Goal: Task Accomplishment & Management: Manage account settings

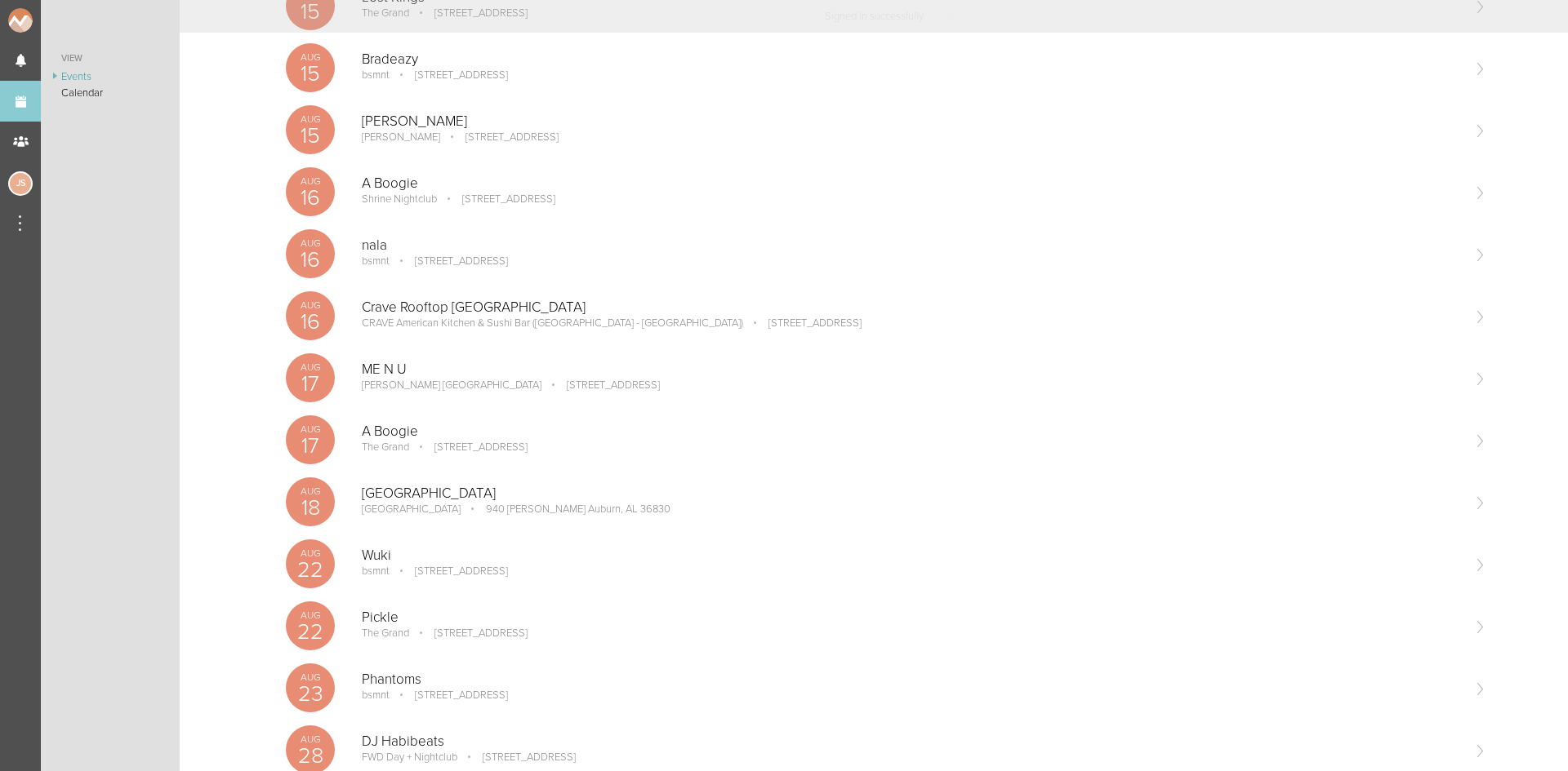
scroll to position [326, 0]
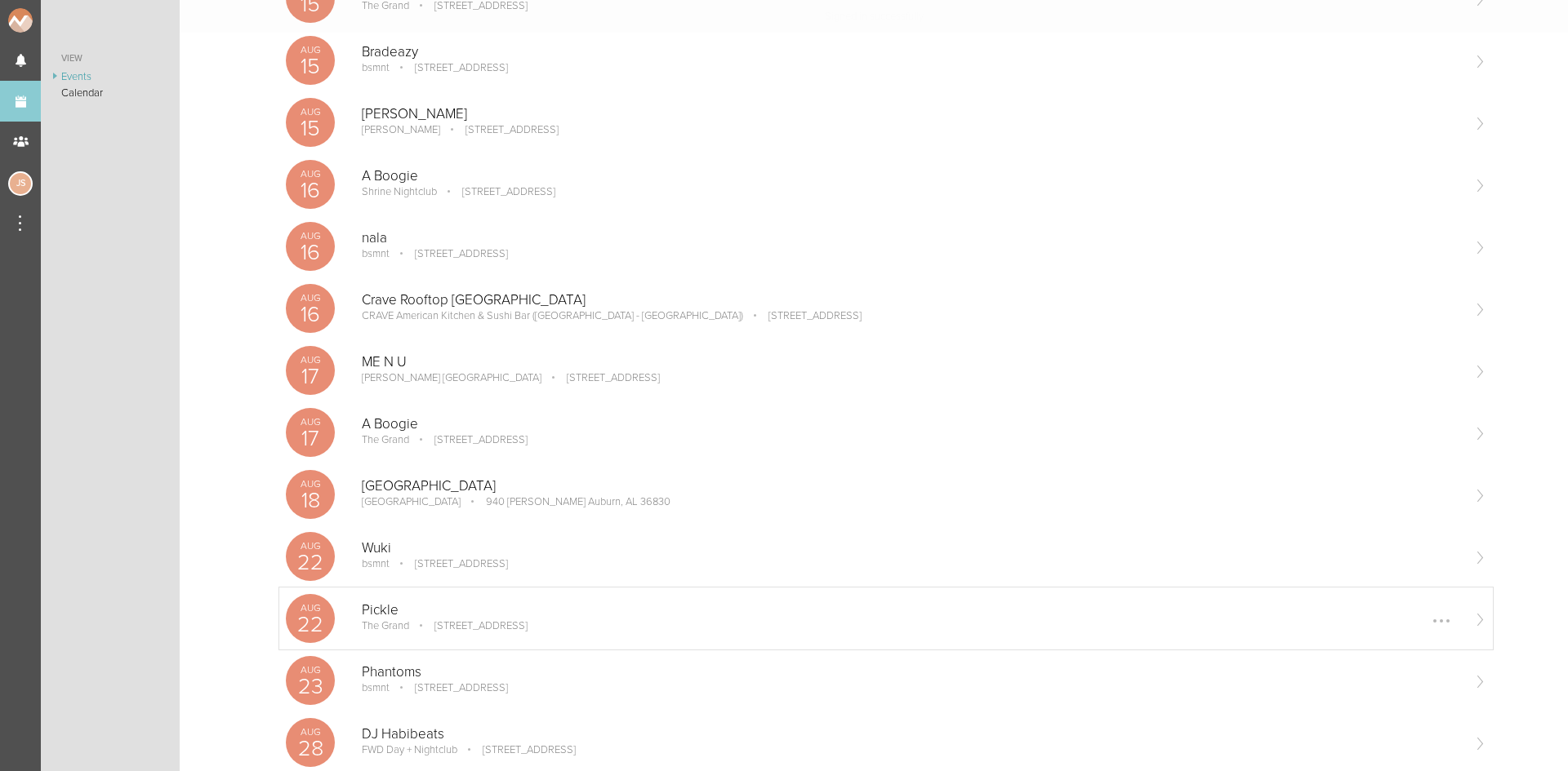
click at [407, 621] on p "The Grand" at bounding box center [385, 626] width 48 height 13
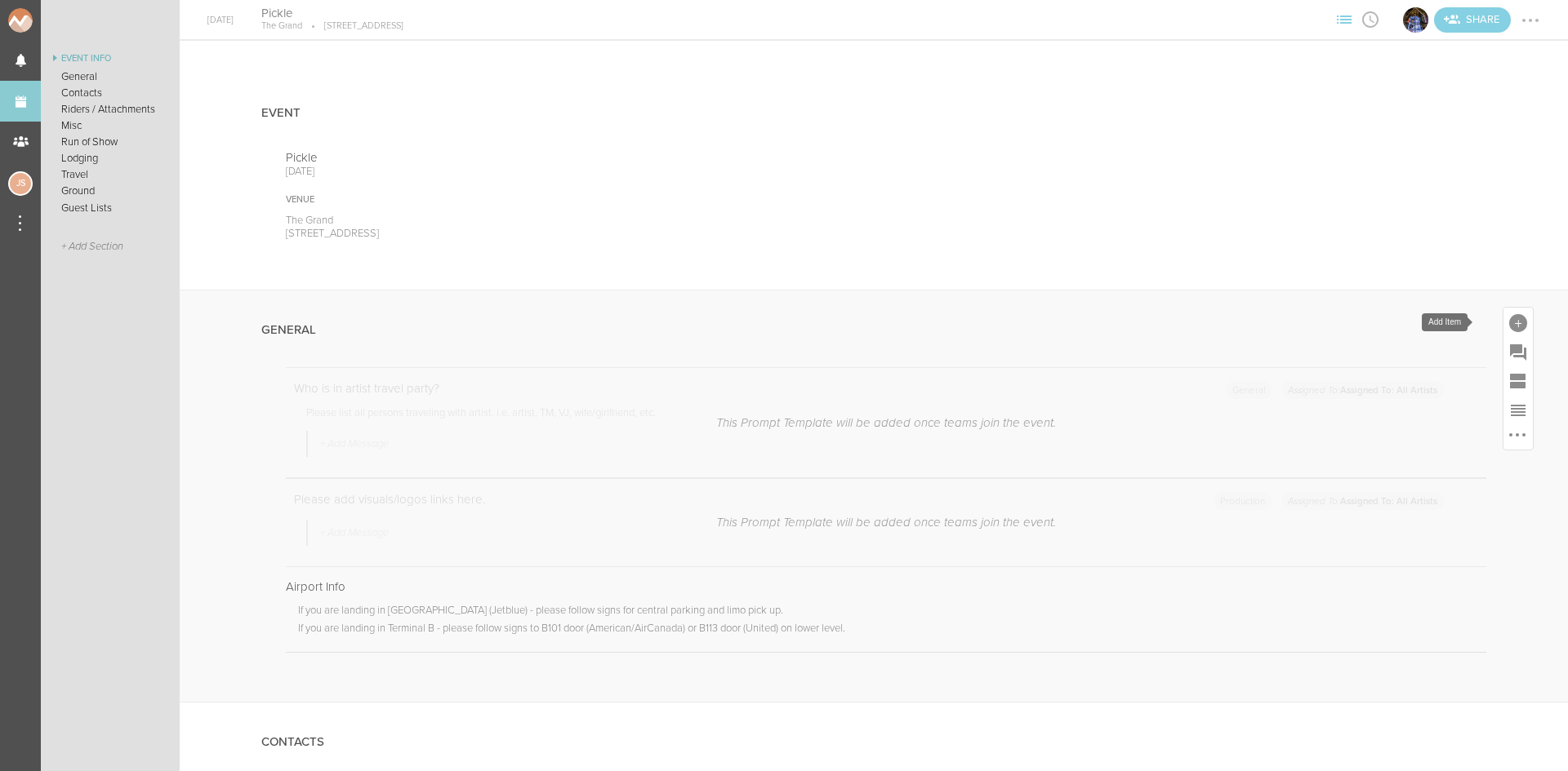
click at [1509, 320] on div at bounding box center [1518, 323] width 18 height 18
click at [1285, 564] on icon at bounding box center [1290, 573] width 33 height 33
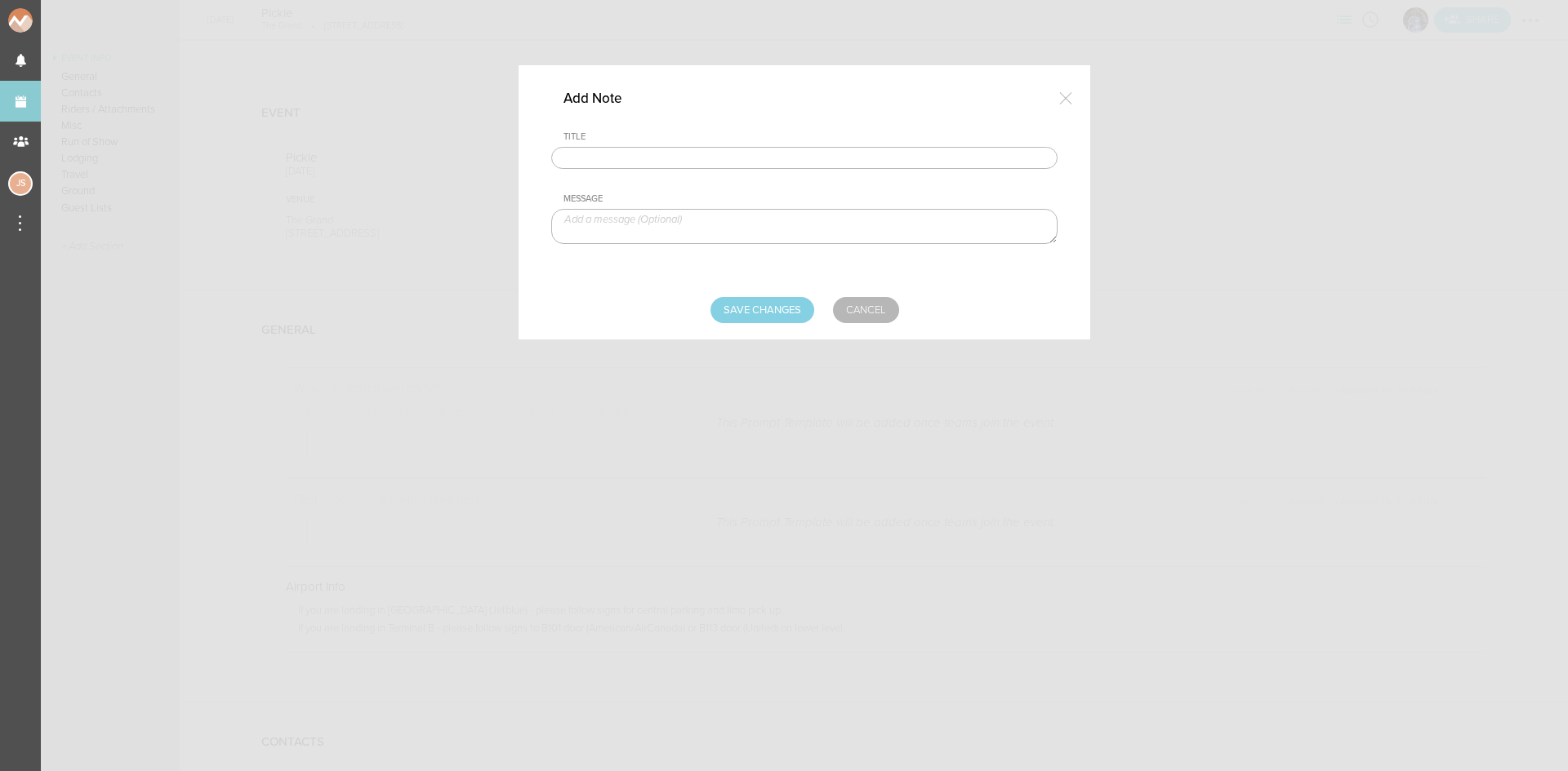
click at [812, 157] on input "text" at bounding box center [804, 158] width 506 height 23
type input "Travel Party"
click at [711, 225] on textarea at bounding box center [804, 227] width 506 height 35
type textarea "Mackenzie Johnson - Artist"
click at [744, 320] on input "Save Changes" at bounding box center [762, 310] width 103 height 26
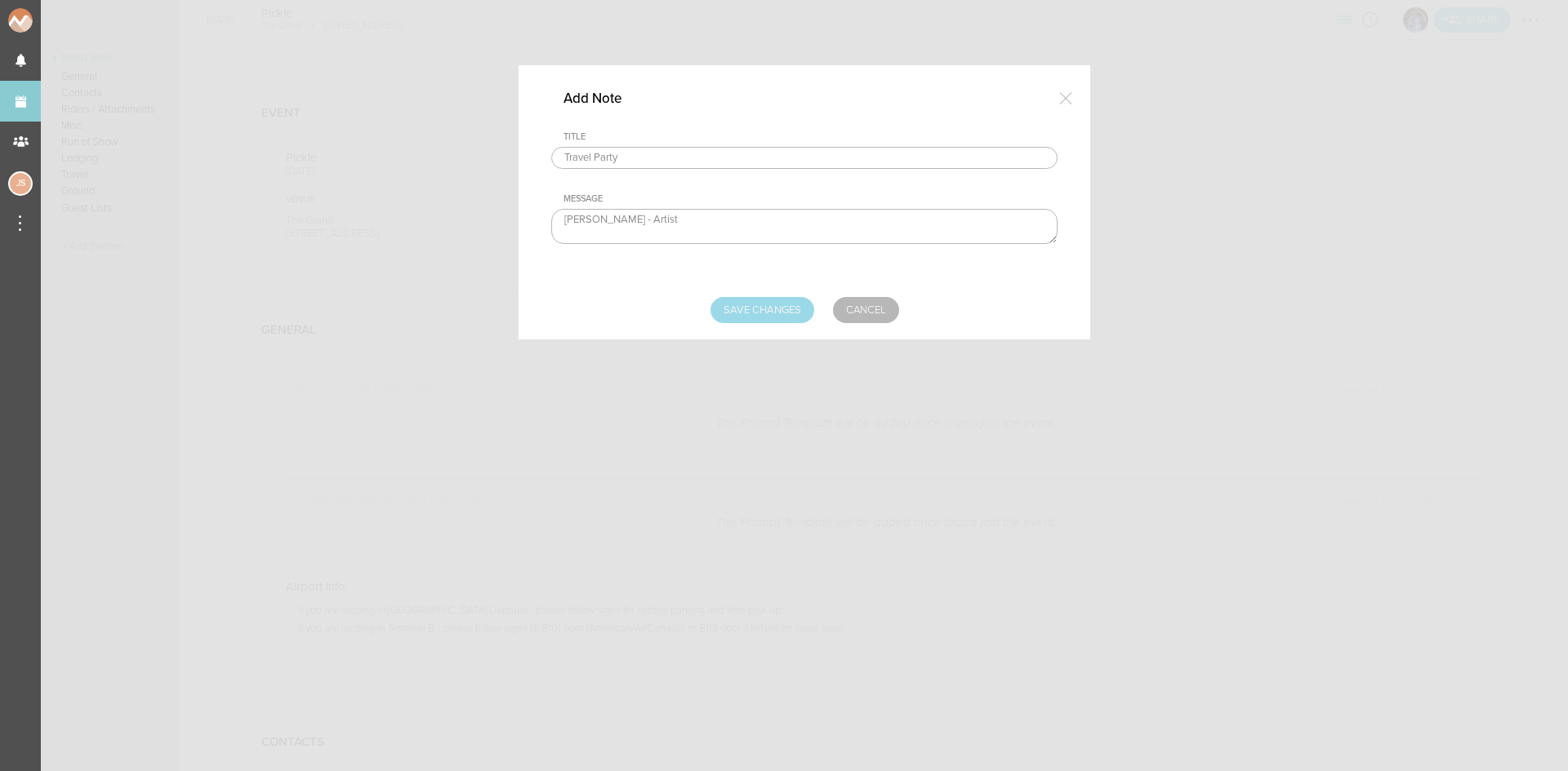
type input "Saving..."
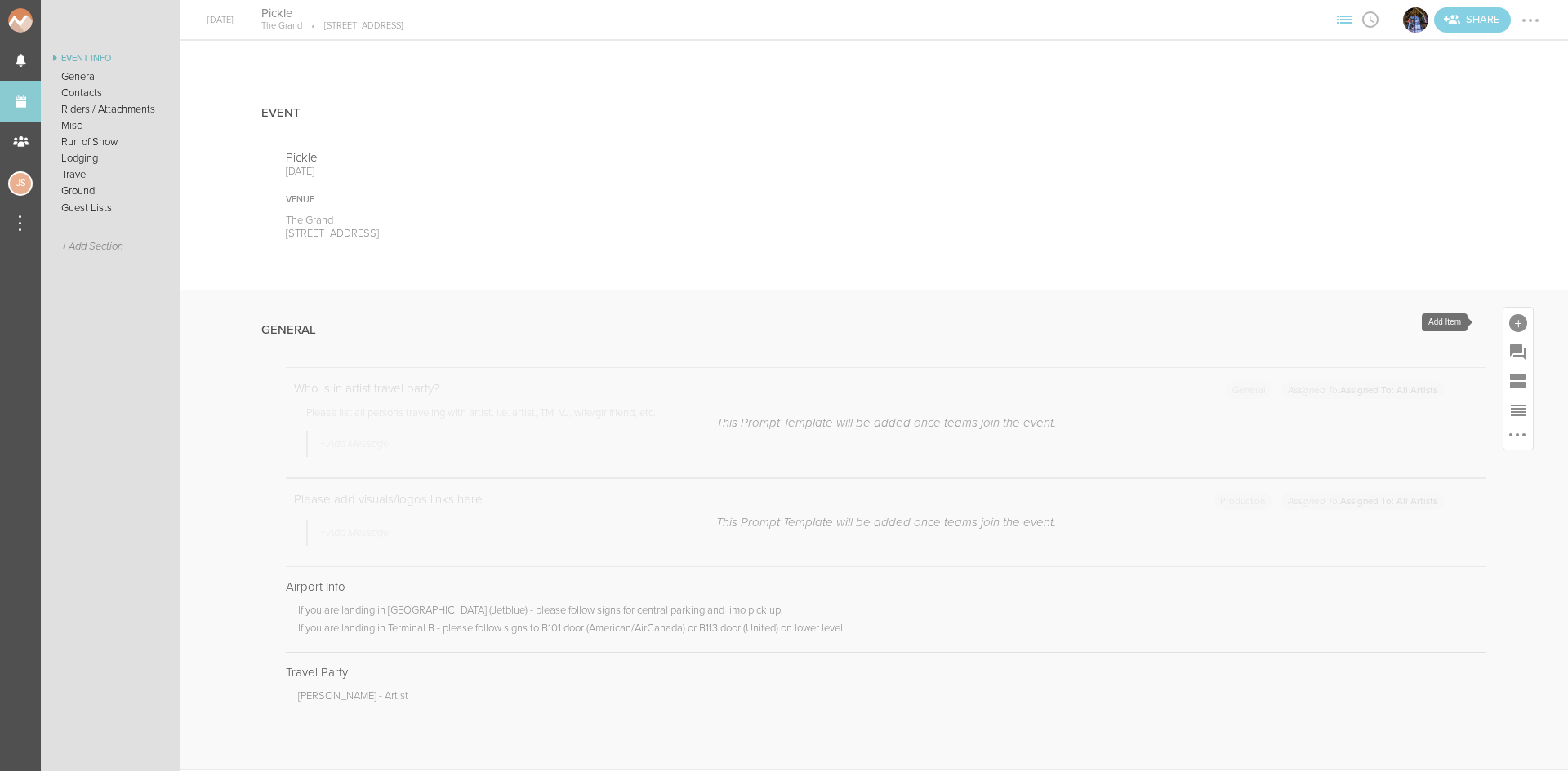
click at [1509, 320] on div at bounding box center [1518, 323] width 18 height 18
click at [1256, 578] on link "Note" at bounding box center [1289, 582] width 69 height 82
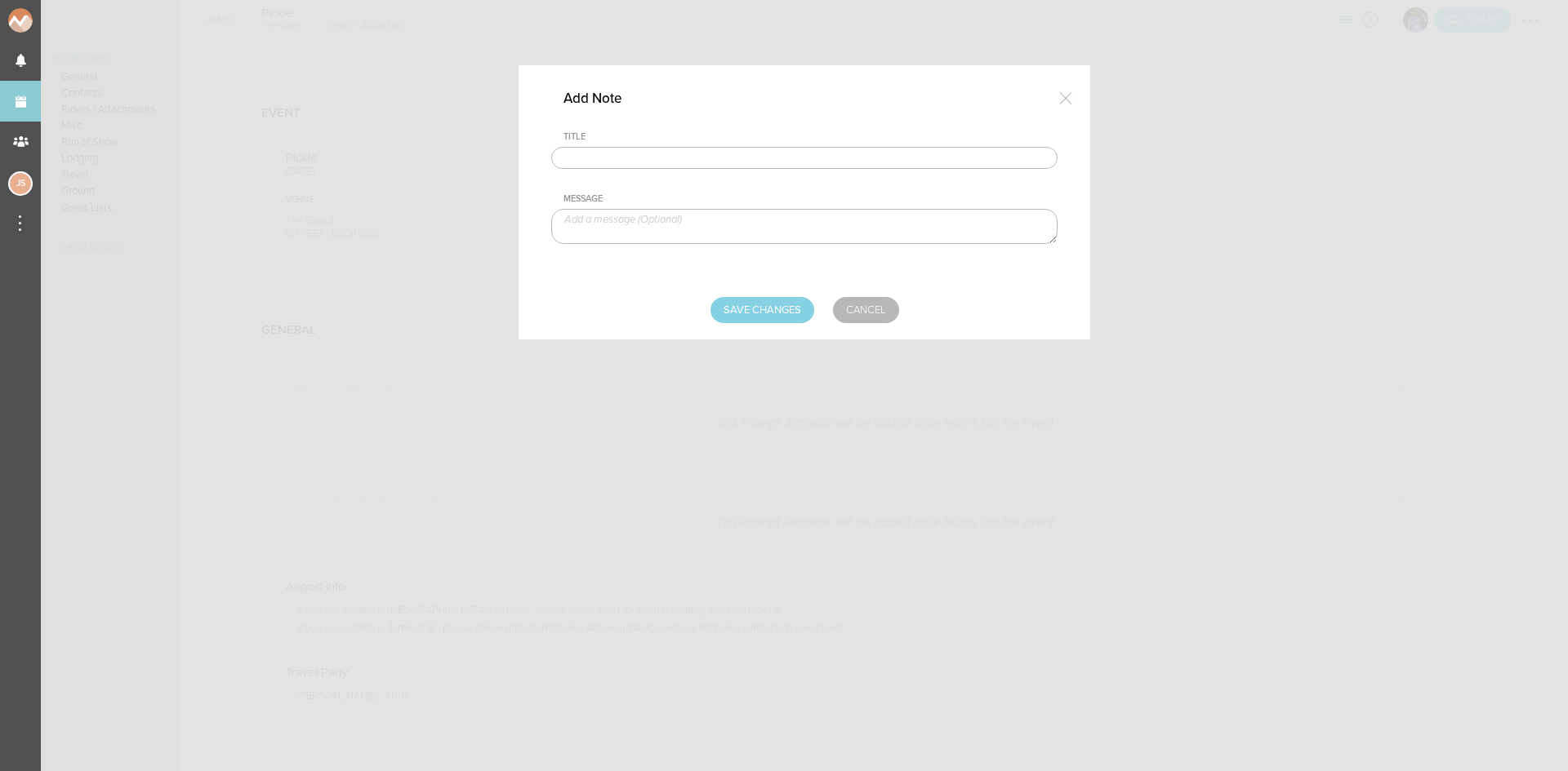
click at [865, 141] on div "Title" at bounding box center [810, 136] width 494 height 11
click at [863, 151] on input "text" at bounding box center [804, 158] width 506 height 23
type input "Visuals"
click at [677, 224] on textarea at bounding box center [804, 227] width 506 height 35
paste textarea "https://www.dropbox.com/scl/fo/o3bu8717v9xeykv7rdxwm/AAL4lRpa5c46I7N7sTBEajI?rl…"
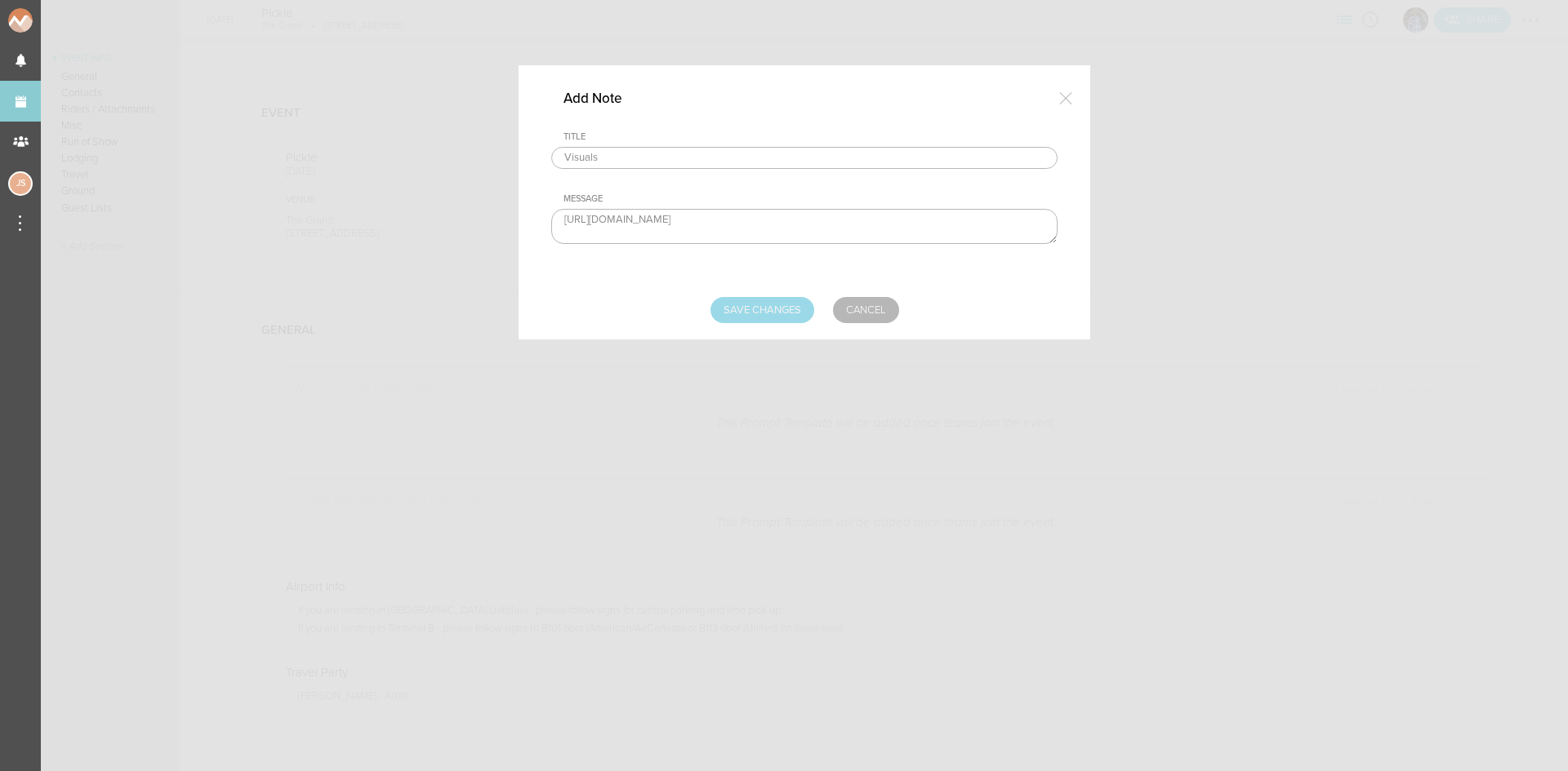
type textarea "https://www.dropbox.com/scl/fo/o3bu8717v9xeykv7rdxwm/AAL4lRpa5c46I7N7sTBEajI?rl…"
click at [746, 311] on input "Save Changes" at bounding box center [762, 310] width 103 height 26
type input "Saving..."
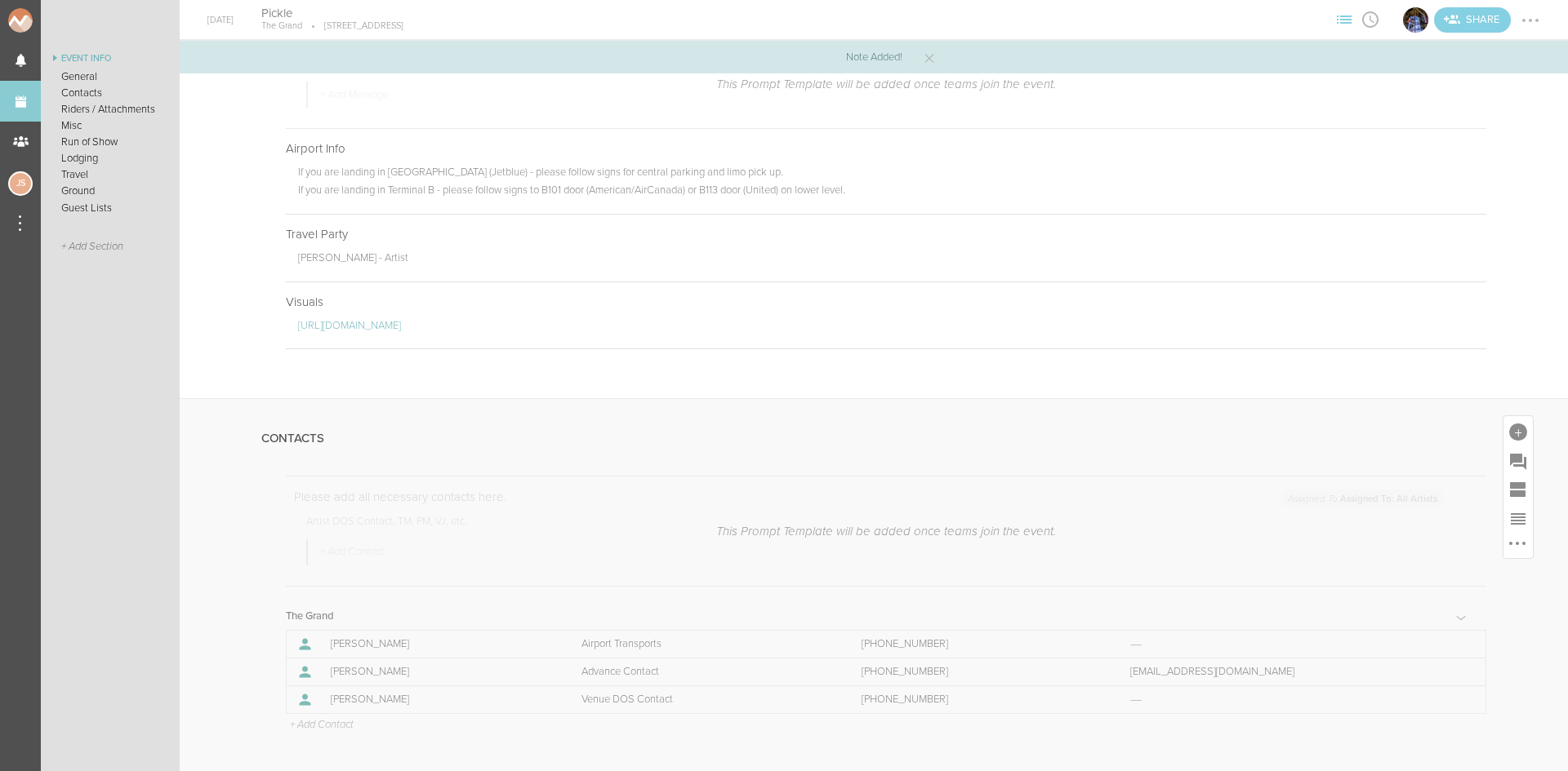
scroll to position [490, 0]
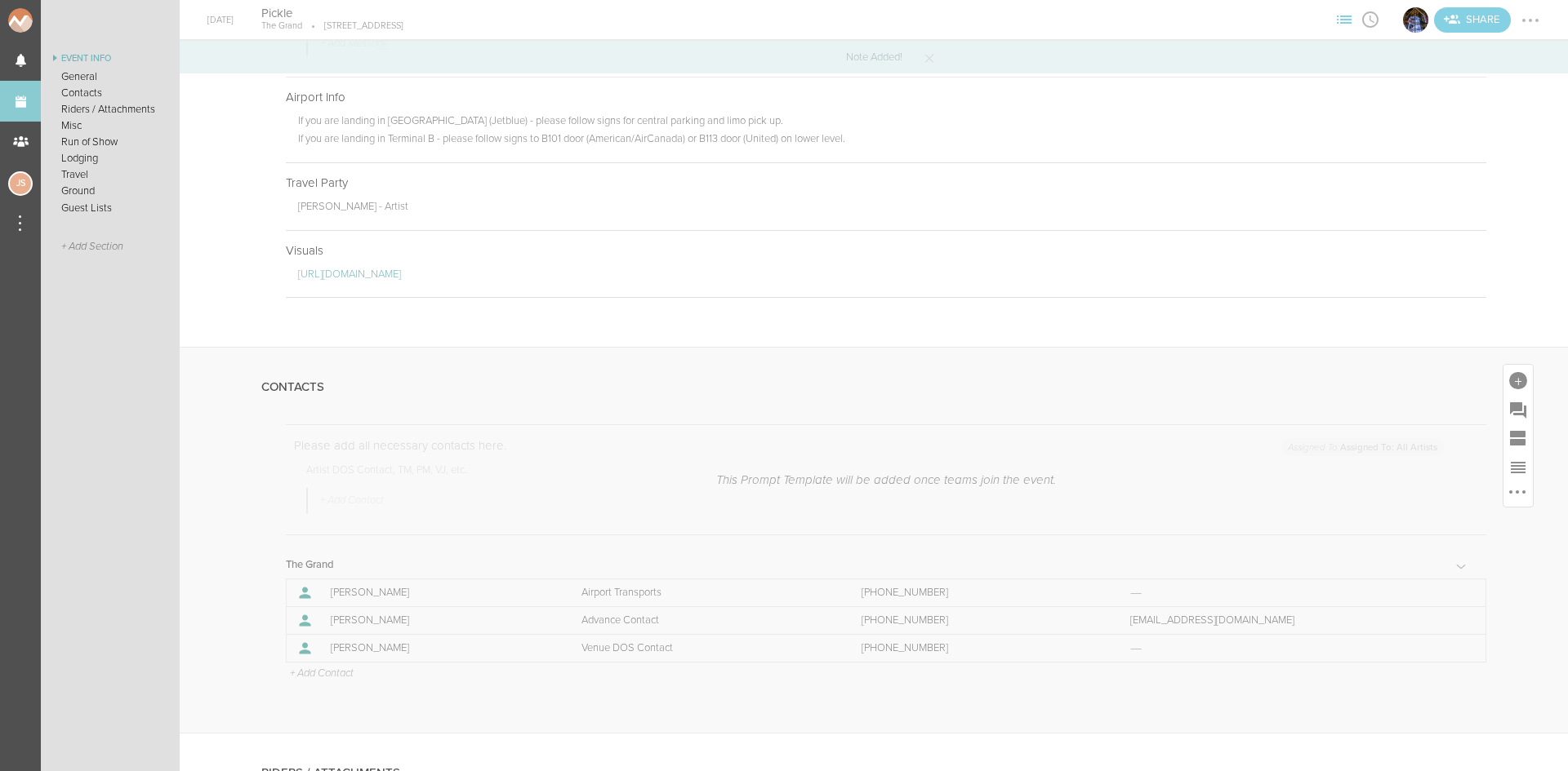
click at [342, 675] on p "+ Add Contact" at bounding box center [321, 674] width 65 height 13
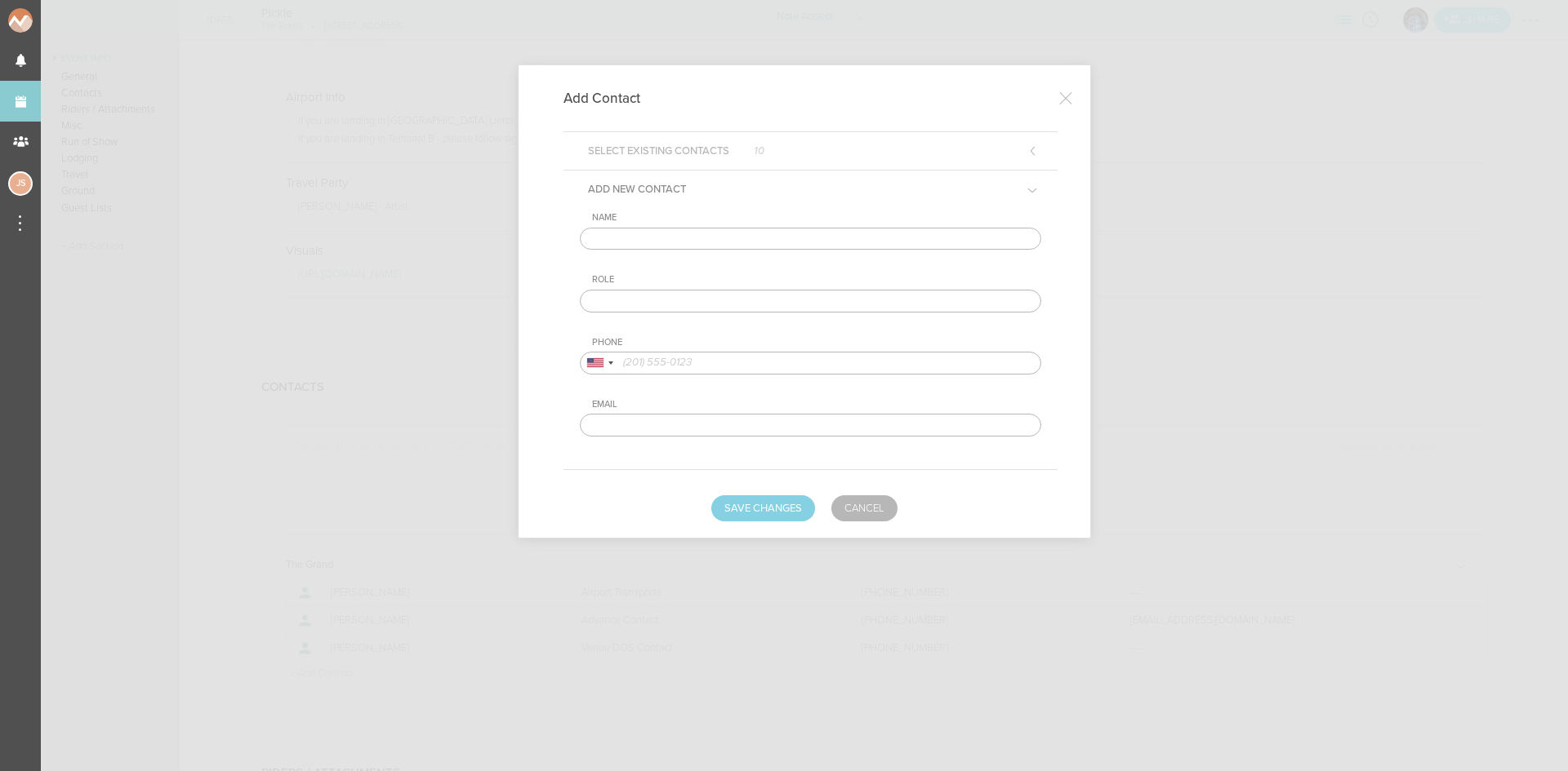
click at [691, 245] on input "text" at bounding box center [810, 239] width 461 height 23
type input "Mackenzie Johnson"
type input "Artist DOS Contact"
click at [739, 368] on input "tel" at bounding box center [810, 363] width 461 height 23
paste input "805-441-4630"
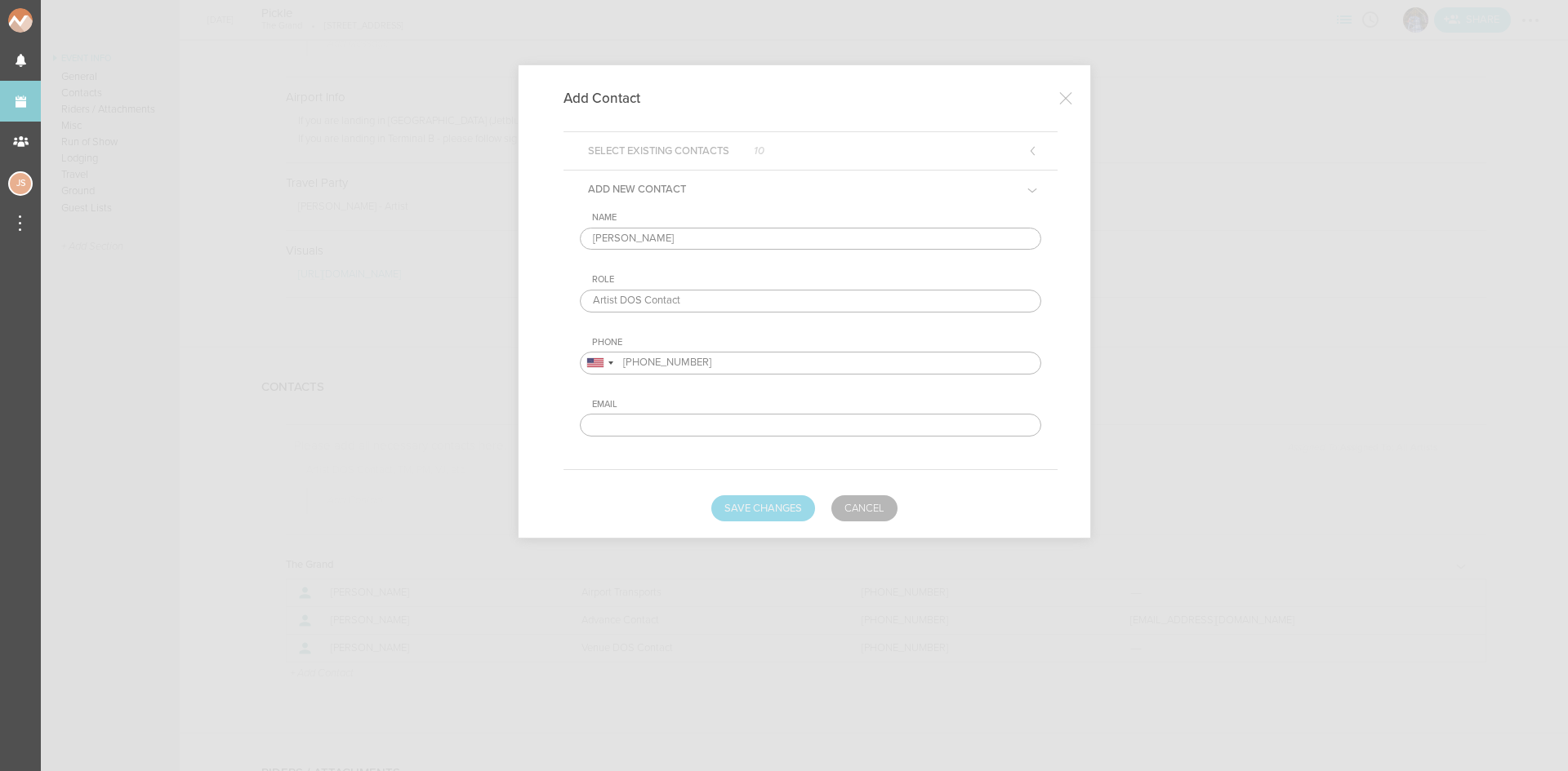
type input "805-441-4630"
click at [780, 514] on button "Save Changes" at bounding box center [763, 509] width 103 height 26
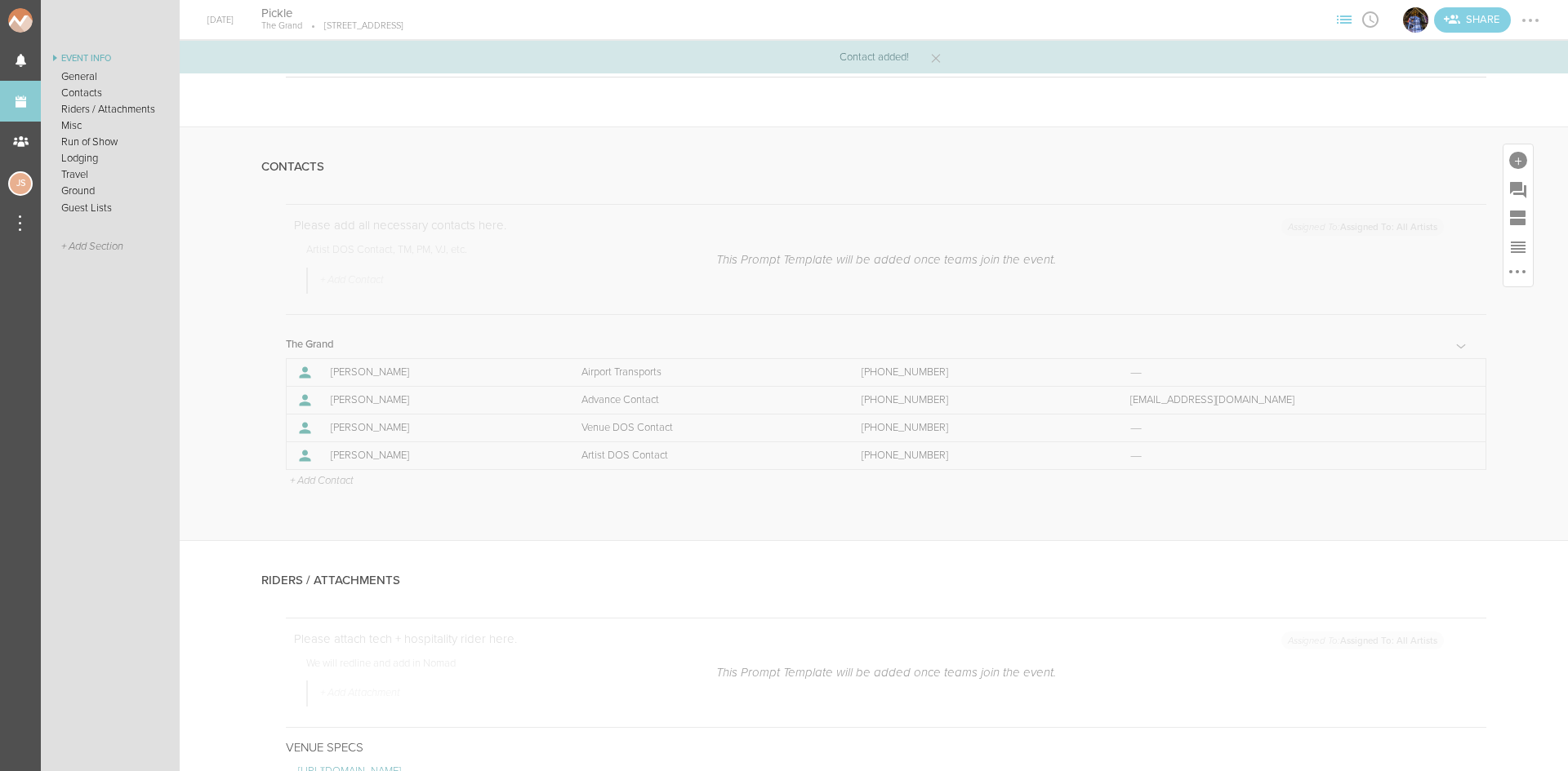
scroll to position [735, 0]
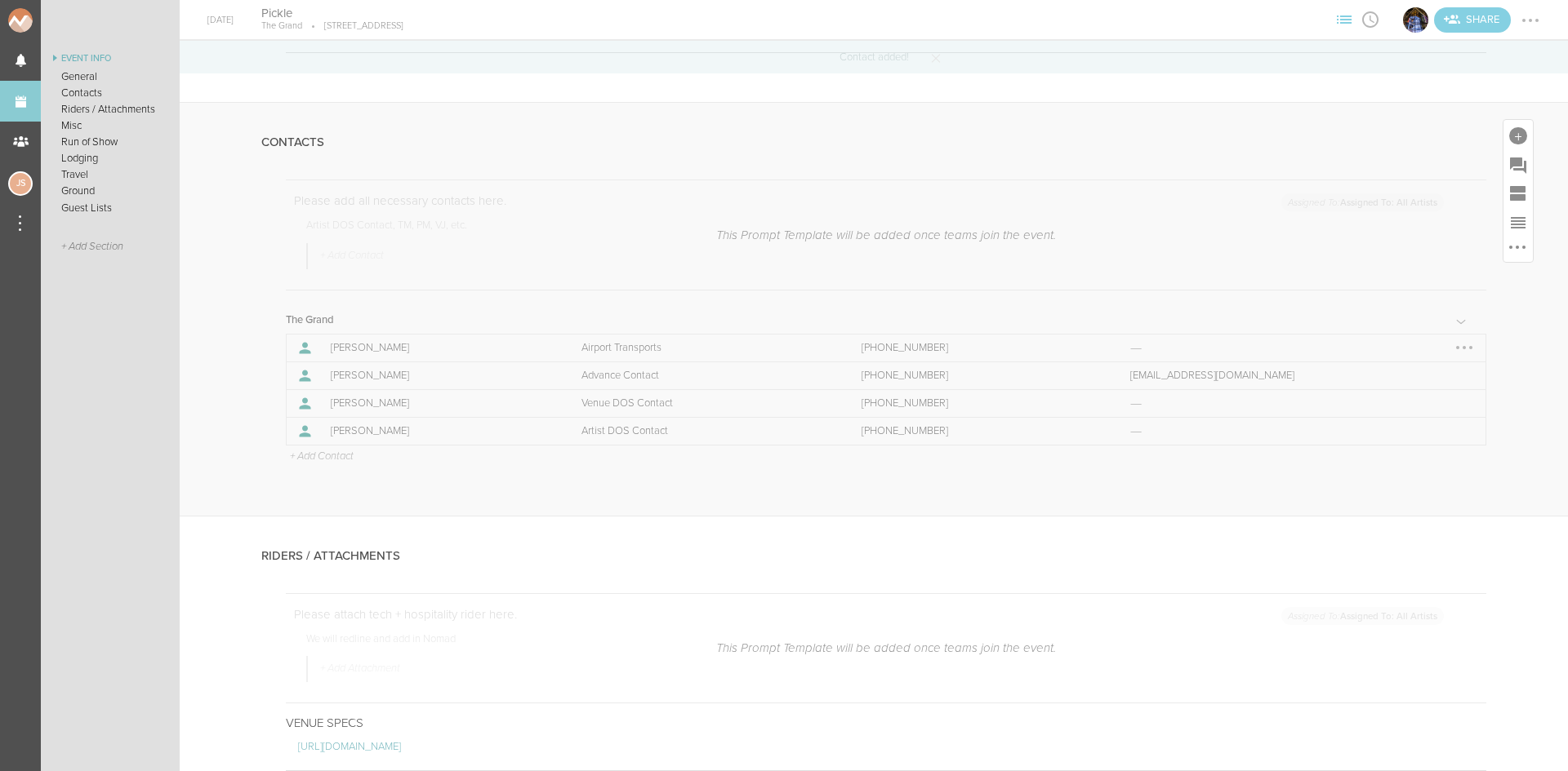
click at [1452, 353] on div at bounding box center [1465, 347] width 26 height 26
drag, startPoint x: 1439, startPoint y: 375, endPoint x: 856, endPoint y: 82, distance: 652.5
click at [1439, 375] on link "Remove" at bounding box center [1414, 379] width 126 height 30
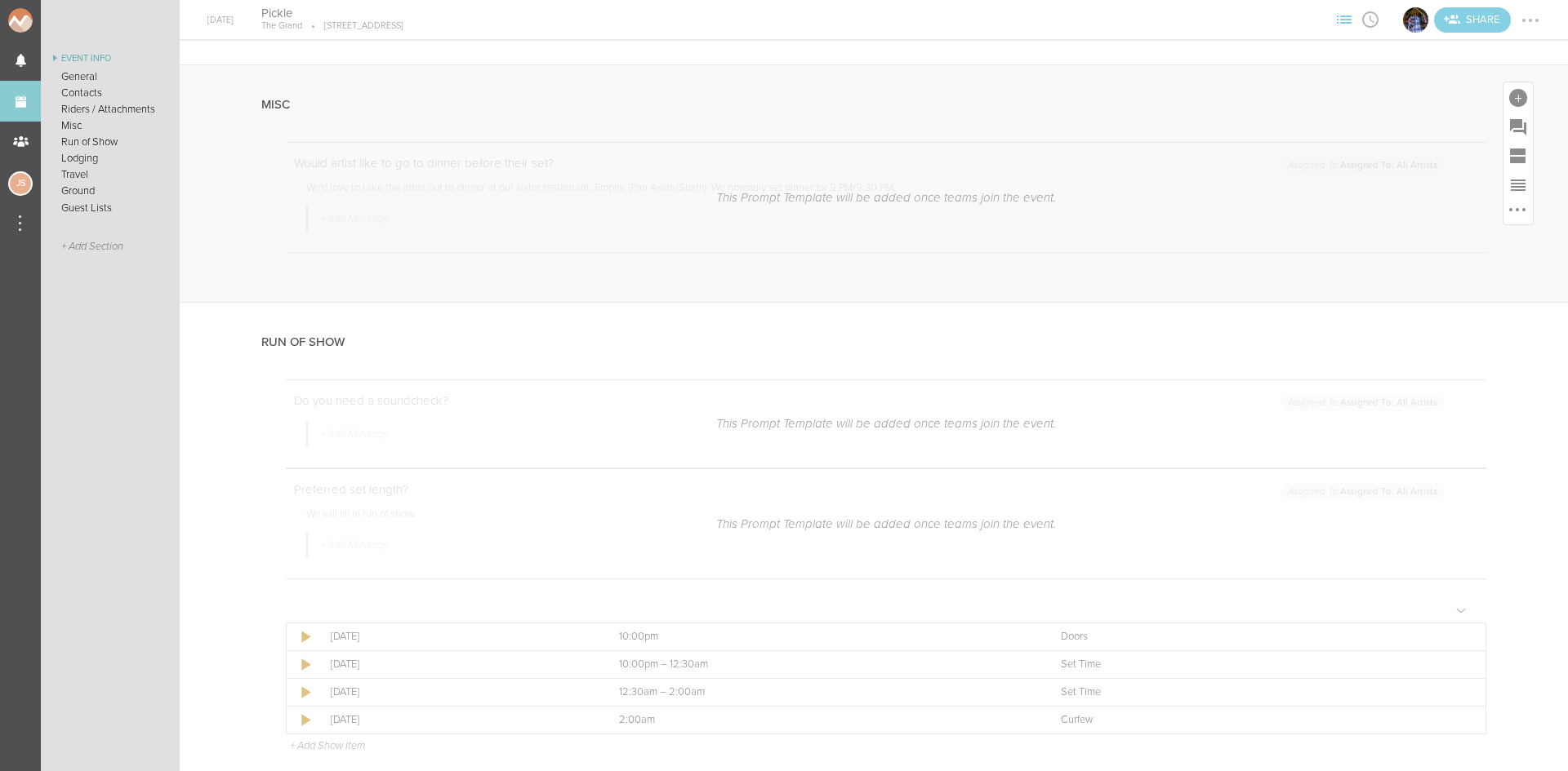
scroll to position [1551, 0]
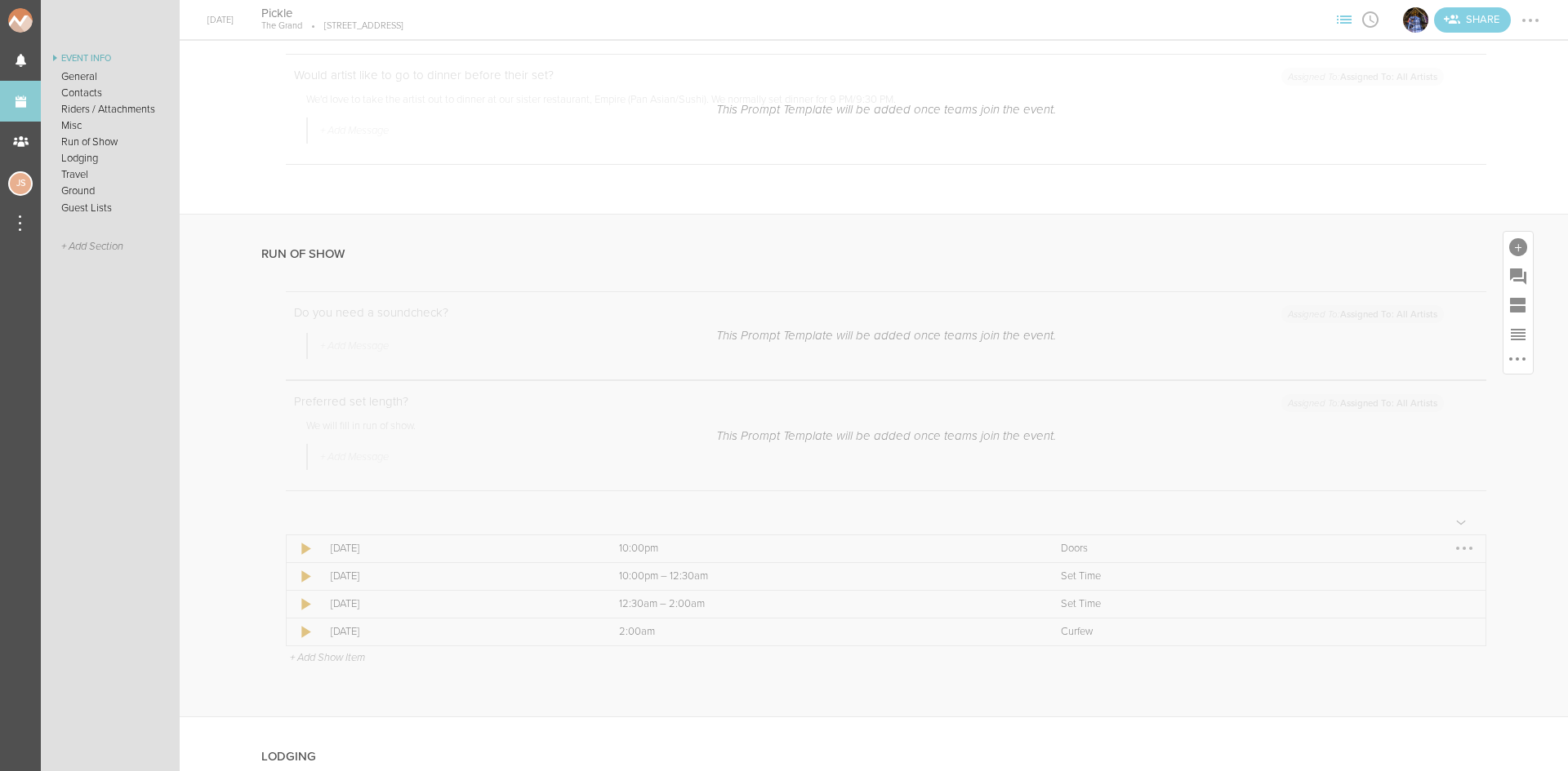
click at [1452, 553] on div at bounding box center [1465, 549] width 26 height 26
click at [1441, 580] on link "Edit Item" at bounding box center [1414, 581] width 126 height 30
select select "Doors"
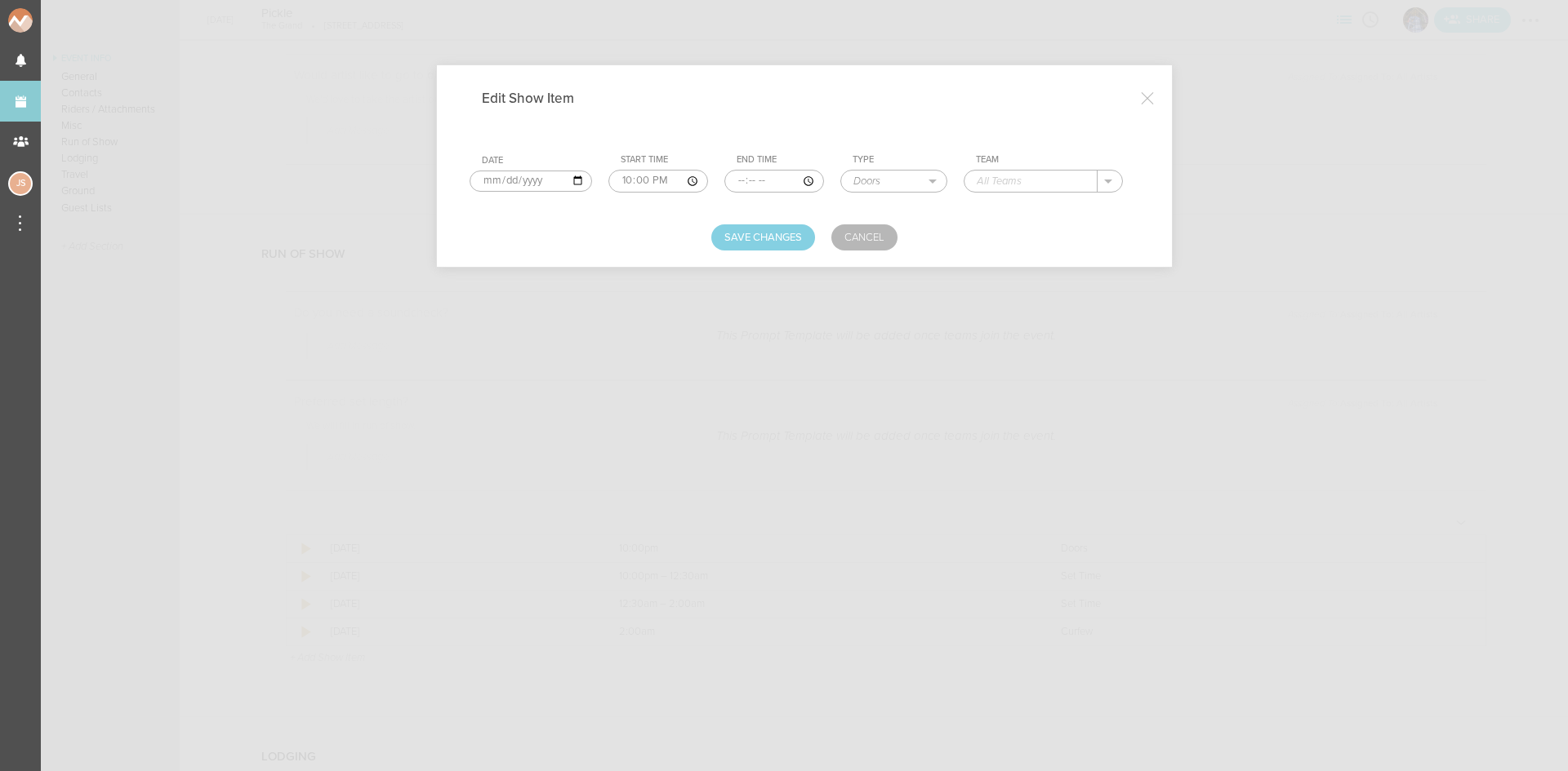
click at [1013, 188] on input "text" at bounding box center [1030, 181] width 133 height 21
click at [1016, 207] on p "The Grand" at bounding box center [1019, 204] width 53 height 13
type input "The Grand"
click at [777, 239] on button "Save Changes" at bounding box center [763, 238] width 103 height 26
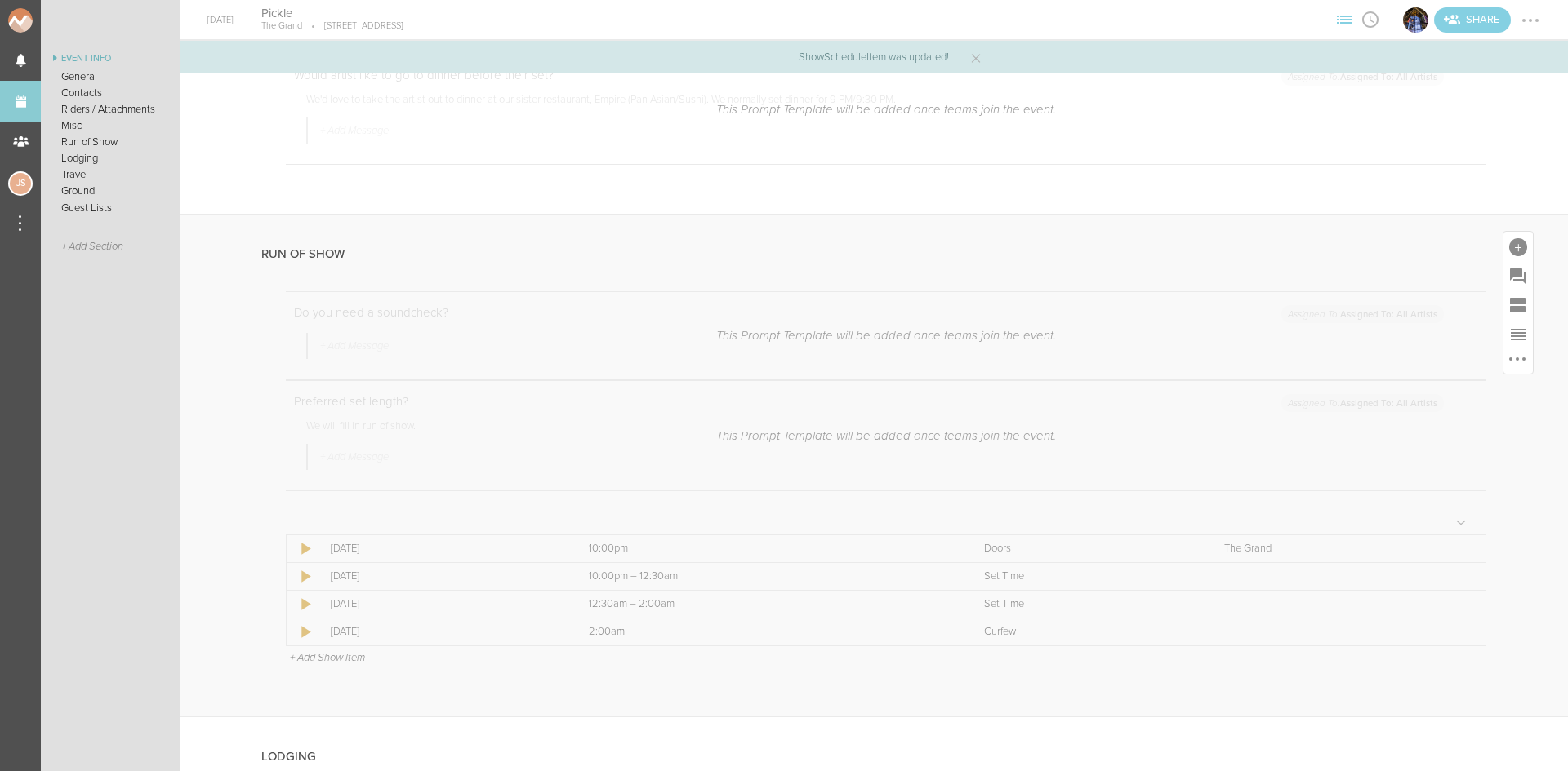
click at [355, 657] on p "+ Add Show Item" at bounding box center [327, 657] width 75 height 13
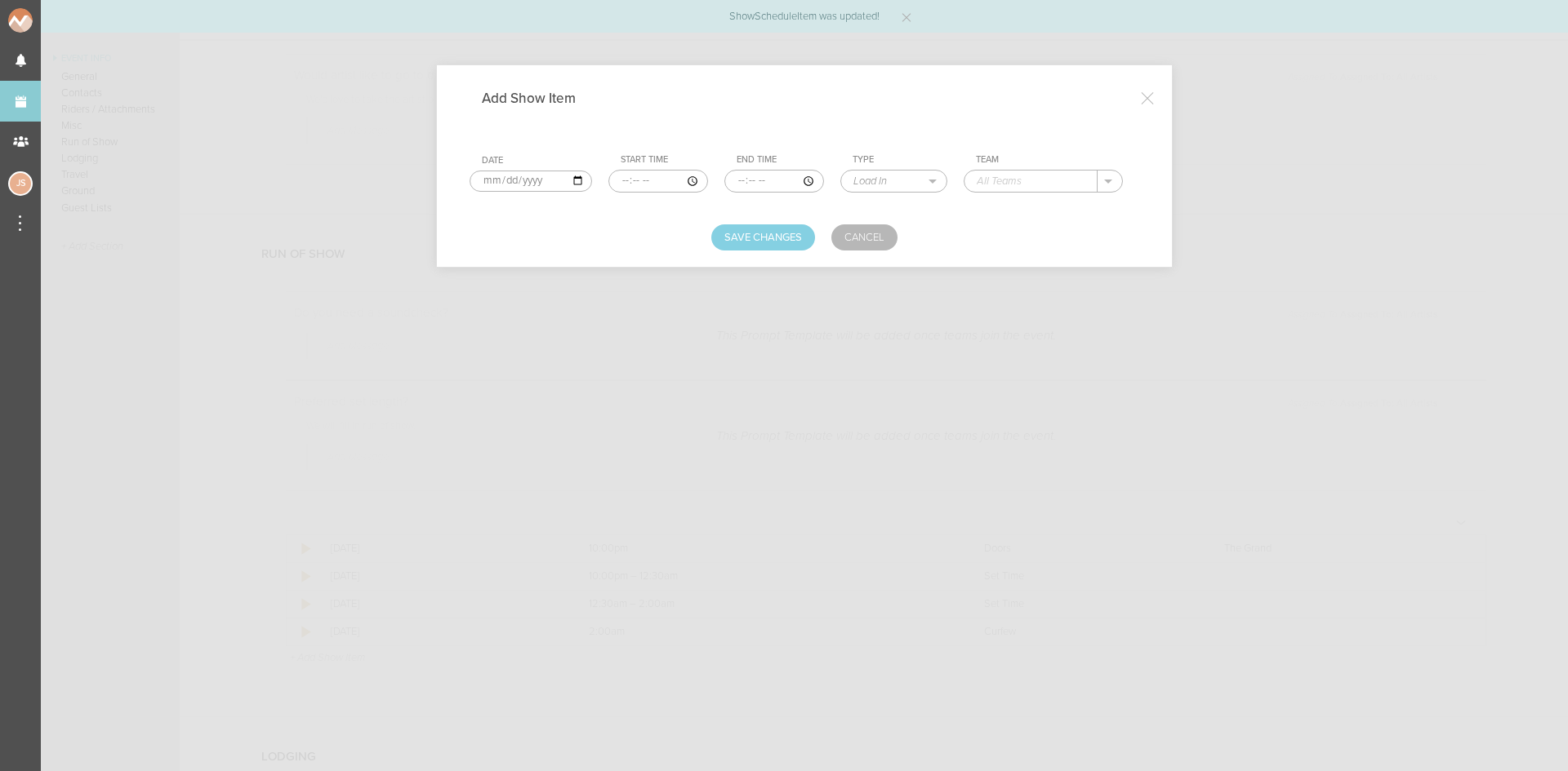
click at [618, 181] on input "time" at bounding box center [658, 181] width 100 height 23
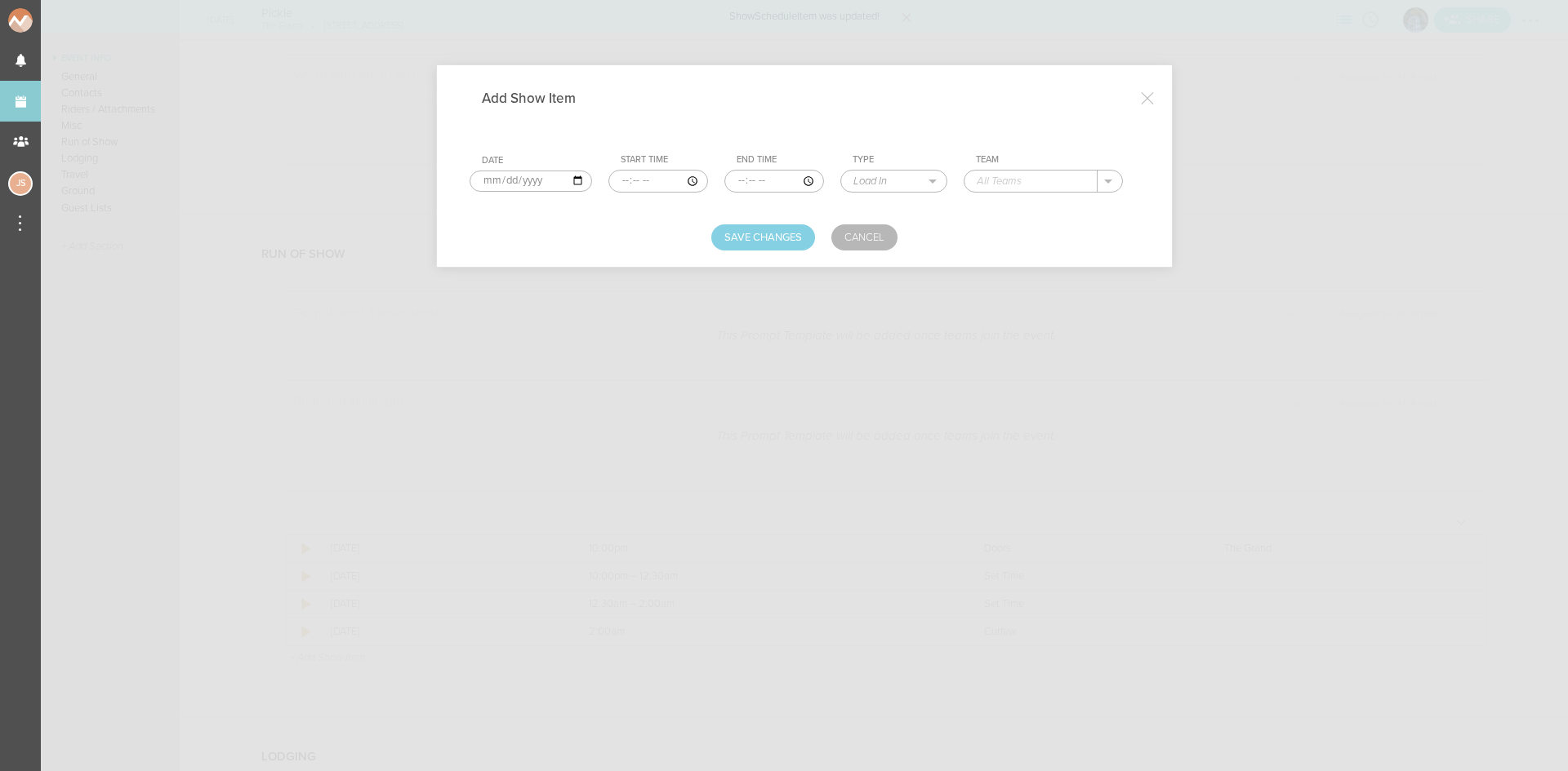
type input "20:45"
type input "21:30"
select select "Soundcheck"
type input "Pickle"
click at [778, 227] on button "Save Changes" at bounding box center [763, 238] width 103 height 26
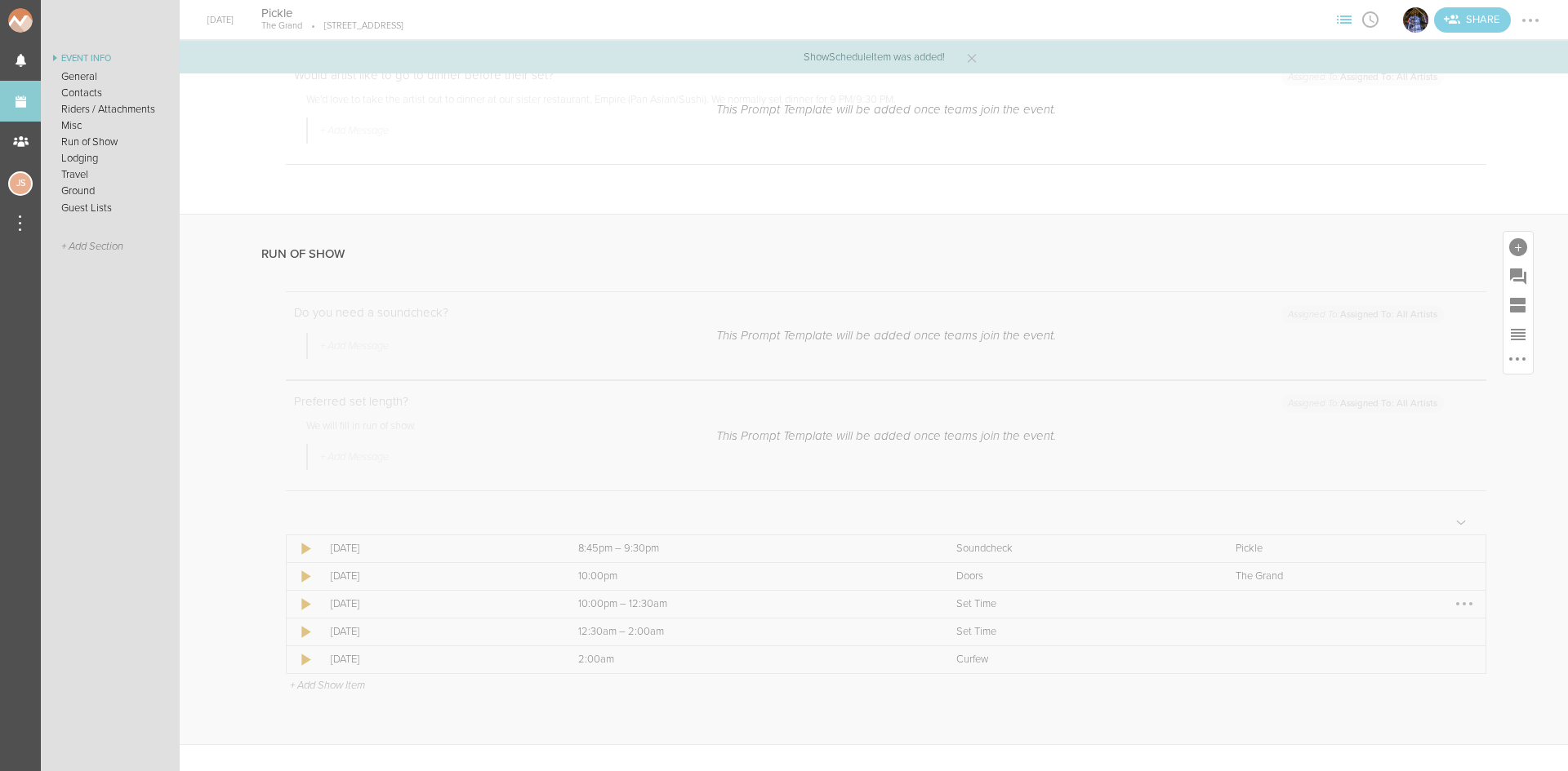
click at [1452, 603] on div at bounding box center [1465, 604] width 26 height 26
click at [1419, 634] on link "Edit Item" at bounding box center [1414, 636] width 126 height 30
select select "Set Time"
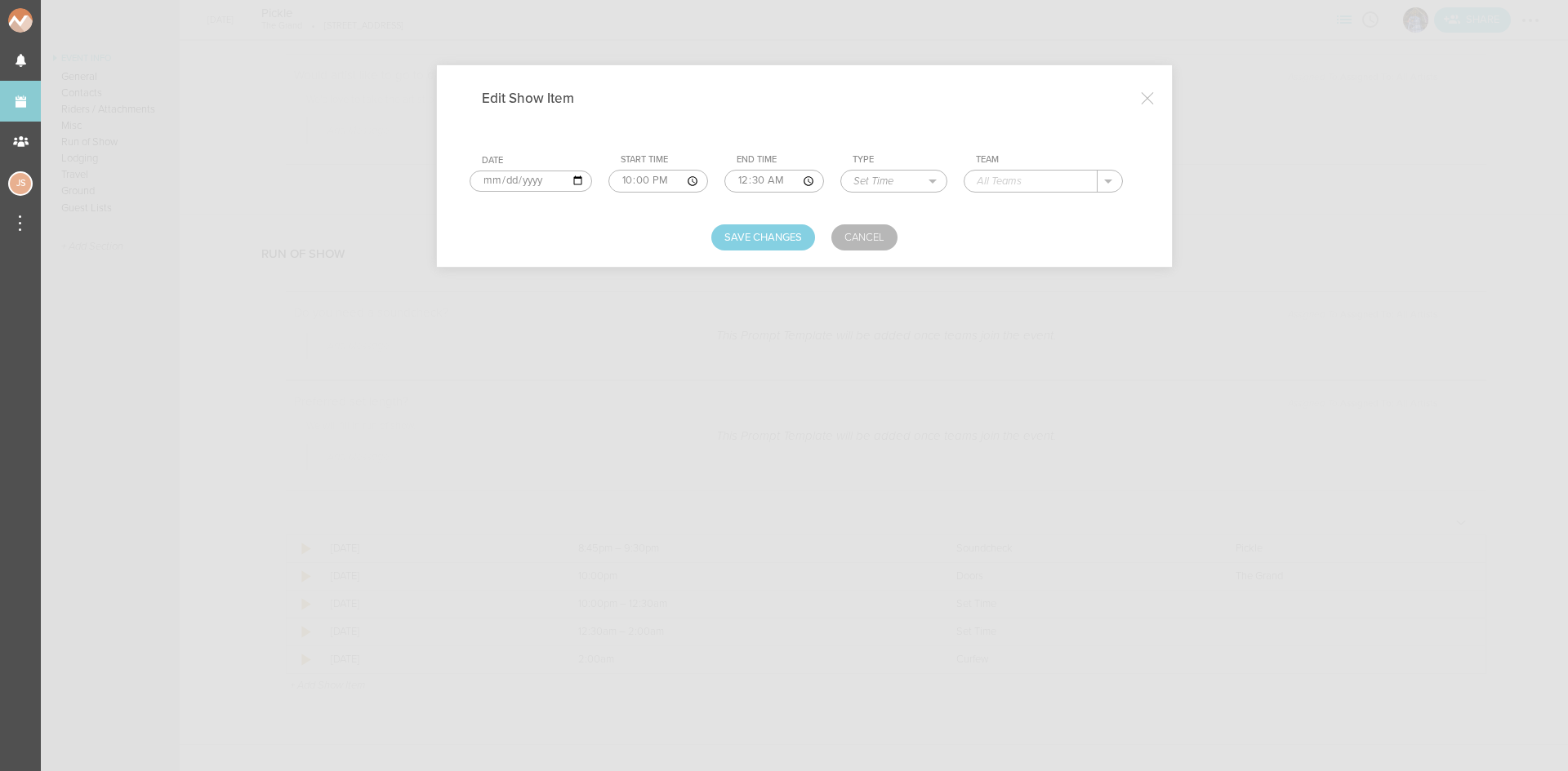
click at [744, 180] on input "00:30" at bounding box center [774, 181] width 100 height 23
type input "23:15"
type input "MilesHigh"
click at [771, 231] on button "Save Changes" at bounding box center [763, 238] width 103 height 26
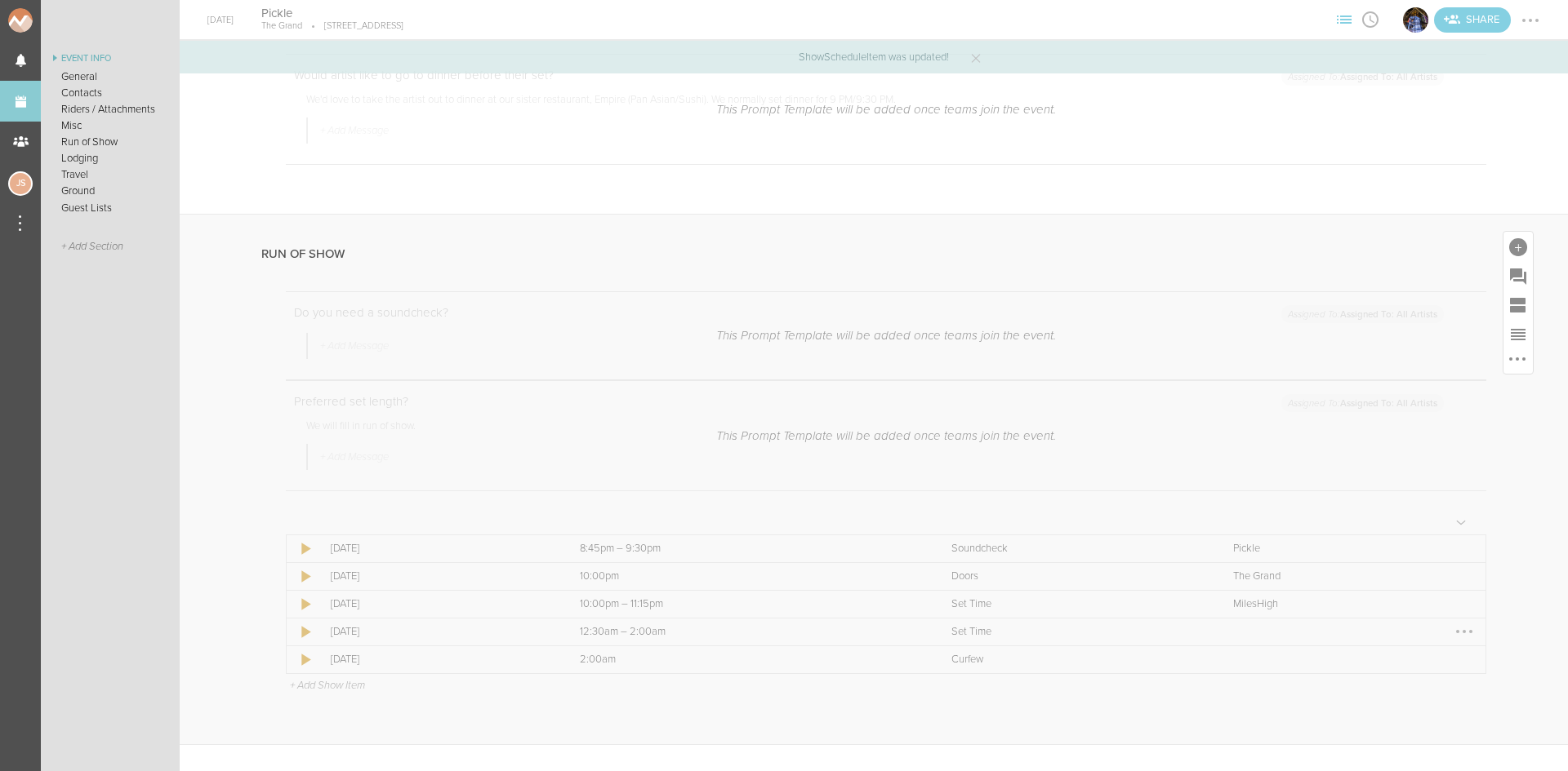
click at [1452, 629] on div at bounding box center [1465, 632] width 26 height 26
click at [1439, 649] on link "Edit Item" at bounding box center [1414, 663] width 126 height 30
select select "Set Time"
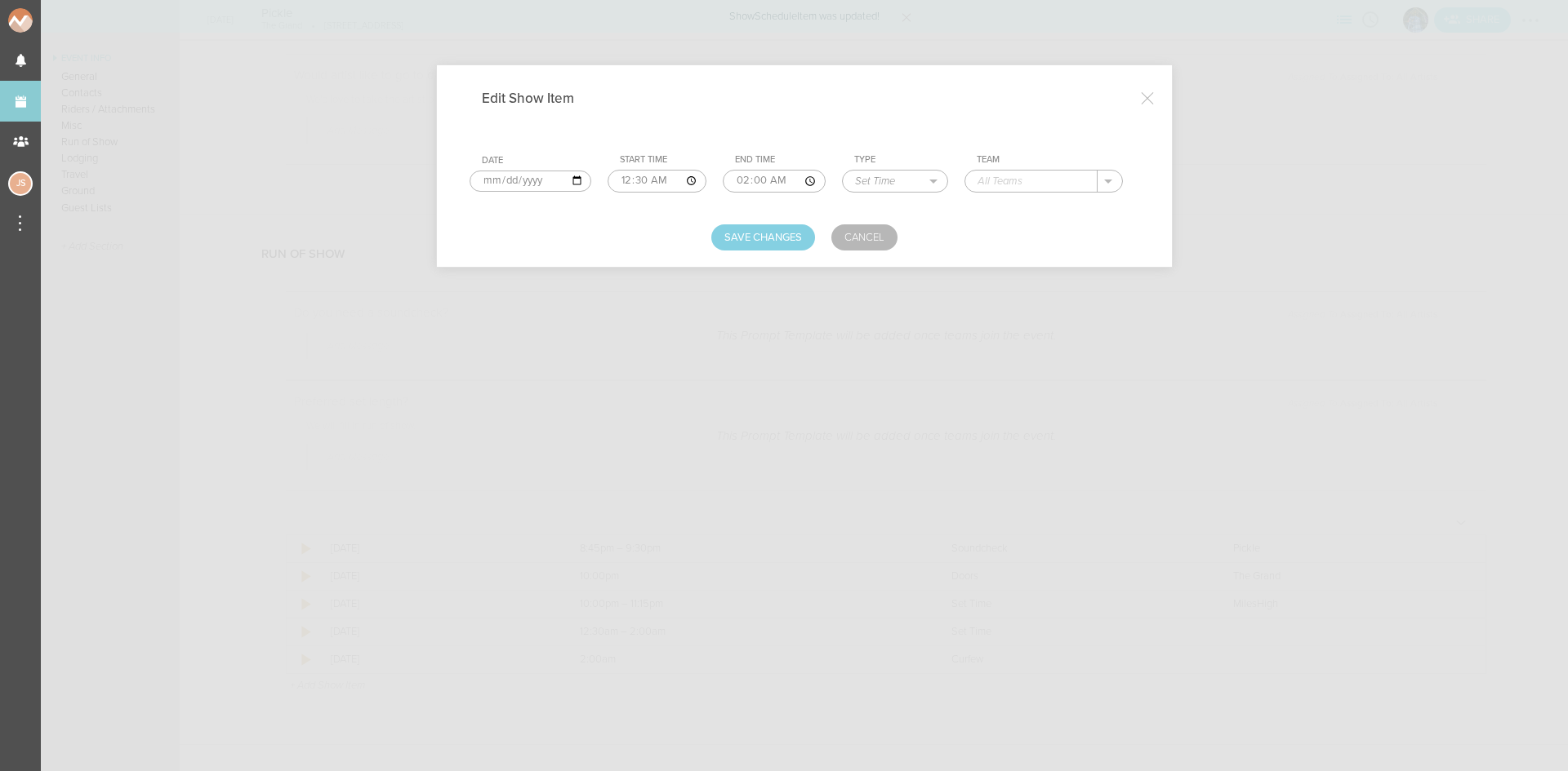
click at [1042, 175] on input "text" at bounding box center [1031, 181] width 132 height 21
type input "Pickle"
click at [787, 234] on button "Save Changes" at bounding box center [763, 238] width 103 height 26
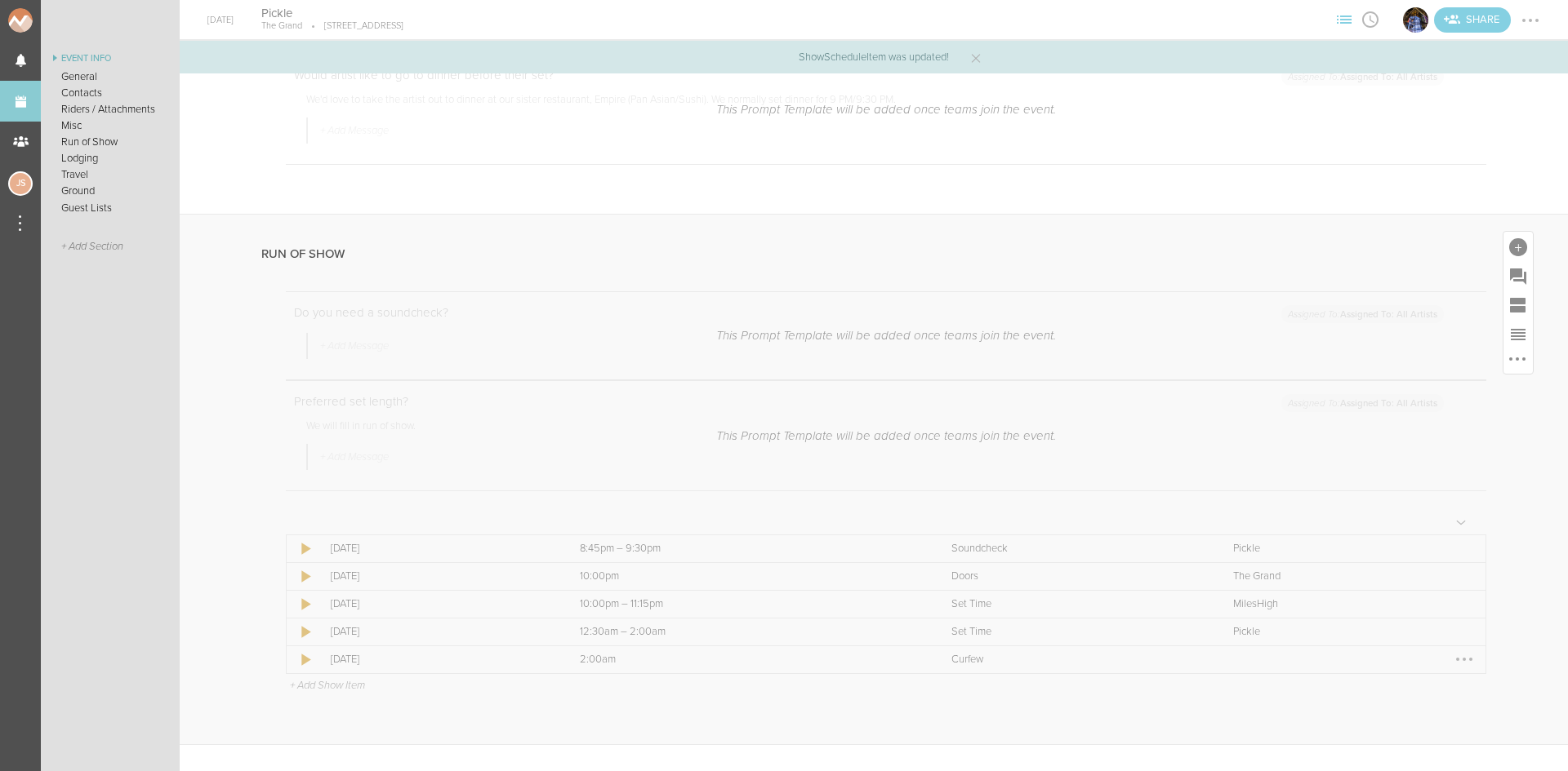
click at [1463, 660] on div at bounding box center [1465, 660] width 3 height 3
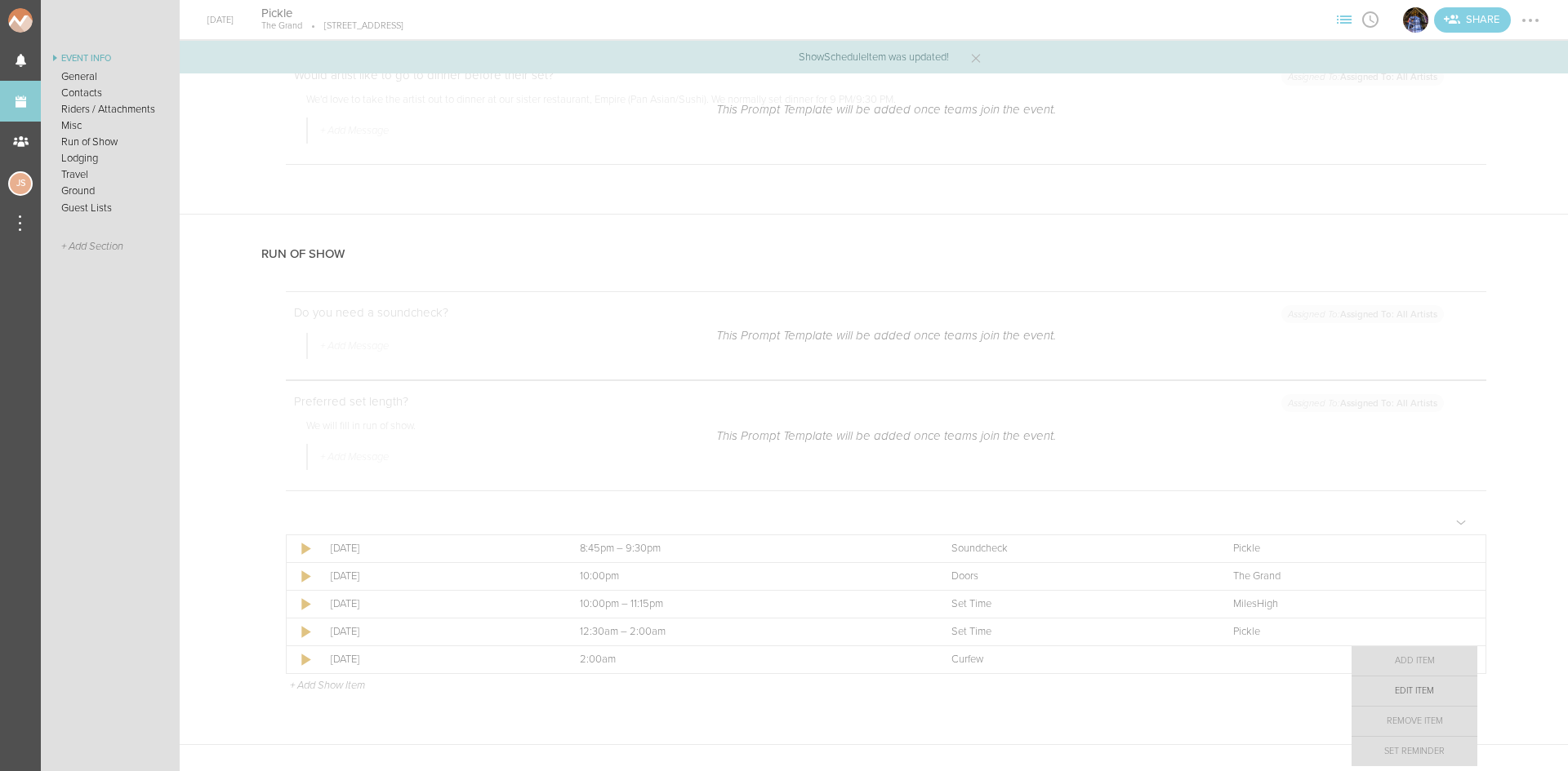
click at [1454, 689] on link "Edit Item" at bounding box center [1414, 691] width 126 height 30
select select "Curfew"
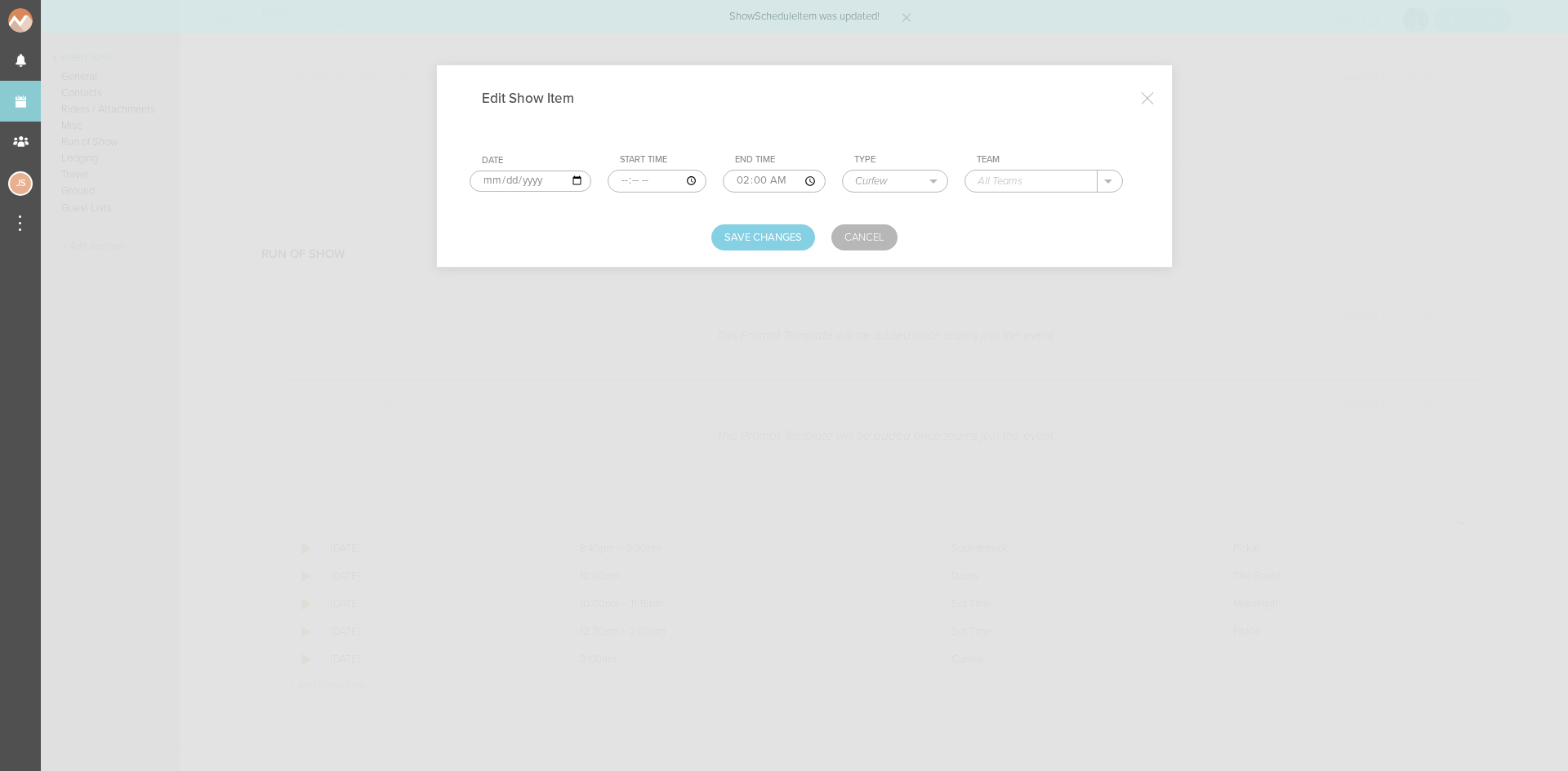
click at [1028, 177] on input "text" at bounding box center [1031, 181] width 132 height 21
click at [1033, 201] on p "The Grand" at bounding box center [1020, 204] width 53 height 13
type input "The Grand"
click at [763, 230] on button "Save Changes" at bounding box center [763, 238] width 103 height 26
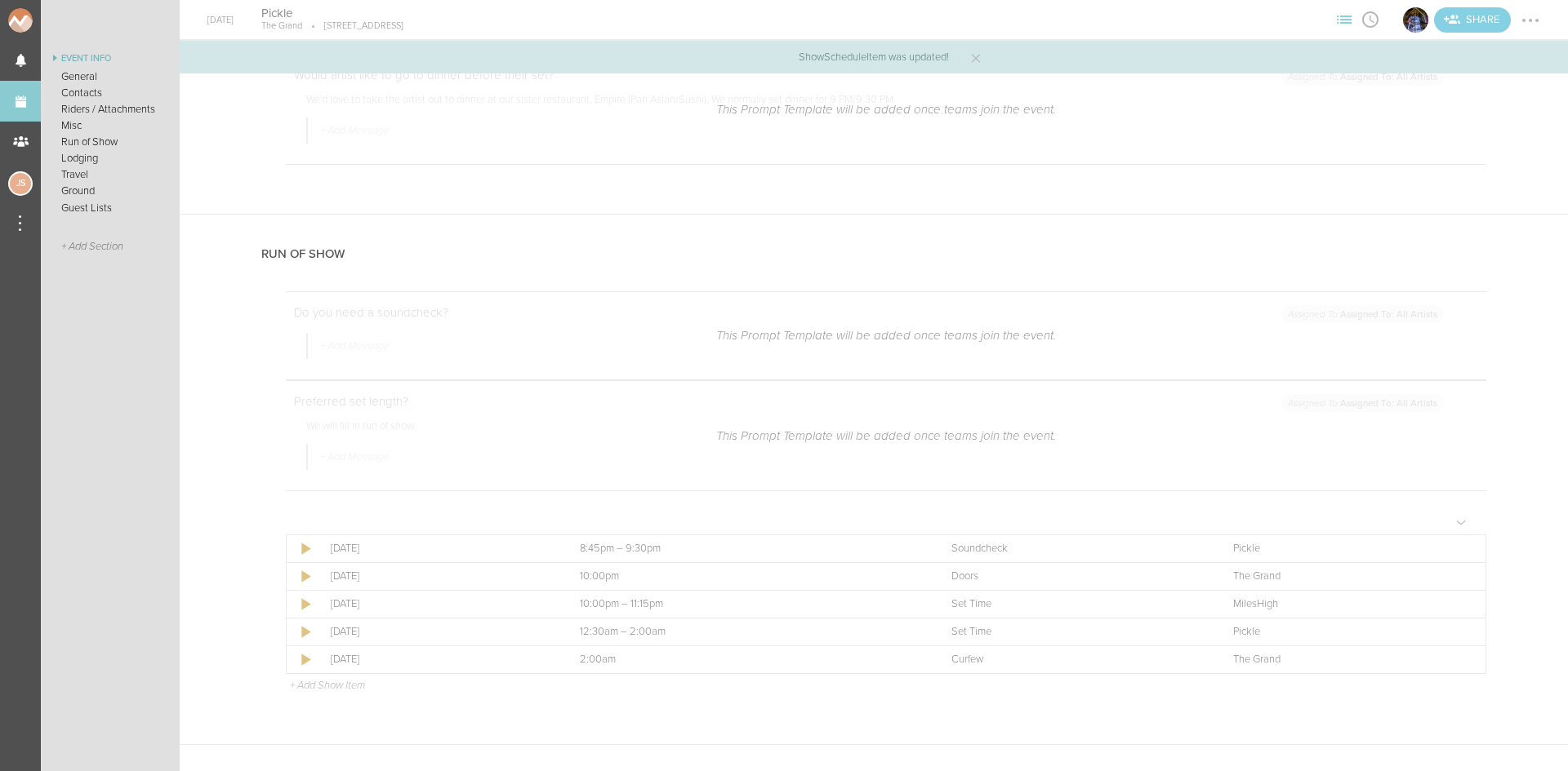
click at [310, 687] on p "+ Add Show Item" at bounding box center [327, 685] width 75 height 13
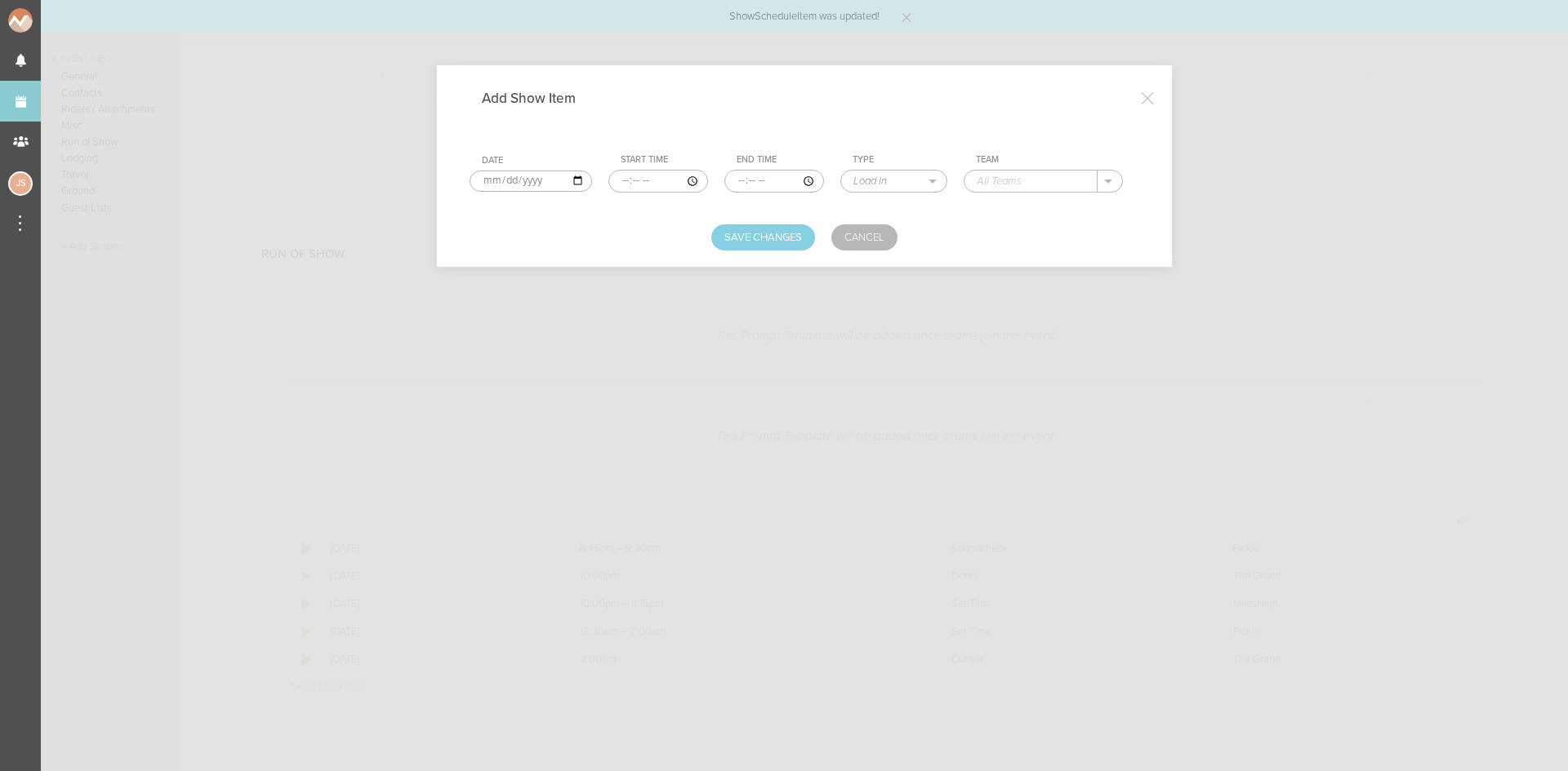
click at [623, 181] on input "time" at bounding box center [658, 181] width 100 height 23
type input "23:15"
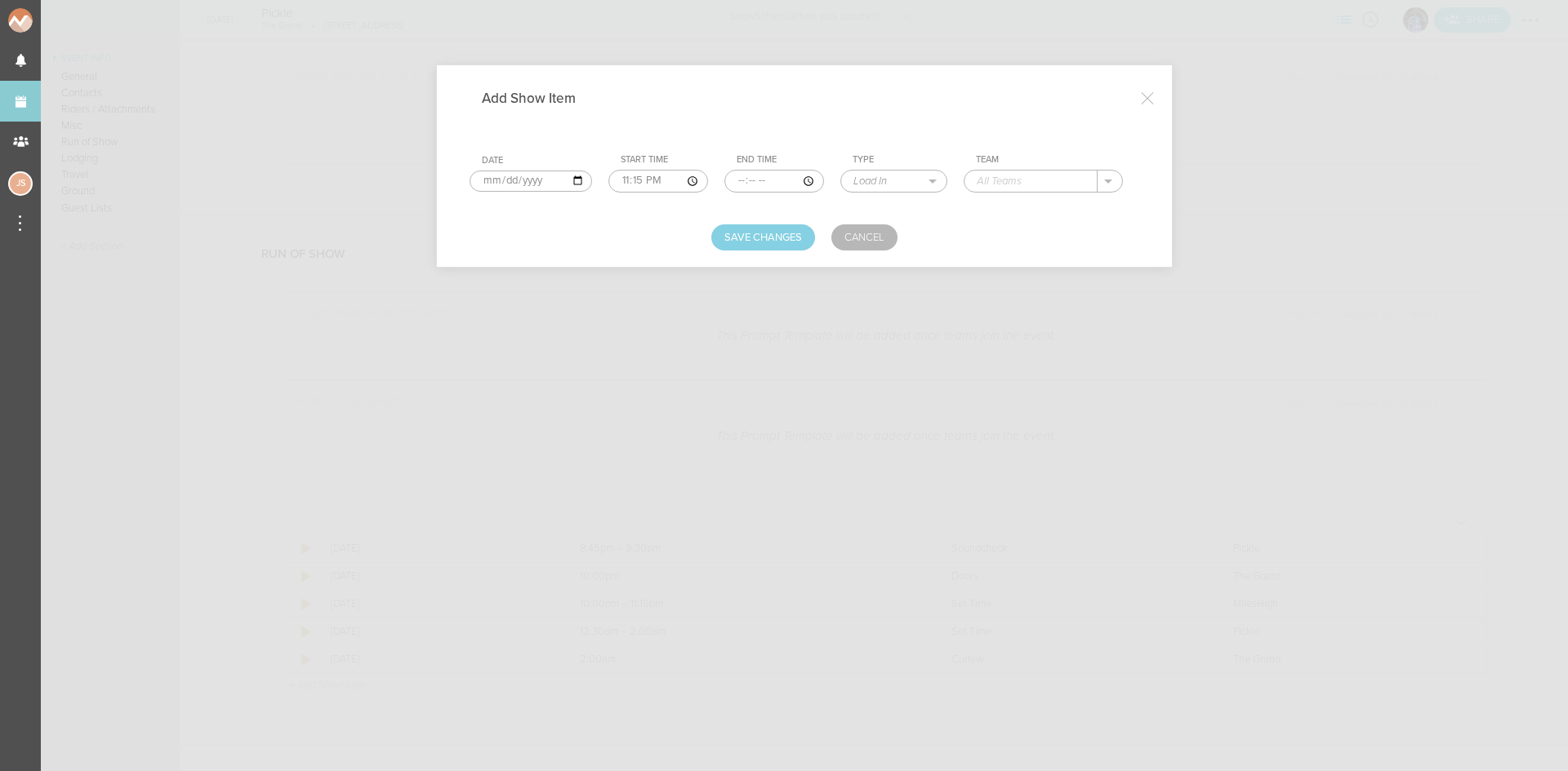
type input "00:30"
select select "Set Time"
type input "Benjo"
click at [725, 243] on button "Save Changes" at bounding box center [763, 238] width 103 height 26
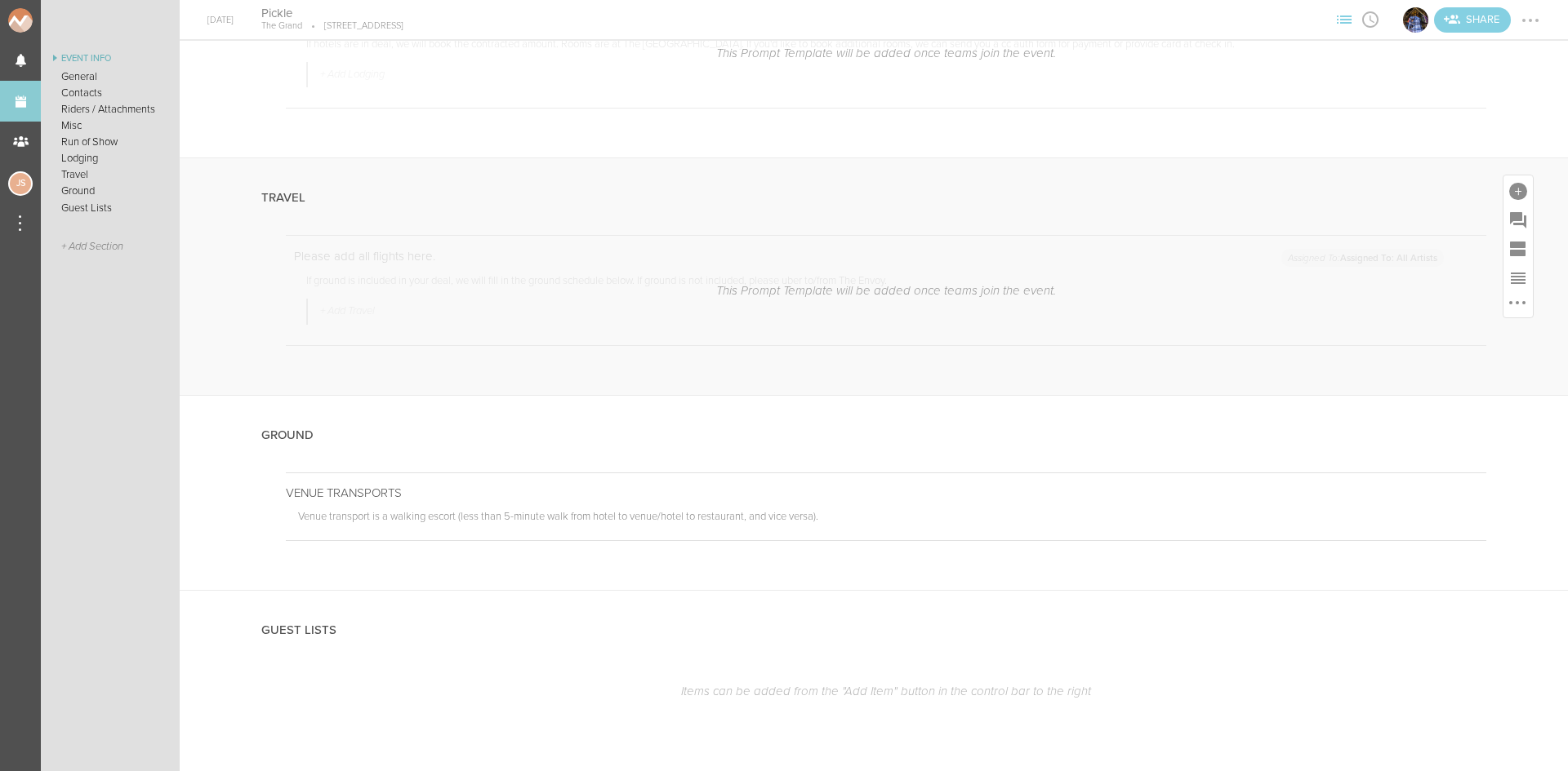
scroll to position [2435, 0]
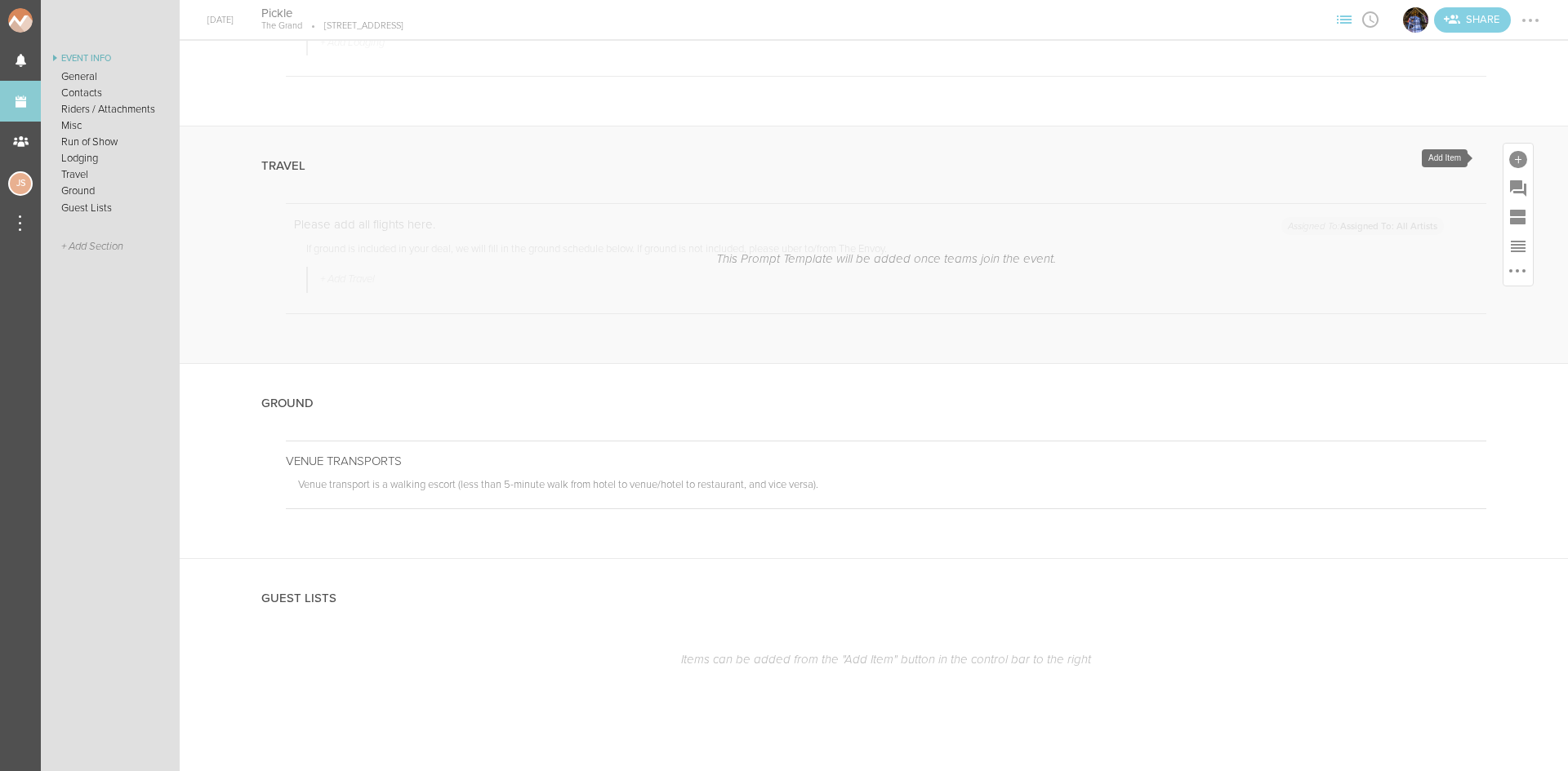
click at [1509, 159] on div at bounding box center [1518, 160] width 18 height 18
click at [1431, 293] on link "Travel" at bounding box center [1428, 310] width 69 height 82
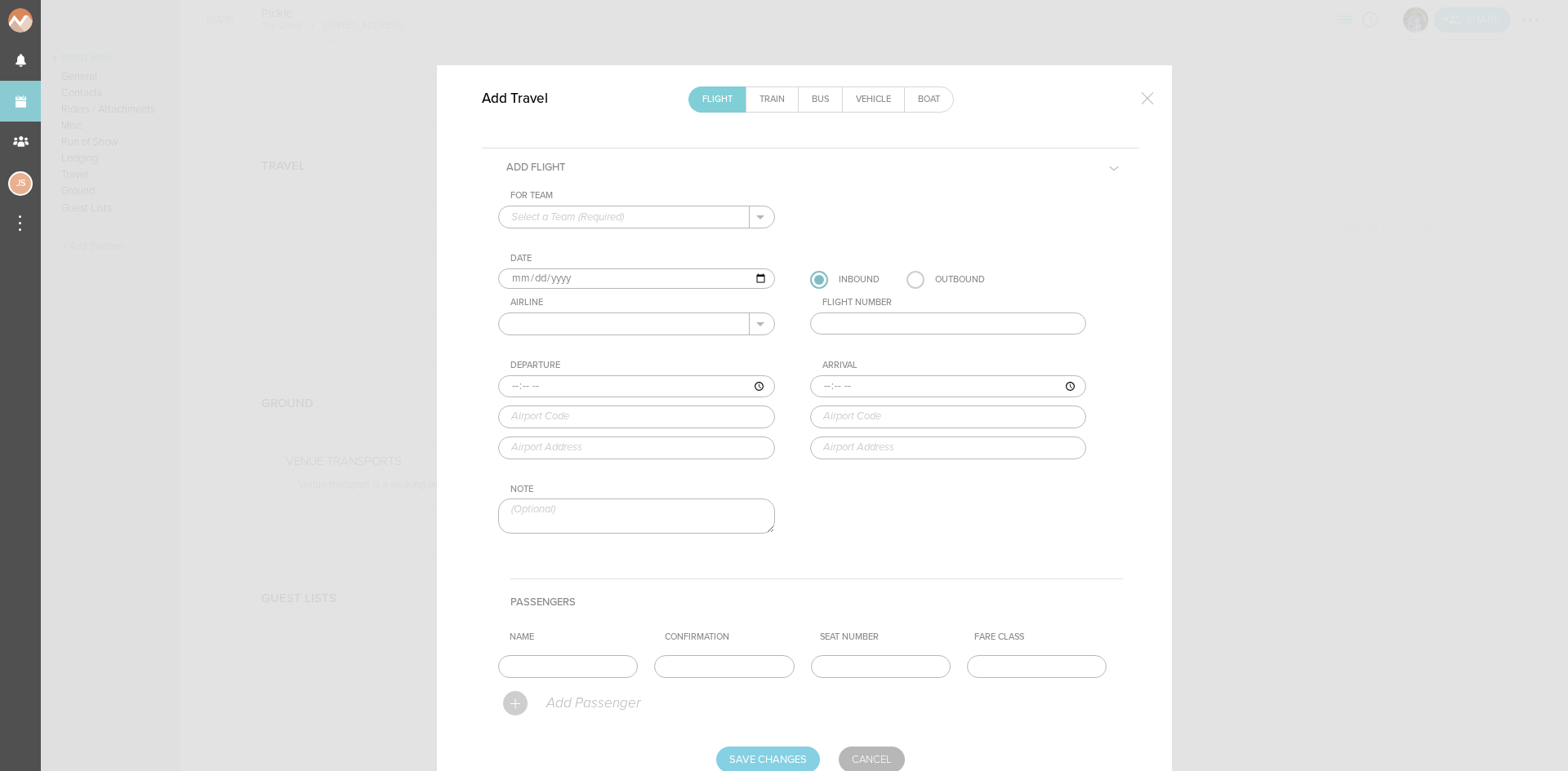
drag, startPoint x: 632, startPoint y: 212, endPoint x: 634, endPoint y: 220, distance: 8.2
click at [633, 212] on input "text" at bounding box center [624, 217] width 251 height 21
drag, startPoint x: 637, startPoint y: 230, endPoint x: 633, endPoint y: 268, distance: 38.2
click at [638, 231] on p "The Grand" at bounding box center [637, 243] width 251 height 28
type input "The Grand"
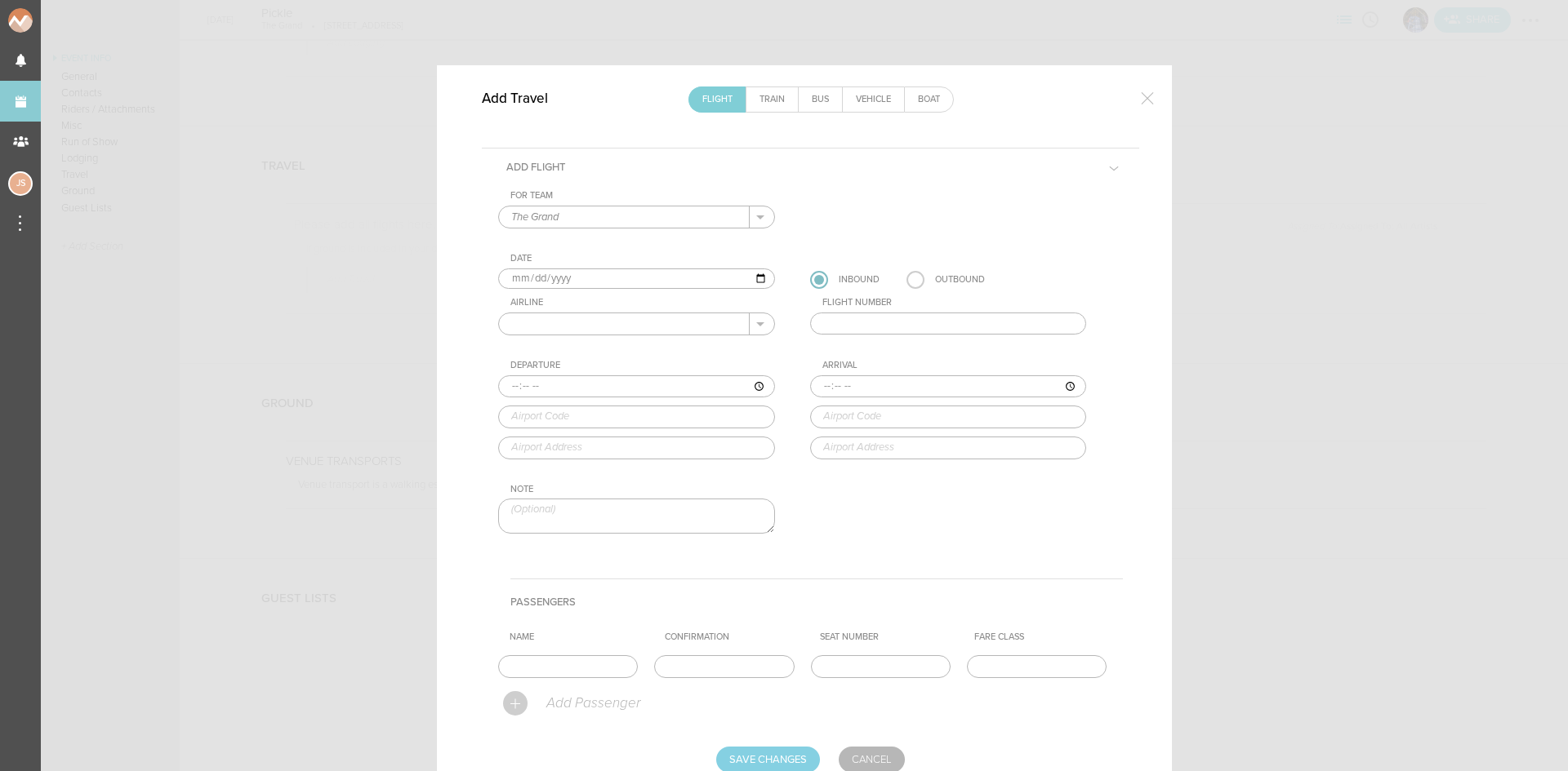
click at [623, 329] on input "text" at bounding box center [624, 324] width 251 height 21
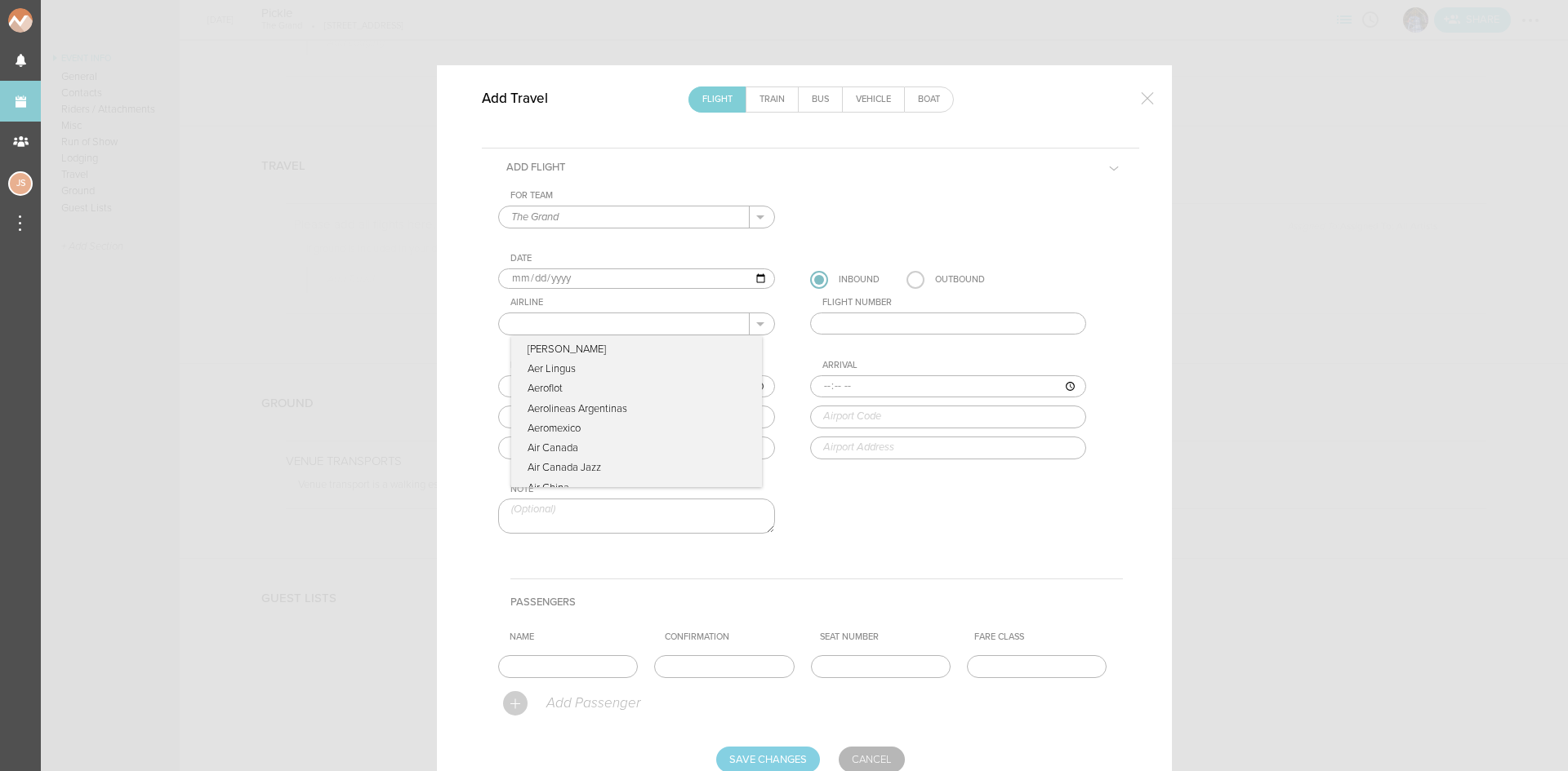
type input "American Airlines"
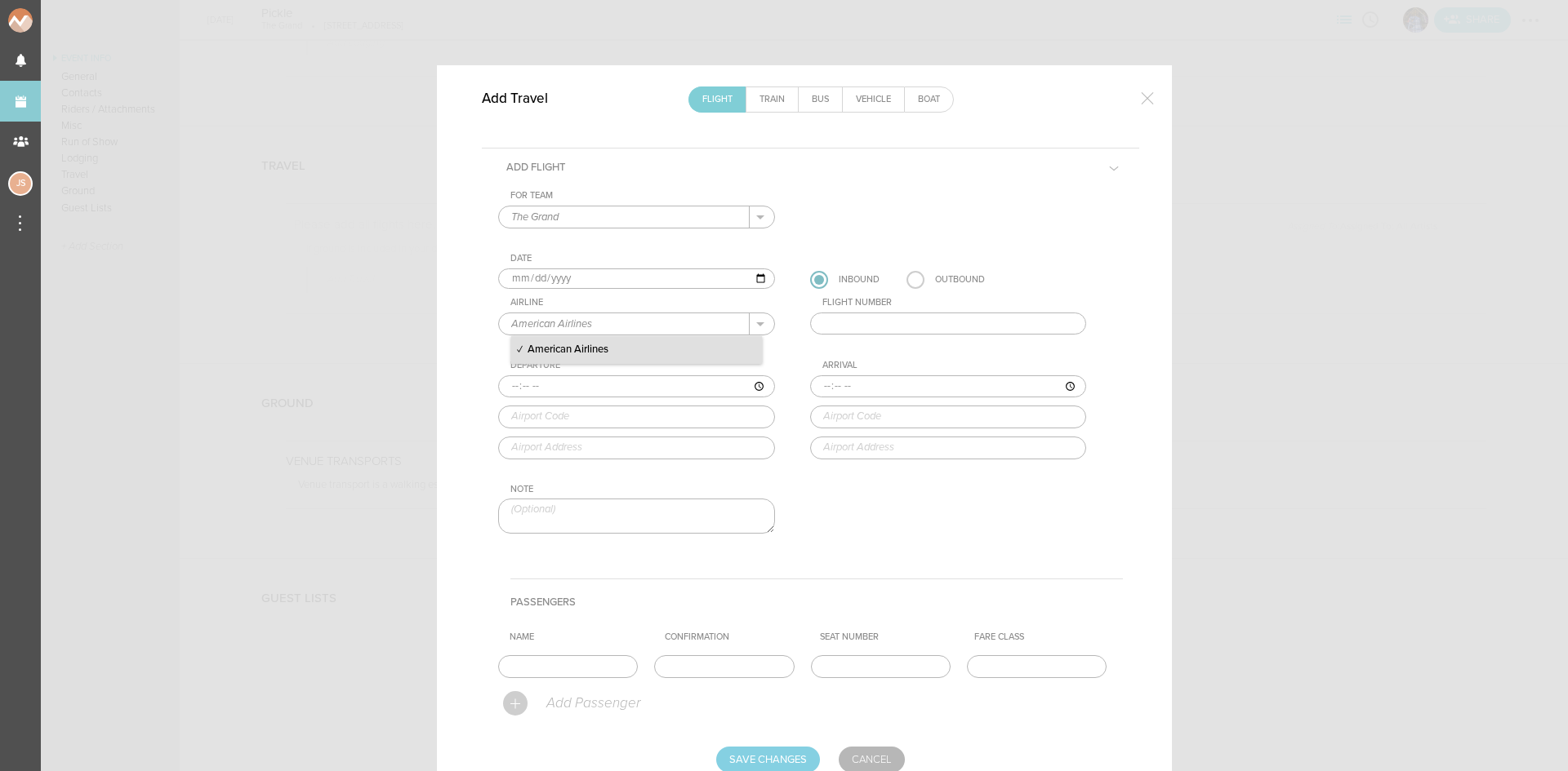
click at [668, 346] on p "American Airlines" at bounding box center [637, 350] width 251 height 28
click at [871, 320] on input "text" at bounding box center [949, 324] width 277 height 23
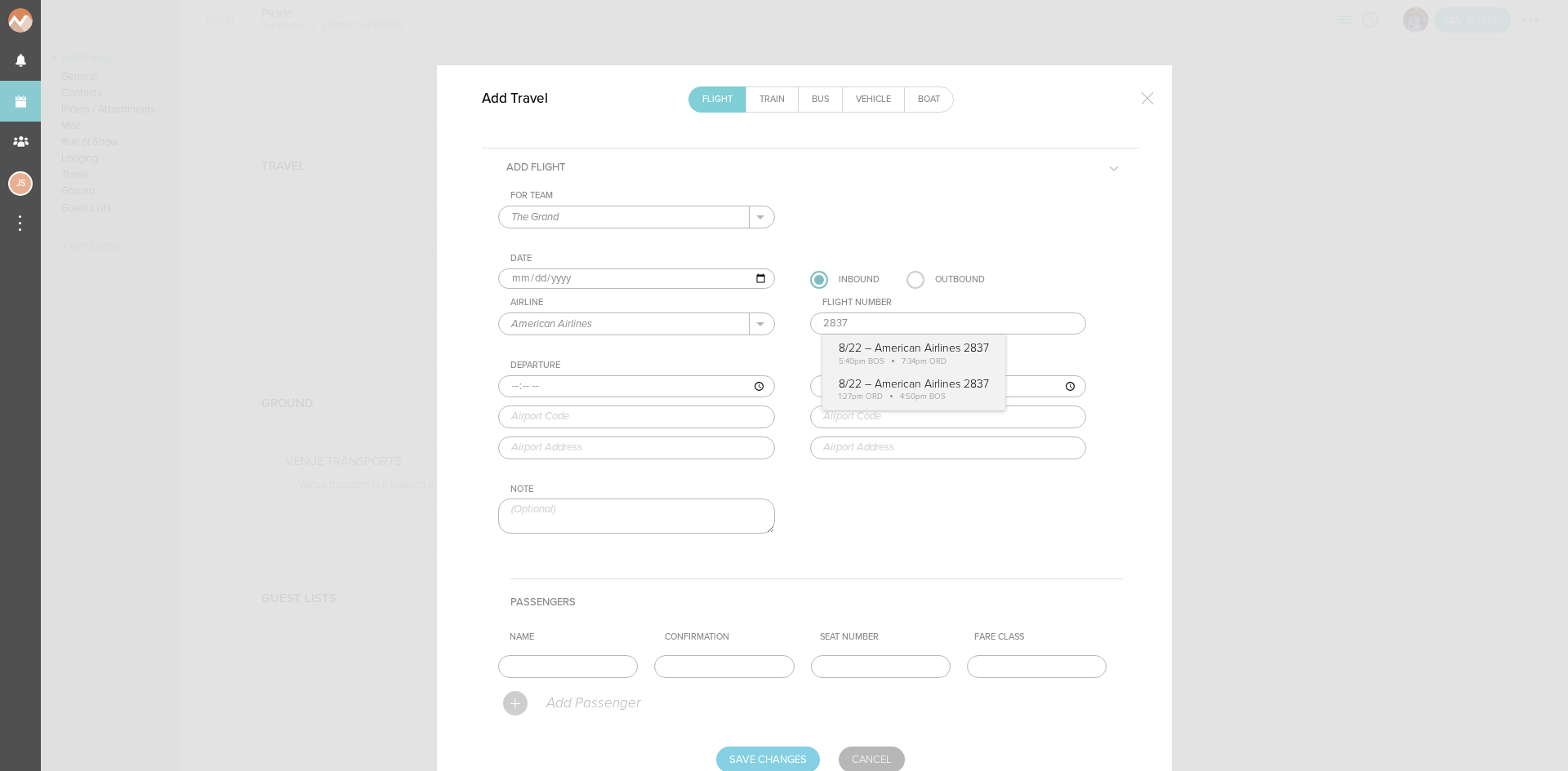
type input "2837"
type input "13:27"
type input "ORD"
type input "Chicago O'Hare International Airport, 10000 West O'Hare, Chicago, IL, 60666, Un…"
type input "16:50"
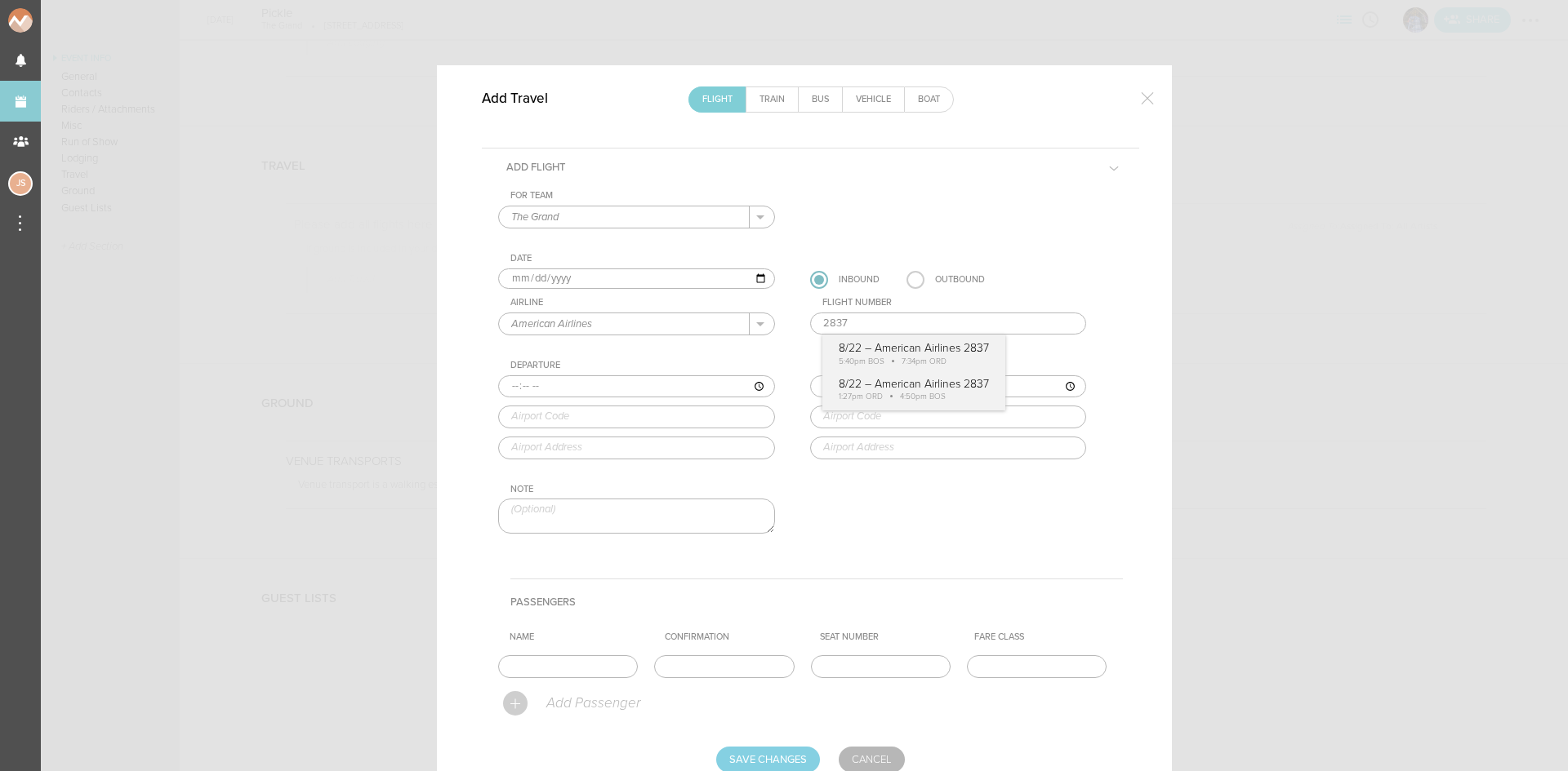
type input "BOS"
type input "Boston Logan International Airport, One Harborside Drive, Boston, MA, 02128-290…"
click at [912, 403] on div "For Team The Grand + Add New Team The Grand . The Grand Date 2025-08-22 Inbound…" at bounding box center [810, 376] width 625 height 372
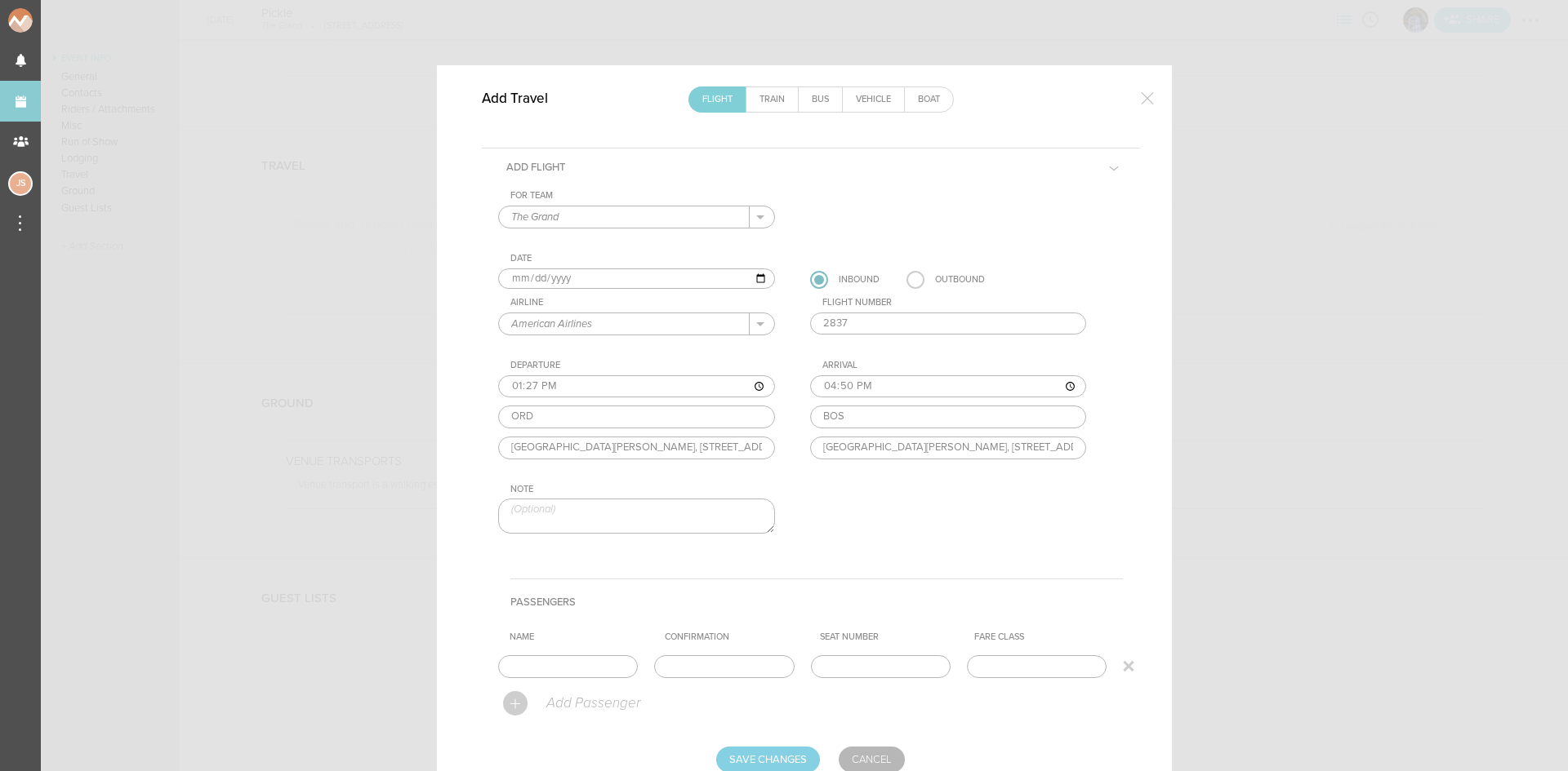
click at [583, 676] on input "text" at bounding box center [568, 667] width 140 height 23
type input "Entire Travel Party"
click at [797, 759] on input "Save Changes" at bounding box center [768, 760] width 103 height 26
type input "Saving..."
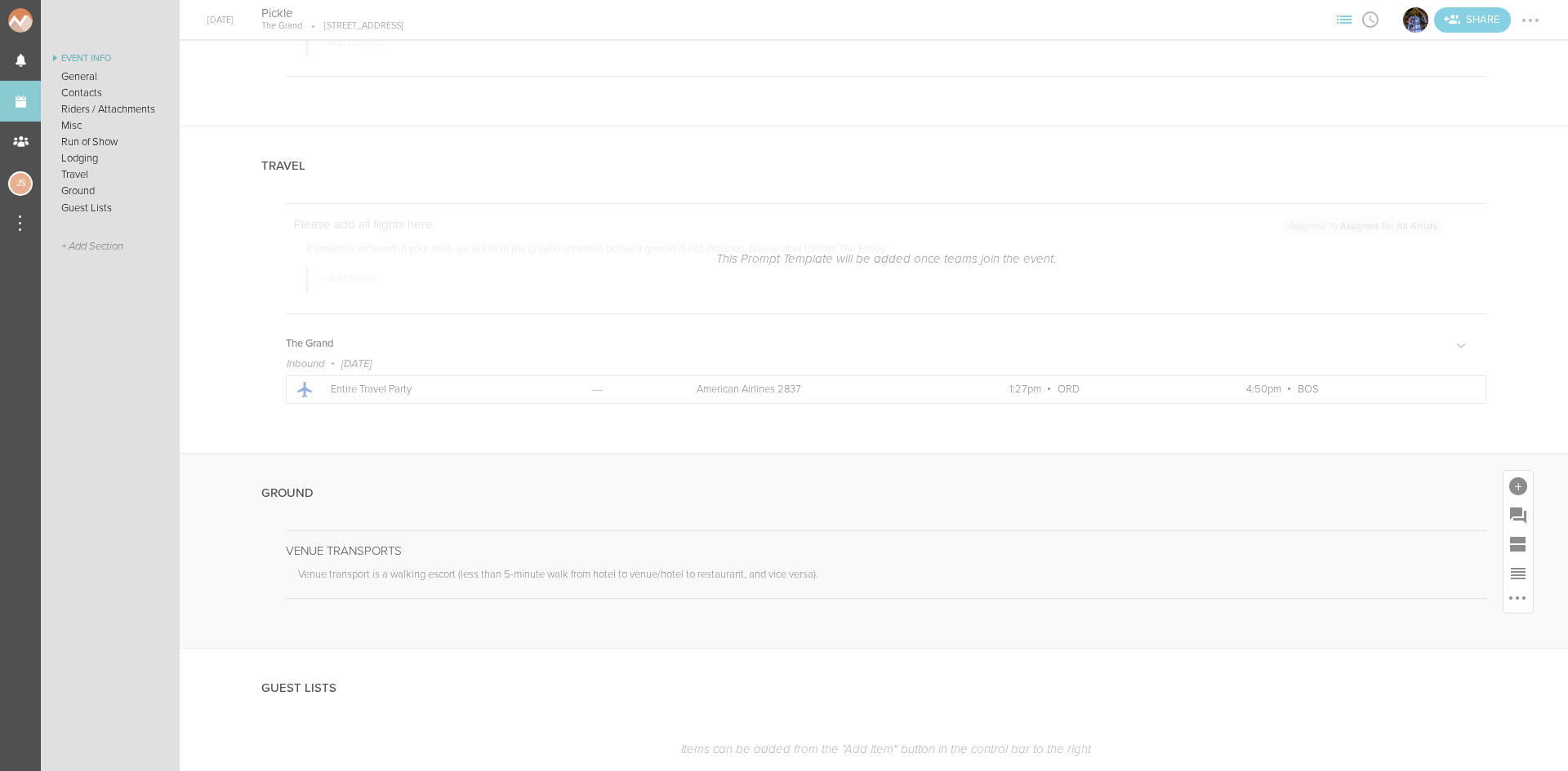
scroll to position [2108, 0]
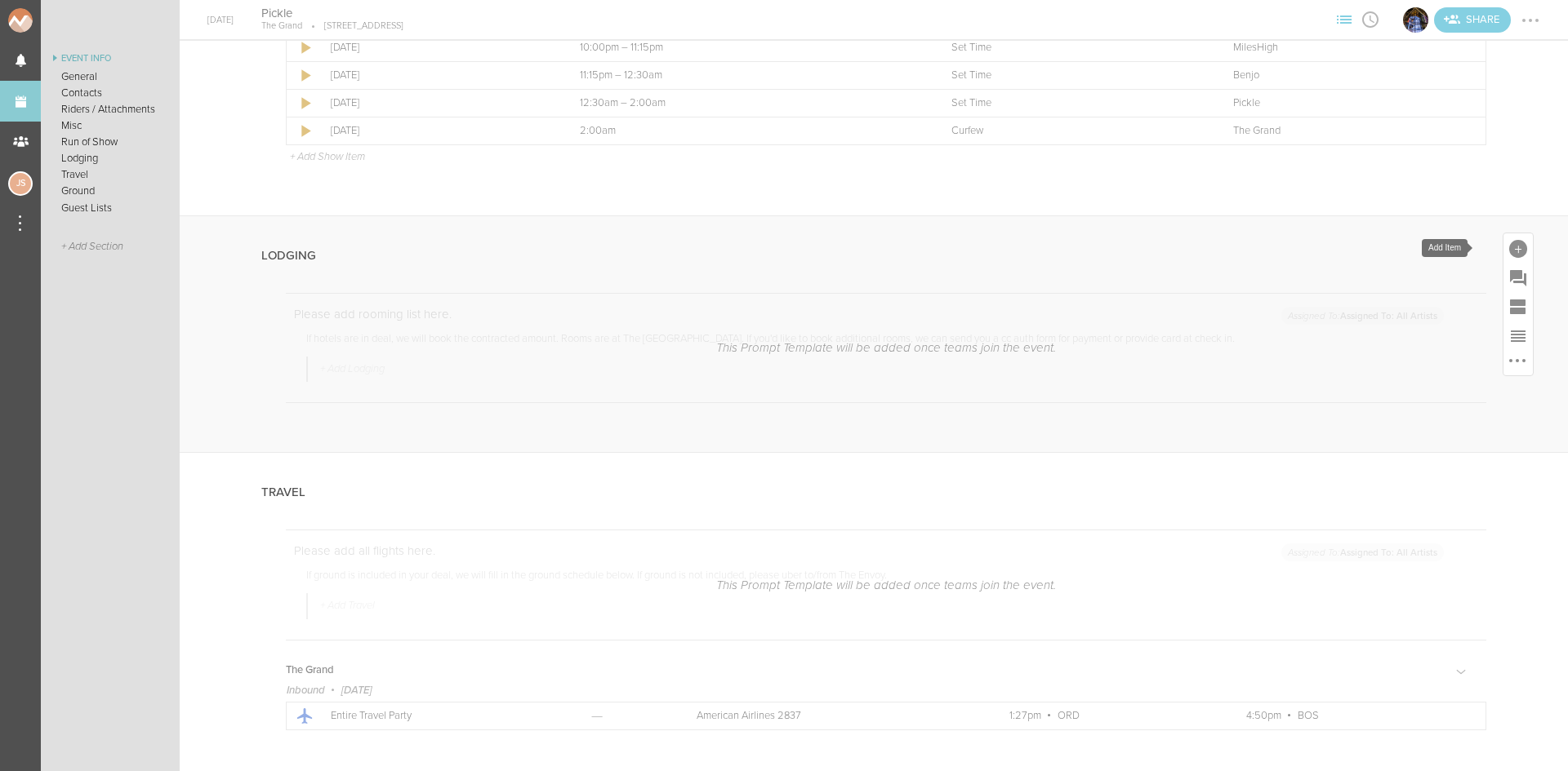
click at [1509, 251] on div at bounding box center [1518, 248] width 18 height 18
drag, startPoint x: 1280, startPoint y: 507, endPoint x: 1274, endPoint y: 496, distance: 12.5
click at [1281, 507] on icon at bounding box center [1290, 499] width 33 height 33
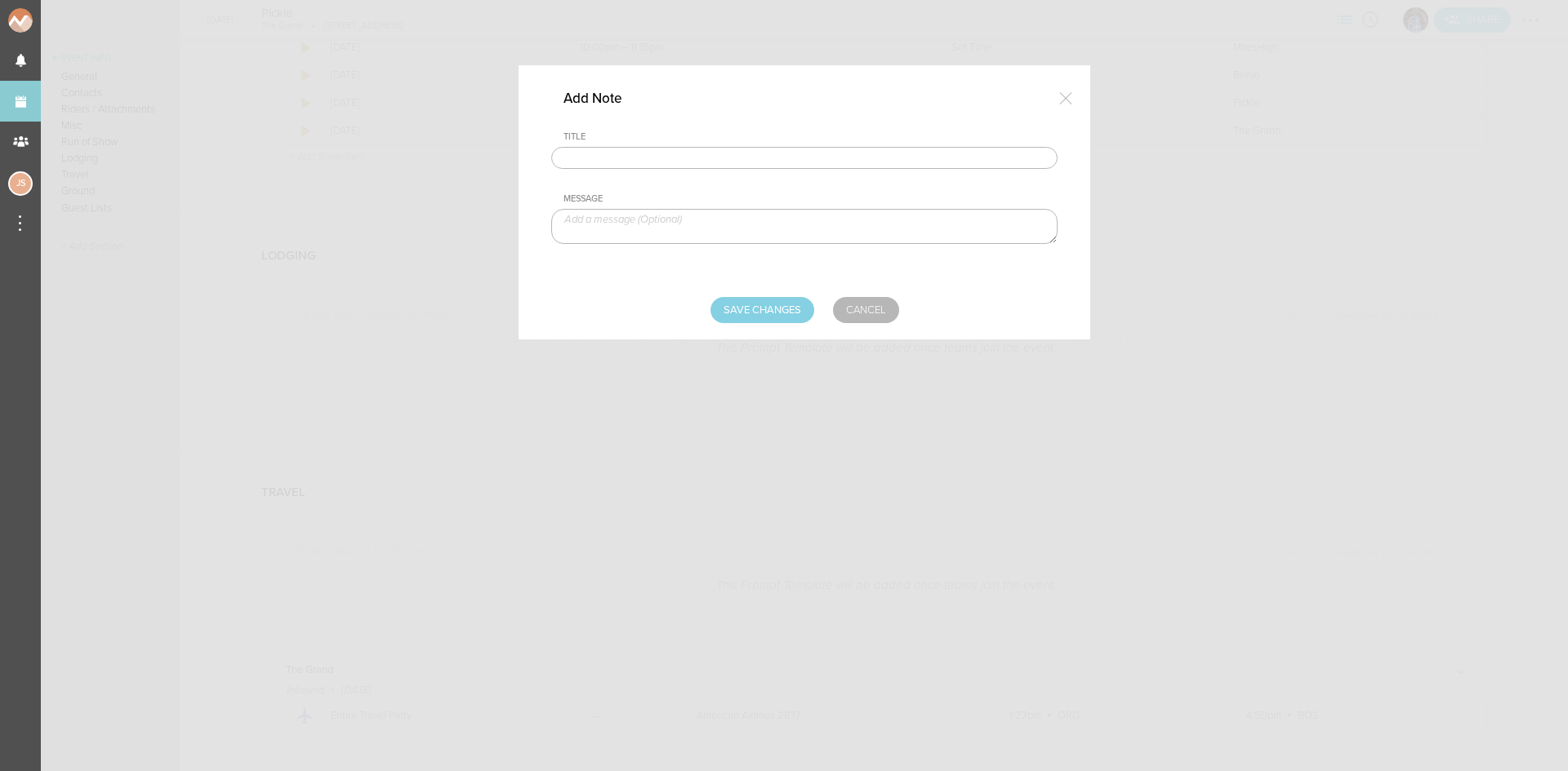
click at [781, 156] on input "text" at bounding box center [804, 158] width 506 height 23
type input "Lodging/GROUND"
click at [697, 227] on textarea at bounding box center [804, 227] width 506 height 35
type textarea "$750 buyout to be sent with final payment"
click at [765, 285] on form "Title Lodging/GROUND Message $750 buyout to be sent with final payment Save Cha…" at bounding box center [804, 227] width 506 height 192
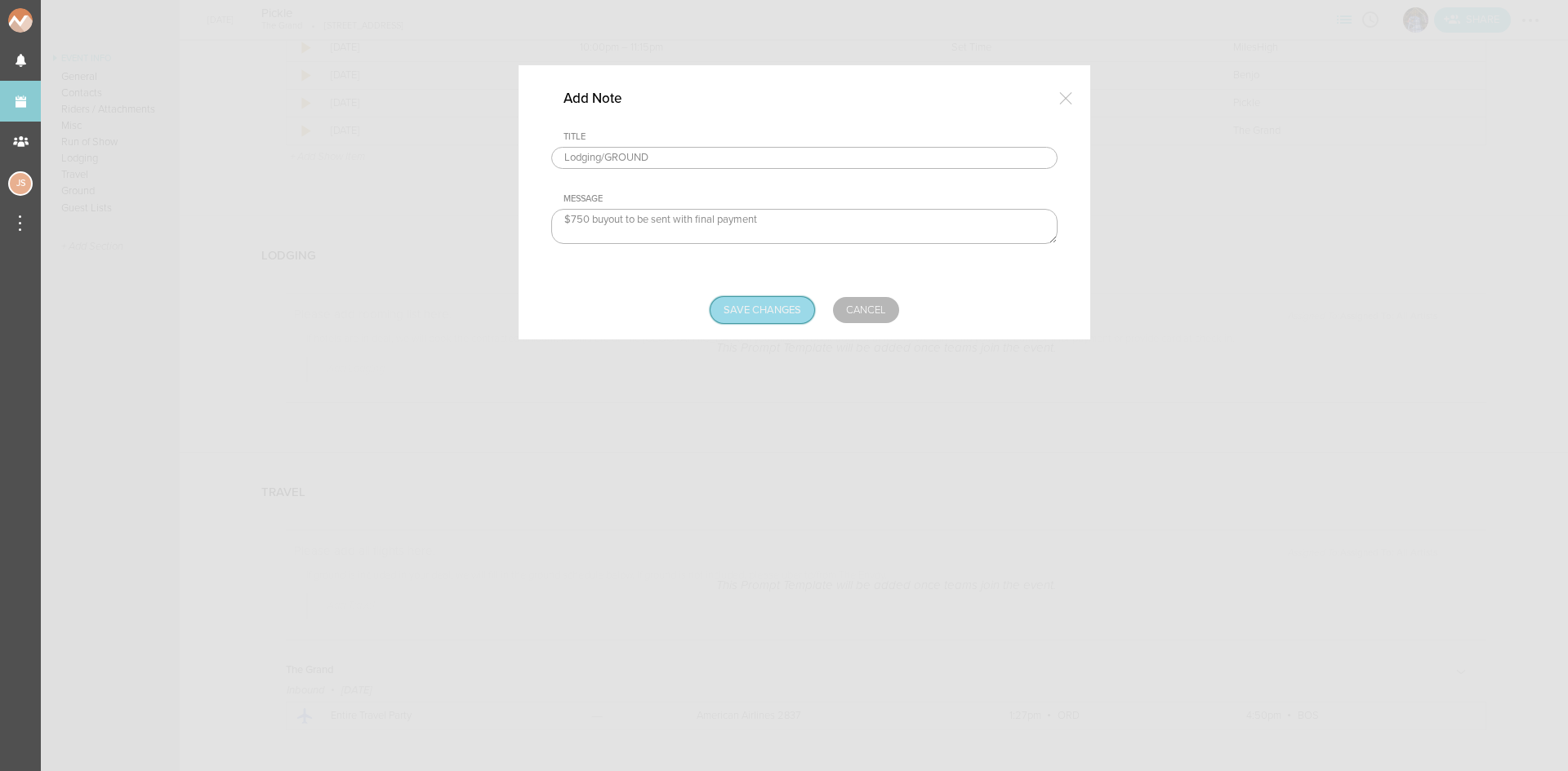
click at [771, 310] on input "Save Changes" at bounding box center [762, 310] width 103 height 26
type input "Saving..."
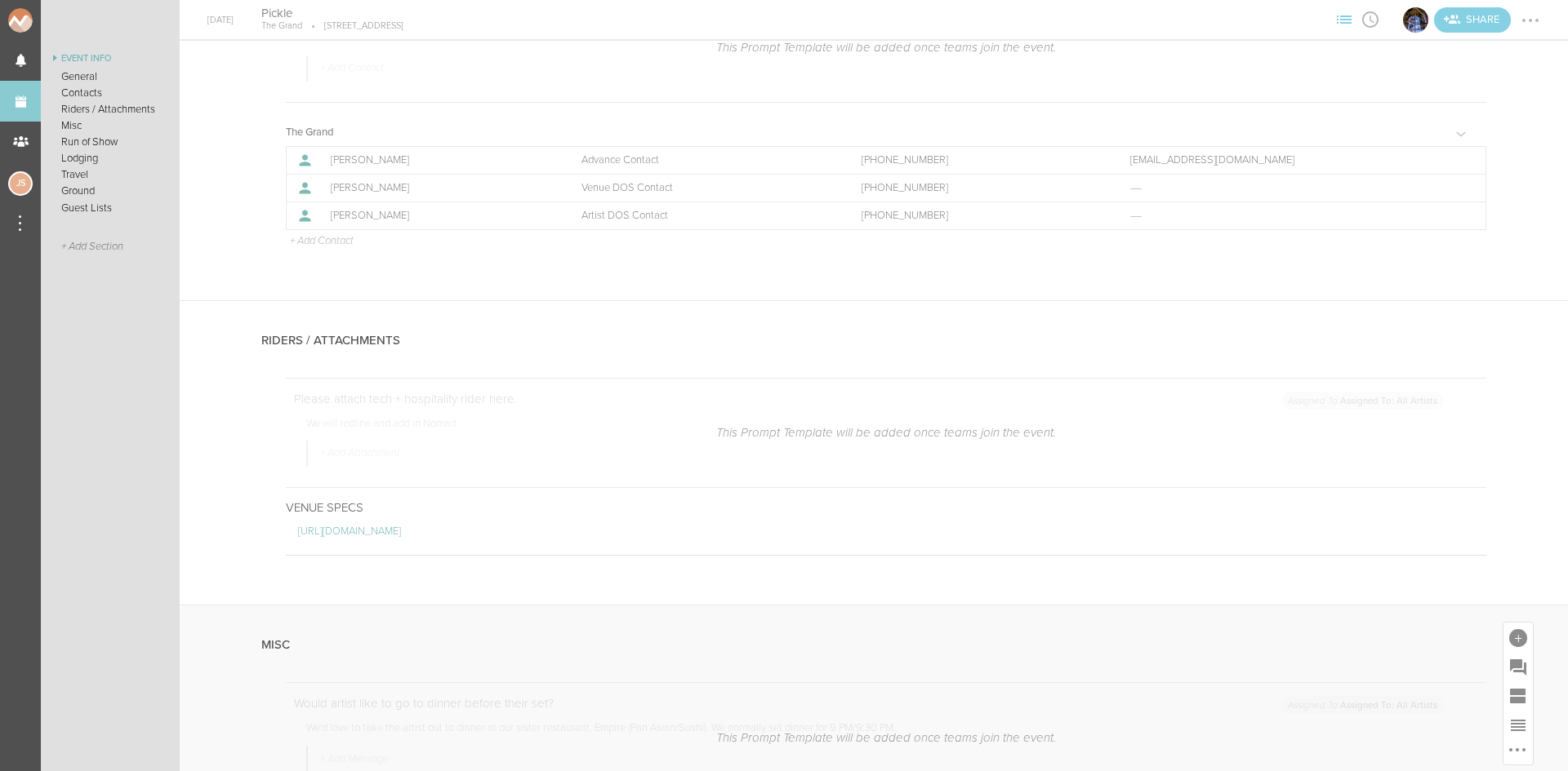
scroll to position [801, 0]
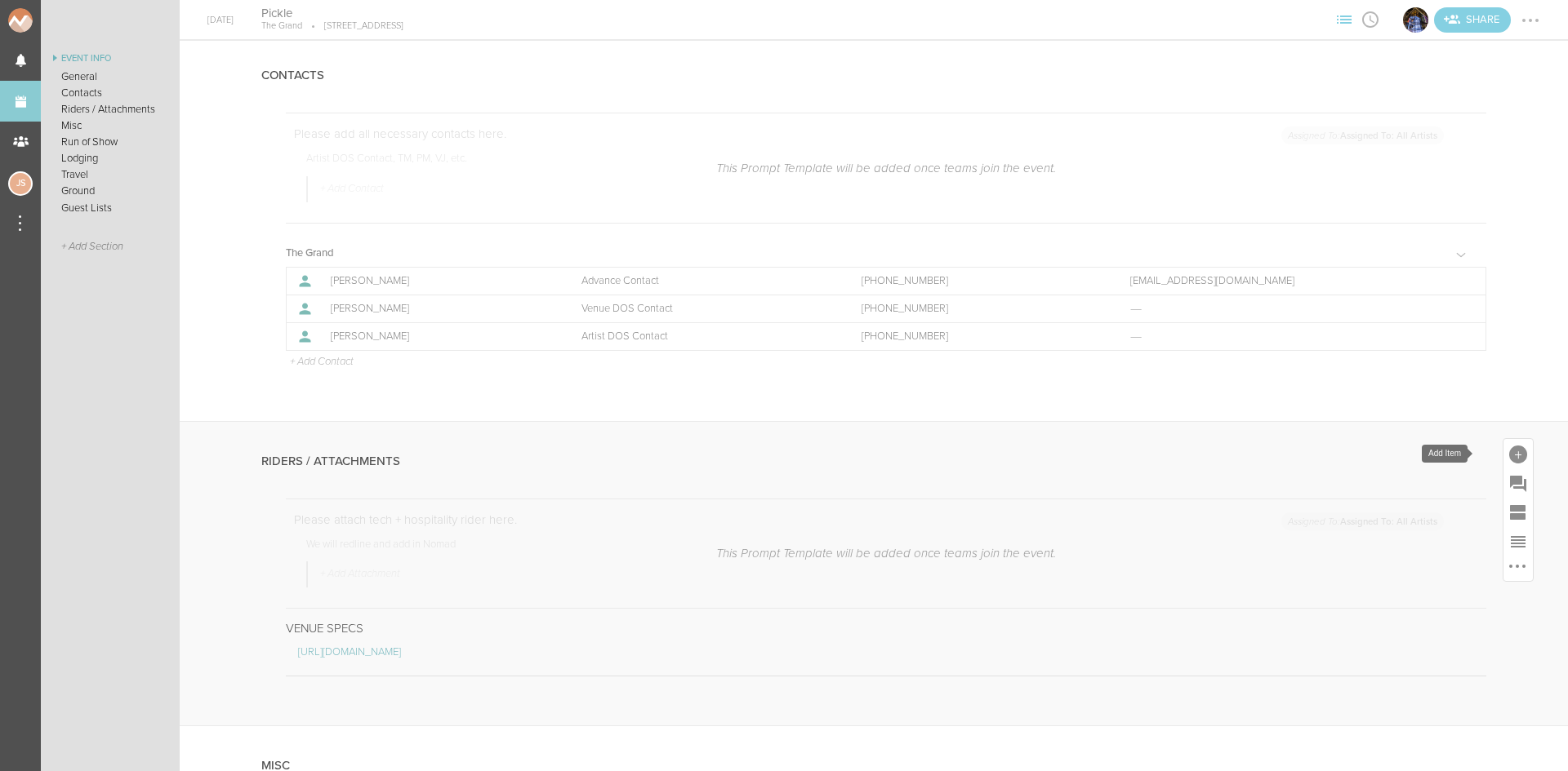
click at [1509, 455] on div at bounding box center [1518, 454] width 18 height 18
click at [1282, 490] on icon at bounding box center [1290, 489] width 33 height 33
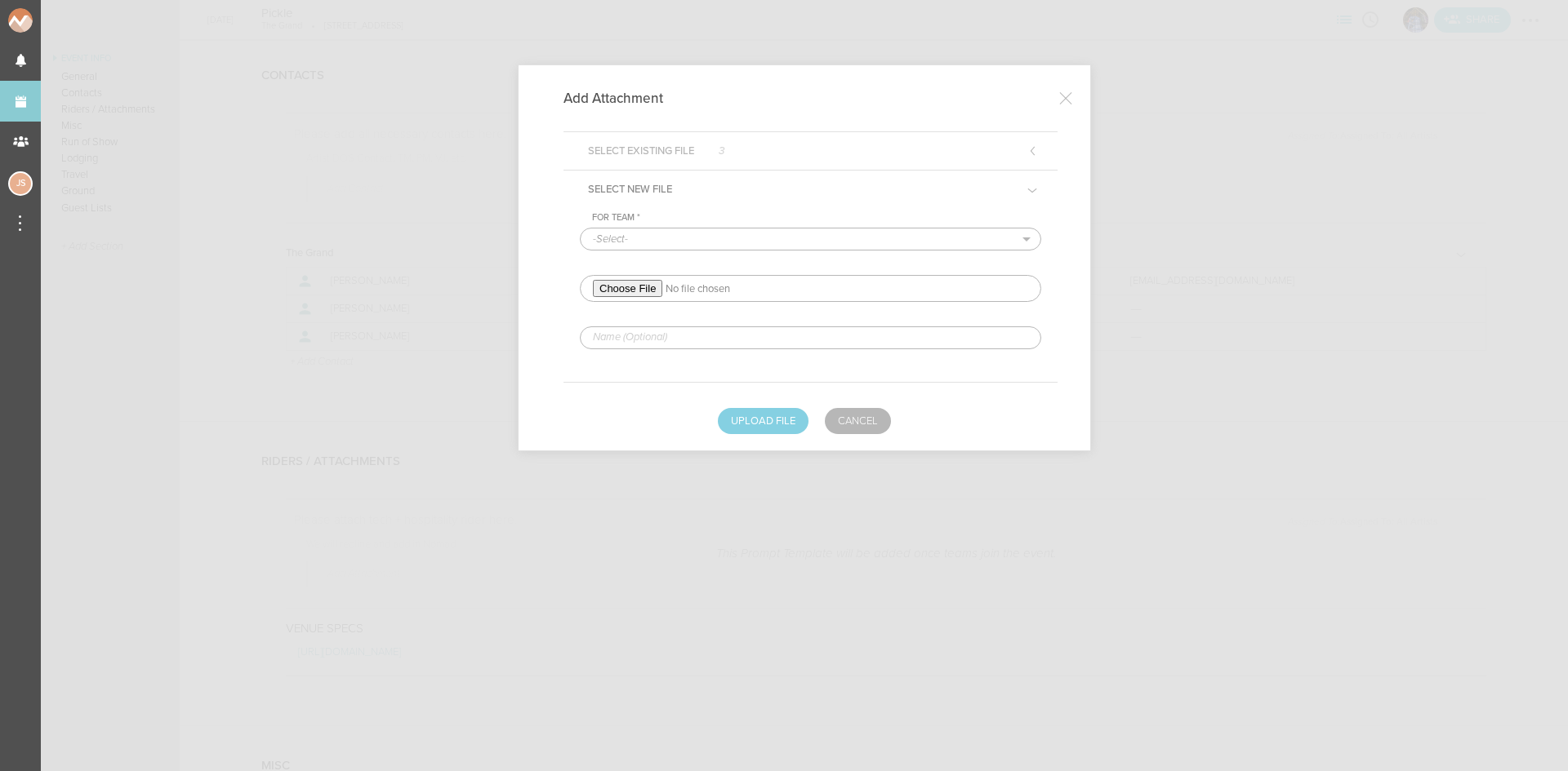
click at [647, 253] on div "For Team * -Select- The Grand" at bounding box center [810, 280] width 461 height 136
click at [640, 247] on select "-Select- The Grand" at bounding box center [810, 239] width 460 height 21
select select "20"
click at [580, 228] on select "-Select- The Grand" at bounding box center [810, 239] width 460 height 21
click at [639, 296] on input "file" at bounding box center [810, 288] width 461 height 27
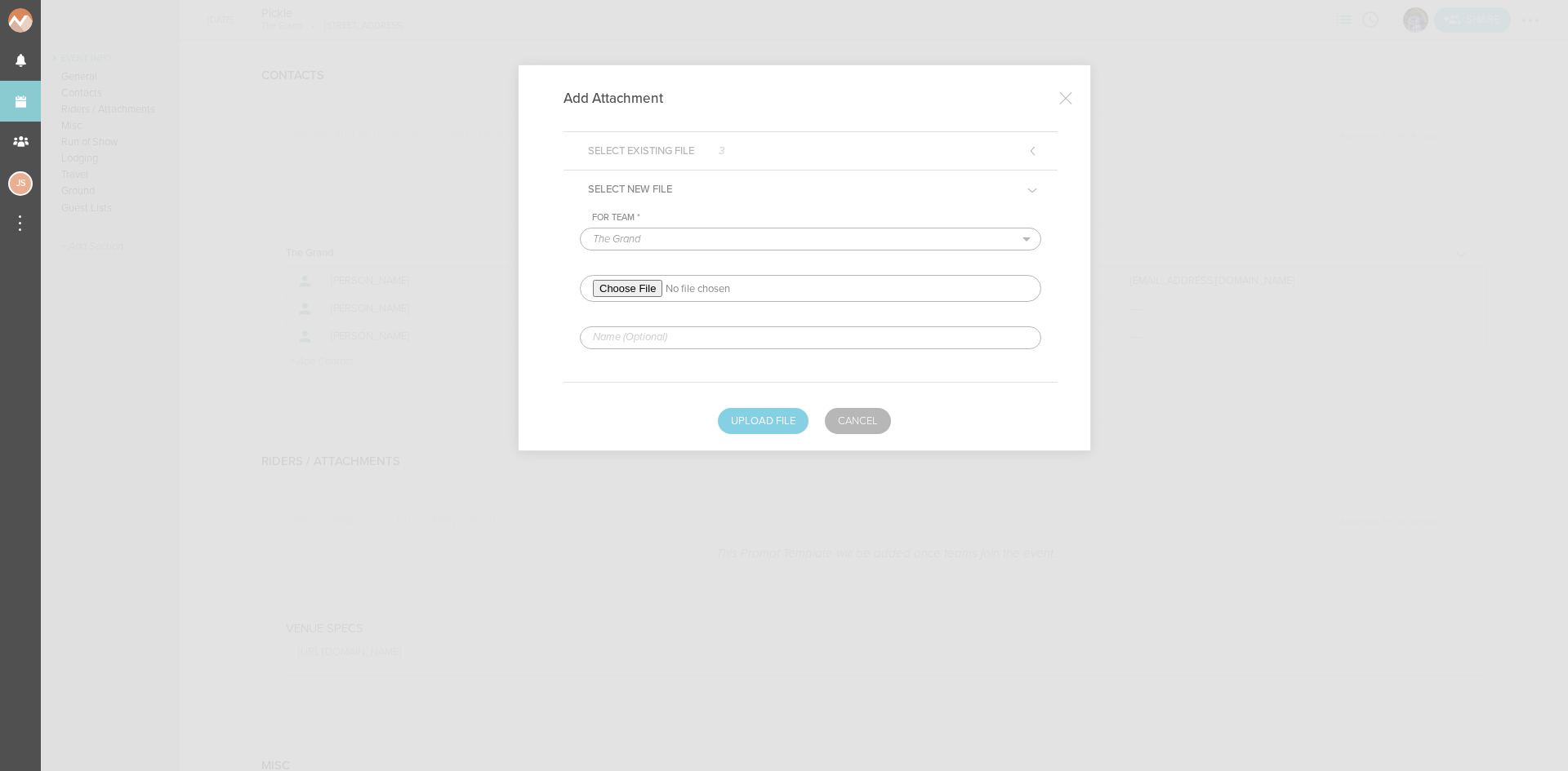
type input "C:\fakepath\RIDER (2)-REDLINED.pdf"
drag, startPoint x: 709, startPoint y: 330, endPoint x: 716, endPoint y: 339, distance: 11.4
click at [709, 330] on input "text" at bounding box center [810, 338] width 461 height 23
type input "REDLINED HERE"
click at [768, 424] on button "Upload File" at bounding box center [763, 421] width 90 height 26
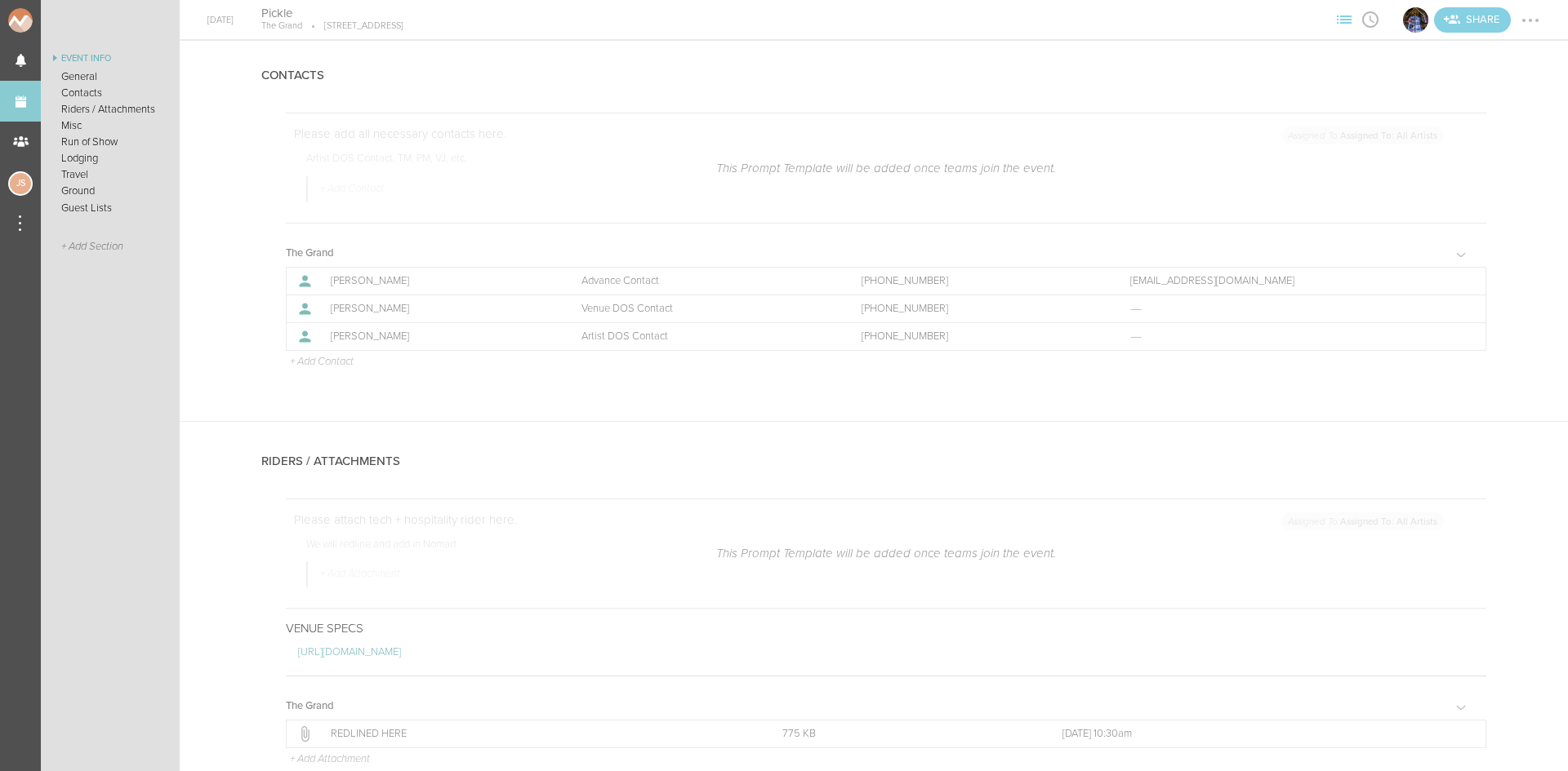
drag, startPoint x: 1522, startPoint y: 21, endPoint x: 1522, endPoint y: 31, distance: 10.0
click at [1522, 21] on div at bounding box center [1531, 20] width 26 height 26
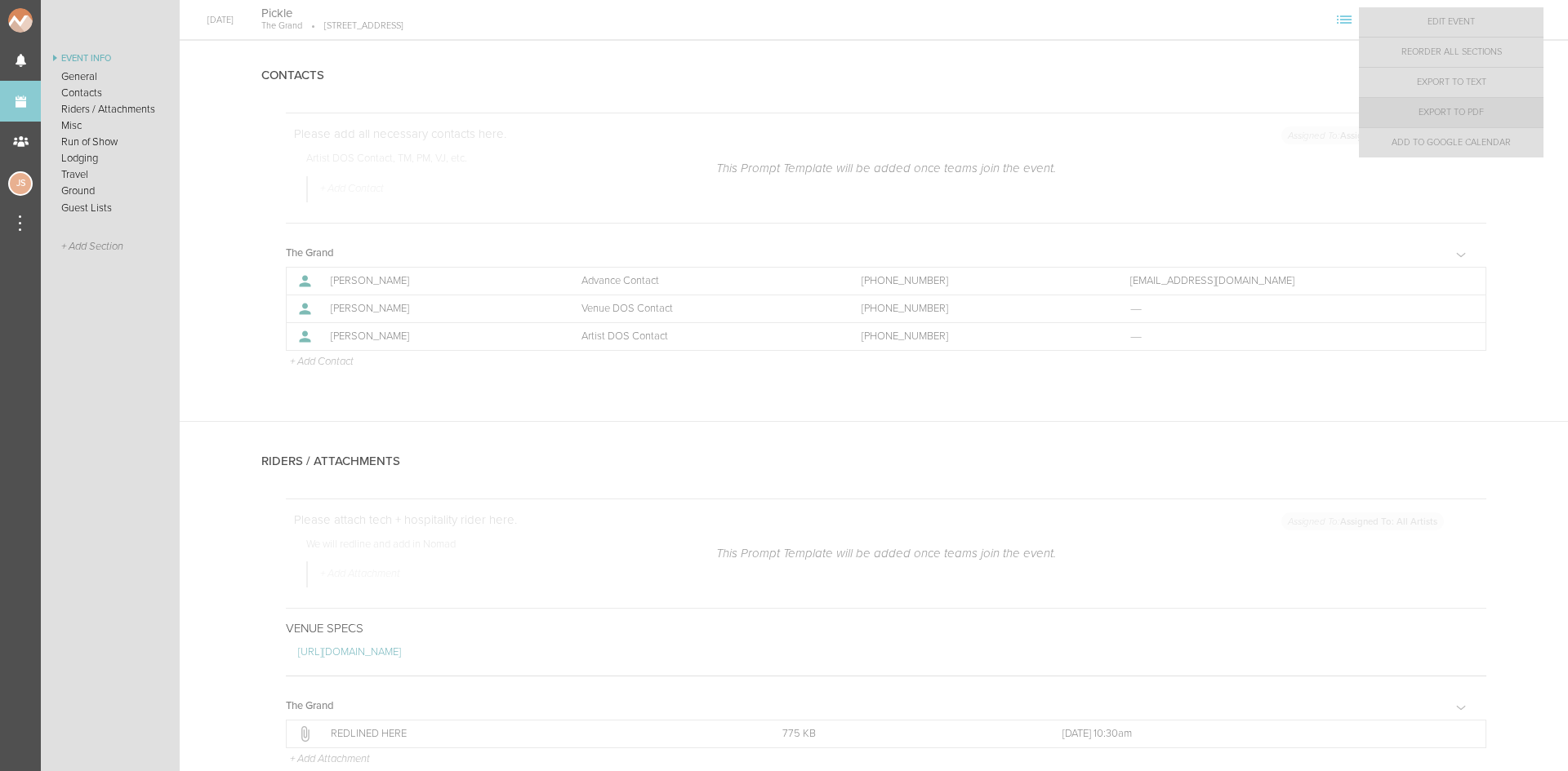
click at [1500, 107] on link "Export to PDF" at bounding box center [1451, 113] width 184 height 30
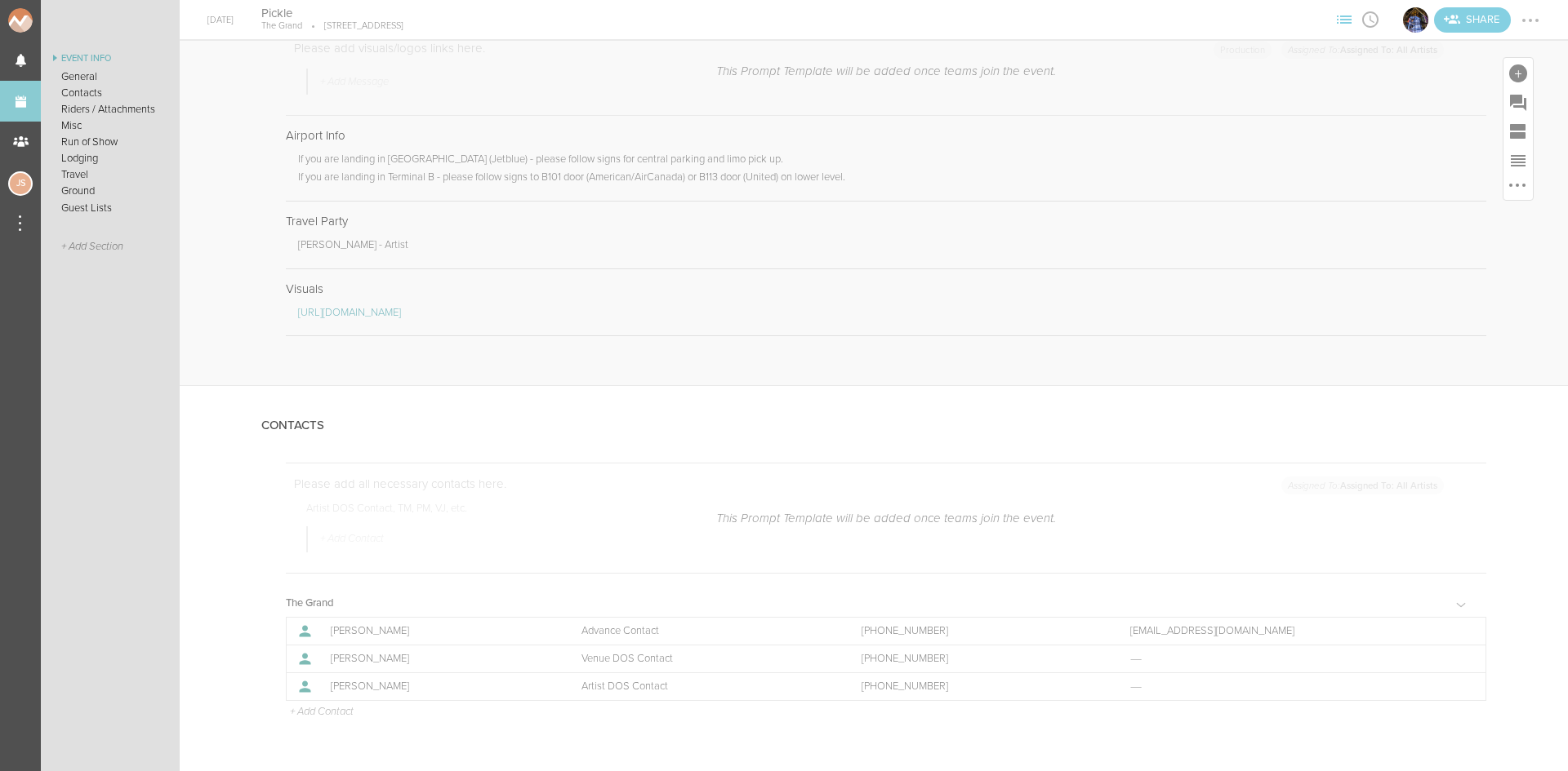
scroll to position [67, 0]
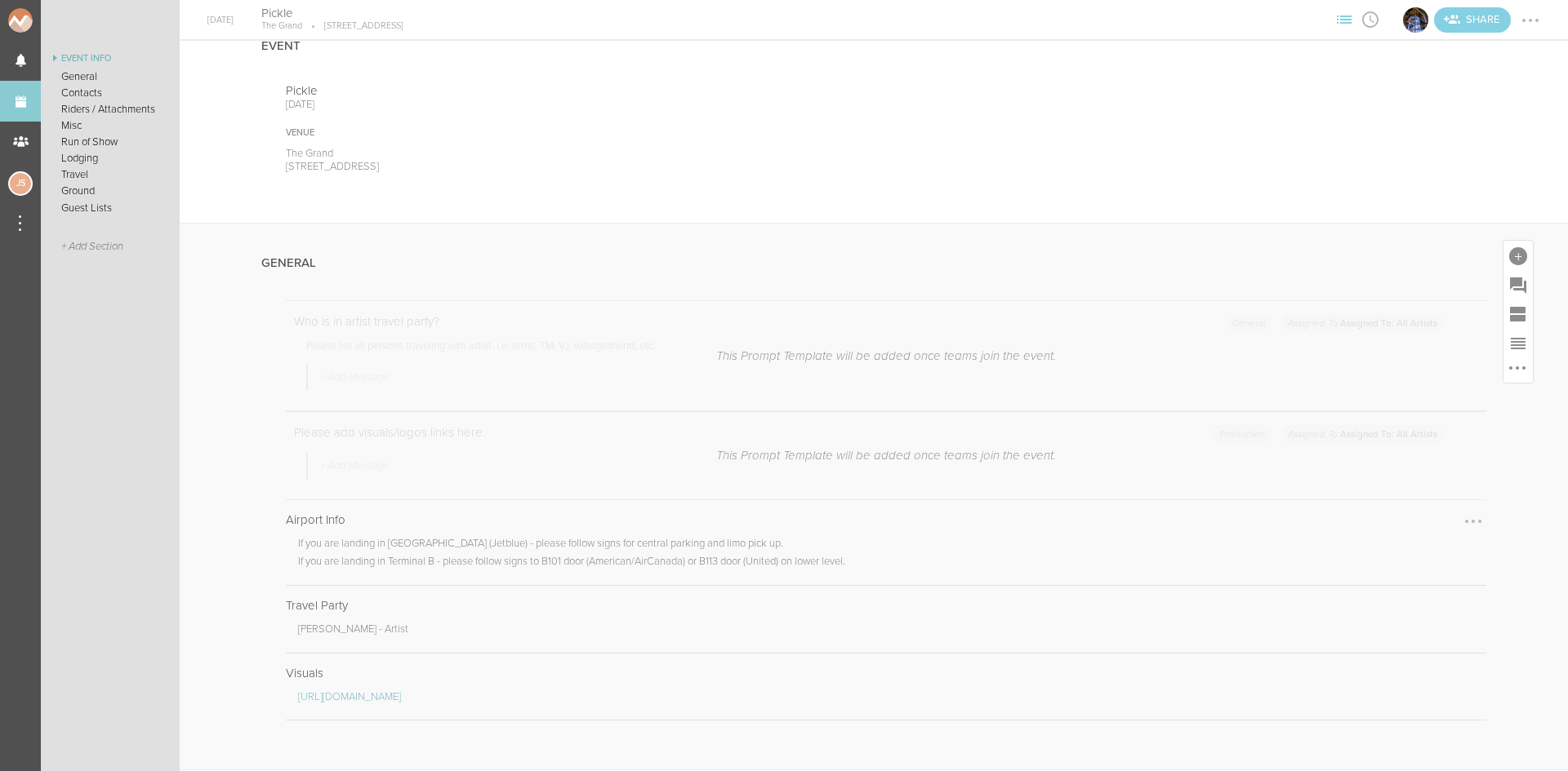
click at [1460, 523] on div at bounding box center [1473, 522] width 26 height 26
click at [1431, 550] on link "Remove Note" at bounding box center [1423, 554] width 126 height 30
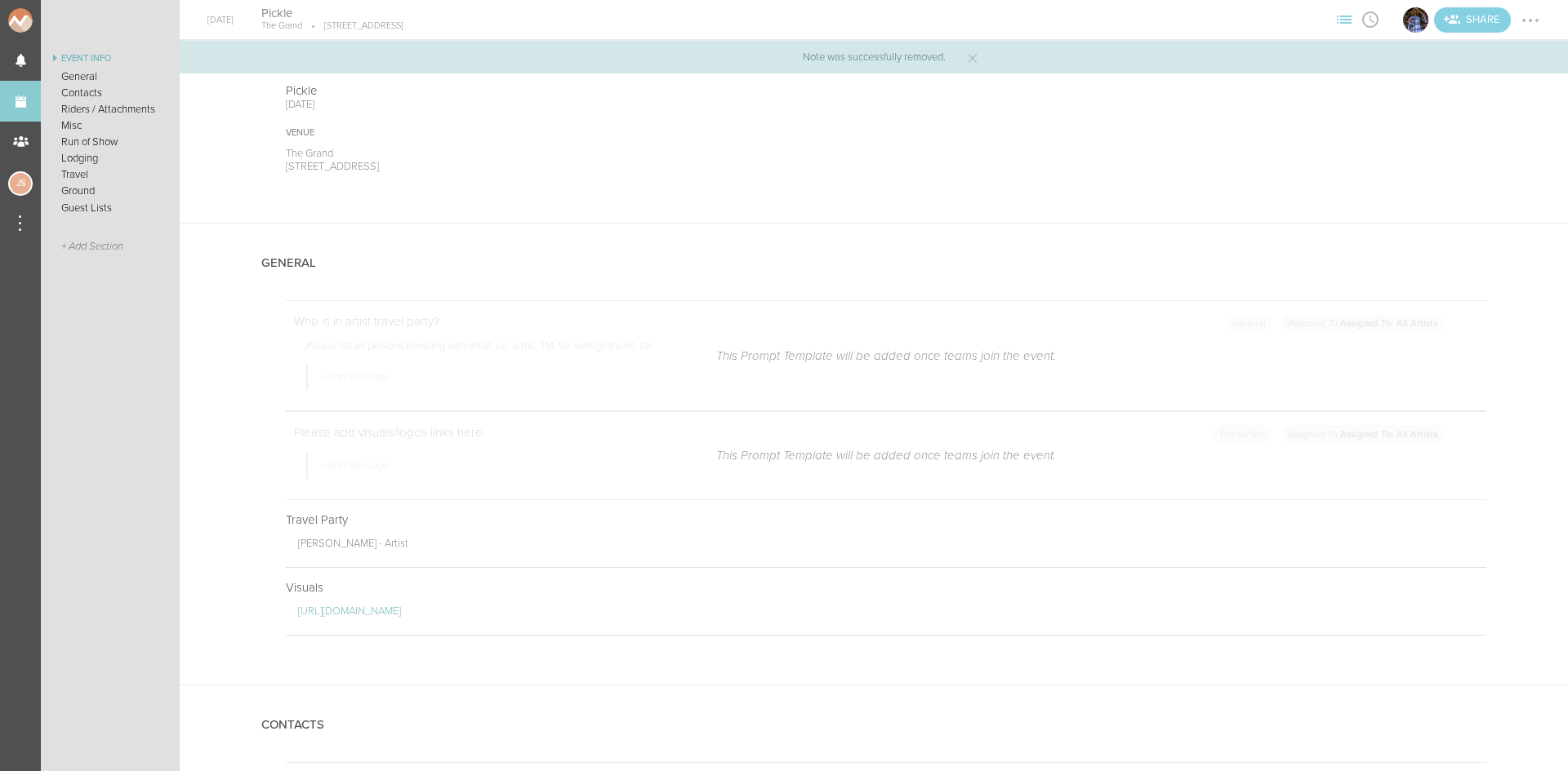
click at [1532, 18] on div at bounding box center [1531, 20] width 26 height 26
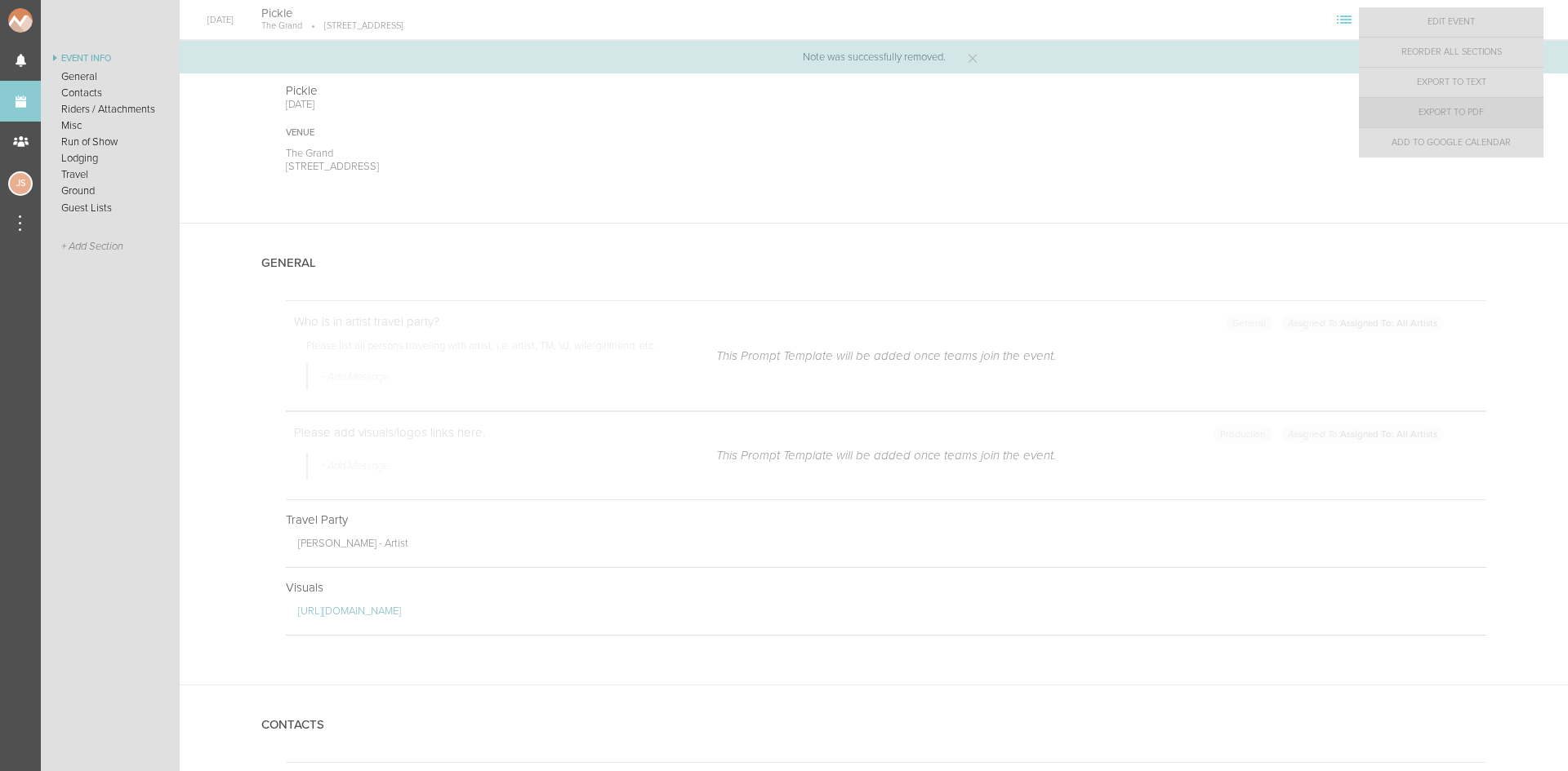
click at [1453, 113] on link "Export to PDF" at bounding box center [1451, 113] width 184 height 30
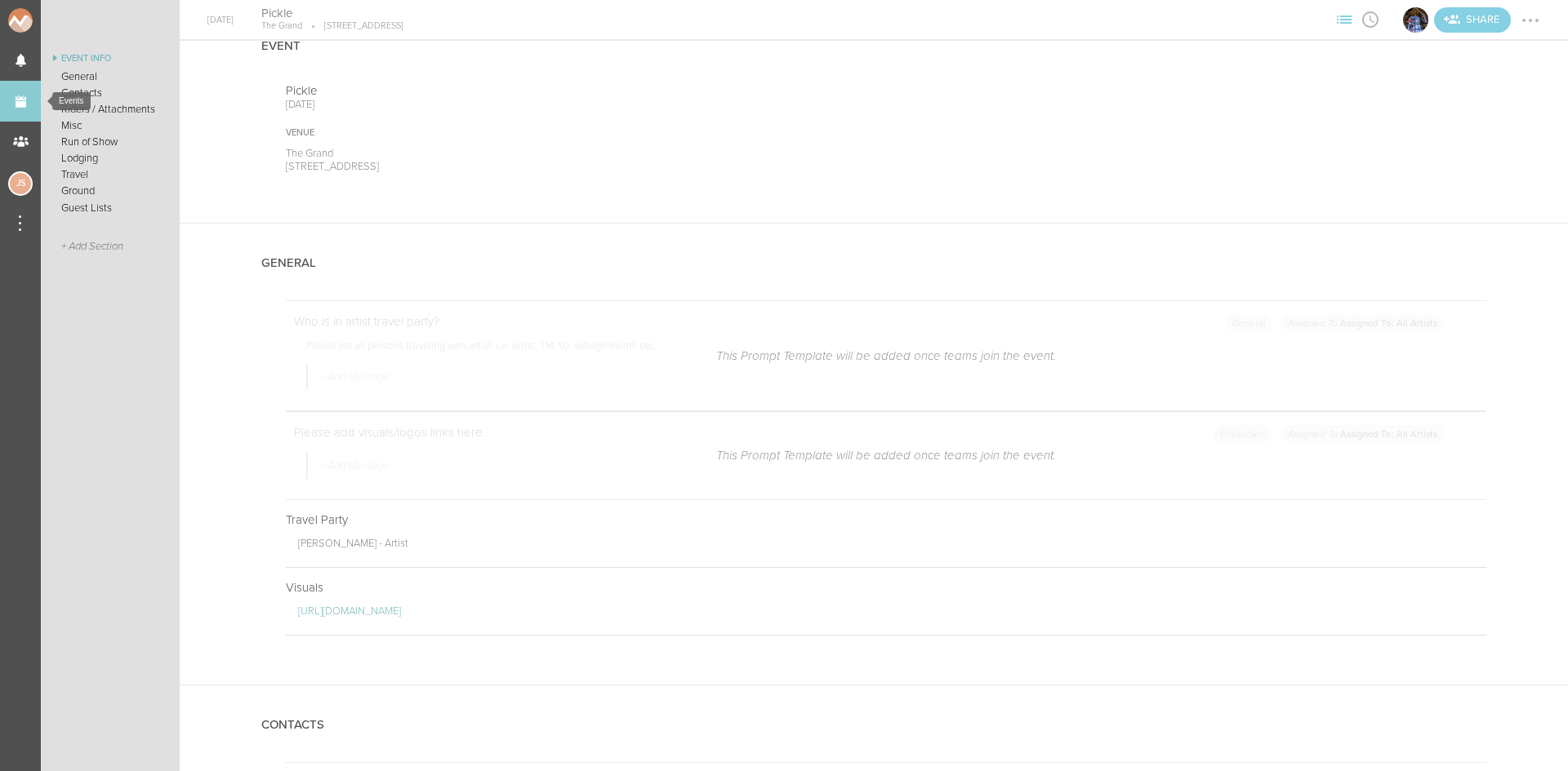
click at [20, 101] on link "Events" at bounding box center [20, 101] width 41 height 41
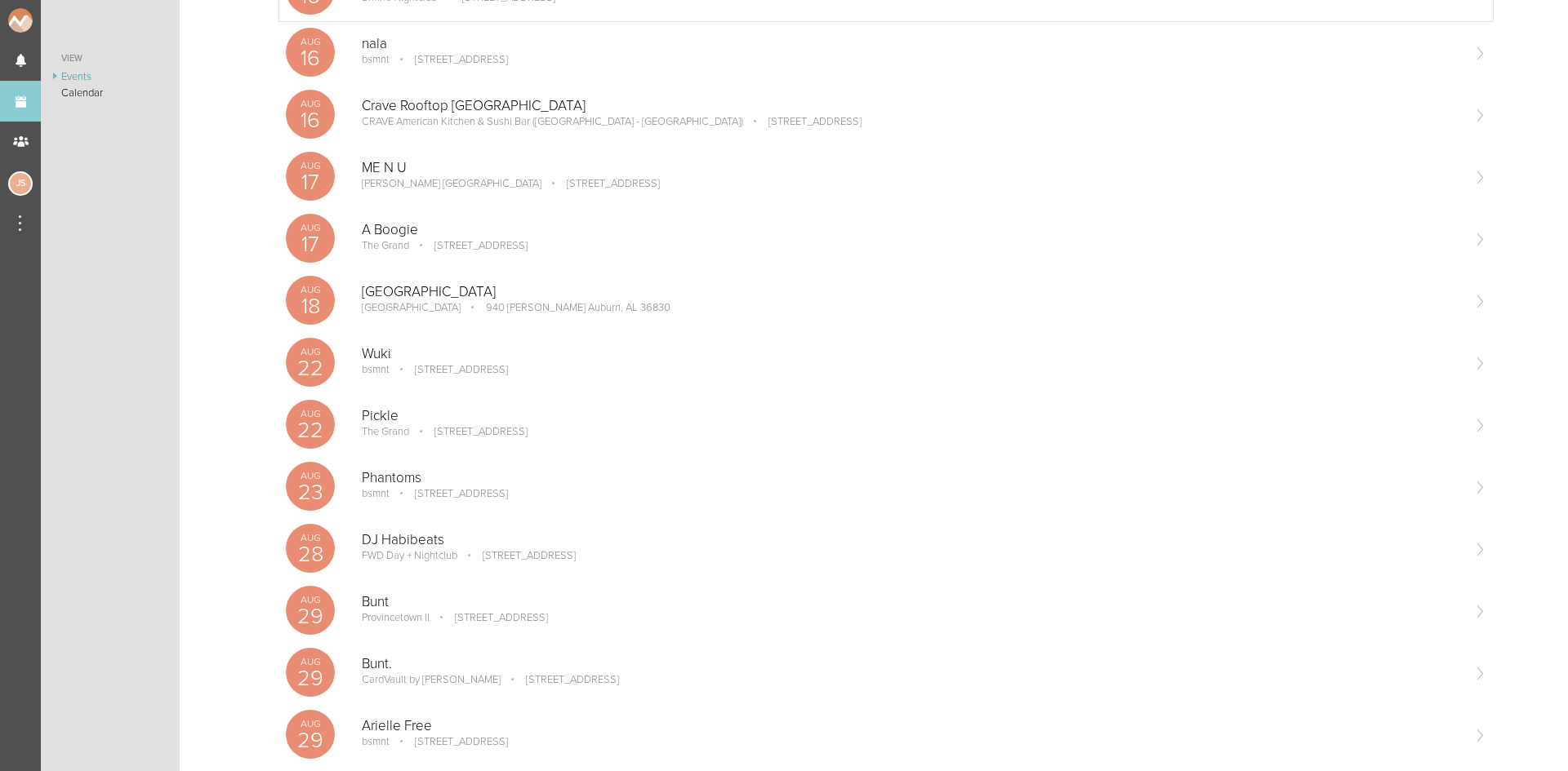
scroll to position [653, 0]
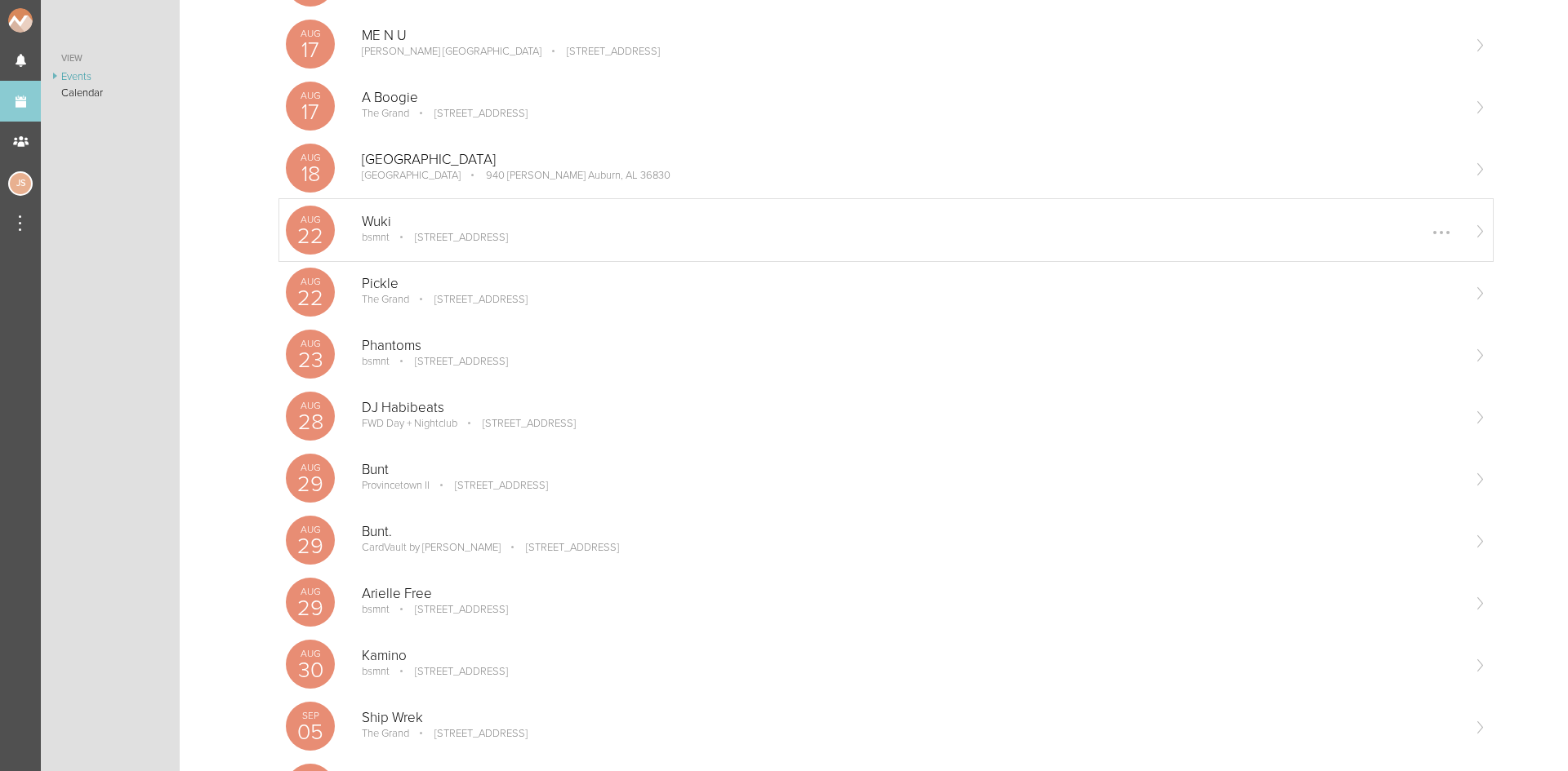
click at [425, 246] on div "Wuki bsmnt 100 Stuart St Boston, MA Edit Remove" at bounding box center [910, 230] width 1099 height 33
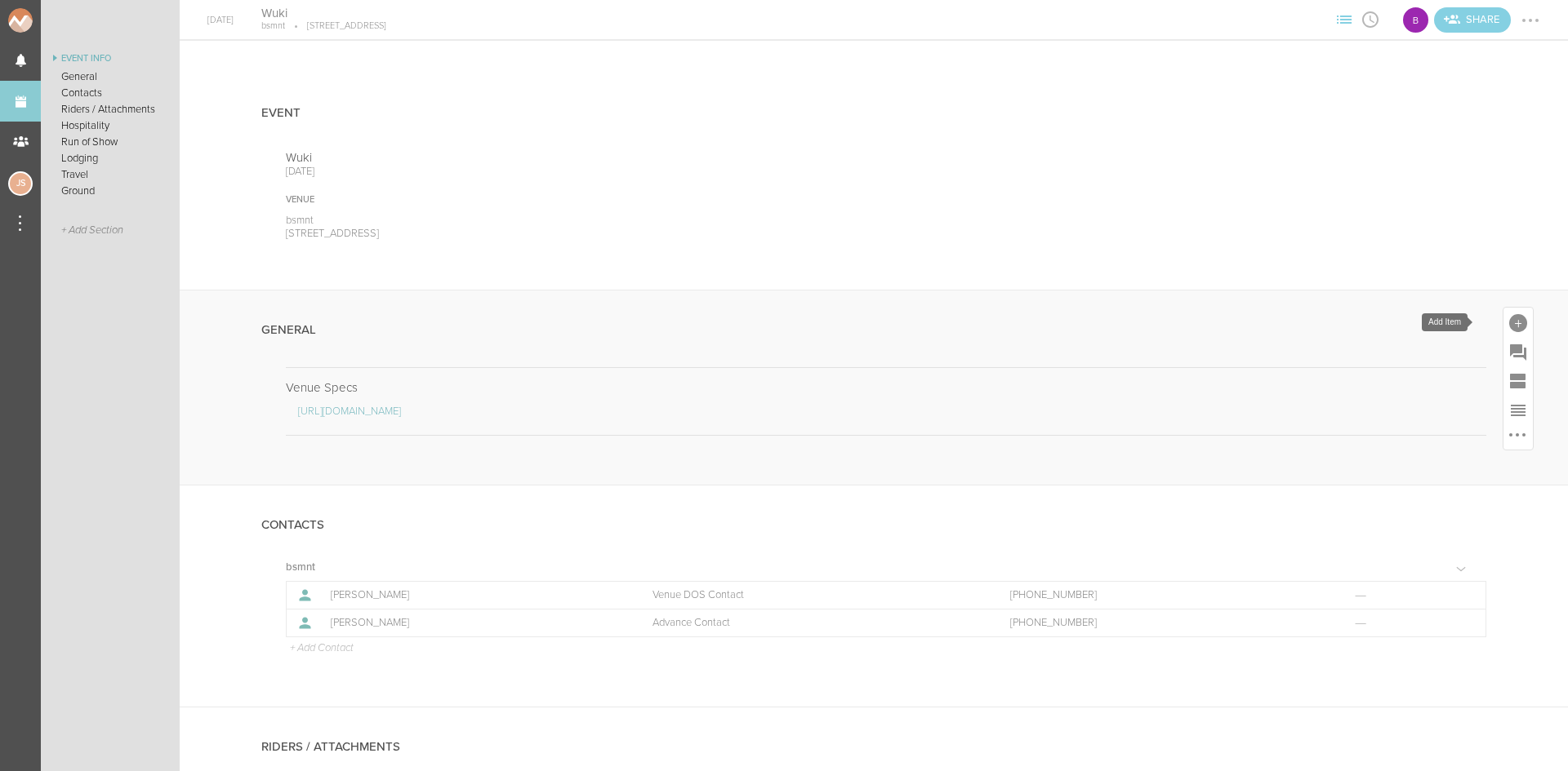
click at [1509, 320] on div at bounding box center [1518, 323] width 18 height 18
click at [1282, 570] on icon at bounding box center [1289, 573] width 21 height 18
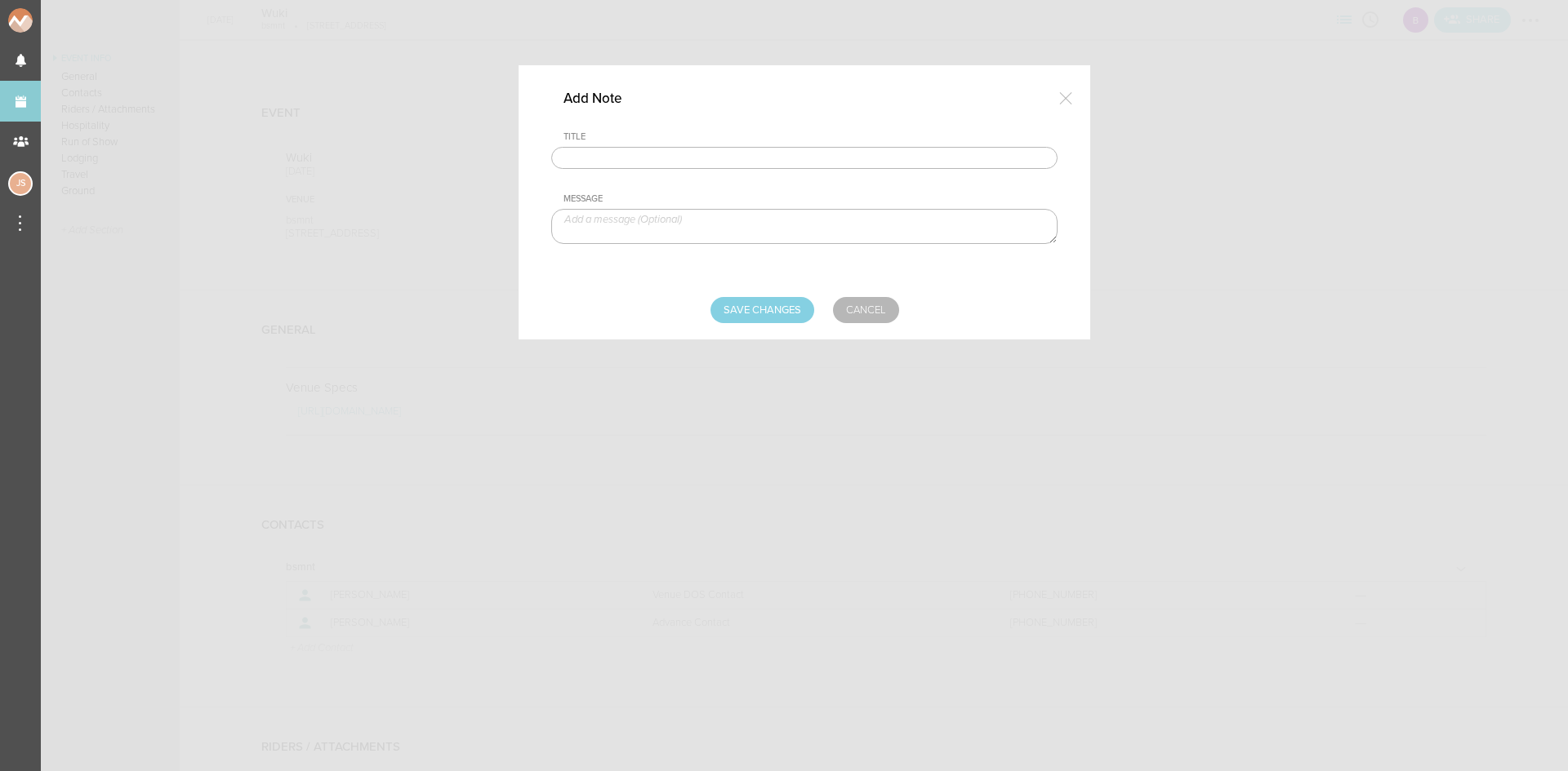
click at [763, 155] on input "text" at bounding box center [804, 158] width 506 height 23
type input "Travel Party"
click at [817, 227] on textarea at bounding box center [804, 227] width 506 height 35
paste textarea "Legal Name: Kris Barman - (646) 280-9449 (DOS Contact) Artist Manager: Dave Fra…"
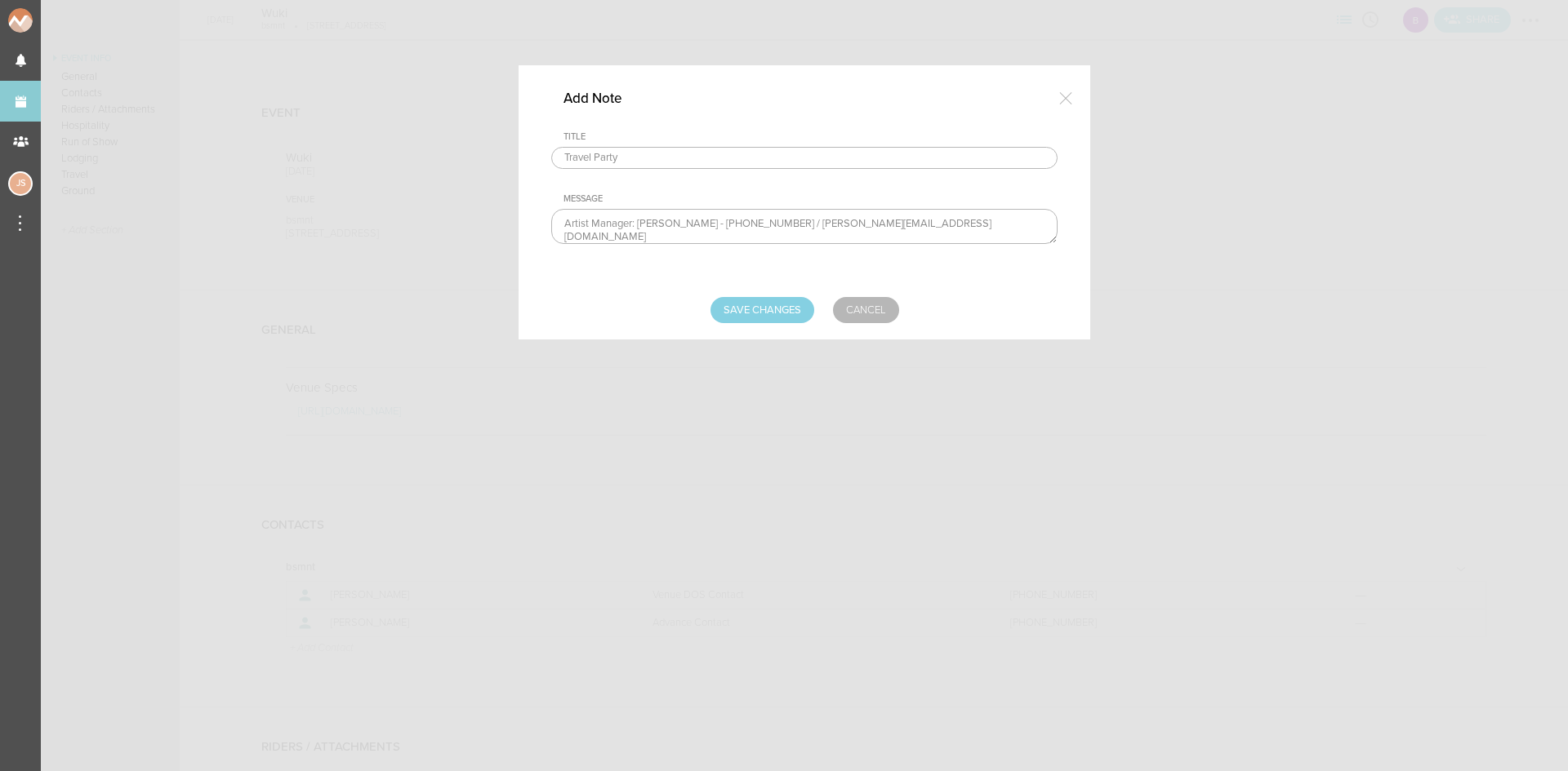
drag, startPoint x: 896, startPoint y: 224, endPoint x: 694, endPoint y: 227, distance: 202.0
click at [694, 227] on textarea "Legal Name: Kris Barman - (646) 280-9449 (DOS Contact) Artist Manager: Dave Fra…" at bounding box center [804, 227] width 506 height 35
drag, startPoint x: 853, startPoint y: 217, endPoint x: 683, endPoint y: 218, distance: 170.0
click at [683, 218] on textarea "Legal Name: Kris Barman - (646) 280-9449 (DOS Contact) Artist Manager: Dave Fra…" at bounding box center [804, 227] width 506 height 35
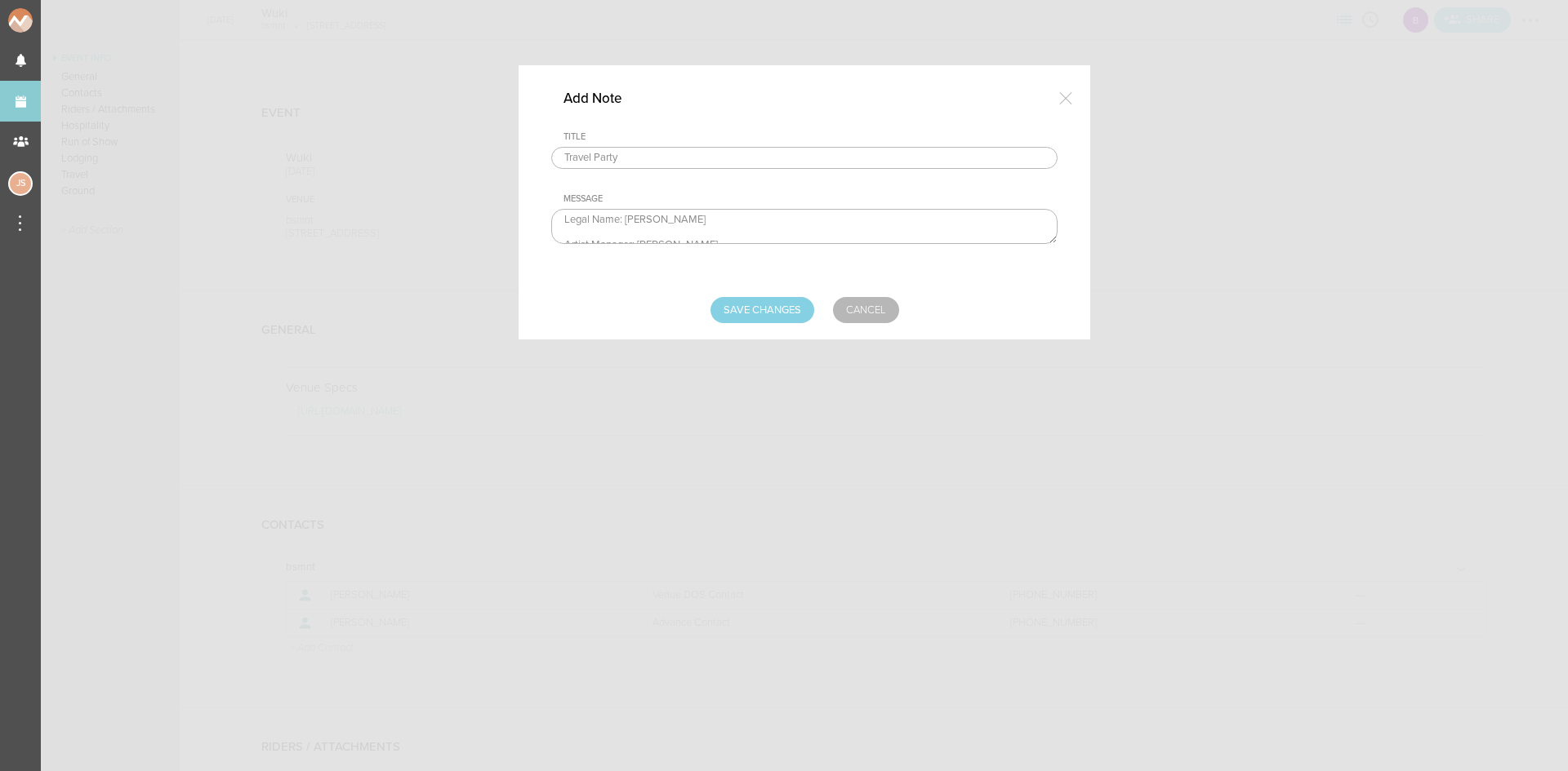
click at [565, 231] on textarea "Legal Name: Kris Barman Artist Manager: Dave Frank Logistics: Max Geistfeld" at bounding box center [804, 227] width 506 height 35
type textarea "Legal Name: Kris Barman Artist Manager: Dave Frank Logistics: Max Geistfeld"
click at [791, 304] on input "Save Changes" at bounding box center [762, 310] width 103 height 26
type input "Saving..."
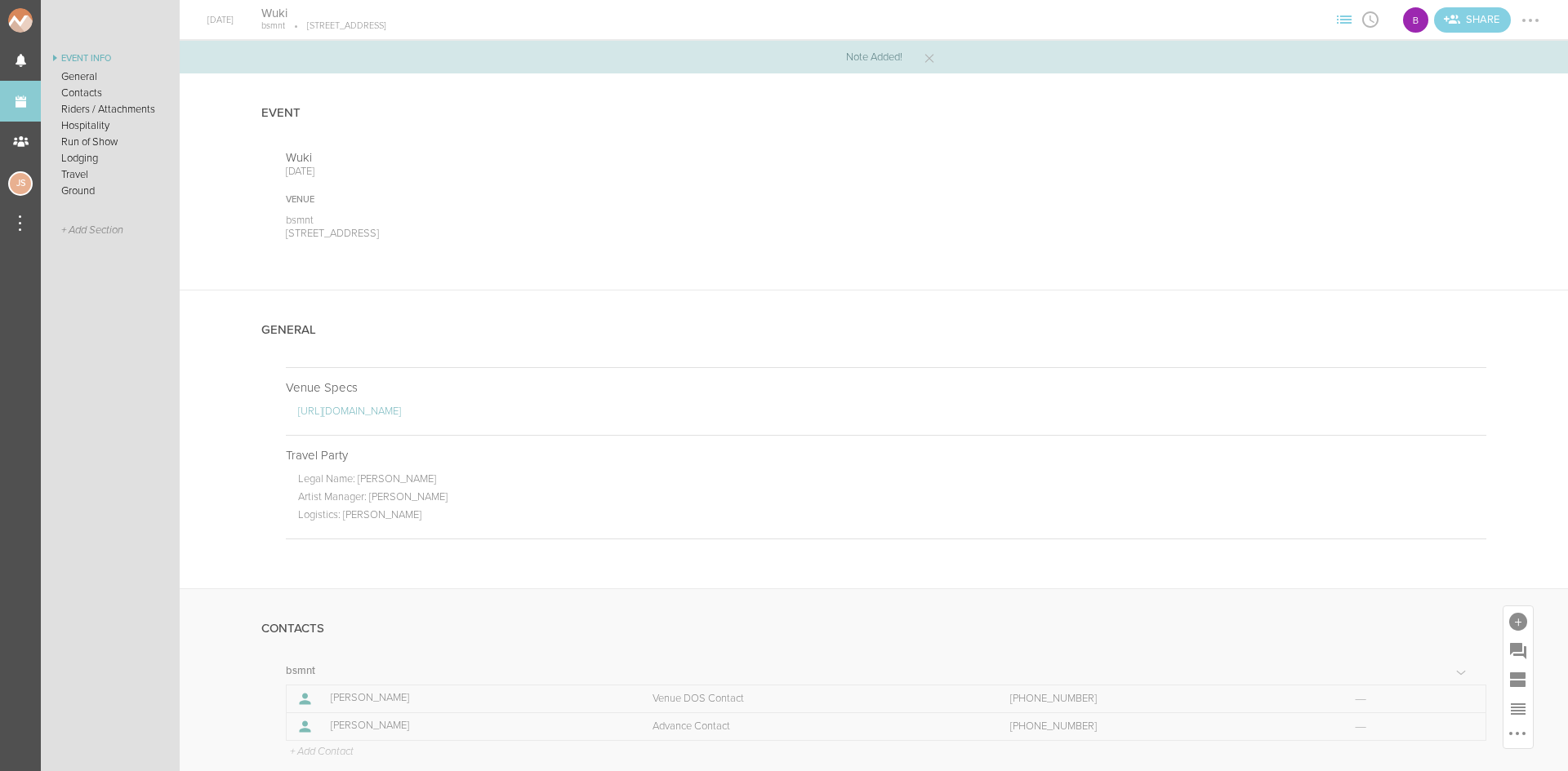
click at [337, 748] on p "+ Add Contact" at bounding box center [321, 752] width 65 height 13
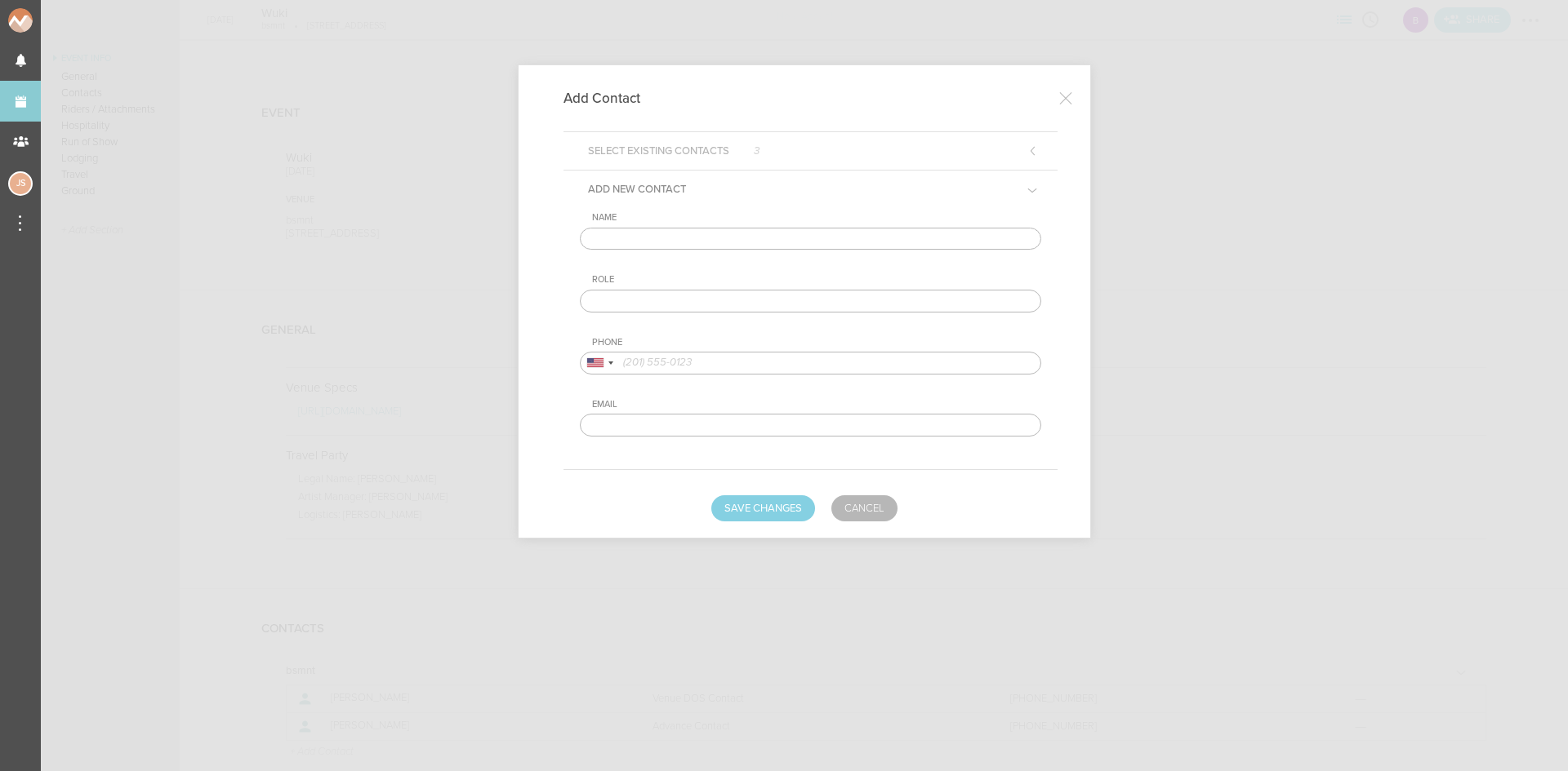
click at [711, 245] on input "text" at bounding box center [810, 239] width 461 height 23
type input "k"
type input "Kris Barman"
type input "Artist DOS Contact"
drag, startPoint x: 684, startPoint y: 360, endPoint x: 727, endPoint y: 395, distance: 55.4
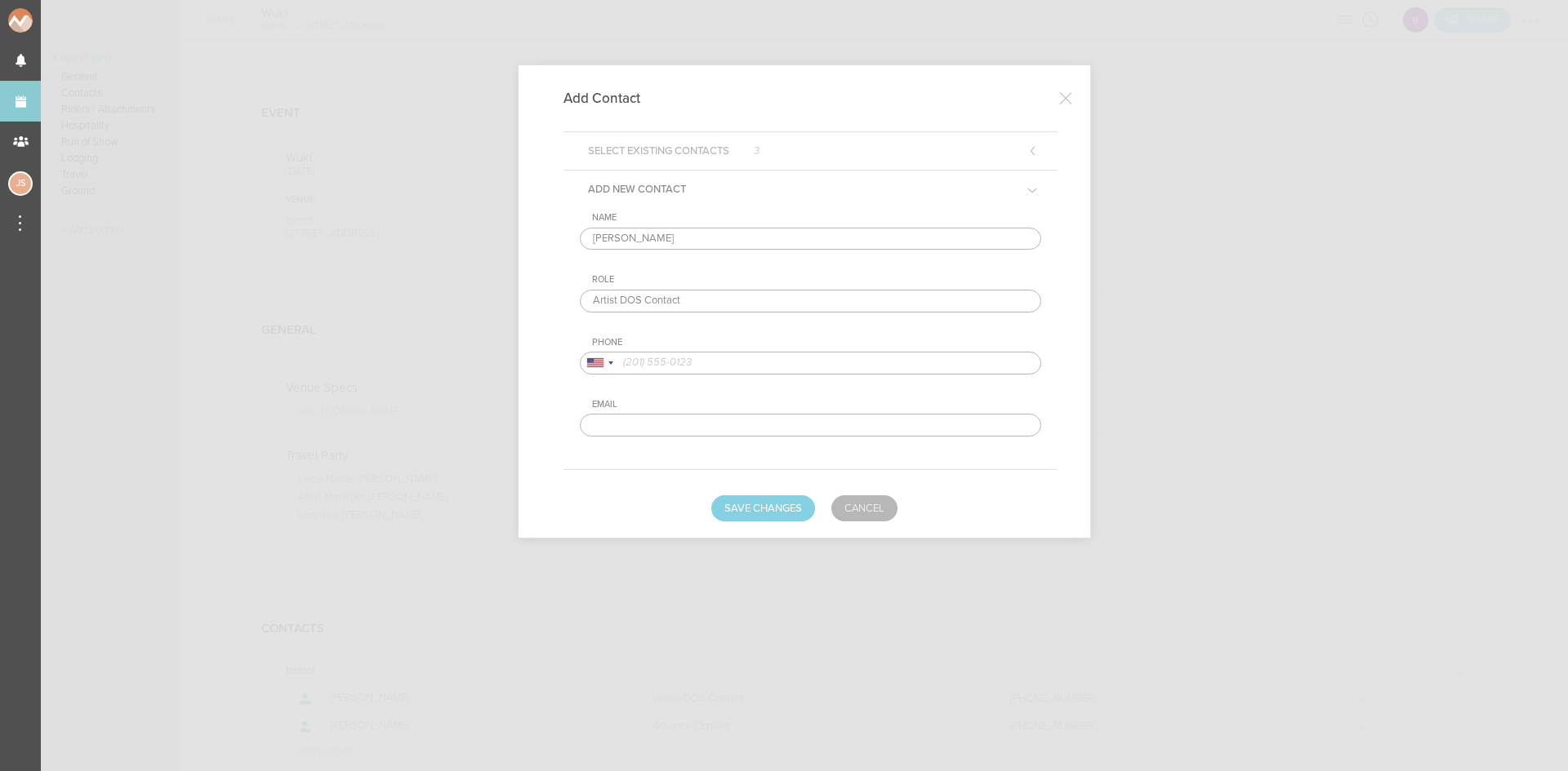
click at [684, 361] on input "tel" at bounding box center [810, 363] width 461 height 23
paste input "646) 280-9449"
type input "646) 280-9449"
click at [797, 501] on button "Save Changes" at bounding box center [763, 509] width 103 height 26
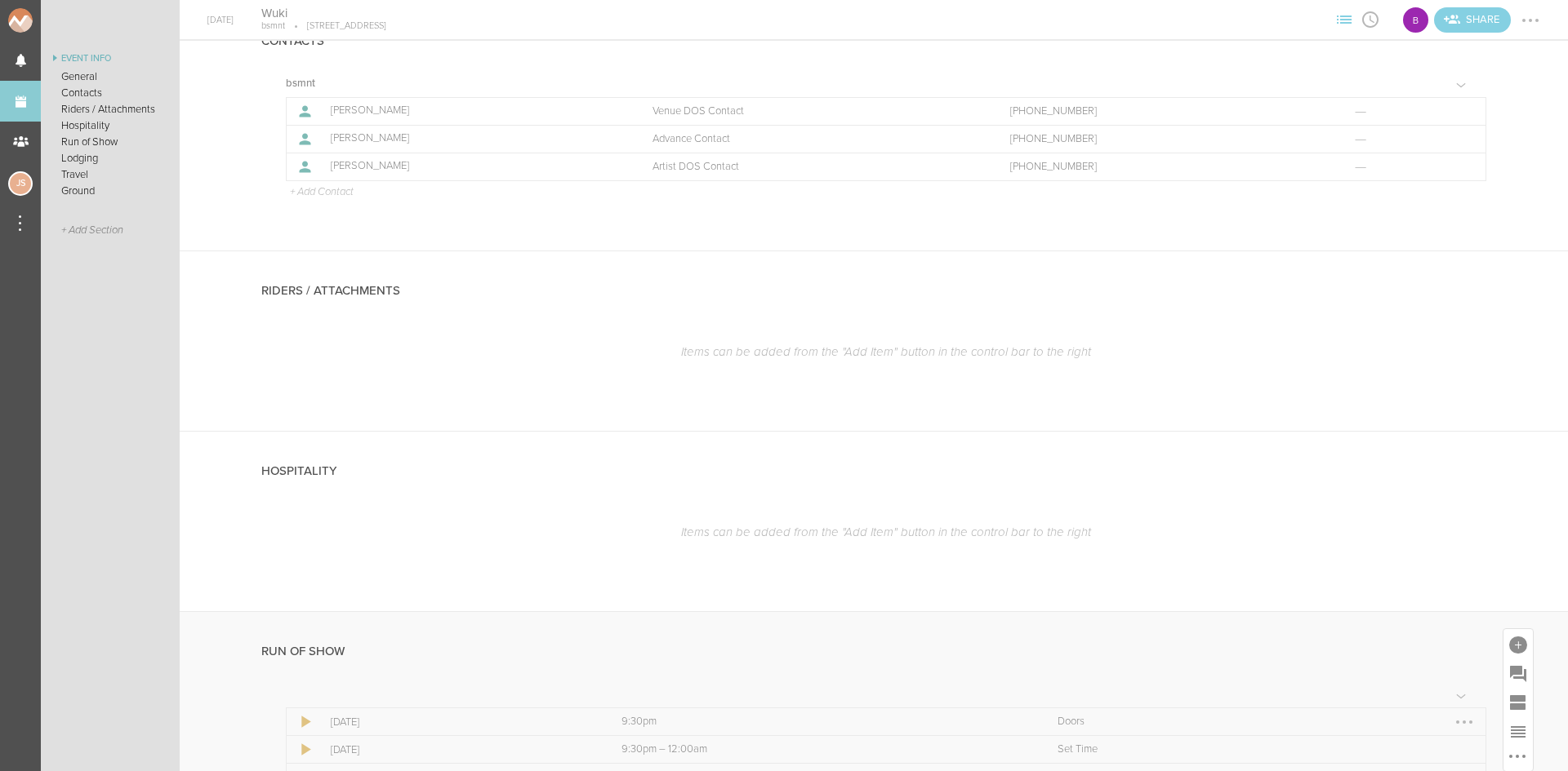
scroll to position [735, 0]
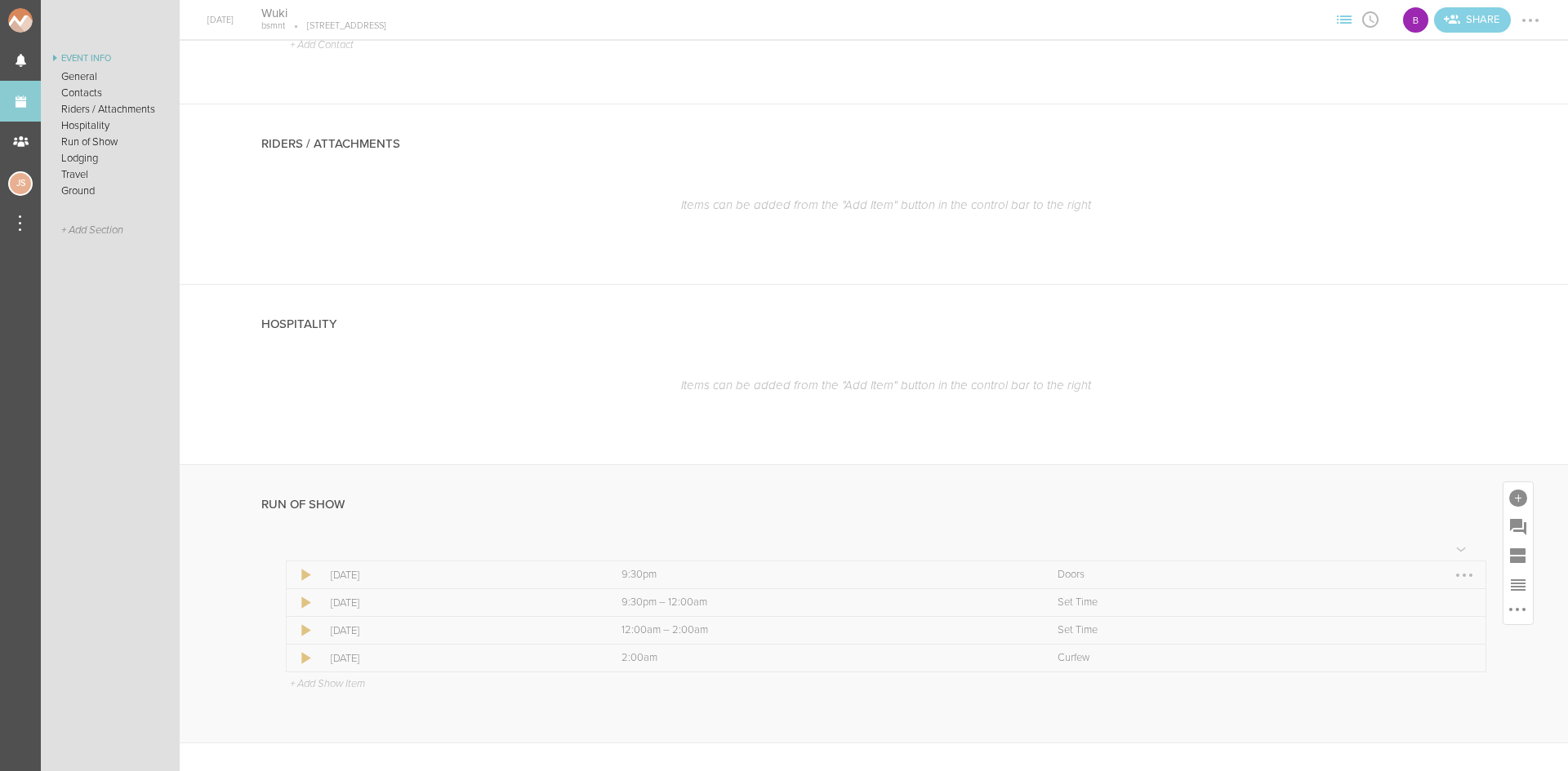
click at [1455, 577] on div at bounding box center [1465, 576] width 26 height 26
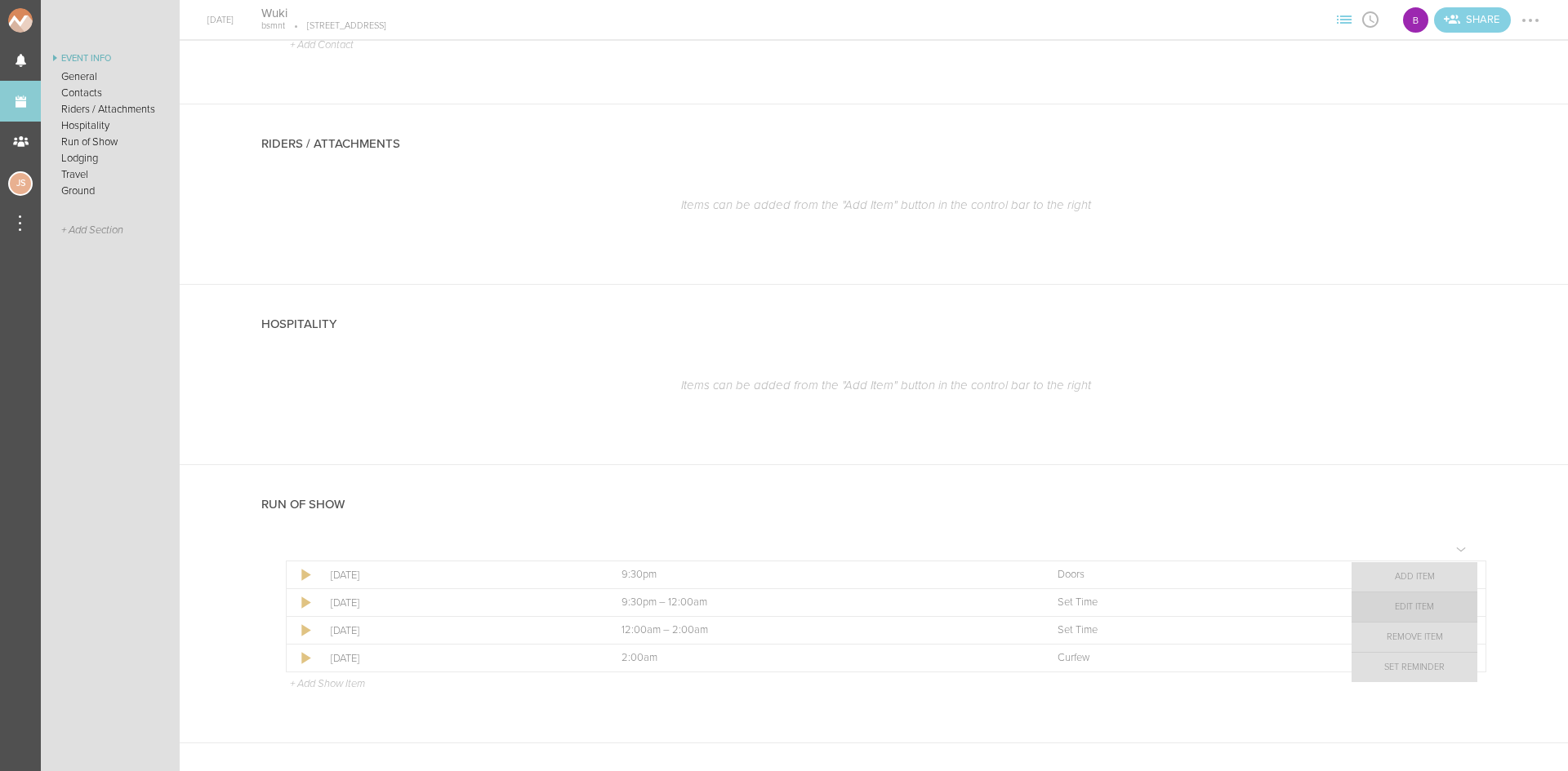
click at [1452, 607] on link "Edit Item" at bounding box center [1414, 608] width 126 height 30
select select "Doors"
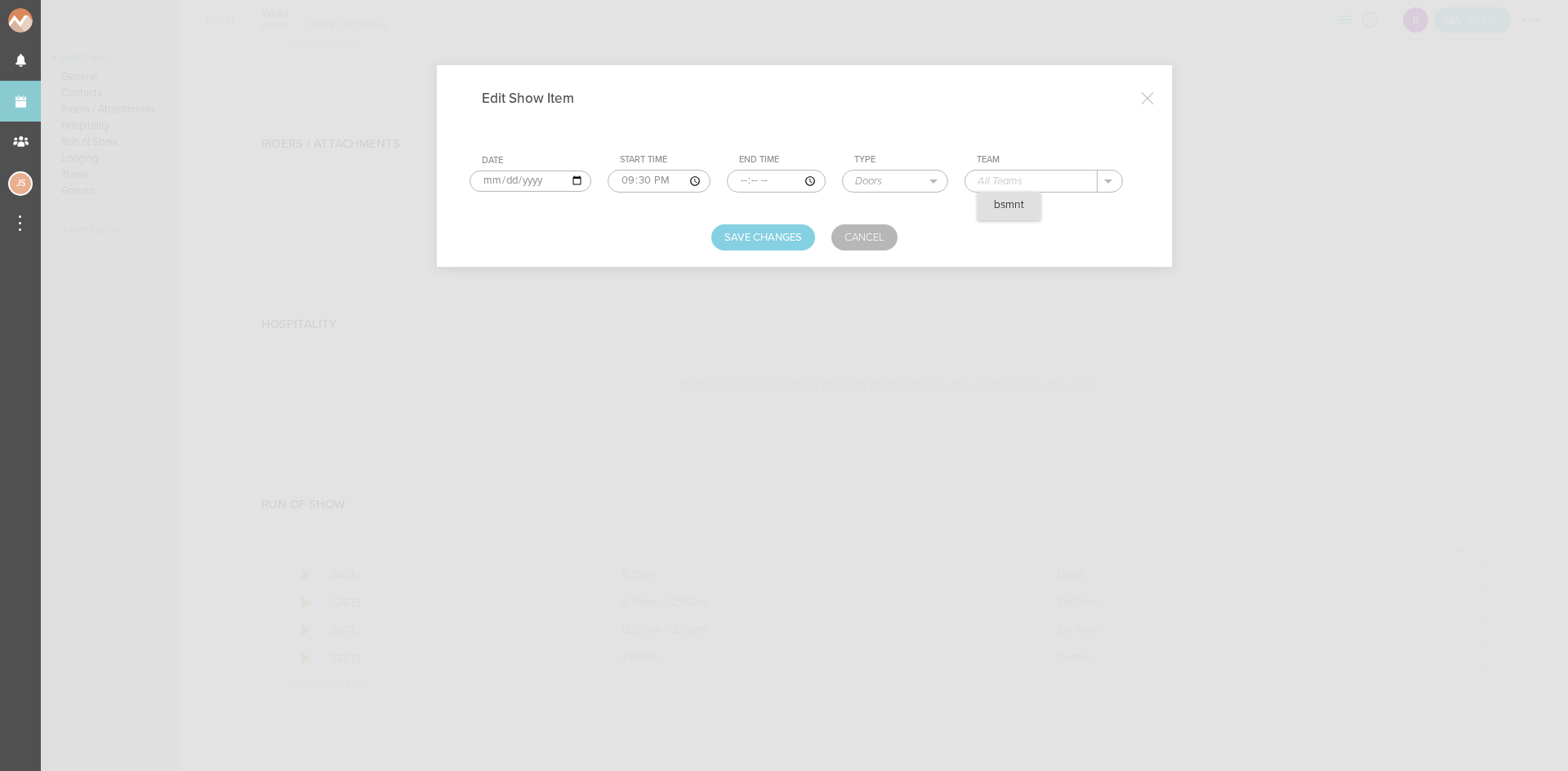
click at [1004, 191] on div ". bsmnt" at bounding box center [1043, 181] width 158 height 23
click at [1005, 220] on div "bsmnt" at bounding box center [1009, 206] width 63 height 29
type input "bsmnt"
click at [758, 241] on button "Save Changes" at bounding box center [763, 238] width 103 height 26
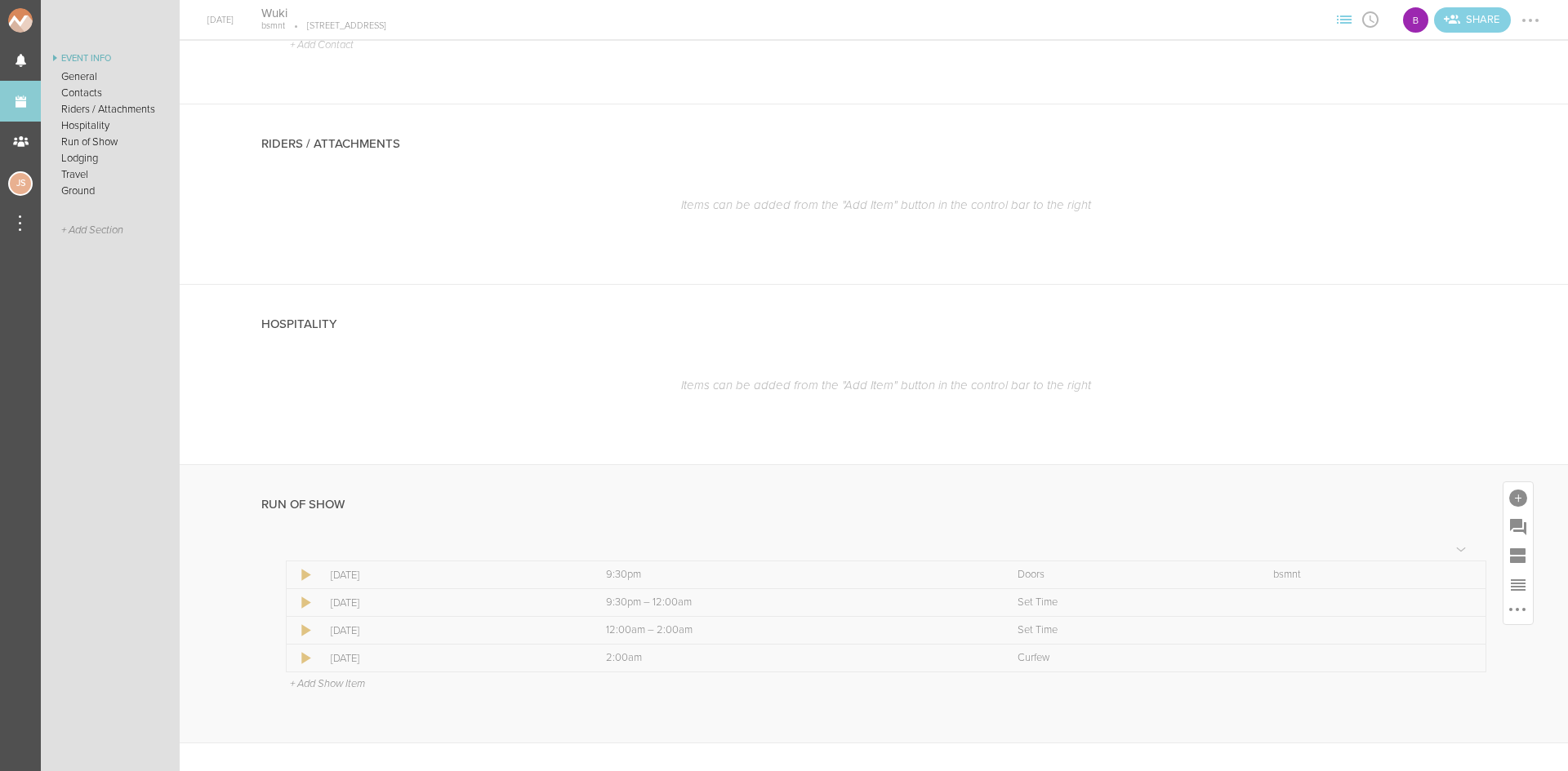
click at [310, 678] on p "+ Add Show Item" at bounding box center [327, 683] width 75 height 13
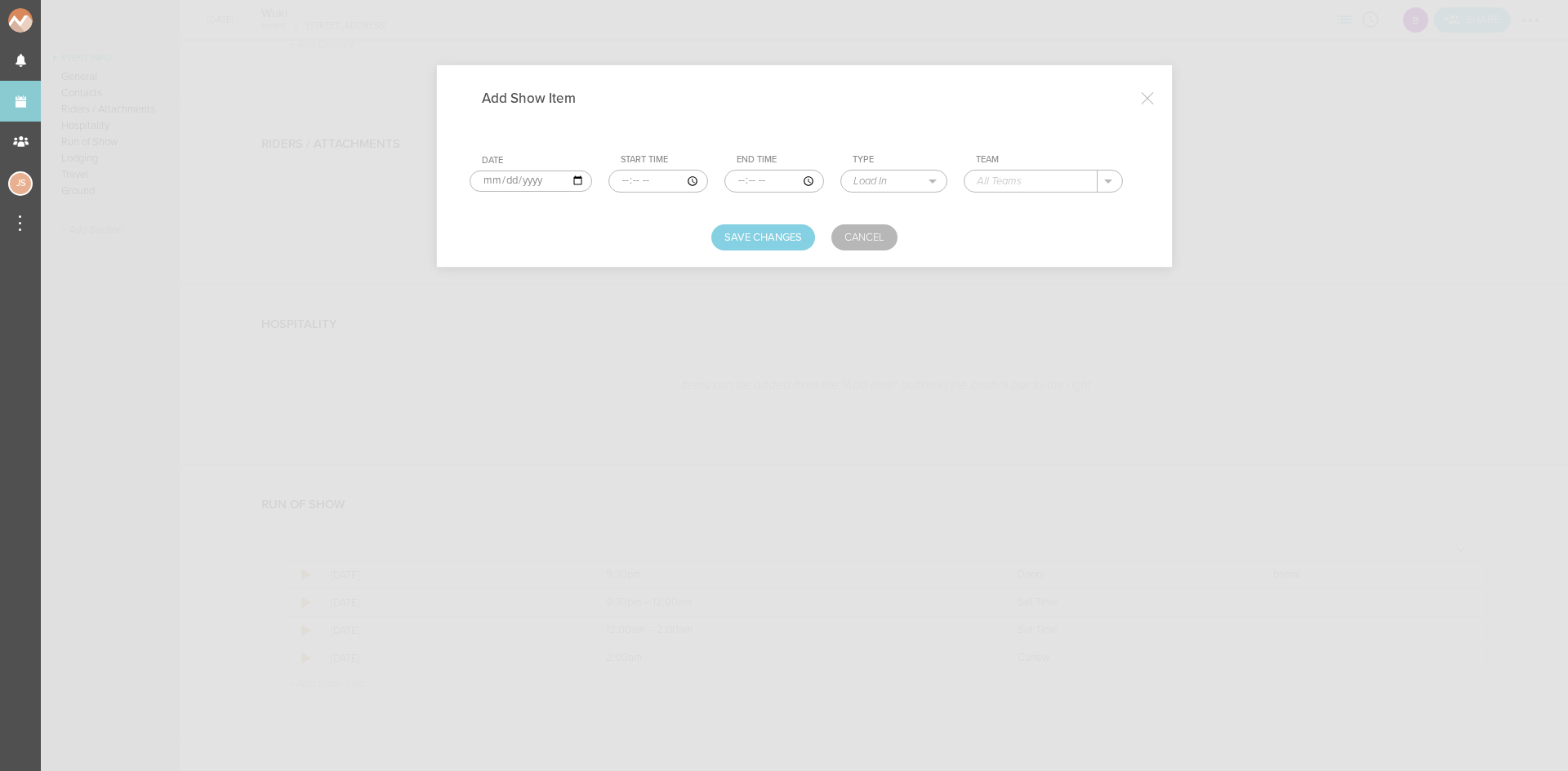
click at [624, 175] on input "time" at bounding box center [658, 181] width 100 height 23
type input "20:30"
type input "21:15"
select select "Soundcheck"
type input "Wuki"
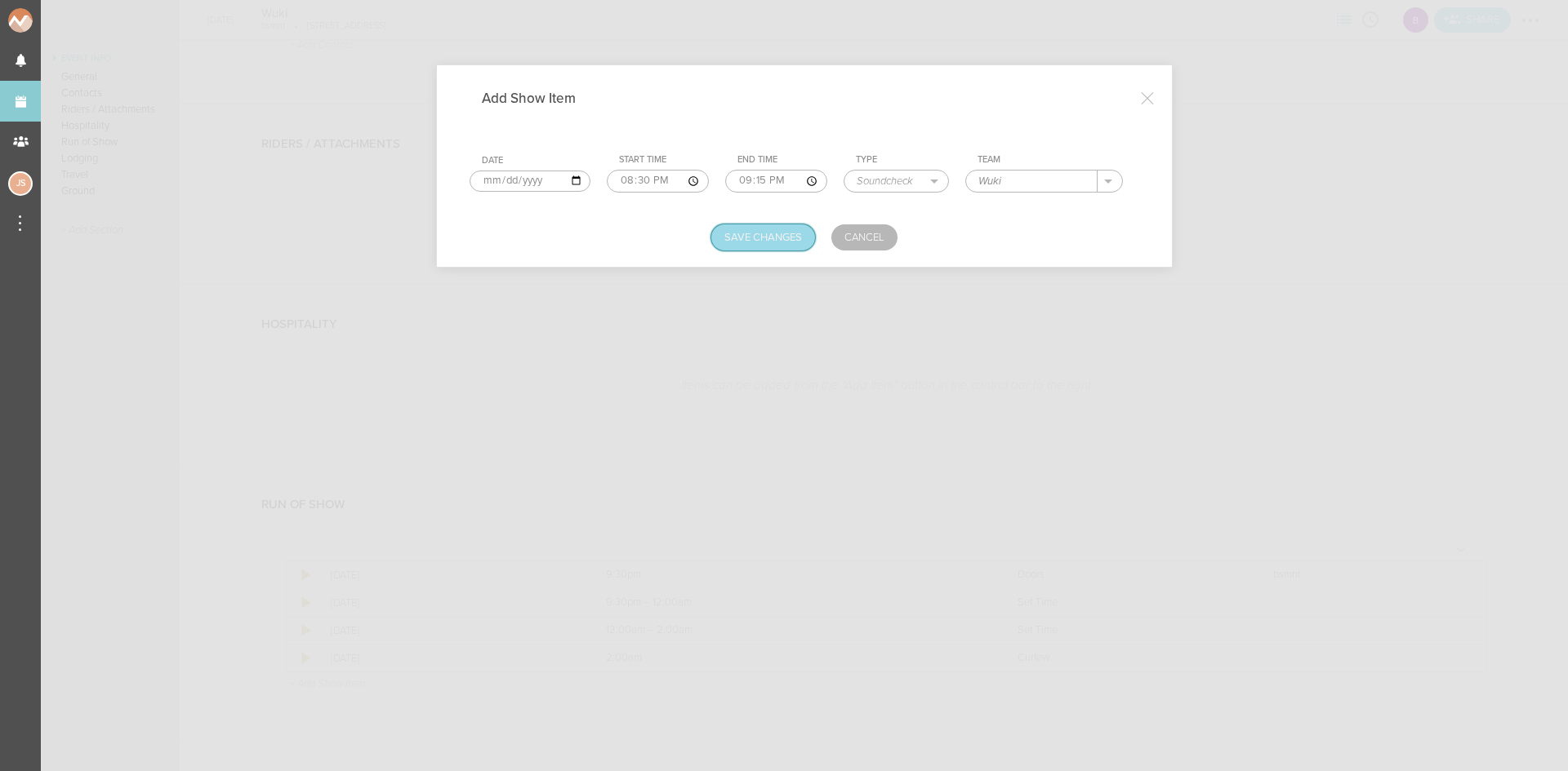
click at [747, 231] on button "Save Changes" at bounding box center [763, 238] width 103 height 26
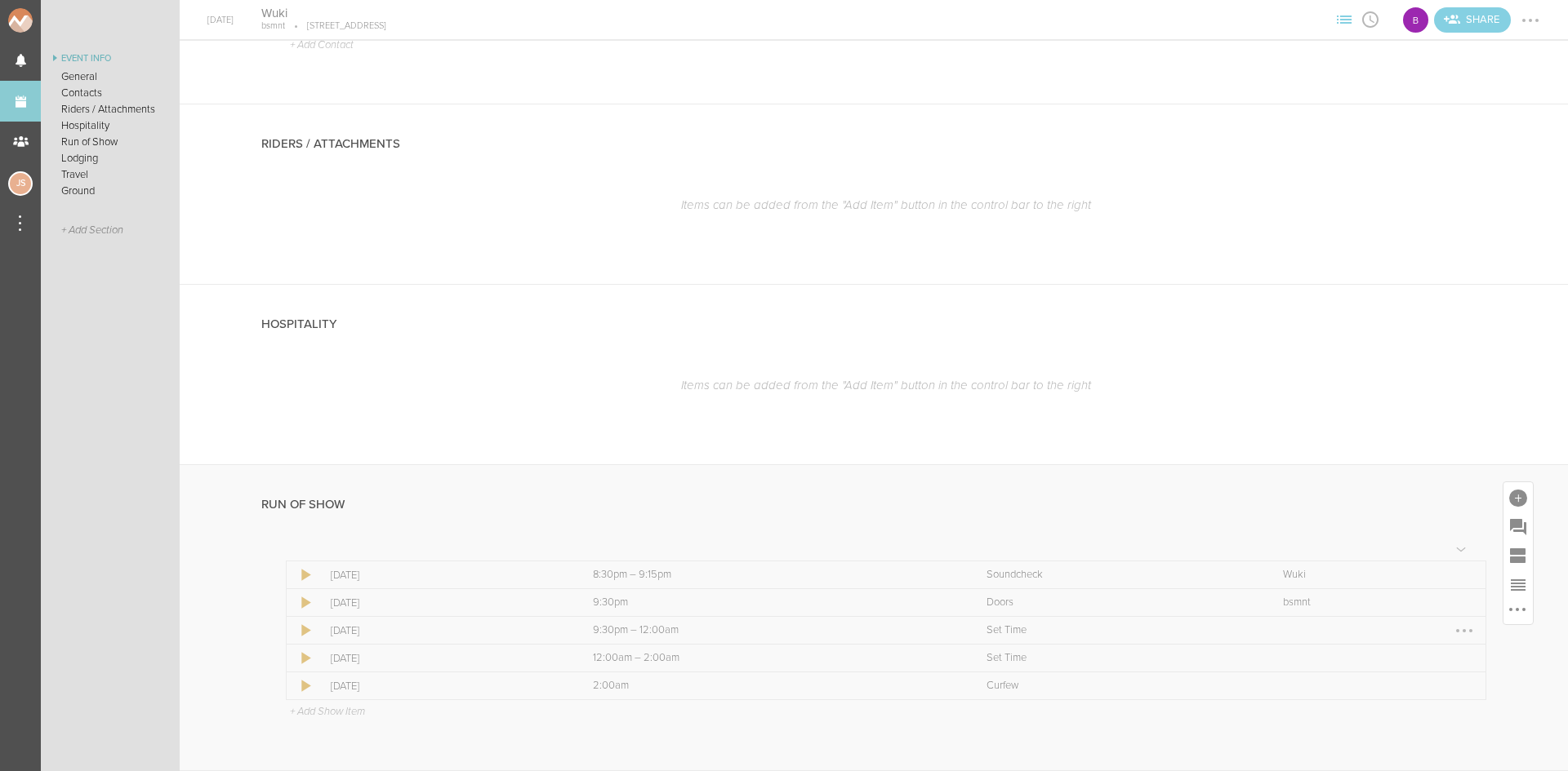
click at [1452, 633] on div at bounding box center [1465, 631] width 26 height 26
click at [1419, 653] on link "Edit Item" at bounding box center [1414, 662] width 126 height 30
select select "Set Time"
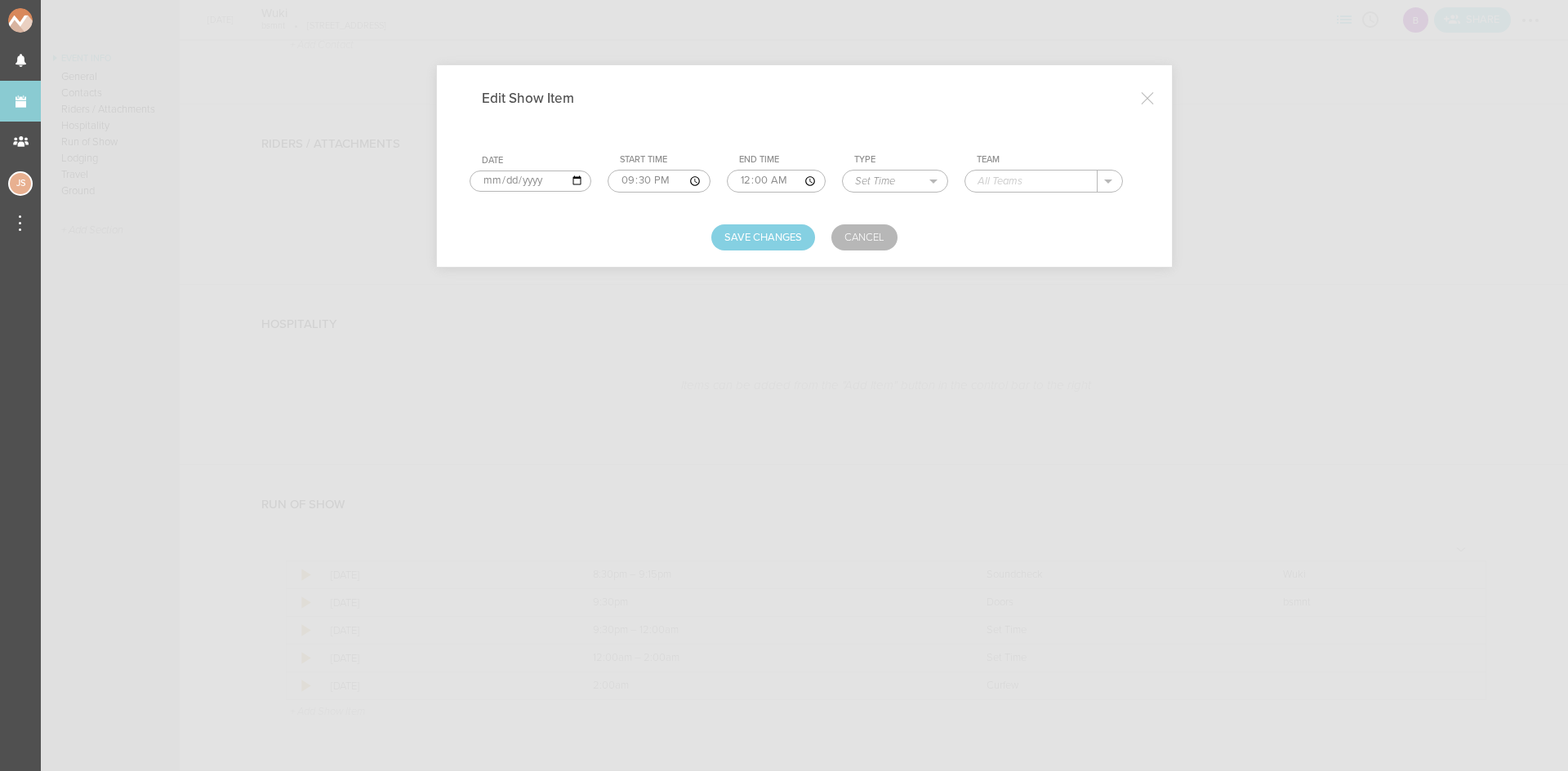
click at [739, 178] on input "00:00" at bounding box center [777, 181] width 99 height 23
type input "22:45"
type input "Seifer"
click at [778, 246] on button "Save Changes" at bounding box center [763, 238] width 103 height 26
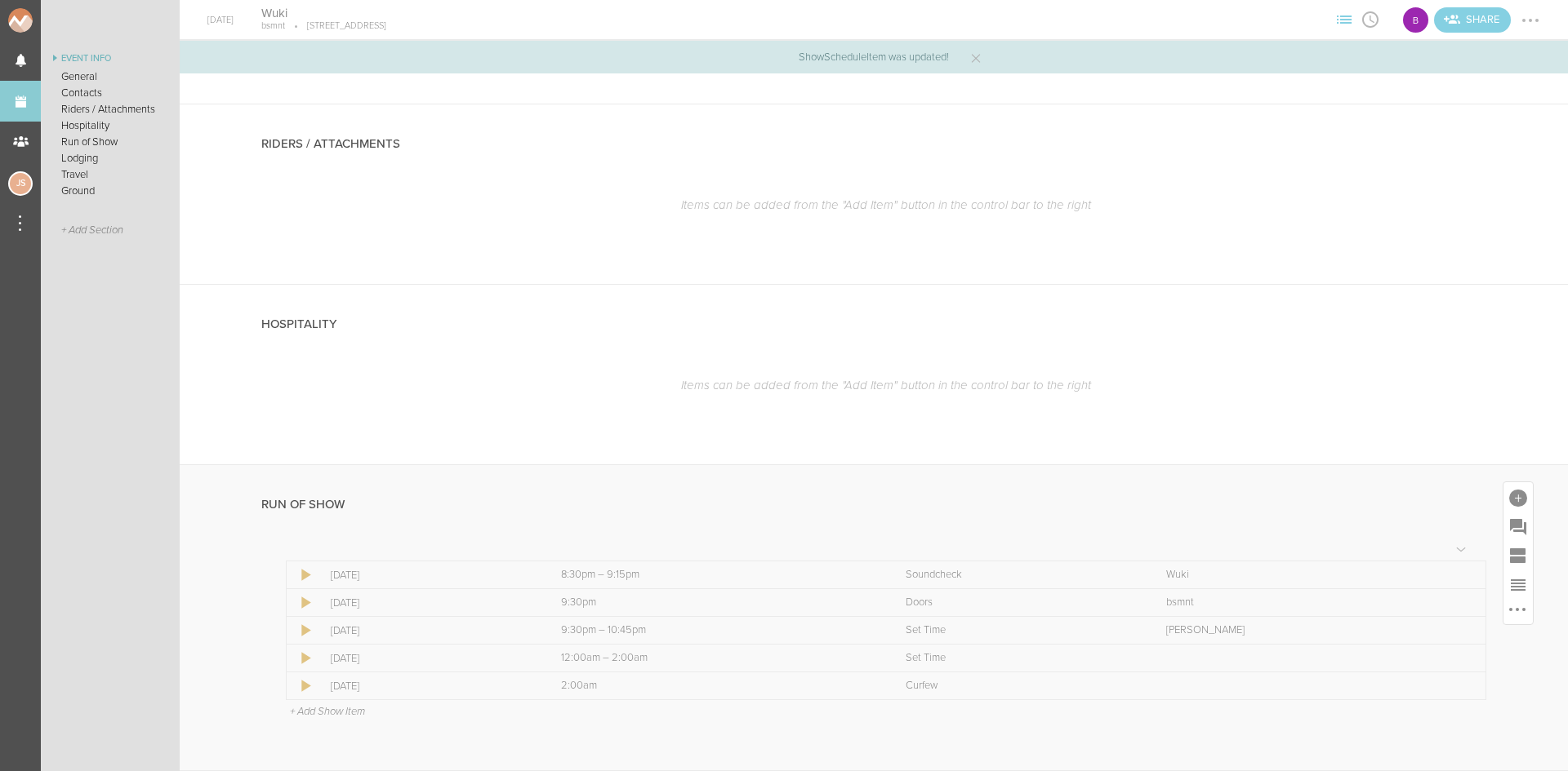
click at [337, 715] on p "+ Add Show Item" at bounding box center [327, 711] width 75 height 13
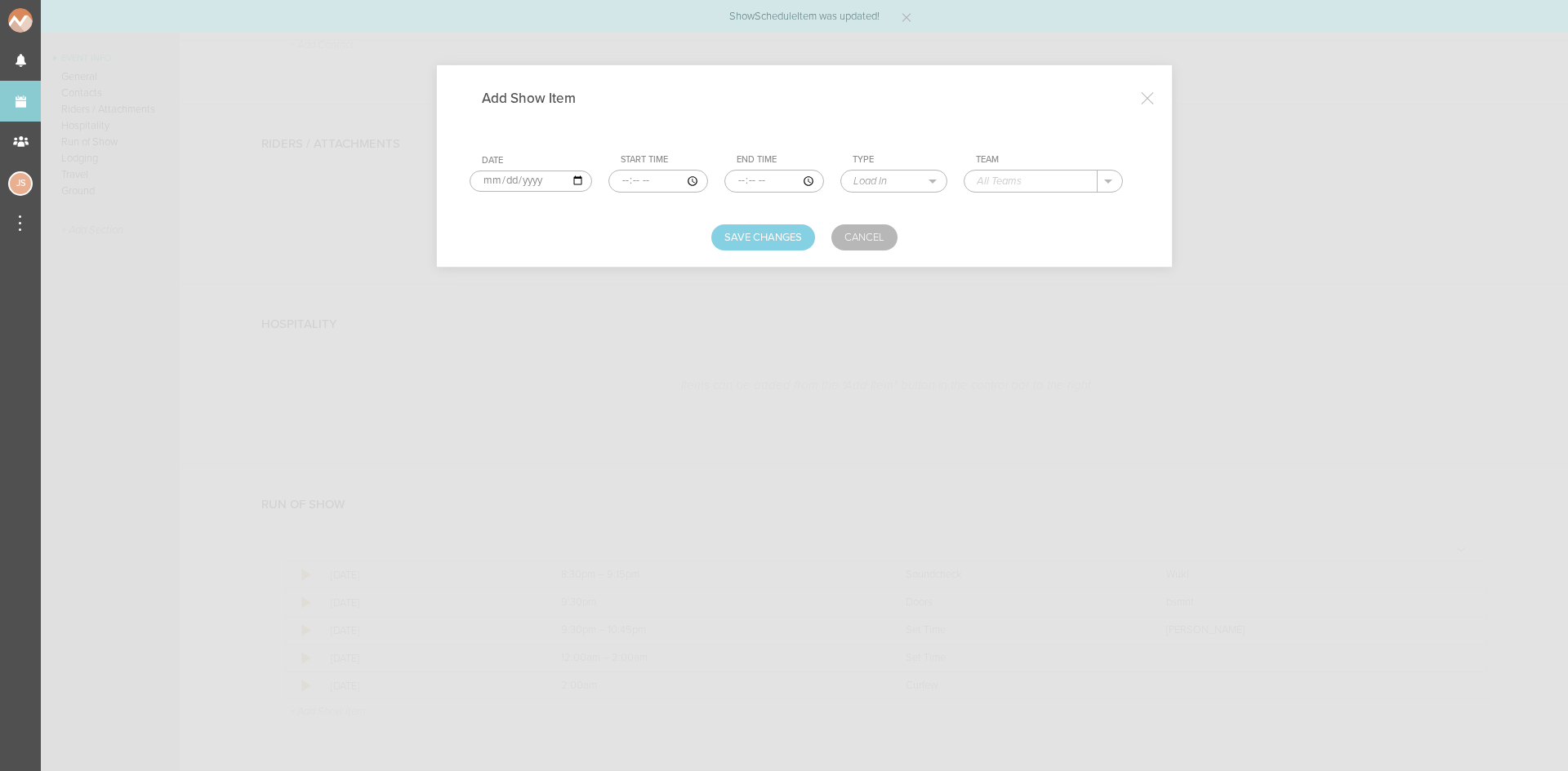
click at [614, 176] on input "time" at bounding box center [658, 181] width 100 height 23
type input "22:45"
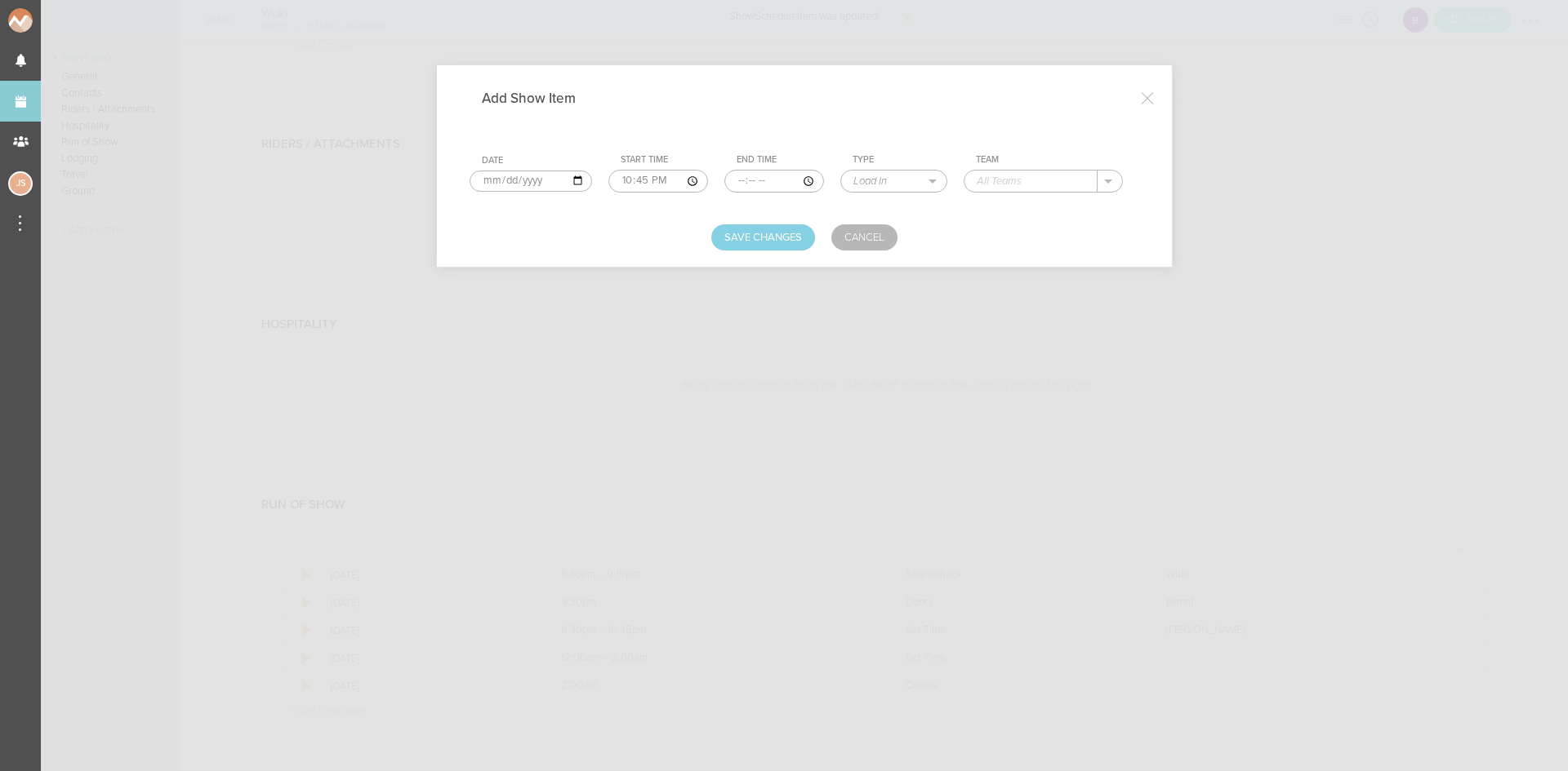
type input "00:00"
select select "Set Time"
type input "Jutt"
click at [754, 231] on button "Save Changes" at bounding box center [763, 238] width 103 height 26
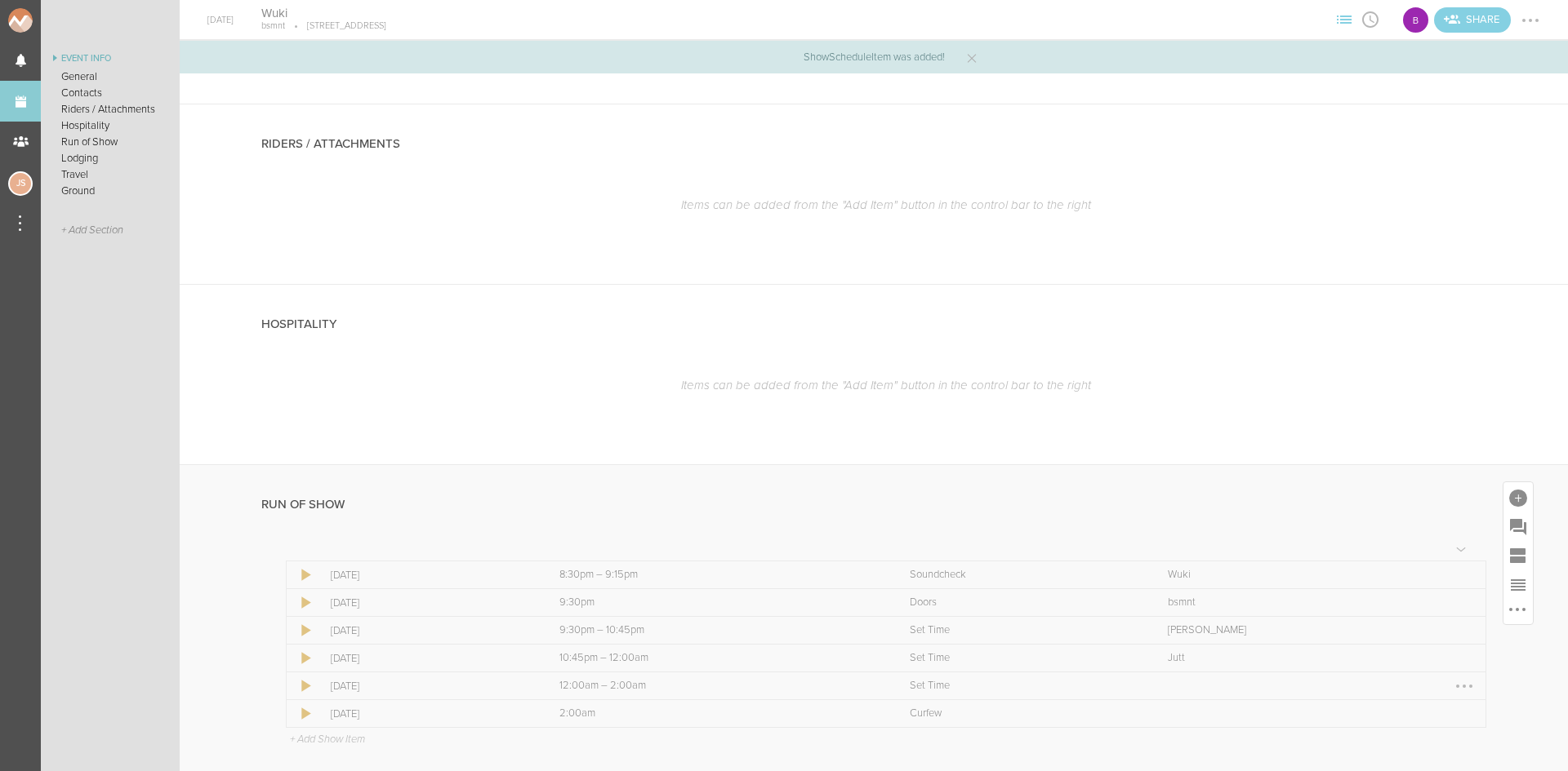
click at [1452, 686] on div at bounding box center [1465, 687] width 26 height 26
drag, startPoint x: 1452, startPoint y: 686, endPoint x: 1428, endPoint y: 708, distance: 32.6
click at [1436, 724] on link "Edit Item" at bounding box center [1414, 718] width 126 height 30
select select "Set Time"
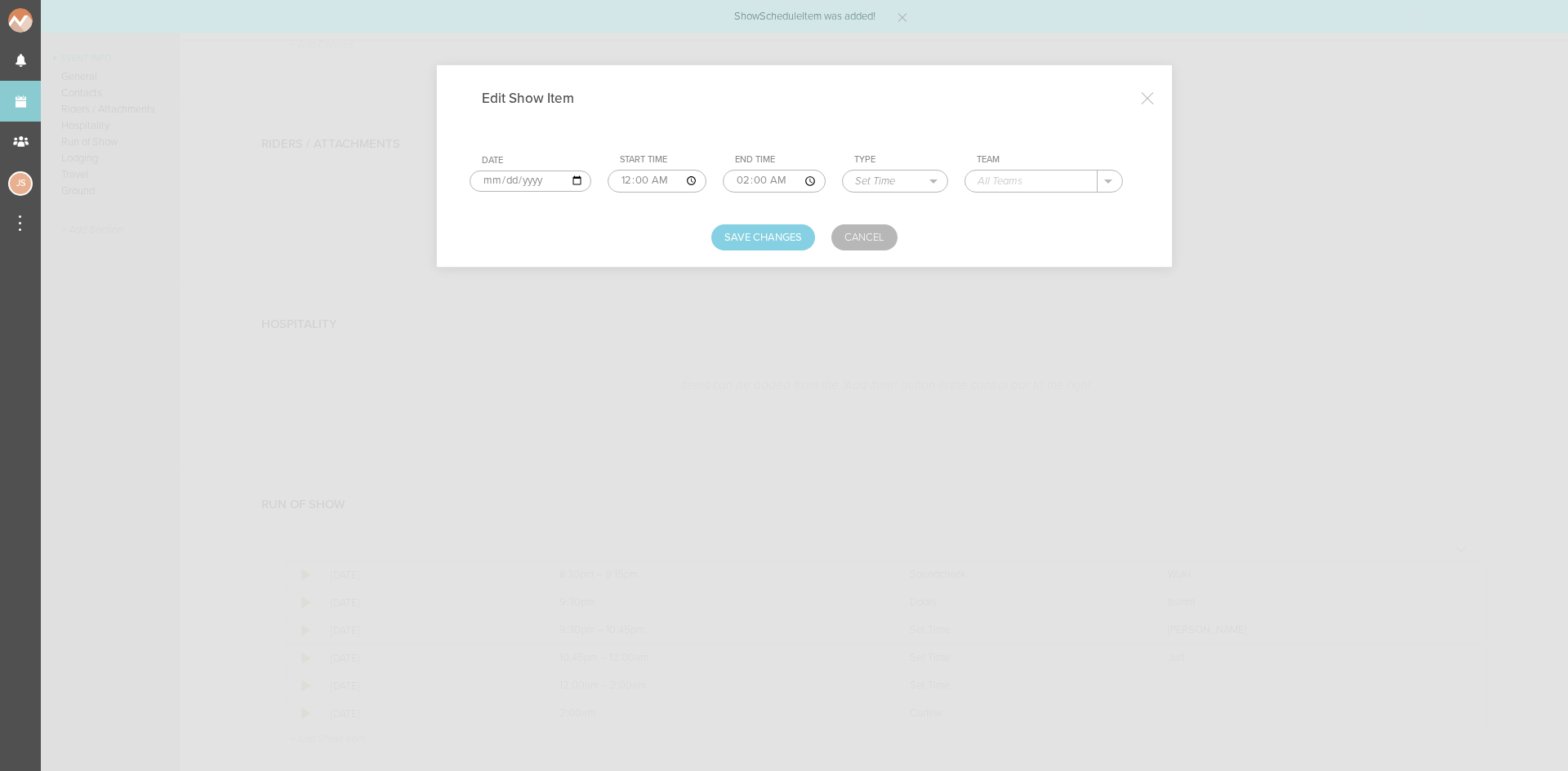
click at [1007, 177] on input "text" at bounding box center [1031, 181] width 132 height 21
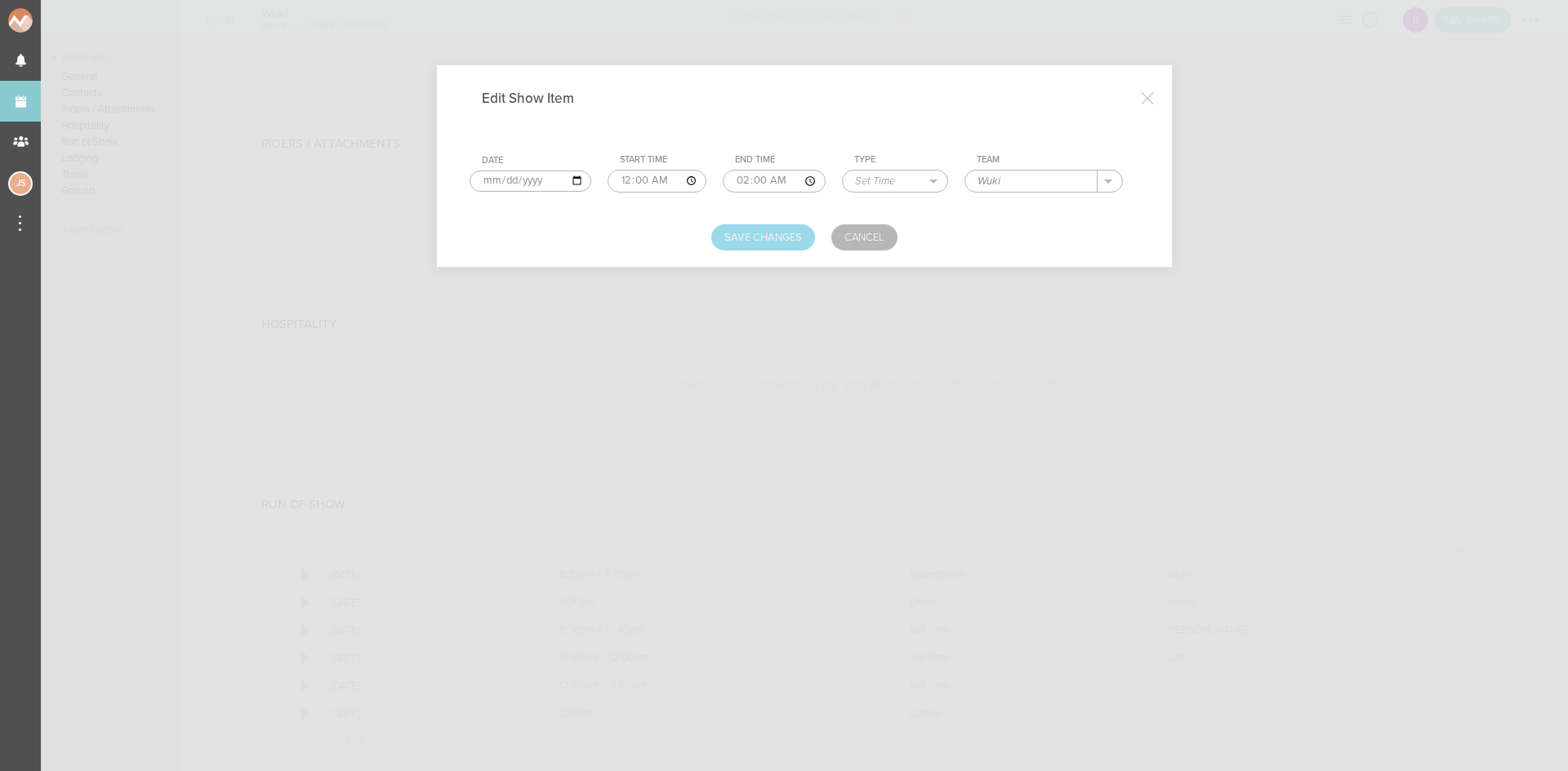
type input "Wuki"
click at [759, 244] on button "Save Changes" at bounding box center [763, 238] width 103 height 26
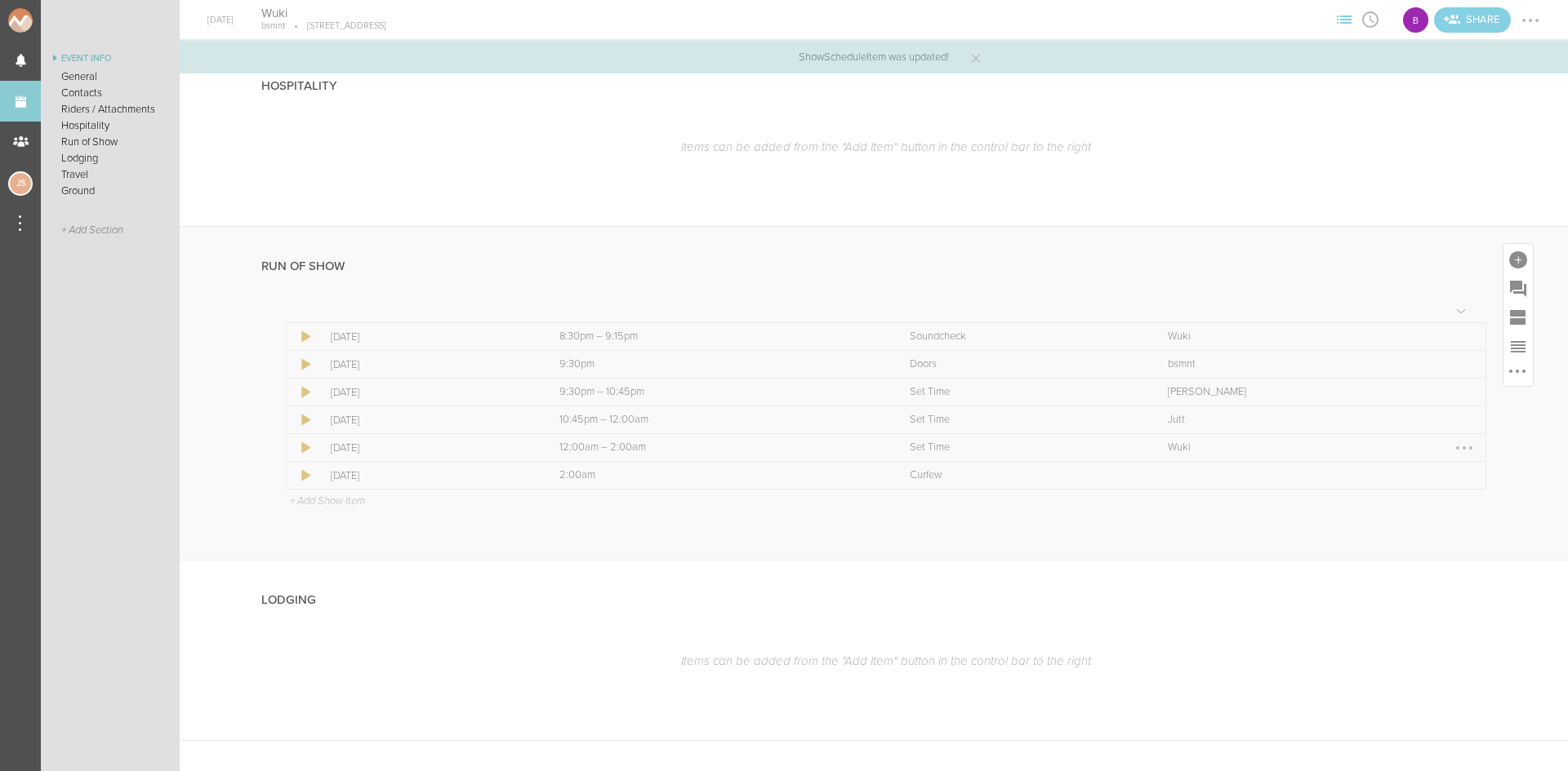
scroll to position [979, 0]
click at [1466, 470] on td "Team" at bounding box center [1326, 470] width 321 height 28
click at [1452, 471] on div at bounding box center [1465, 470] width 26 height 26
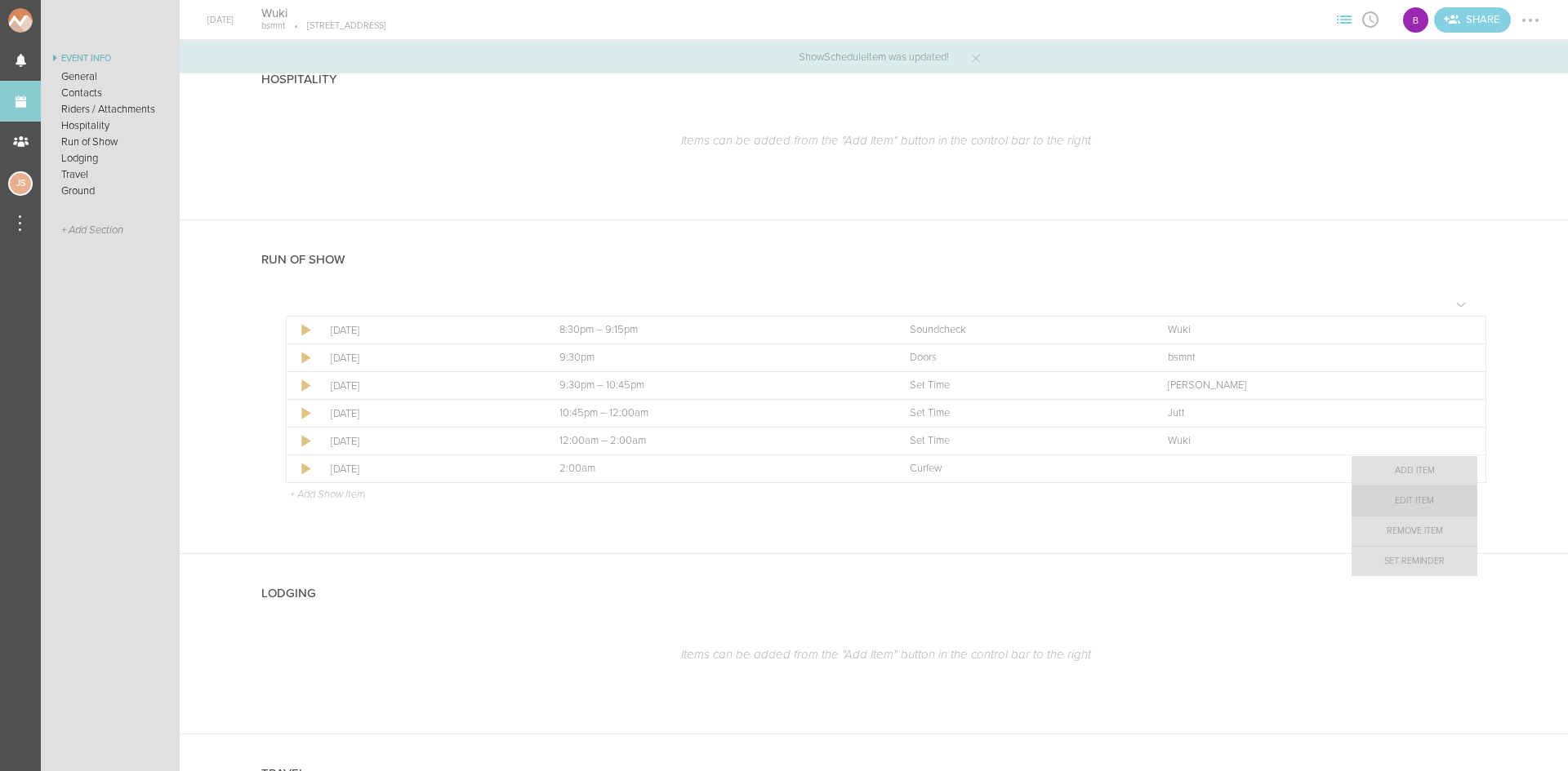
click at [1427, 504] on link "Edit Item" at bounding box center [1414, 501] width 126 height 30
select select "Curfew"
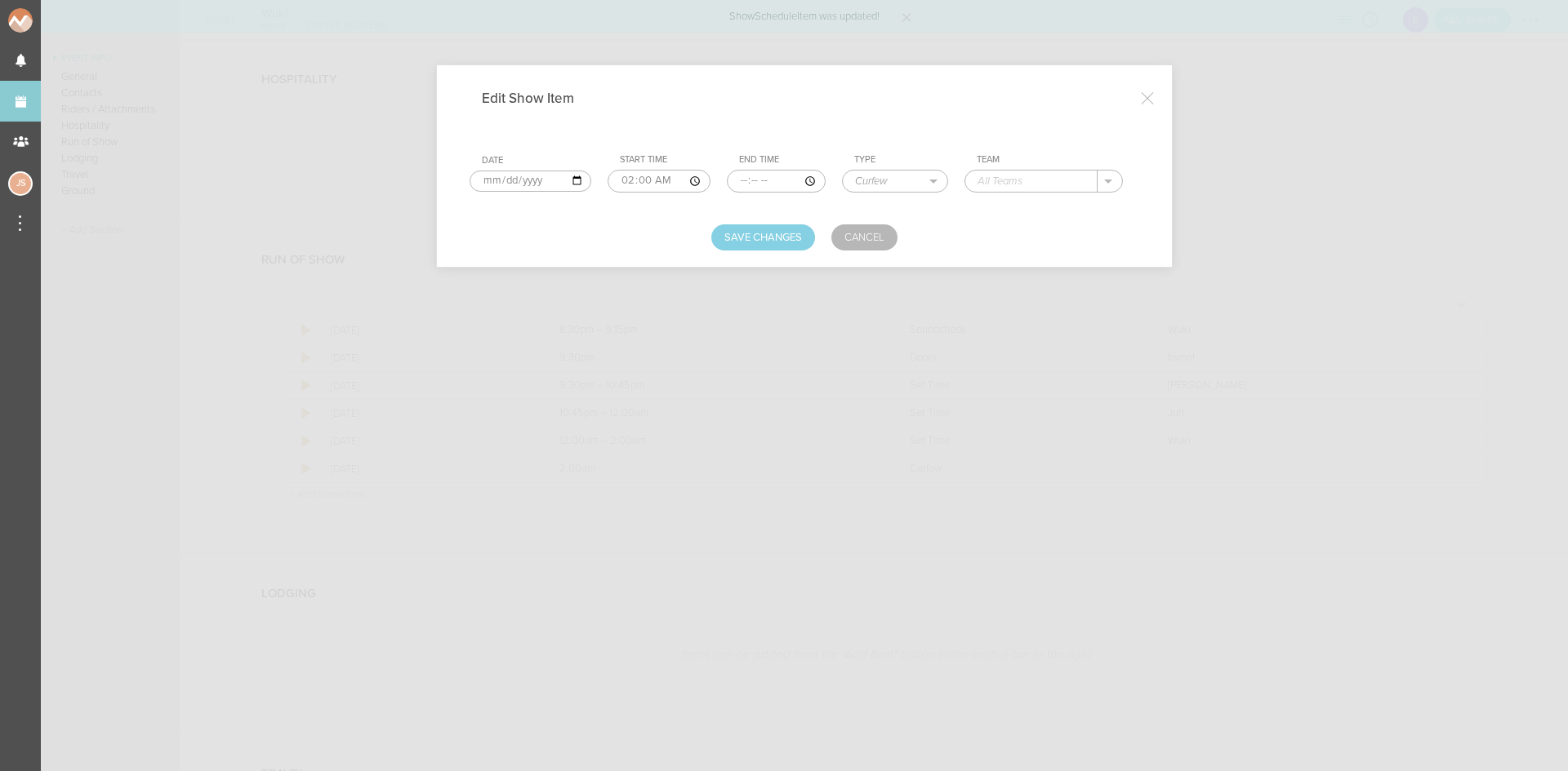
click at [1043, 198] on td "Team ." at bounding box center [1051, 173] width 175 height 51
click at [1037, 188] on input "text" at bounding box center [1031, 181] width 132 height 21
drag, startPoint x: 1019, startPoint y: 210, endPoint x: 907, endPoint y: 209, distance: 112.0
click at [1017, 211] on p "bsmnt" at bounding box center [1009, 204] width 30 height 13
type input "bsmnt"
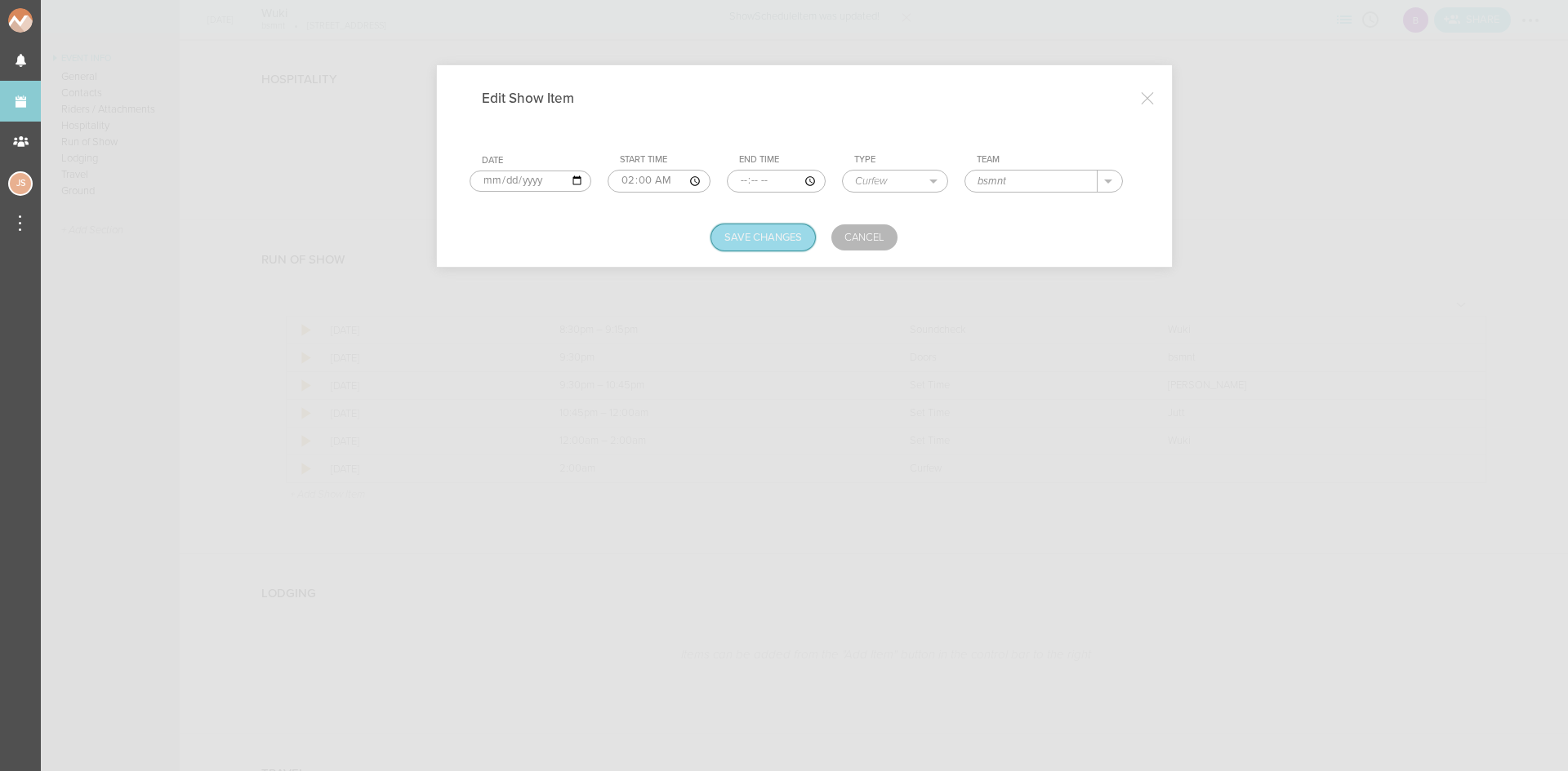
click at [756, 237] on button "Save Changes" at bounding box center [763, 238] width 103 height 26
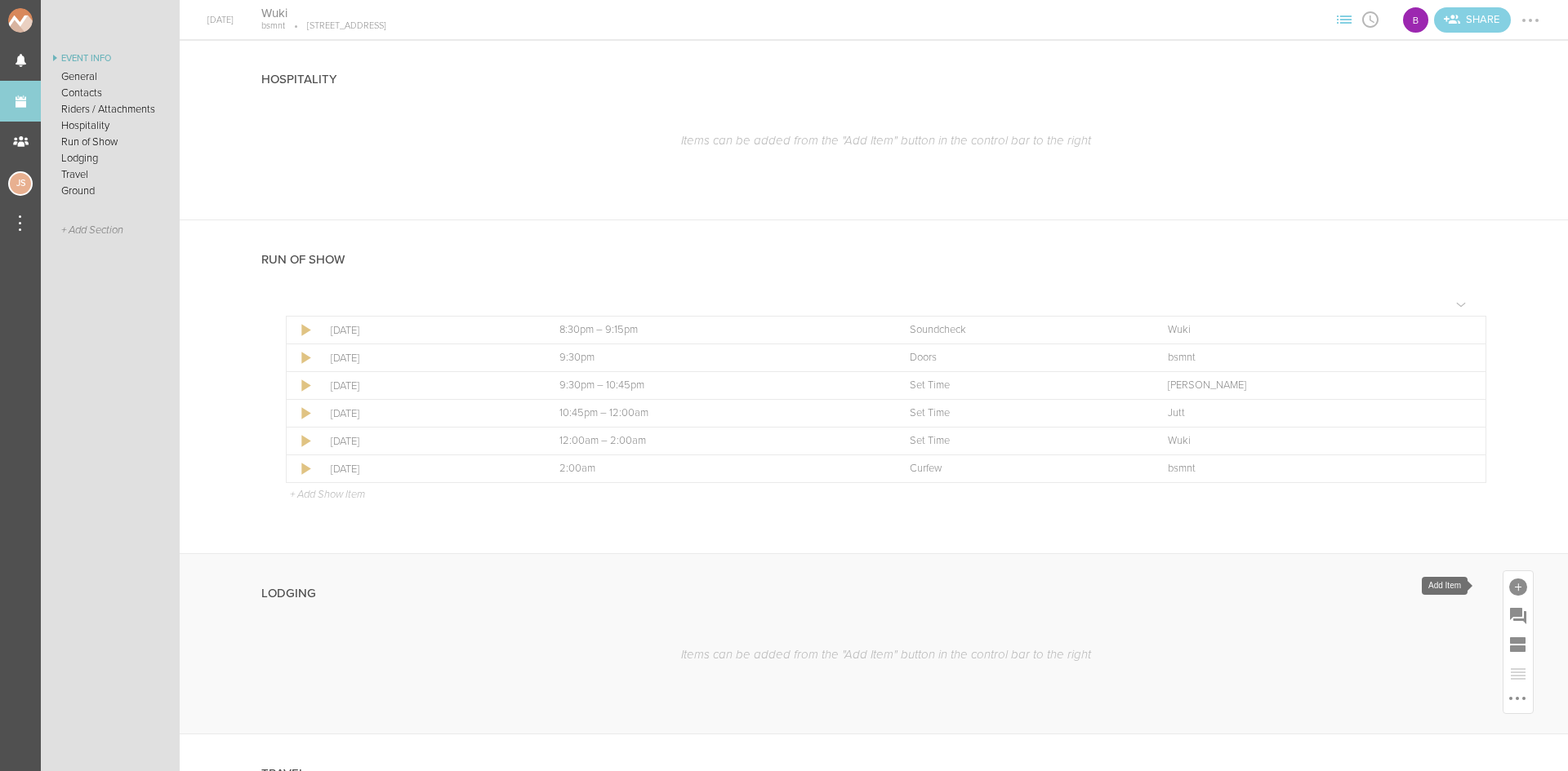
click at [1509, 586] on div at bounding box center [1518, 588] width 18 height 18
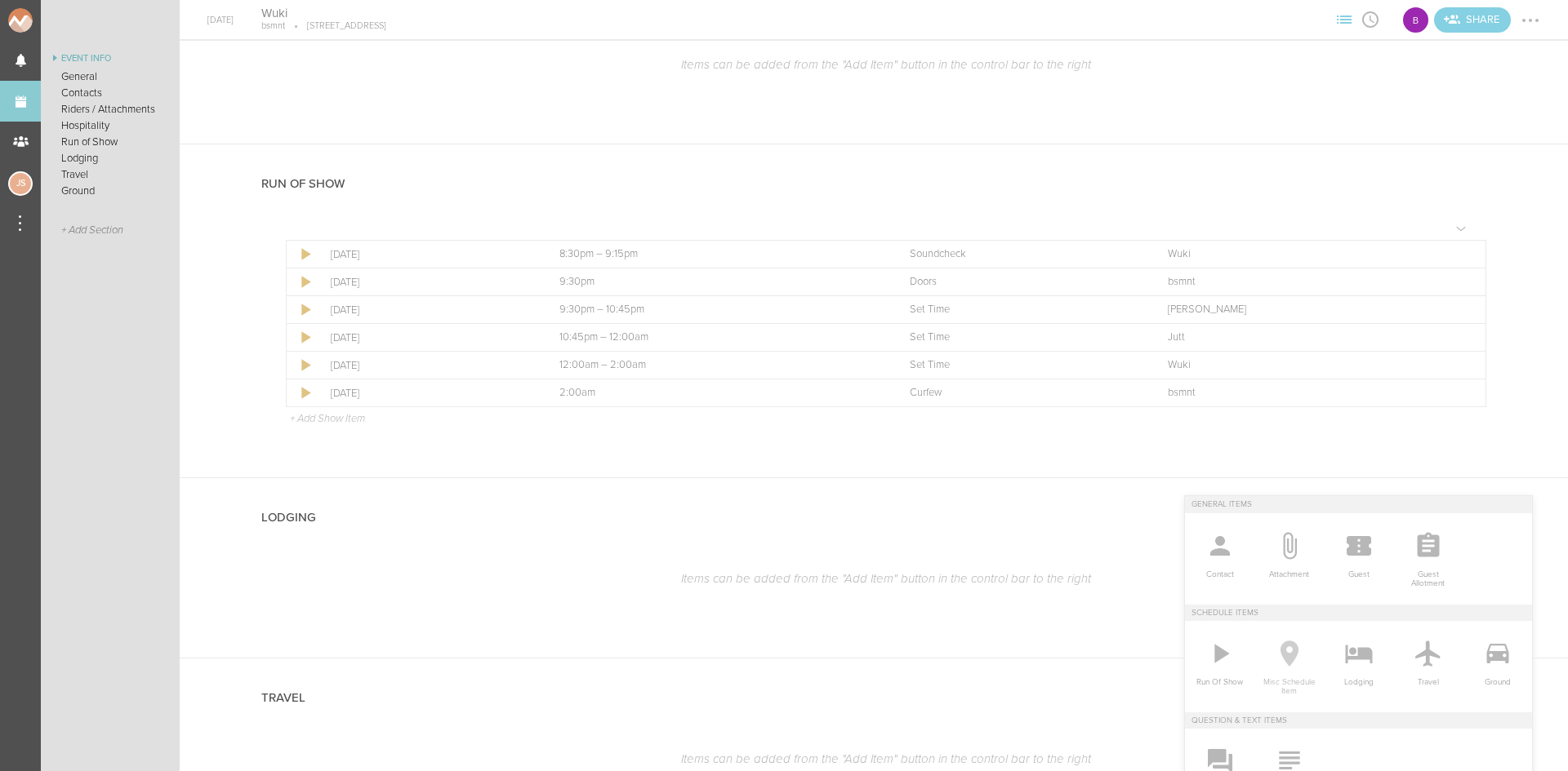
scroll to position [1224, 0]
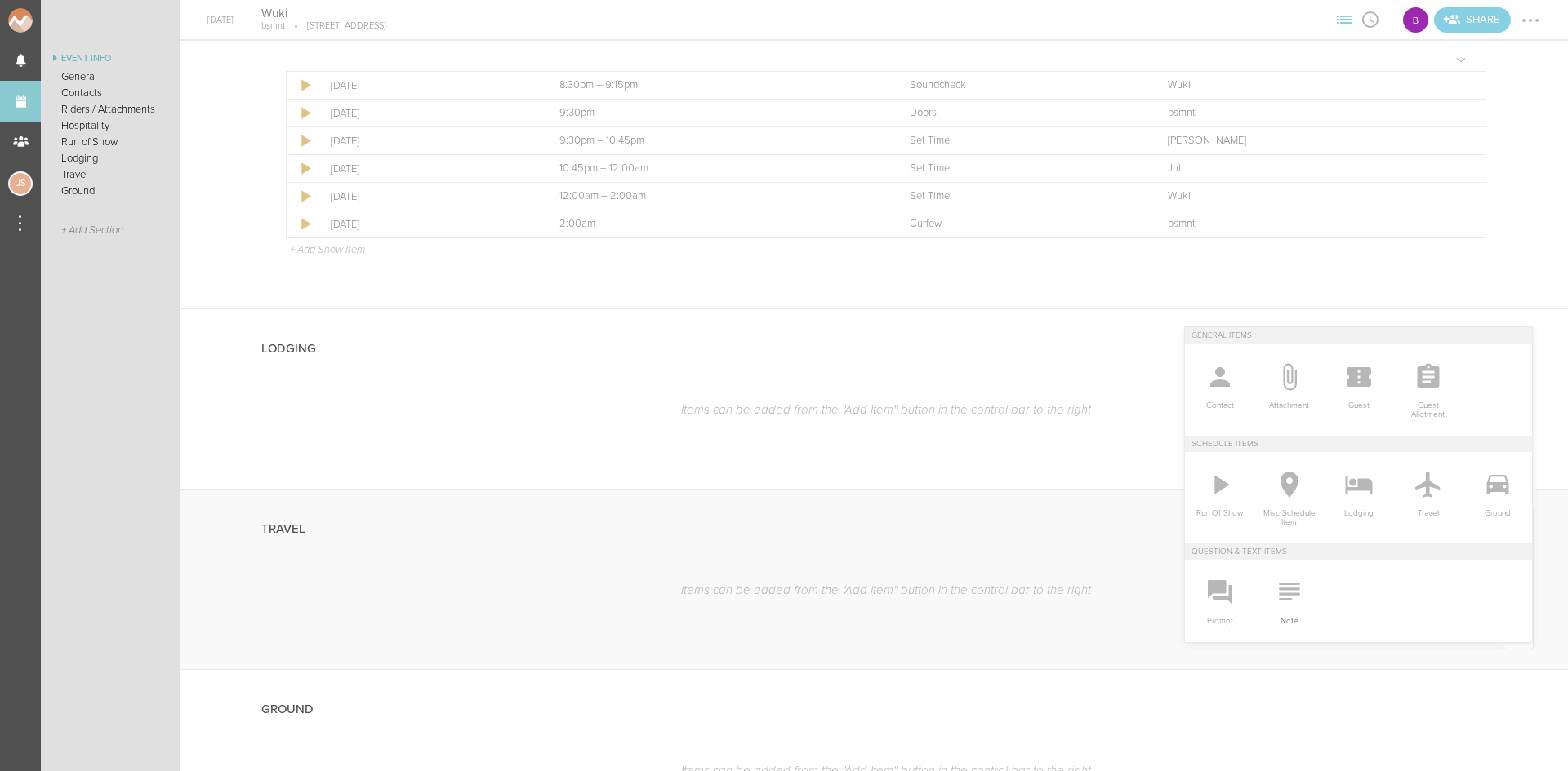
click at [1282, 591] on icon at bounding box center [1290, 592] width 33 height 33
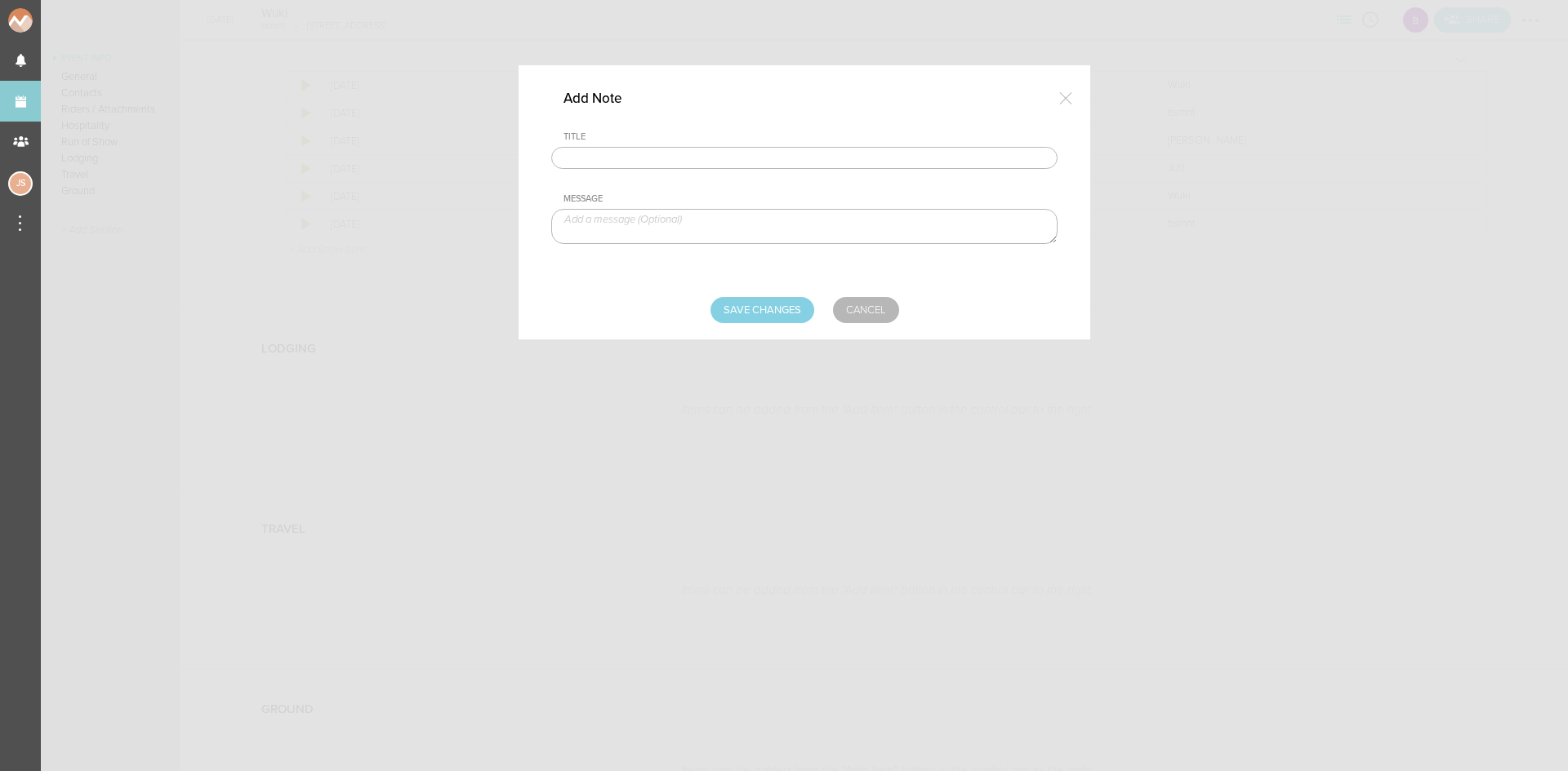
drag, startPoint x: 671, startPoint y: 154, endPoint x: 678, endPoint y: 168, distance: 15.7
click at [671, 154] on input "text" at bounding box center [804, 158] width 506 height 23
type input "Lodging/GROUND"
click at [693, 226] on textarea at bounding box center [804, 227] width 506 height 35
type textarea "$500 buyout to be sent with final payment"
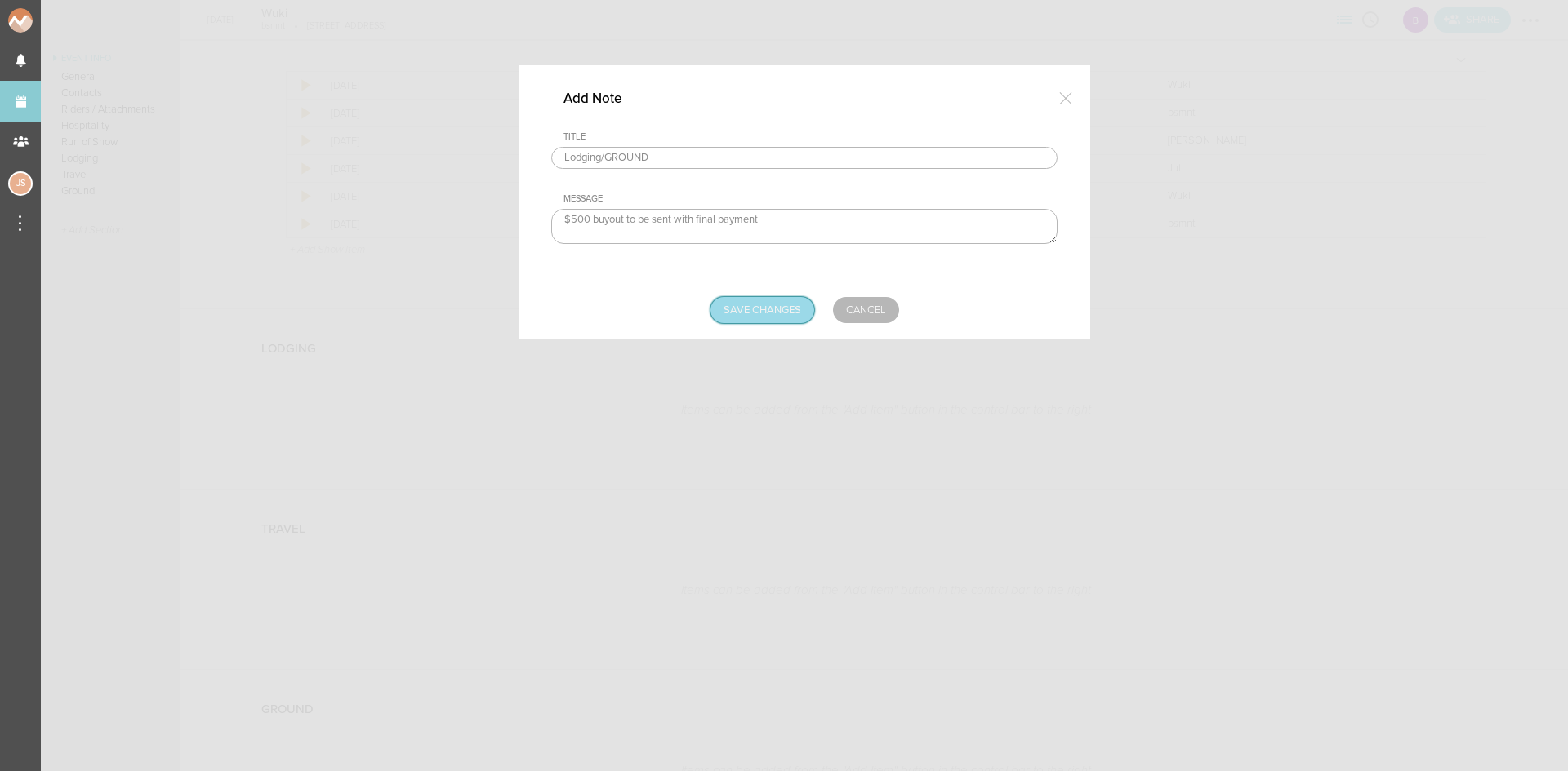
click at [764, 308] on input "Save Changes" at bounding box center [762, 310] width 103 height 26
type input "Saving..."
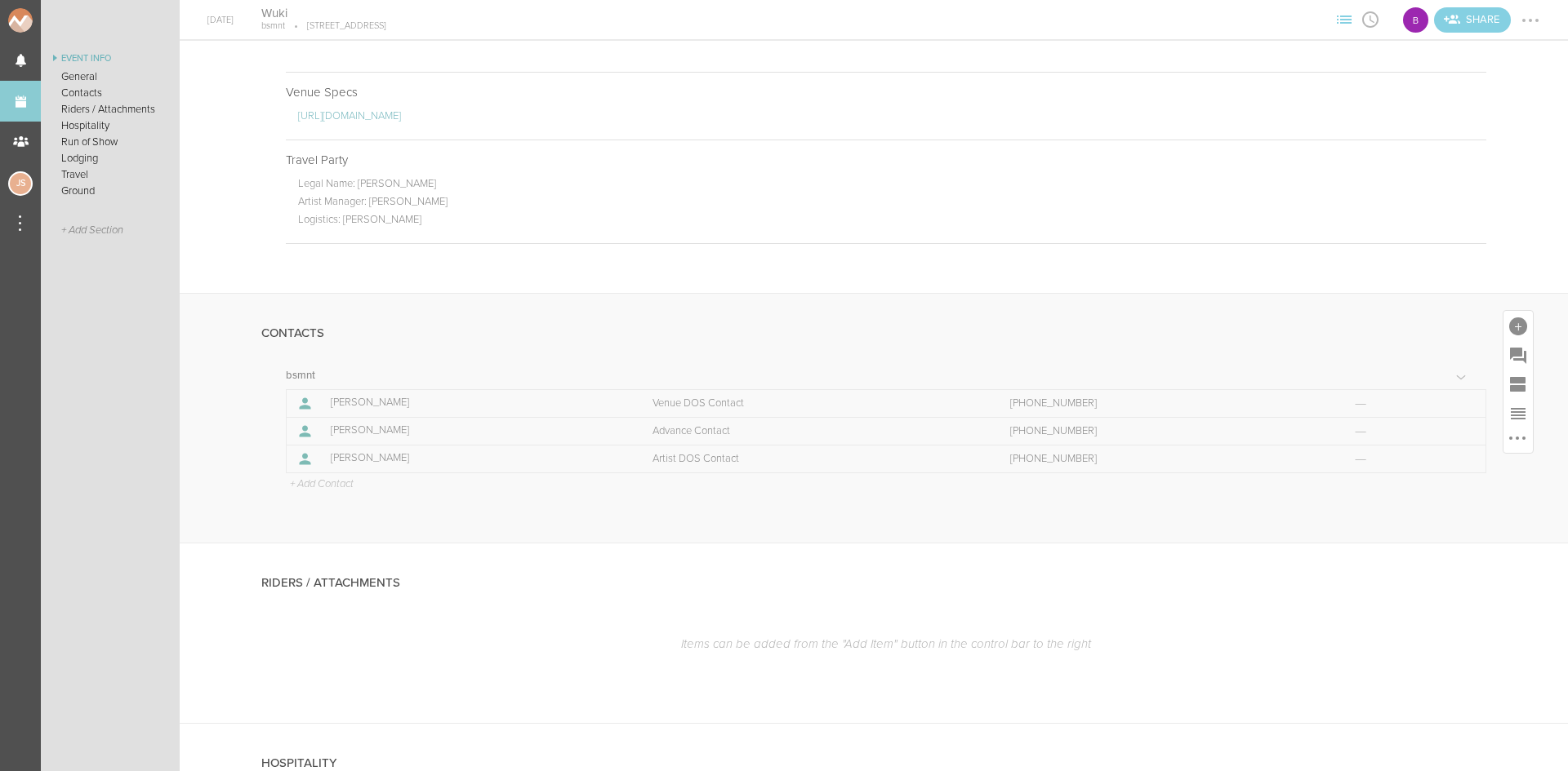
scroll to position [490, 0]
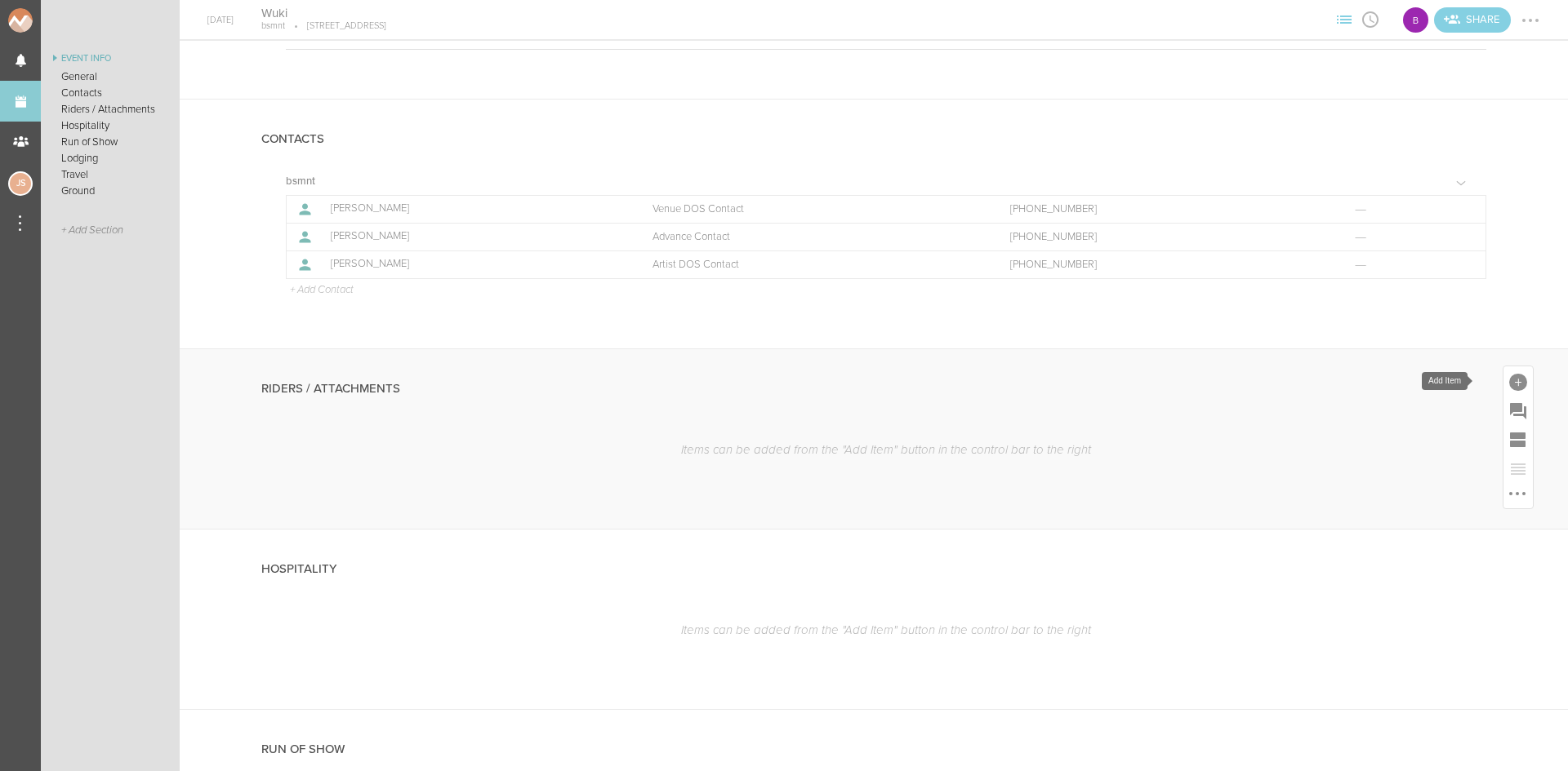
click at [1513, 378] on div at bounding box center [1518, 383] width 18 height 18
click at [1287, 430] on icon at bounding box center [1290, 418] width 33 height 33
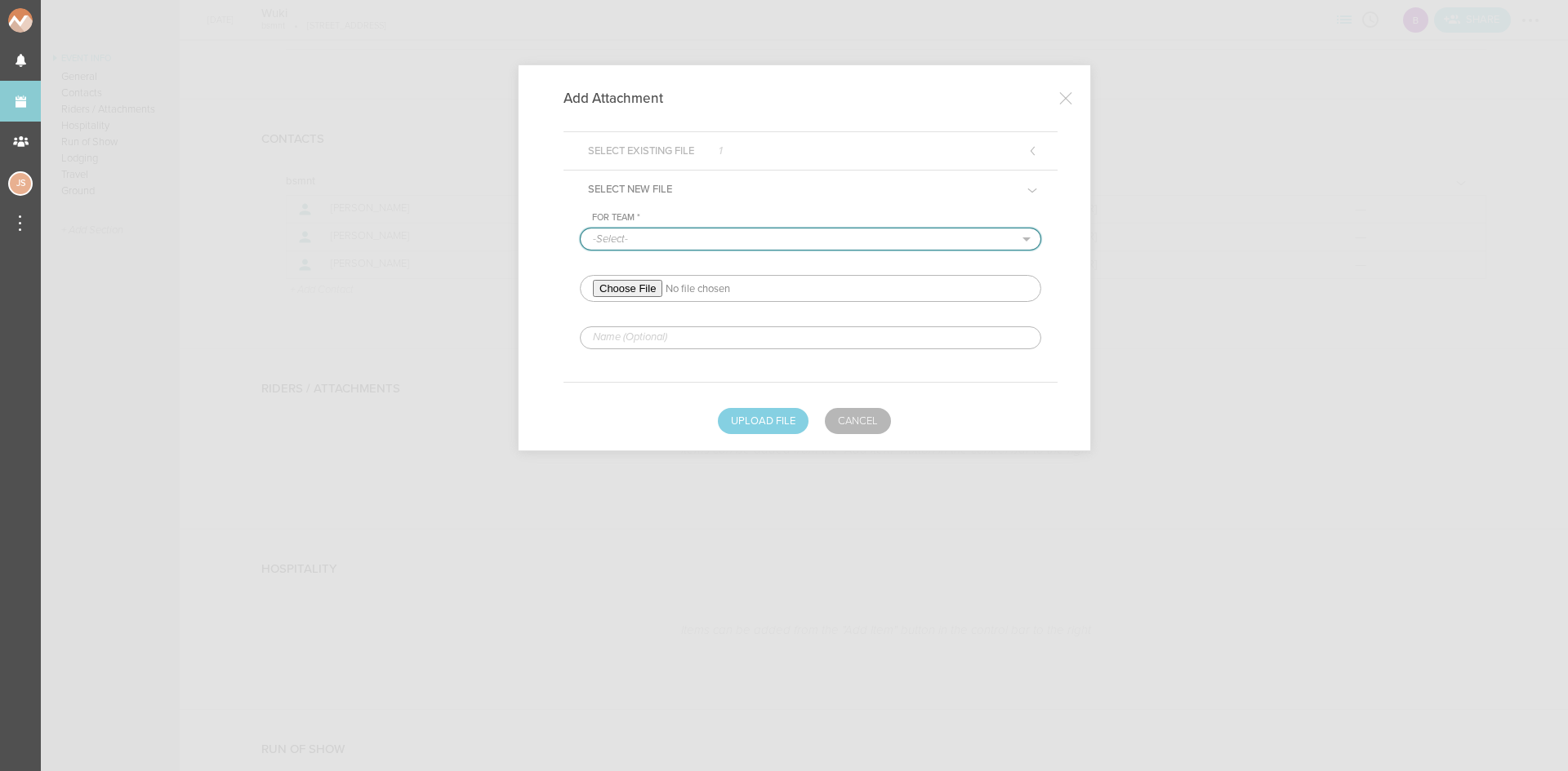
click at [756, 239] on select "-Select- bsmnt" at bounding box center [810, 239] width 460 height 21
select select "1884"
click at [580, 228] on select "-Select- bsmnt" at bounding box center [810, 239] width 460 height 21
click at [652, 284] on input "file" at bounding box center [810, 288] width 461 height 27
type input "C:\fakepath\WUKI TECHNICAL & HOSPITALITY RIDER-REDLINED.pdf"
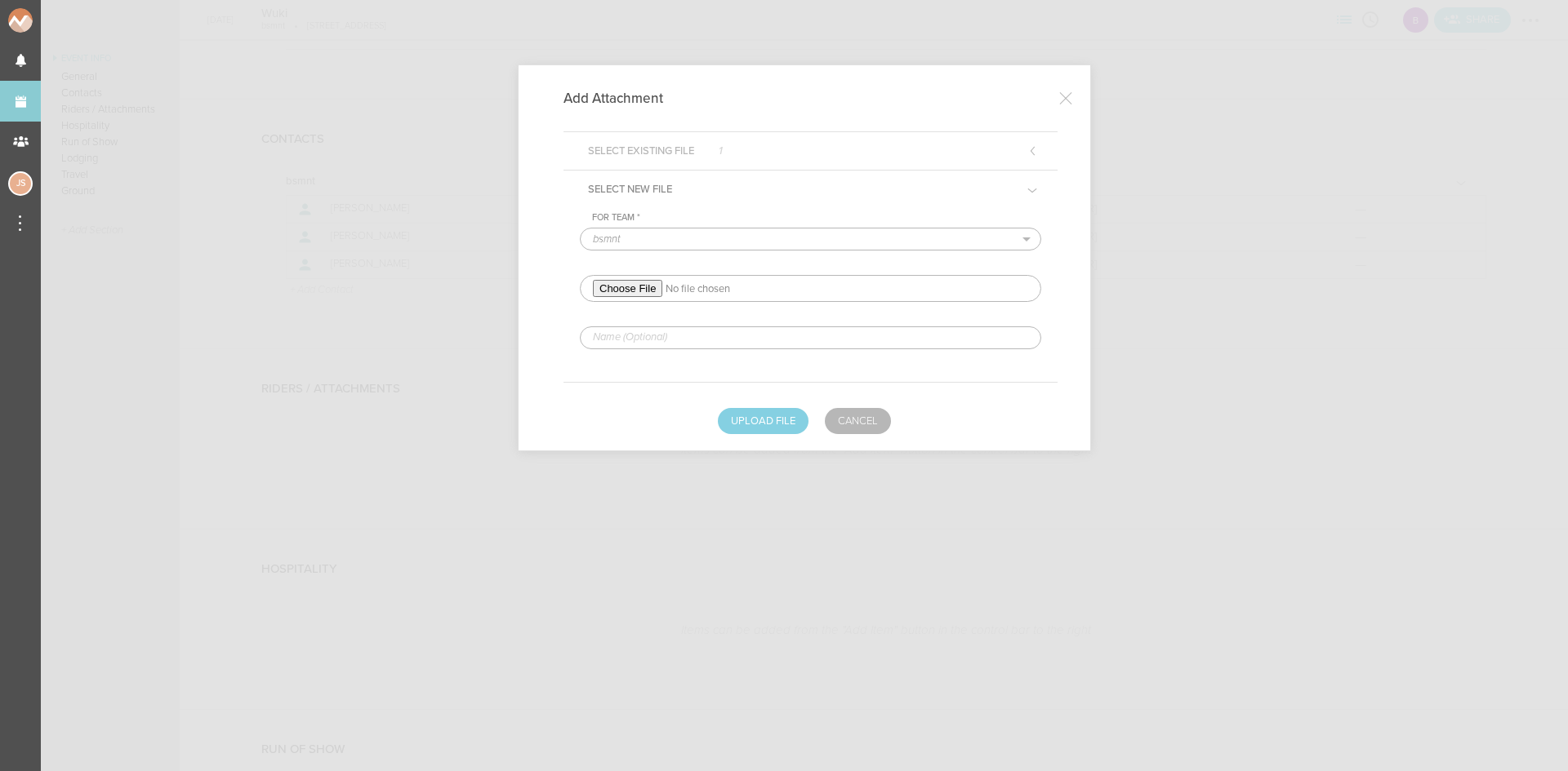
click at [822, 334] on input "text" at bounding box center [810, 338] width 461 height 23
type input "REDLINED HERE"
click at [764, 412] on button "Upload File" at bounding box center [763, 421] width 90 height 26
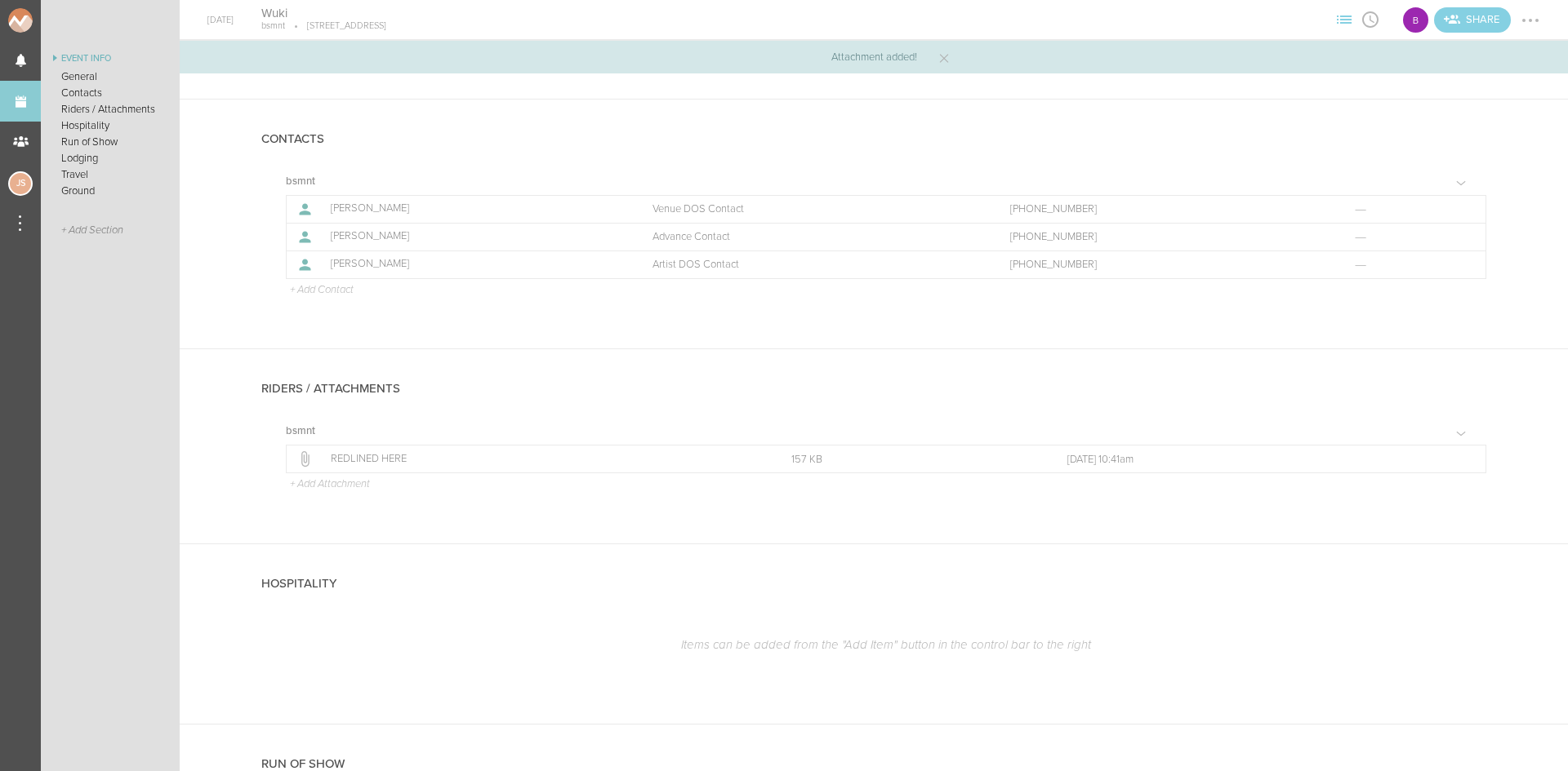
click at [1534, 12] on div at bounding box center [1531, 20] width 26 height 26
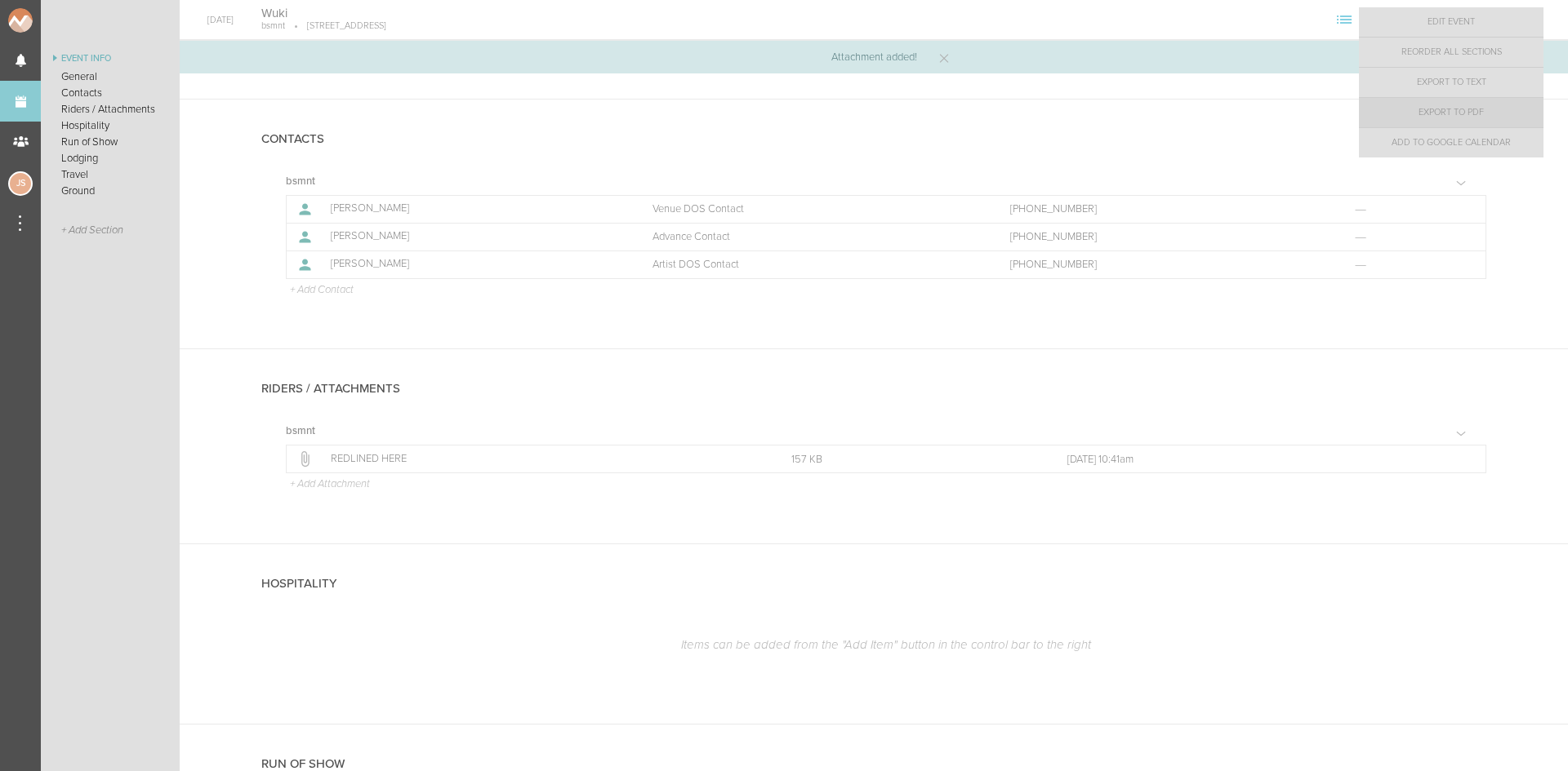
click at [1485, 109] on link "Export to PDF" at bounding box center [1451, 113] width 184 height 30
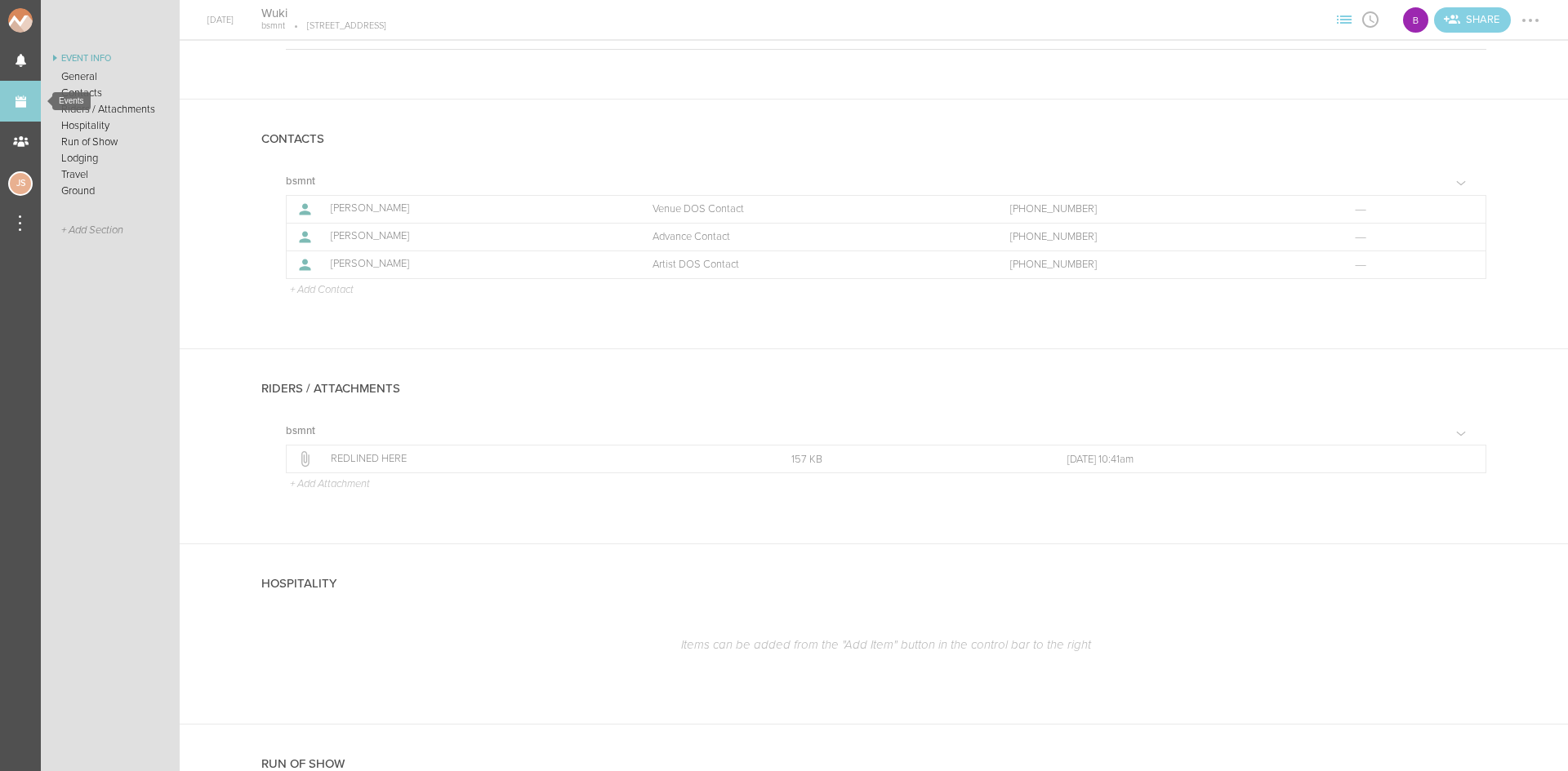
click at [26, 89] on link "Events" at bounding box center [20, 101] width 41 height 41
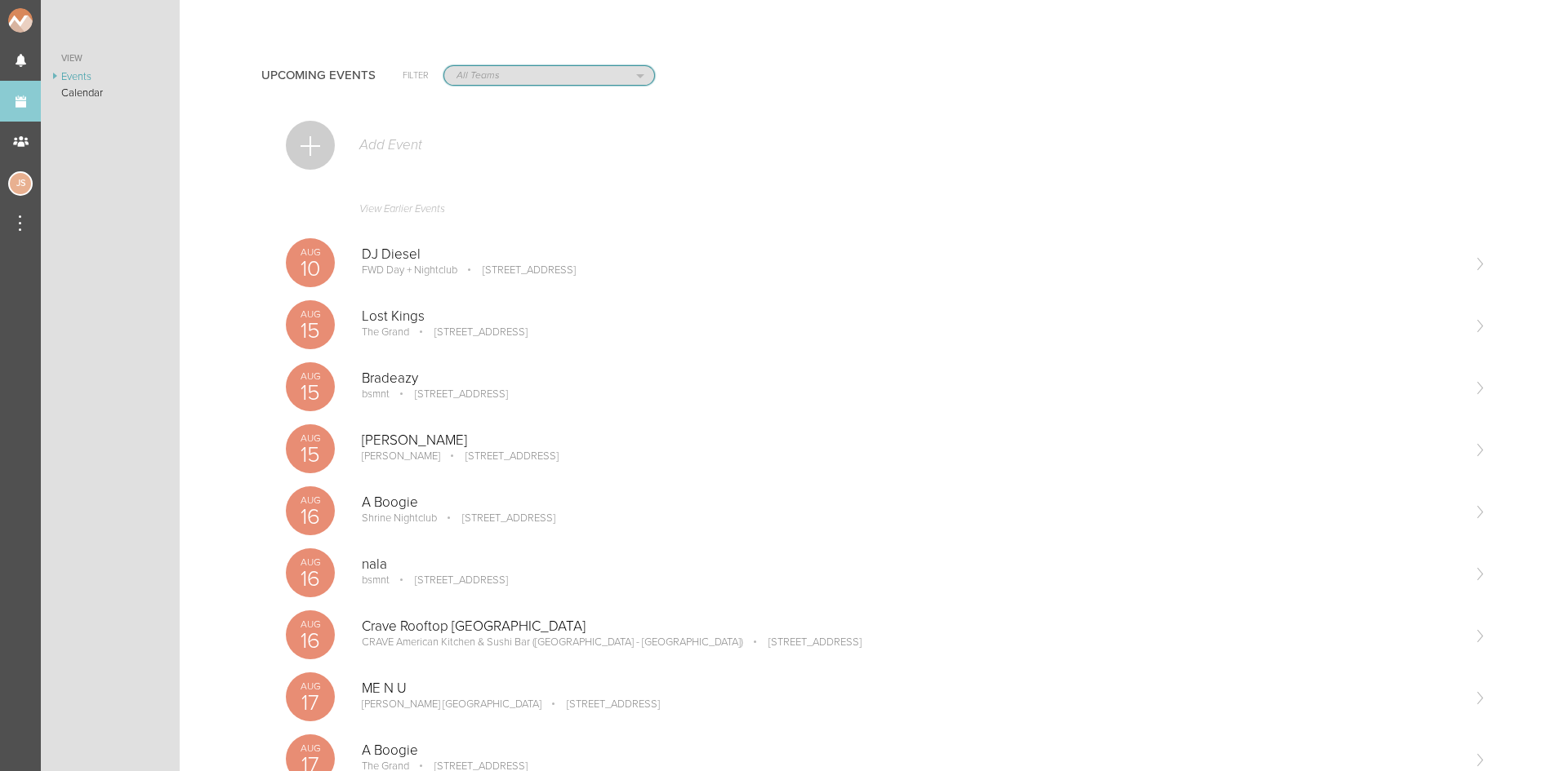
click at [530, 76] on select "All Teams Jakeshore Breakbomb bsmnt Sonia Z3LLA FWD Flynn's Fire Island The Gra…" at bounding box center [549, 76] width 210 height 19
select select "1790"
click at [444, 66] on select "All Teams Jakeshore Breakbomb bsmnt Sonia Z3LLA FWD Flynn's Fire Island The Gra…" at bounding box center [549, 76] width 210 height 19
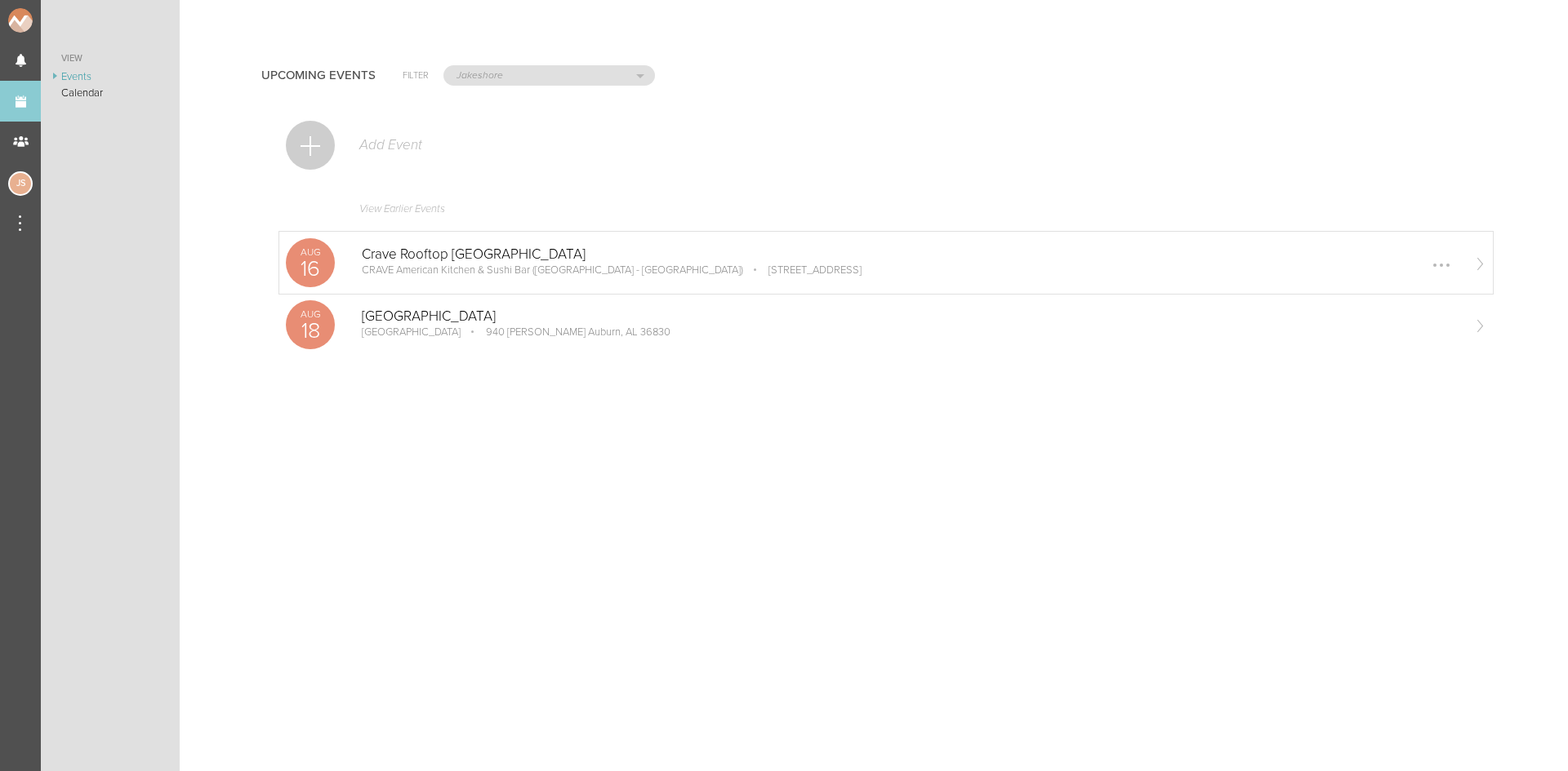
click at [481, 254] on p "Crave Rooftop [GEOGRAPHIC_DATA]" at bounding box center [910, 254] width 1099 height 16
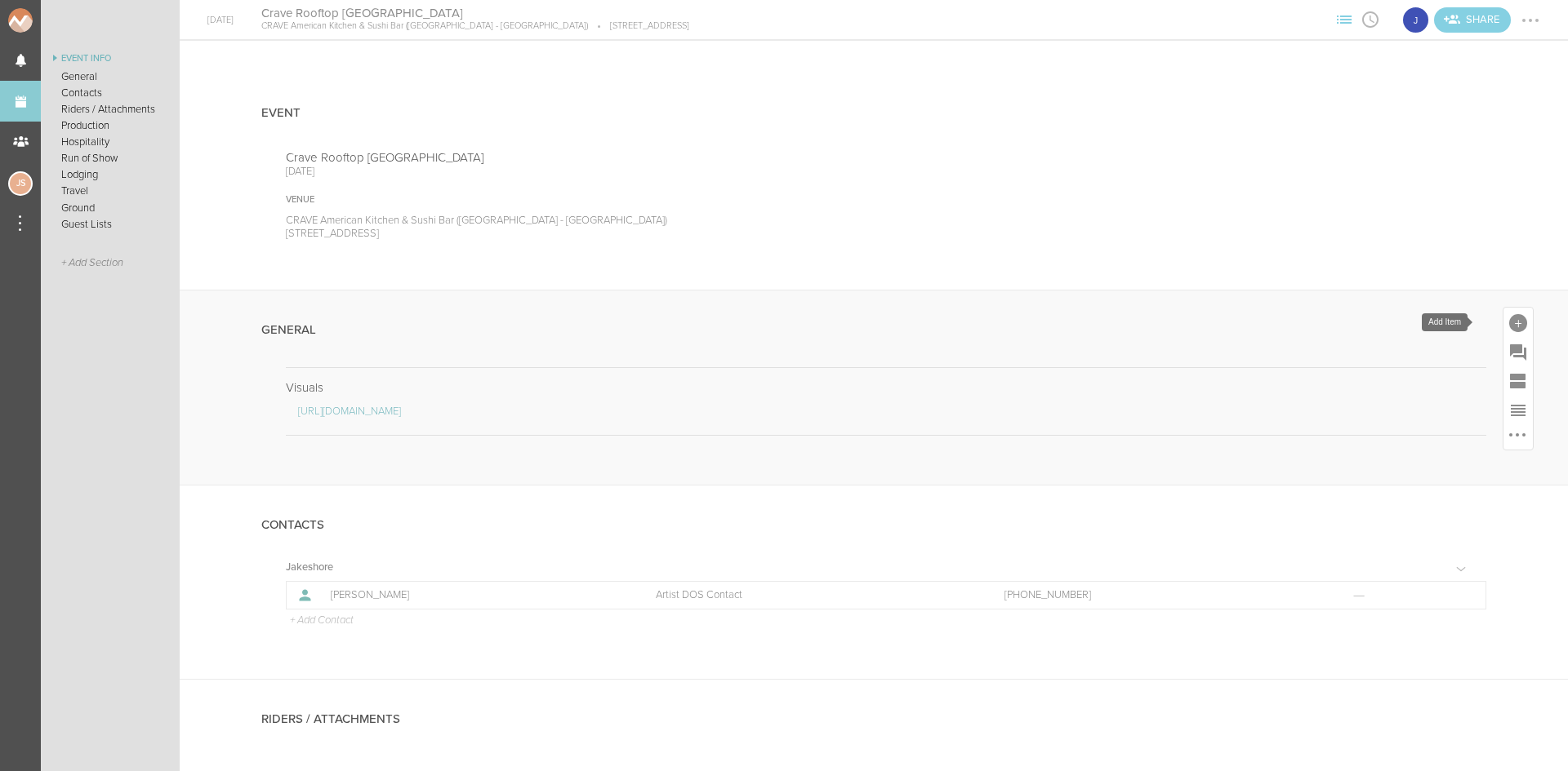
click at [1509, 323] on div at bounding box center [1518, 323] width 18 height 18
click at [1287, 563] on icon at bounding box center [1290, 573] width 33 height 33
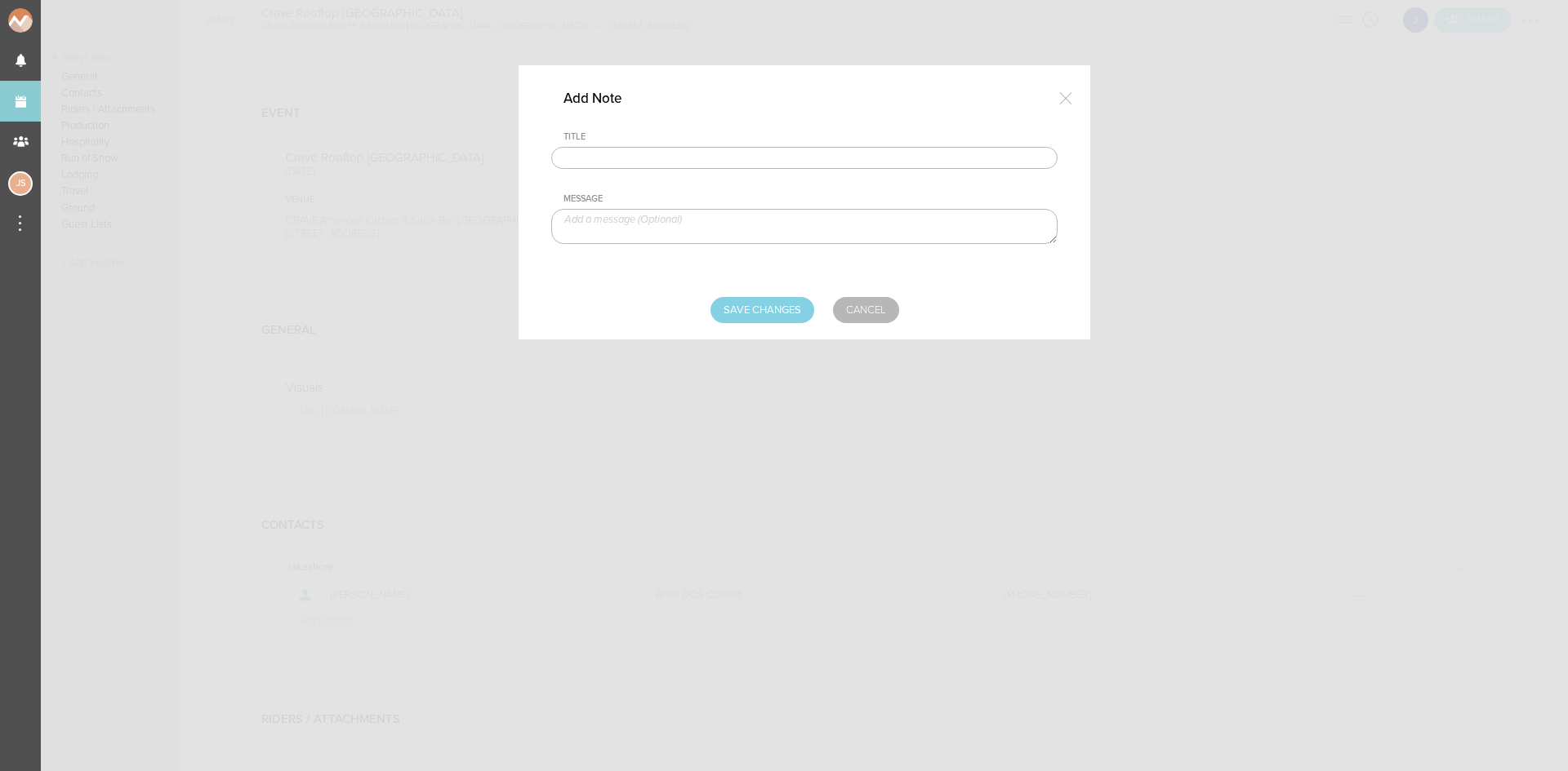
click at [754, 157] on input "text" at bounding box center [804, 158] width 506 height 23
type input "Travel Party"
click at [683, 220] on textarea at bounding box center [804, 227] width 506 height 35
type textarea "Jake Poliszczuk - Artist"
click at [759, 298] on input "Save Changes" at bounding box center [762, 310] width 103 height 26
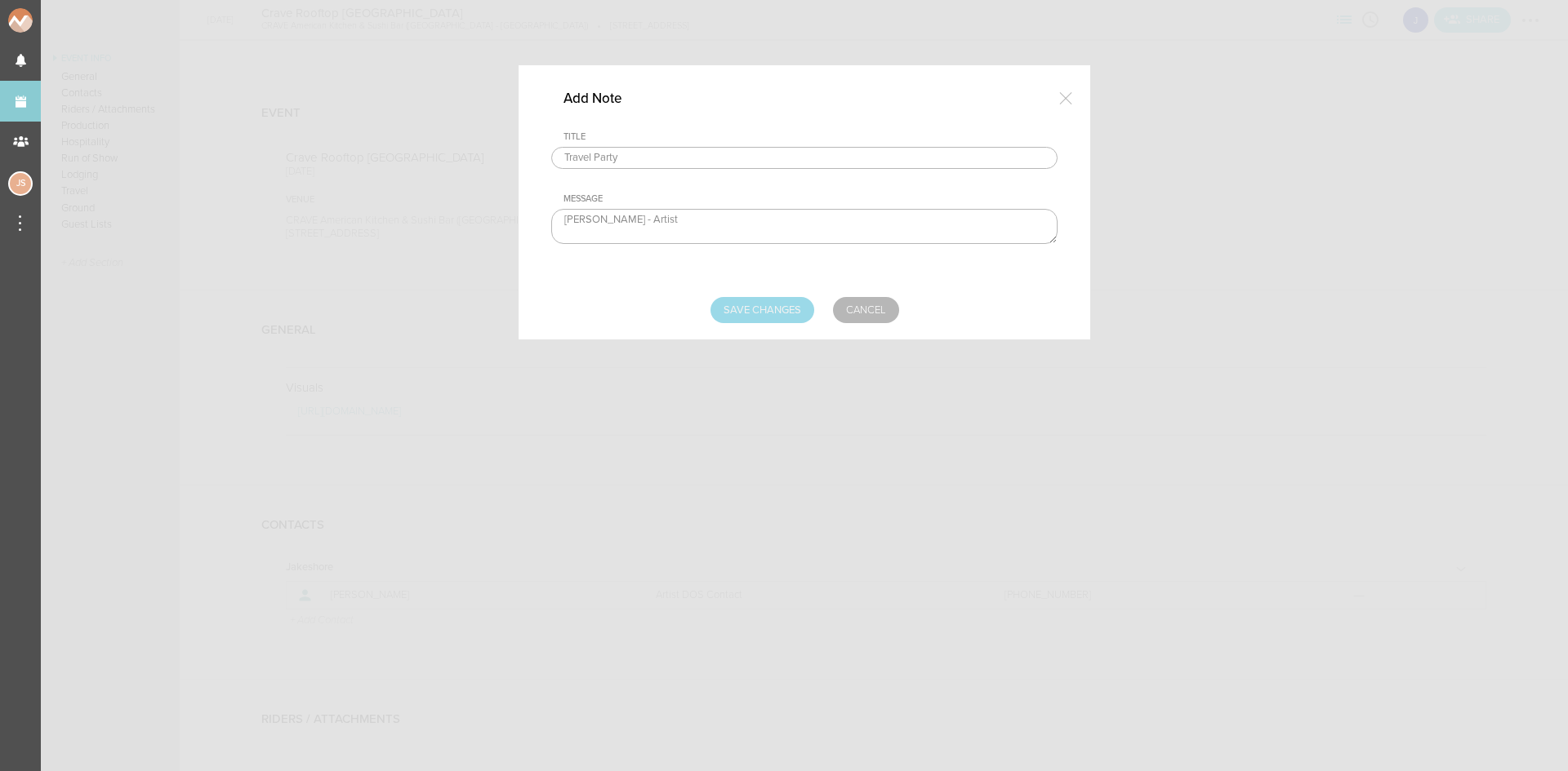
type input "Saving..."
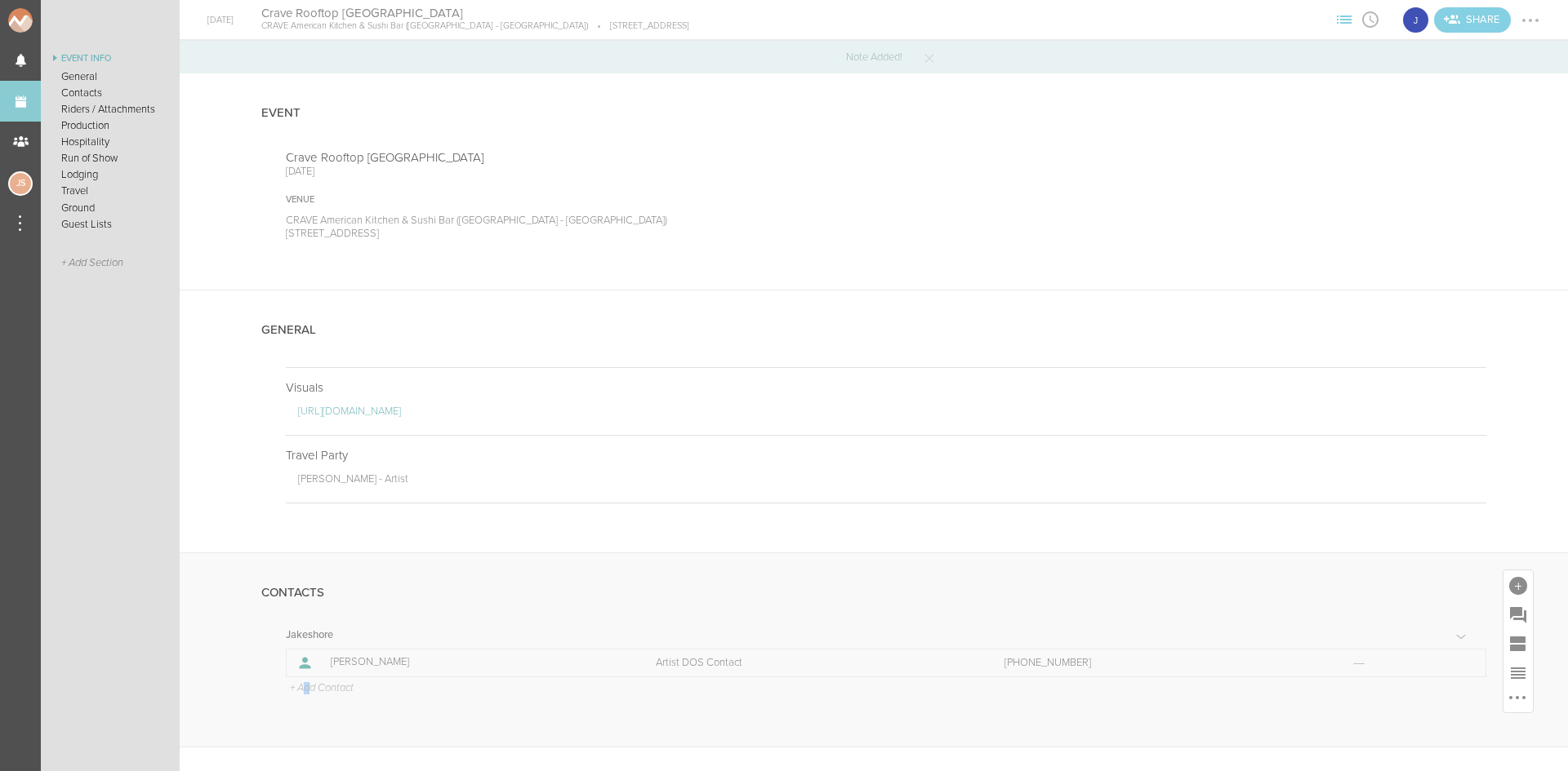
click at [308, 691] on p "+ Add Contact" at bounding box center [321, 689] width 65 height 13
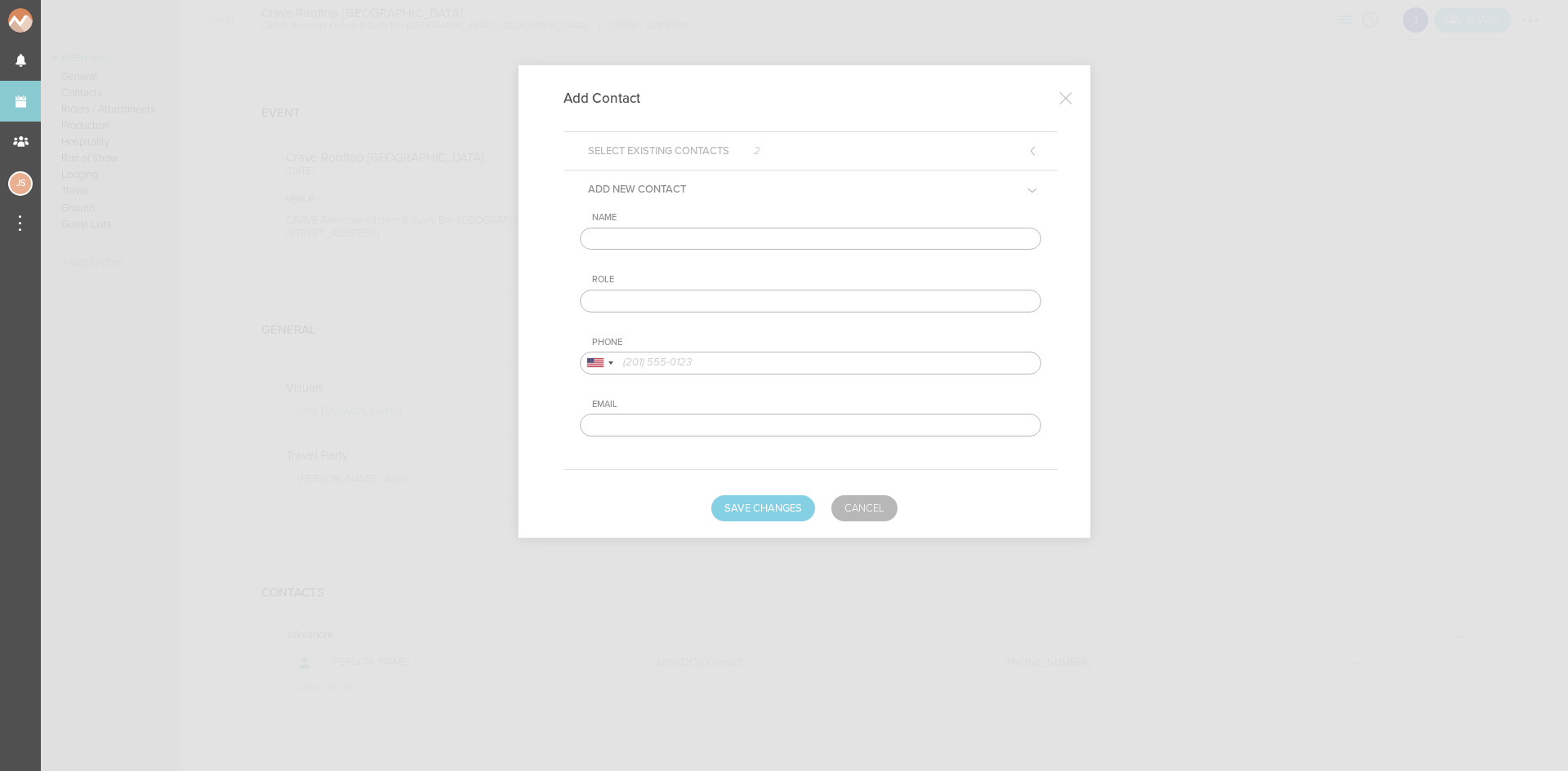
click at [702, 242] on input "text" at bounding box center [810, 239] width 461 height 23
type input "Whitney Kane"
type input "Venue DOS Contact"
click at [772, 359] on input "tel" at bounding box center [810, 363] width 461 height 23
paste input "(507)381-5654"
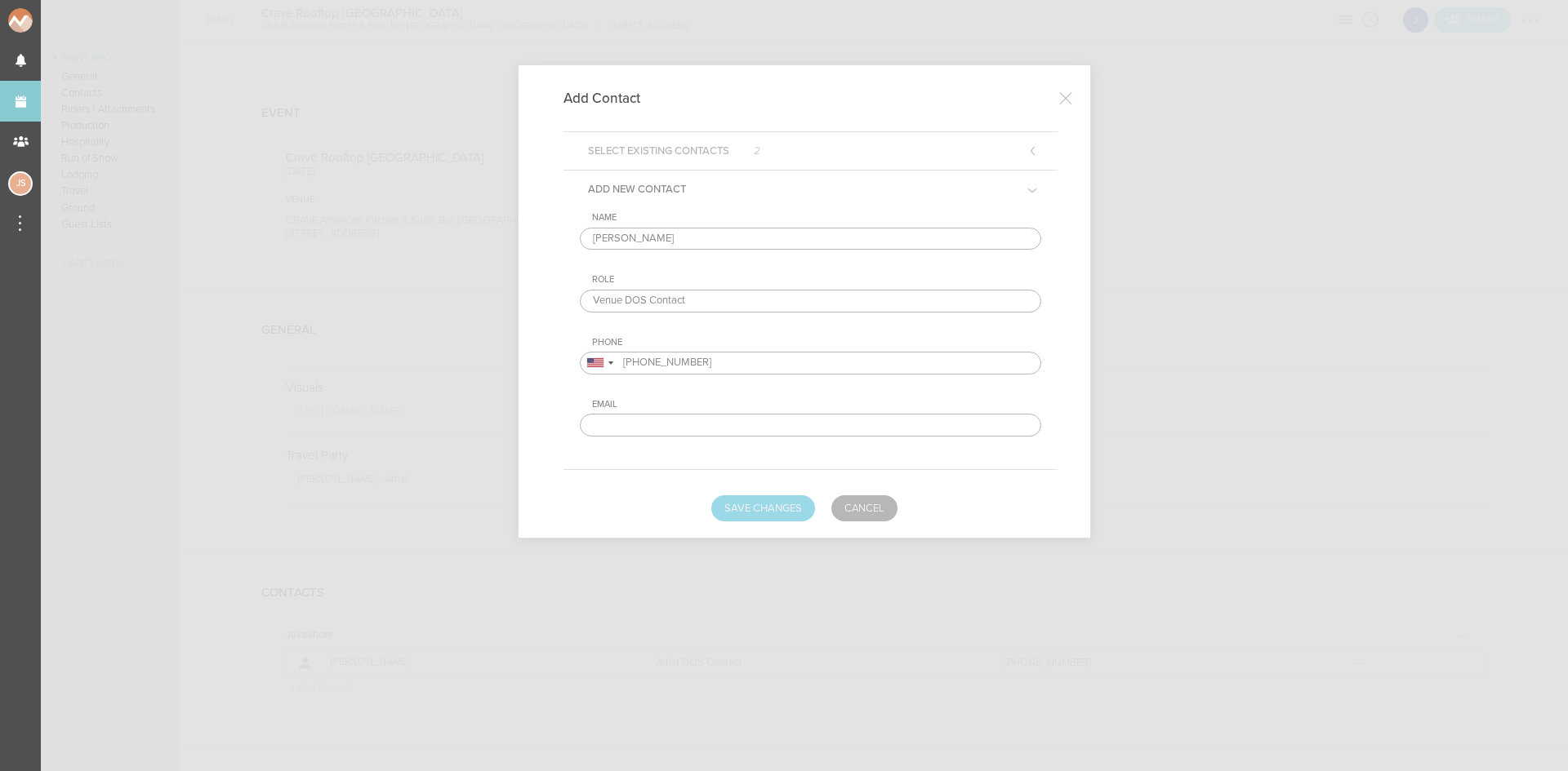
type input "(507)381-5654"
click at [783, 511] on button "Save Changes" at bounding box center [763, 509] width 103 height 26
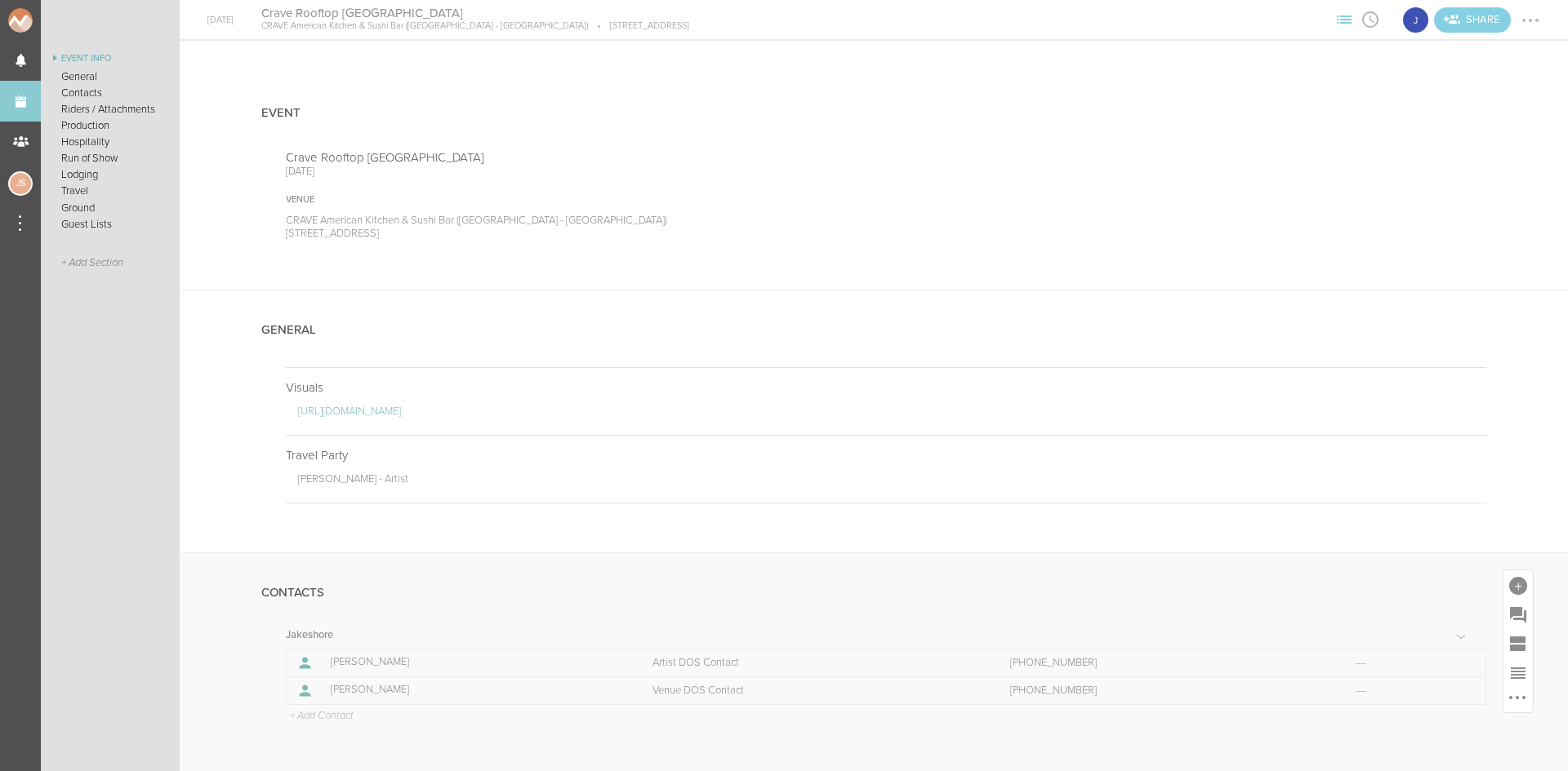
click at [327, 716] on p "+ Add Contact" at bounding box center [321, 716] width 65 height 13
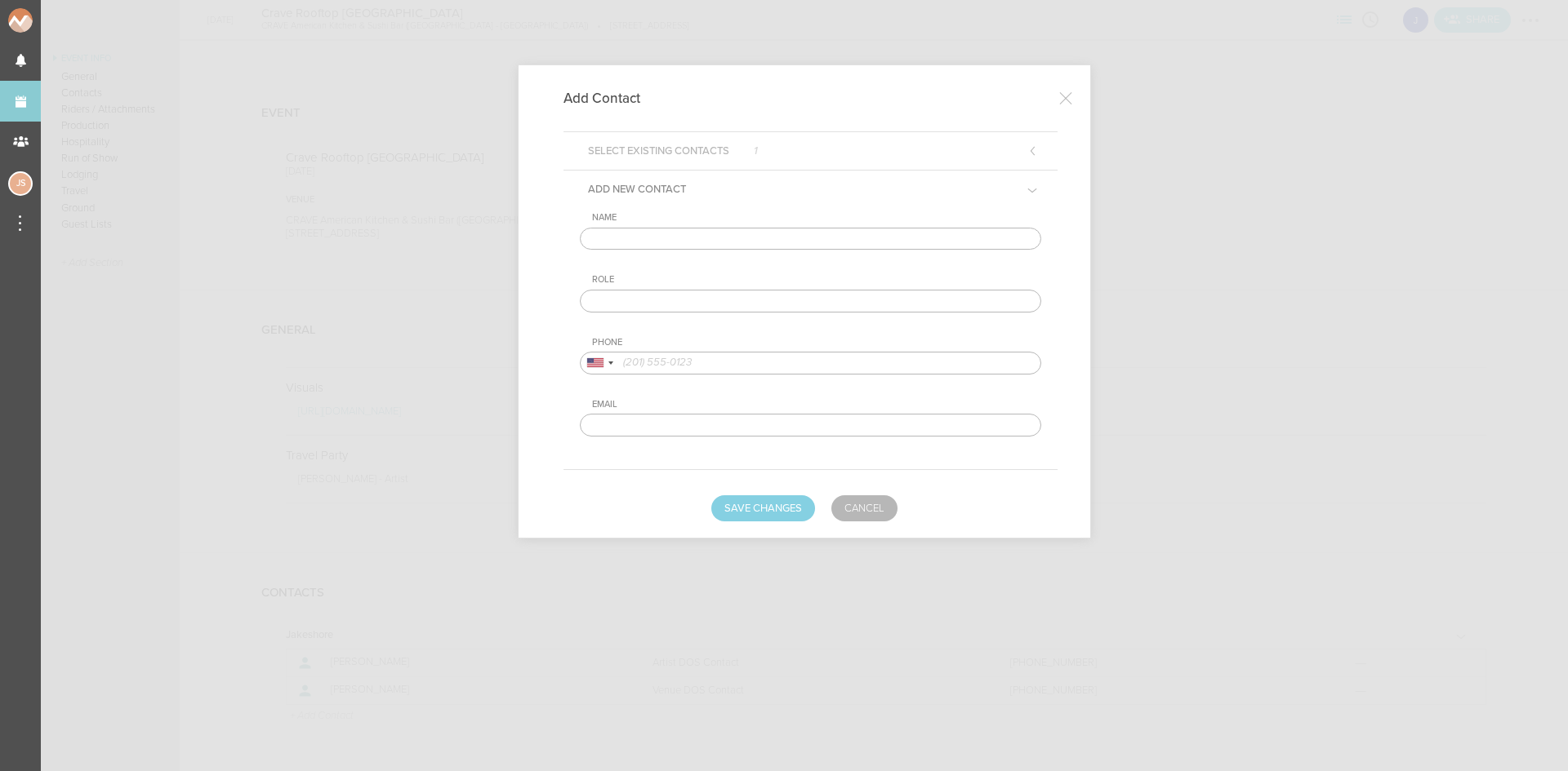
click at [761, 241] on input "text" at bounding box center [810, 239] width 461 height 23
type input "Diane Odash"
type input "Transport Contact"
click at [695, 358] on input "tel" at bounding box center [810, 363] width 461 height 23
paste input "612-202-4290"
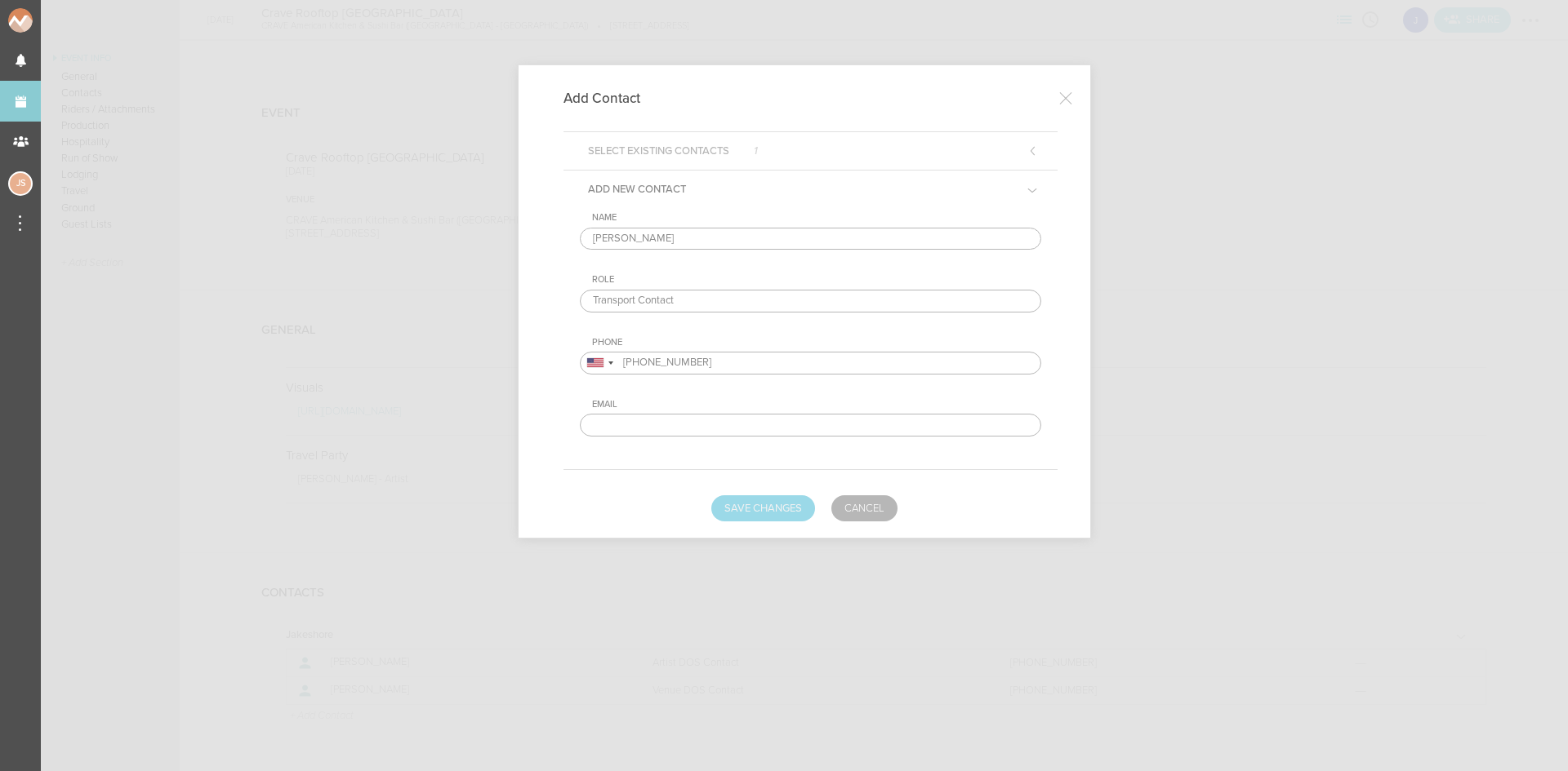
type input "612-202-4290"
click at [785, 511] on button "Save Changes" at bounding box center [763, 509] width 103 height 26
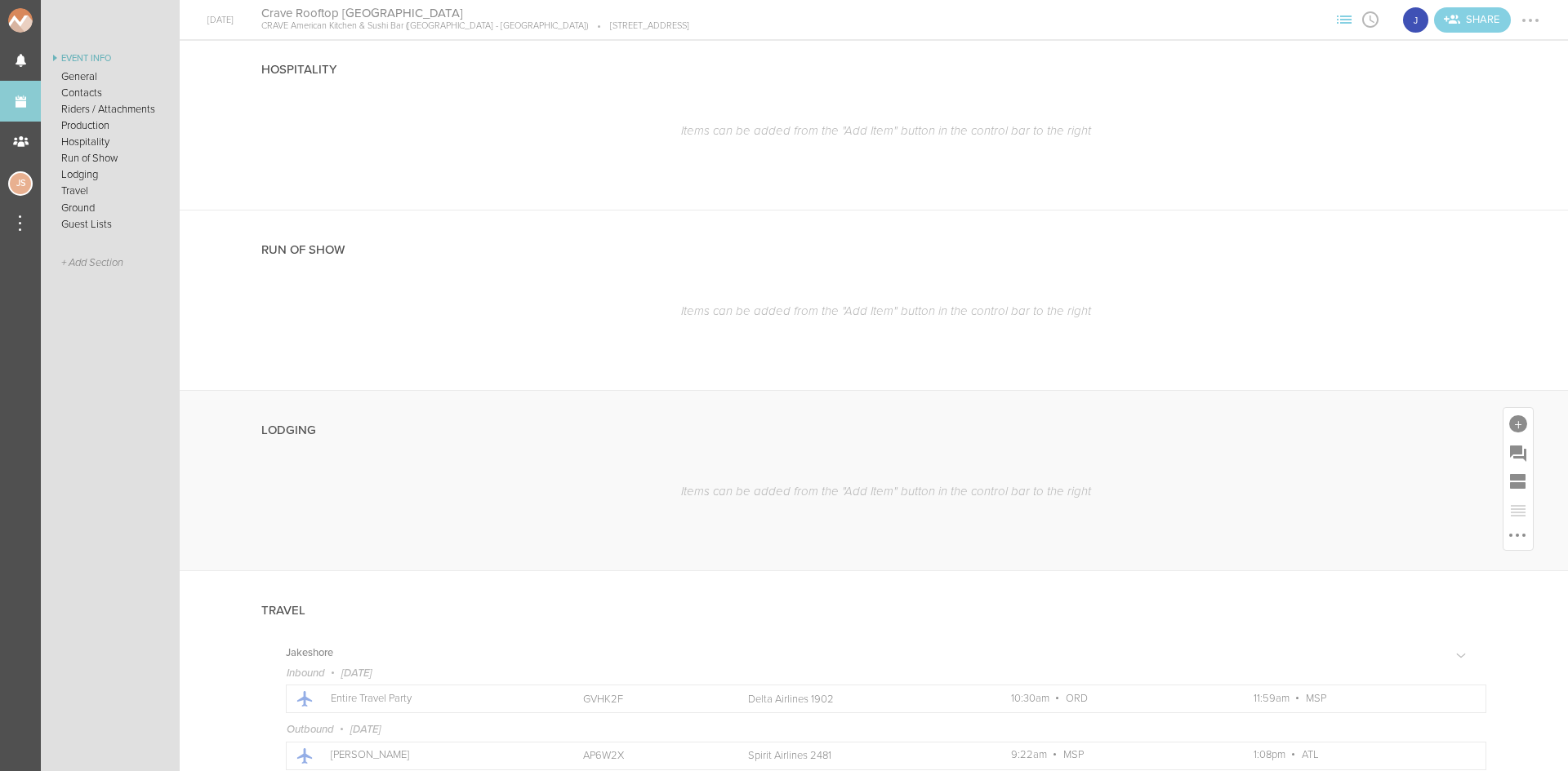
scroll to position [1143, 0]
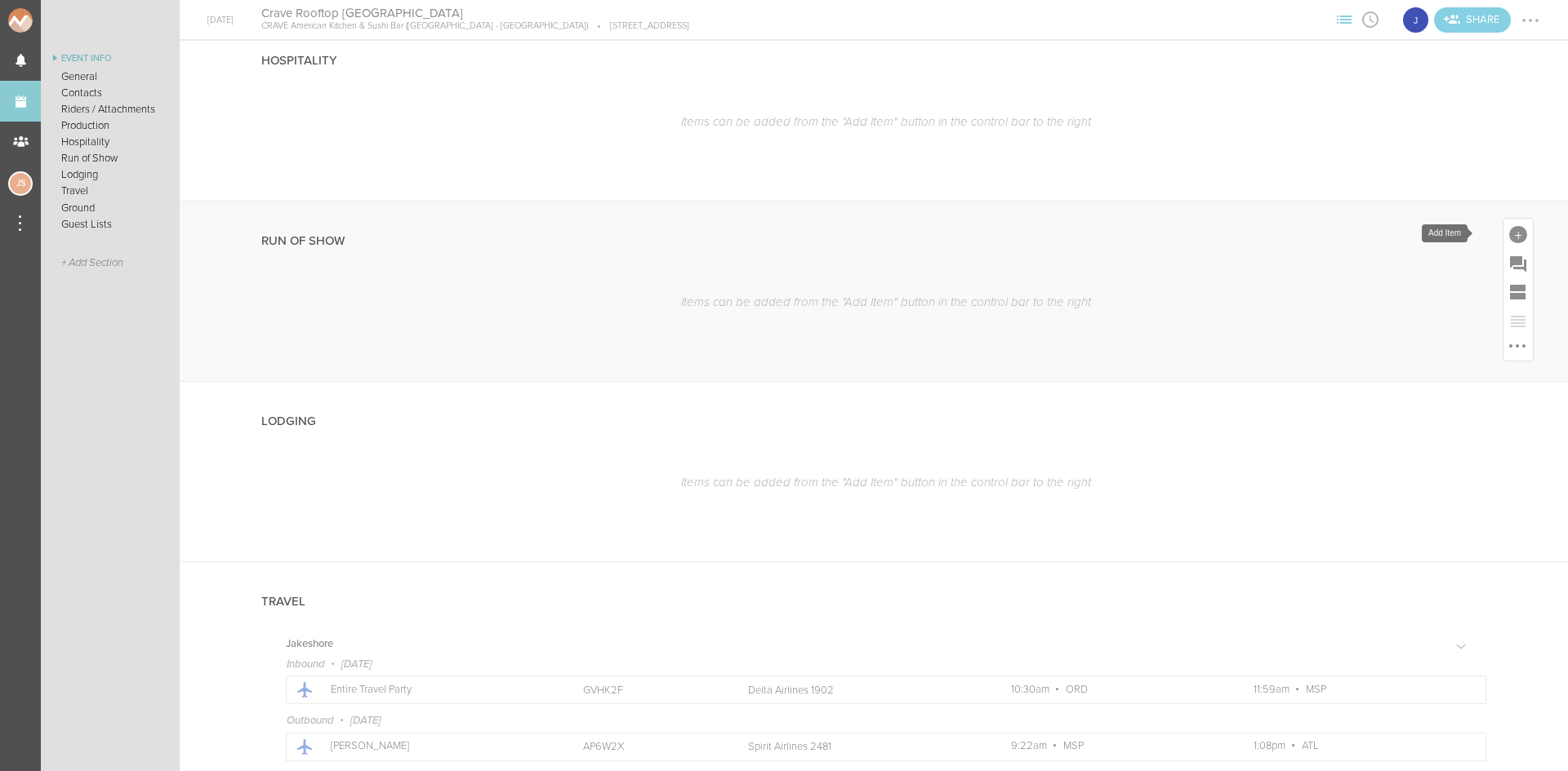
click at [1510, 225] on div at bounding box center [1518, 234] width 30 height 30
click at [1218, 377] on icon at bounding box center [1221, 378] width 33 height 33
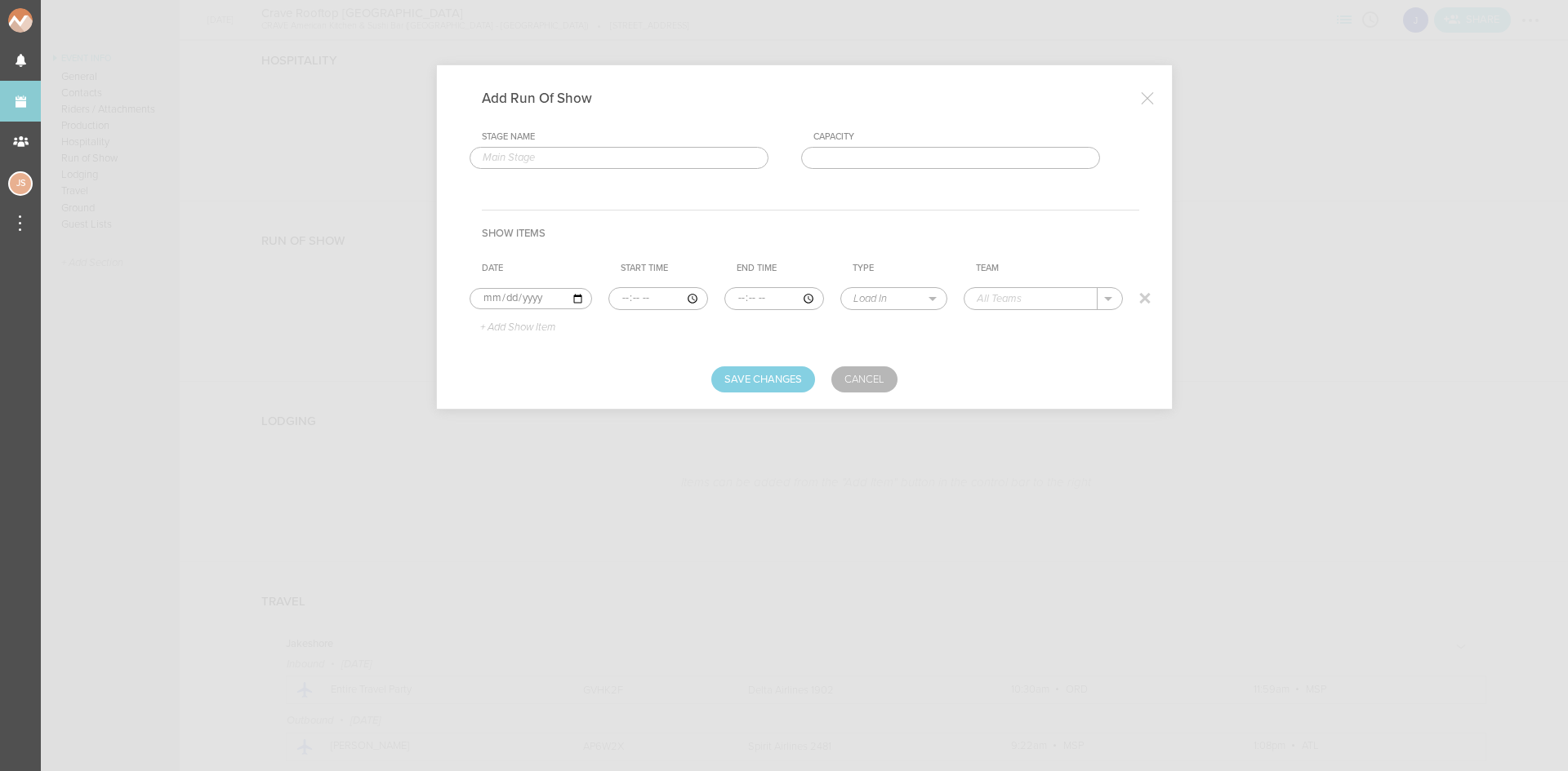
click at [623, 299] on input "time" at bounding box center [658, 299] width 100 height 23
type input "22:30"
select select "Doors"
click at [982, 299] on input "crave" at bounding box center [1030, 299] width 133 height 21
type input "Crave"
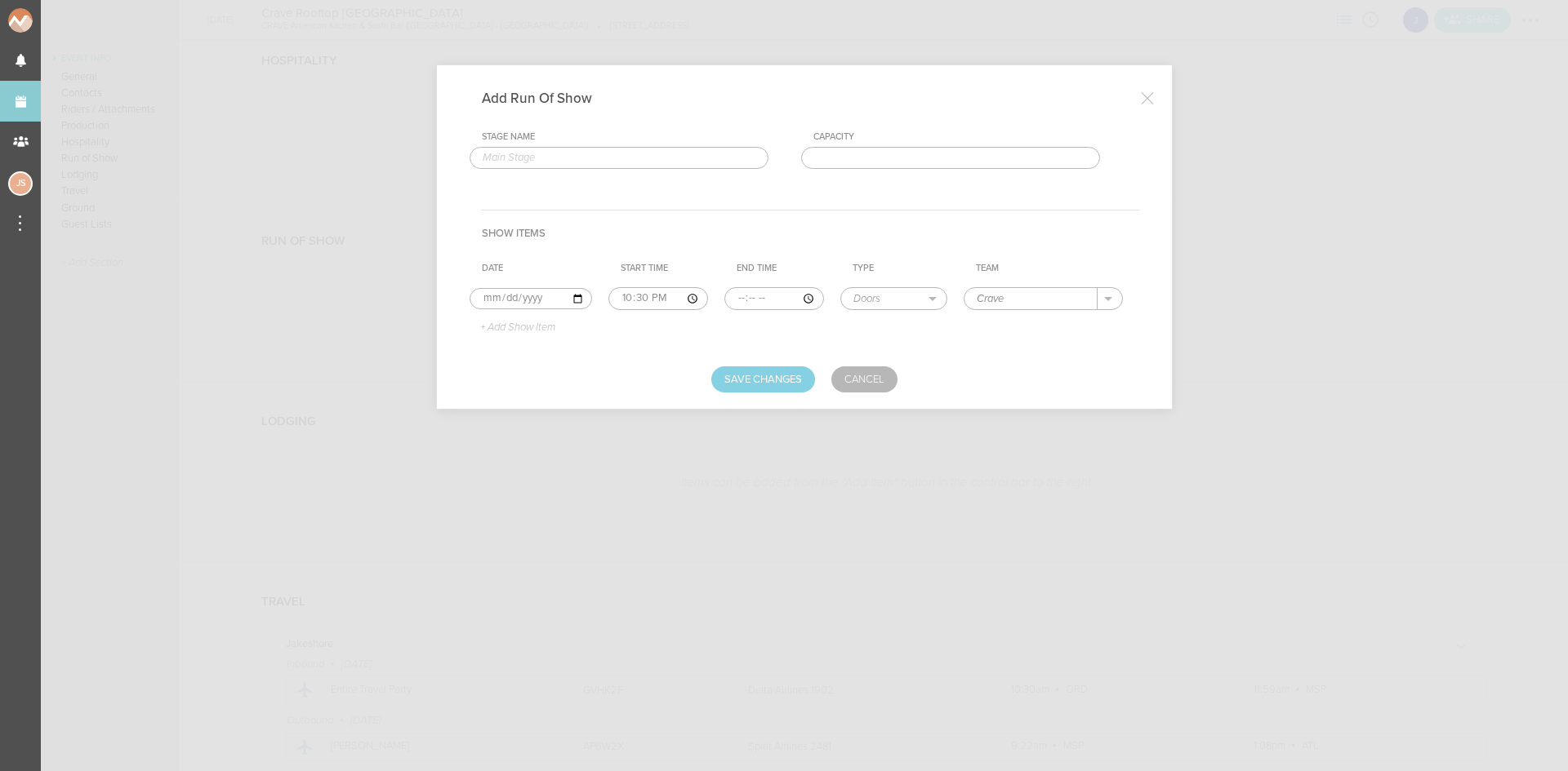
click at [542, 321] on p "+ Add Show Item" at bounding box center [512, 327] width 88 height 13
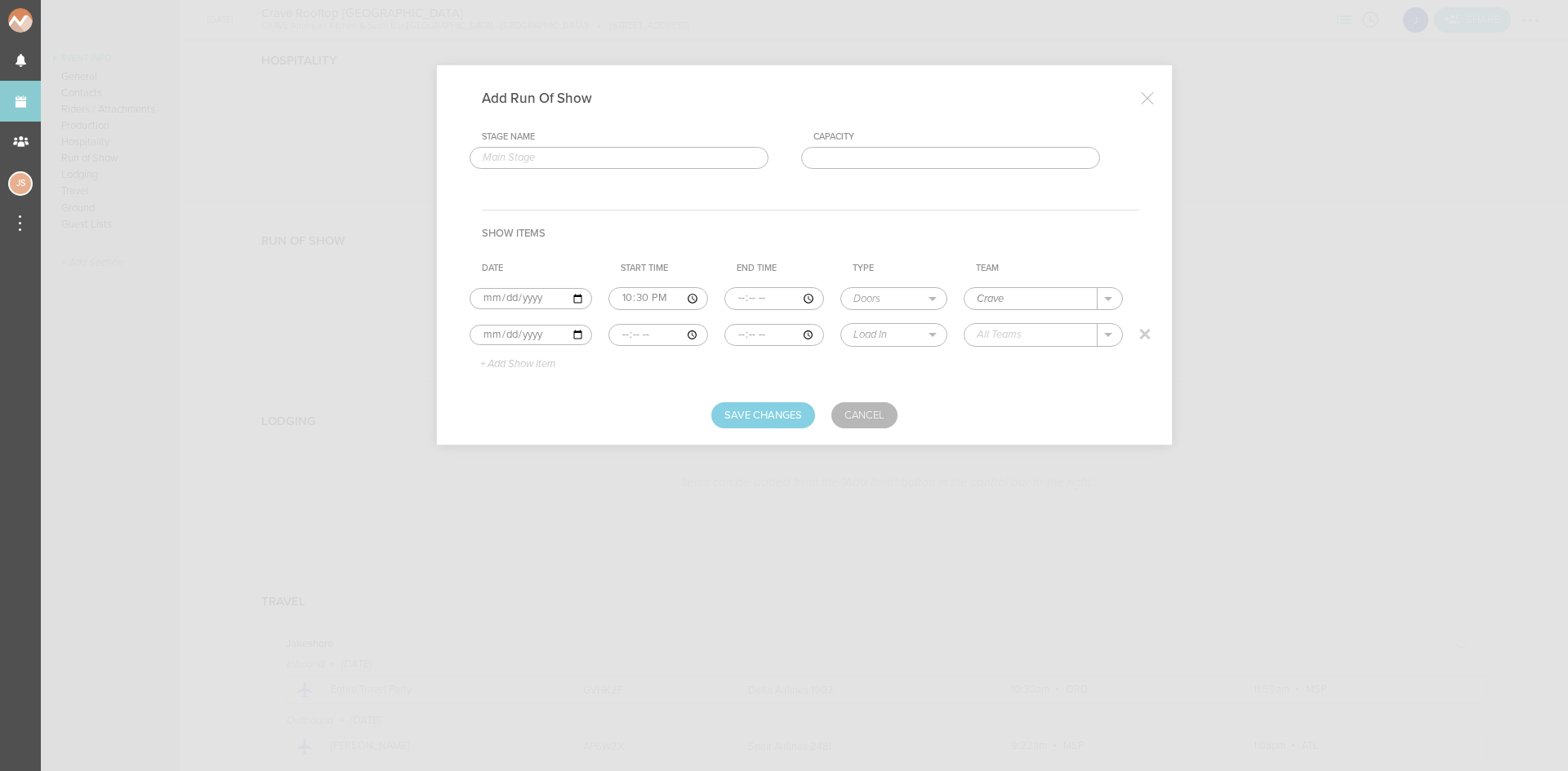
click at [611, 339] on input "time" at bounding box center [658, 335] width 100 height 23
type input "22:30"
type input "23:30"
select select "Set Time"
type input "Benny Bloom"
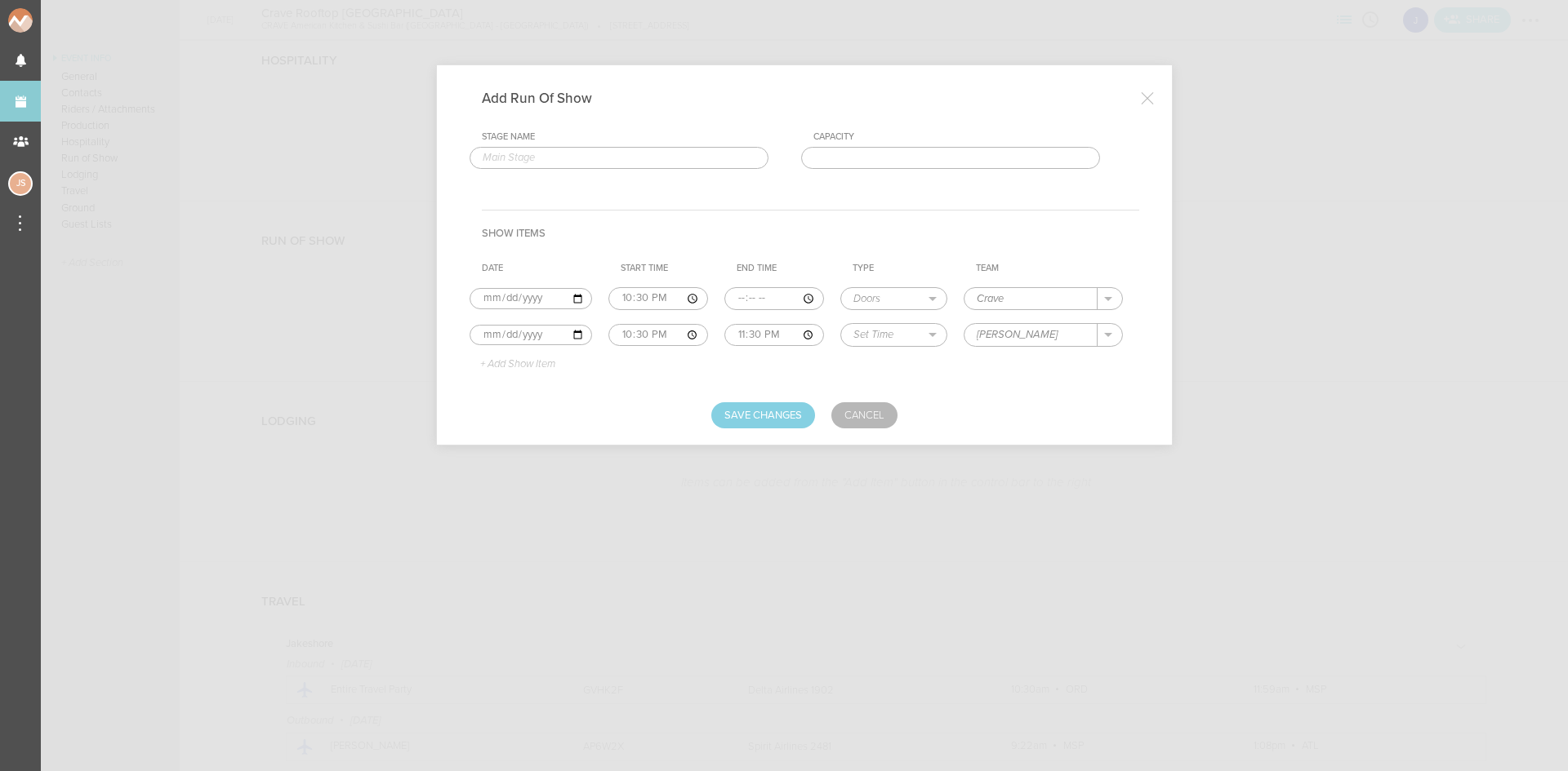
click at [529, 366] on p "+ Add Show Item" at bounding box center [512, 365] width 88 height 13
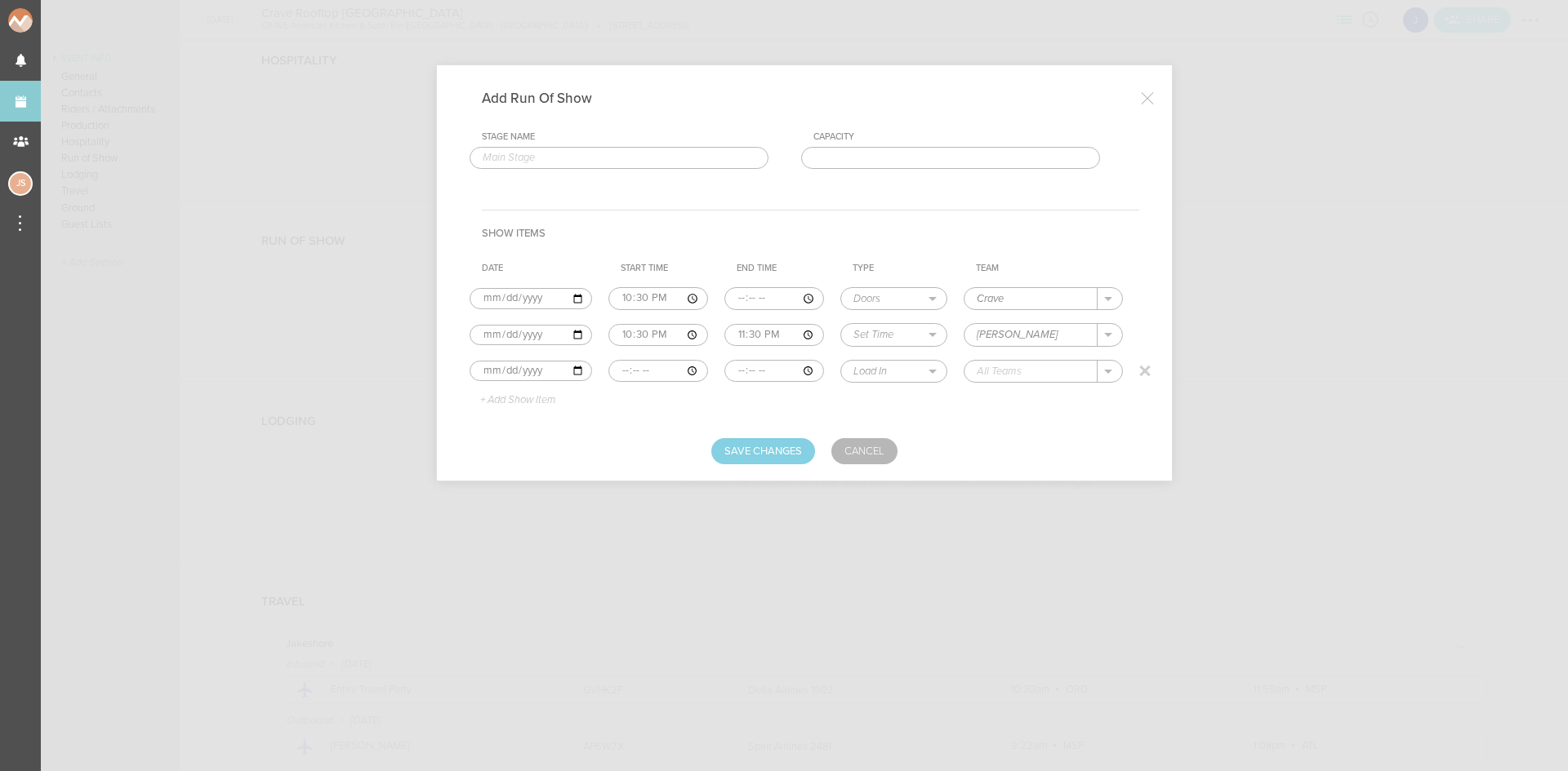
click at [612, 368] on input "time" at bounding box center [658, 372] width 100 height 23
click at [623, 366] on input "time" at bounding box center [658, 372] width 100 height 23
type input "23:30"
type input "00:30"
click at [896, 364] on select "Load In Soundcheck Line Check Programming Doors Set Time Changeover Curfew Load…" at bounding box center [893, 372] width 105 height 21
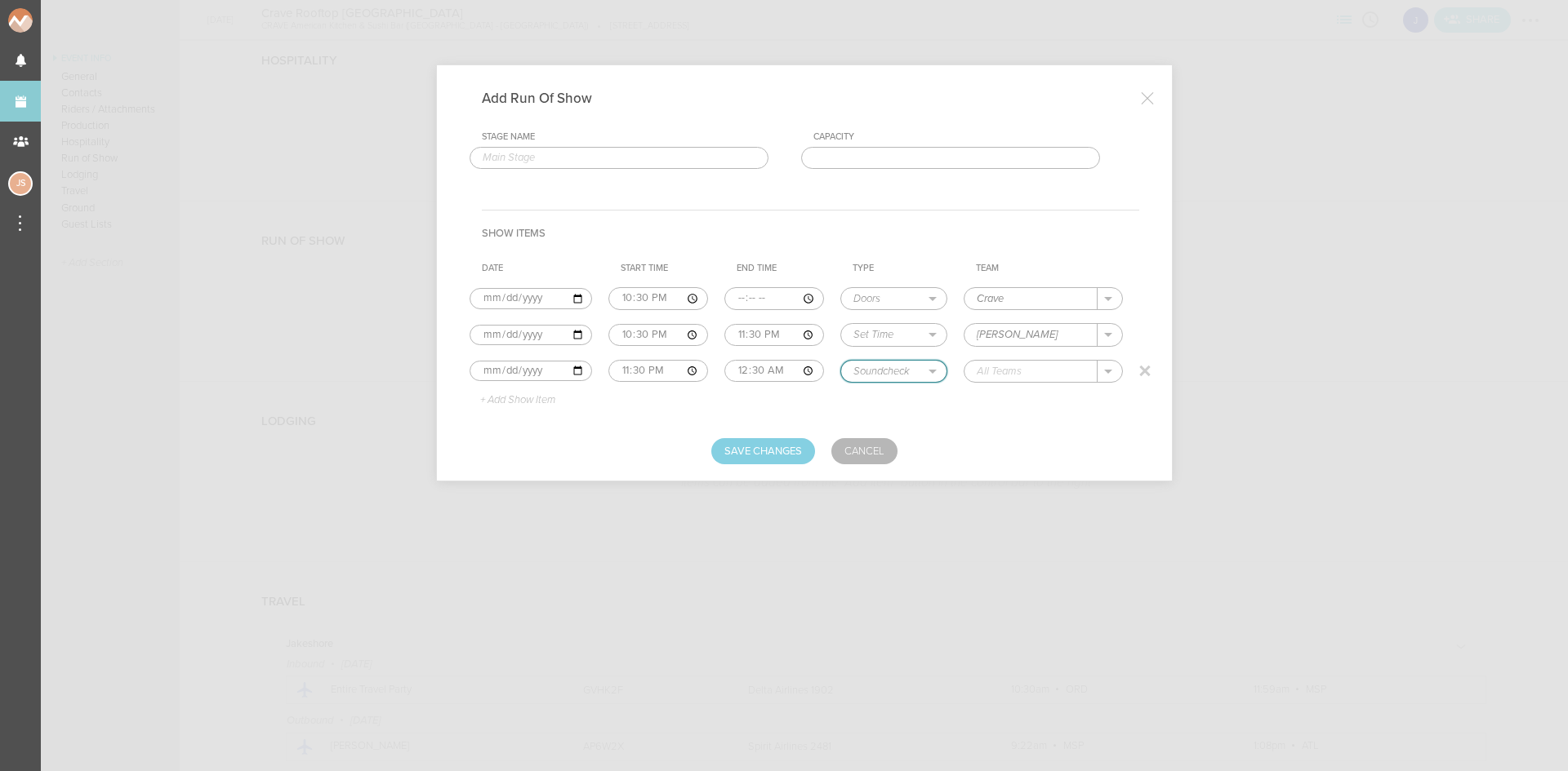
select select "Set Time"
click at [841, 361] on select "Load In Soundcheck Line Check Programming Doors Set Time Changeover Curfew Load…" at bounding box center [893, 372] width 105 height 21
click at [1008, 376] on input "text" at bounding box center [1030, 372] width 133 height 21
type input "N"
type input "Miguel Tobar"
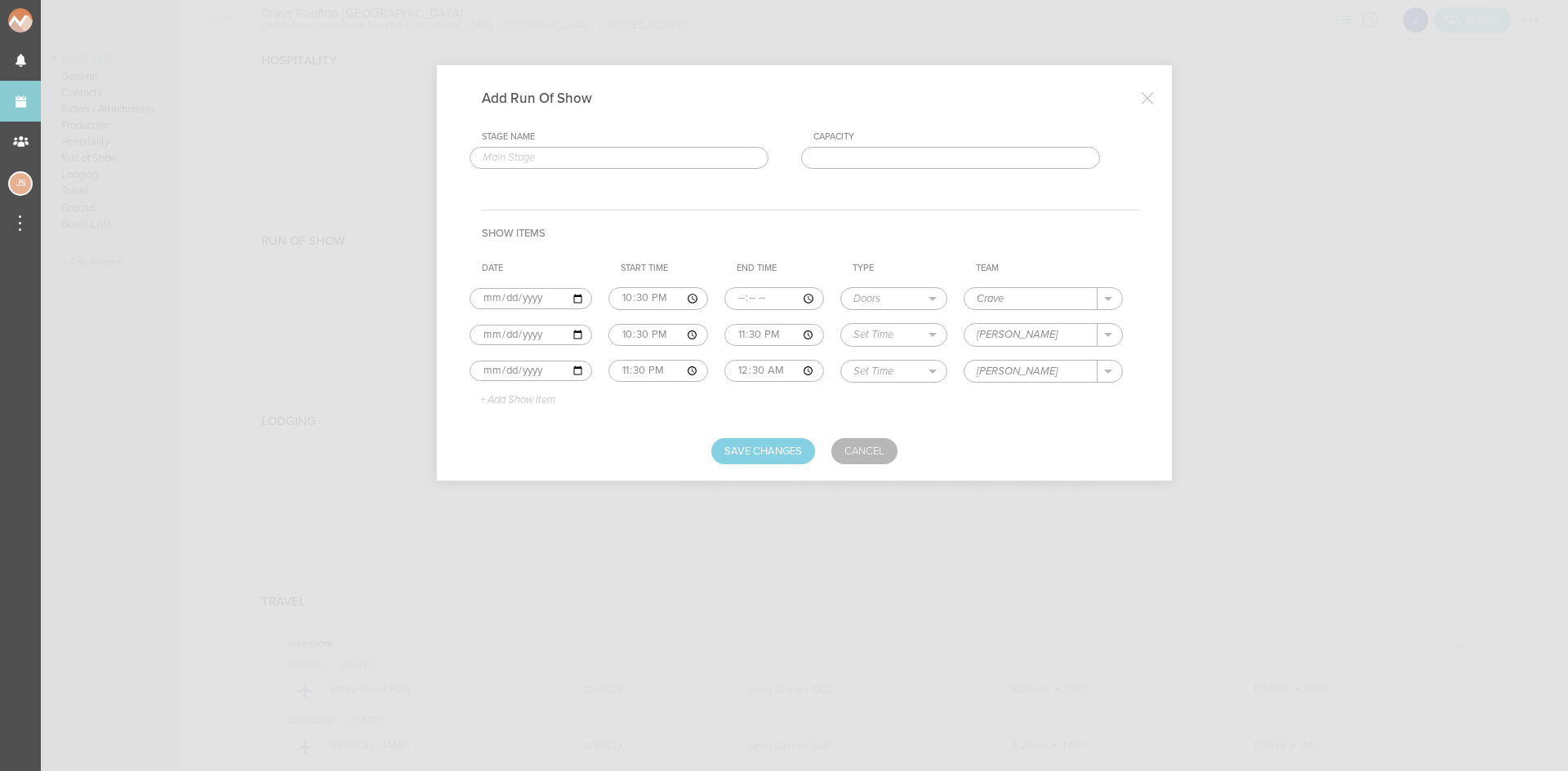
click at [516, 402] on p "+ Add Show Item" at bounding box center [512, 400] width 88 height 13
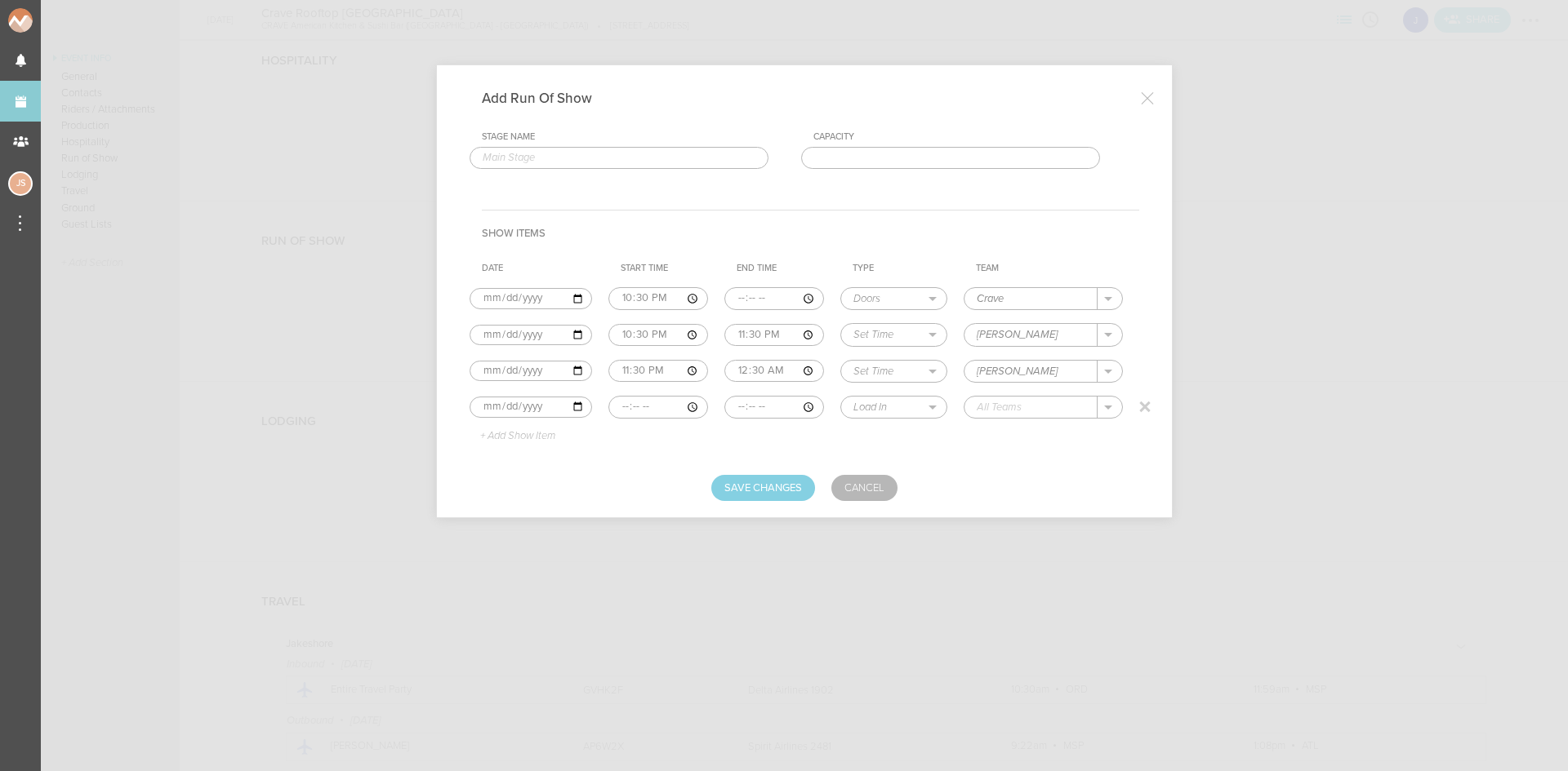
click at [612, 412] on input "time" at bounding box center [658, 407] width 100 height 23
type input "00:30"
type input "02:00"
select select "Set Time"
click at [1003, 442] on div "Jakeshore" at bounding box center [1019, 432] width 84 height 29
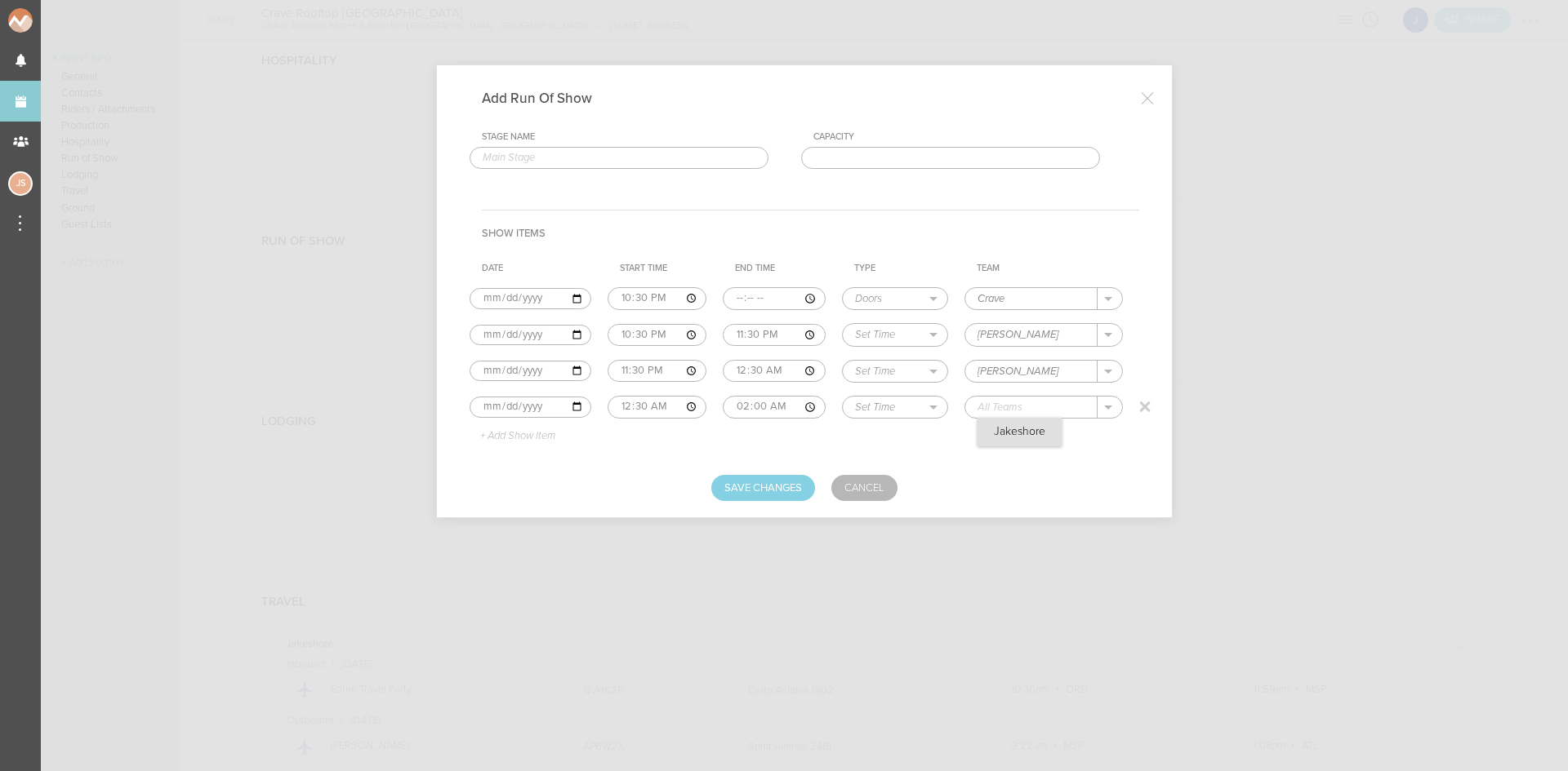
type input "Jakeshore"
click at [534, 433] on p "+ Add Show Item" at bounding box center [512, 436] width 88 height 13
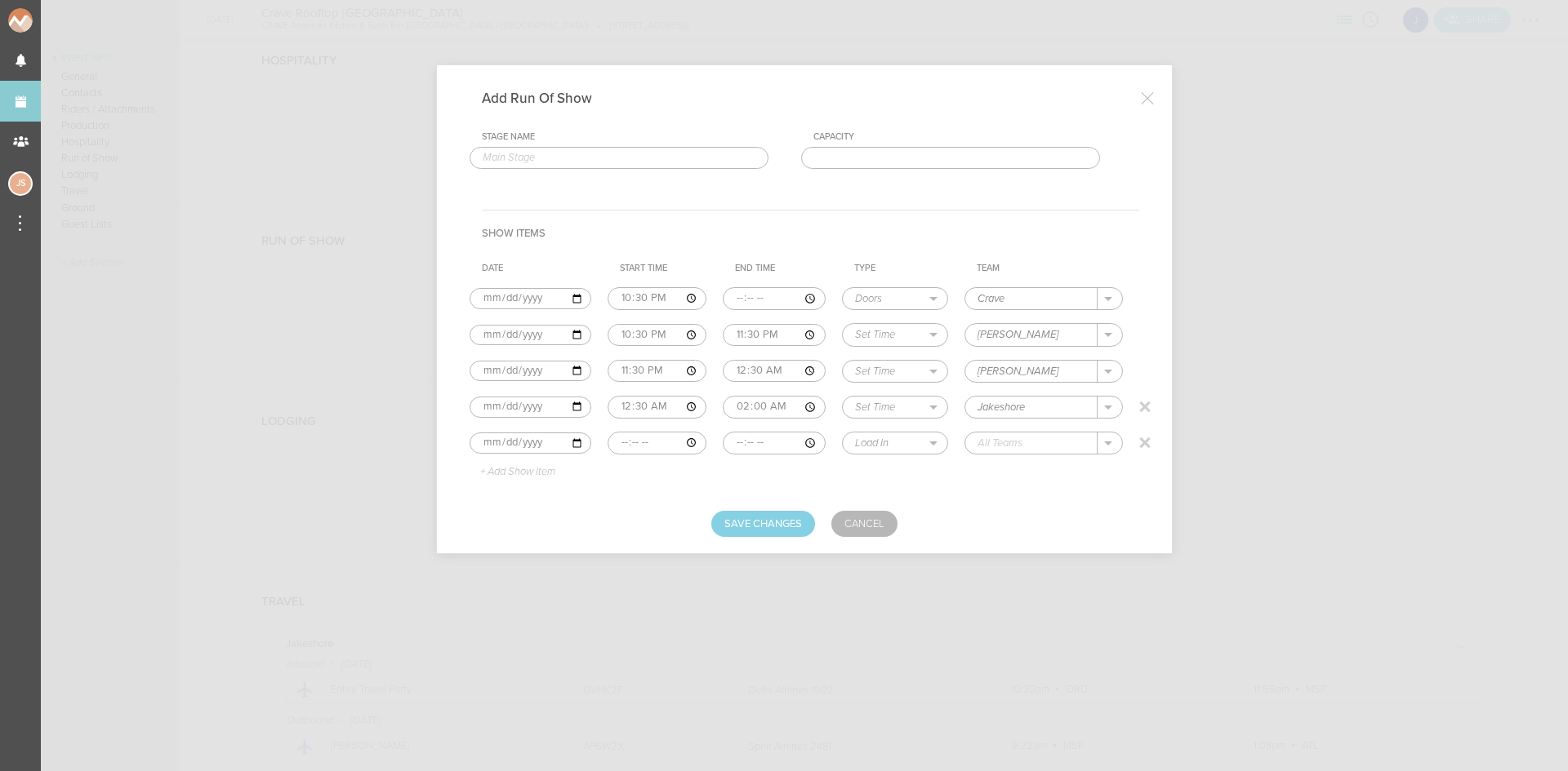
click at [619, 442] on input "time" at bounding box center [657, 443] width 99 height 23
type input "02:00"
select select "Curfew"
type input "Crave"
click at [788, 530] on button "Save Changes" at bounding box center [763, 524] width 103 height 26
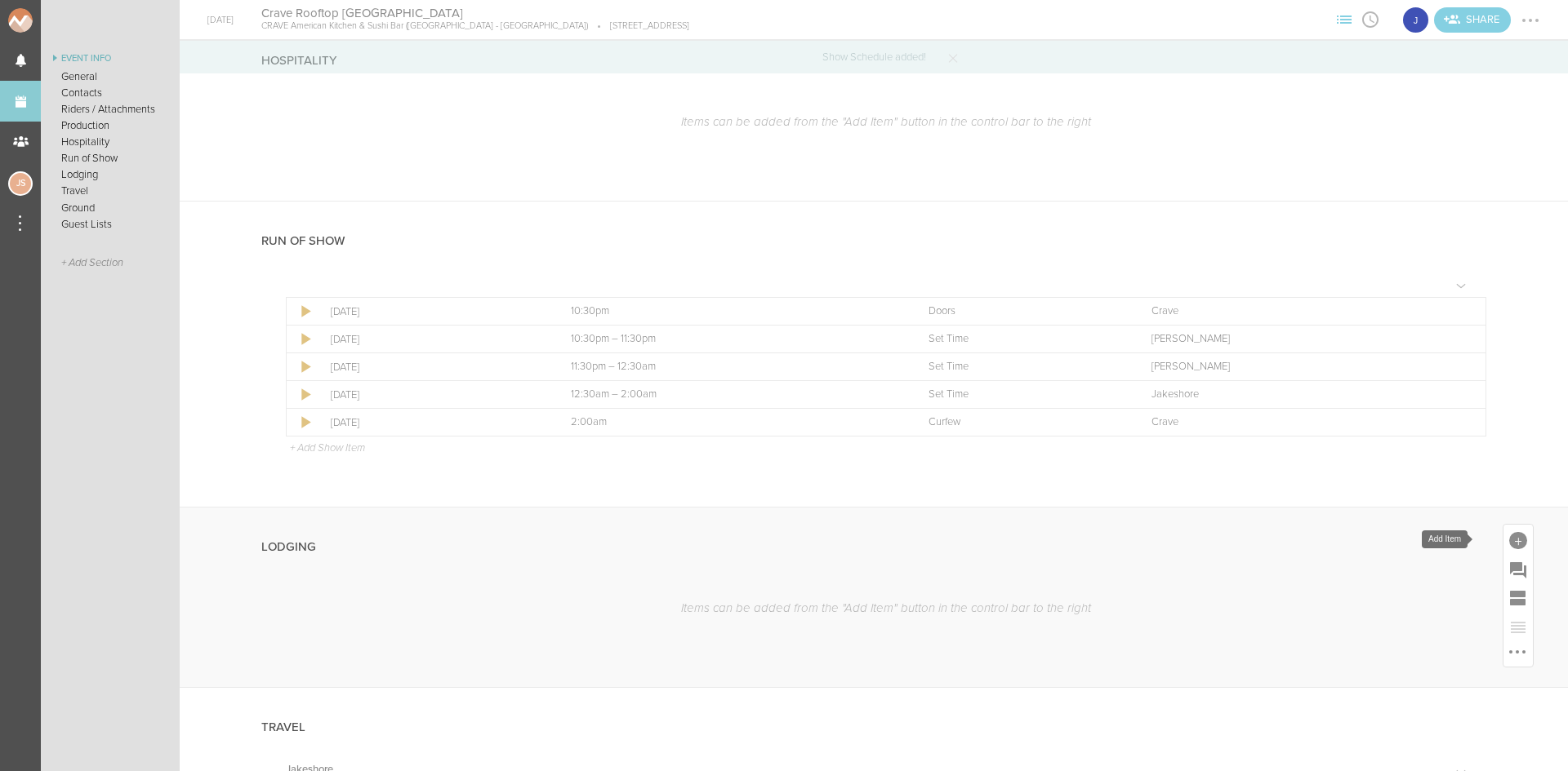
click at [1509, 535] on div at bounding box center [1518, 541] width 18 height 18
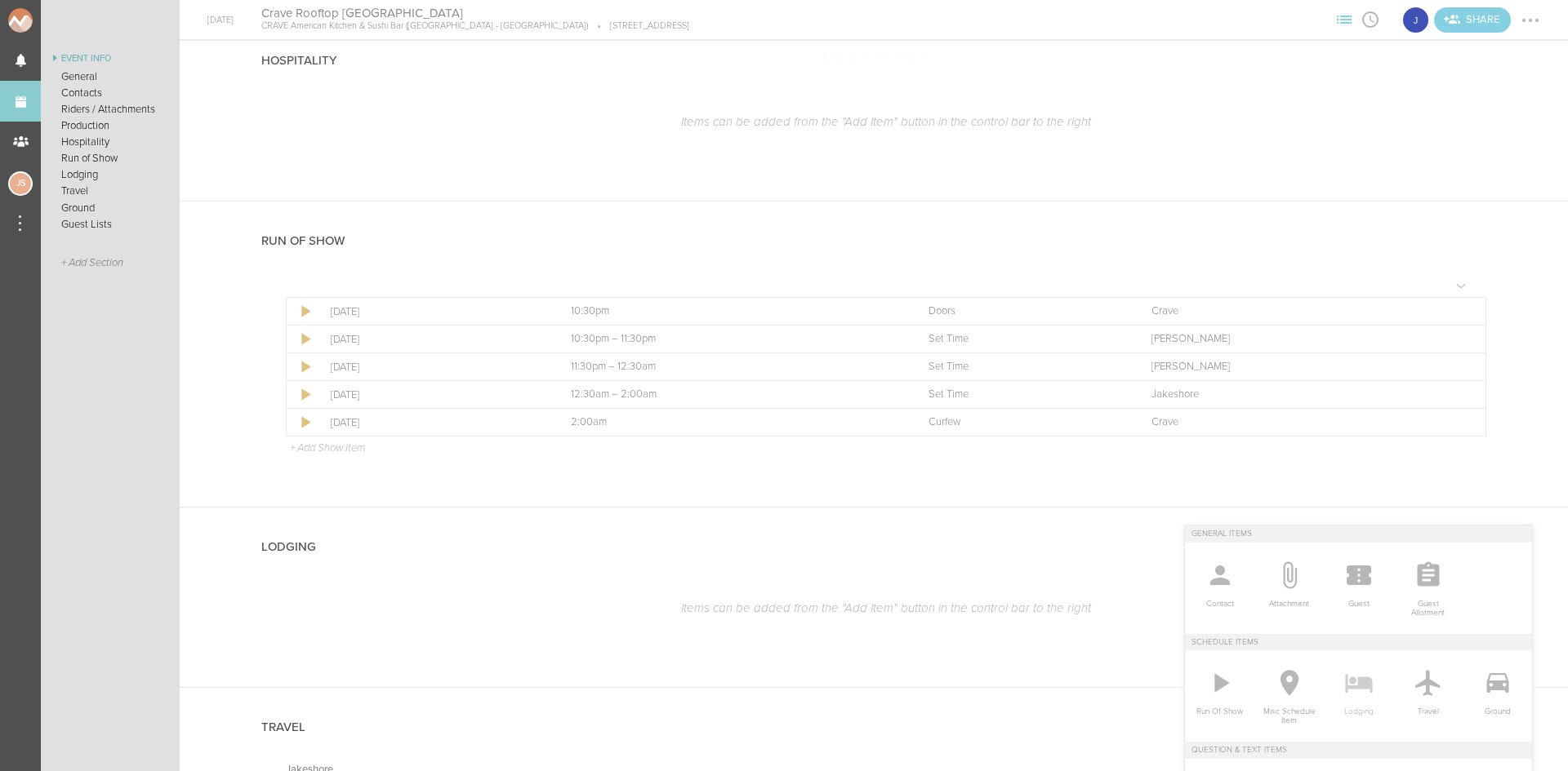
click at [1346, 679] on icon at bounding box center [1358, 685] width 27 height 19
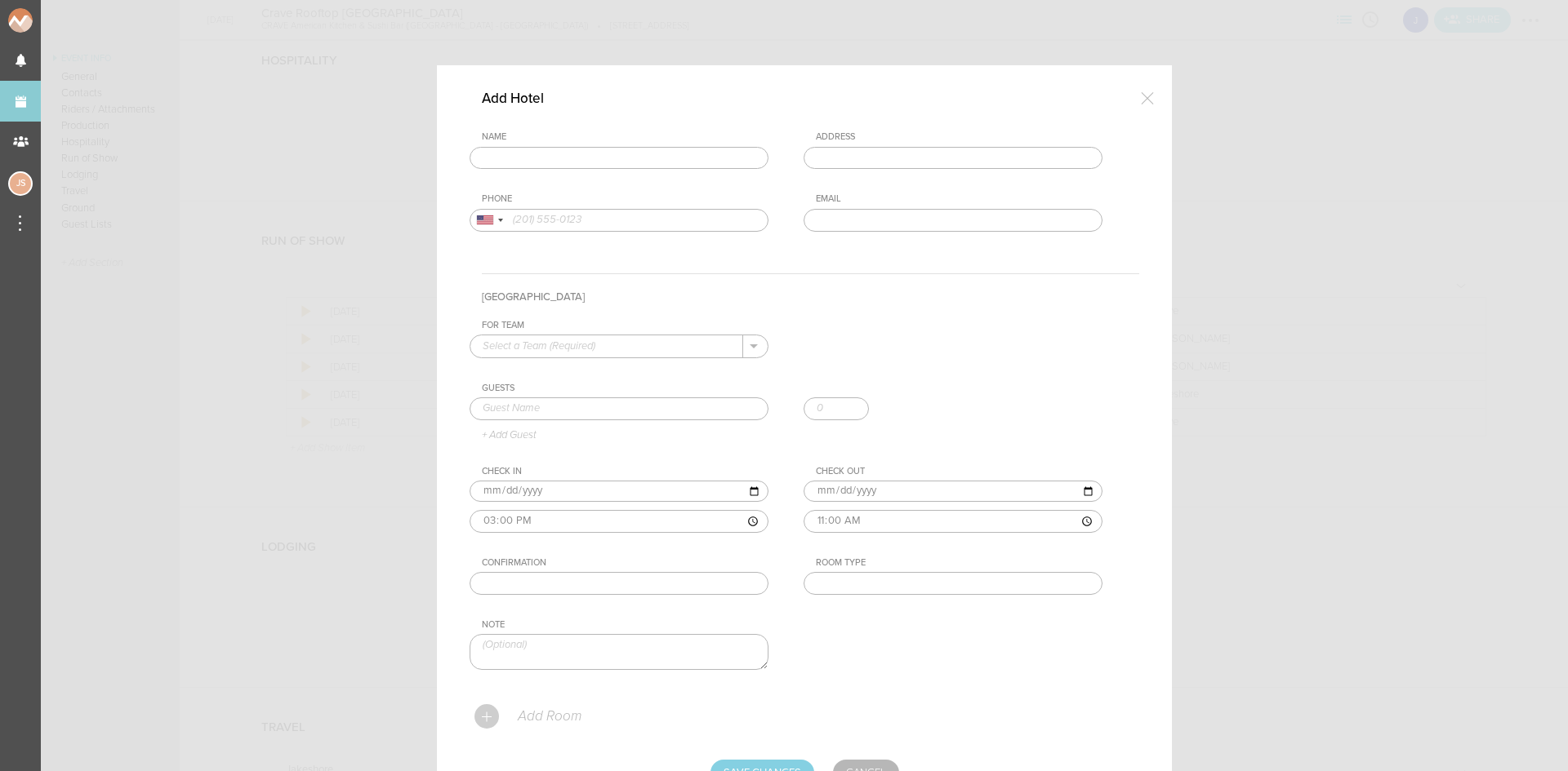
click at [649, 145] on div "Name" at bounding box center [636, 149] width 332 height 37
click at [658, 151] on input "text" at bounding box center [619, 158] width 299 height 23
click at [592, 261] on form "Name lofton Skin Loft on Main Massachusetts 28, Harwich Port, MA, USA Lawns and…" at bounding box center [804, 458] width 670 height 655
type input "Loews Minneapolis Hotel"
type input "601 N 1st Ave, Minneapolis, MN 55403, USA"
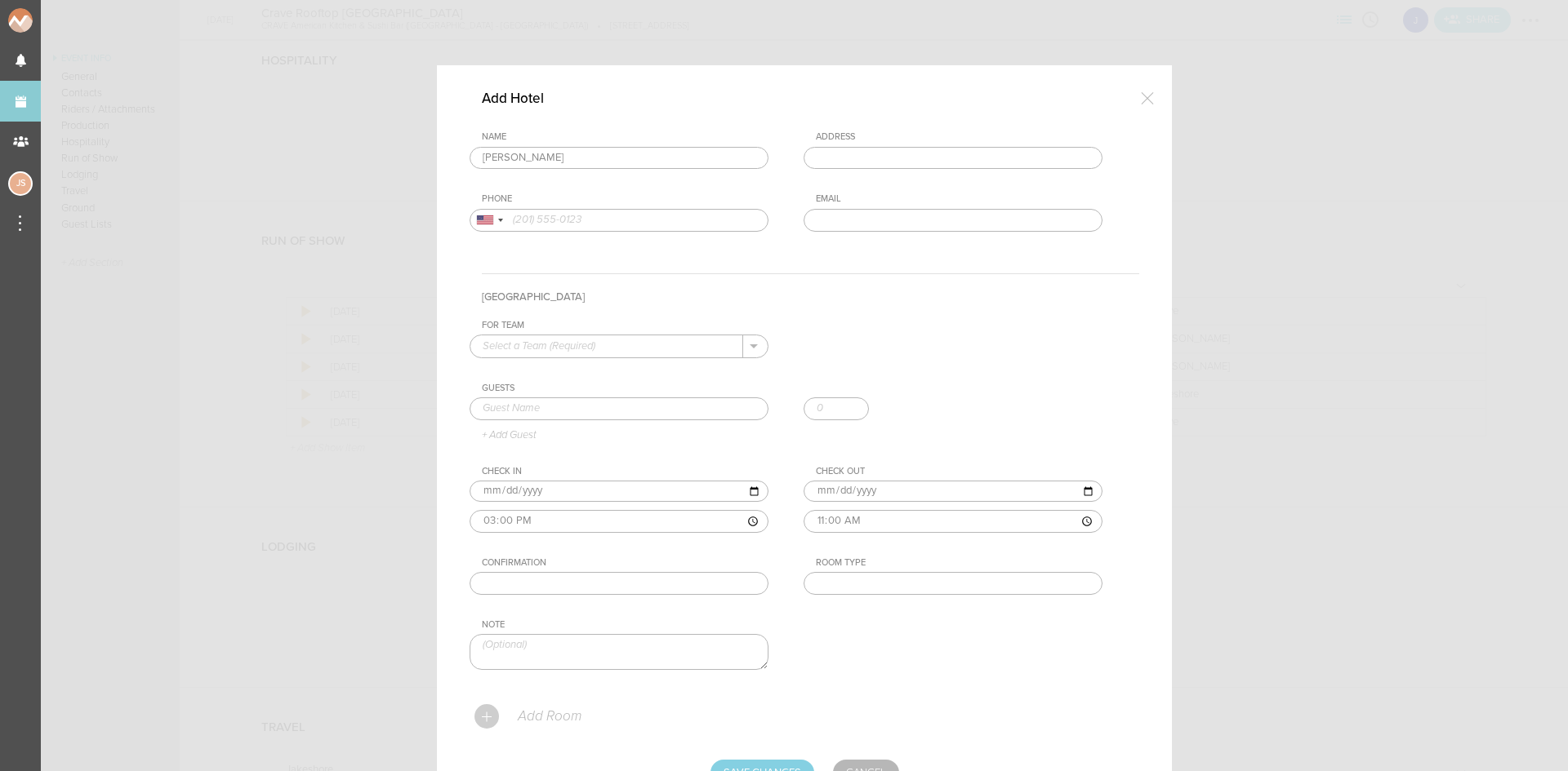
type input "(612) 677-1100"
click at [647, 337] on input "text" at bounding box center [607, 346] width 273 height 21
click at [645, 361] on p "Jakeshore" at bounding box center [619, 372] width 273 height 28
type input "Jakeshore"
click at [600, 407] on input "text" at bounding box center [619, 409] width 299 height 23
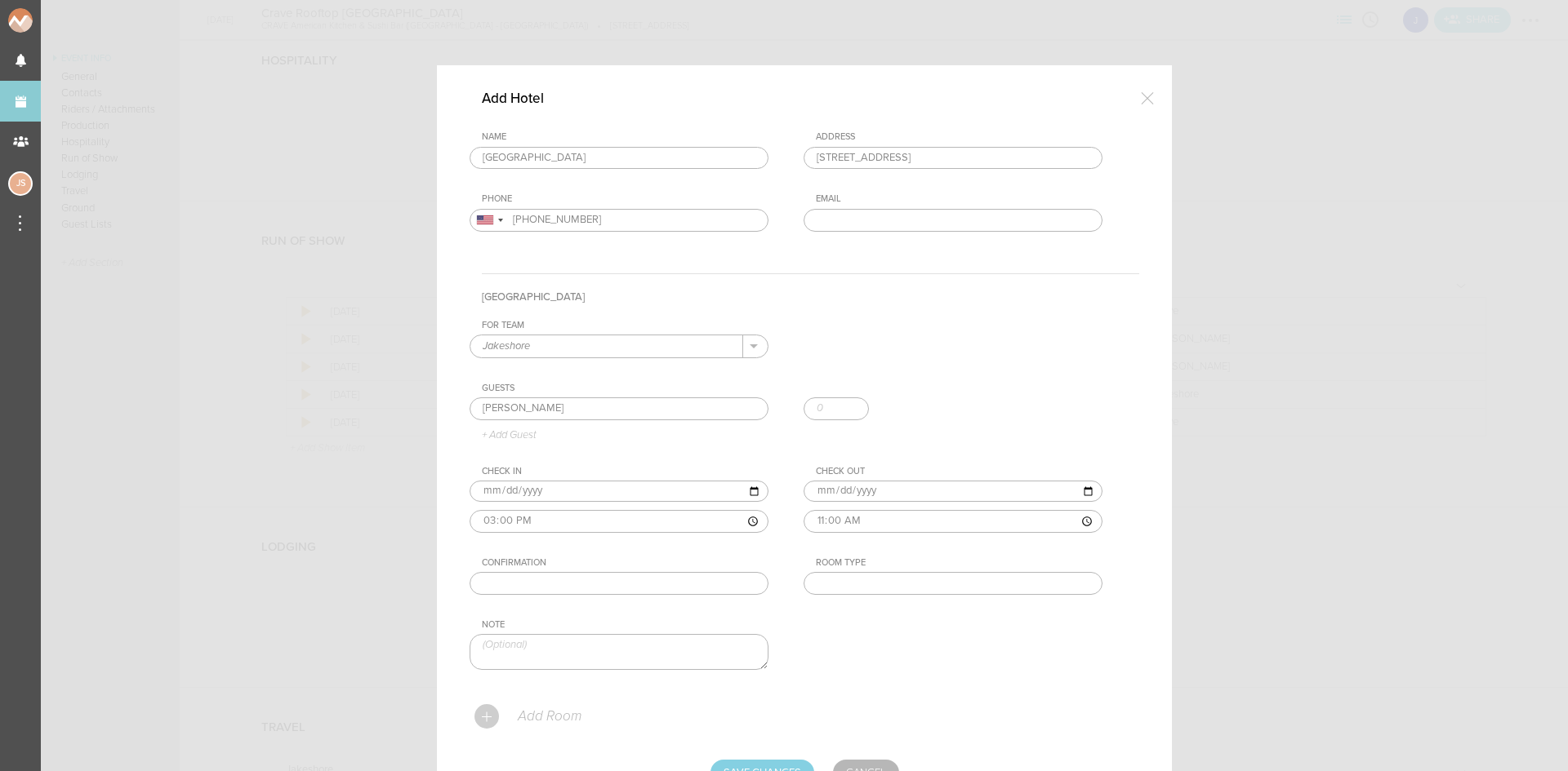
type input "Jake Poliszczuk"
click at [632, 582] on input "text" at bounding box center [619, 583] width 299 height 23
paste input "3296659047"
type input "3296659047"
click at [835, 488] on input "2025-08-17" at bounding box center [953, 491] width 299 height 21
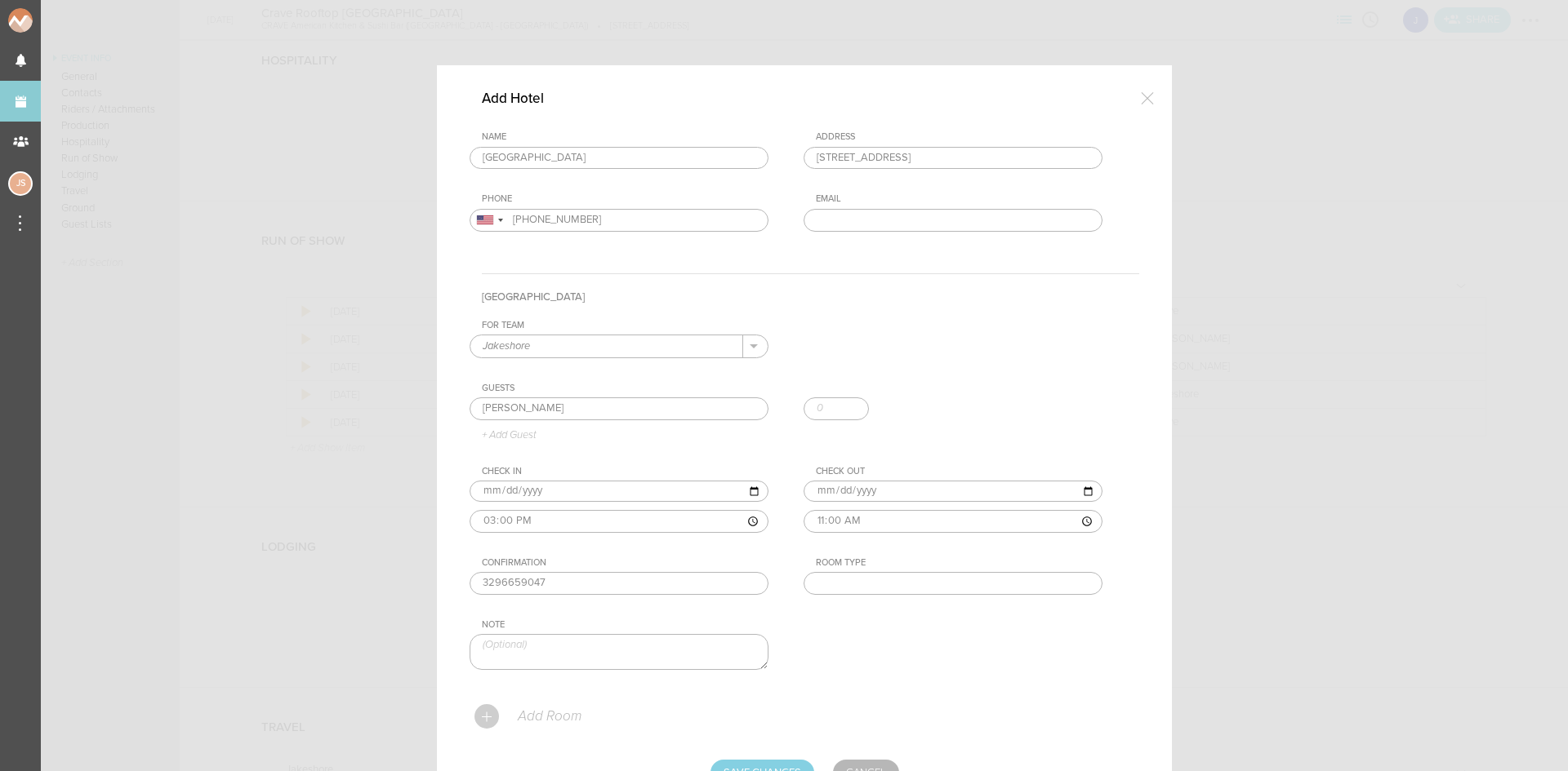
type input "2025-08-18"
click at [922, 579] on input "text" at bounding box center [953, 583] width 299 height 23
type input "Double"
click at [609, 654] on textarea at bounding box center [619, 652] width 299 height 35
drag, startPoint x: 604, startPoint y: 648, endPoint x: 569, endPoint y: 643, distance: 35.4
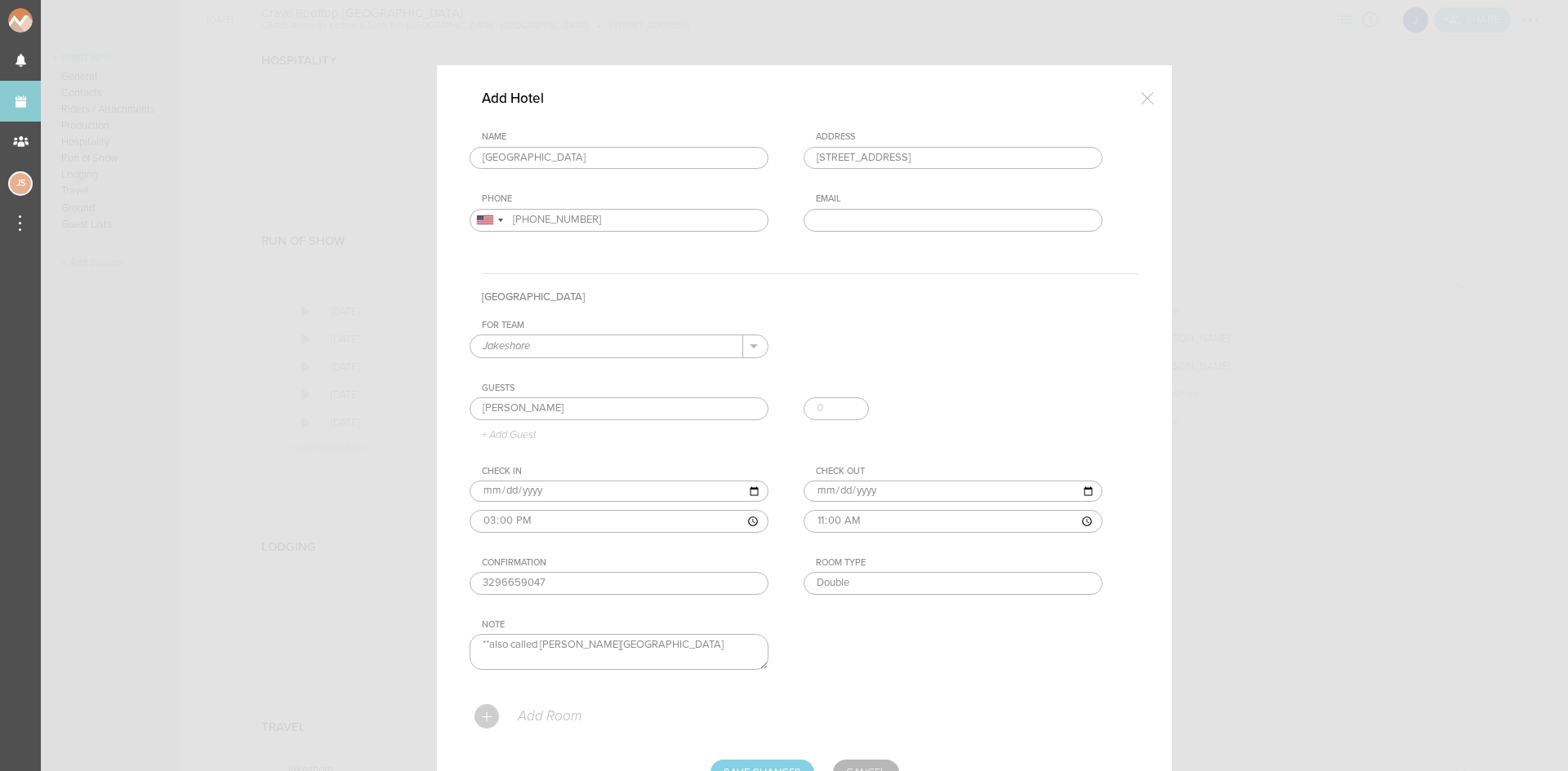
click at [569, 643] on textarea "**also called Lofton hotel" at bounding box center [619, 652] width 299 height 35
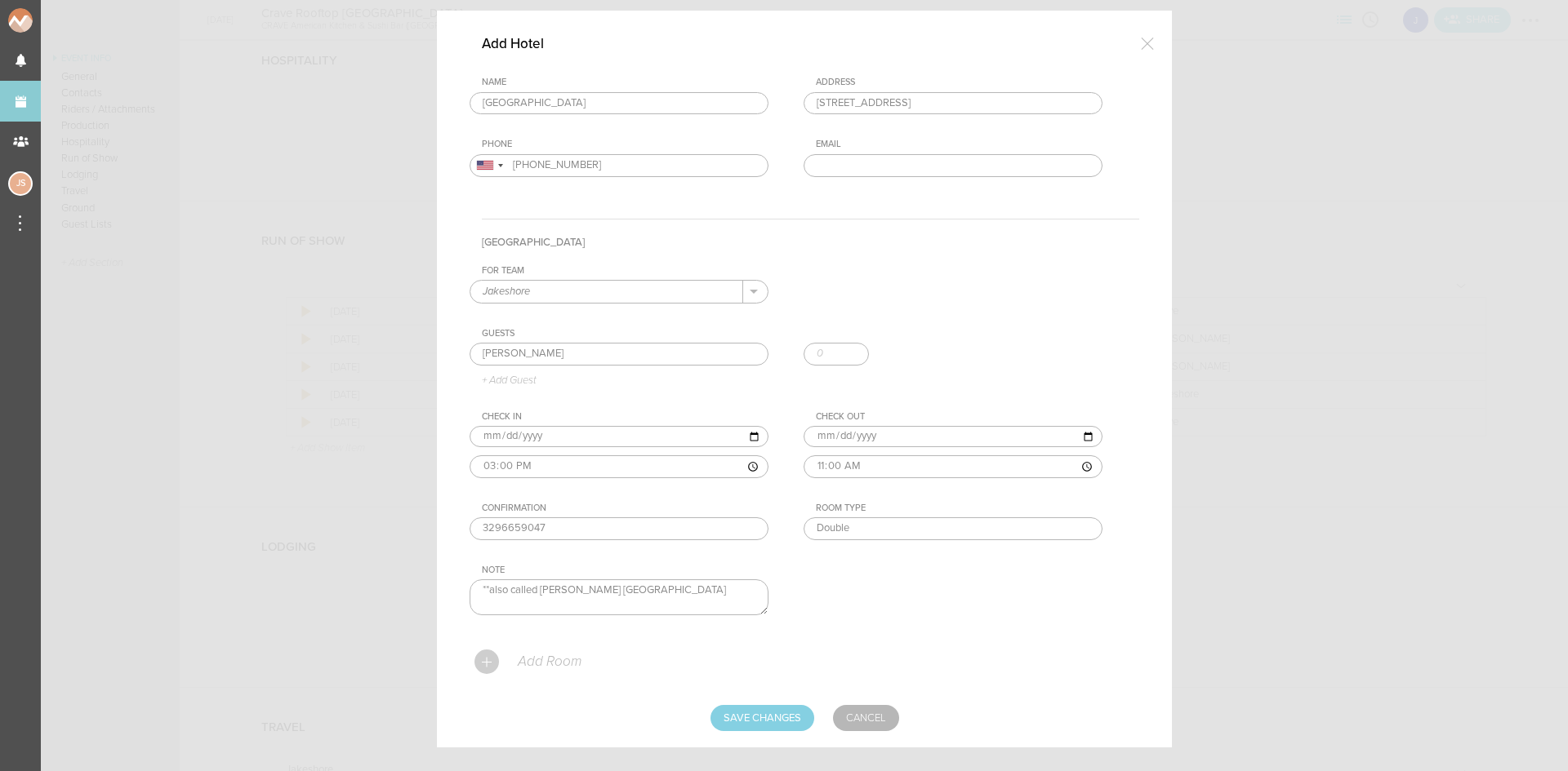
scroll to position [80, 0]
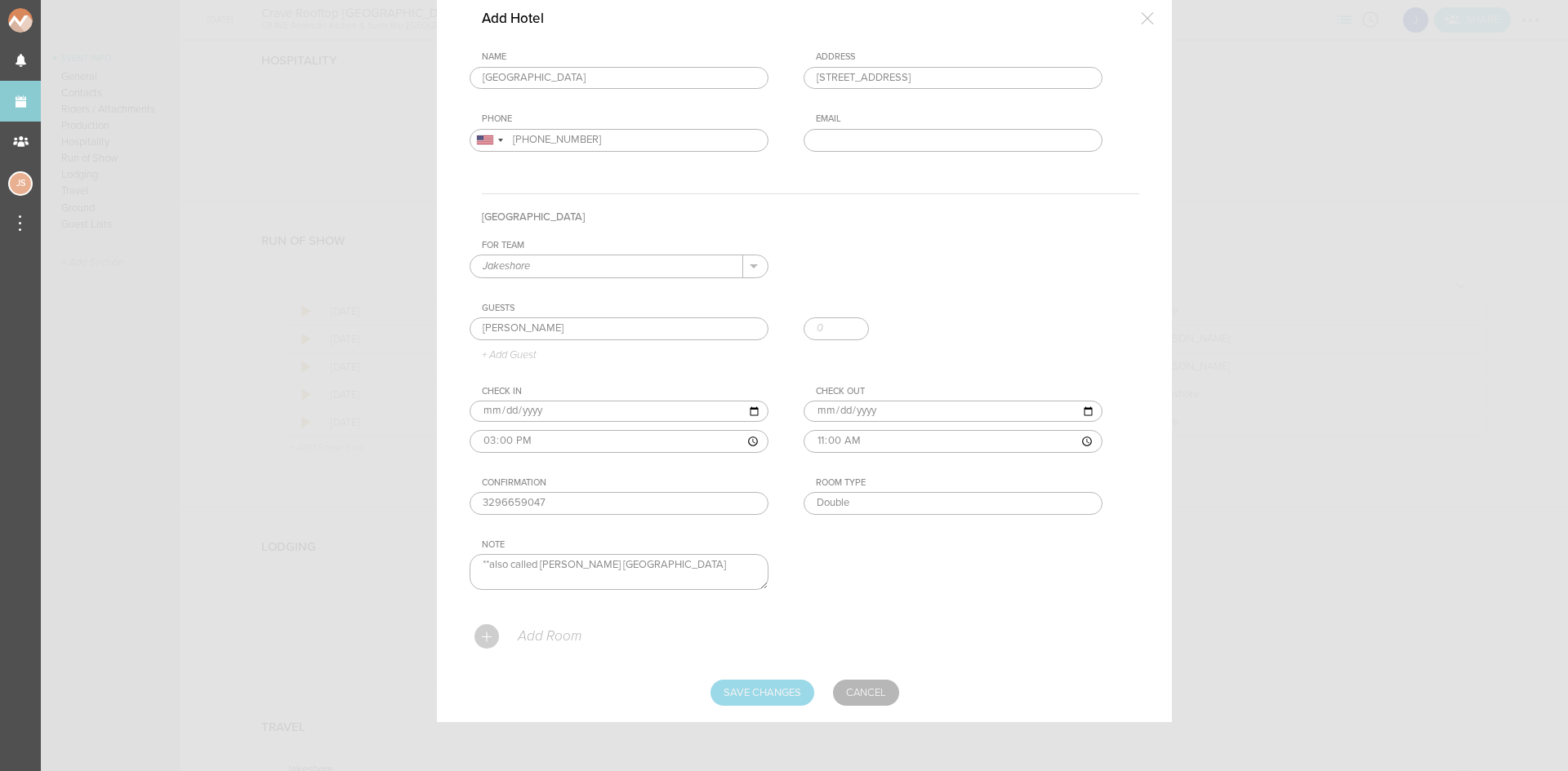
type textarea "**also called Lofton Minneapolis"
click at [769, 694] on input "Save Changes" at bounding box center [762, 693] width 103 height 26
type input "Saving..."
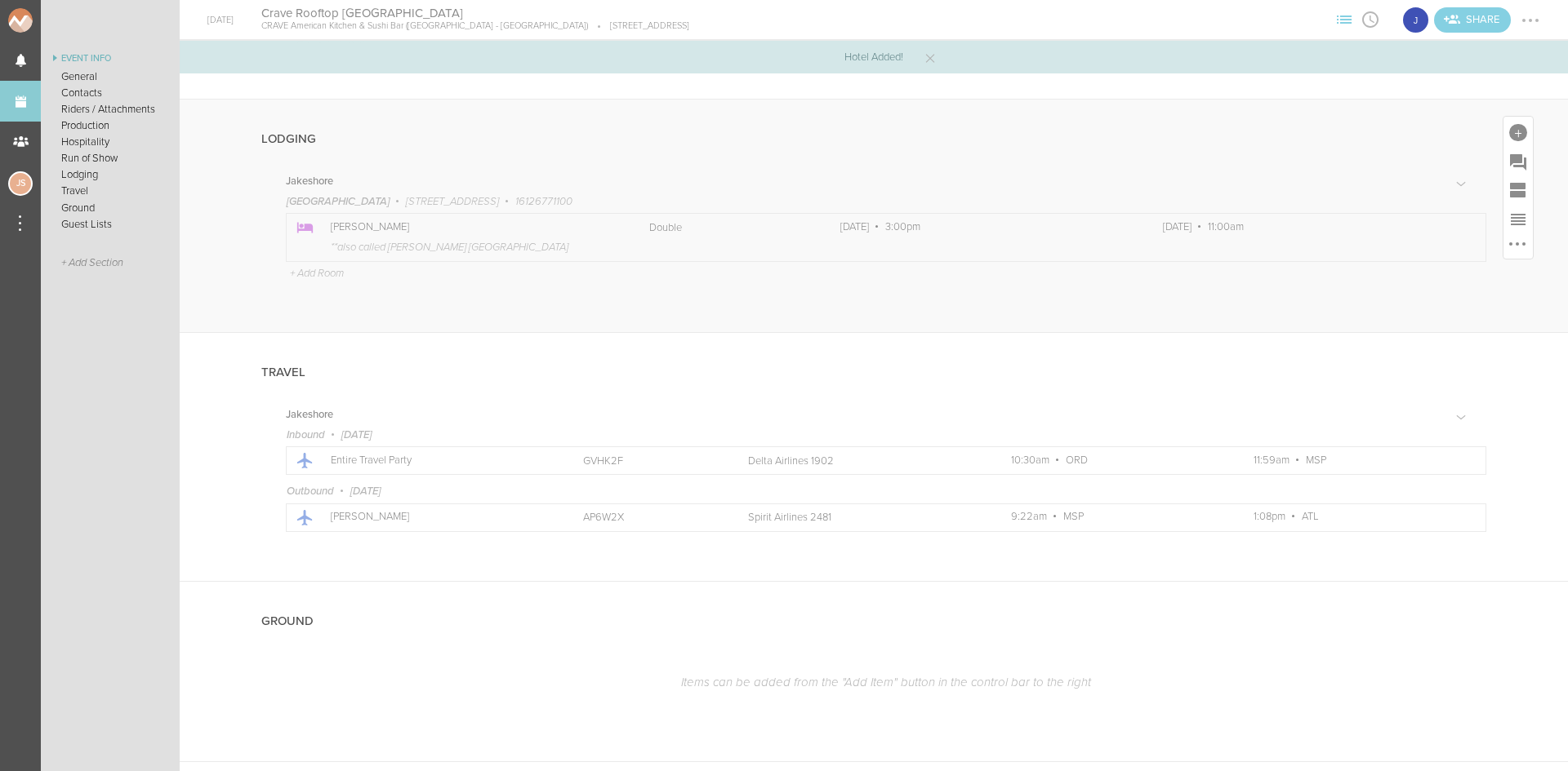
scroll to position [1754, 0]
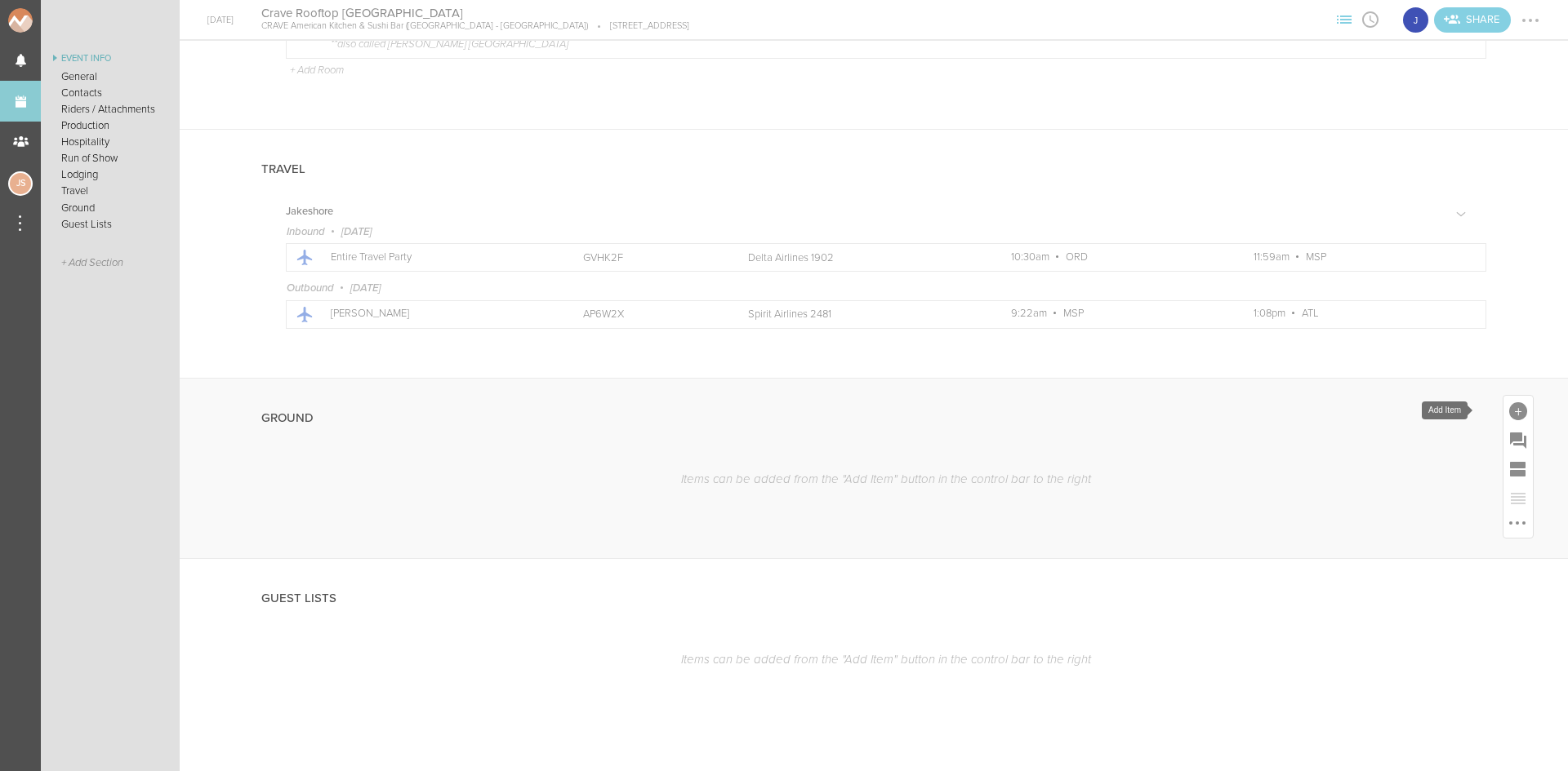
click at [1504, 412] on div at bounding box center [1518, 411] width 30 height 30
click at [1481, 566] on icon at bounding box center [1498, 554] width 33 height 33
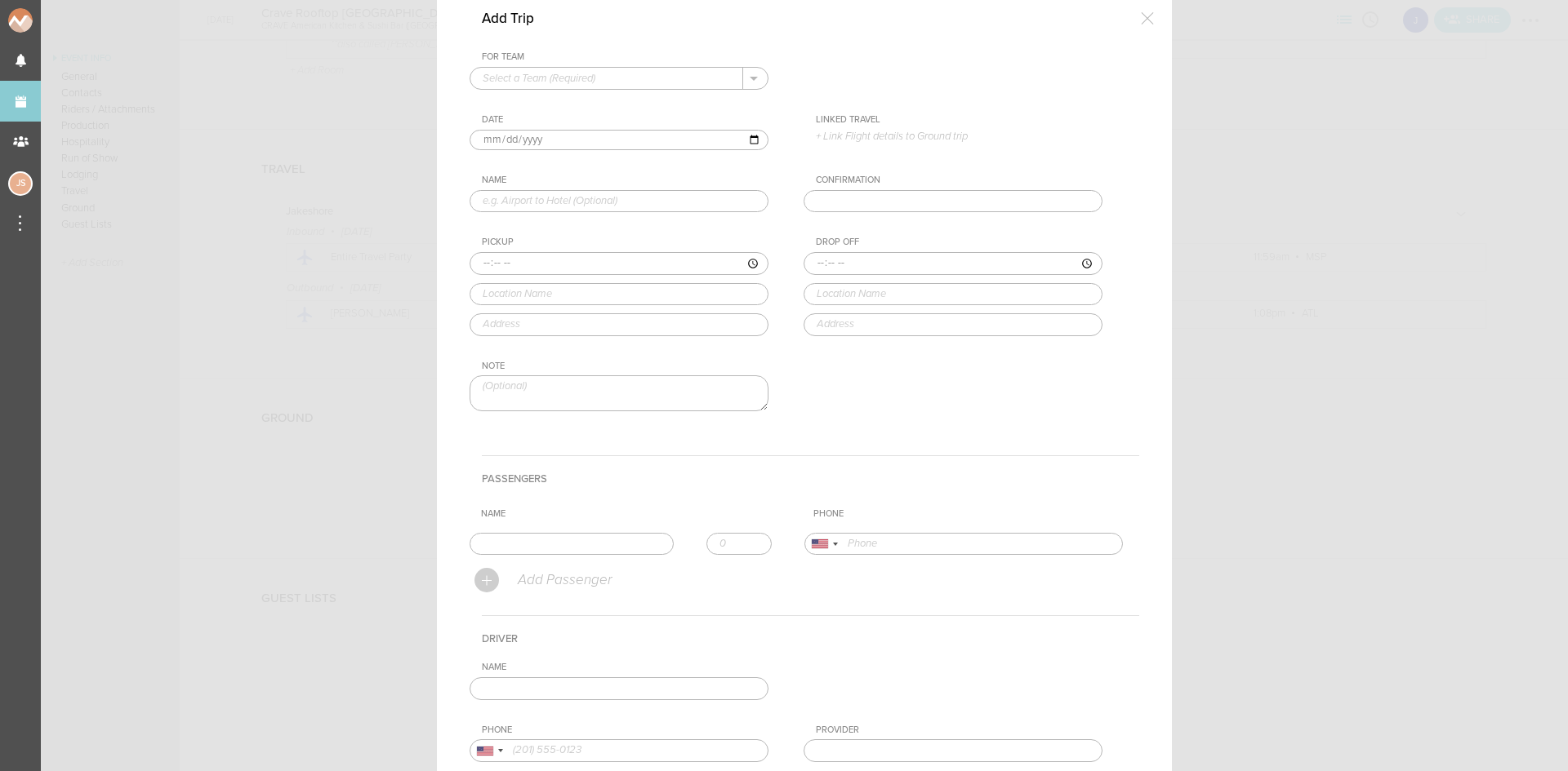
click at [530, 82] on input "text" at bounding box center [607, 78] width 273 height 21
click at [539, 109] on p "Jakeshore" at bounding box center [619, 104] width 273 height 28
type input "Jakeshore"
click at [858, 132] on p "+ Link Flight details to Ground trip" at bounding box center [959, 135] width 287 height 13
click at [881, 161] on label "8/16 • DL 1902 • 10:30am ORD – 11:59am MSP" at bounding box center [944, 168] width 225 height 16
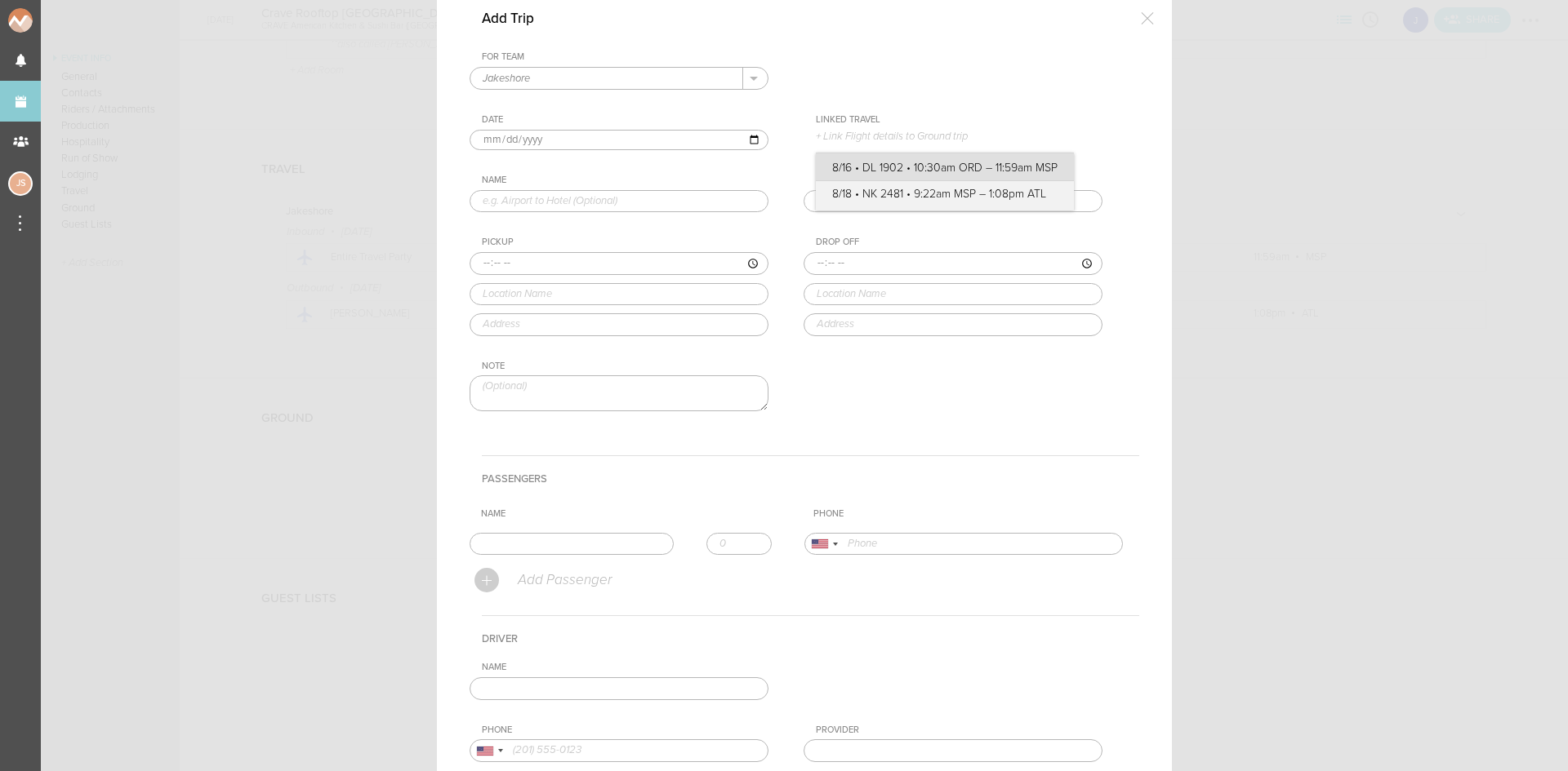
click at [0, 0] on input "8/16 • DL 1902 • 10:30am ORD – 11:59am MSP" at bounding box center [0, 0] width 0 height 0
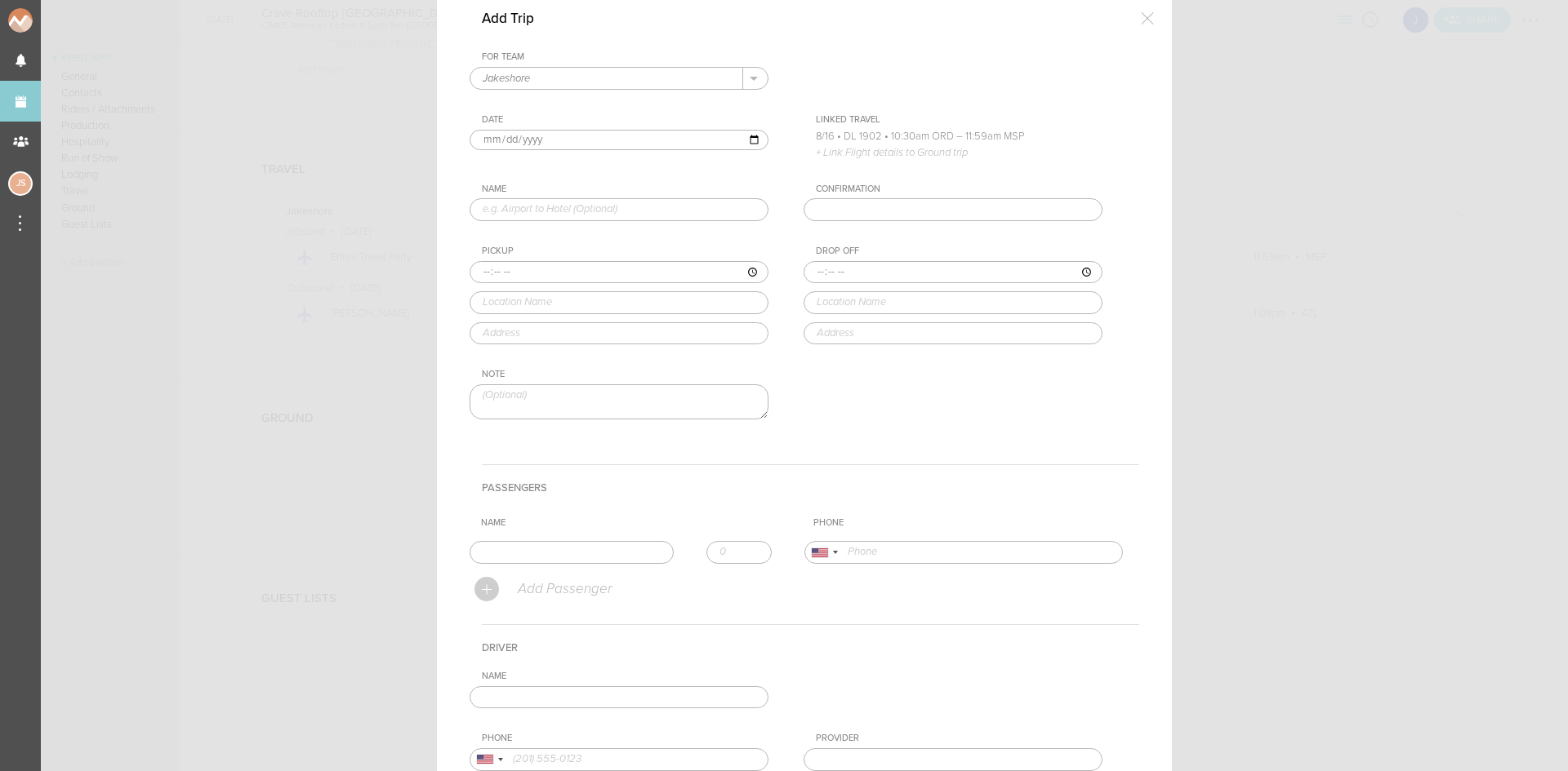
click at [692, 207] on input "text" at bounding box center [619, 209] width 299 height 23
type input "Airport to Hotel"
click at [470, 272] on input "time" at bounding box center [619, 273] width 299 height 23
type input "11:59"
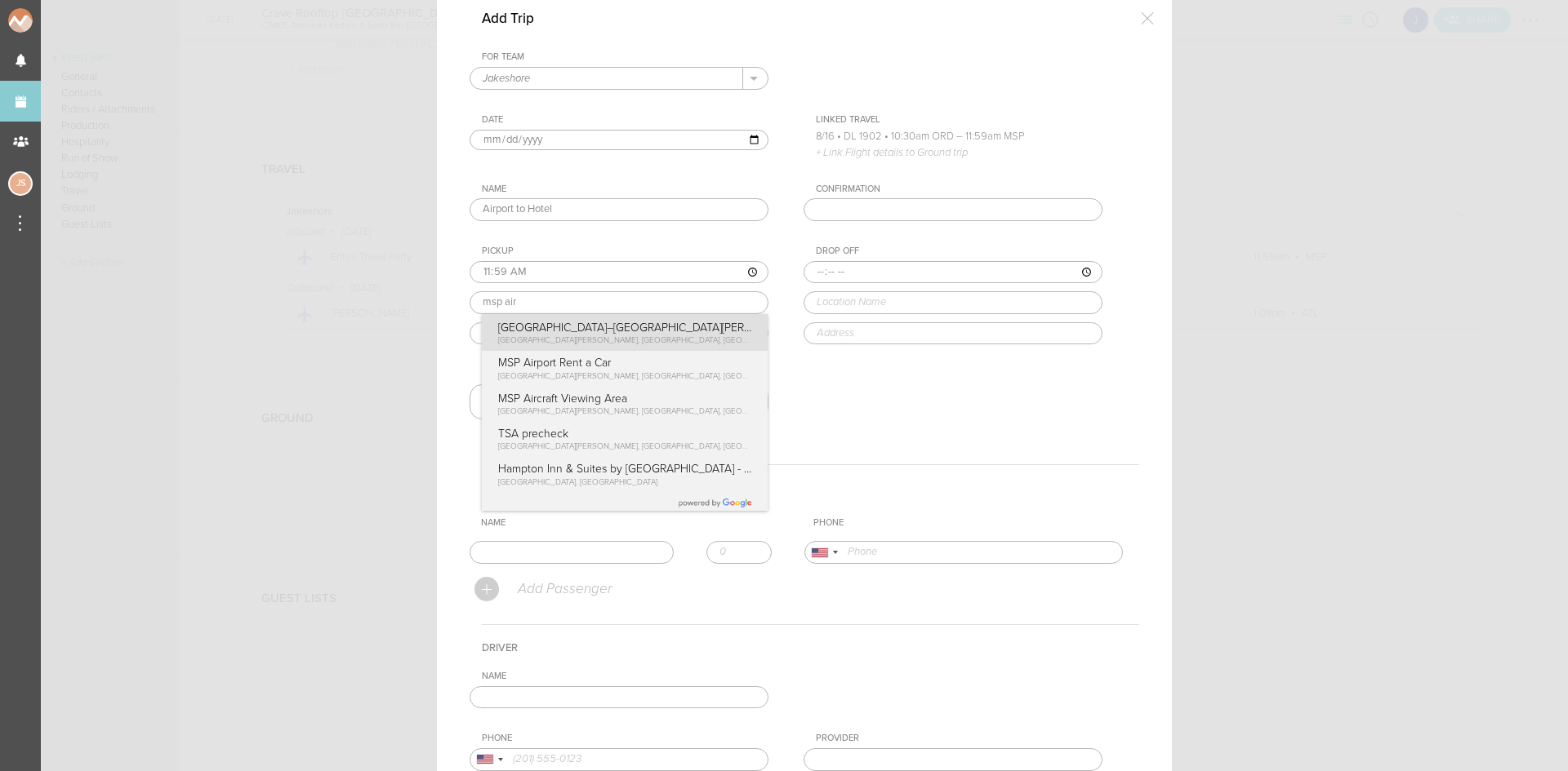
drag, startPoint x: 562, startPoint y: 331, endPoint x: 648, endPoint y: 326, distance: 86.1
click at [561, 331] on div "Pickup 11:59 msp air Minneapolis–Saint Paul International Airport (MSP) Glumack…" at bounding box center [636, 295] width 332 height 99
type input "Minneapolis–Saint Paul International Airport (MSP)"
type input "4300 Glumack Dr, St Paul, MN 55111, USA"
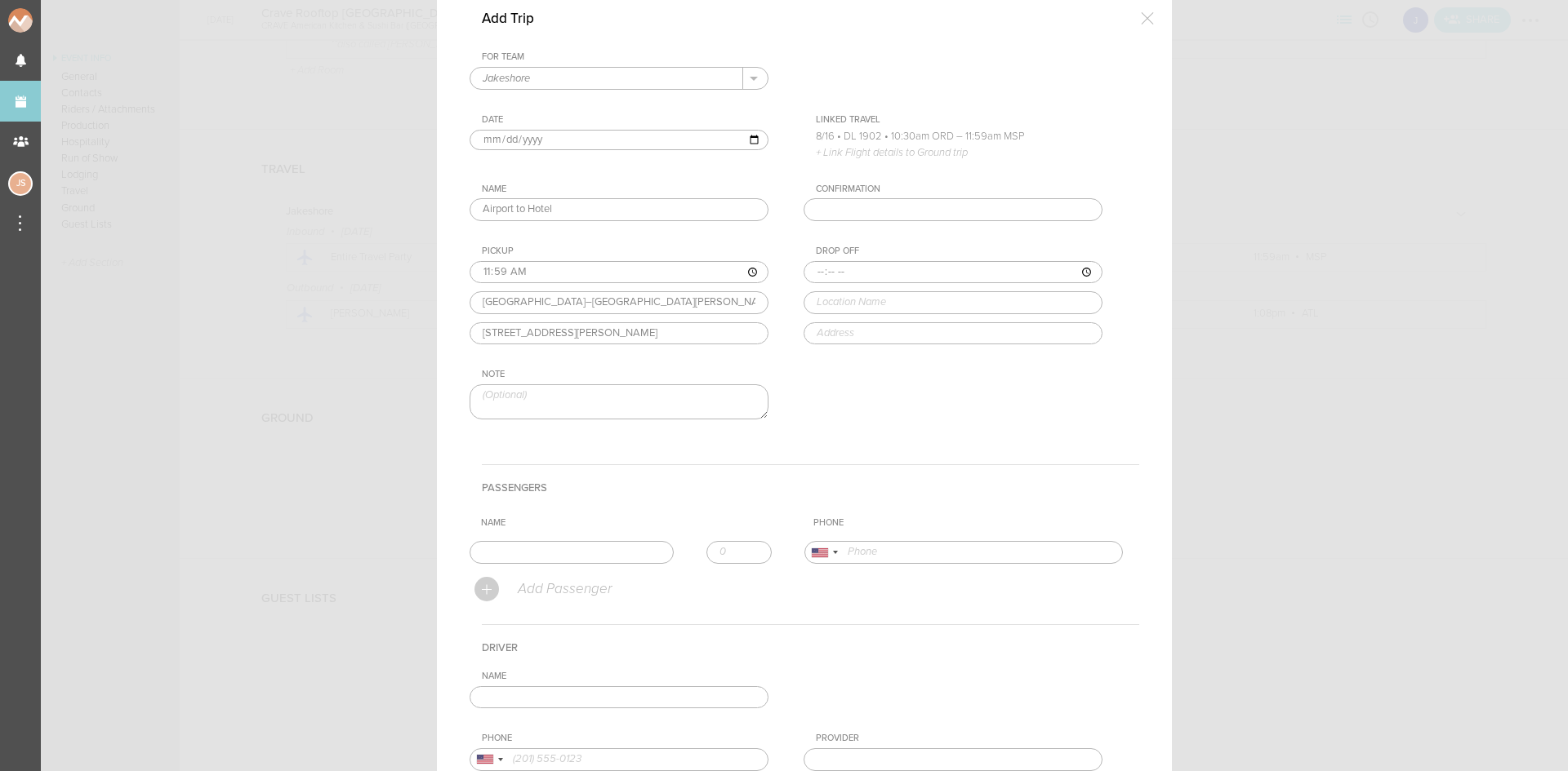
click at [811, 268] on input "time" at bounding box center [953, 273] width 299 height 23
type input "12:25"
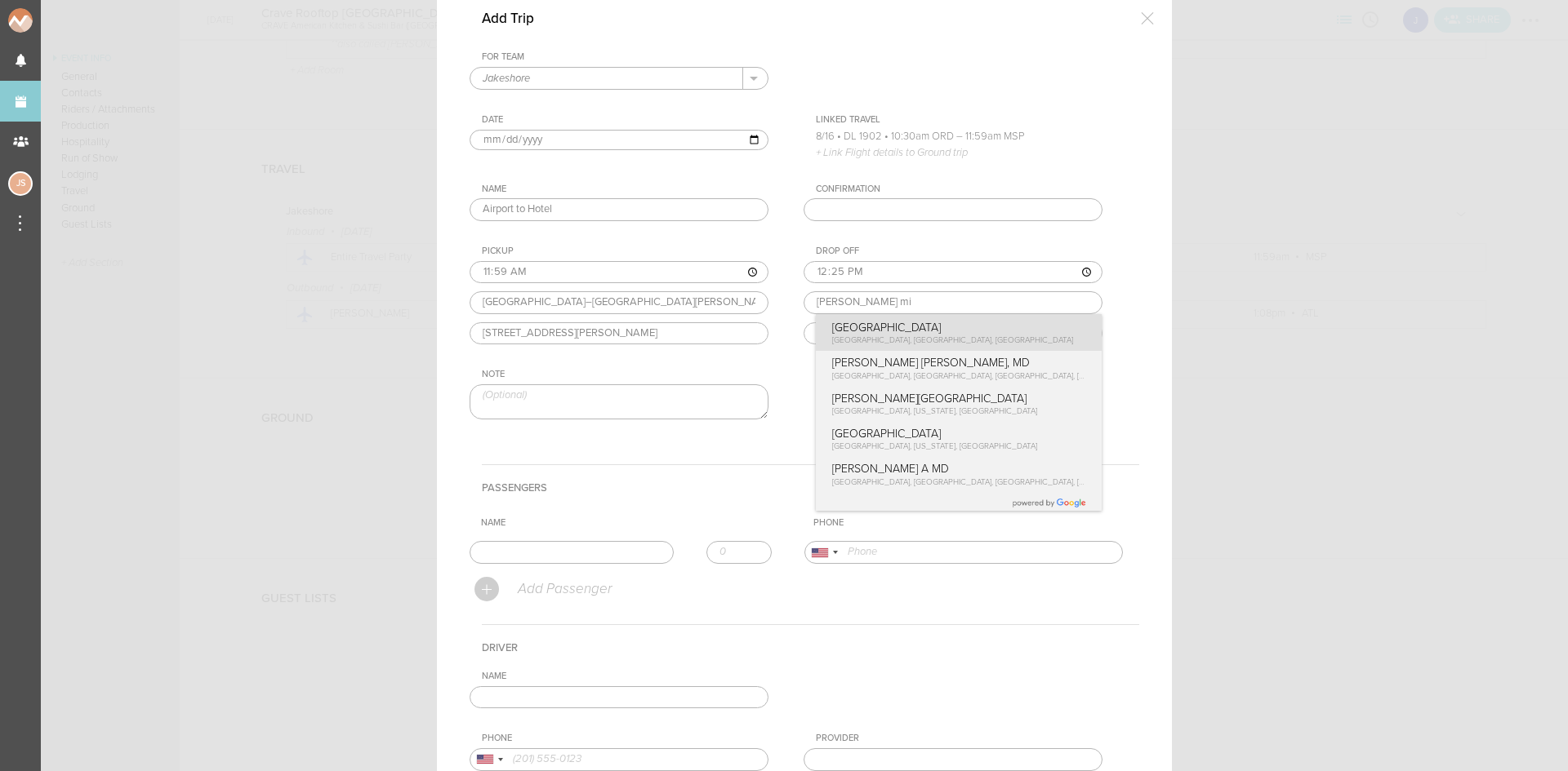
type input "Loews Minneapolis Hotel"
type input "601 N 1st Ave, Minneapolis, MN 55403, USA"
click at [863, 331] on div "Drop Off 12:25 Loews Minneapolis Hotel Loews Minneapolis Hotel North 1st Avenue…" at bounding box center [969, 295] width 332 height 99
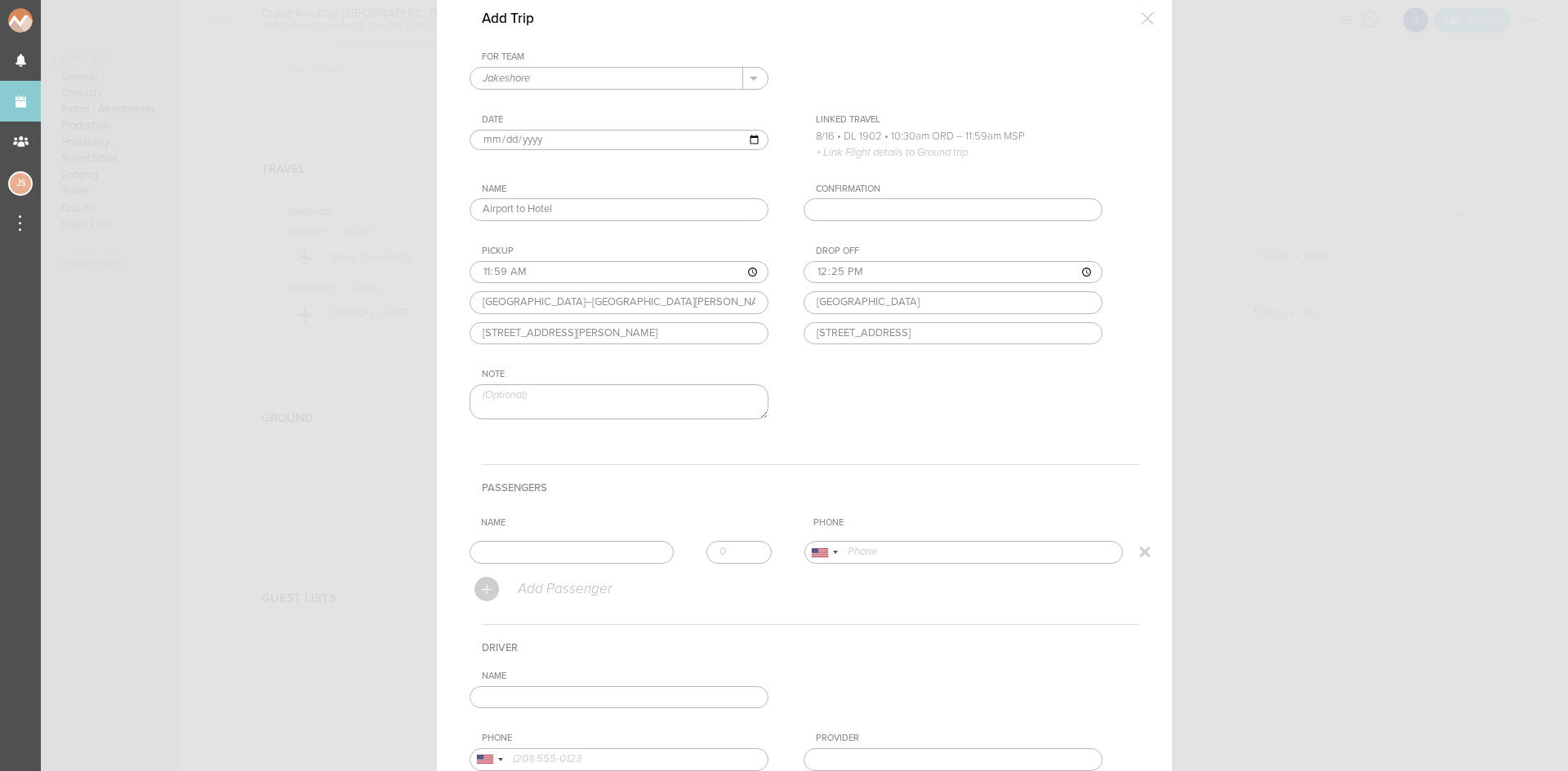
click at [578, 550] on input "text" at bounding box center [572, 552] width 204 height 23
type input "Jake"
type input "17734435231"
drag, startPoint x: 555, startPoint y: 599, endPoint x: 542, endPoint y: 637, distance: 40.2
click at [554, 599] on form "For Team Jakeshore + Add New Team Jakeshore . Jakeshore Date 2025-08-16 Linked …" at bounding box center [804, 471] width 670 height 841
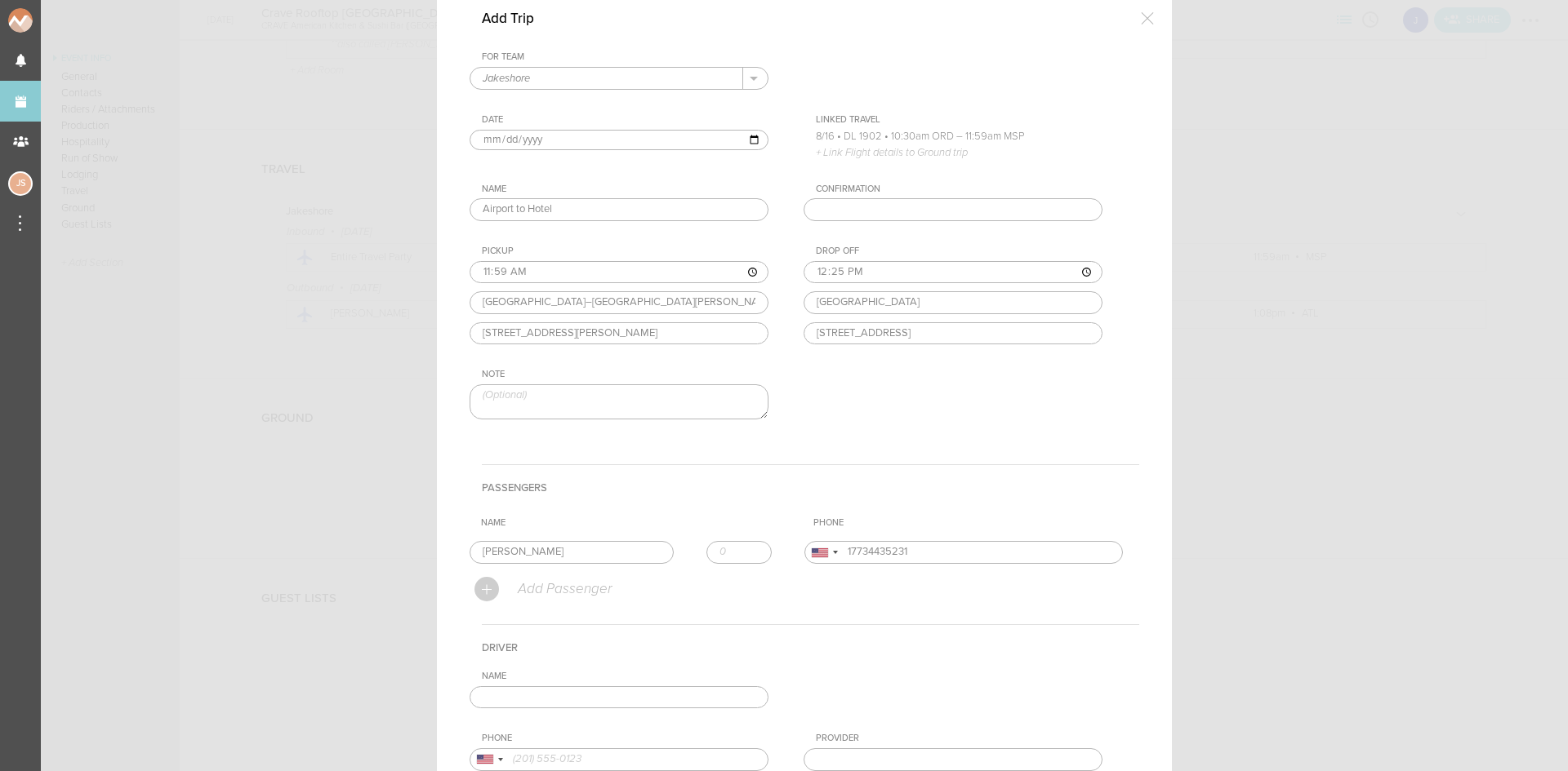
click at [516, 693] on input "text" at bounding box center [619, 698] width 299 height 23
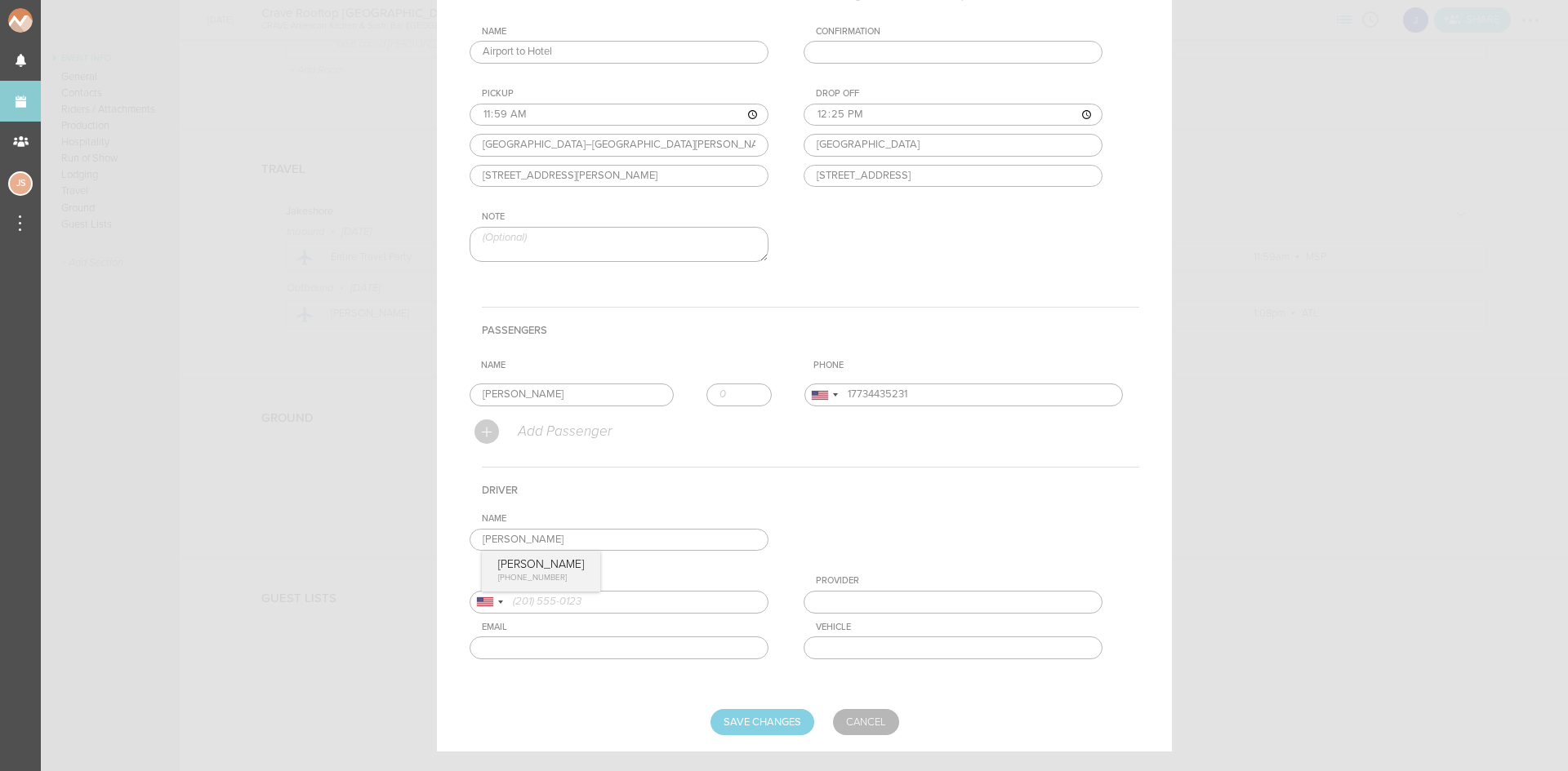
scroll to position [267, 0]
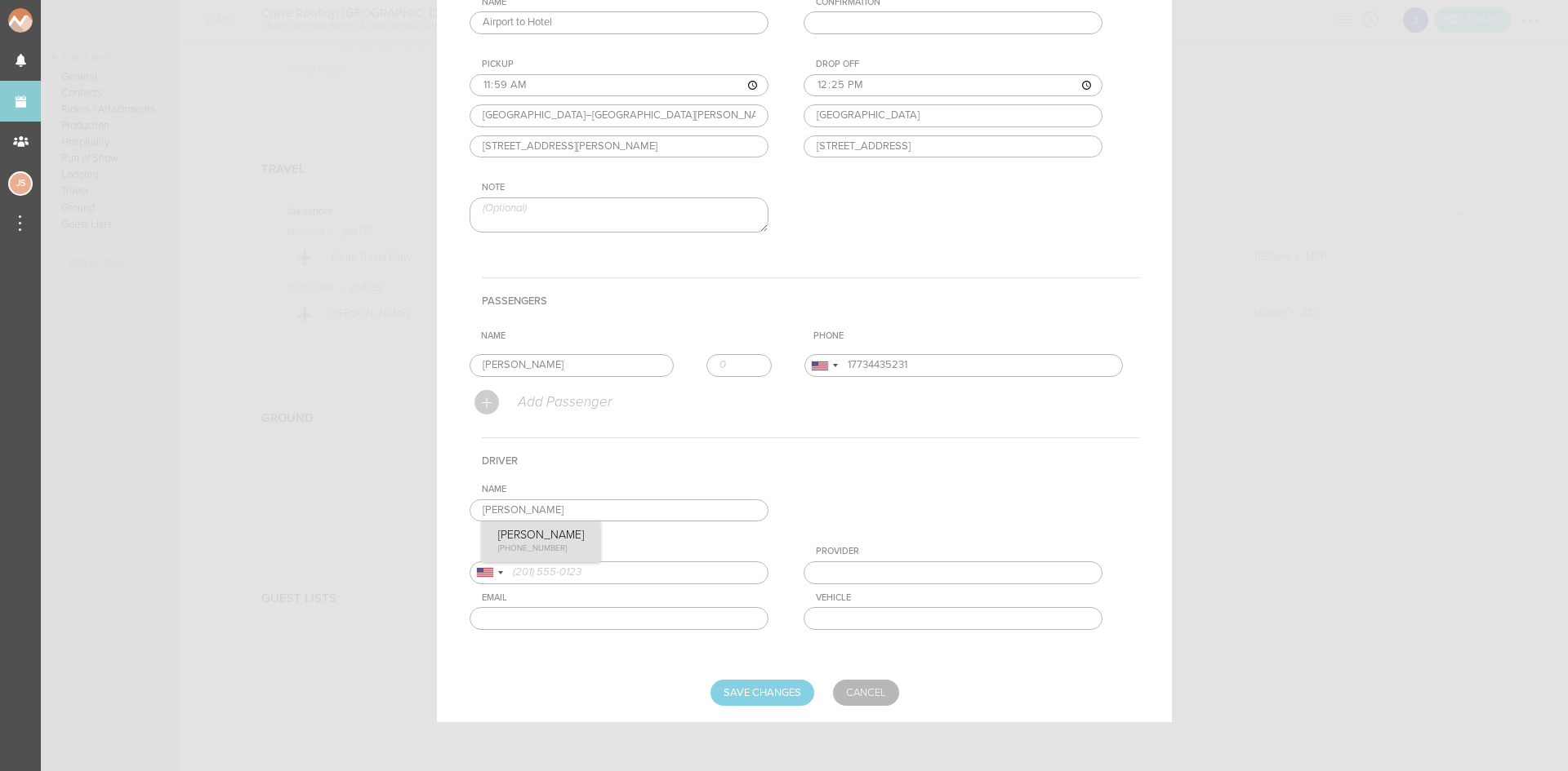
type input "Diane Odash"
type input "16122024290"
click at [552, 544] on div "Name Diane Odash Diane Odash +1 (612) 202-4290 Phone United States +1 United Ki…" at bounding box center [804, 570] width 670 height 171
click at [783, 695] on input "Save Changes" at bounding box center [762, 693] width 103 height 26
type input "Saving..."
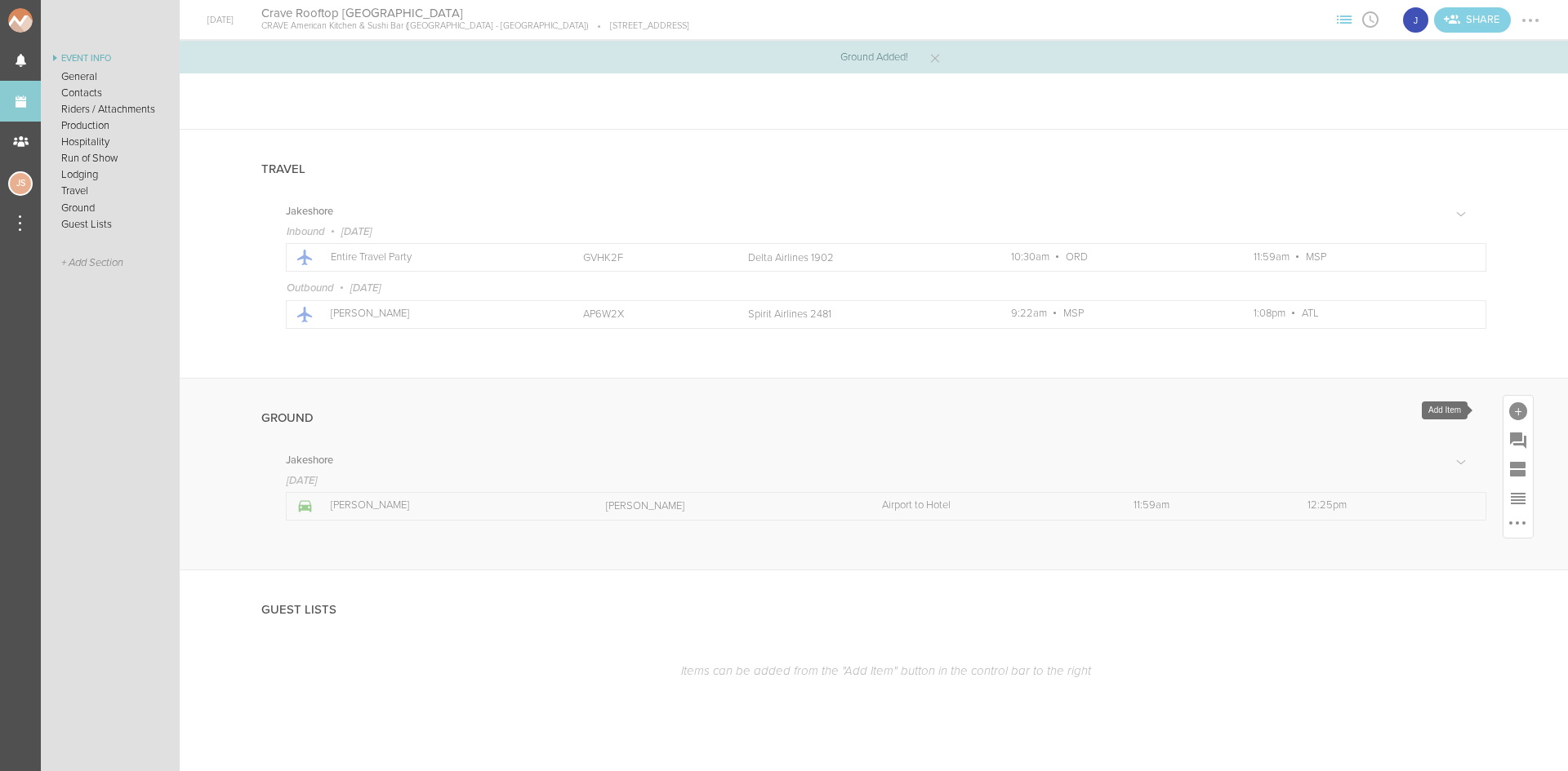
click at [1509, 418] on div at bounding box center [1518, 412] width 18 height 18
click at [1486, 552] on icon at bounding box center [1497, 553] width 22 height 20
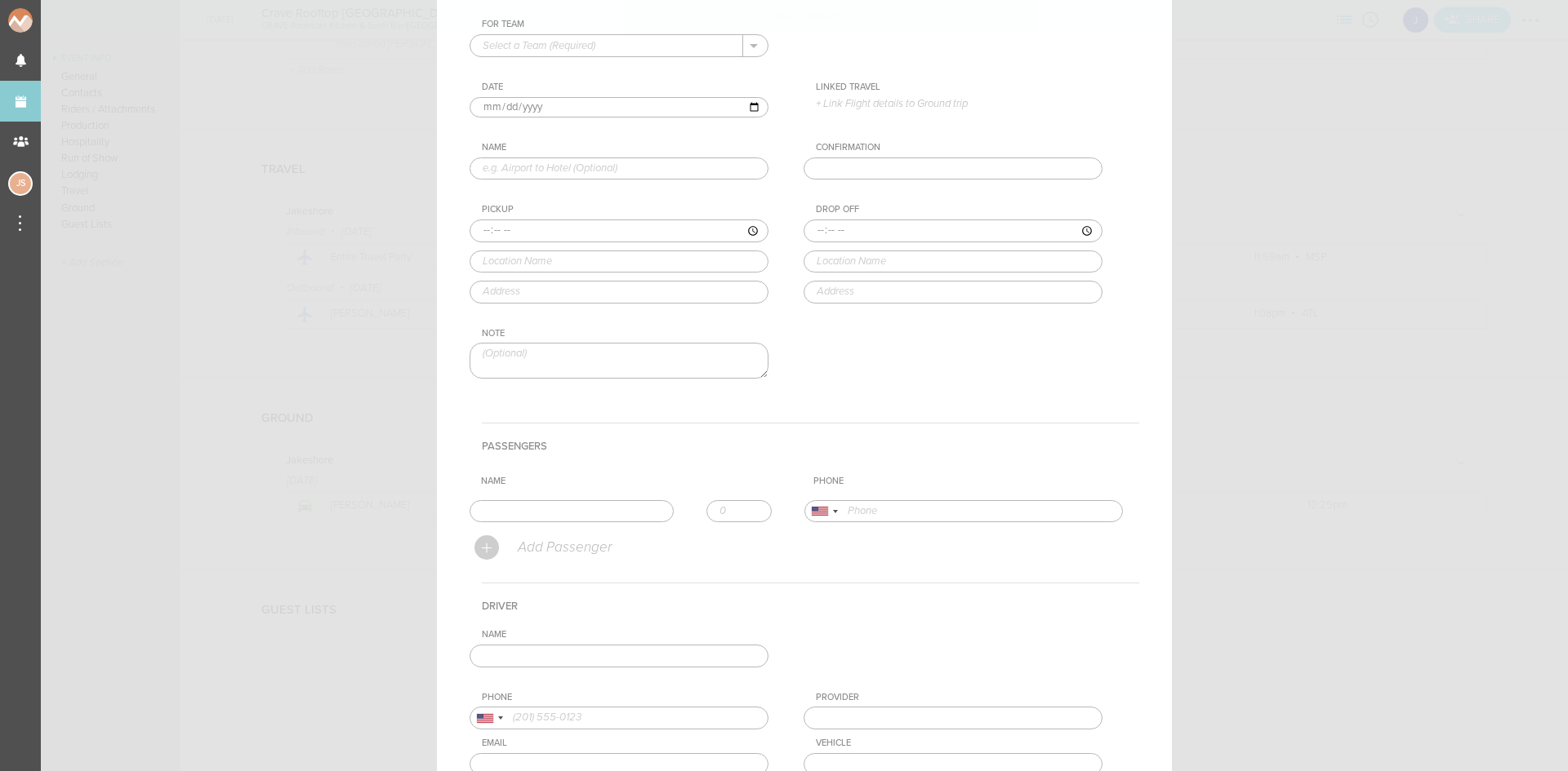
scroll to position [0, 0]
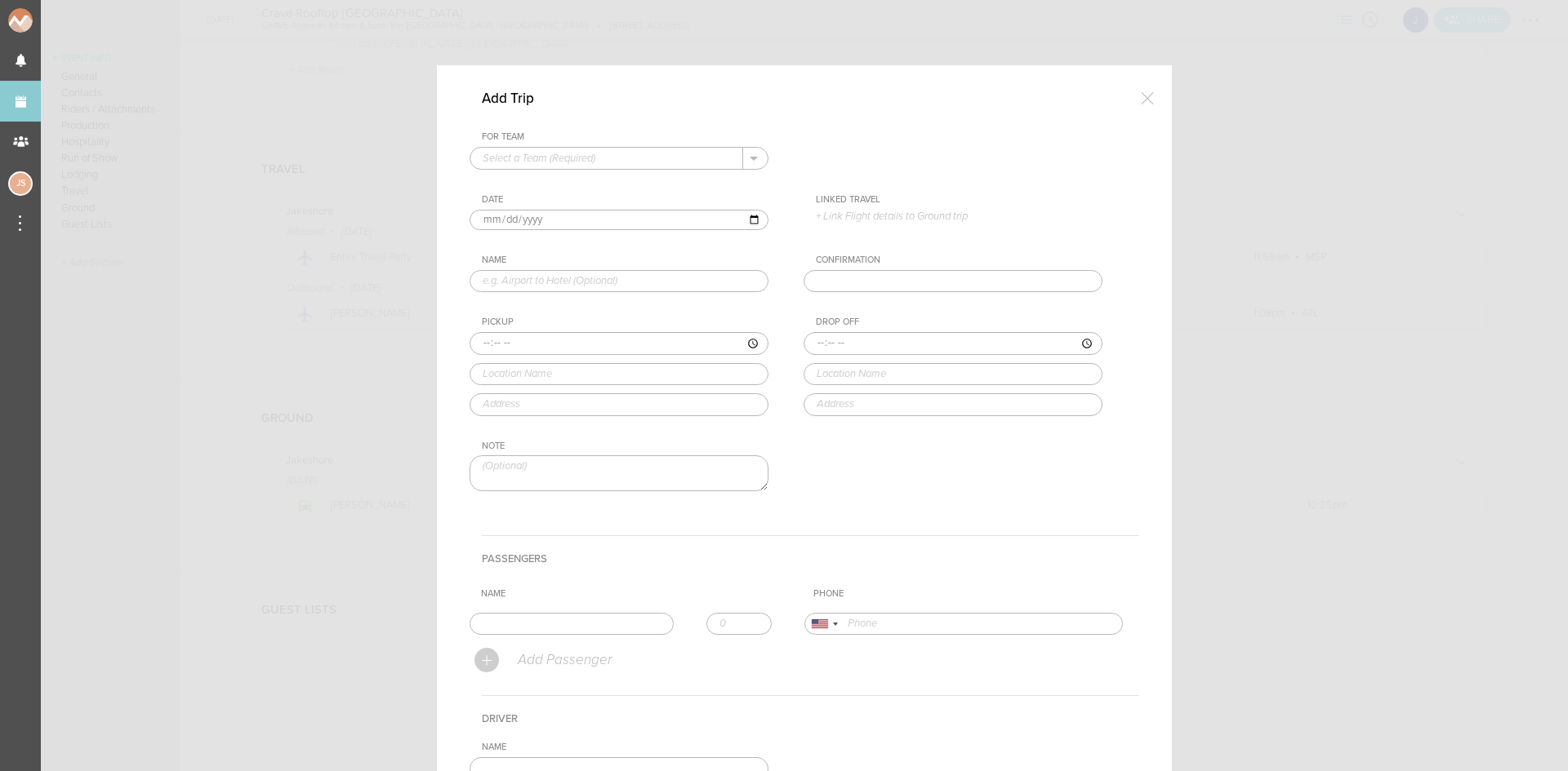
click at [612, 155] on input "text" at bounding box center [607, 158] width 273 height 21
click at [605, 174] on p "Jakeshore" at bounding box center [619, 184] width 273 height 28
type input "Jakeshore"
click at [497, 220] on input "2025-08-16" at bounding box center [619, 221] width 299 height 21
type input "2025-08-18"
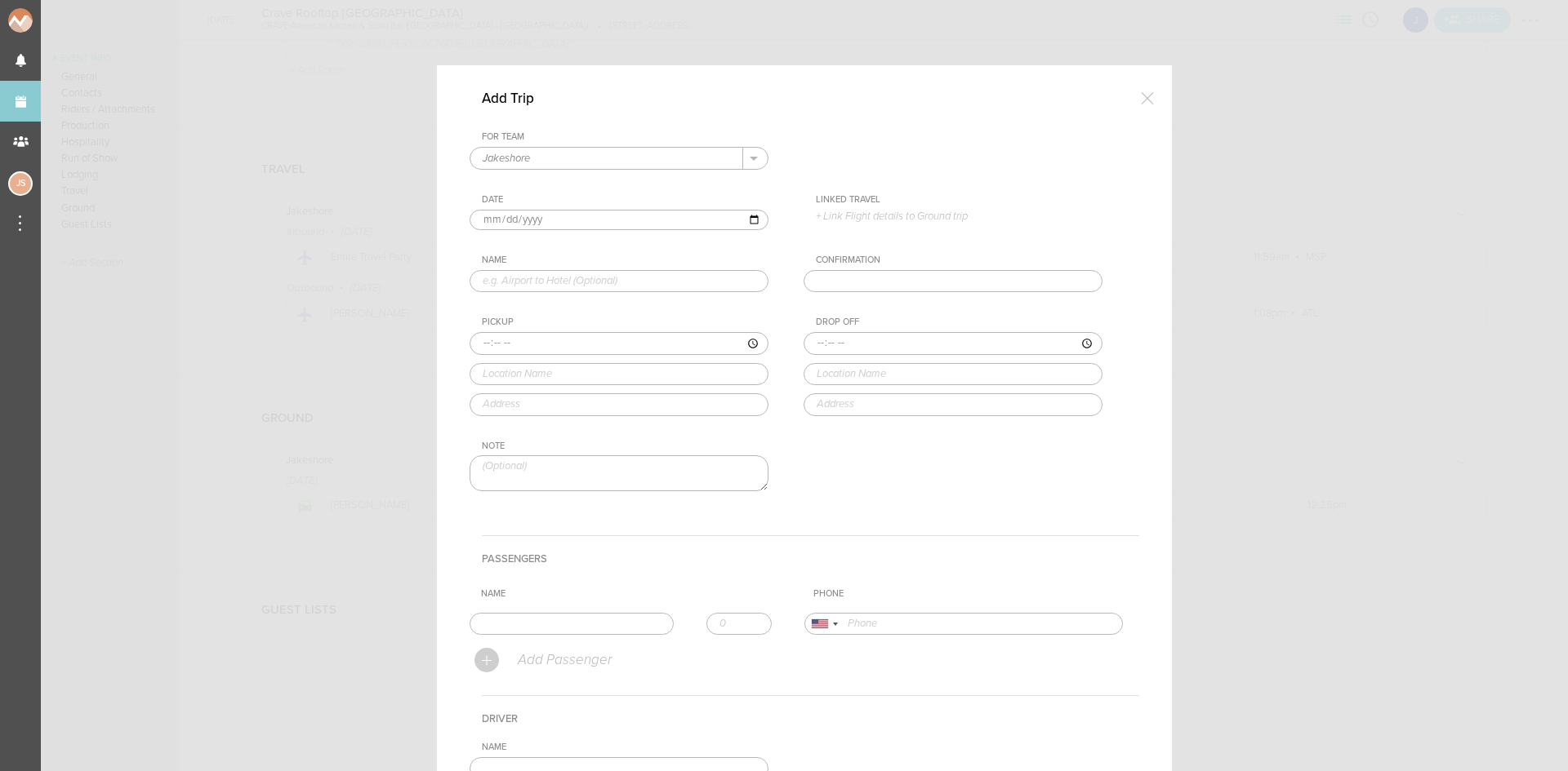
click at [842, 214] on p "+ Link Flight details to Ground trip" at bounding box center [959, 216] width 287 height 13
click at [854, 281] on label "8/18 • NK 2481 • 9:22am MSP – 1:08pm ATL" at bounding box center [944, 273] width 225 height 16
click at [0, 0] on input "8/18 • NK 2481 • 9:22am MSP – 1:08pm ATL" at bounding box center [0, 0] width 0 height 0
click at [636, 289] on input "text" at bounding box center [619, 290] width 299 height 23
type input "Hotel to Airport"
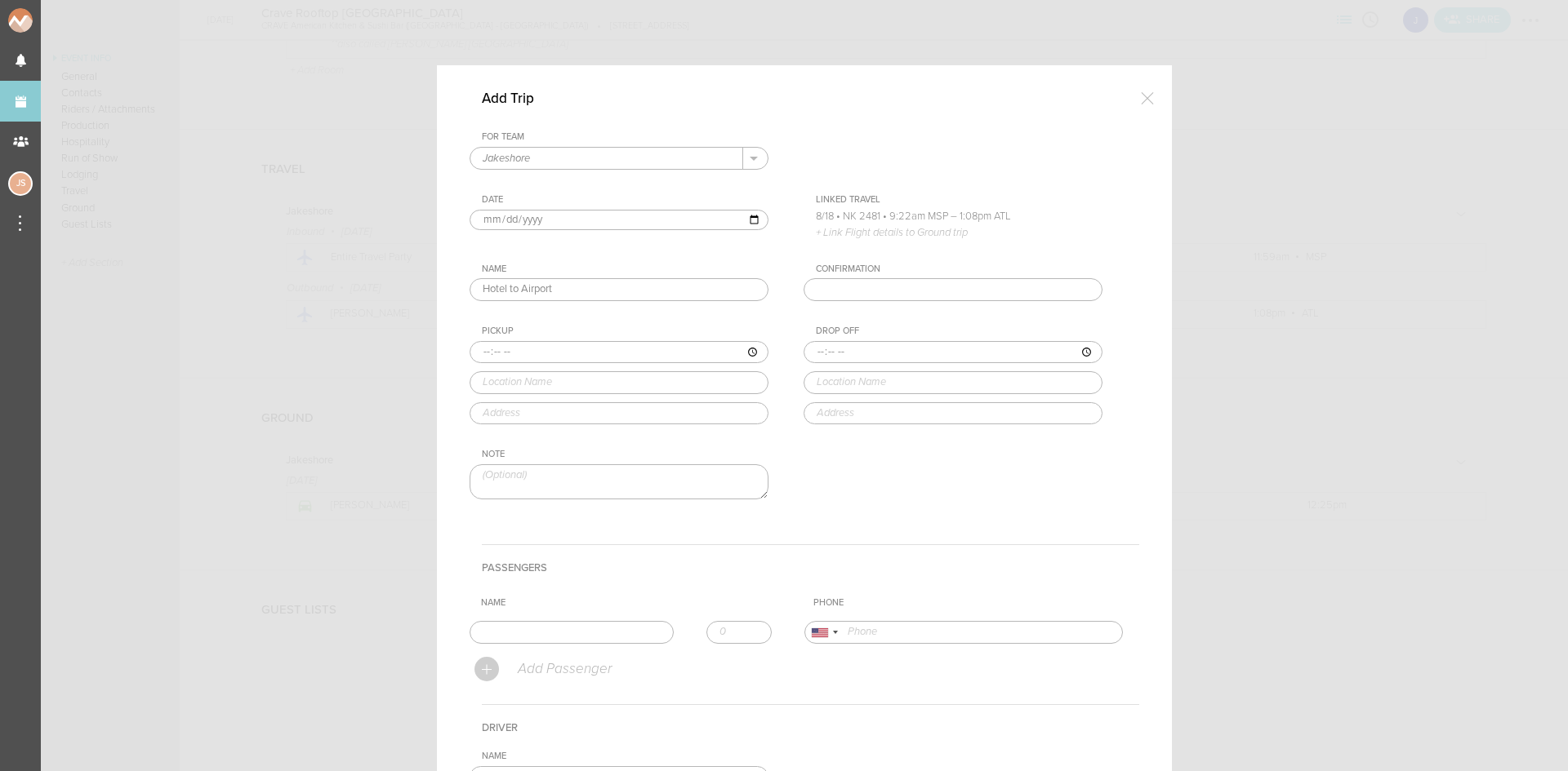
click at [473, 352] on input "time" at bounding box center [619, 353] width 299 height 23
type input "07:30"
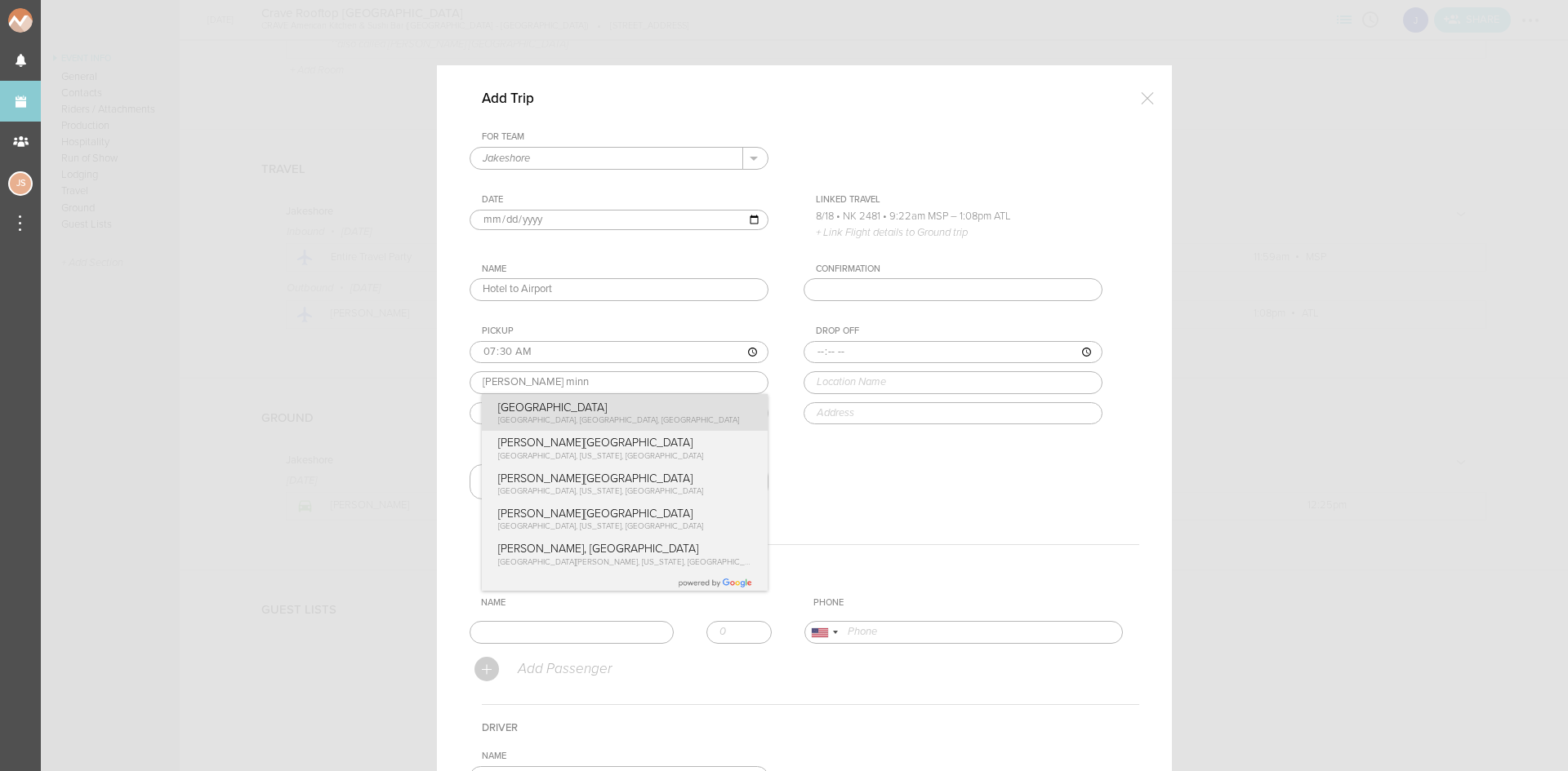
type input "Loews Minneapolis Hotel"
type input "601 N 1st Ave, Minneapolis, MN 55403, USA"
click at [536, 401] on div "Pickup 07:30 Loews Minneapolis Hotel Loews Minneapolis Hotel North 1st Avenue, …" at bounding box center [636, 375] width 332 height 99
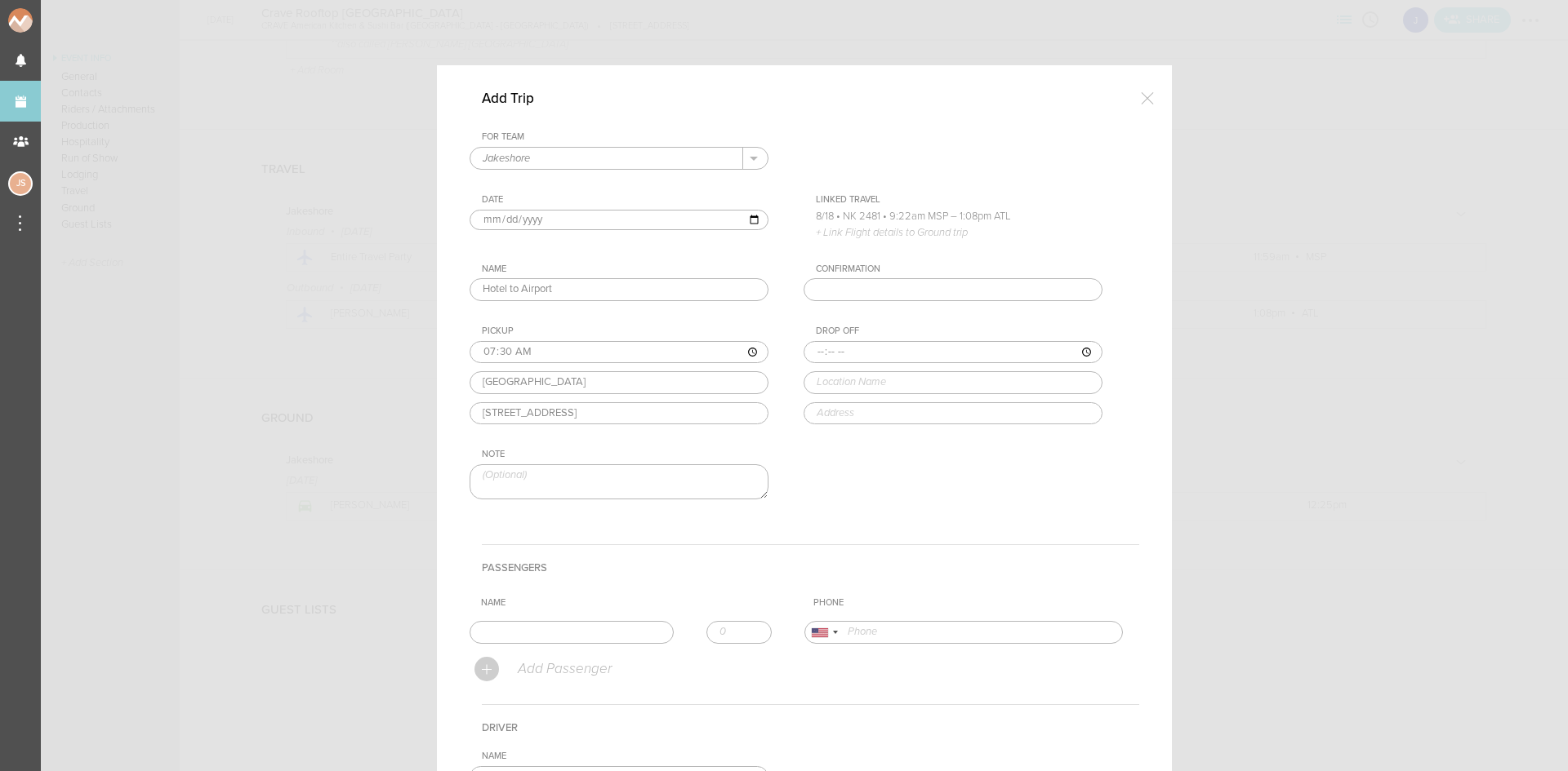
click at [811, 353] on input "time" at bounding box center [953, 353] width 299 height 23
type input "08:00"
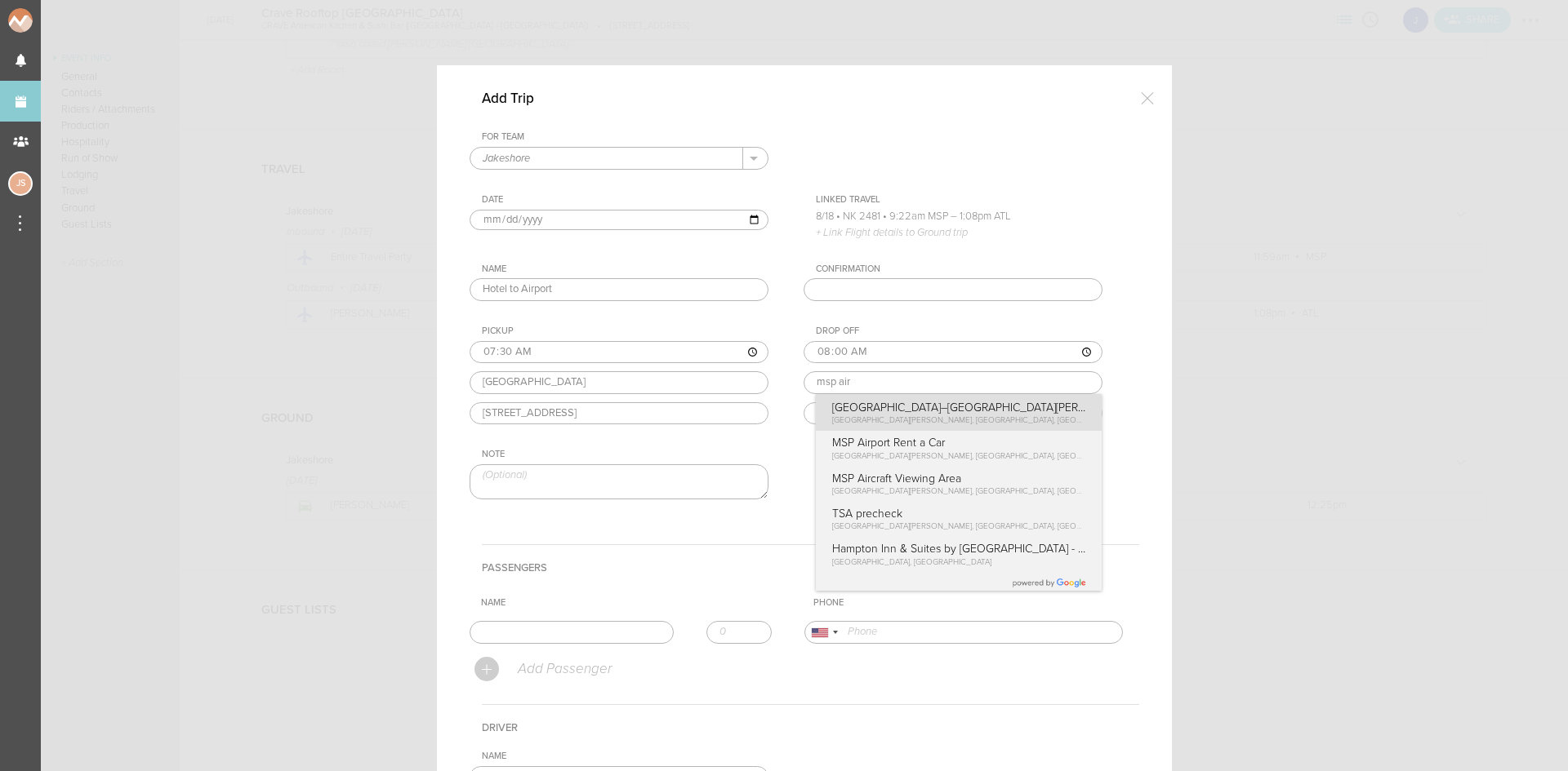
type input "Minneapolis–Saint Paul International Airport (MSP)"
type input "4300 Glumack Dr, St Paul, MN 55111, USA"
click at [880, 410] on div "Drop Off 08:00 Minneapolis–Saint Paul International Airport (MSP) Minneapolis–S…" at bounding box center [969, 375] width 332 height 99
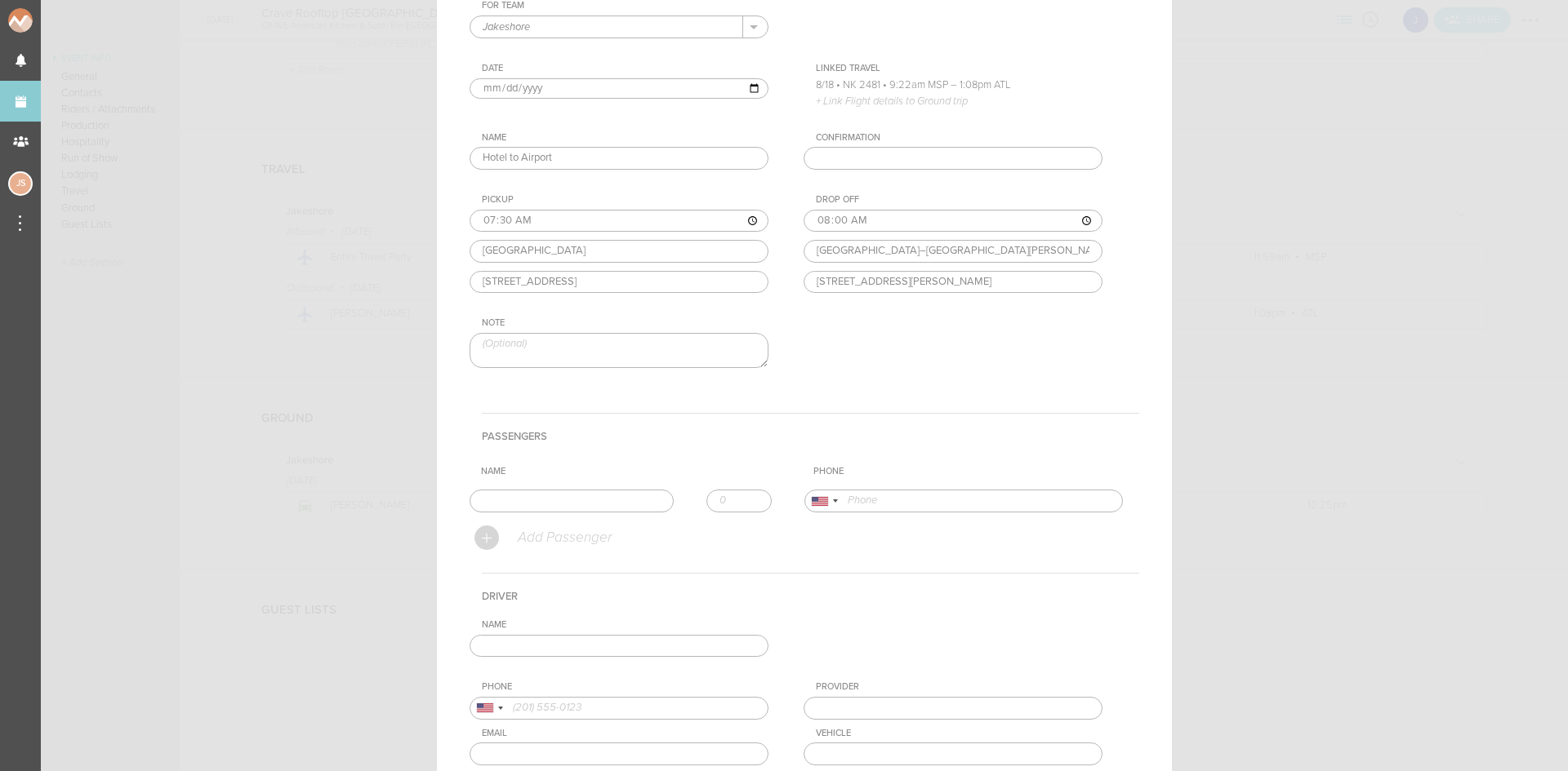
scroll to position [267, 0]
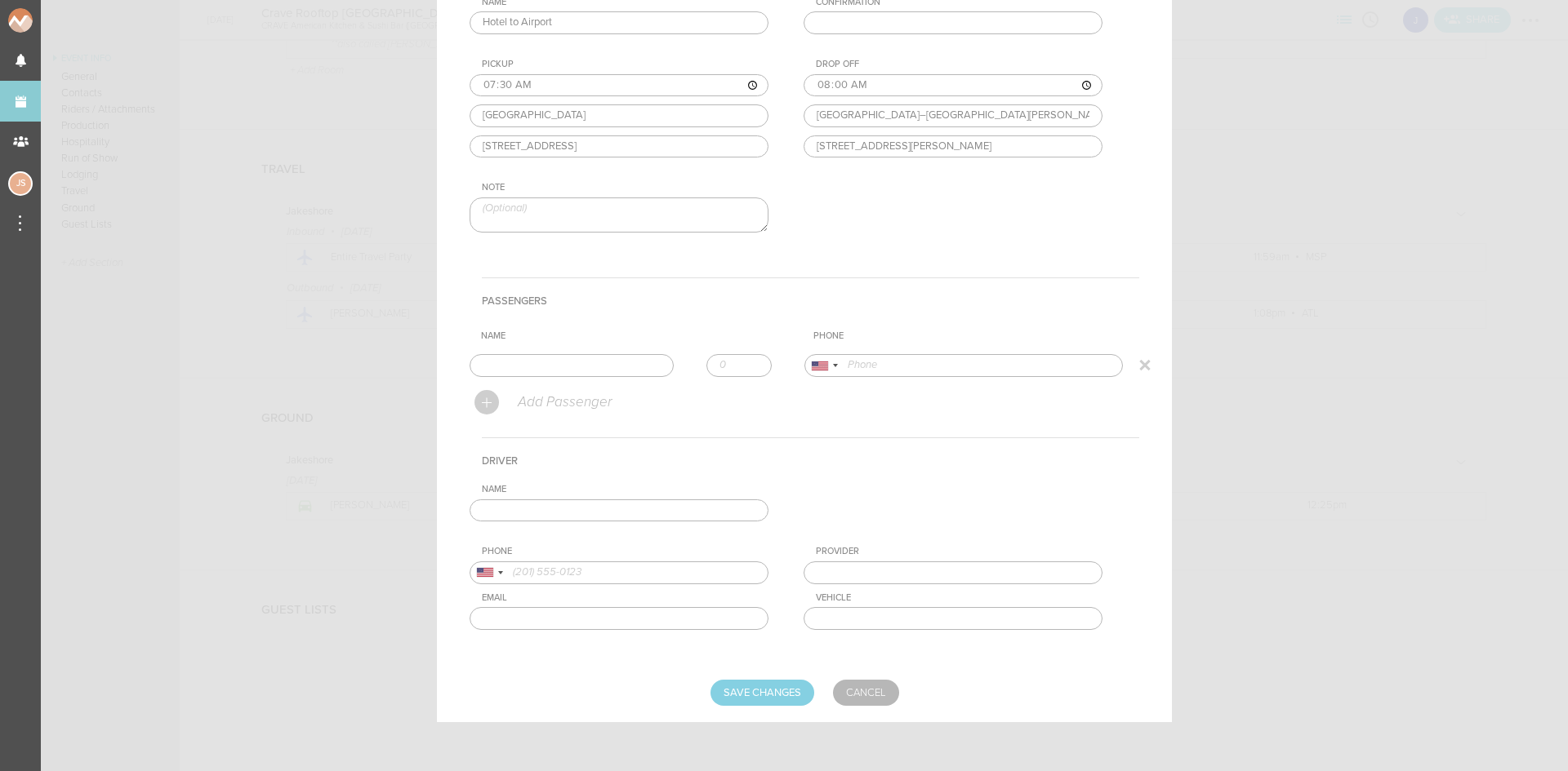
click at [581, 368] on input "text" at bounding box center [572, 366] width 204 height 23
type input "Jake"
type input "17734435231"
click at [549, 405] on form "For Team Jakeshore + Add New Team Jakeshore . Jakeshore Date 2025-08-18 Linked …" at bounding box center [804, 285] width 670 height 841
click at [566, 511] on input "text" at bounding box center [619, 511] width 299 height 23
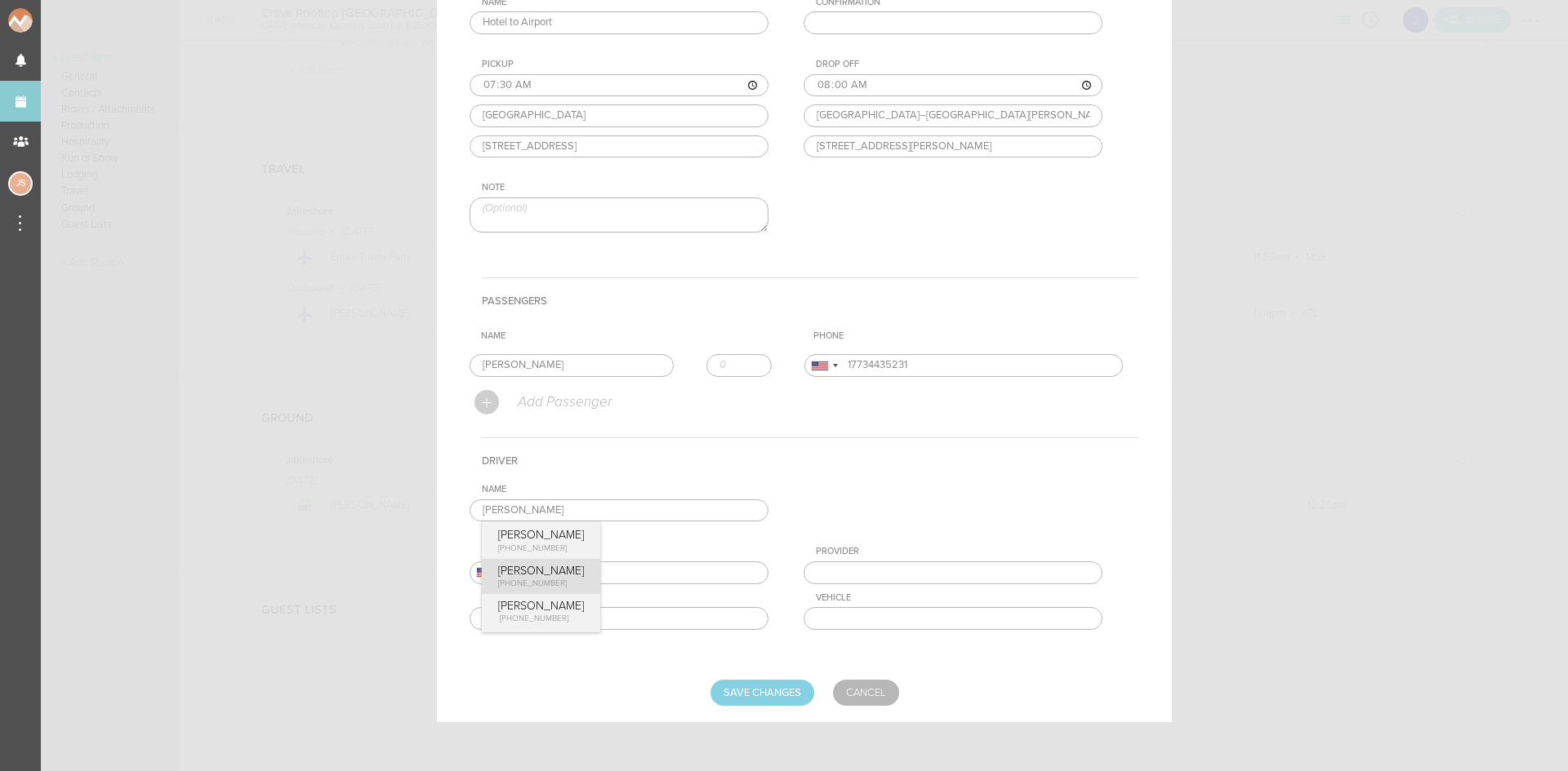
type input "Diane Odash"
type input "16122024290"
click at [538, 581] on div "Name Diane Odash Diana Reda +1 (619) 917-9704 Diane Odash +1 (612) 202-4290 Dia…" at bounding box center [804, 570] width 670 height 171
click at [772, 682] on input "Save Changes" at bounding box center [762, 693] width 103 height 26
type input "Saving..."
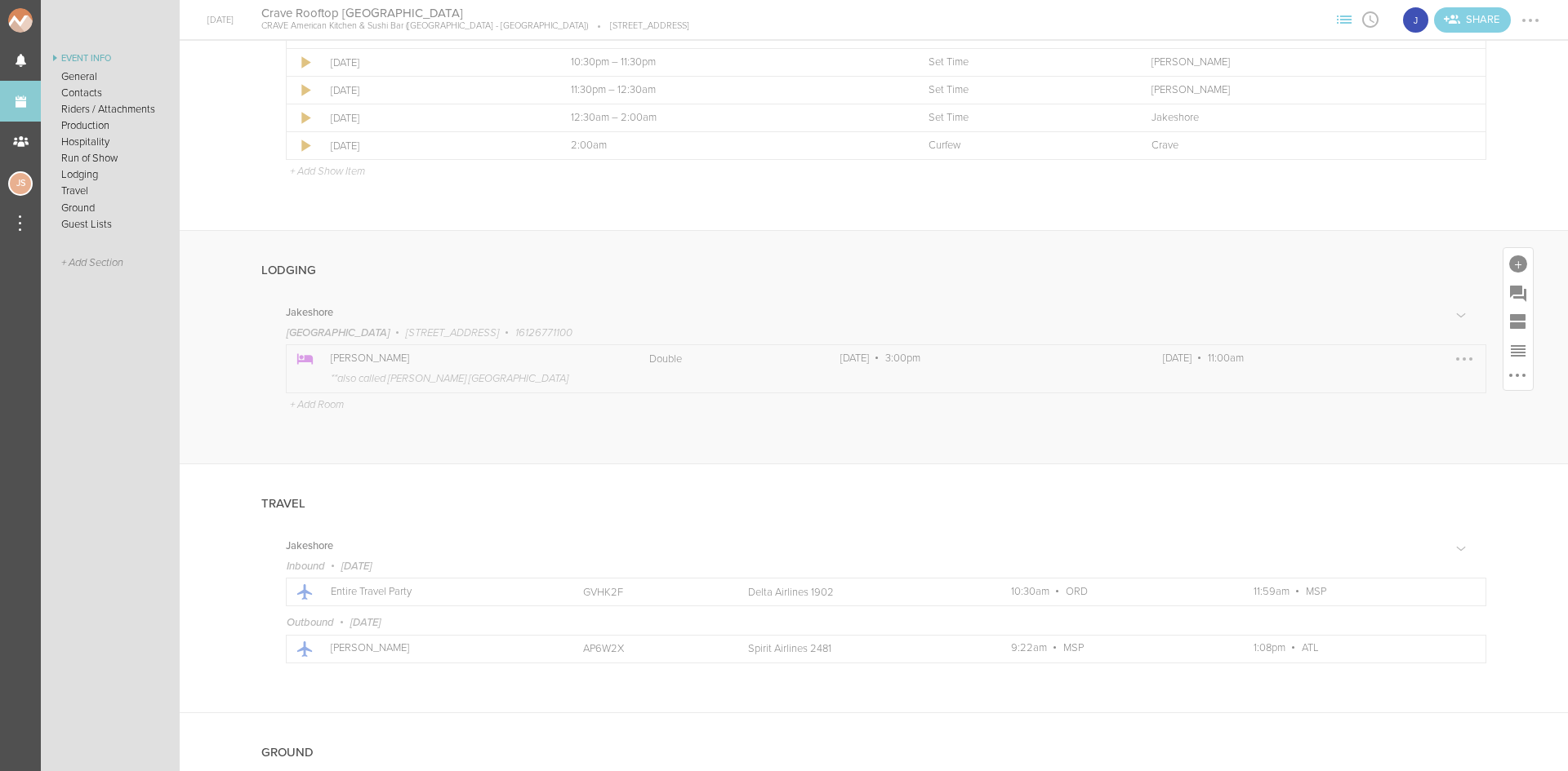
scroll to position [1672, 0]
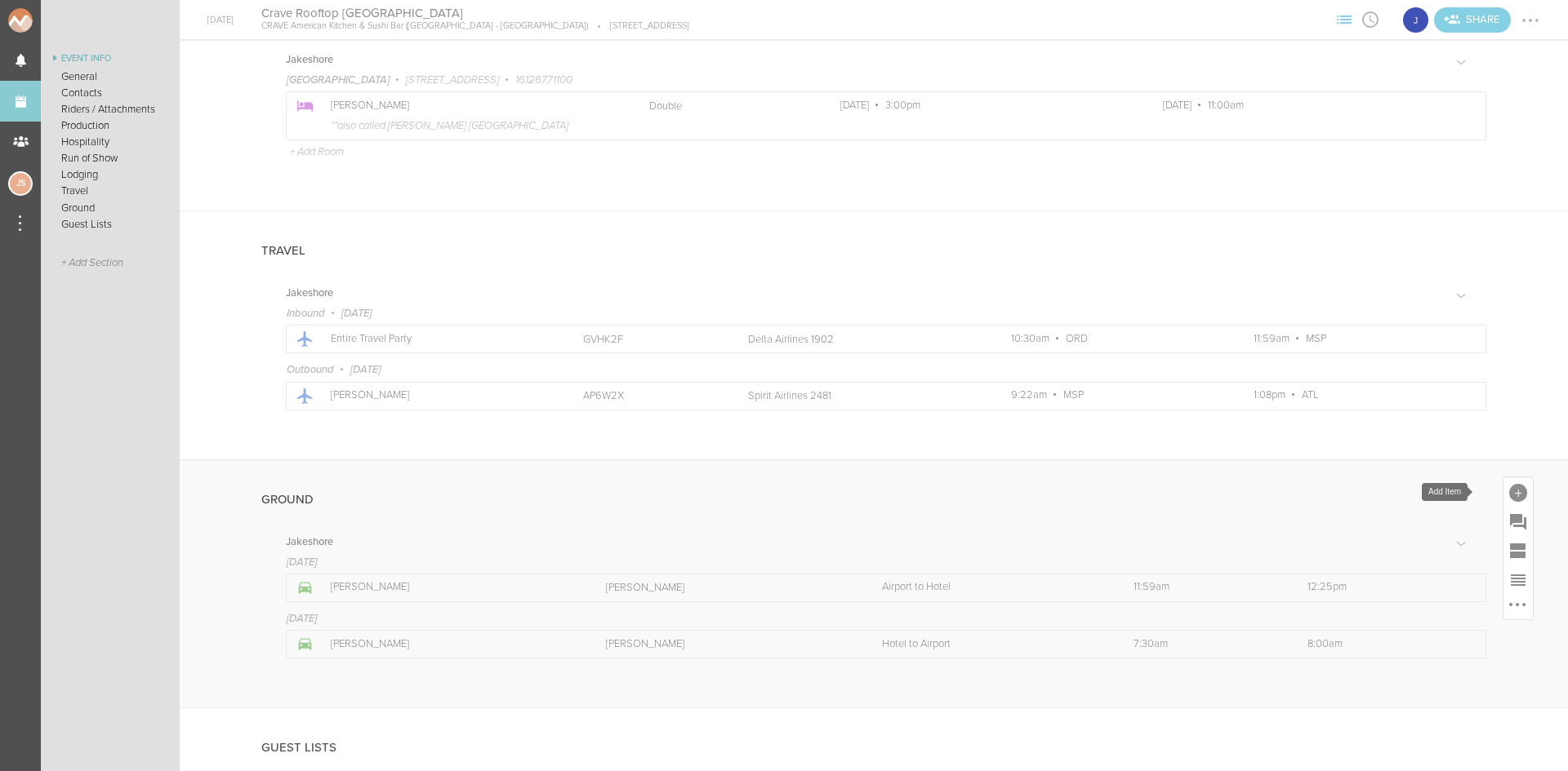
click at [1509, 491] on div at bounding box center [1518, 493] width 18 height 18
click at [1486, 639] on icon at bounding box center [1497, 635] width 22 height 20
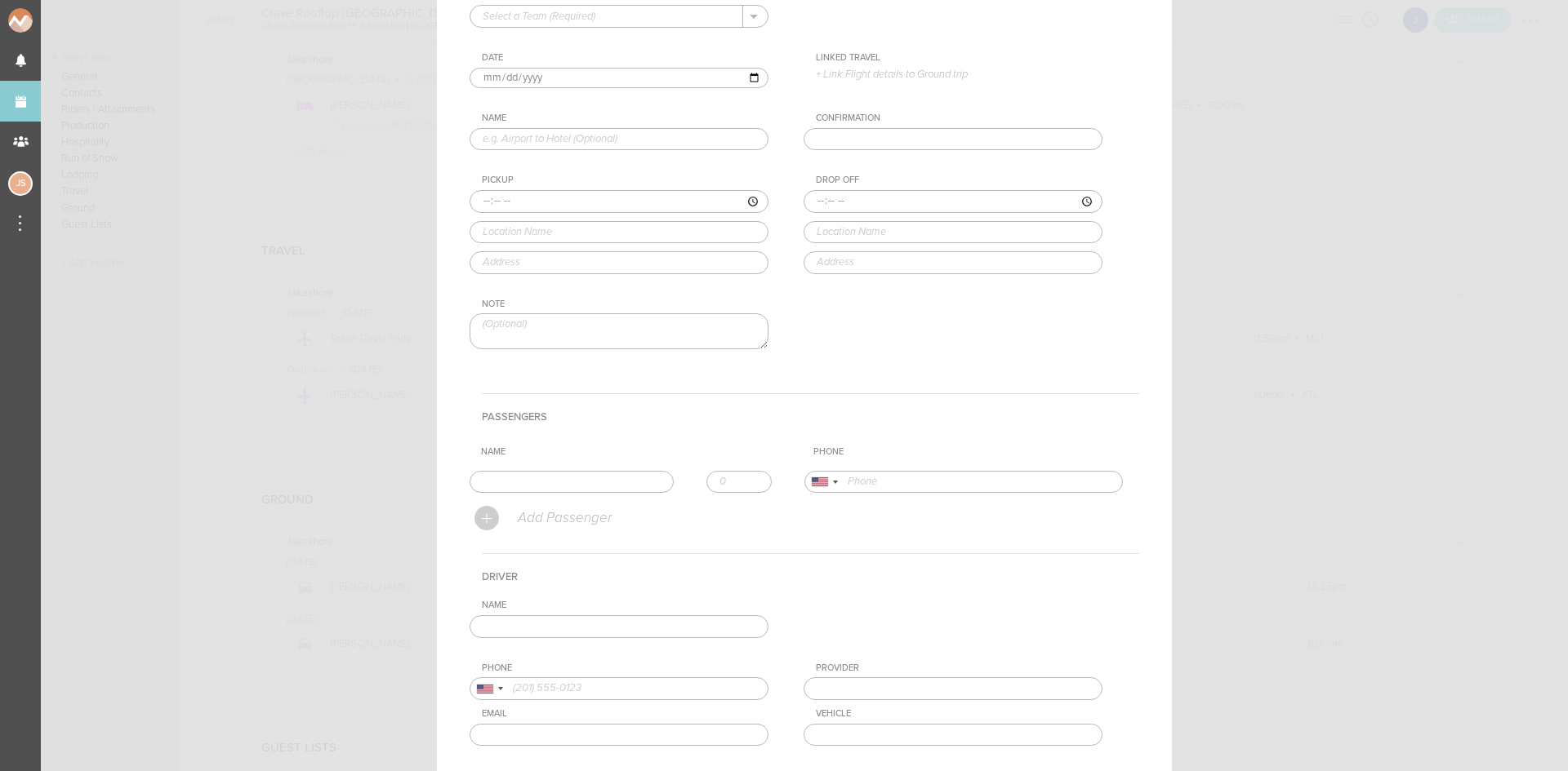
scroll to position [0, 0]
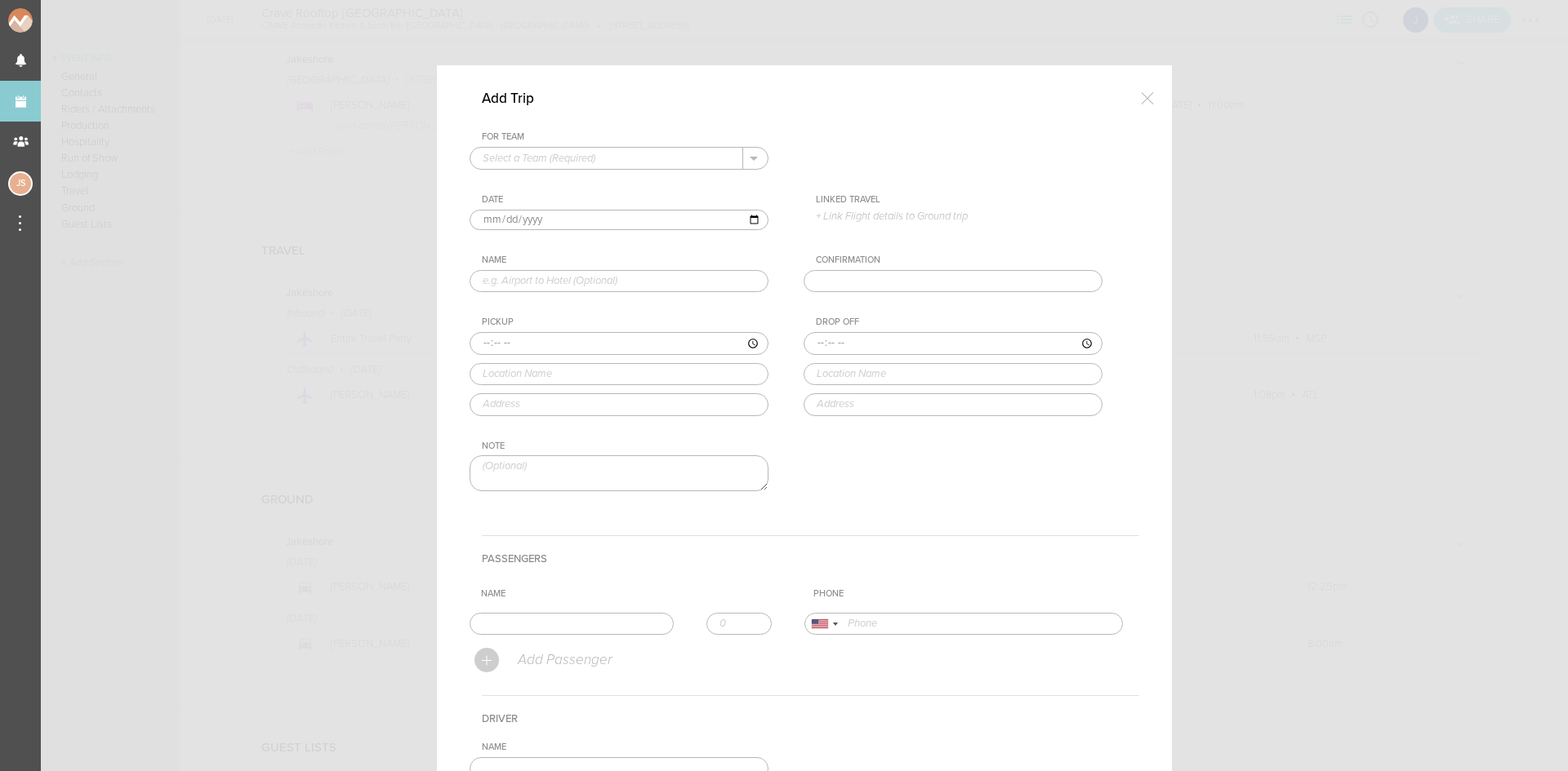
click at [580, 161] on input "text" at bounding box center [607, 158] width 273 height 21
click at [582, 181] on p "Jakeshore" at bounding box center [619, 184] width 273 height 28
type input "Jakeshore"
click at [507, 280] on input "text" at bounding box center [619, 281] width 299 height 23
type input "Hotel to Venue"
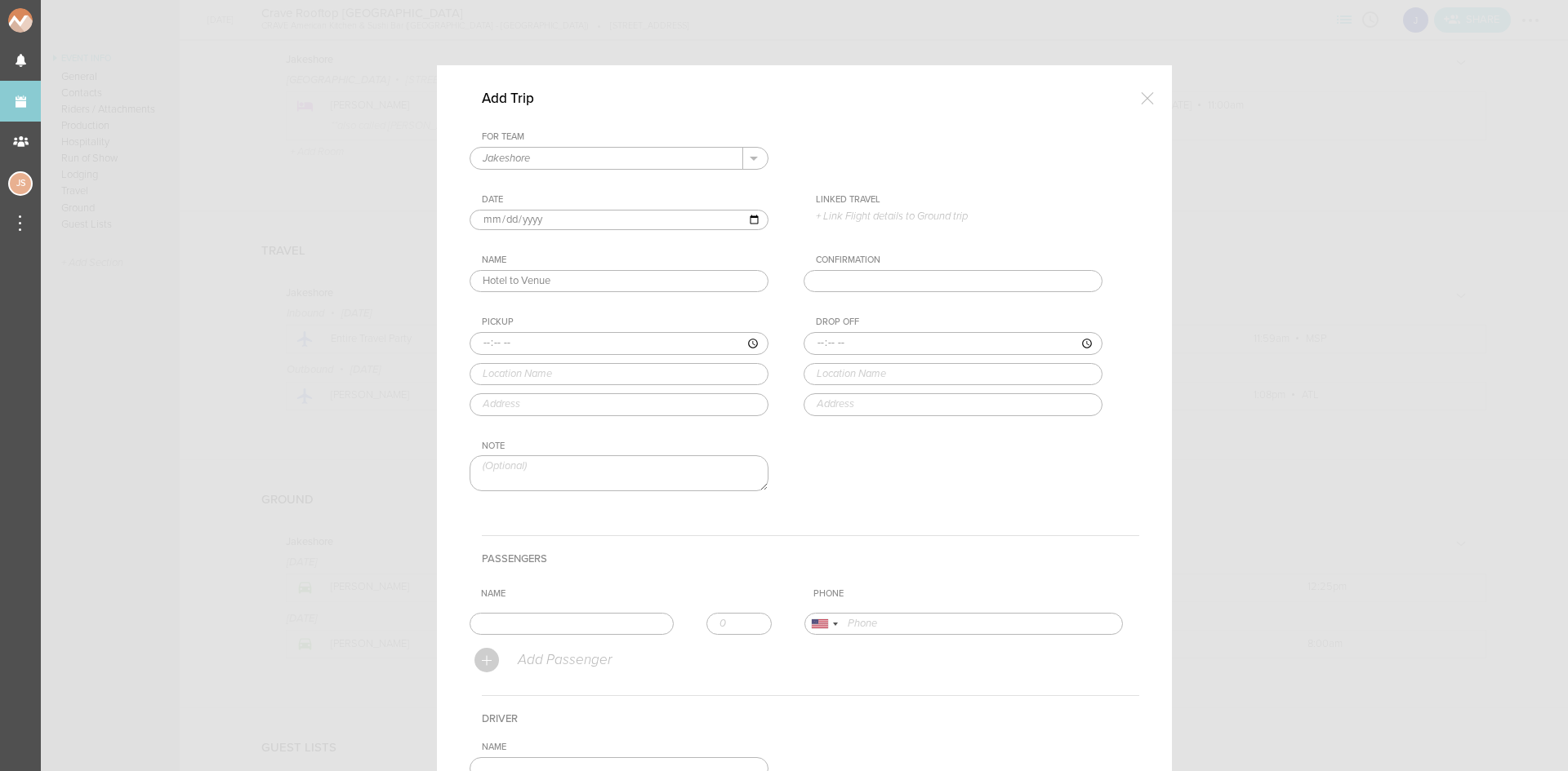
click at [473, 346] on input "time" at bounding box center [619, 344] width 299 height 23
type input "23:55"
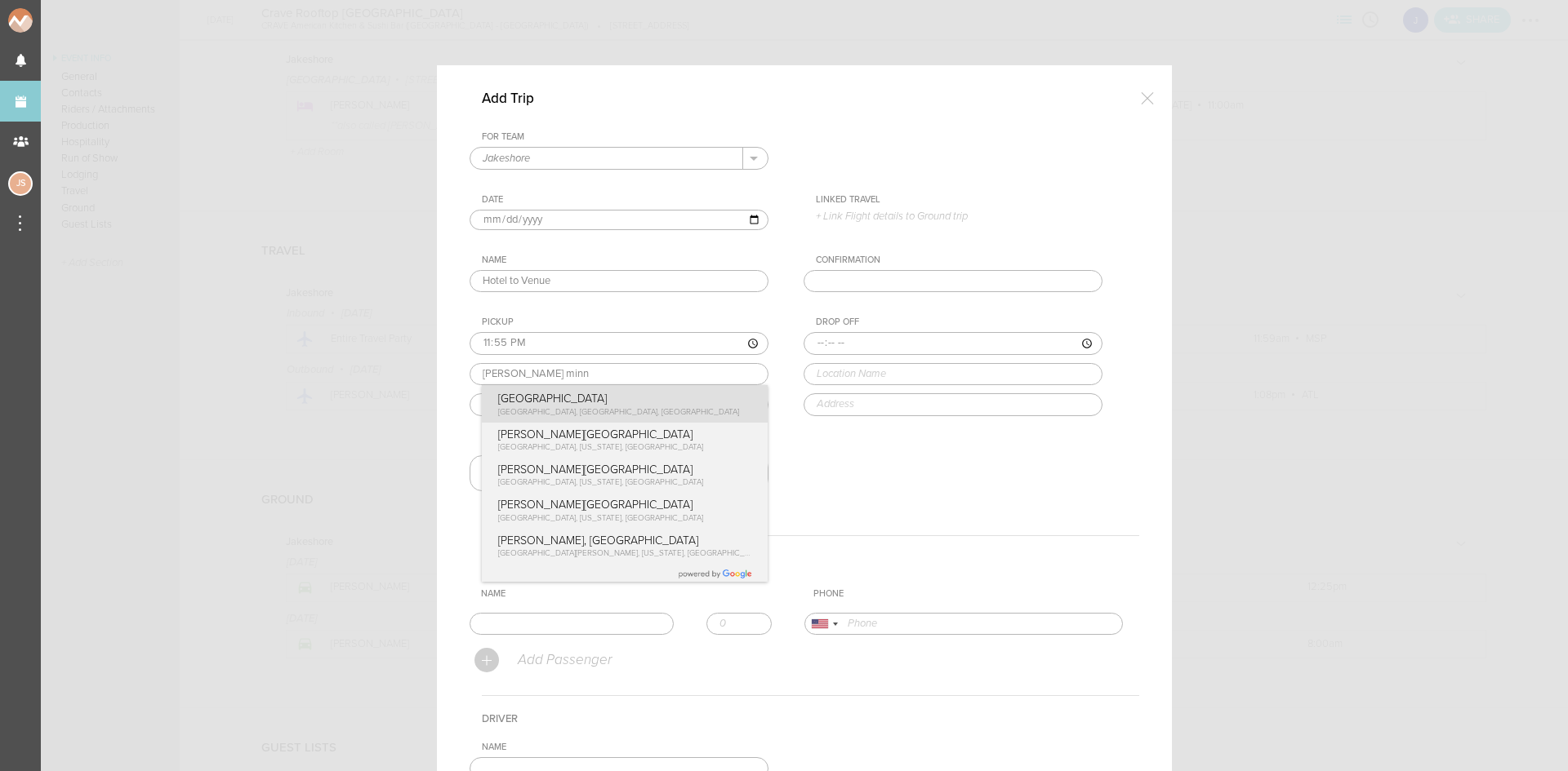
type input "Loews Minneapolis Hotel"
type input "601 N 1st Ave, Minneapolis, MN 55403, USA"
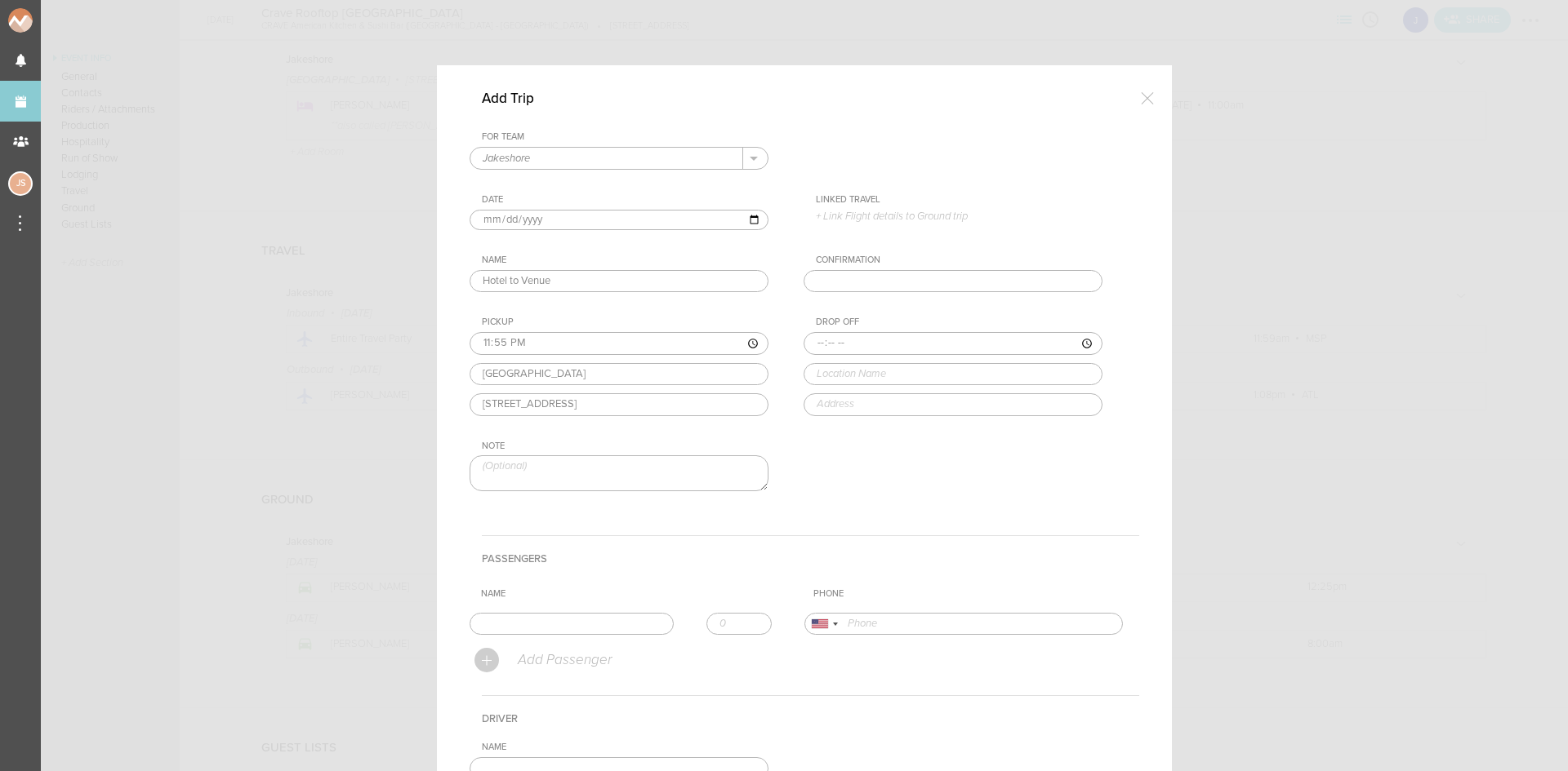
click at [532, 408] on div "Pickup 23:55 Loews Minneapolis Hotel Loews Minneapolis Hotel North 1st Avenue, …" at bounding box center [636, 366] width 332 height 99
click at [818, 338] on input "time" at bounding box center [953, 344] width 299 height 23
type input "00:00"
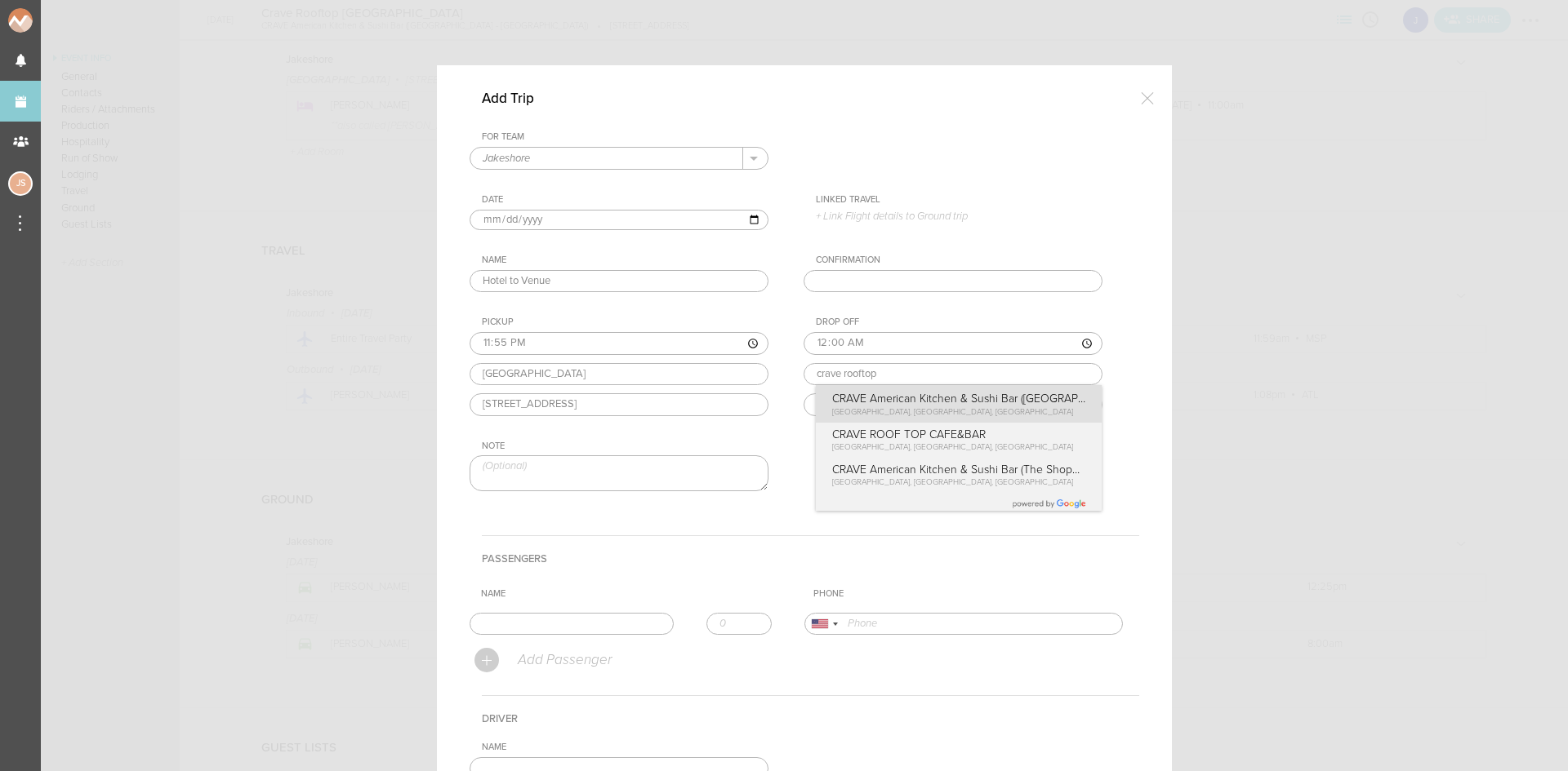
click at [889, 393] on div "Drop Off 00:00 crave rooftop CRAVE American Kitchen & Sushi Bar (LaSalle Plaza …" at bounding box center [969, 366] width 332 height 99
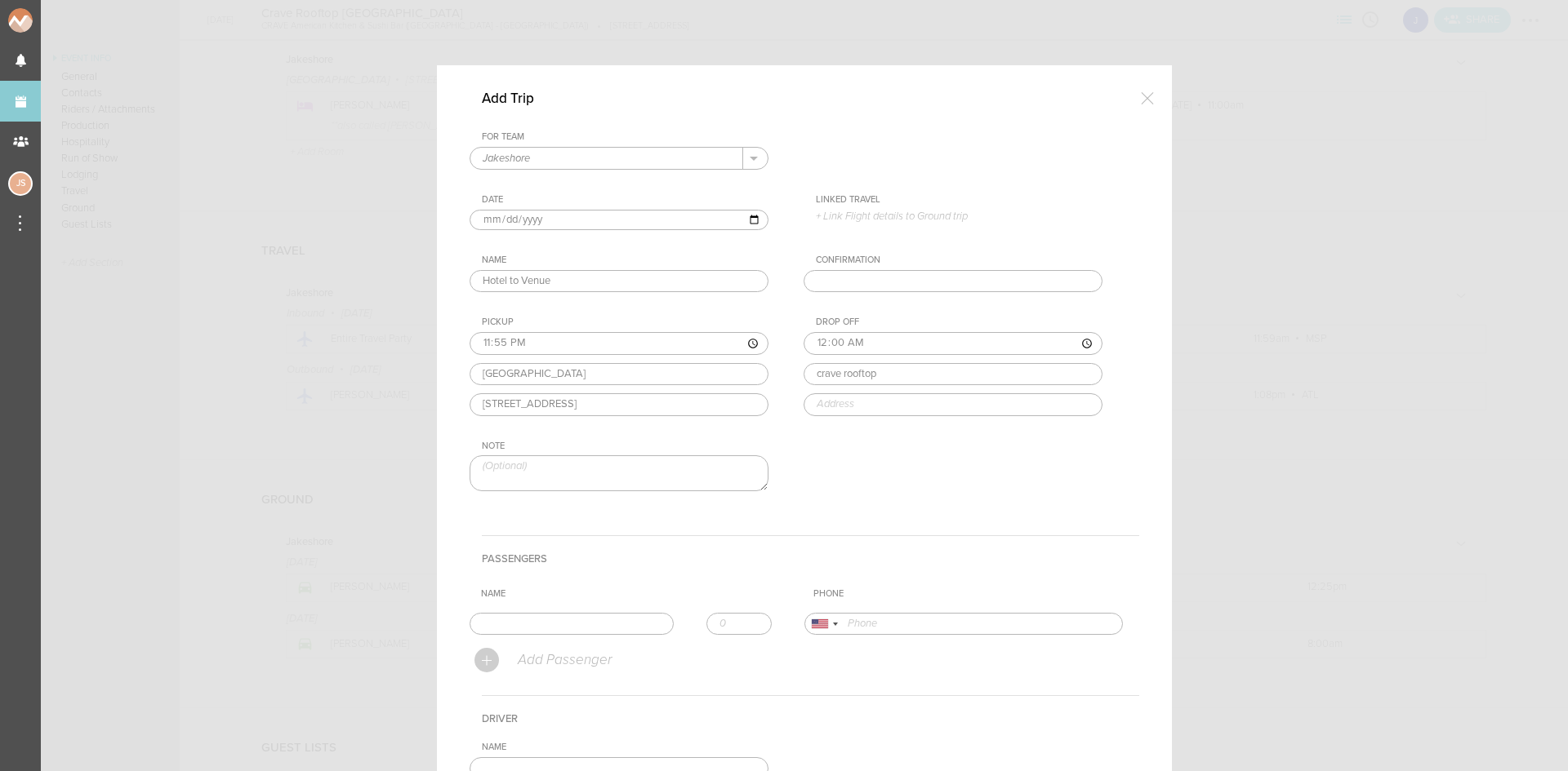
type input "CRAVE American Kitchen & Sushi Bar (LaSalle Plaza - Minneapolis)"
type input "825 Hennepin Ave, Minneapolis, MN 55402, USA"
click at [932, 372] on input "CRAVE American Kitchen & Sushi Bar (LaSalle Plaza - Minneapolis)" at bounding box center [953, 374] width 299 height 23
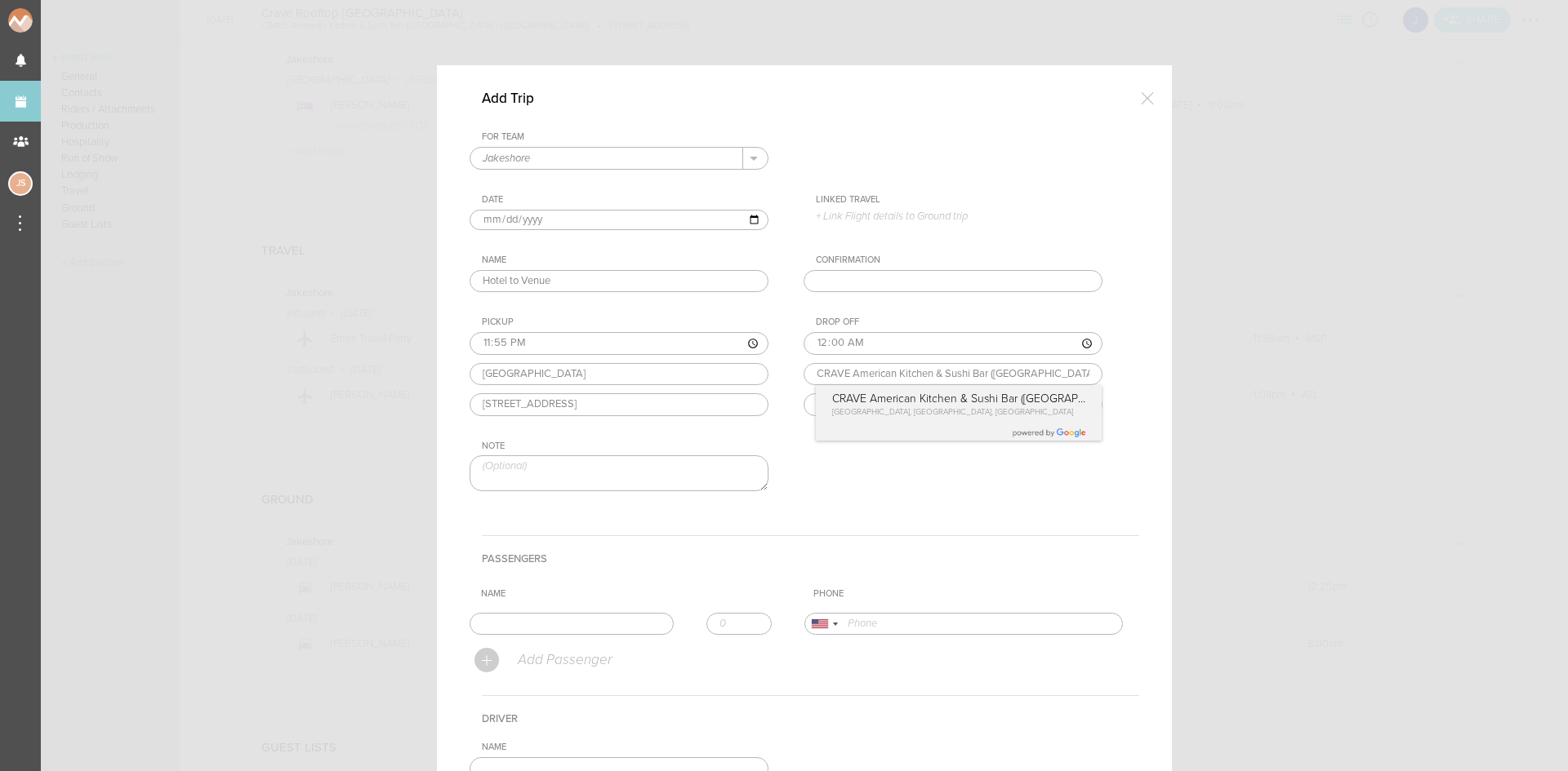
scroll to position [0, 34]
drag, startPoint x: 886, startPoint y: 375, endPoint x: 1140, endPoint y: 379, distance: 254.0
click at [1140, 379] on div "Add Trip For Team Jakeshore + Add New Team Jakeshore . Jakeshore Date 2025-08-1…" at bounding box center [804, 523] width 735 height 915
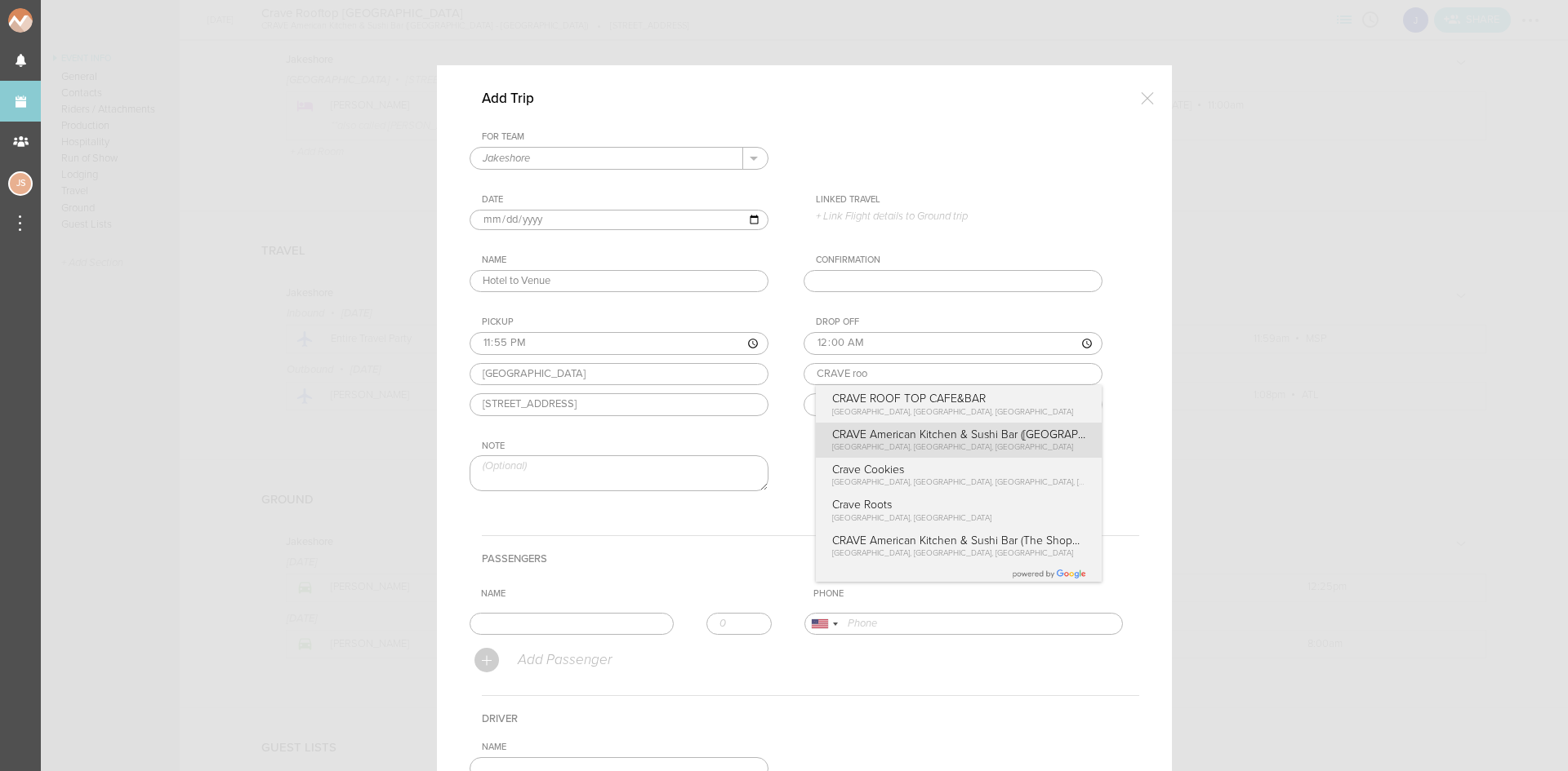
type input "CRAVE American Kitchen & Sushi Bar (LaSalle Plaza - Minneapolis)"
click at [1022, 439] on div "For Team Jakeshore + Add New Team Jakeshore . Jakeshore Date 2025-08-16 Linked …" at bounding box center [804, 325] width 670 height 388
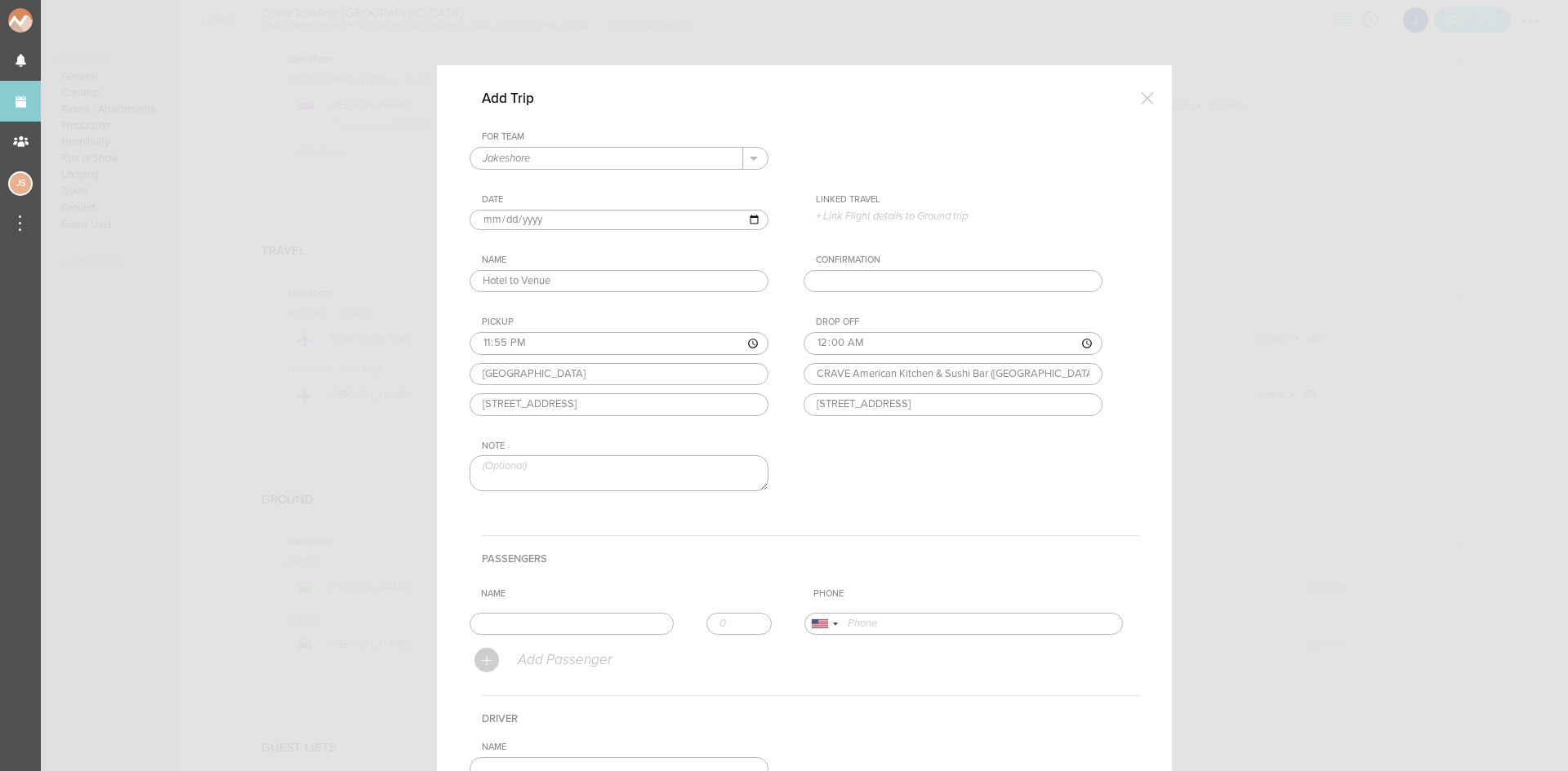
drag, startPoint x: 831, startPoint y: 404, endPoint x: 785, endPoint y: 405, distance: 46.0
click at [785, 405] on div "For Team Jakeshore + Add New Team Jakeshore . Jakeshore Date 2025-08-16 Linked …" at bounding box center [804, 325] width 670 height 388
type input "731 Hennepin Ave, Minneapolis, MN 55402, USA"
click at [599, 625] on input "text" at bounding box center [572, 624] width 204 height 23
type input "Jake"
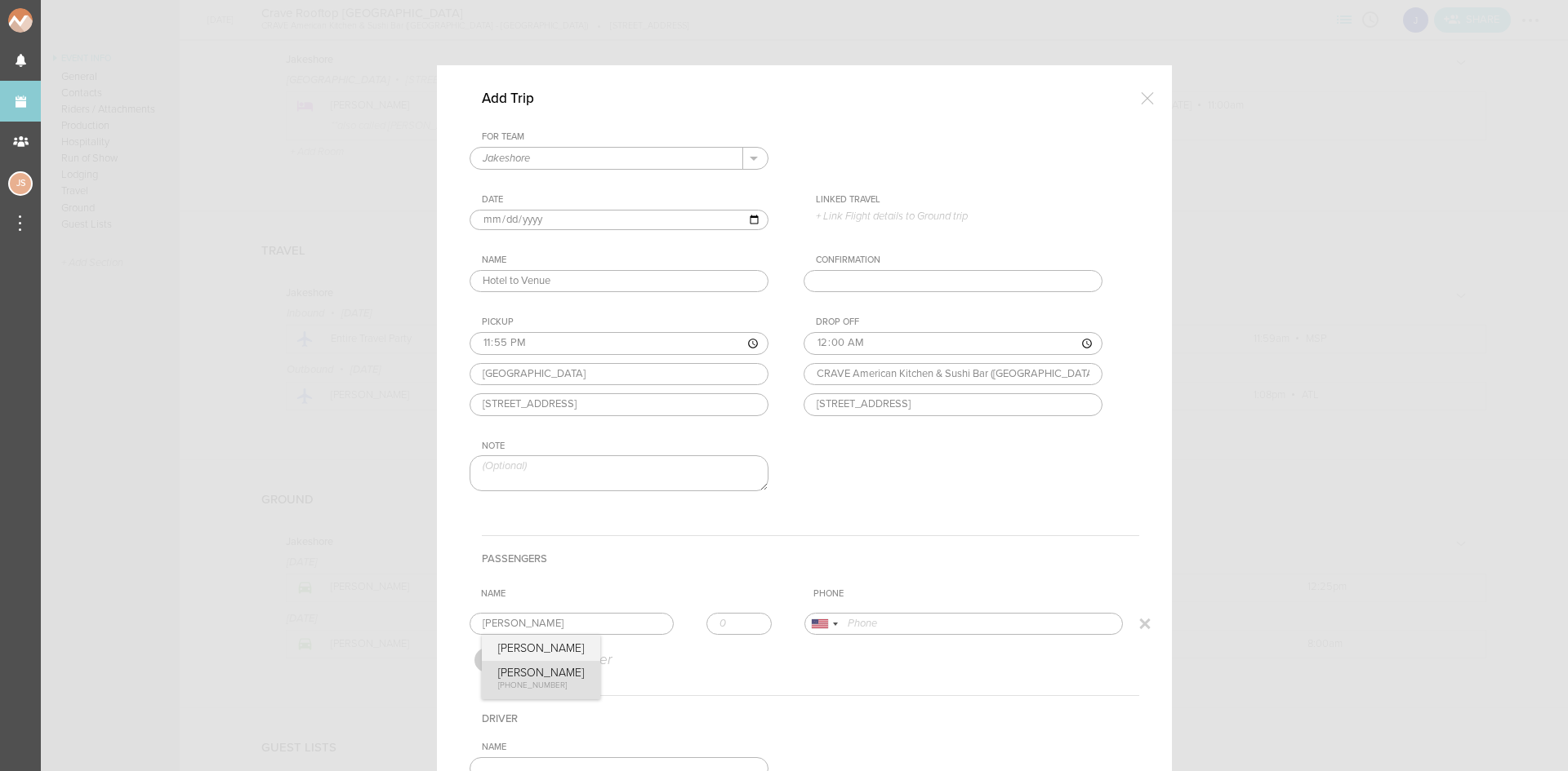
type input "17734435231"
click at [525, 684] on form "For Team Jakeshore + Add New Team Jakeshore . Jakeshore Date 2025-08-16 Linked …" at bounding box center [804, 547] width 670 height 833
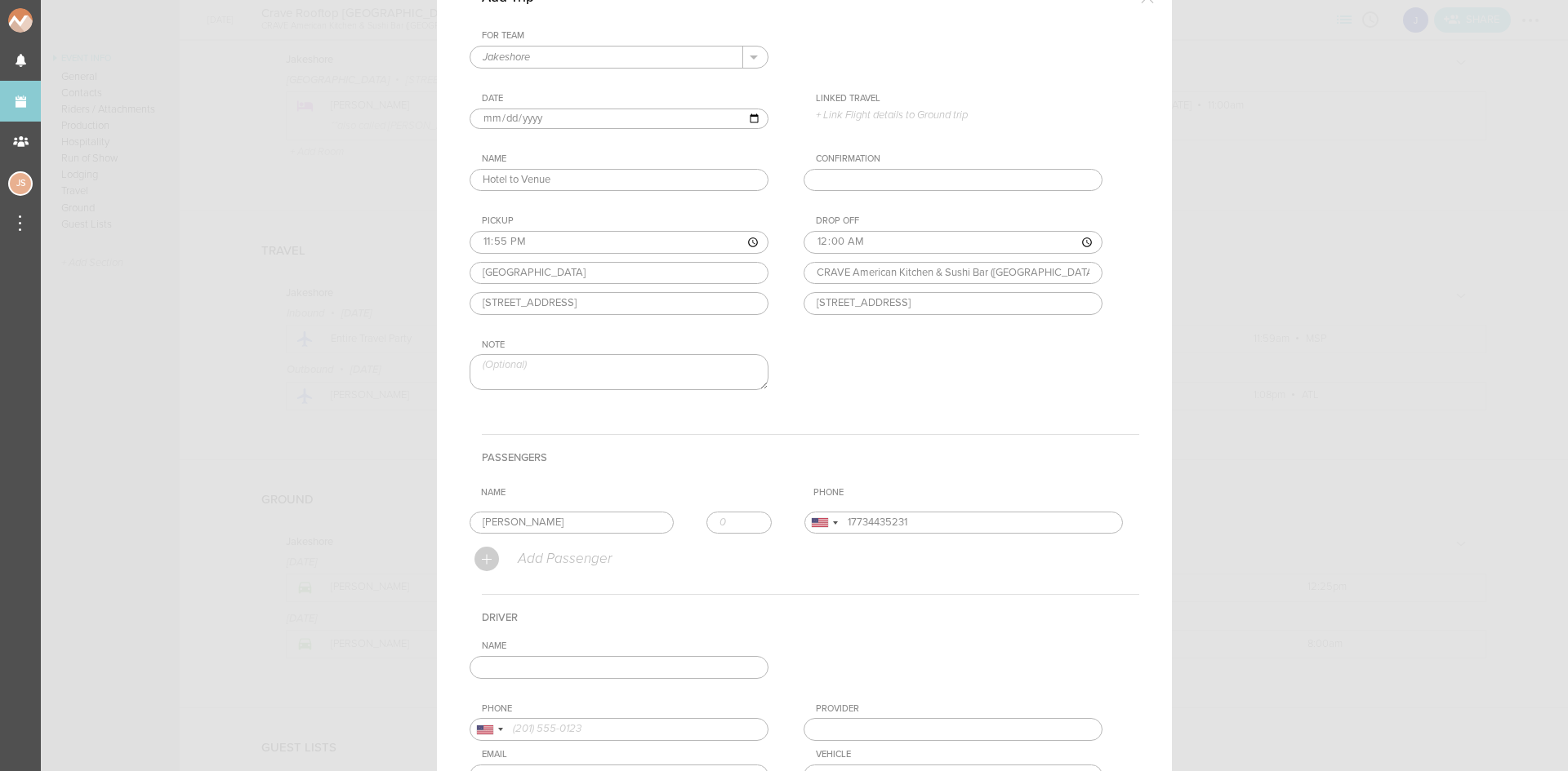
scroll to position [258, 0]
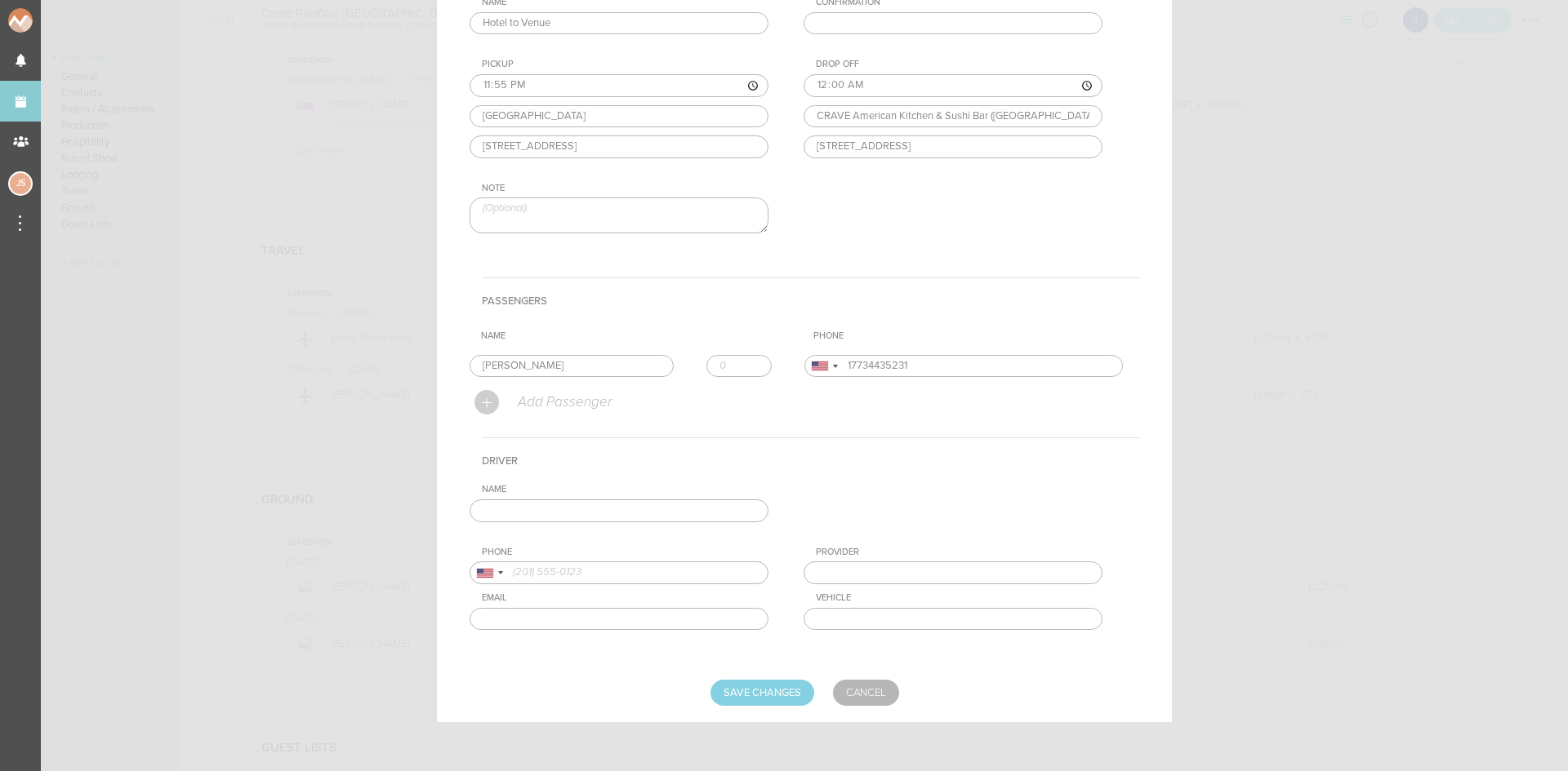
click at [546, 511] on input "text" at bounding box center [619, 511] width 299 height 23
type input "Diane Odash"
type input "16122024290"
click at [547, 570] on div "Name Diane Odash Diane Odash +1 (612) 202-4290 Diane Odash +1 (612) 202-4290 Di…" at bounding box center [804, 570] width 670 height 171
click at [794, 689] on input "Save Changes" at bounding box center [762, 693] width 103 height 26
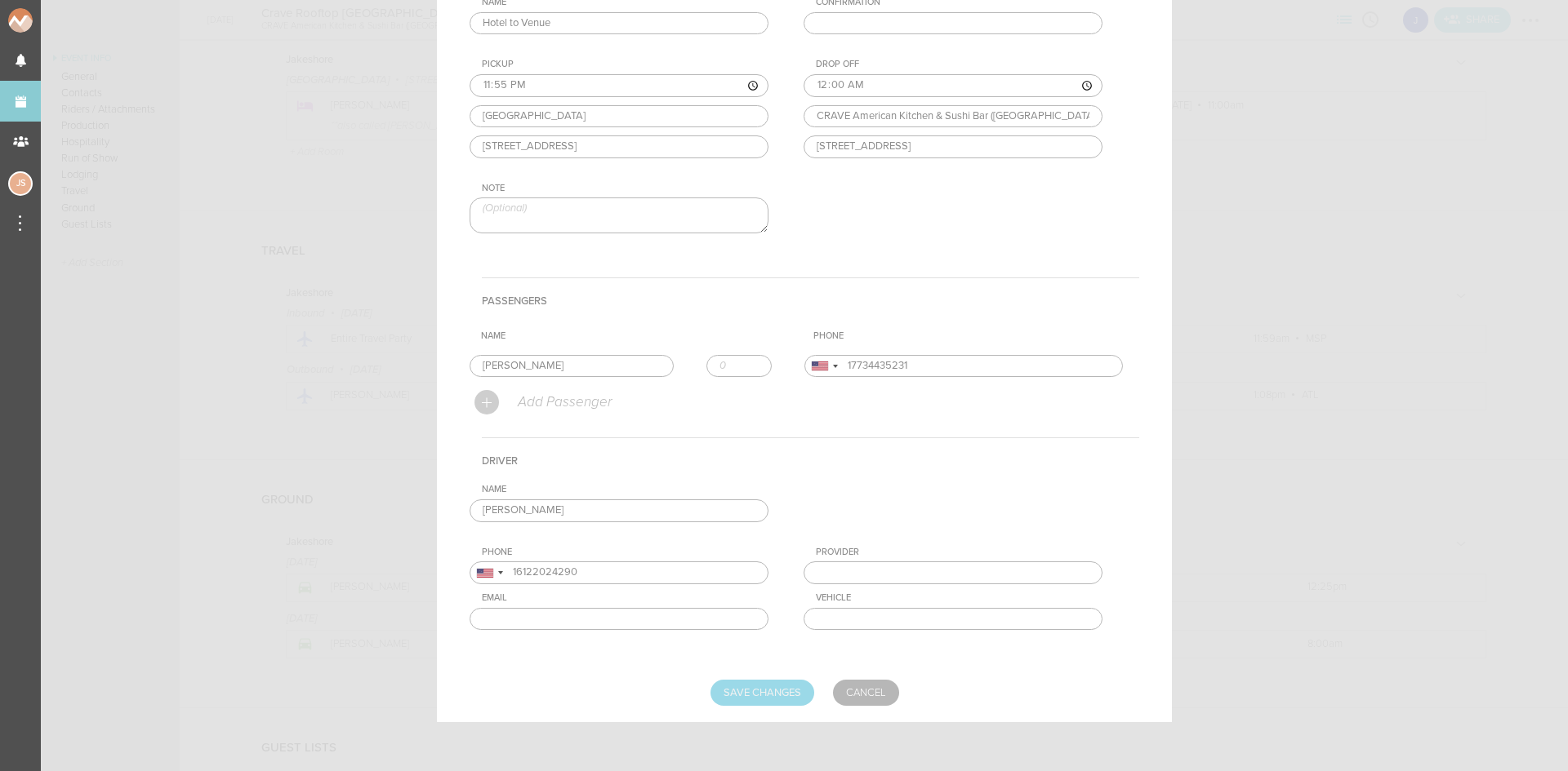
type input "Saving..."
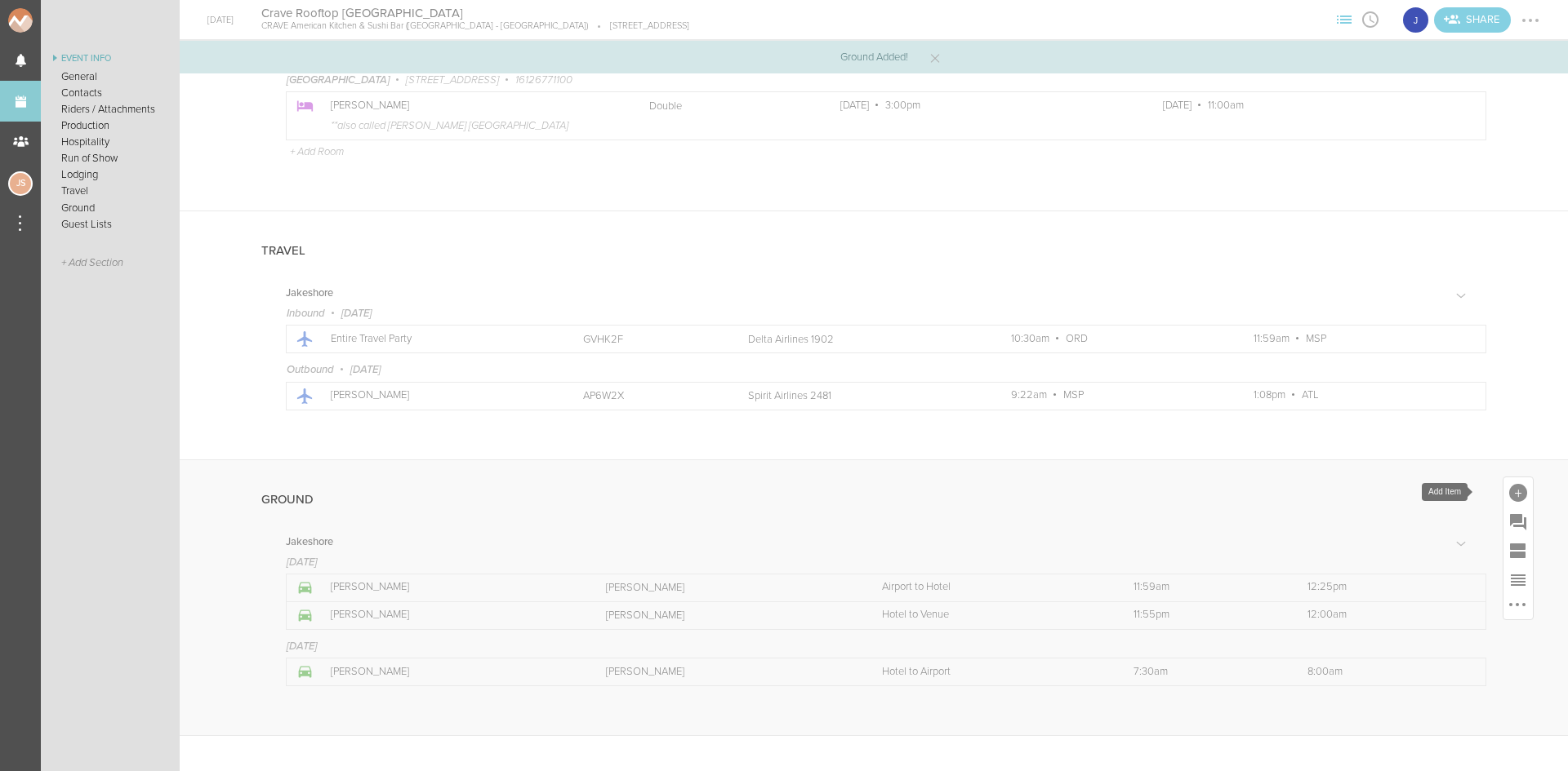
click at [1505, 484] on div at bounding box center [1518, 492] width 30 height 30
click at [1492, 622] on icon at bounding box center [1498, 636] width 33 height 33
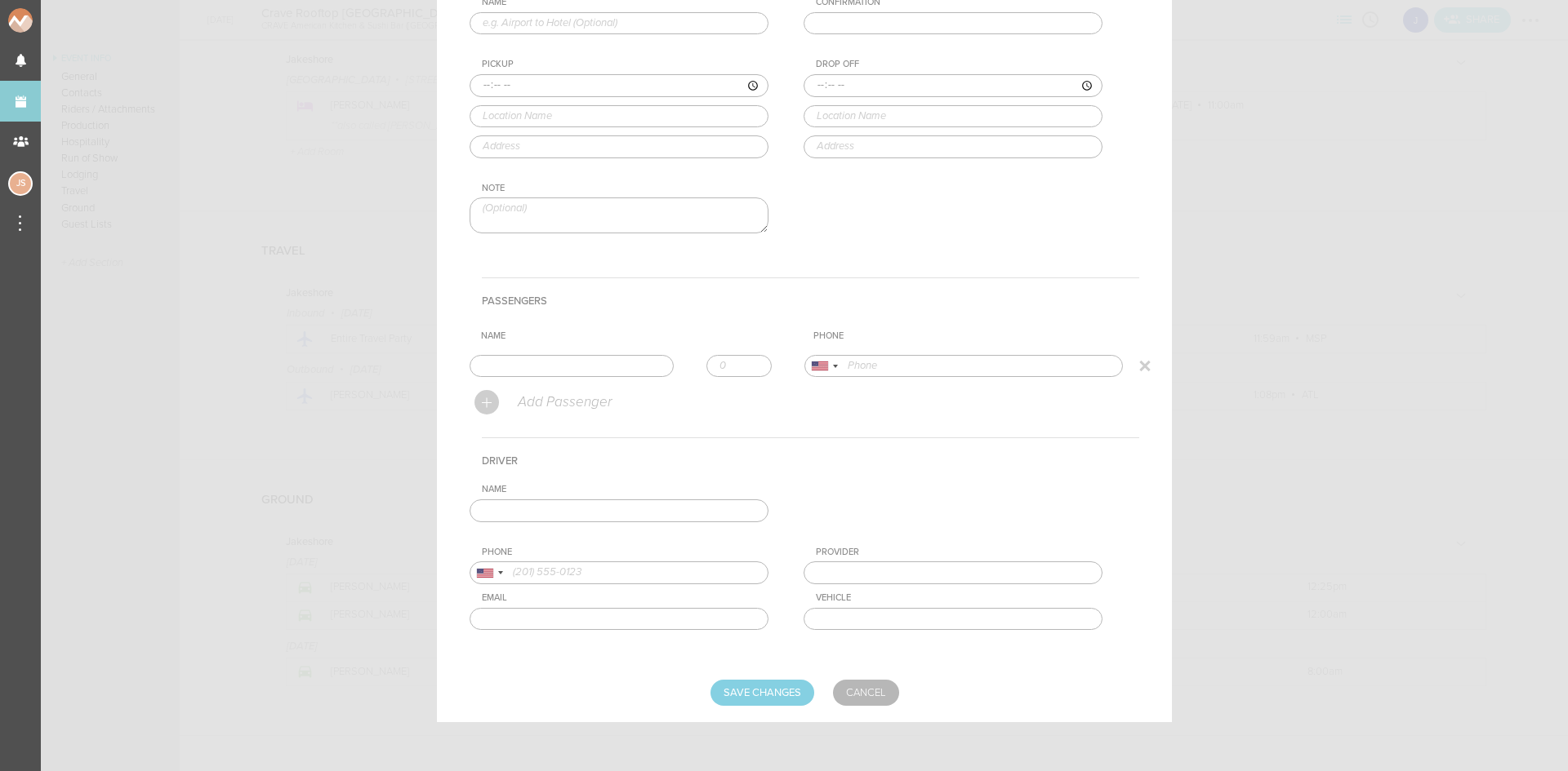
scroll to position [0, 0]
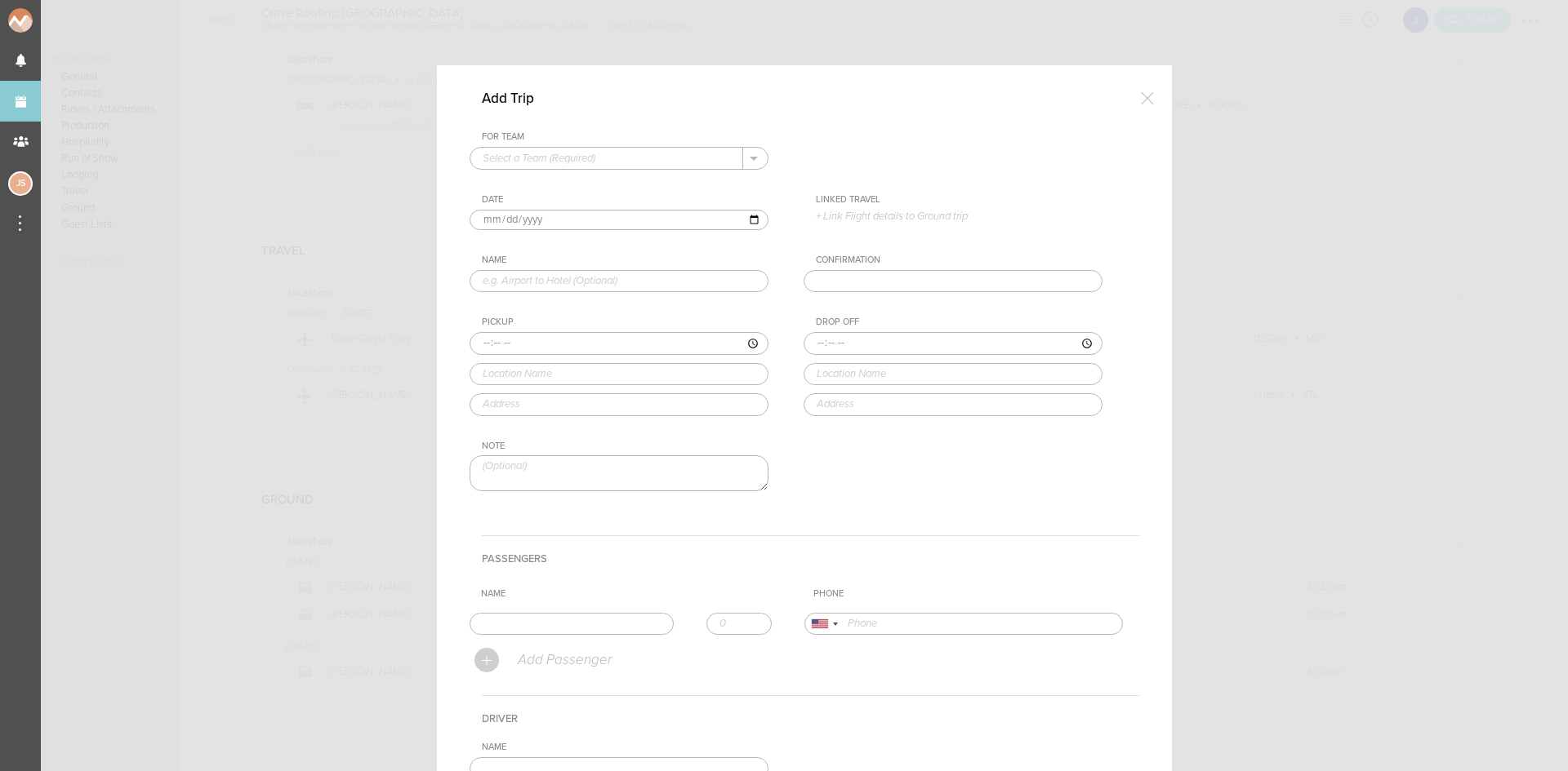
click at [683, 161] on input "text" at bounding box center [607, 158] width 273 height 21
click at [681, 191] on p "Jakeshore" at bounding box center [619, 184] width 273 height 28
type input "Jakeshore"
click at [499, 219] on input "2025-08-16" at bounding box center [619, 221] width 299 height 21
type input "2025-08-17"
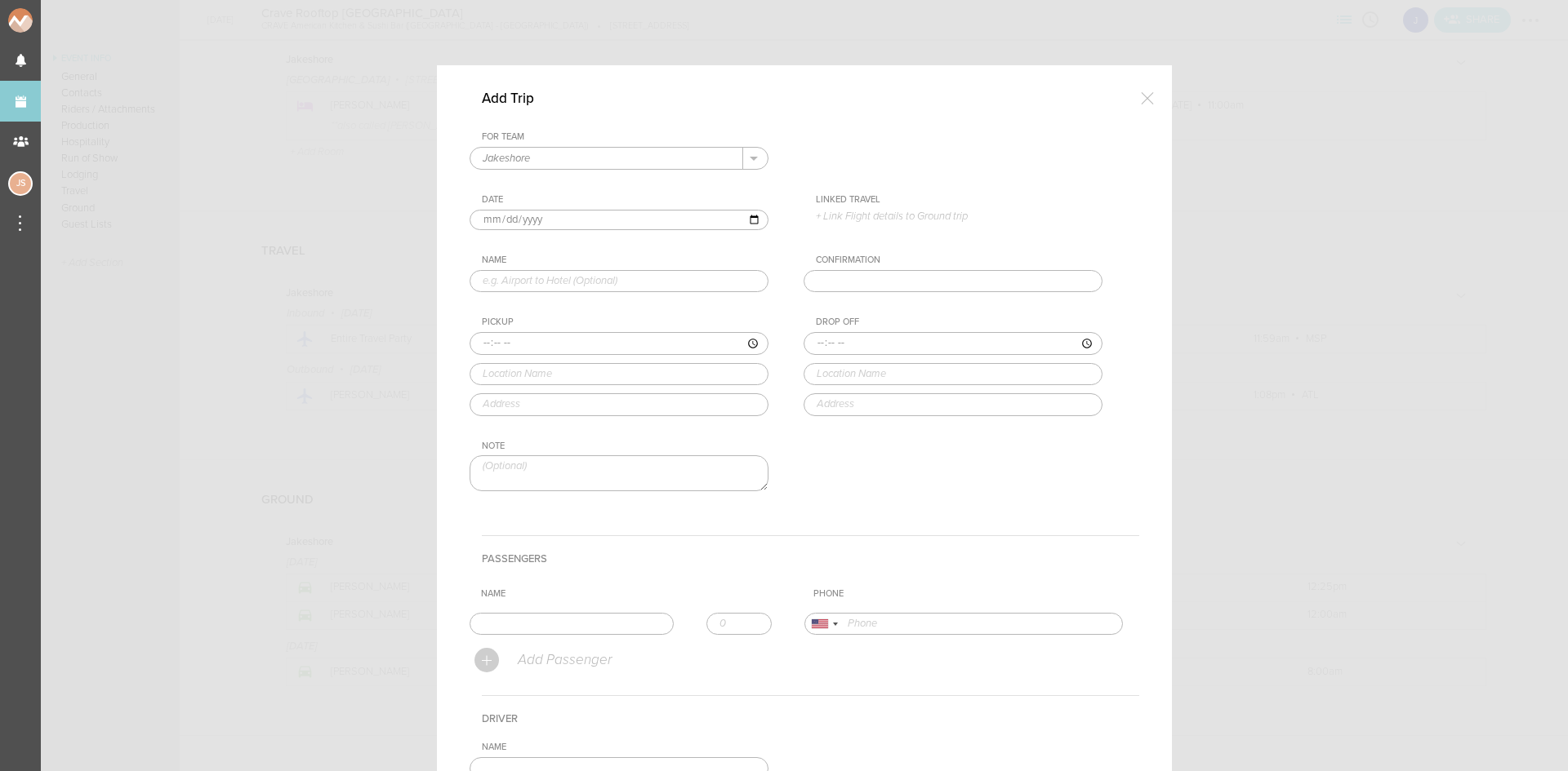
click at [582, 280] on input "text" at bounding box center [619, 281] width 299 height 23
type input "Venue to Hotel"
click at [470, 342] on input "time" at bounding box center [619, 344] width 299 height 23
type input "02:00"
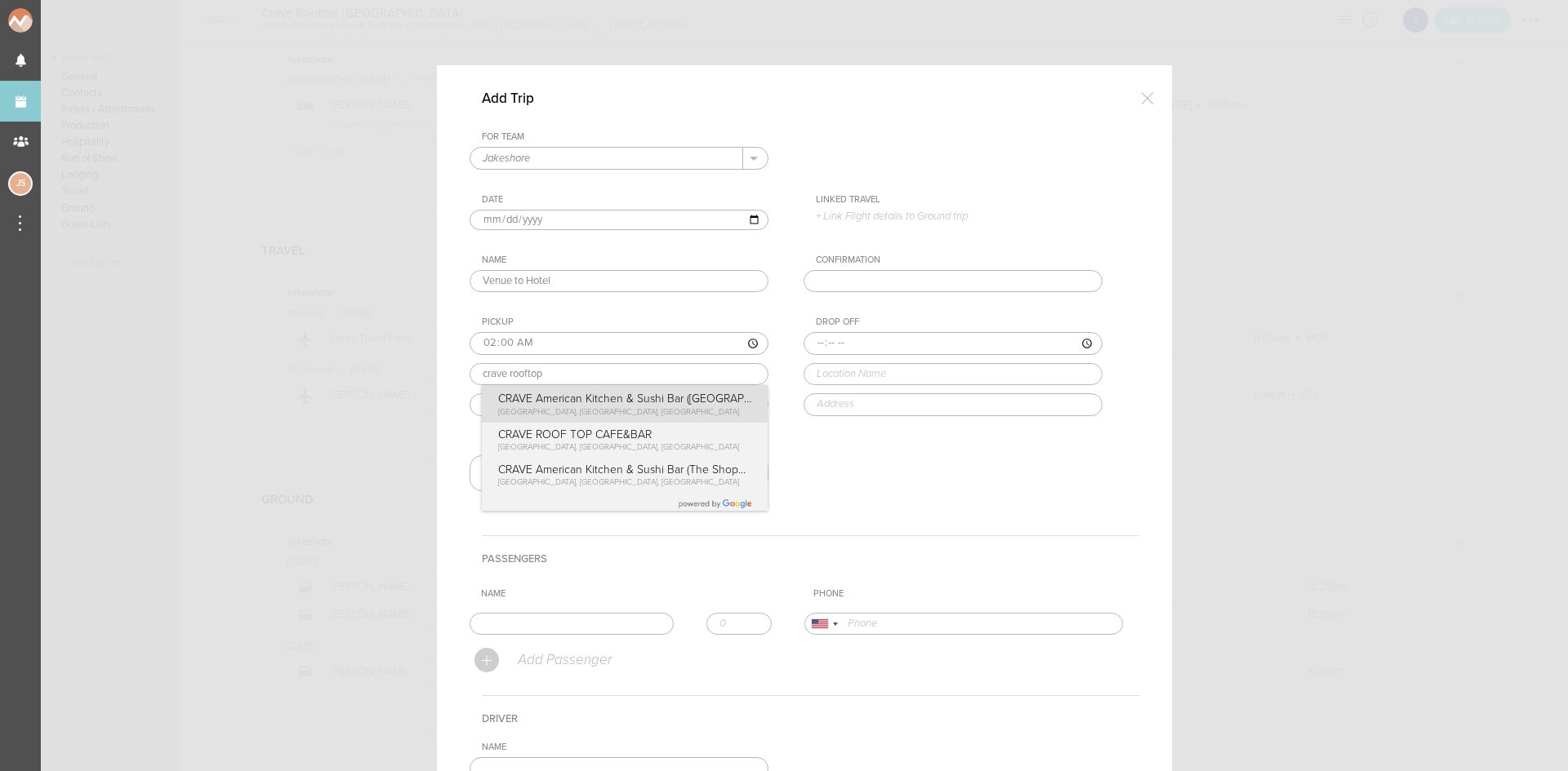
type input "CRAVE American Kitchen & Sushi Bar (LaSalle Plaza - Minneapolis)"
click at [565, 405] on div "Pickup 02:00 CRAVE American Kitchen & Sushi Bar (LaSalle Plaza - Minneapolis) C…" at bounding box center [636, 366] width 332 height 99
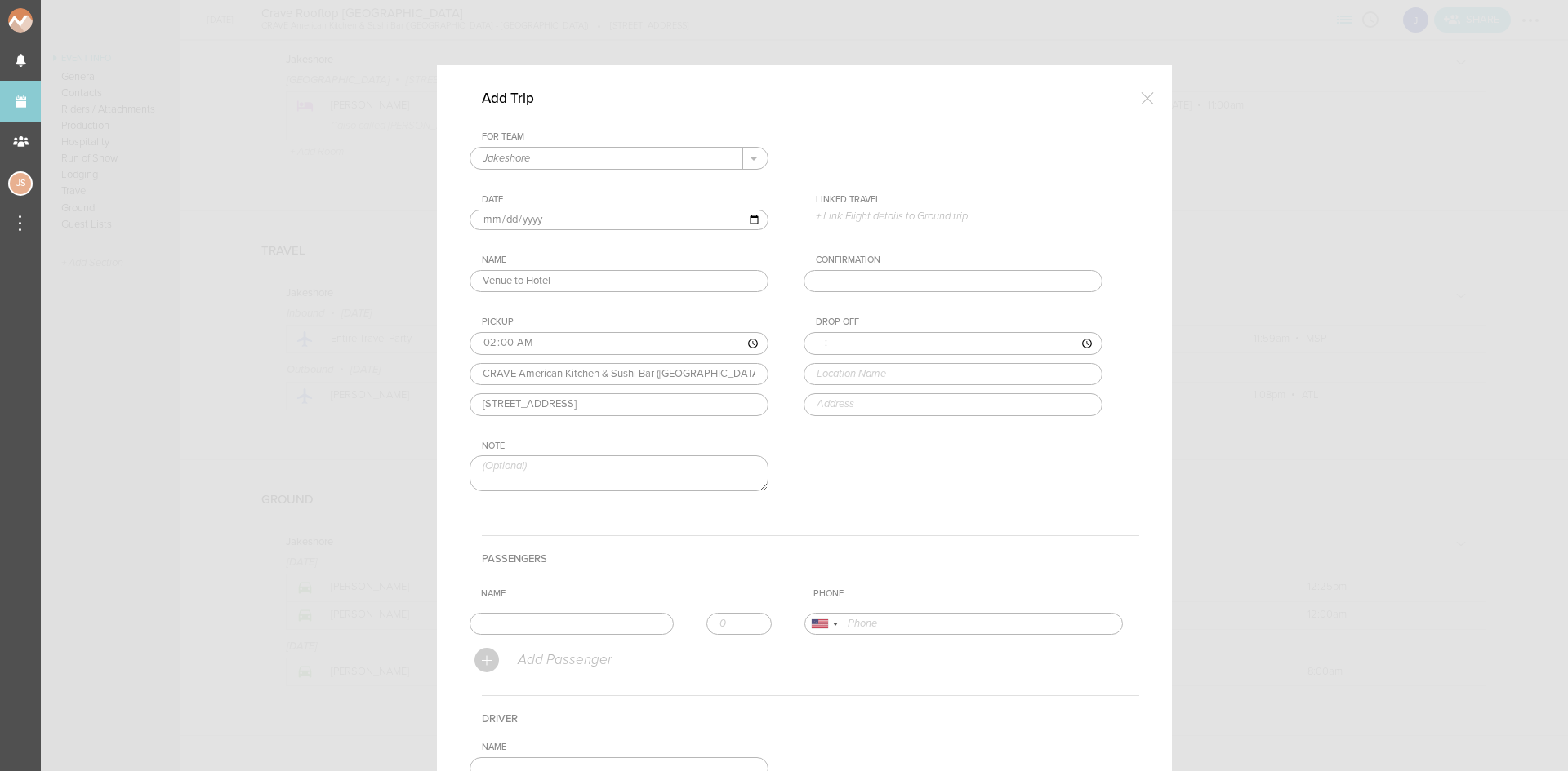
drag, startPoint x: 497, startPoint y: 403, endPoint x: 466, endPoint y: 396, distance: 31.8
click at [470, 396] on div "825 Hennepin Ave, Minneapolis, MN 55402, USA" at bounding box center [619, 405] width 299 height 23
type input "731 Hennepin Ave, Minneapolis, MN 55402, USA"
click at [812, 341] on input "time" at bounding box center [953, 344] width 299 height 23
type input "02:05"
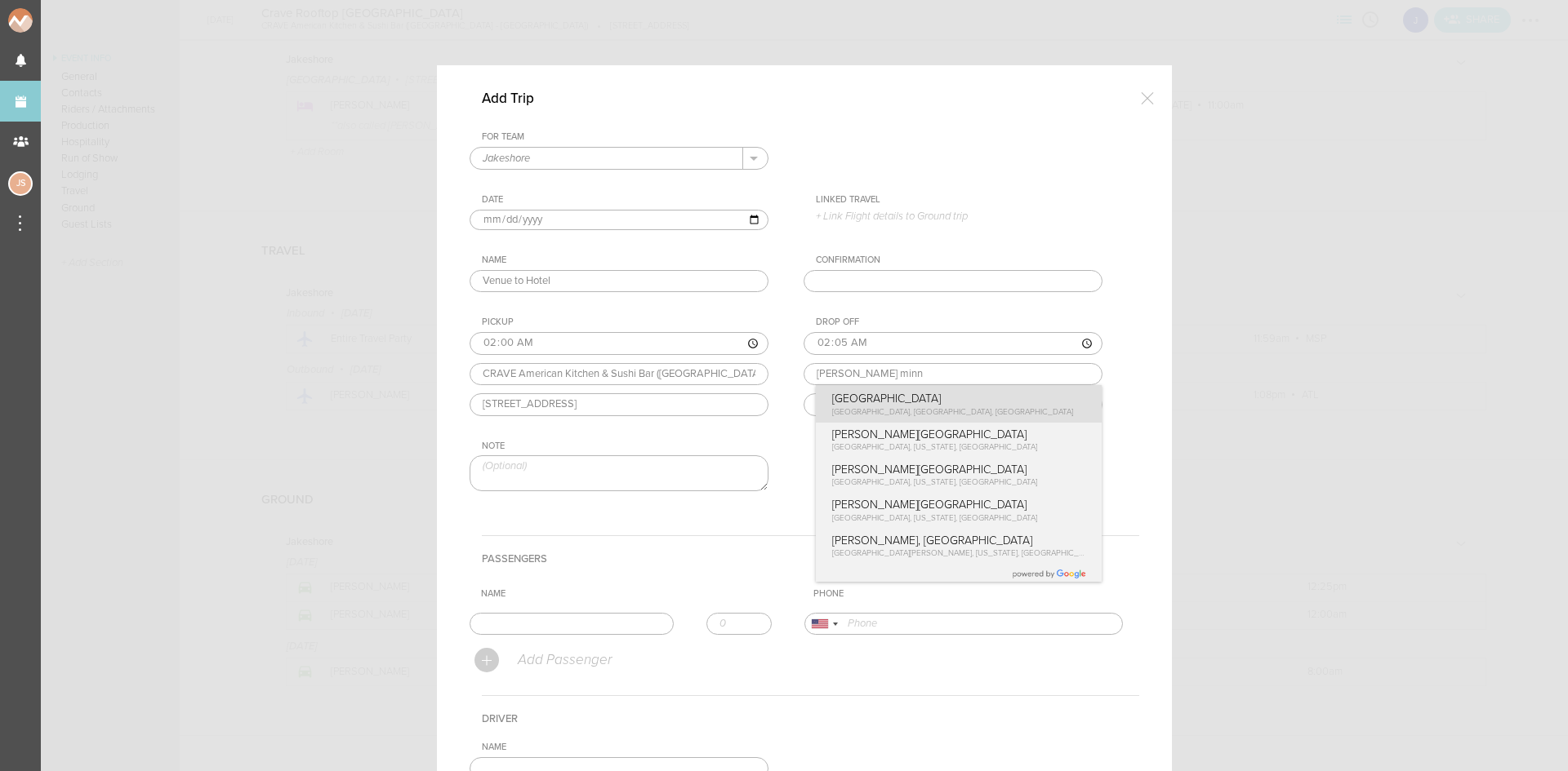
type input "Loews Minneapolis Hotel"
type input "601 N 1st Ave, Minneapolis, MN 55403, USA"
click at [956, 392] on div "Drop Off 02:05 Loews Minneapolis Hotel Loews Minneapolis Hotel North 1st Avenue…" at bounding box center [969, 366] width 332 height 99
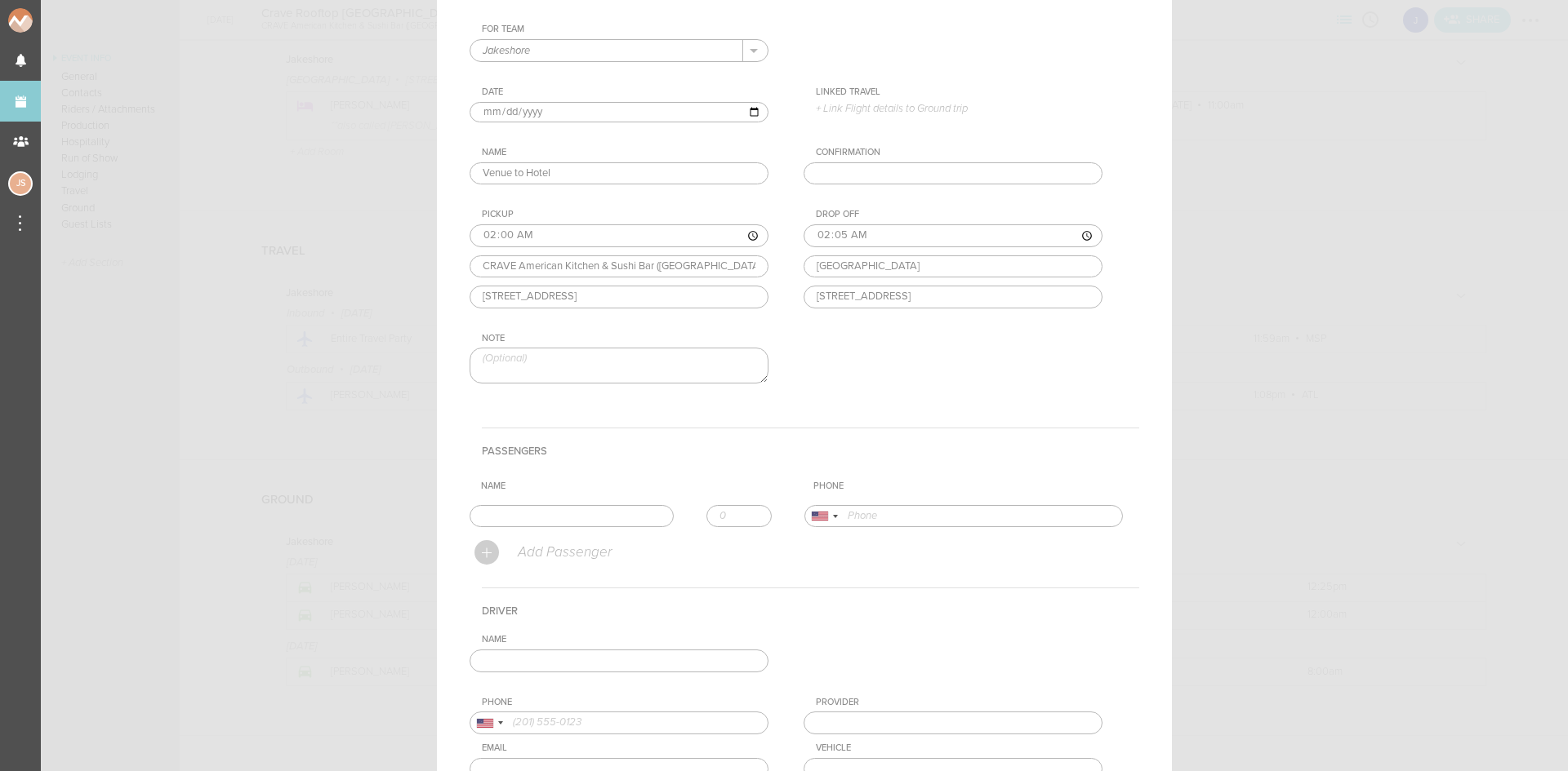
scroll to position [245, 0]
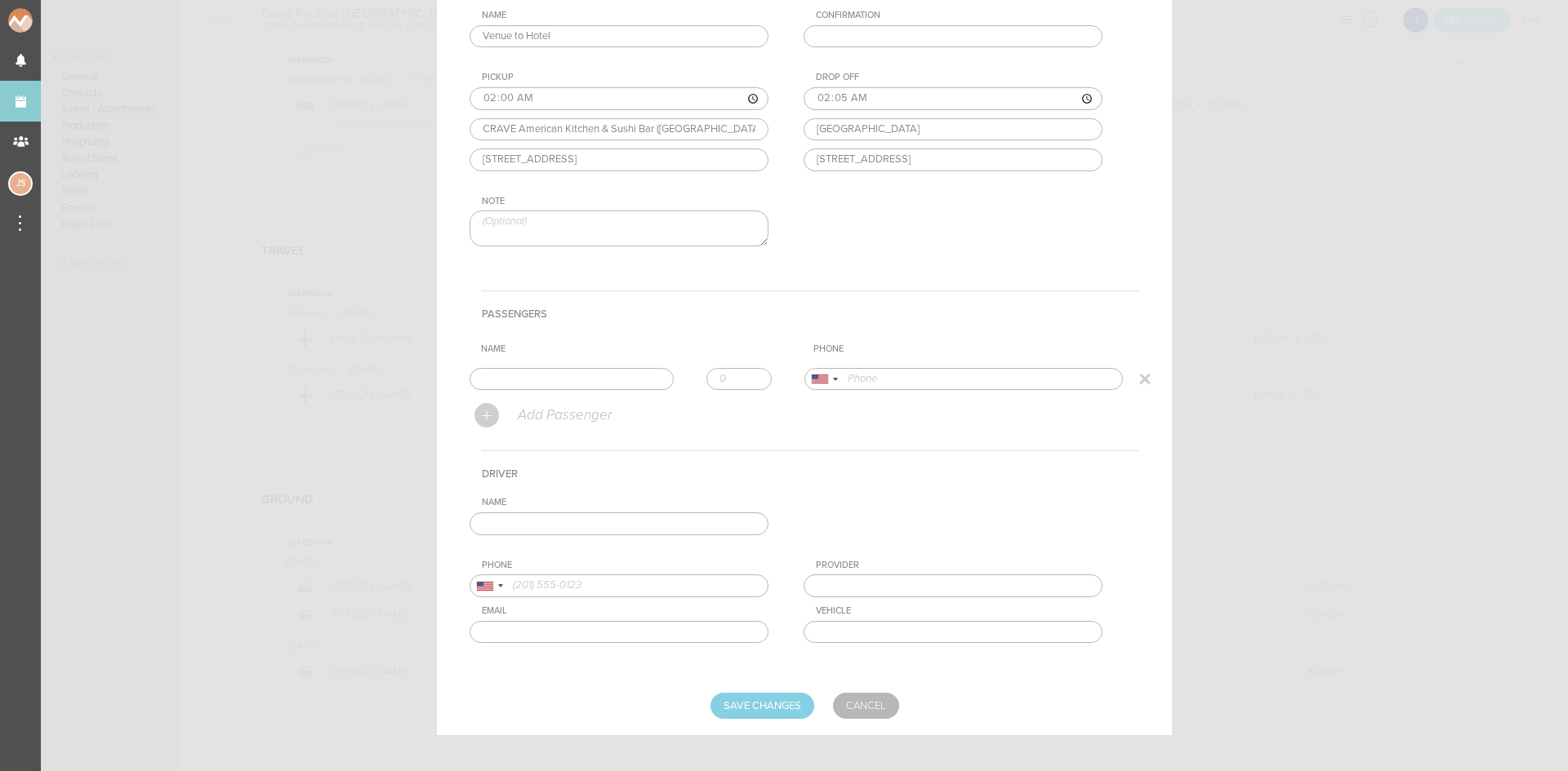
click at [540, 382] on input "text" at bounding box center [572, 379] width 204 height 23
type input "Jake"
type input "17734435231"
drag, startPoint x: 536, startPoint y: 420, endPoint x: 555, endPoint y: 498, distance: 80.3
click at [536, 420] on form "For Team Jakeshore + Add New Team Jakeshore . Jakeshore Date 2025-08-17 Linked …" at bounding box center [804, 302] width 670 height 833
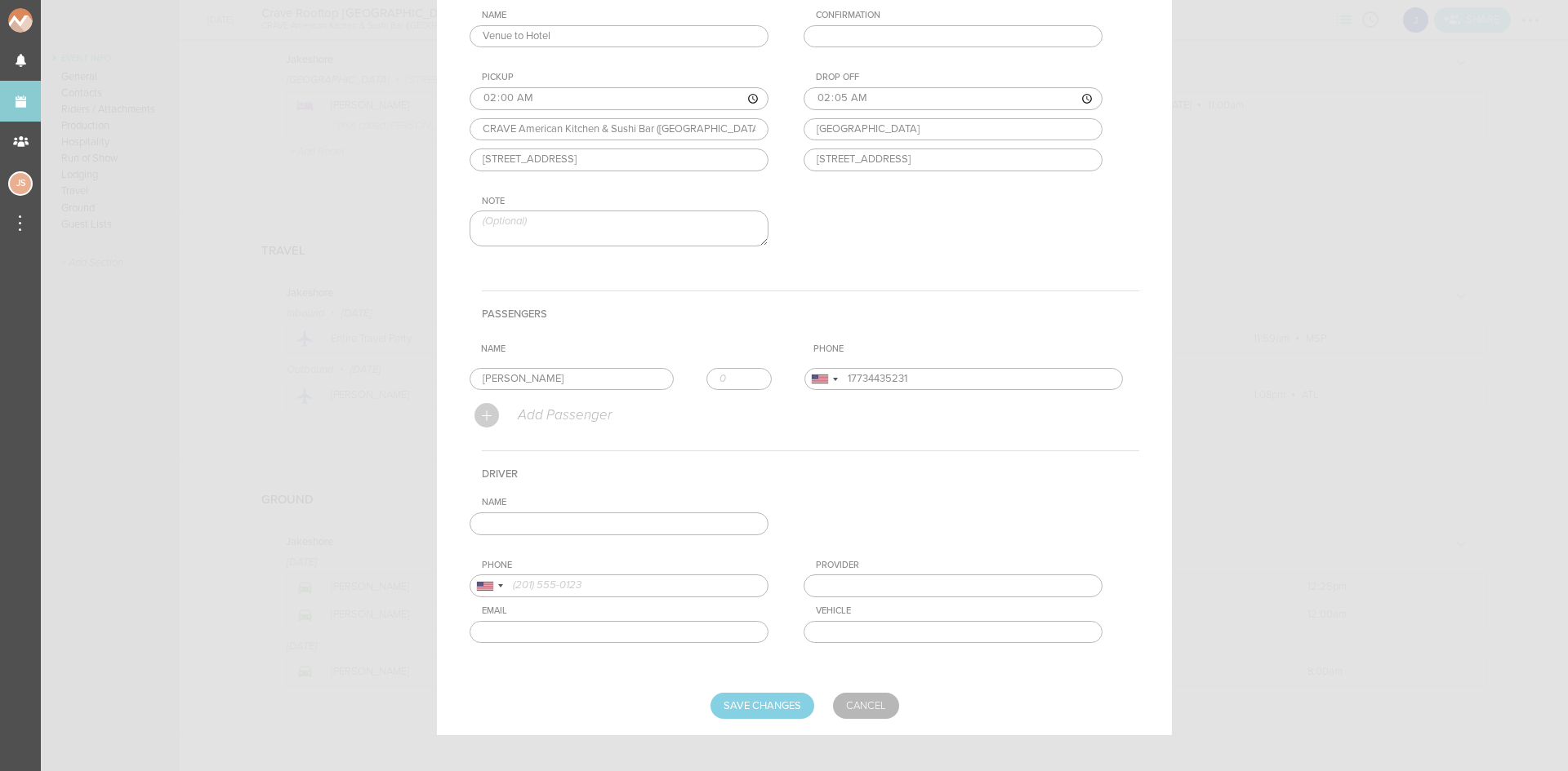
click at [574, 517] on input "text" at bounding box center [619, 524] width 299 height 23
type input "Diane Odash"
type input "16122024290"
click at [545, 593] on div "Name Diane Odash Diane Odash +1 (612) 202-4290 Diane Odash +1 (612) 202-4290 Di…" at bounding box center [804, 583] width 670 height 171
click at [727, 699] on input "Save Changes" at bounding box center [762, 706] width 103 height 26
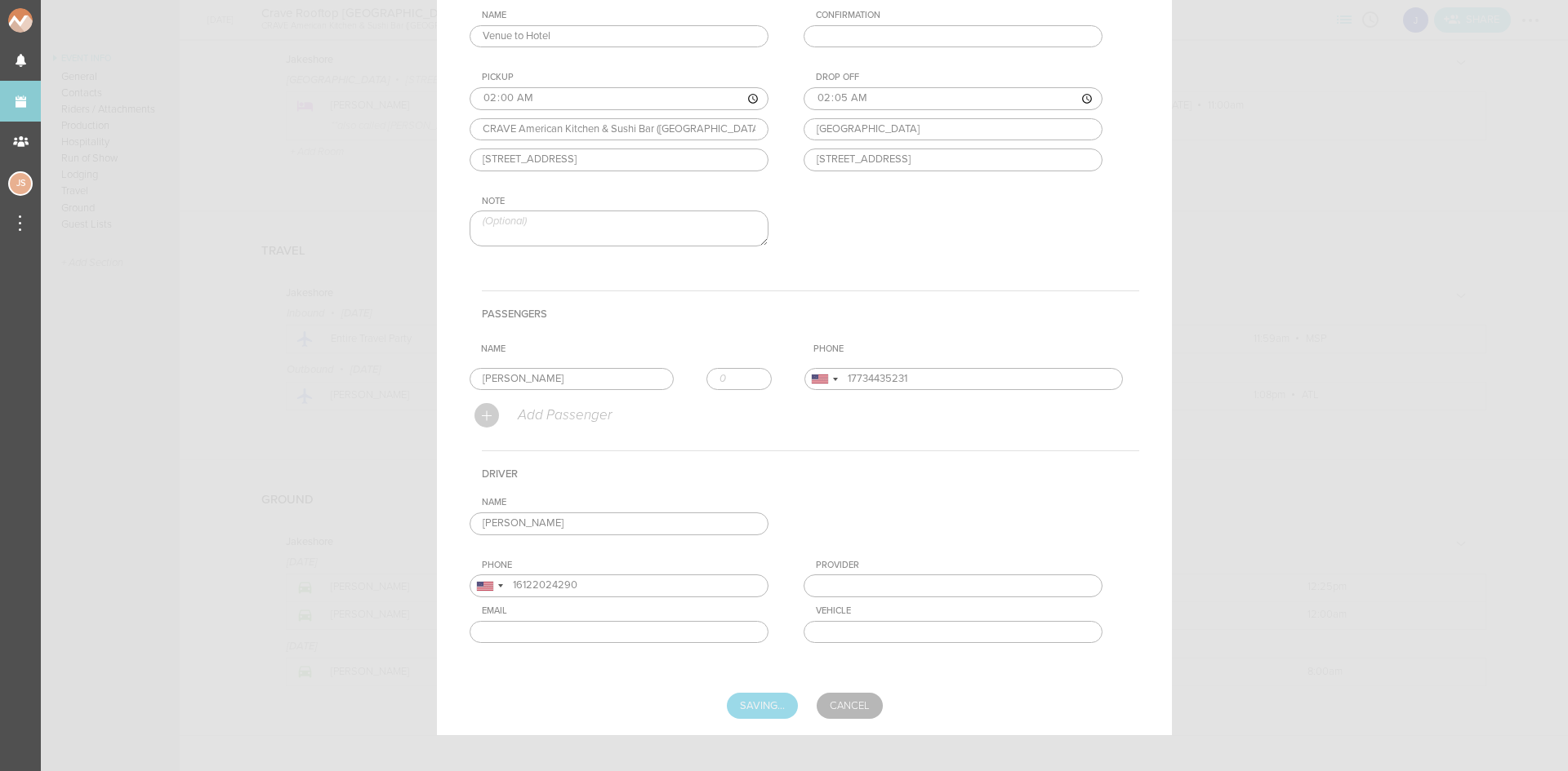
type input "Saving..."
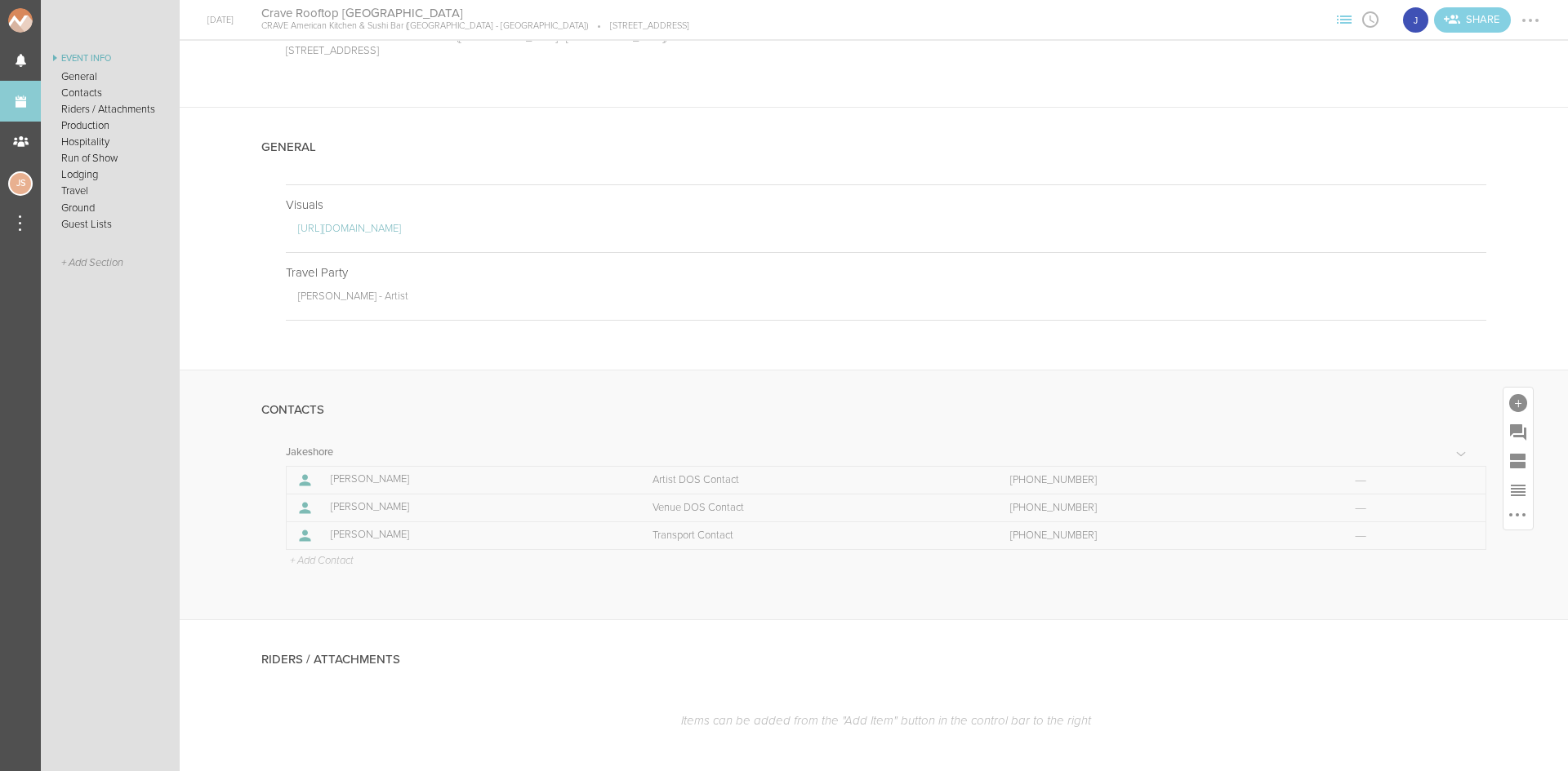
scroll to position [0, 0]
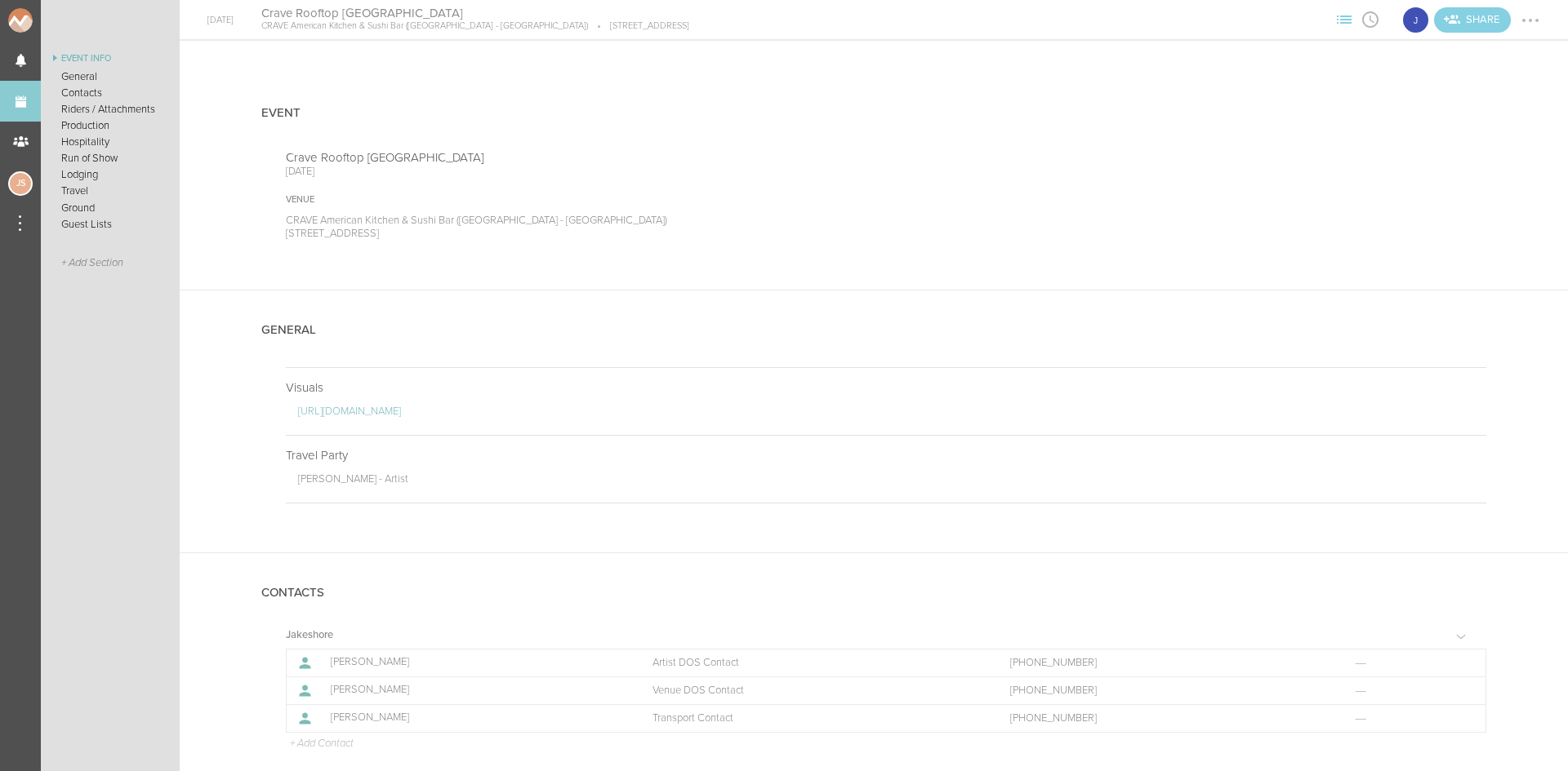
click at [1523, 14] on div at bounding box center [1531, 20] width 26 height 26
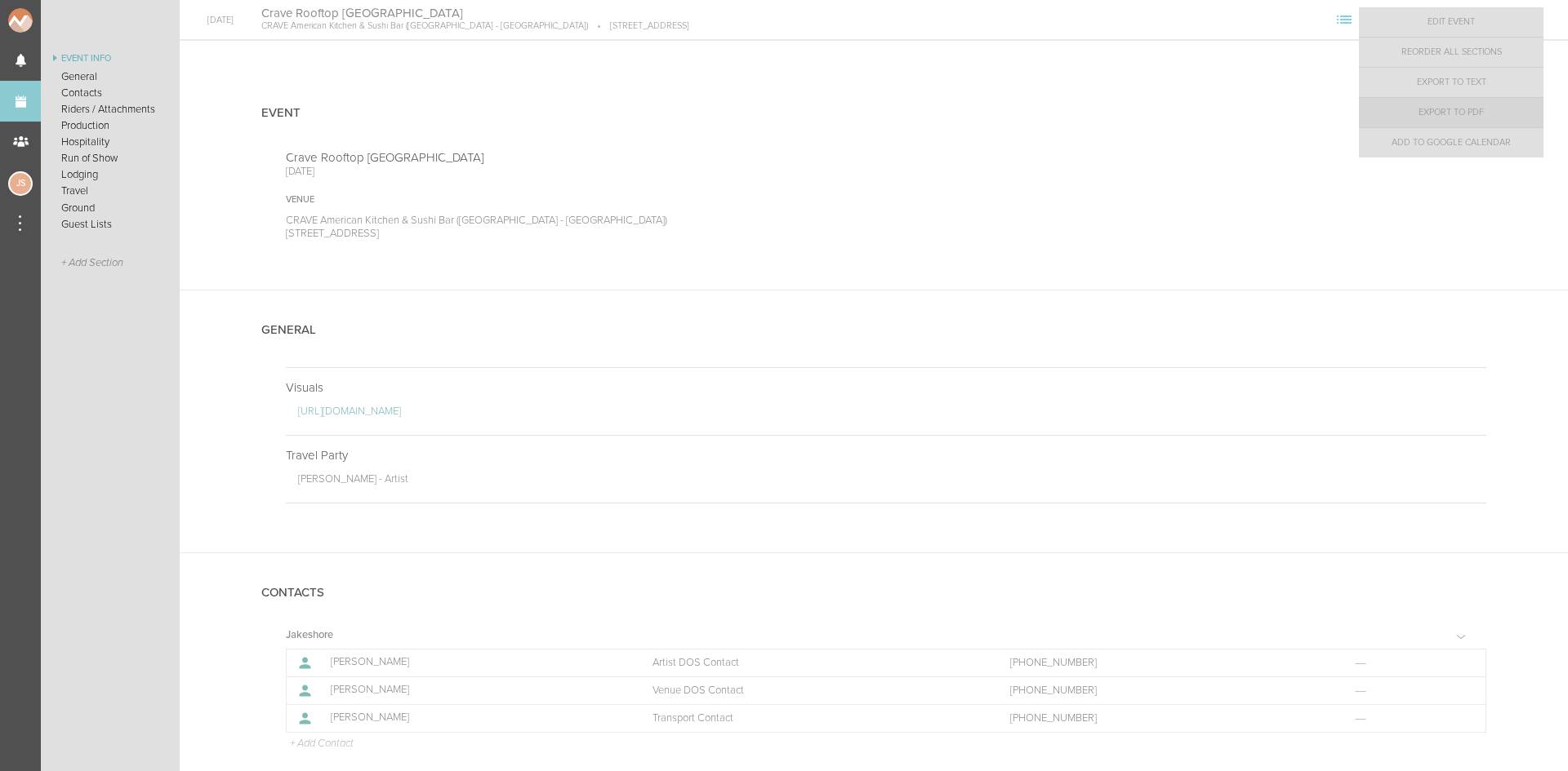
click at [1503, 109] on link "Export to PDF" at bounding box center [1451, 113] width 184 height 30
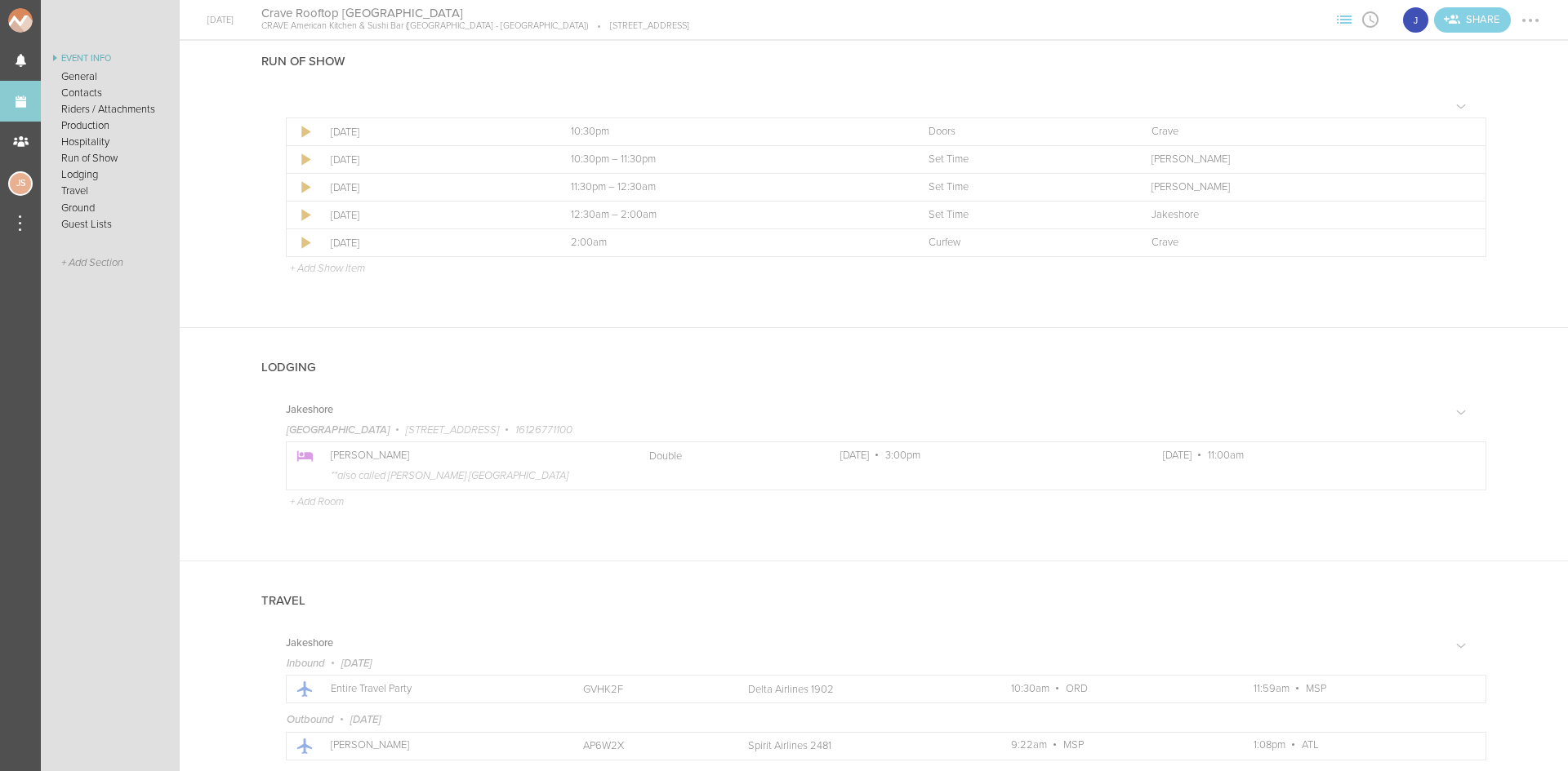
scroll to position [1387, 0]
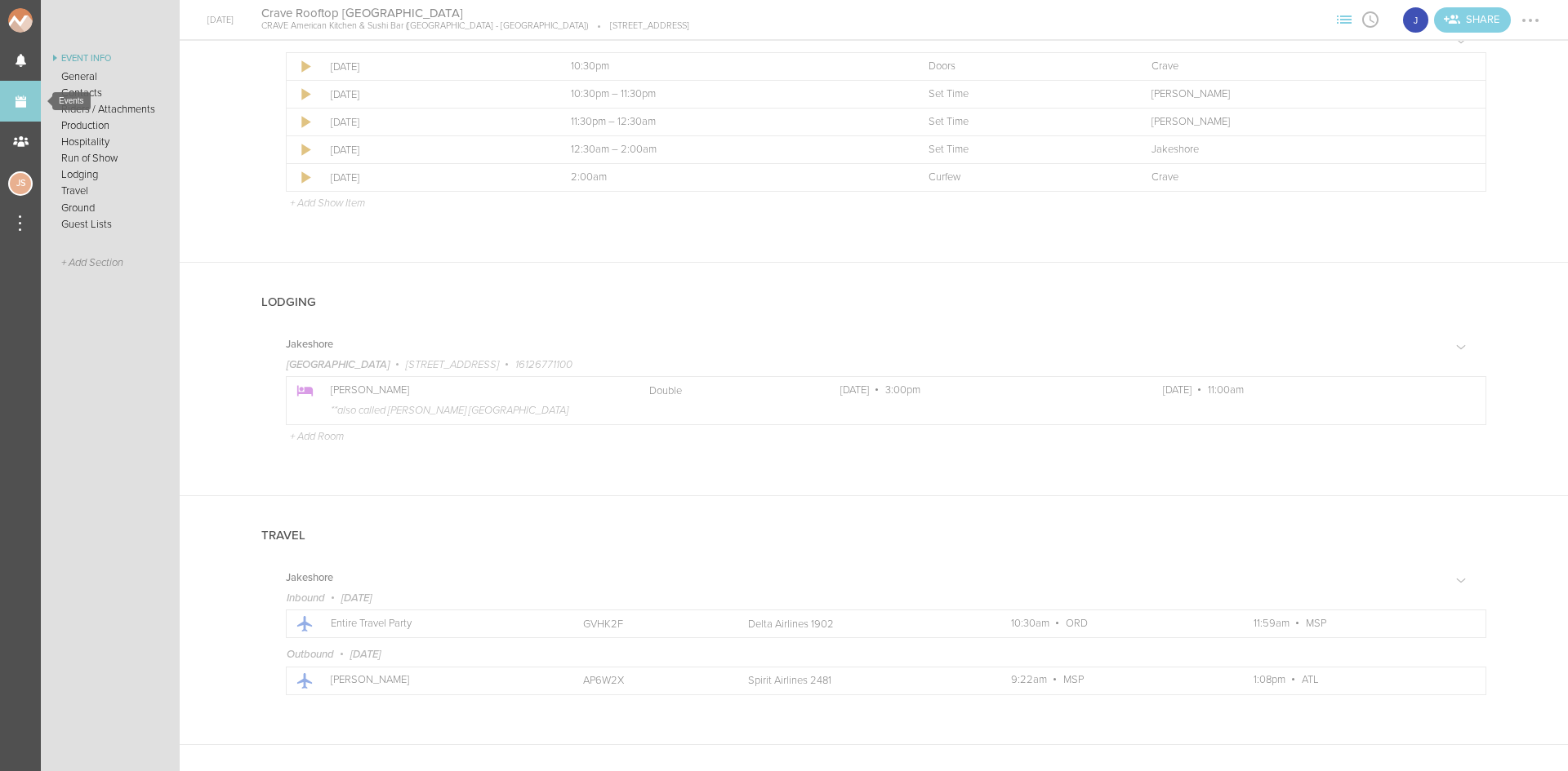
click at [11, 99] on link "Events" at bounding box center [20, 101] width 41 height 41
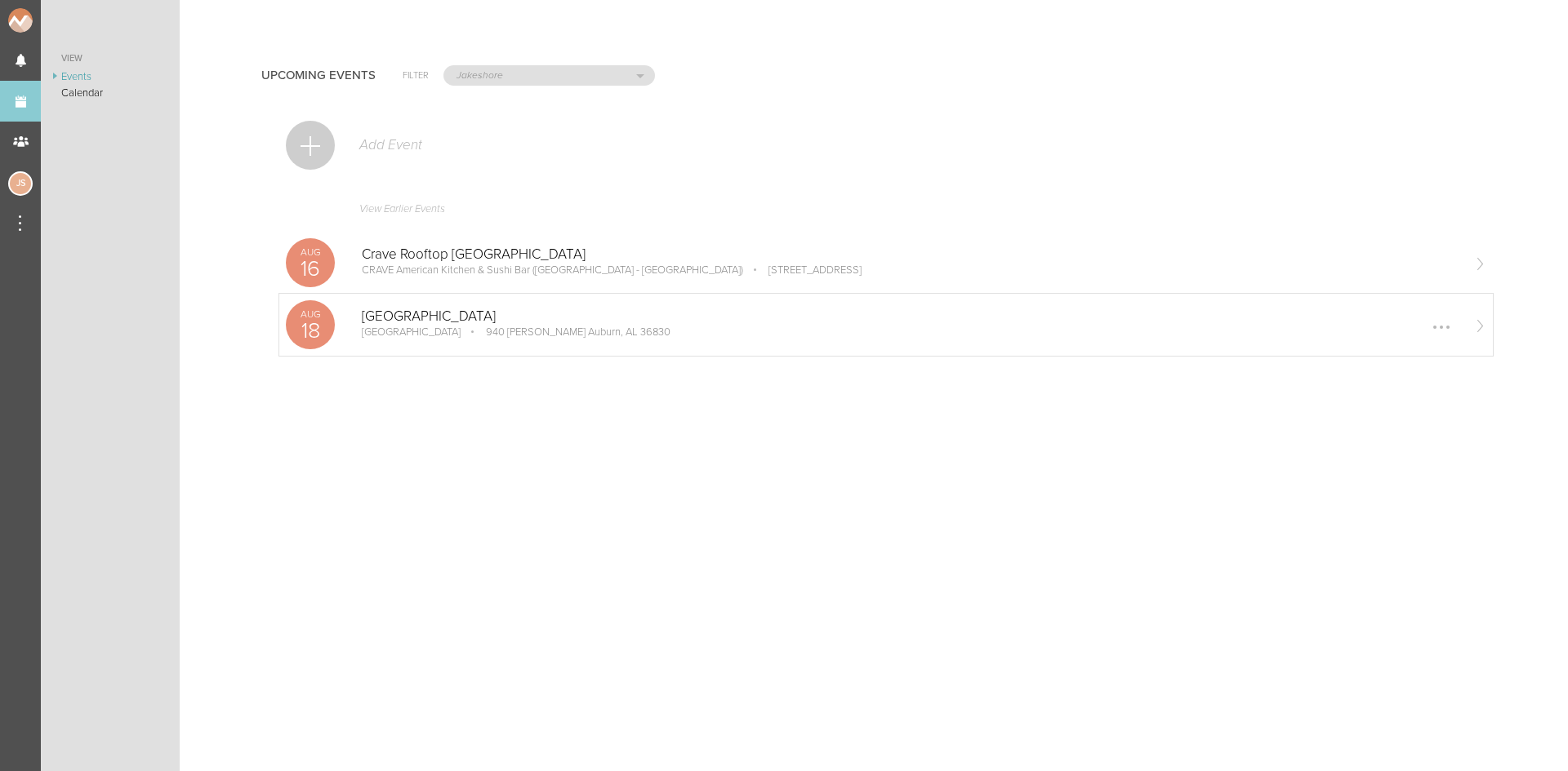
click at [430, 319] on p "[GEOGRAPHIC_DATA]" at bounding box center [910, 316] width 1099 height 16
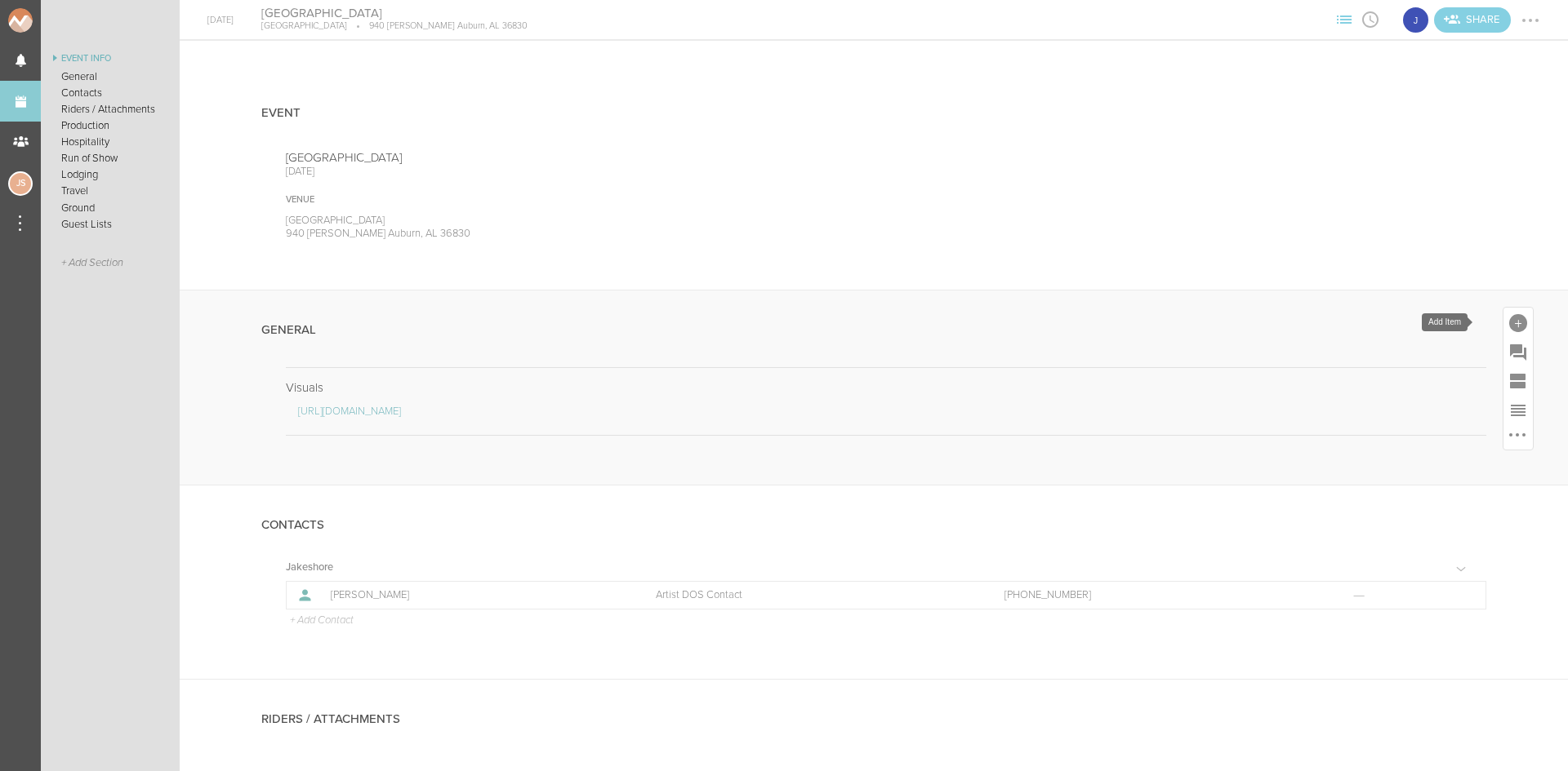
click at [1513, 313] on div at bounding box center [1518, 322] width 30 height 30
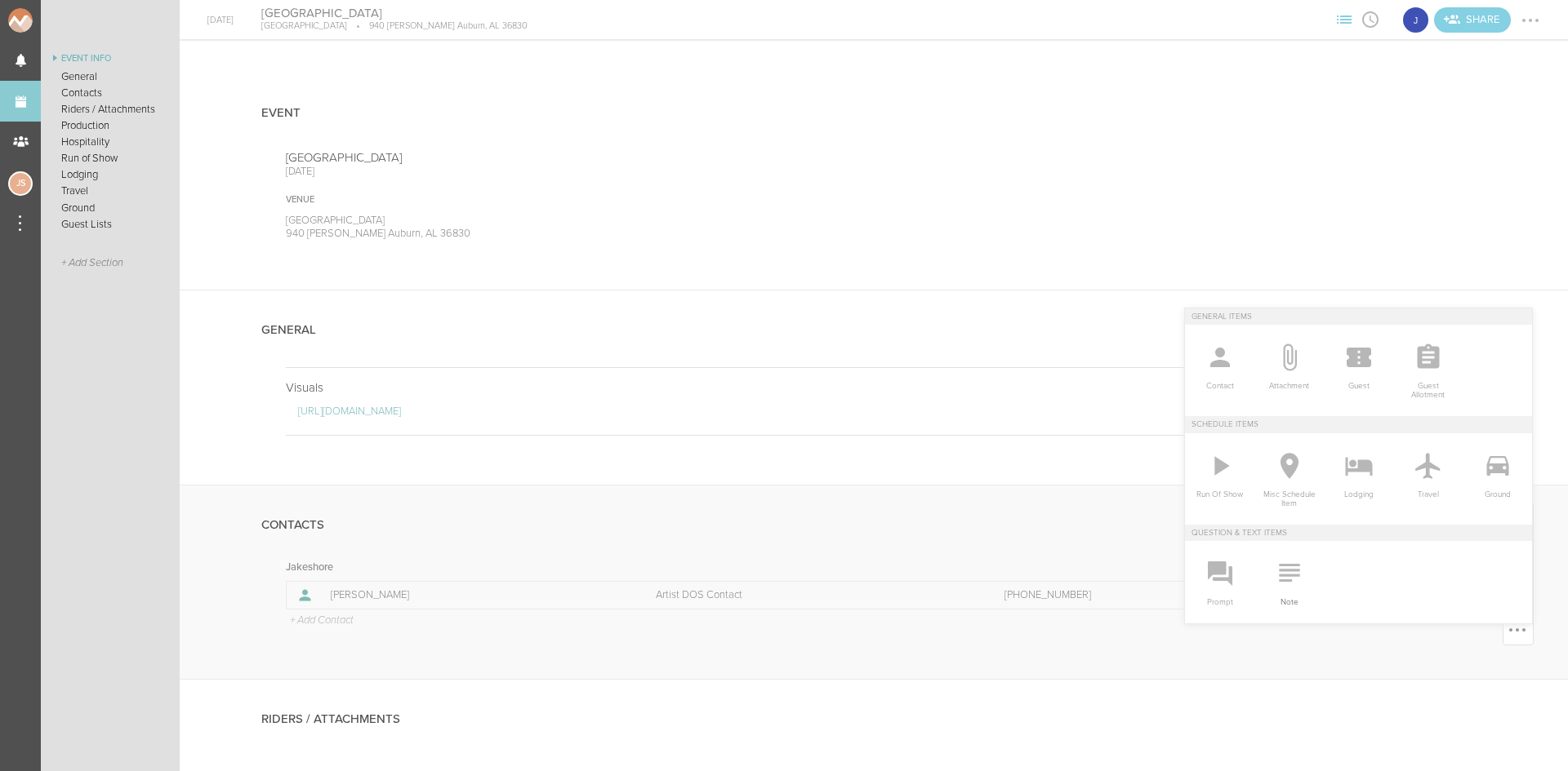
click at [1290, 571] on icon at bounding box center [1290, 573] width 33 height 33
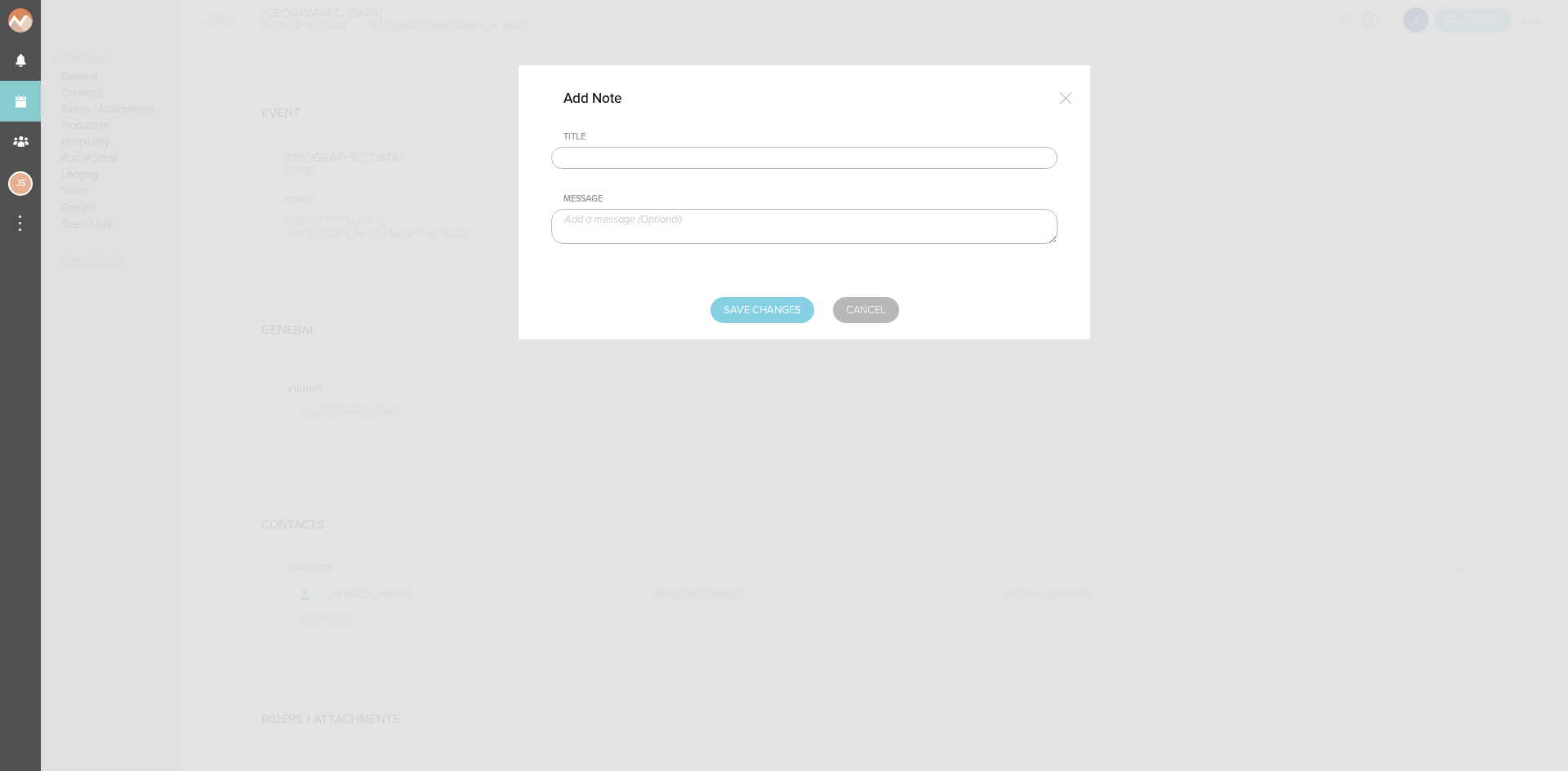
click at [632, 164] on input "text" at bounding box center [804, 158] width 506 height 23
type input "Travel Party"
click at [659, 228] on textarea at bounding box center [804, 227] width 506 height 35
click at [607, 239] on textarea "[PERSON_NAME] - Artist [PERSON_NAME]" at bounding box center [804, 227] width 506 height 35
type textarea "[PERSON_NAME] - Artist [PERSON_NAME] - TM"
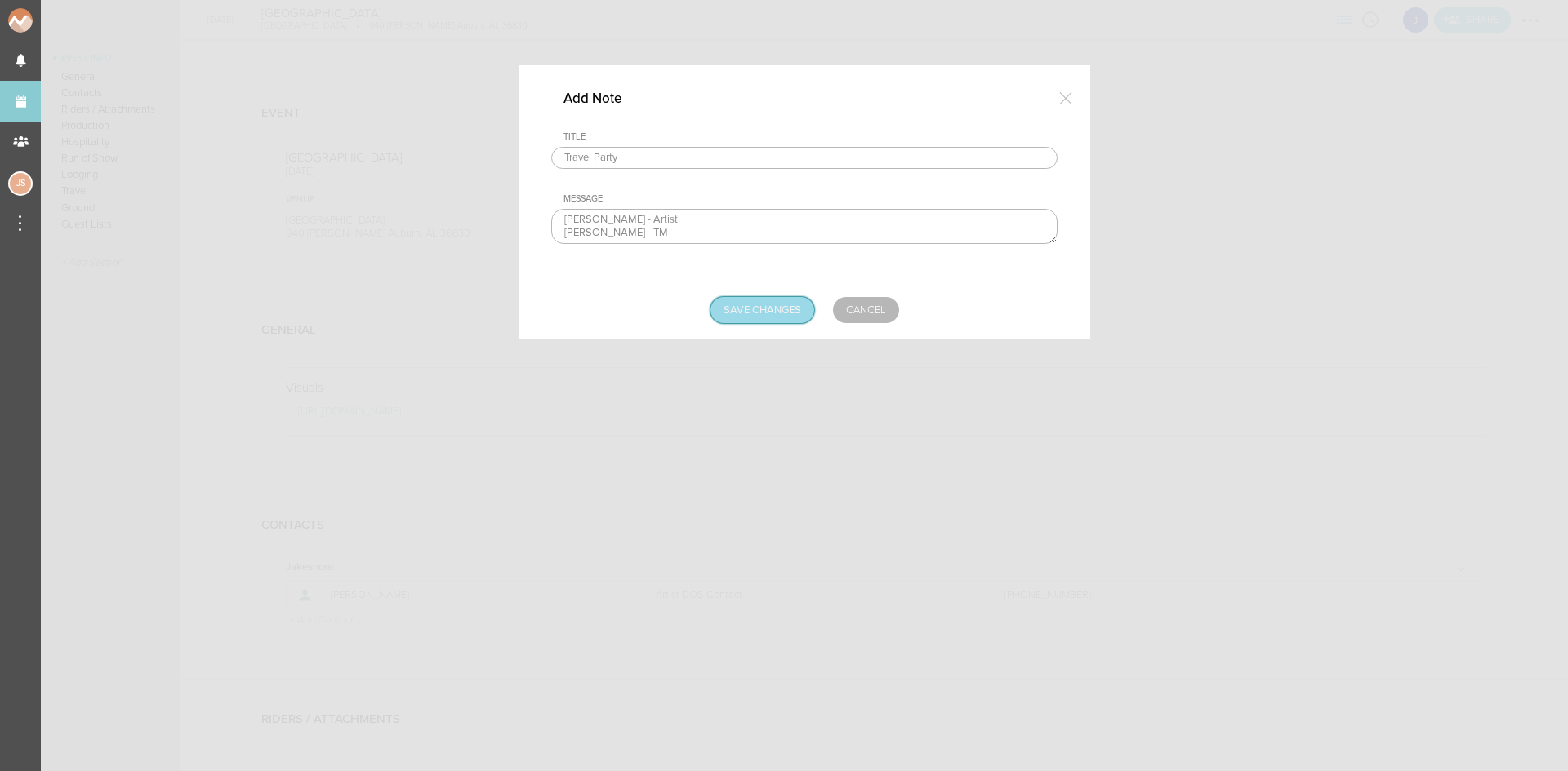
click at [774, 309] on input "Save Changes" at bounding box center [762, 310] width 103 height 26
type input "Saving..."
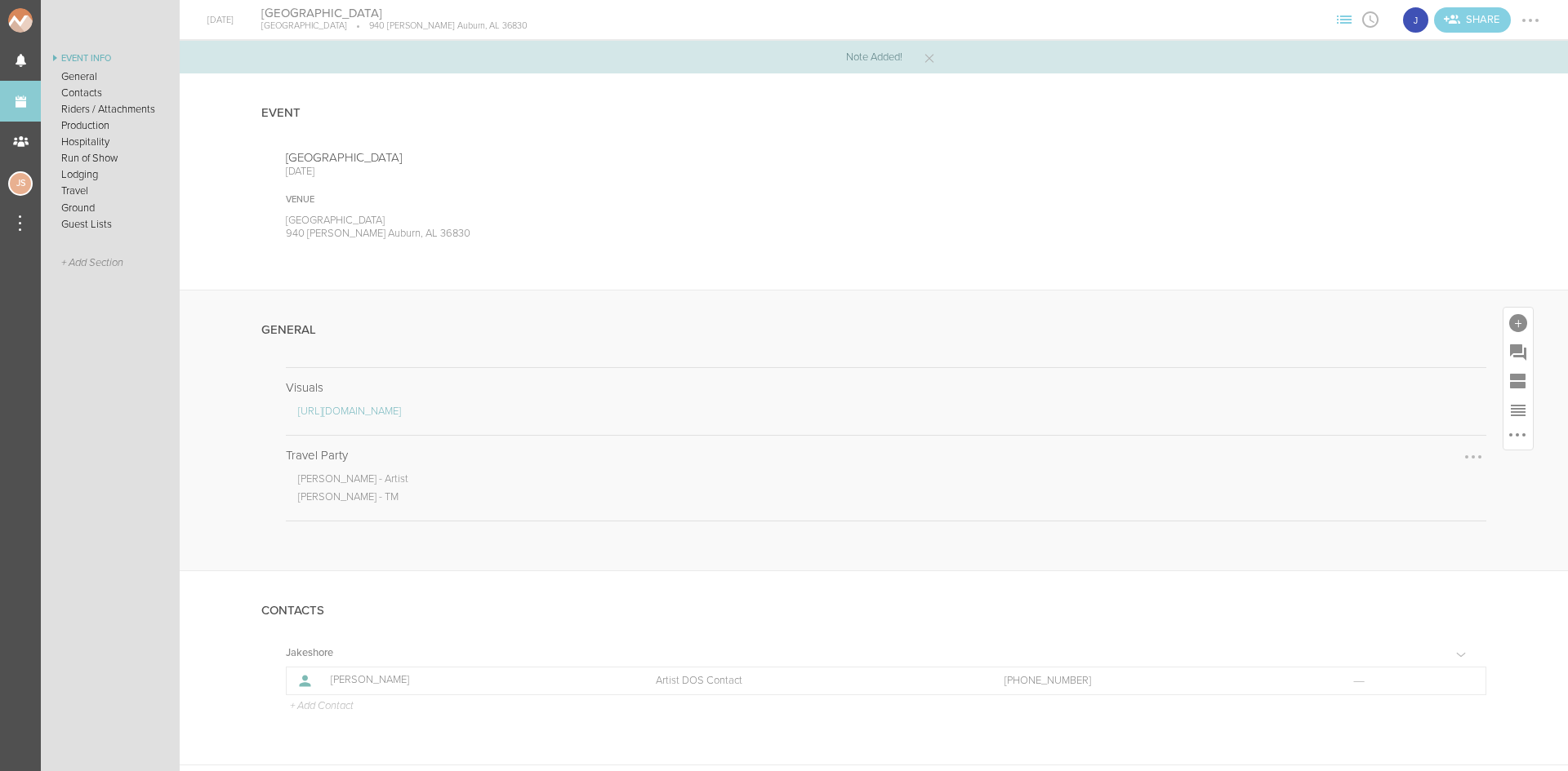
scroll to position [245, 0]
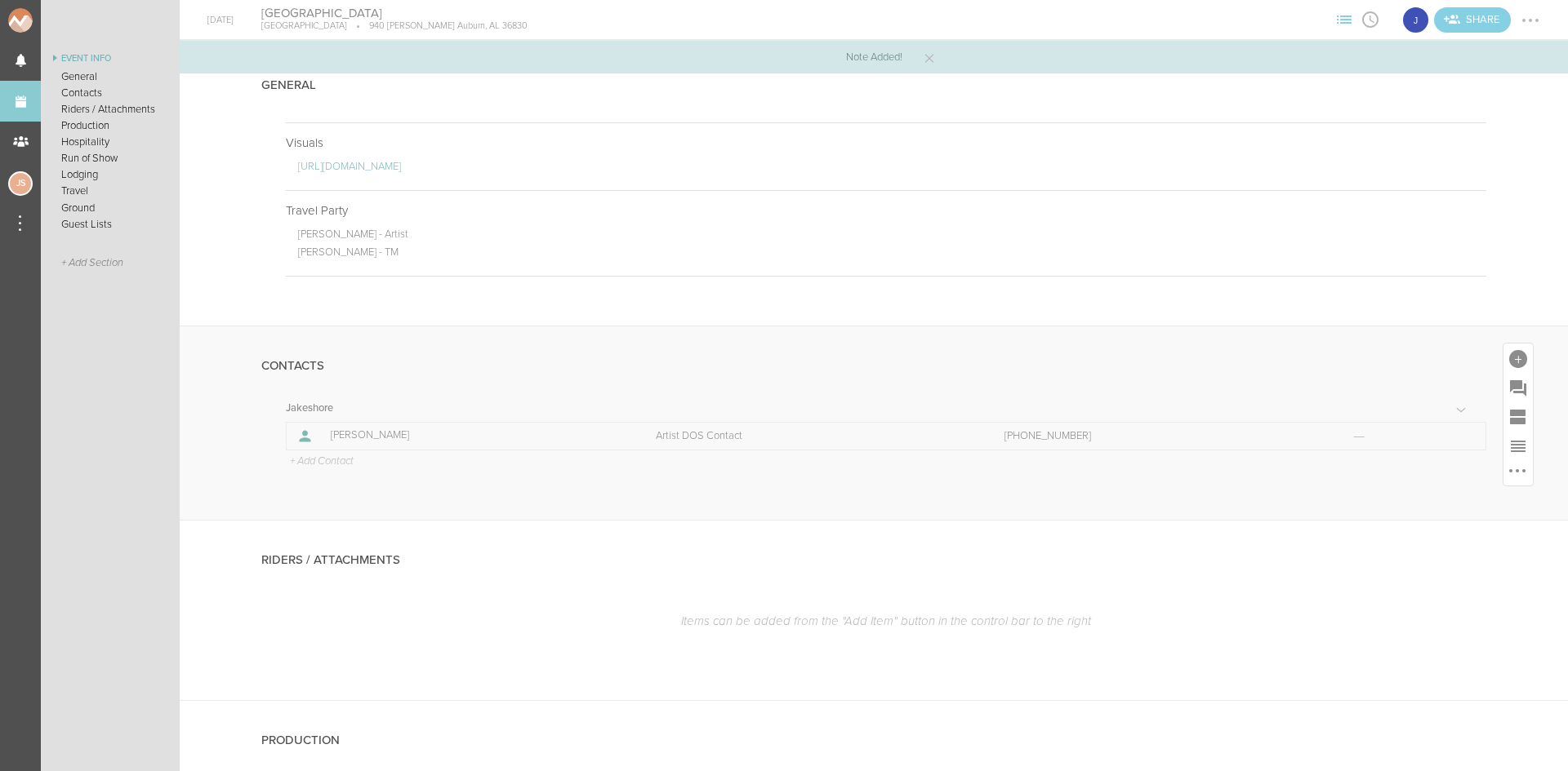
click at [346, 462] on p "+ Add Contact" at bounding box center [321, 462] width 65 height 13
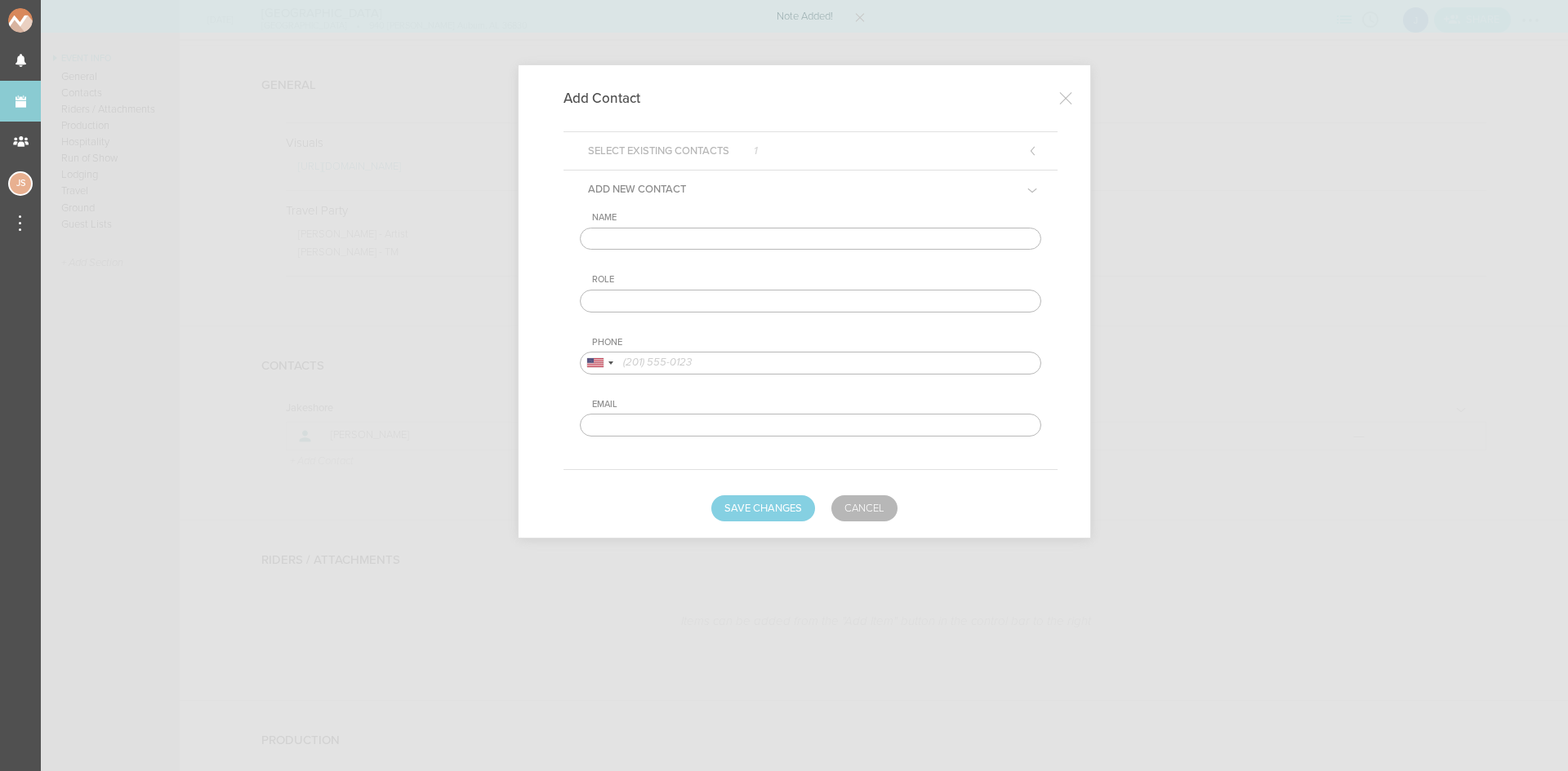
click at [745, 236] on input "text" at bounding box center [810, 239] width 461 height 23
type input "[PERSON_NAME]"
type input "Venue DOS Contact"
click at [721, 356] on input "tel" at bounding box center [810, 363] width 461 height 23
paste input "[PHONE_NUMBER]"
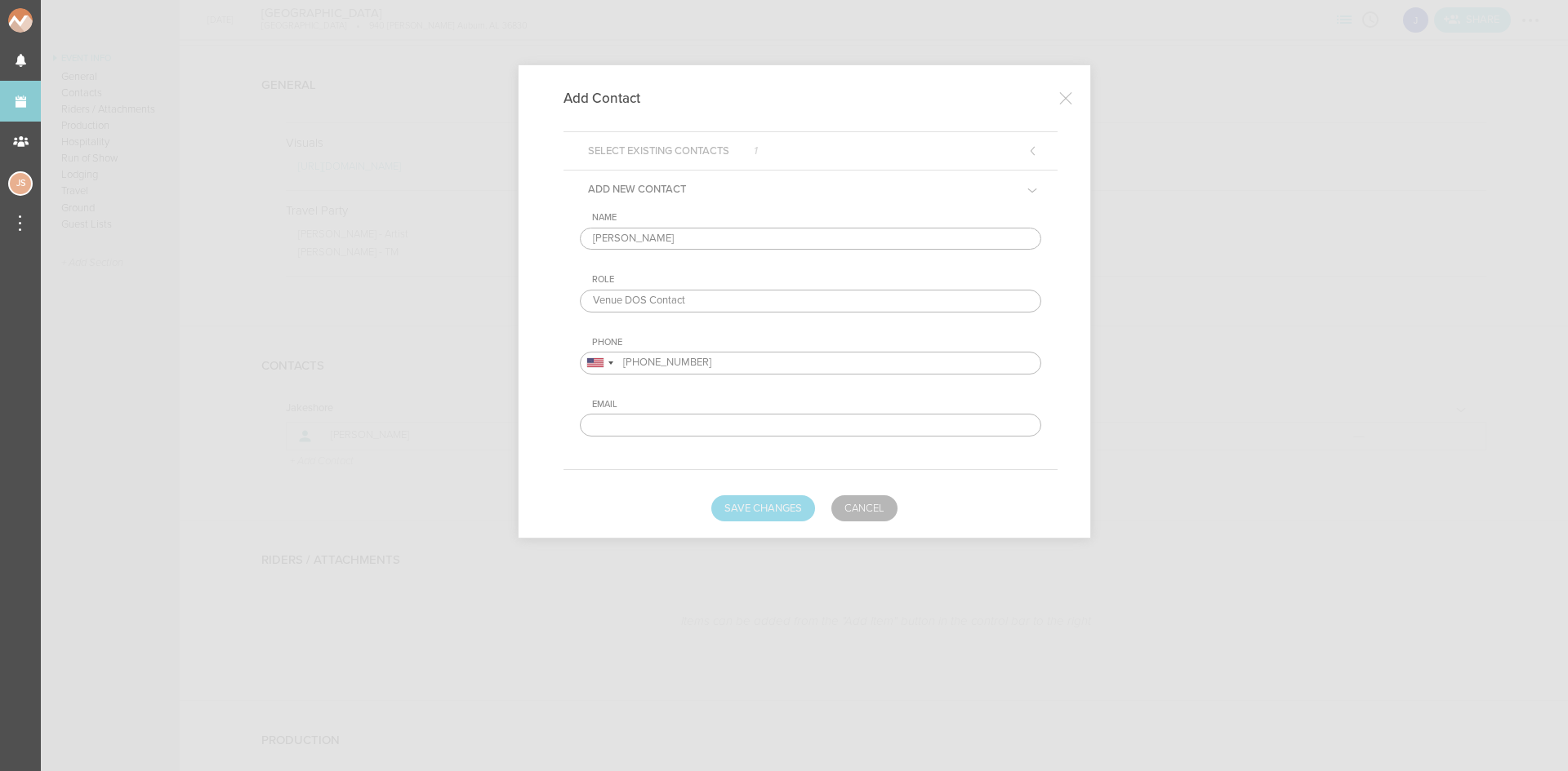
type input "[PHONE_NUMBER]"
click at [782, 517] on button "Save Changes" at bounding box center [763, 509] width 103 height 26
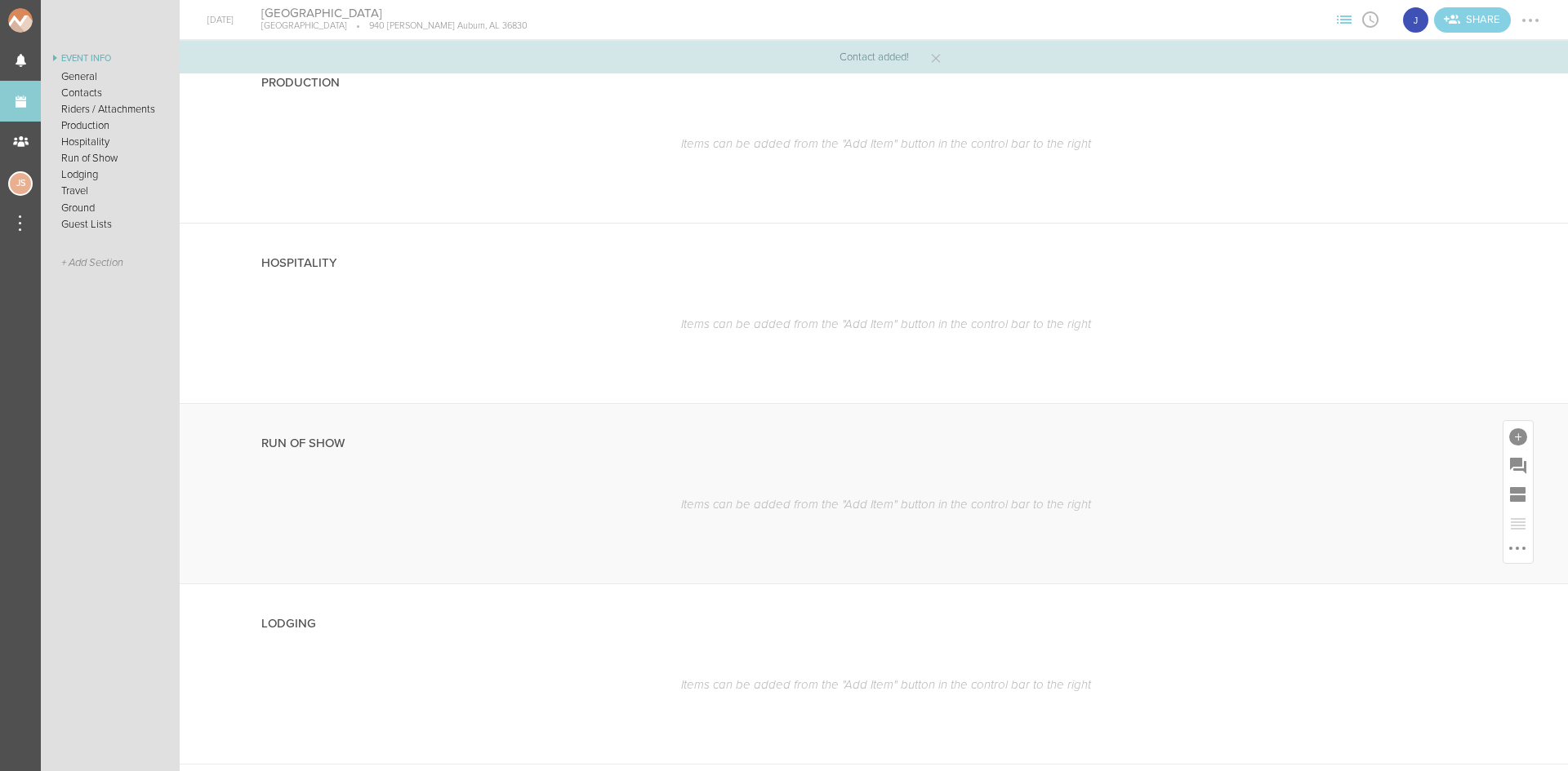
scroll to position [979, 0]
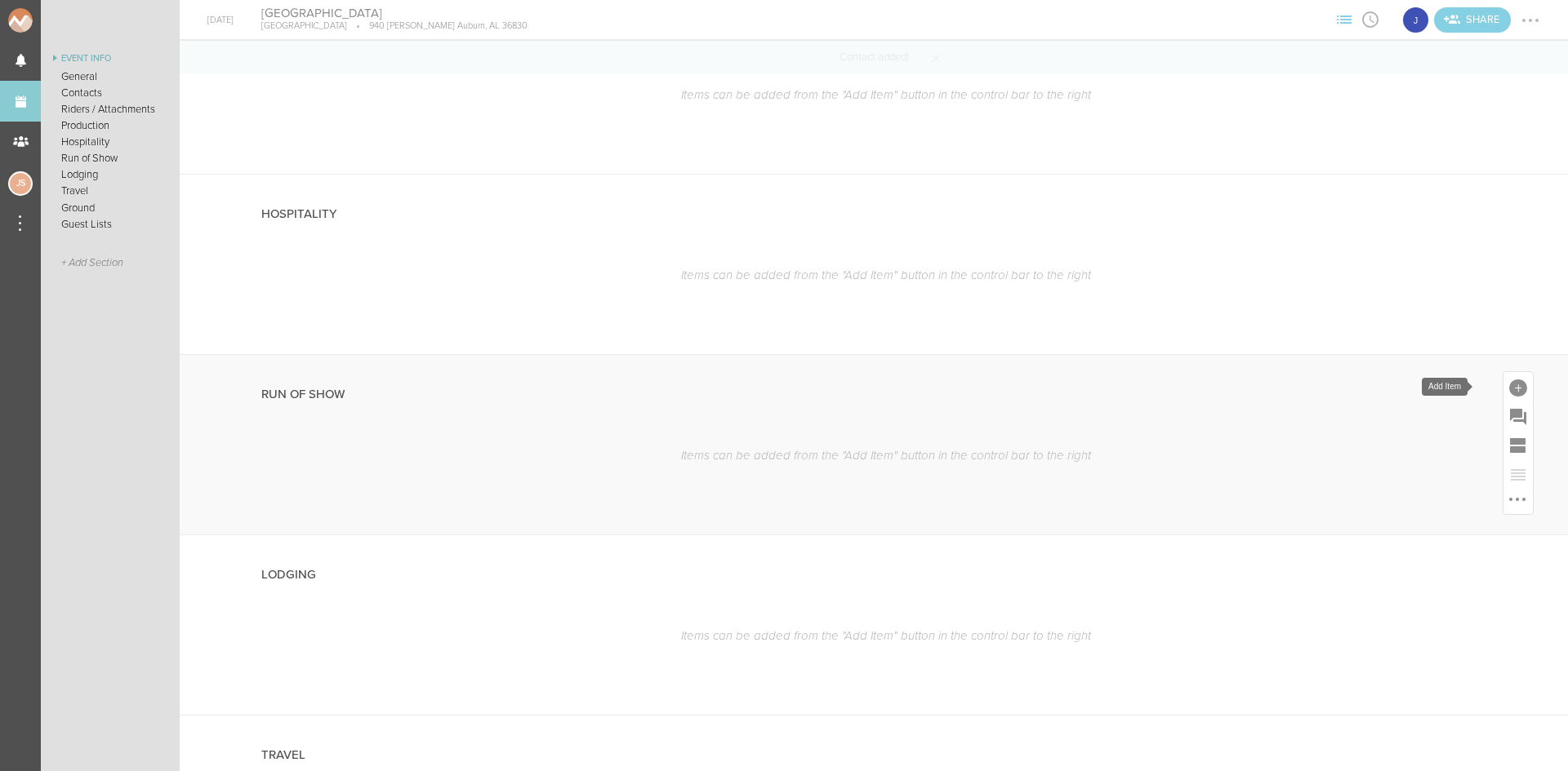
click at [1509, 386] on div at bounding box center [1518, 388] width 18 height 18
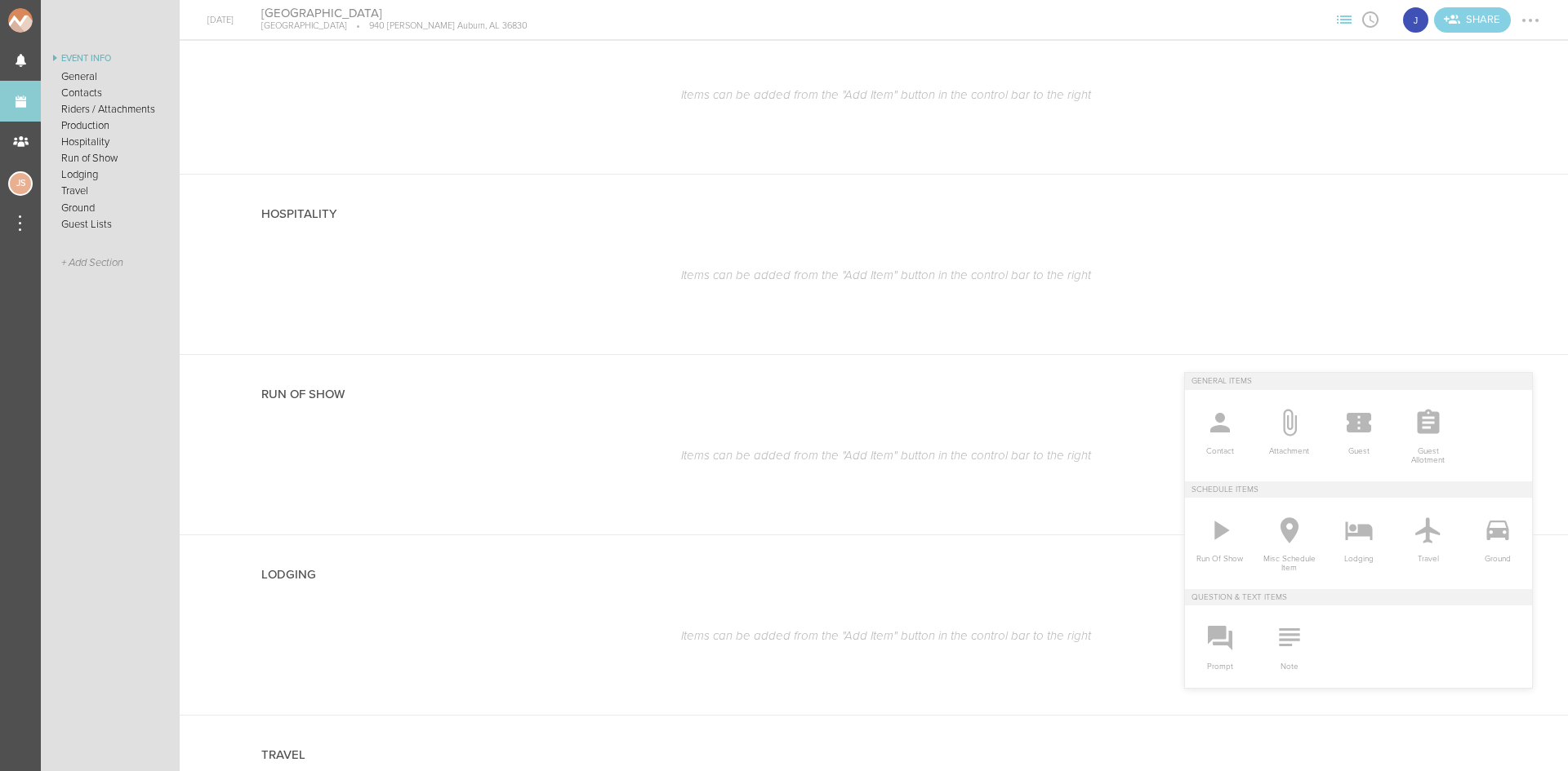
click at [1216, 537] on icon at bounding box center [1221, 530] width 33 height 33
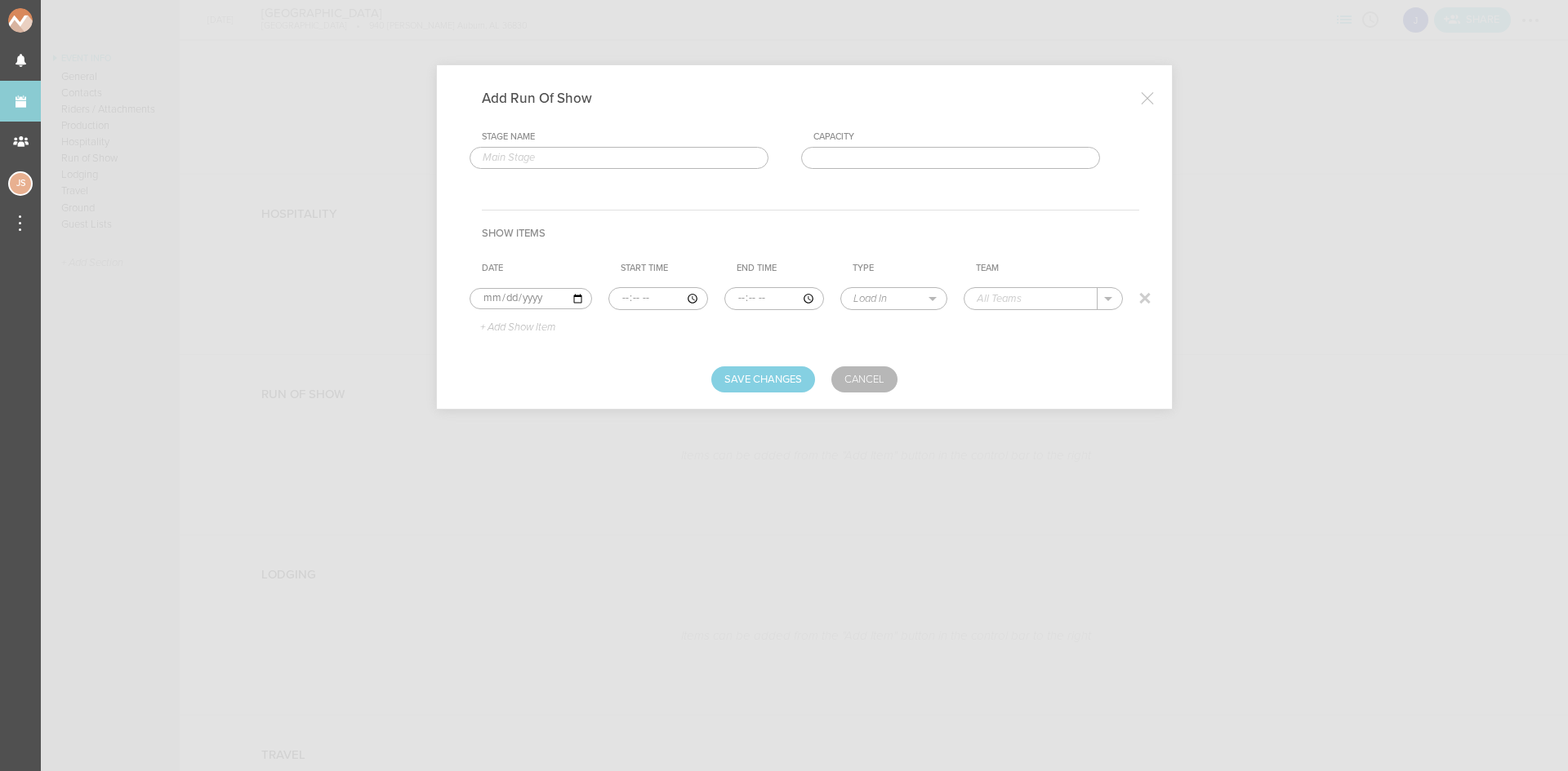
click at [622, 293] on input "time" at bounding box center [658, 299] width 100 height 23
click at [893, 378] on link "Cancel" at bounding box center [864, 379] width 66 height 26
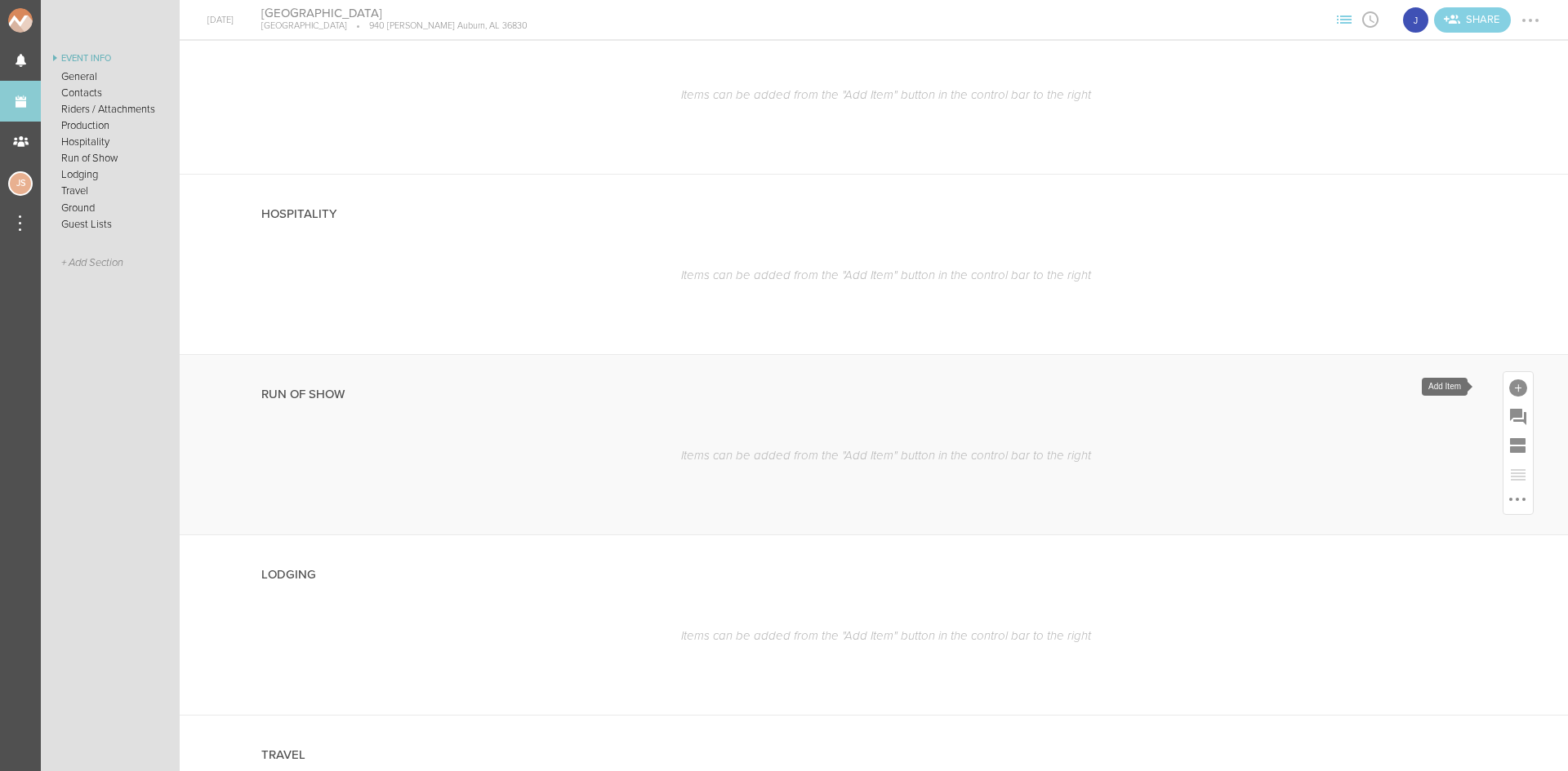
click at [1512, 375] on div at bounding box center [1518, 387] width 30 height 30
click at [1213, 526] on icon at bounding box center [1221, 530] width 33 height 33
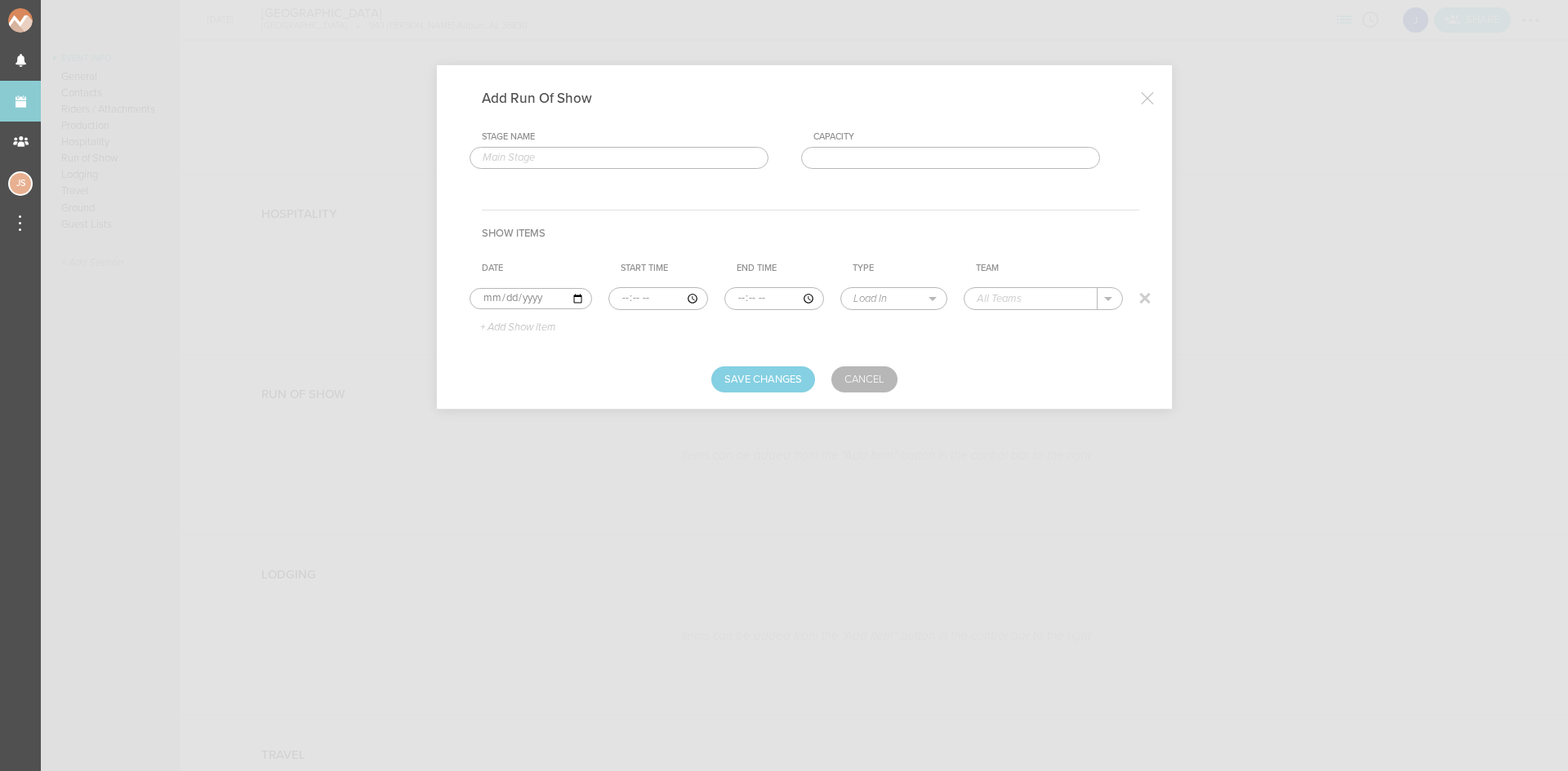
click at [617, 299] on input "time" at bounding box center [658, 299] width 100 height 23
type input "19:00"
type input "19:30"
select select "Soundcheck"
click at [1017, 327] on p "Jakeshore" at bounding box center [1019, 323] width 51 height 13
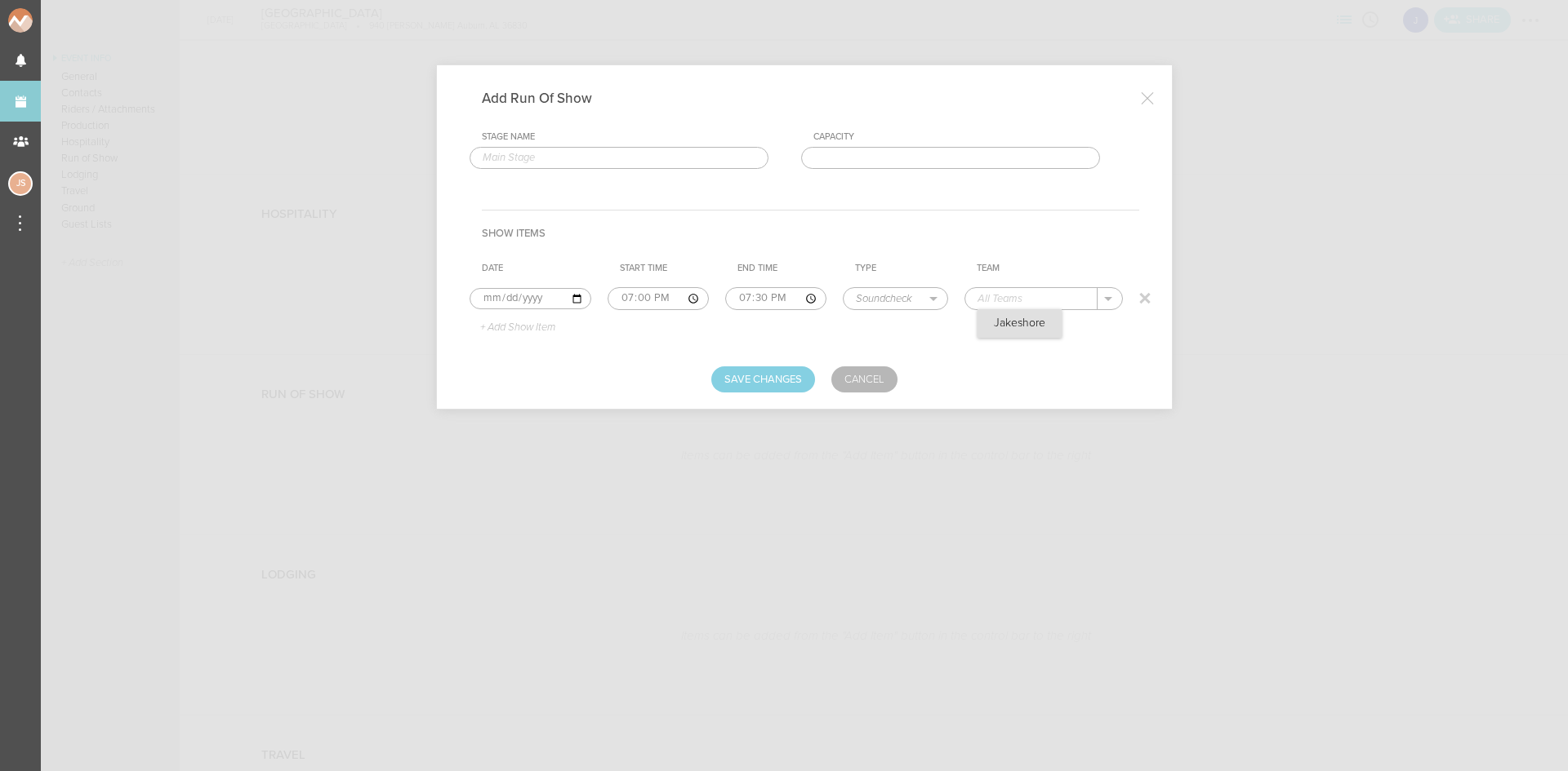
type input "Jakeshore"
click at [552, 328] on p "+ Add Show Item" at bounding box center [512, 327] width 88 height 13
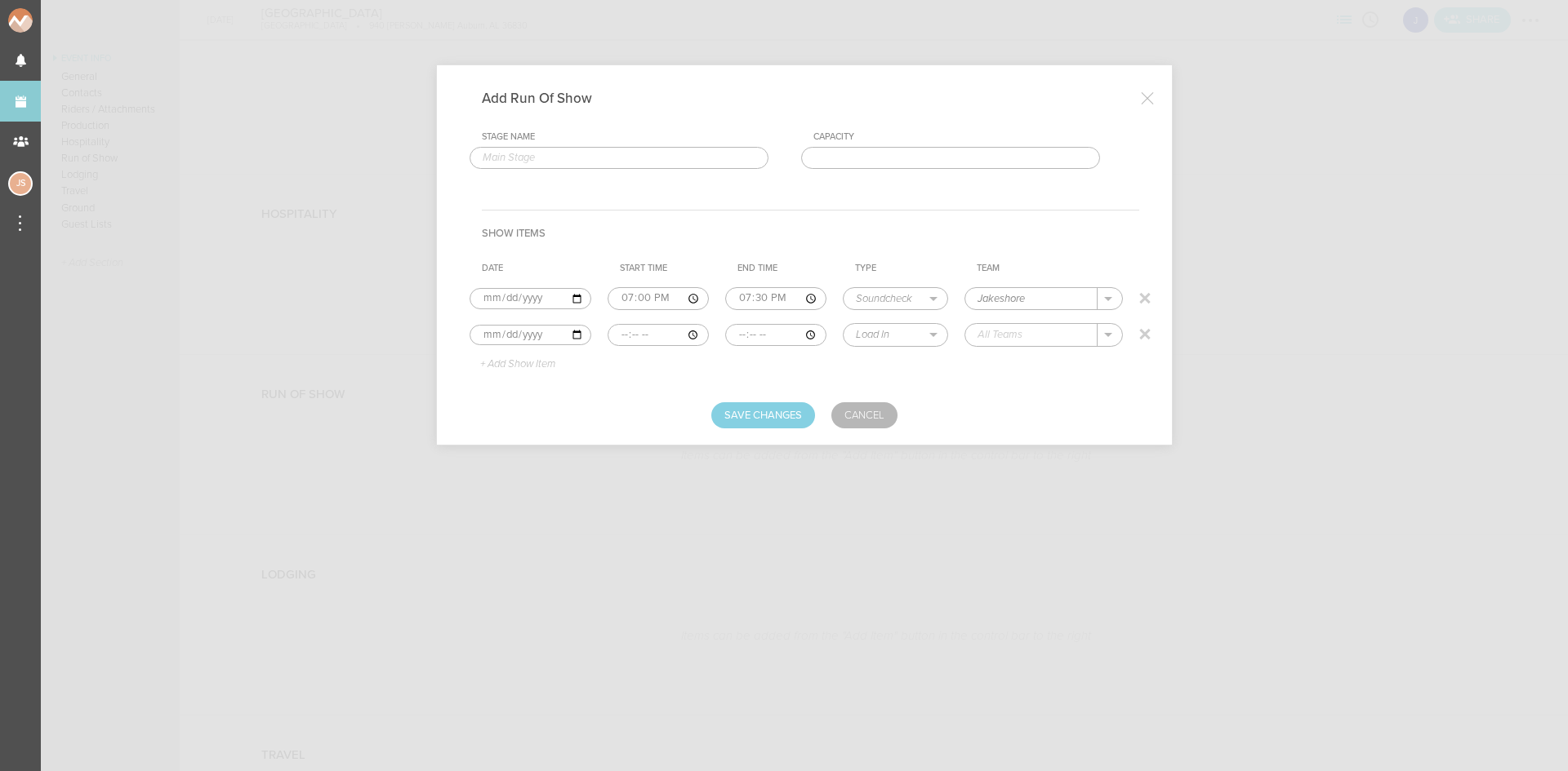
click at [618, 336] on input "time" at bounding box center [658, 335] width 102 height 23
type input "20:00"
select select "Doors"
type input "Auburn"
click at [543, 362] on p "+ Add Show Item" at bounding box center [512, 365] width 88 height 13
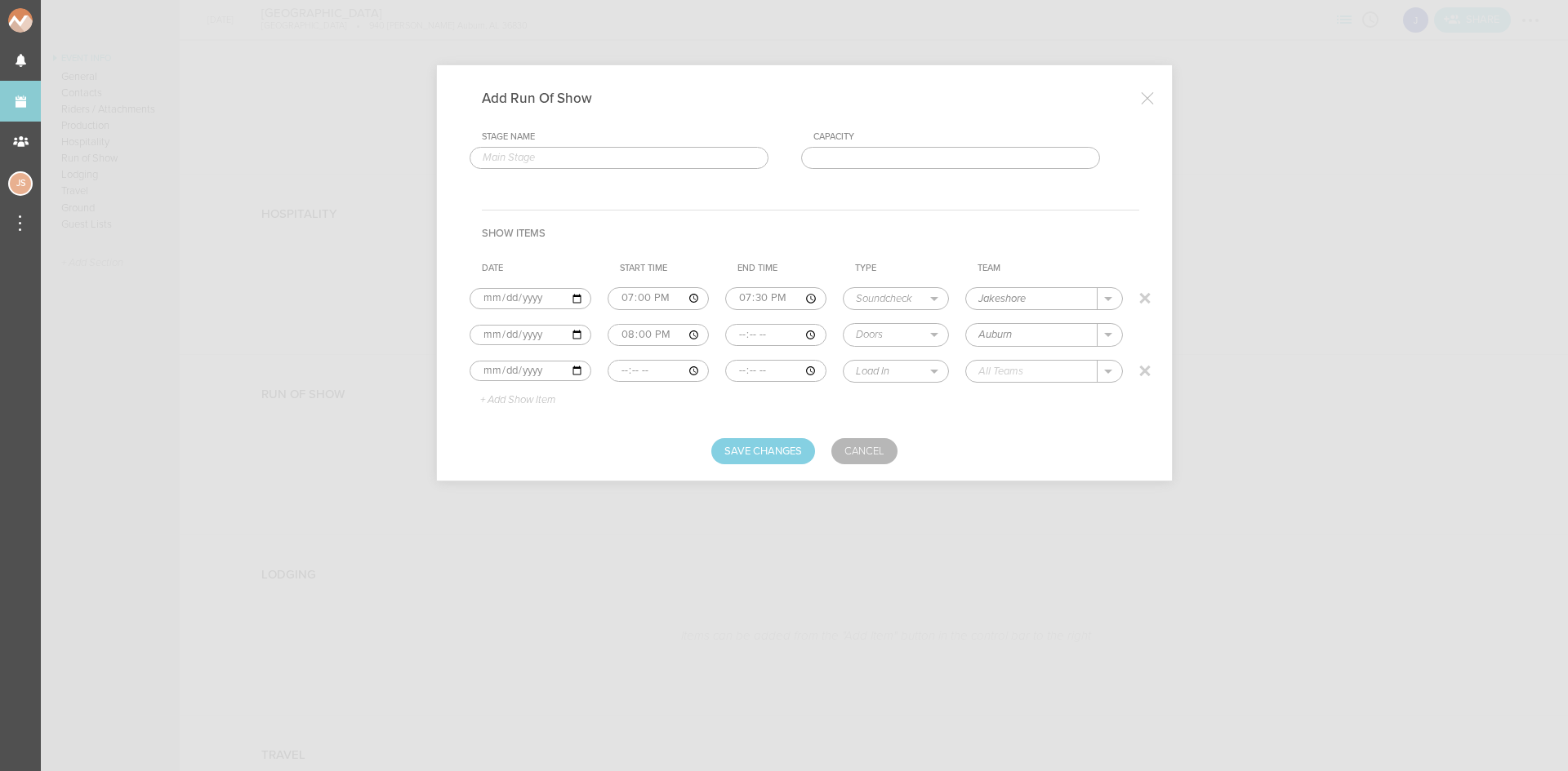
click at [615, 372] on input "time" at bounding box center [658, 372] width 103 height 23
click at [658, 365] on input "time" at bounding box center [658, 372] width 103 height 23
type input "20:00"
type input "22:30"
select select "Set Time"
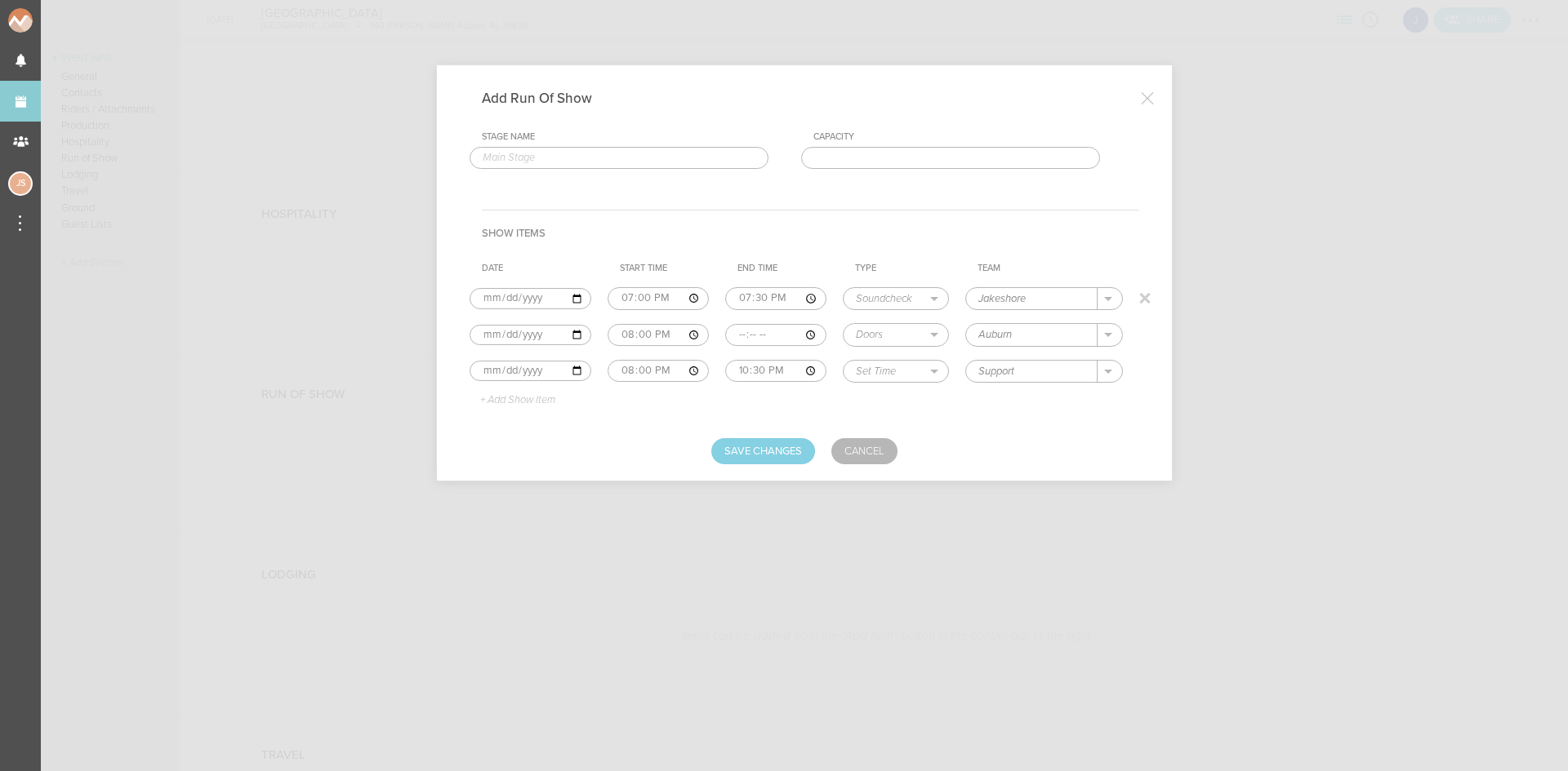
type input "Support"
click at [521, 399] on p "+ Add Show Item" at bounding box center [512, 400] width 88 height 13
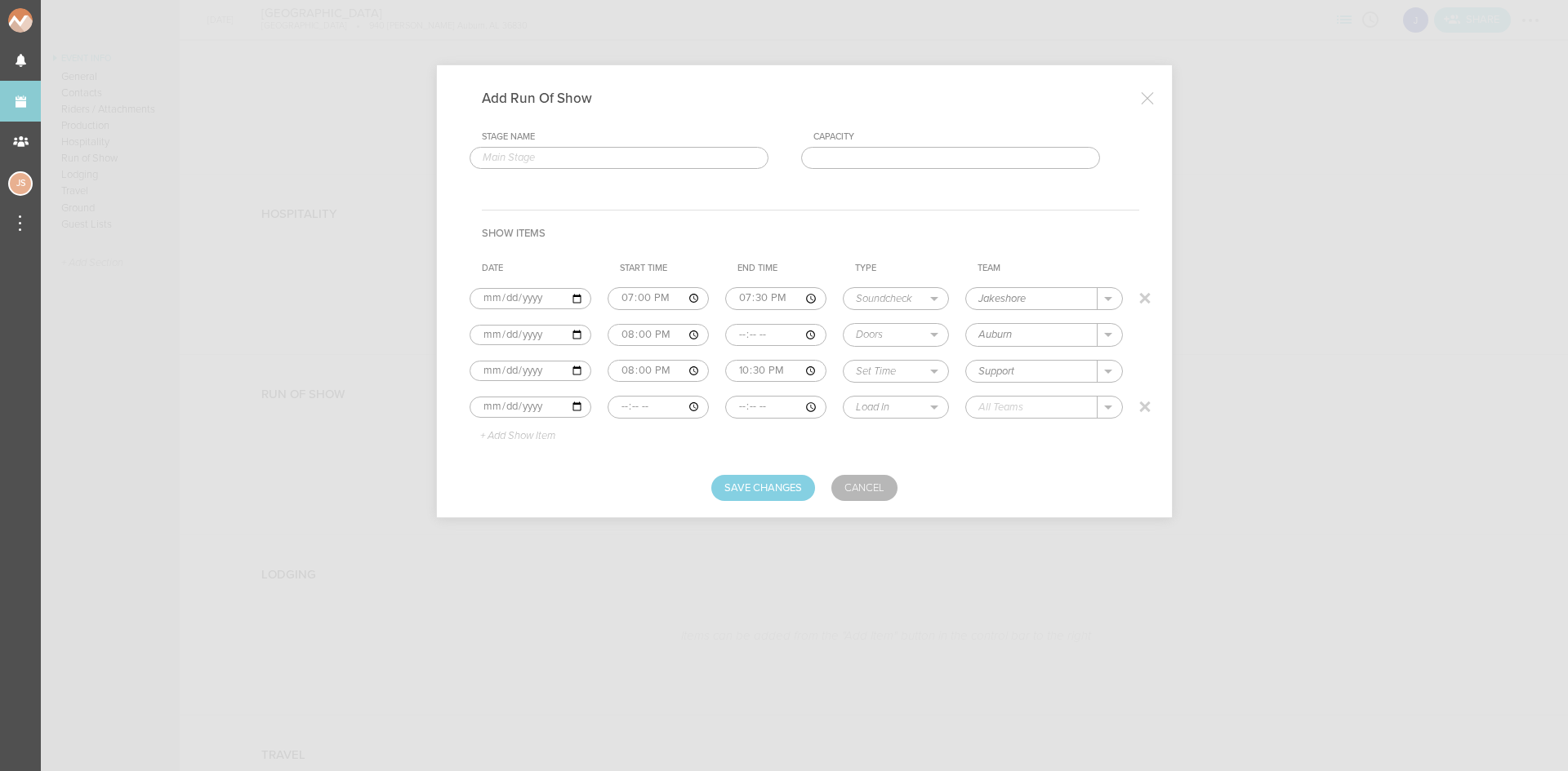
click at [621, 411] on input "time" at bounding box center [658, 407] width 103 height 23
type input "22:30"
type input "00:00"
click at [903, 402] on select "Load In Soundcheck Line Check Programming Doors Set Time Changeover Curfew Load…" at bounding box center [895, 407] width 103 height 21
select select "Set Time"
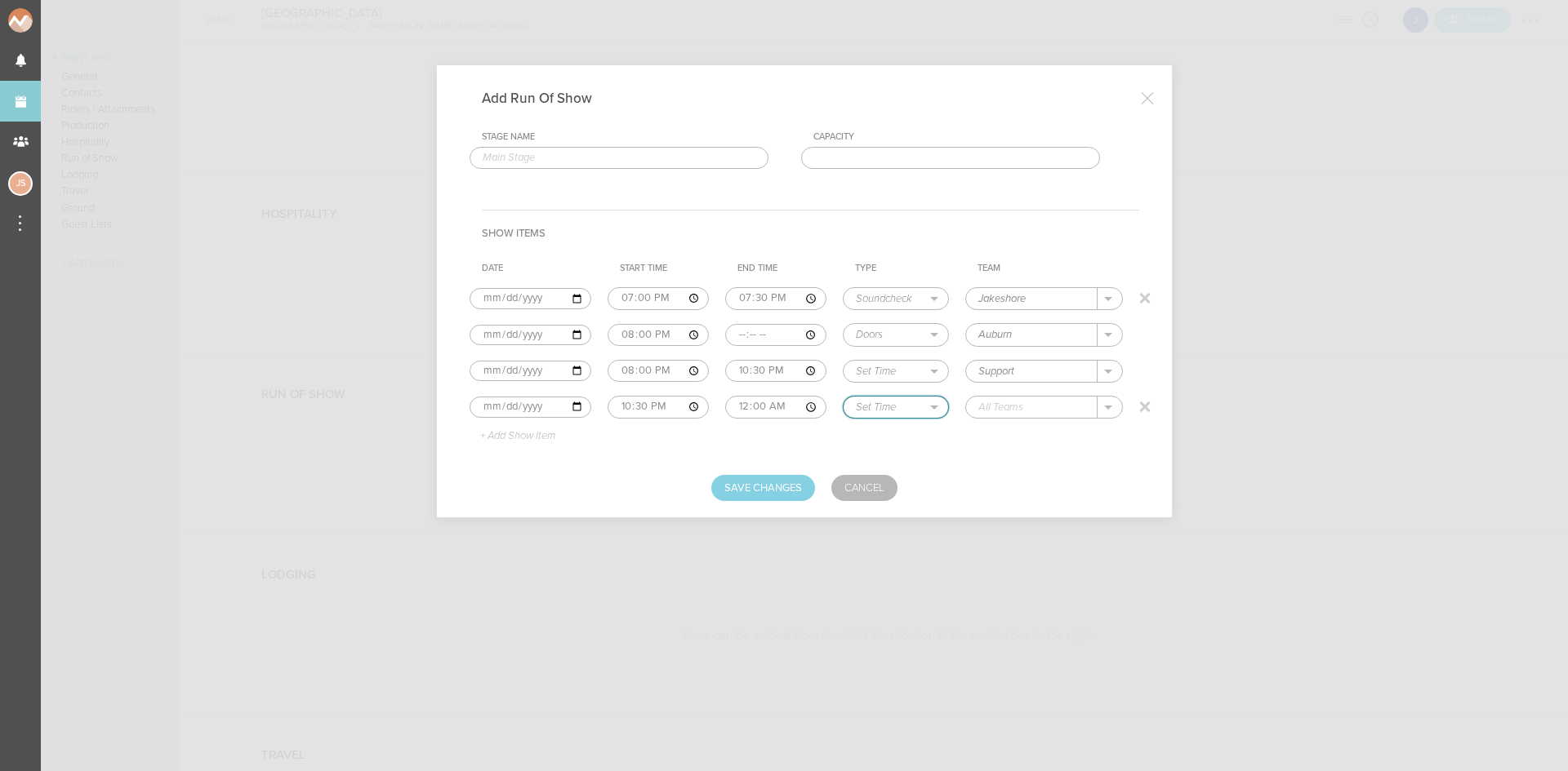
click at [844, 397] on select "Load In Soundcheck Line Check Programming Doors Set Time Changeover Curfew Load…" at bounding box center [895, 407] width 103 height 21
click at [1000, 402] on input "text" at bounding box center [1031, 407] width 131 height 21
click at [1016, 430] on p "Jakeshore" at bounding box center [1020, 432] width 51 height 13
type input "Jakeshore"
click at [537, 432] on p "+ Add Show Item" at bounding box center [512, 436] width 88 height 13
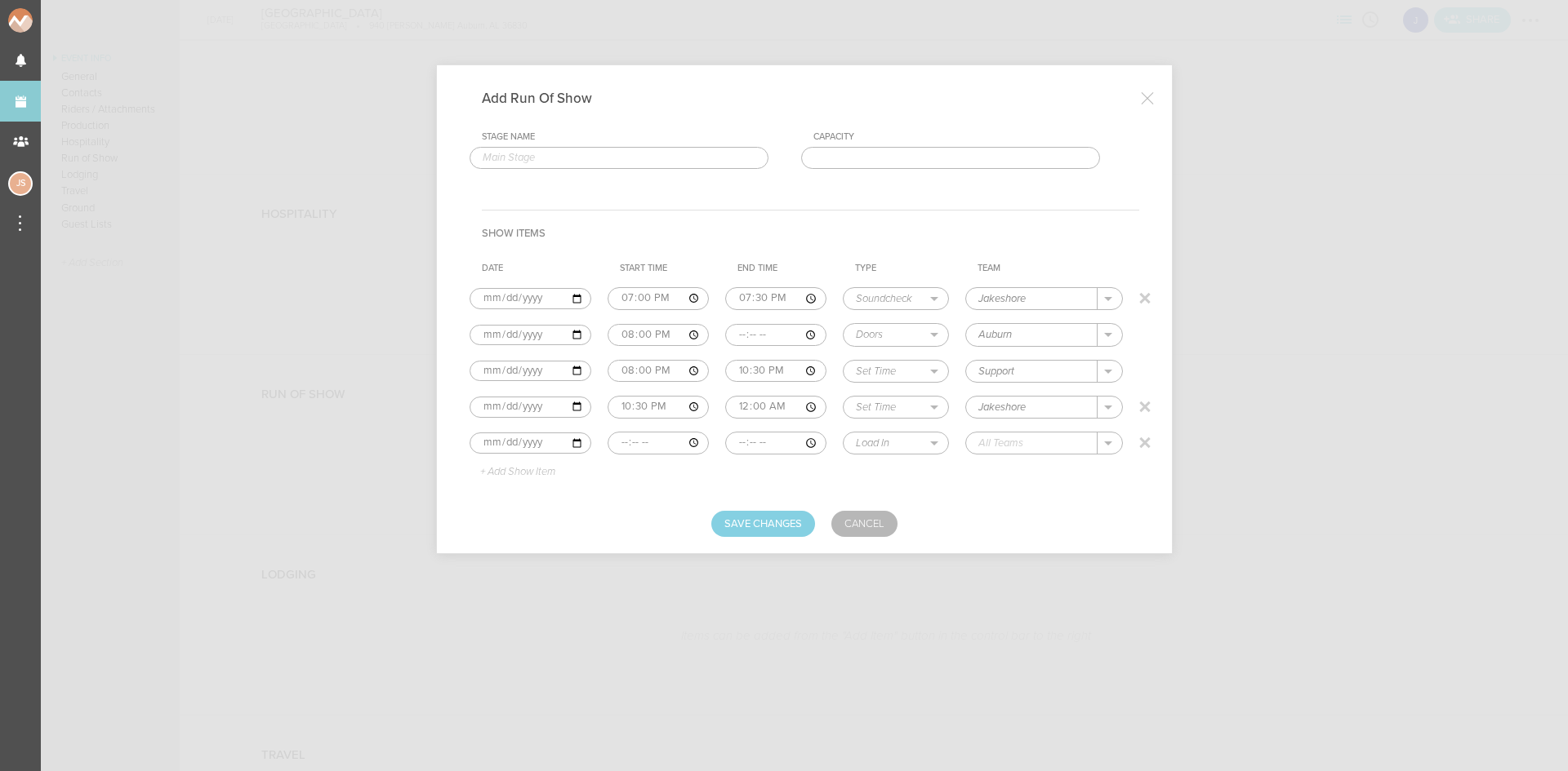
click at [611, 444] on input "time" at bounding box center [658, 443] width 103 height 23
type input "00:00"
select select "Curfew"
type input "Auburn"
click at [756, 530] on button "Save Changes" at bounding box center [763, 524] width 103 height 26
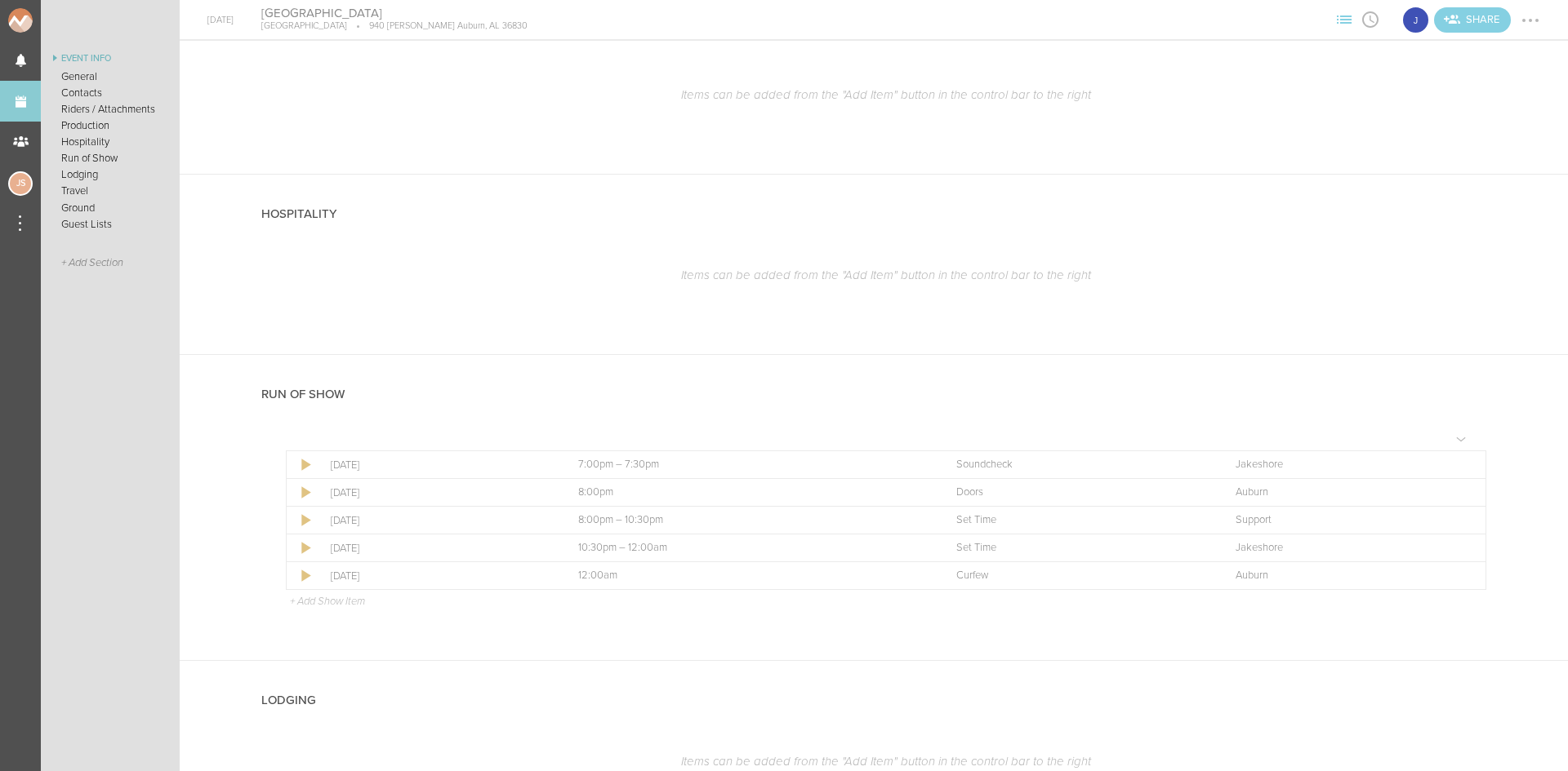
click at [1529, 20] on div at bounding box center [1531, 21] width 3 height 3
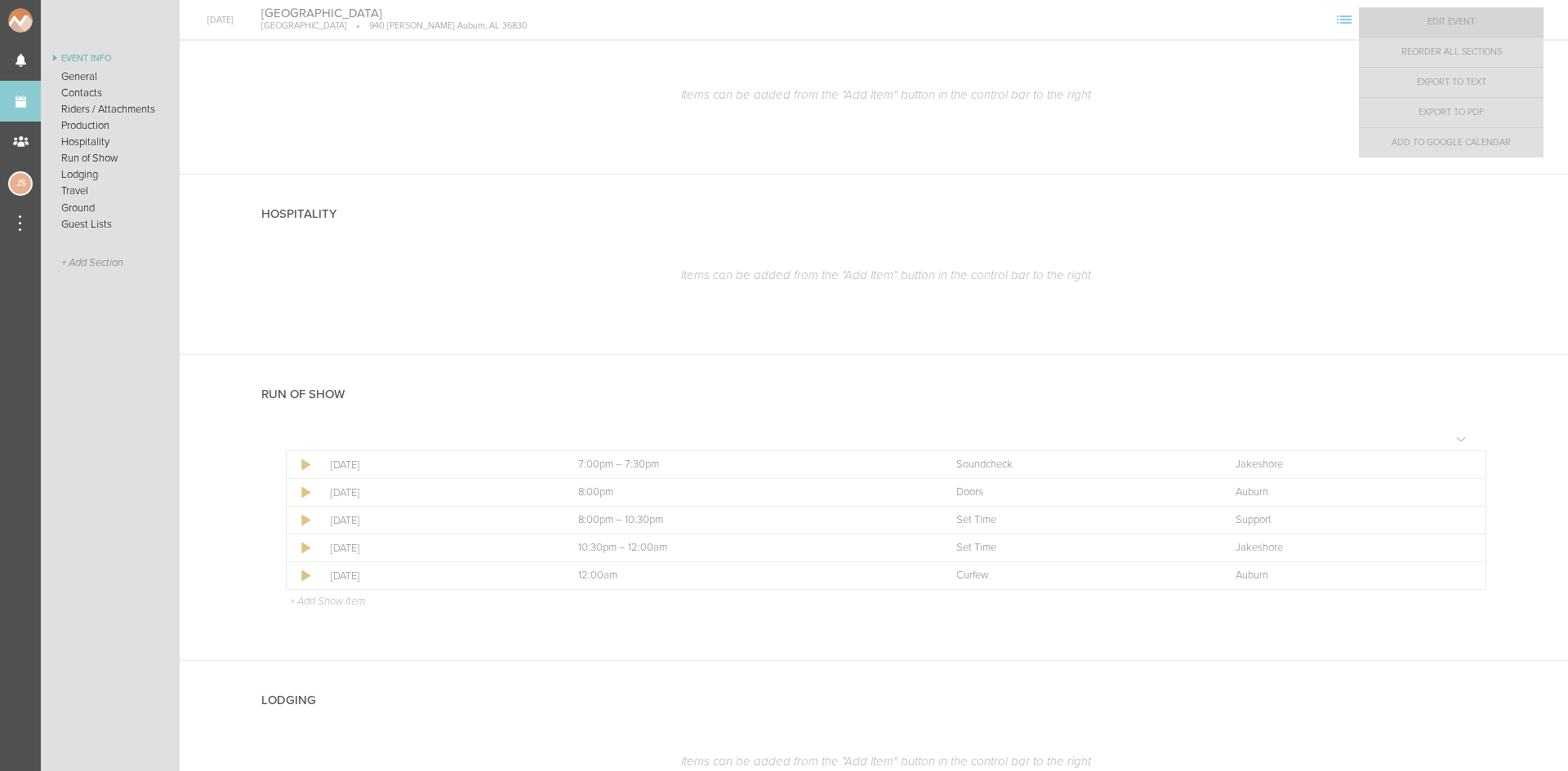
click at [1481, 27] on link "Edit Event" at bounding box center [1451, 22] width 184 height 30
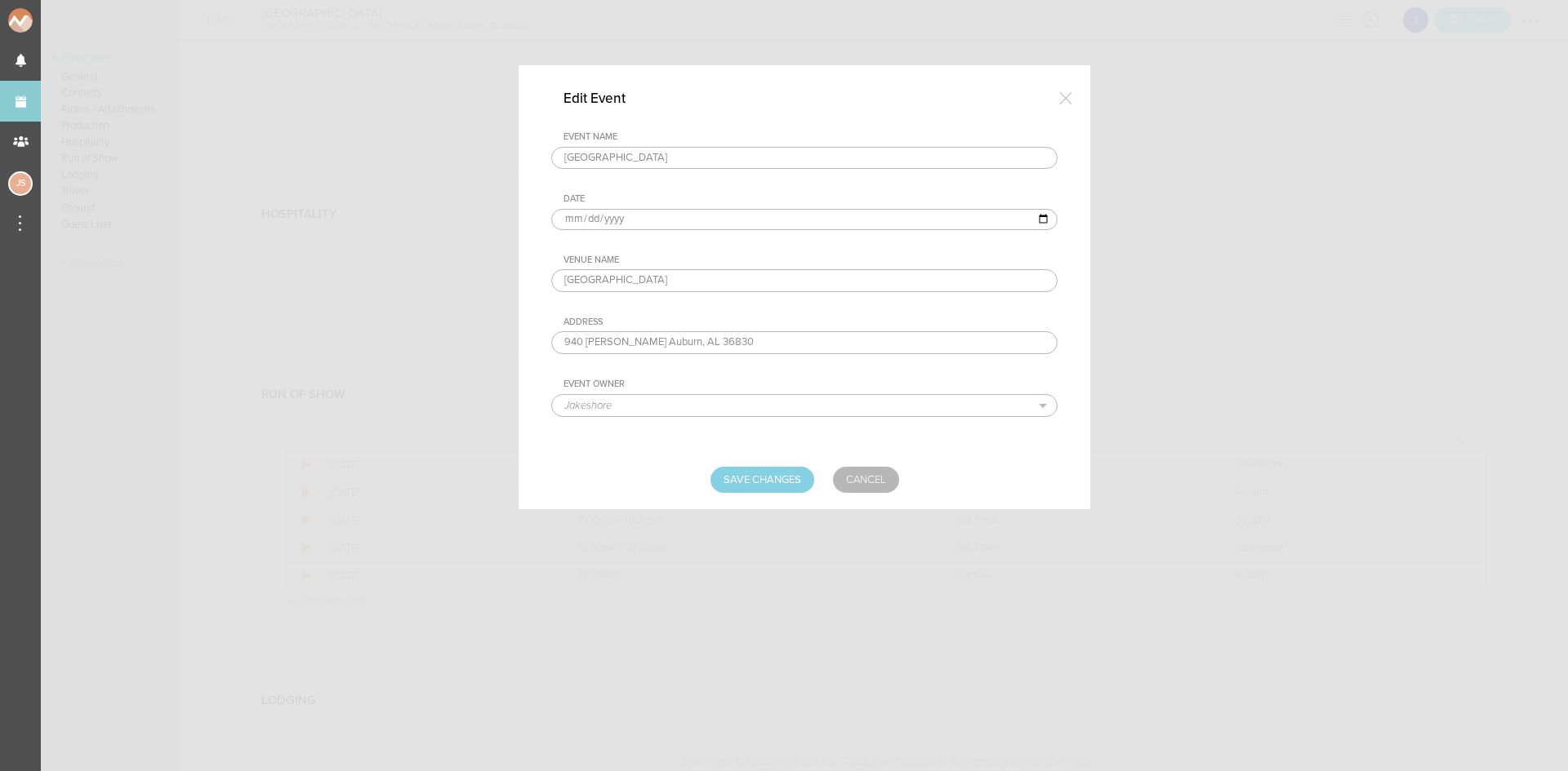
click at [716, 284] on input "[GEOGRAPHIC_DATA]" at bounding box center [804, 280] width 506 height 23
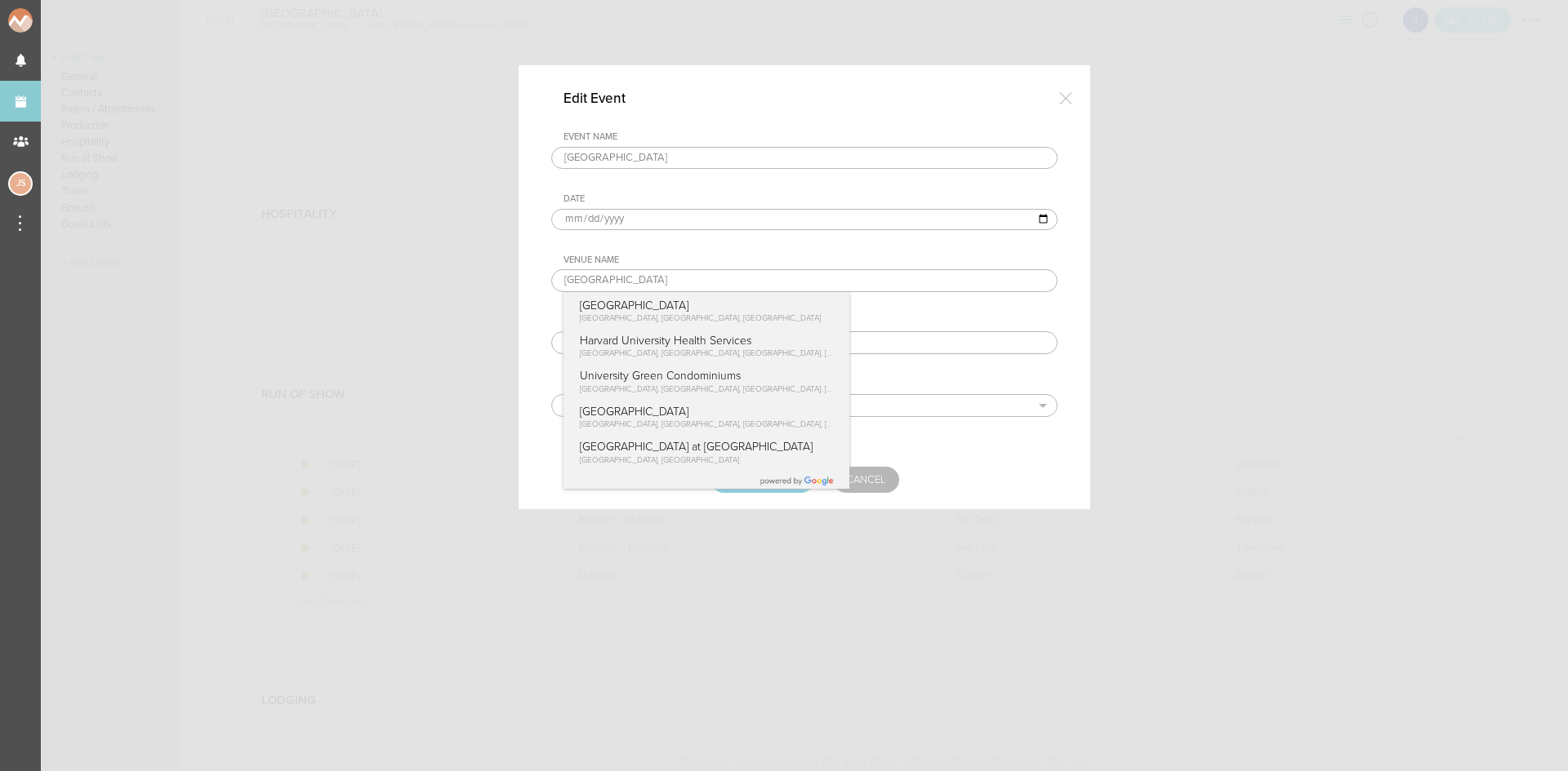
type input "[GEOGRAPHIC_DATA]"
click at [820, 317] on div "Address" at bounding box center [810, 322] width 494 height 11
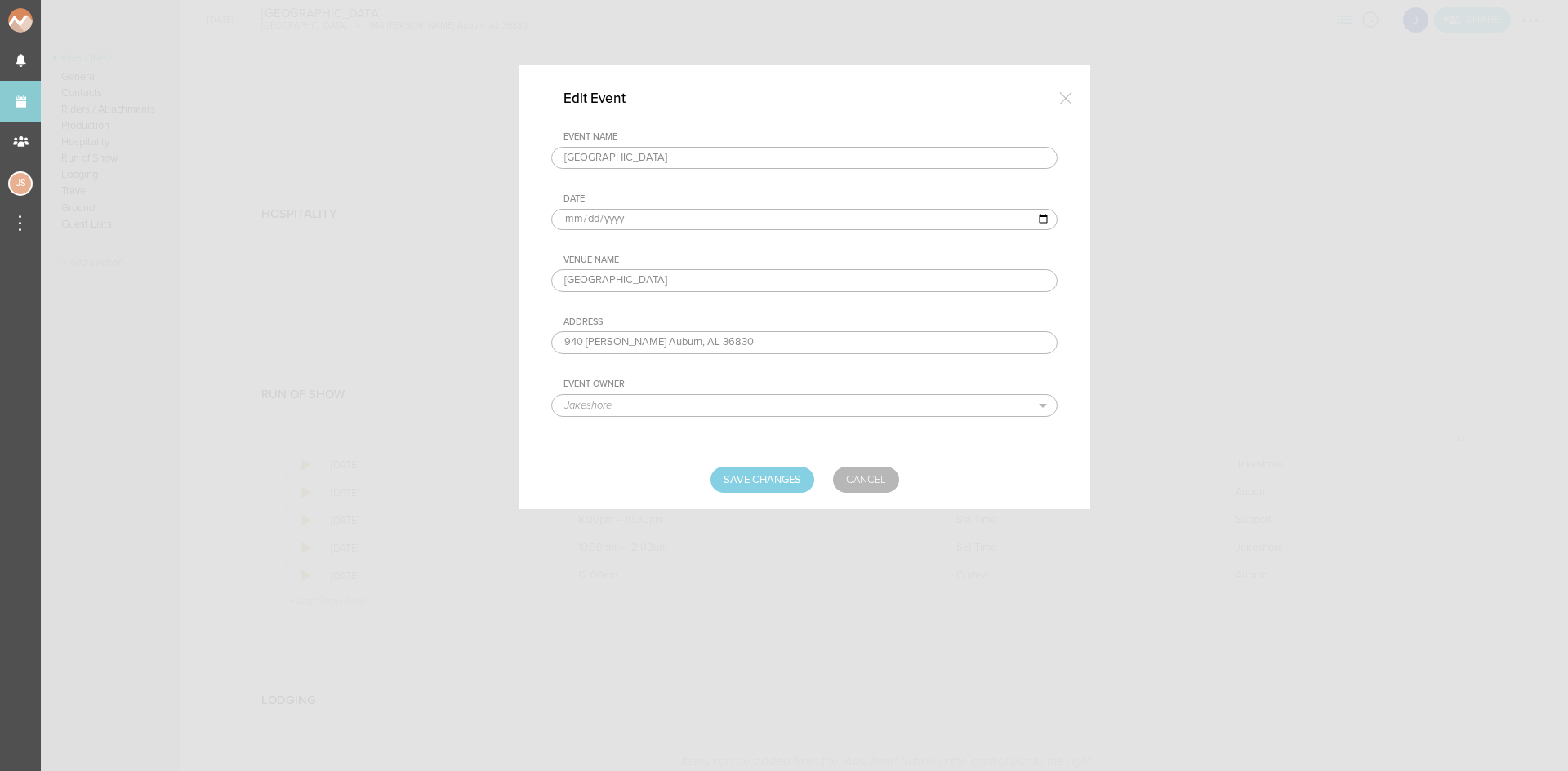
drag, startPoint x: 648, startPoint y: 341, endPoint x: 539, endPoint y: 338, distance: 109.0
click at [539, 338] on div "Edit Event Event Name [GEOGRAPHIC_DATA] Date [DATE] Venue Name [GEOGRAPHIC_DATA…" at bounding box center [804, 287] width 572 height 444
type input "[STREET_ADDRESS]"
click at [750, 471] on input "Save Changes" at bounding box center [762, 480] width 103 height 26
type input "Saving..."
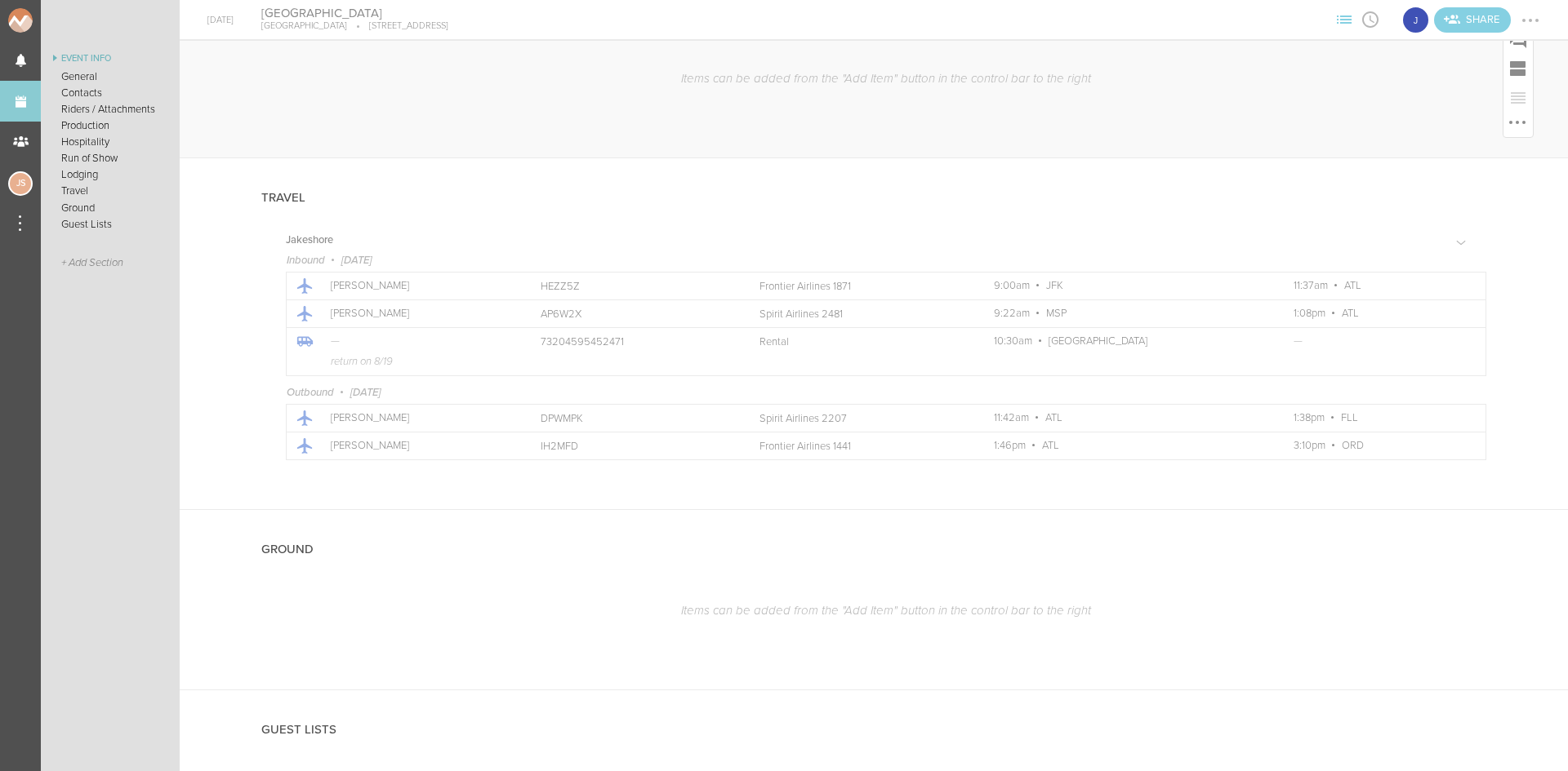
scroll to position [1794, 0]
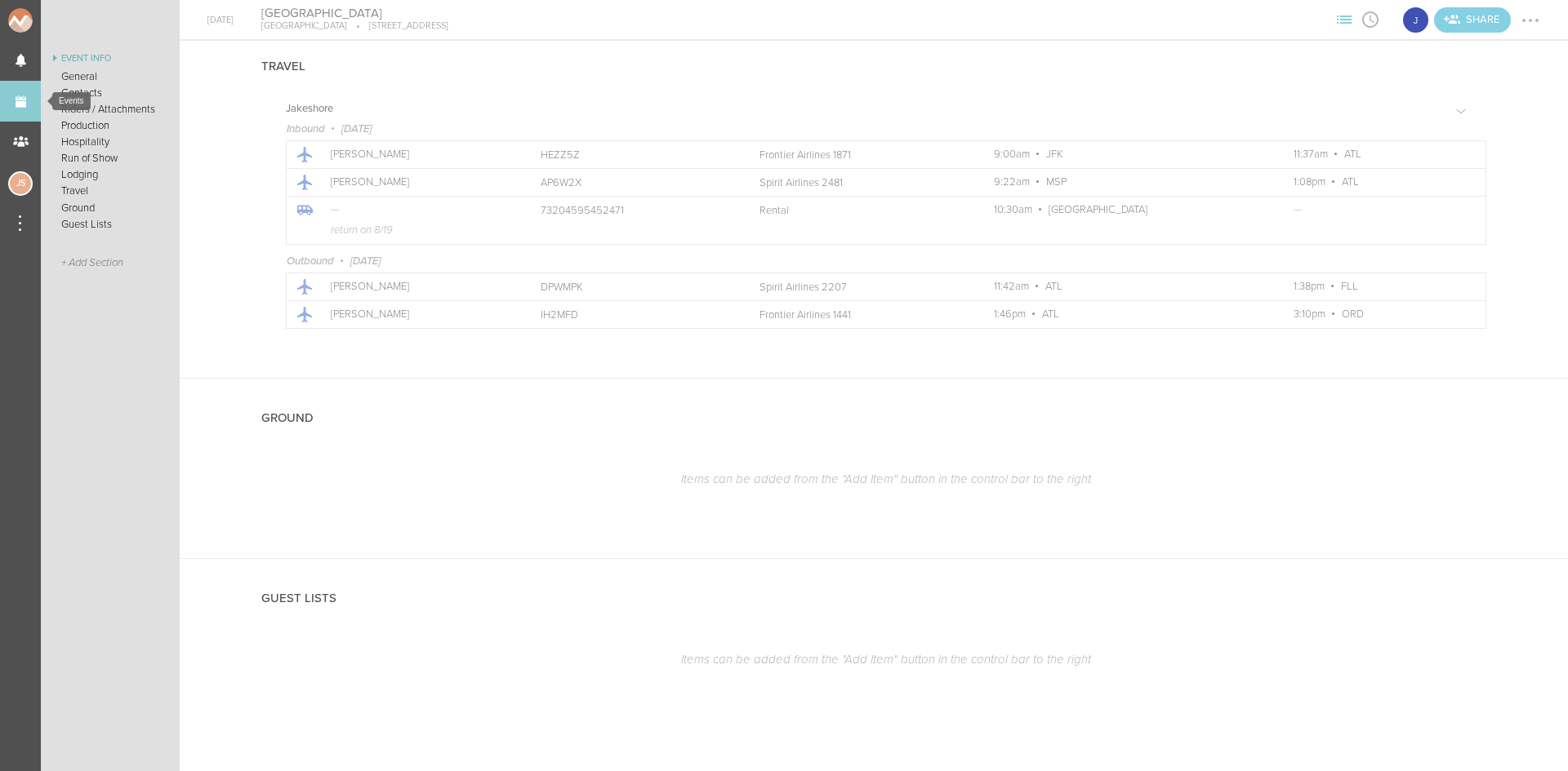
click at [21, 89] on link "Events" at bounding box center [20, 101] width 41 height 41
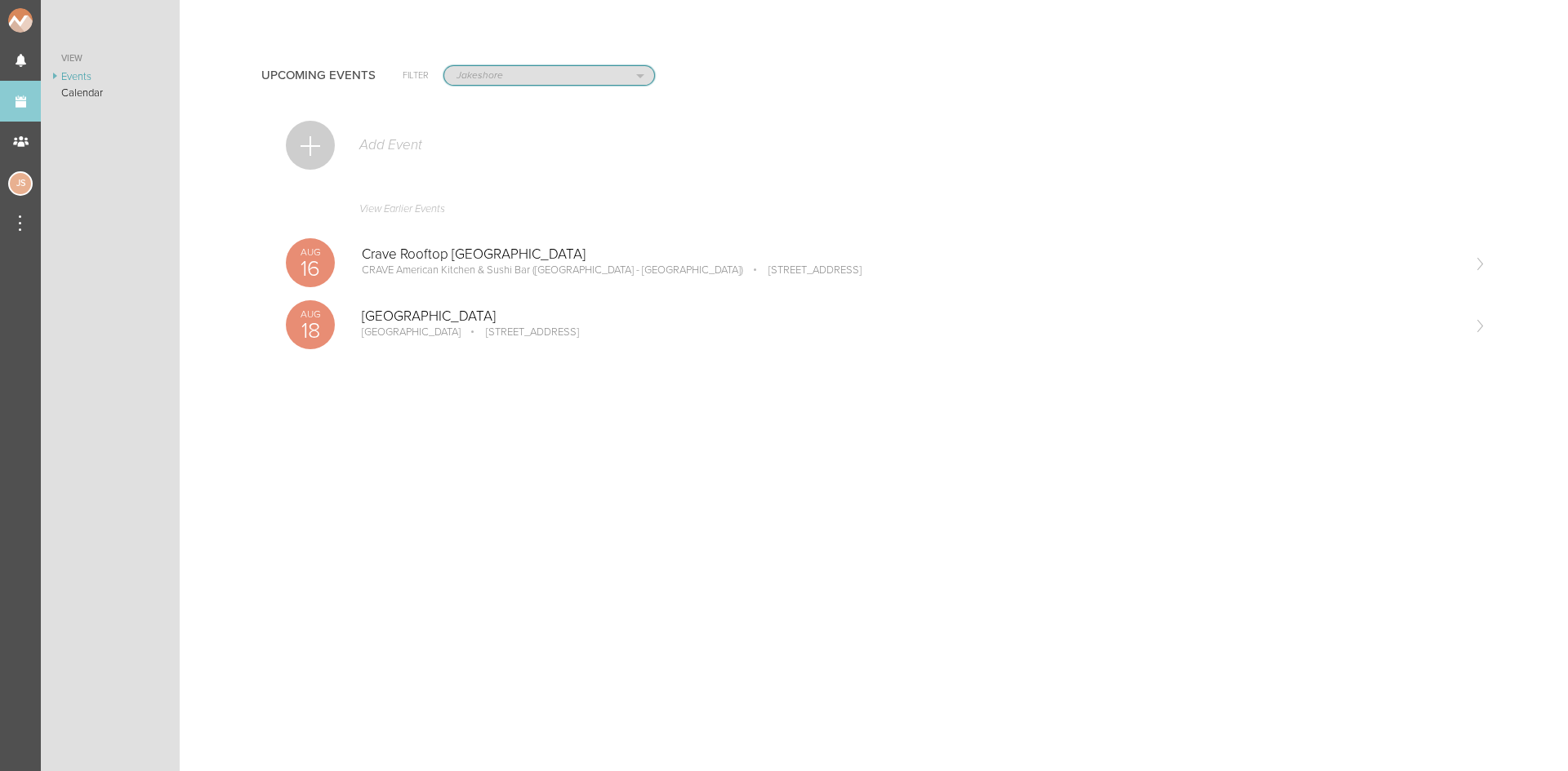
click at [562, 82] on select "All Teams Jakeshore Breakbomb bsmnt [PERSON_NAME] Z3LLA FWD [PERSON_NAME] Fire …" at bounding box center [549, 76] width 210 height 19
select select "0"
click at [444, 66] on select "All Teams Jakeshore Breakbomb bsmnt [PERSON_NAME] Z3LLA FWD [PERSON_NAME] Fire …" at bounding box center [549, 76] width 210 height 19
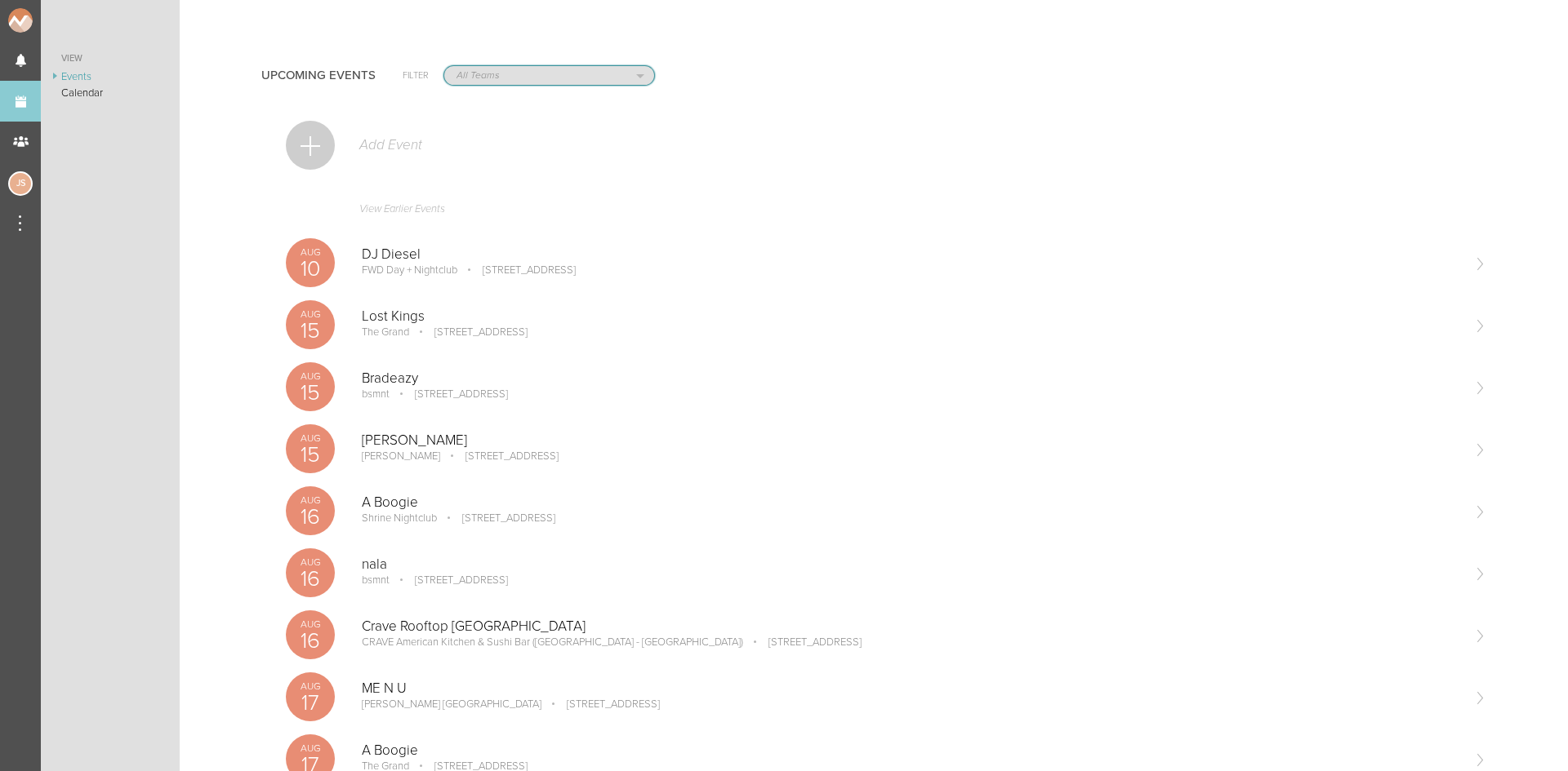
click at [545, 73] on select "All Teams Jakeshore Breakbomb bsmnt [PERSON_NAME] Z3LLA FWD [PERSON_NAME] Fire …" at bounding box center [549, 76] width 210 height 19
select select "80"
click at [444, 66] on select "All Teams Jakeshore Breakbomb bsmnt [PERSON_NAME] Z3LLA FWD [PERSON_NAME] Fire …" at bounding box center [549, 76] width 210 height 19
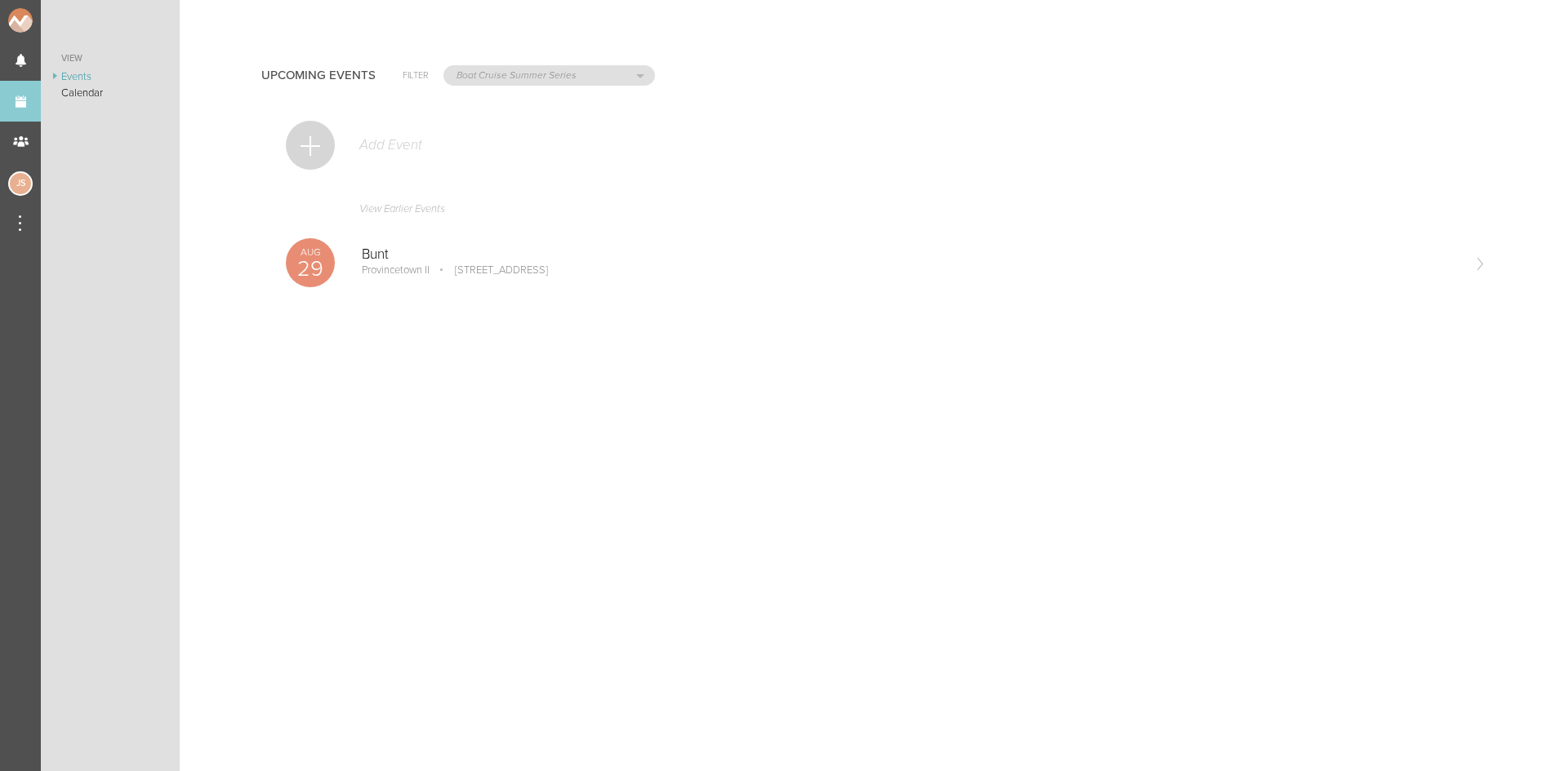
click at [329, 152] on div at bounding box center [310, 145] width 49 height 49
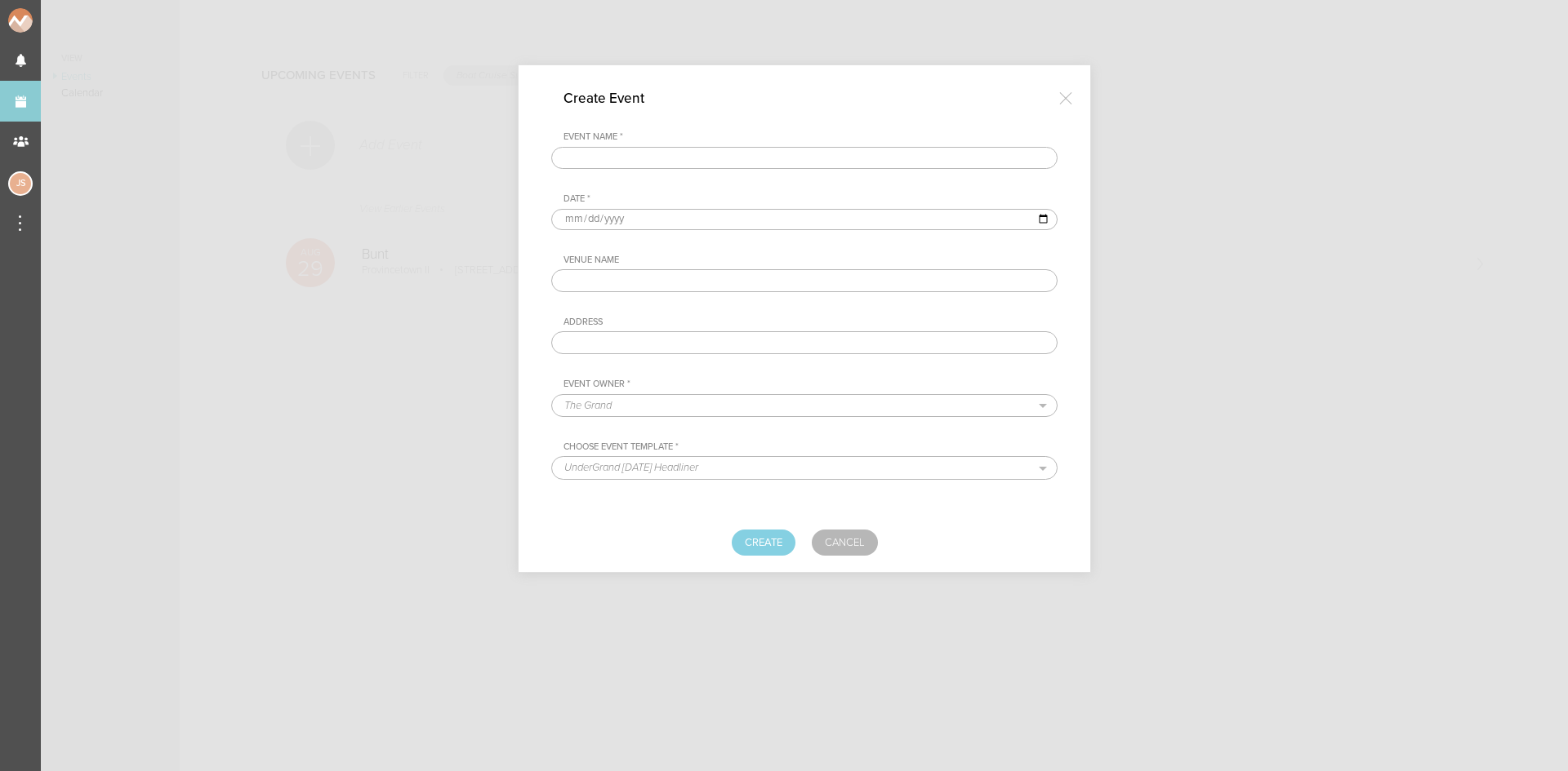
click at [662, 163] on input "text" at bounding box center [804, 158] width 506 height 23
type input "Trivecta"
type input "[DATE]"
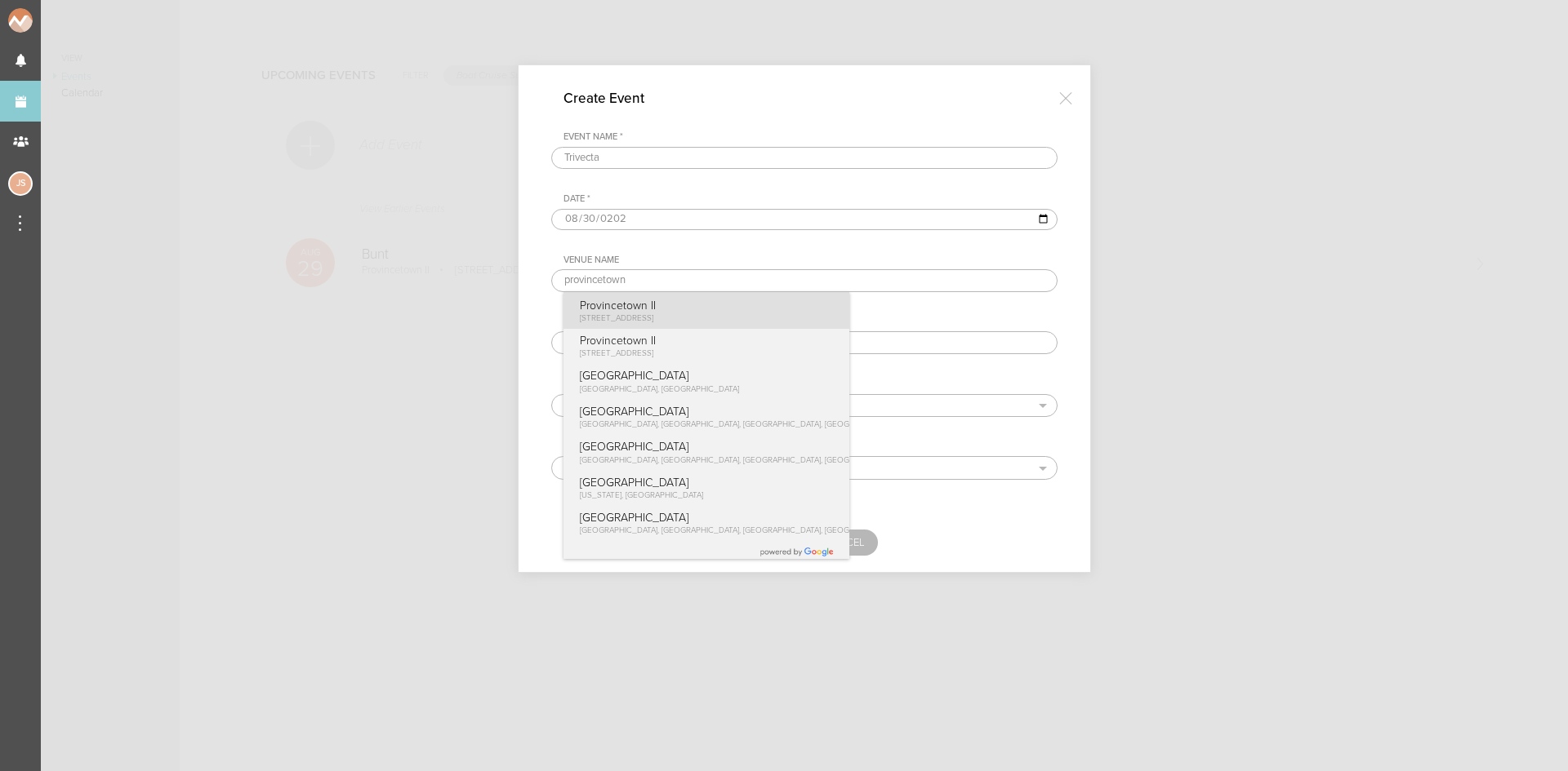
click at [599, 307] on p "Provincetown II" at bounding box center [618, 306] width 76 height 14
type input "Provincetown II"
type input "[STREET_ADDRESS]"
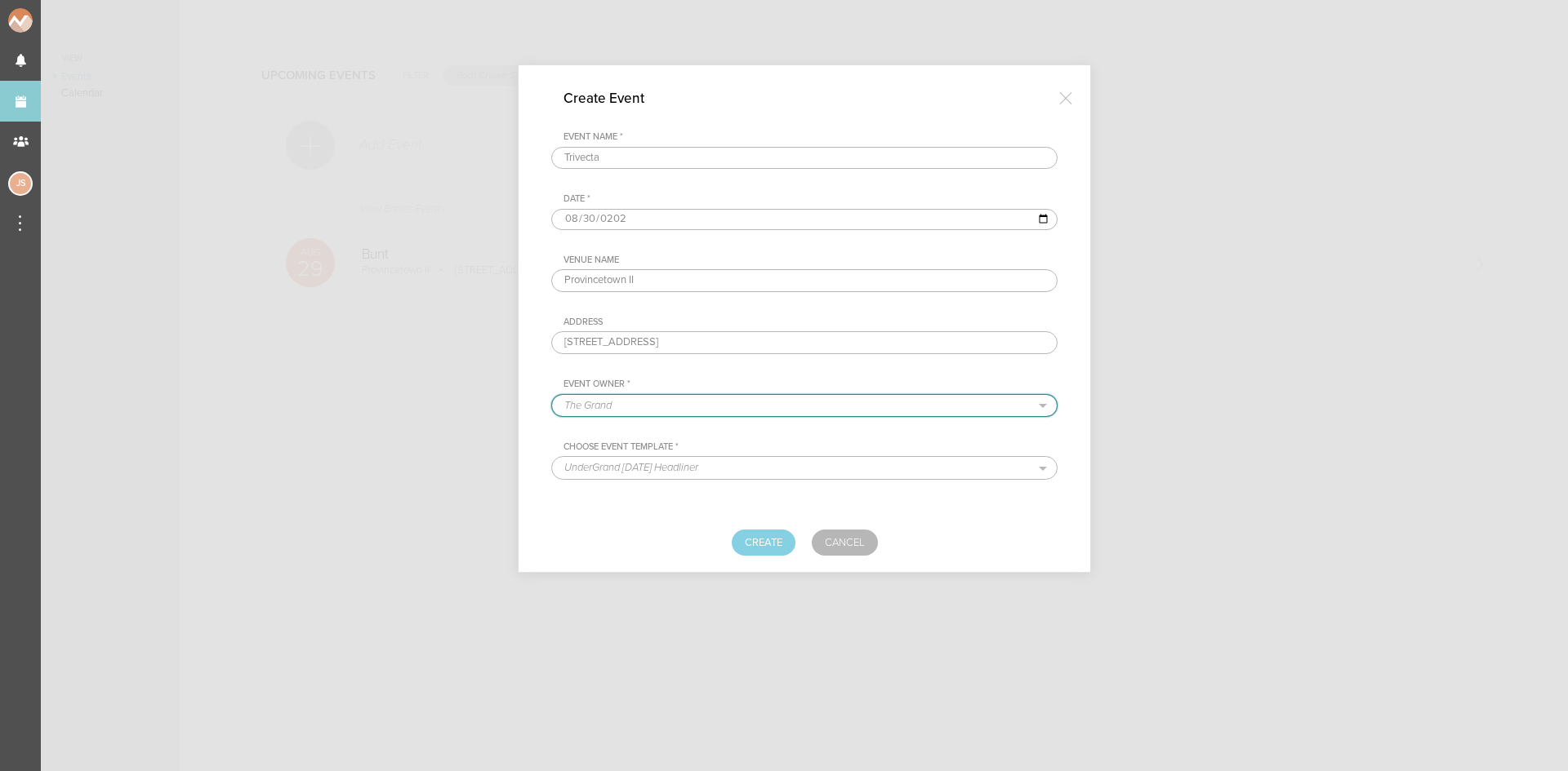
click at [620, 405] on select "The Grand Shrine Boat Cruise Summer Series Black Caviar Mémoire Big Night Live …" at bounding box center [804, 405] width 505 height 21
select select "80"
click at [552, 395] on select "The Grand Shrine Boat Cruise Summer Series Black Caviar Mémoire Big Night Live …" at bounding box center [804, 405] width 505 height 21
select select "76"
click at [771, 531] on button "Create" at bounding box center [763, 543] width 63 height 26
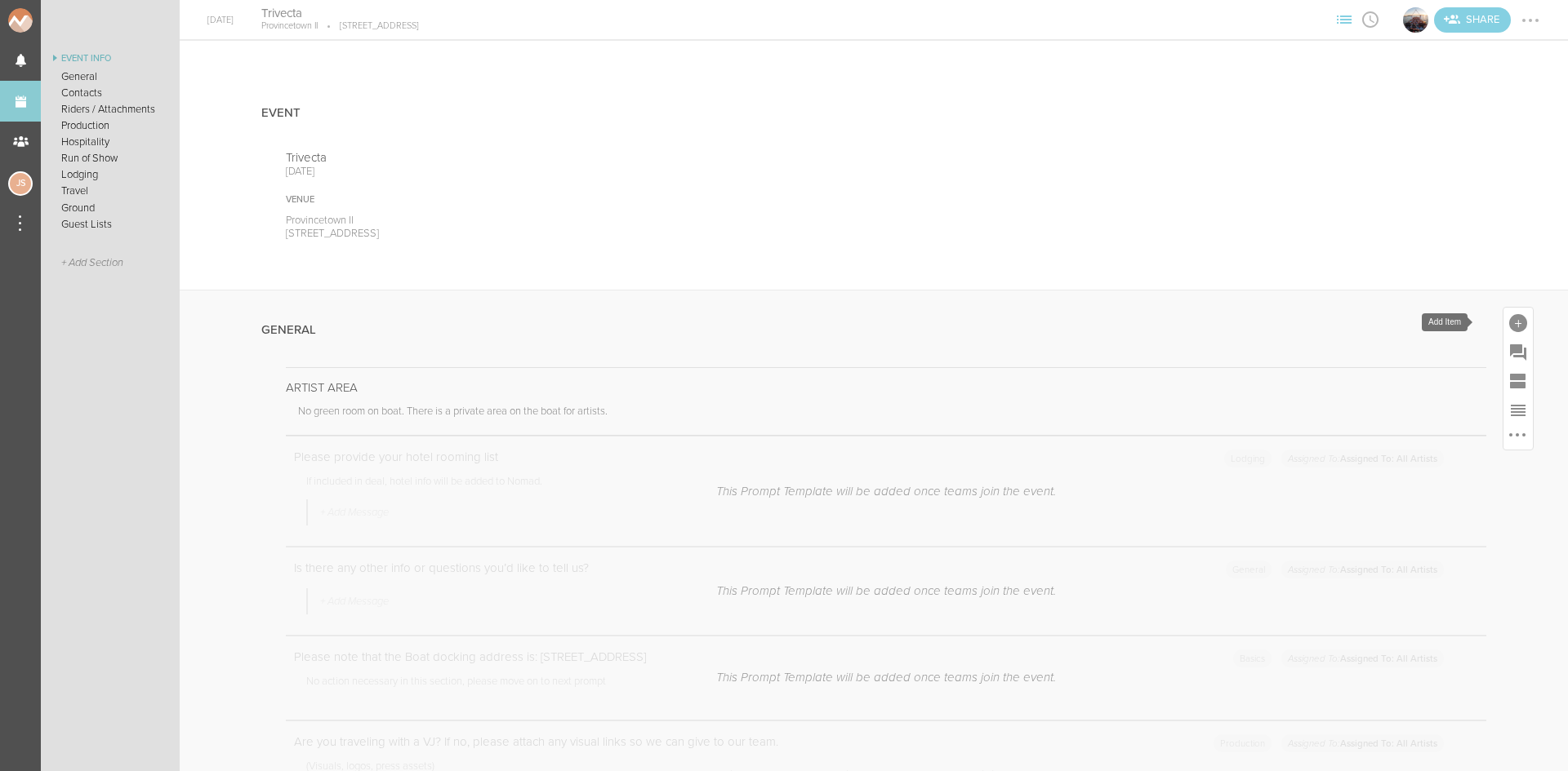
click at [1504, 309] on div at bounding box center [1518, 322] width 30 height 30
click at [1280, 577] on icon at bounding box center [1290, 573] width 33 height 33
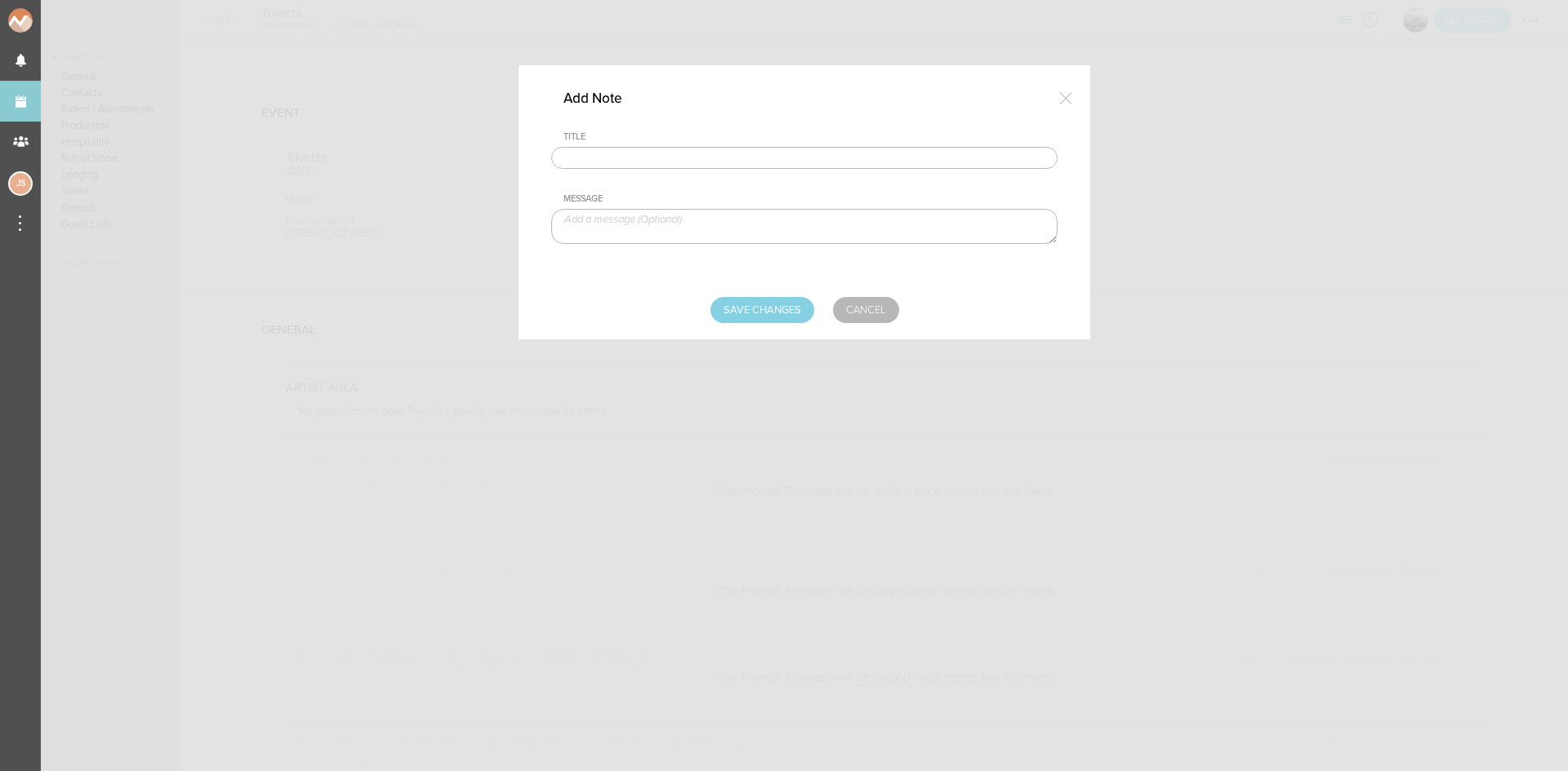
click at [637, 158] on input "text" at bounding box center [804, 158] width 506 height 23
type input "Travel Party"
click at [646, 220] on textarea at bounding box center [804, 227] width 506 height 35
click at [746, 234] on textarea at bounding box center [804, 227] width 506 height 35
paste textarea "[PERSON_NAME] (Artist)"
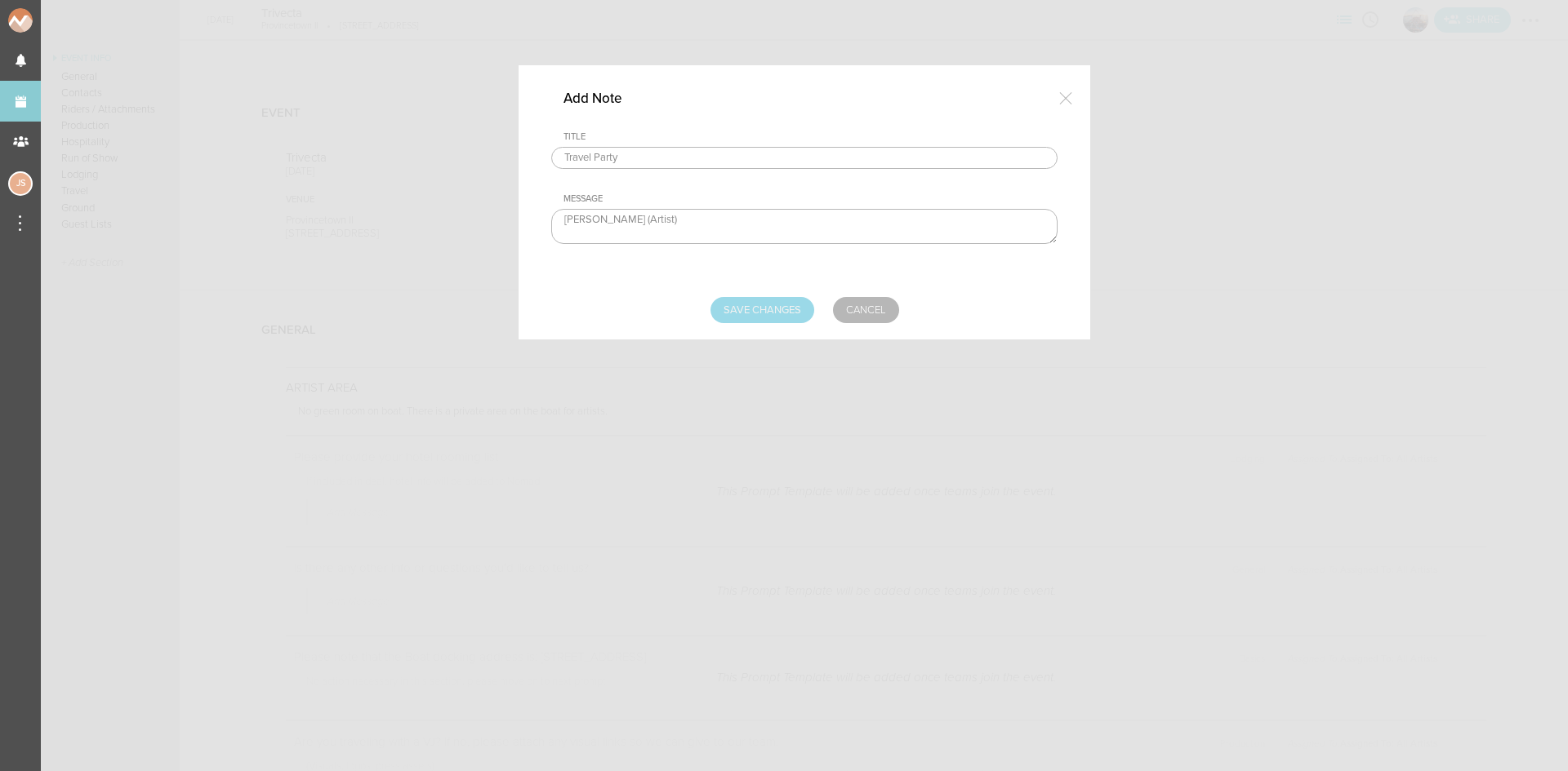
type textarea "Sam Dobkin (Artist)"
click at [751, 308] on input "Save Changes" at bounding box center [762, 310] width 103 height 26
type input "Saving..."
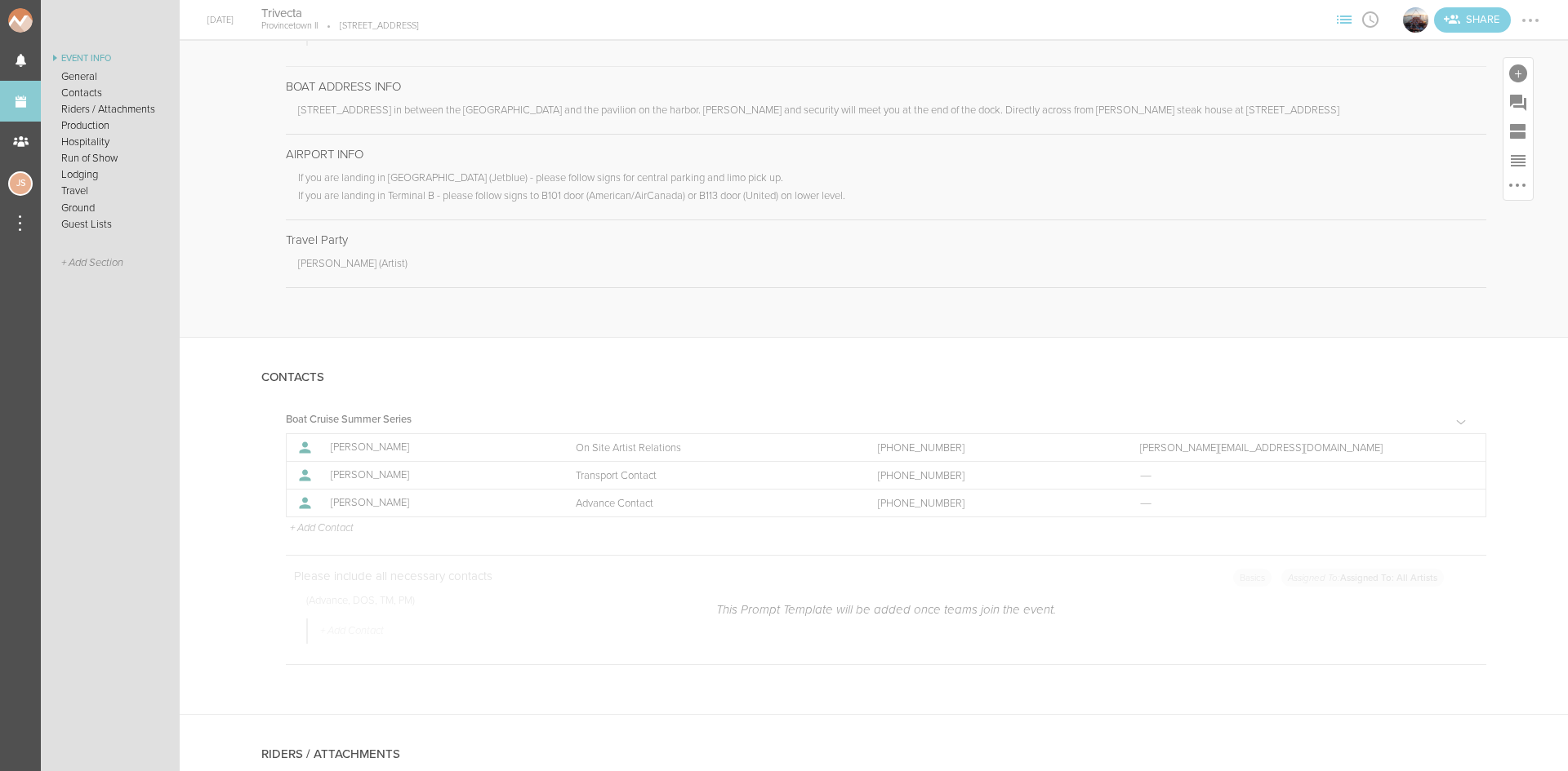
scroll to position [898, 0]
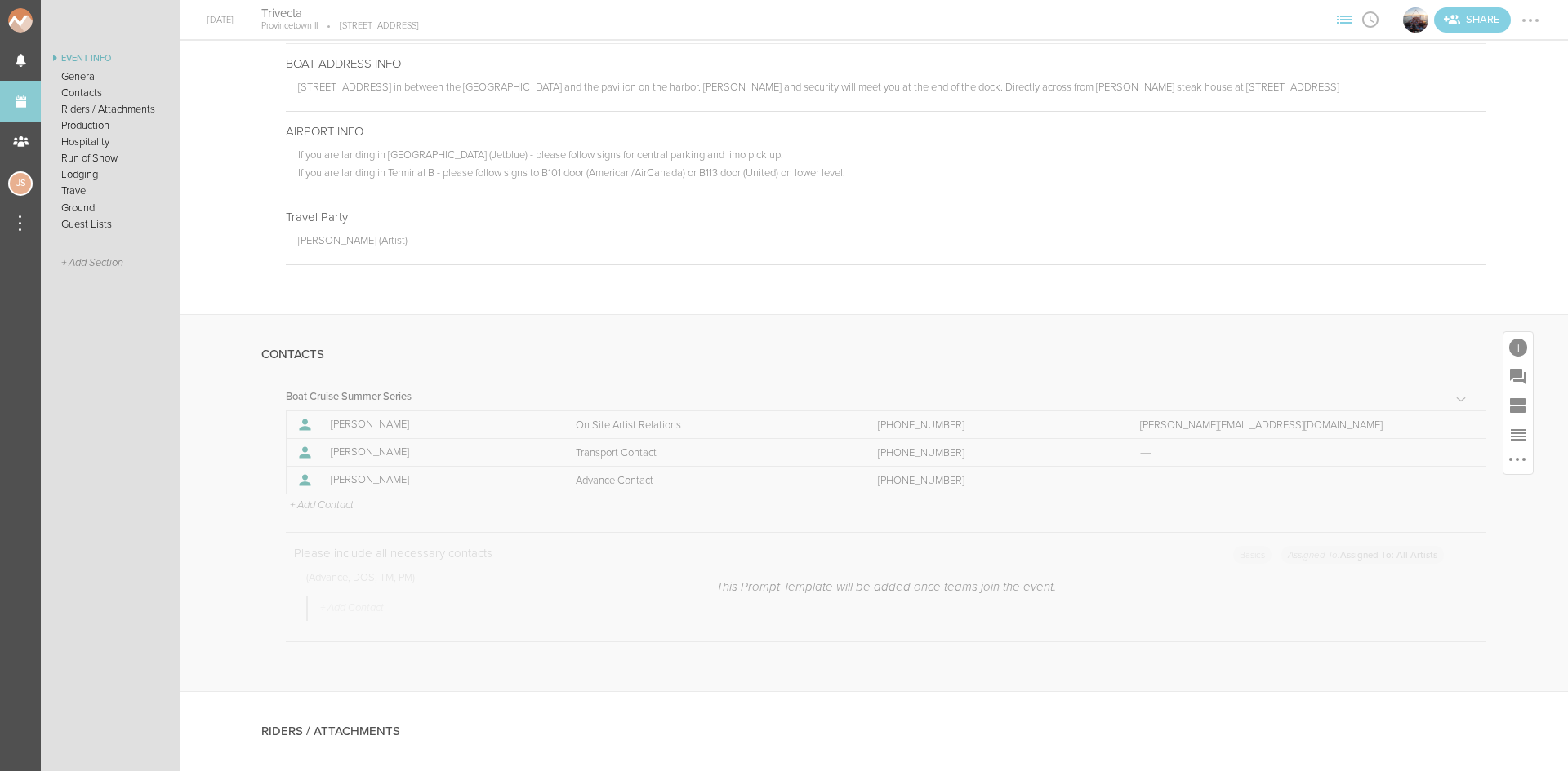
click at [325, 505] on p "+ Add Contact" at bounding box center [321, 505] width 65 height 13
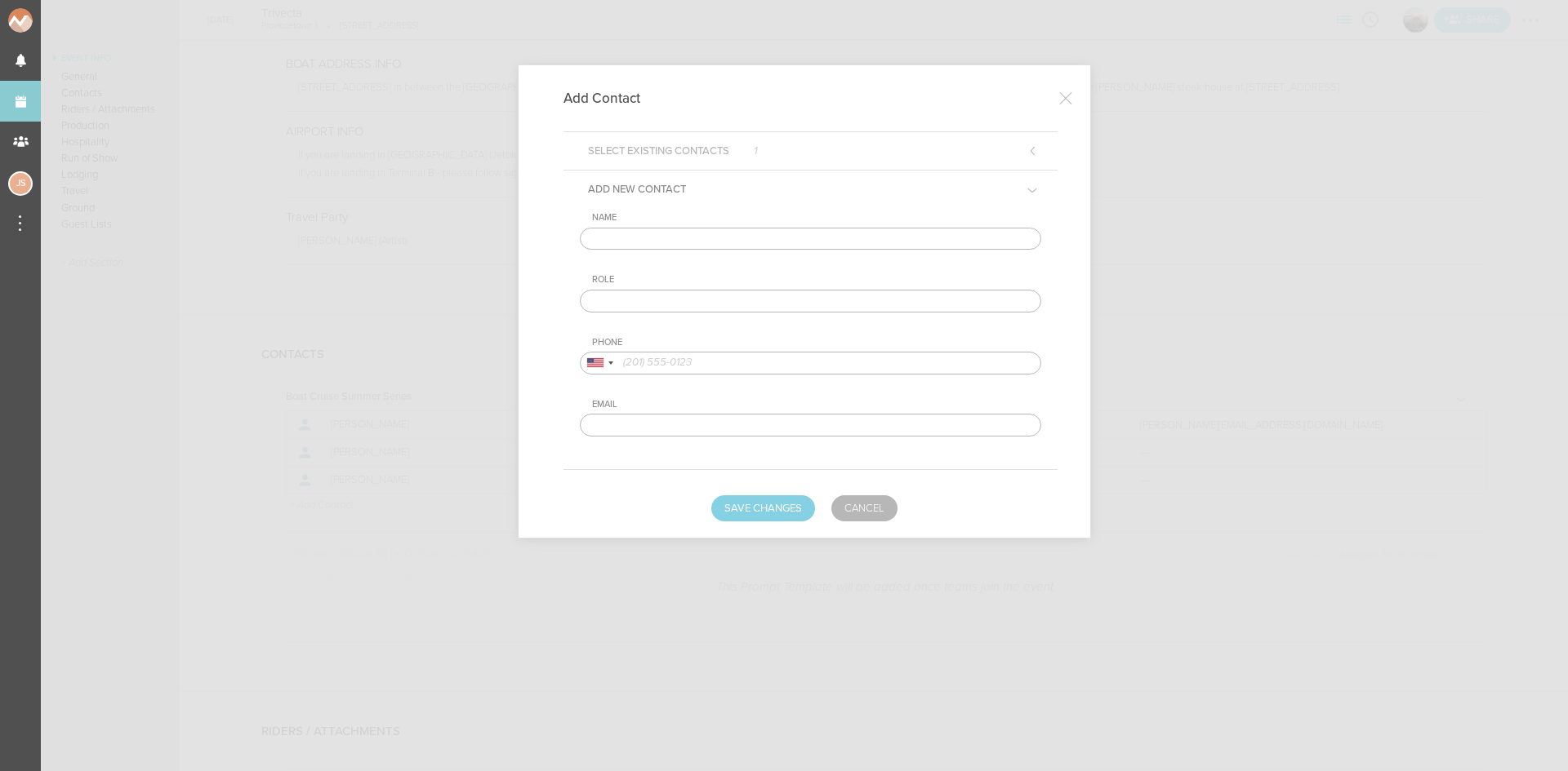
click at [638, 241] on input "text" at bounding box center [810, 239] width 461 height 23
paste input "Sam Dobkin (Artist)"
type input "Sam Dobkin"
type input "Artist DOS Contact"
click at [735, 361] on input "tel" at bounding box center [810, 363] width 461 height 23
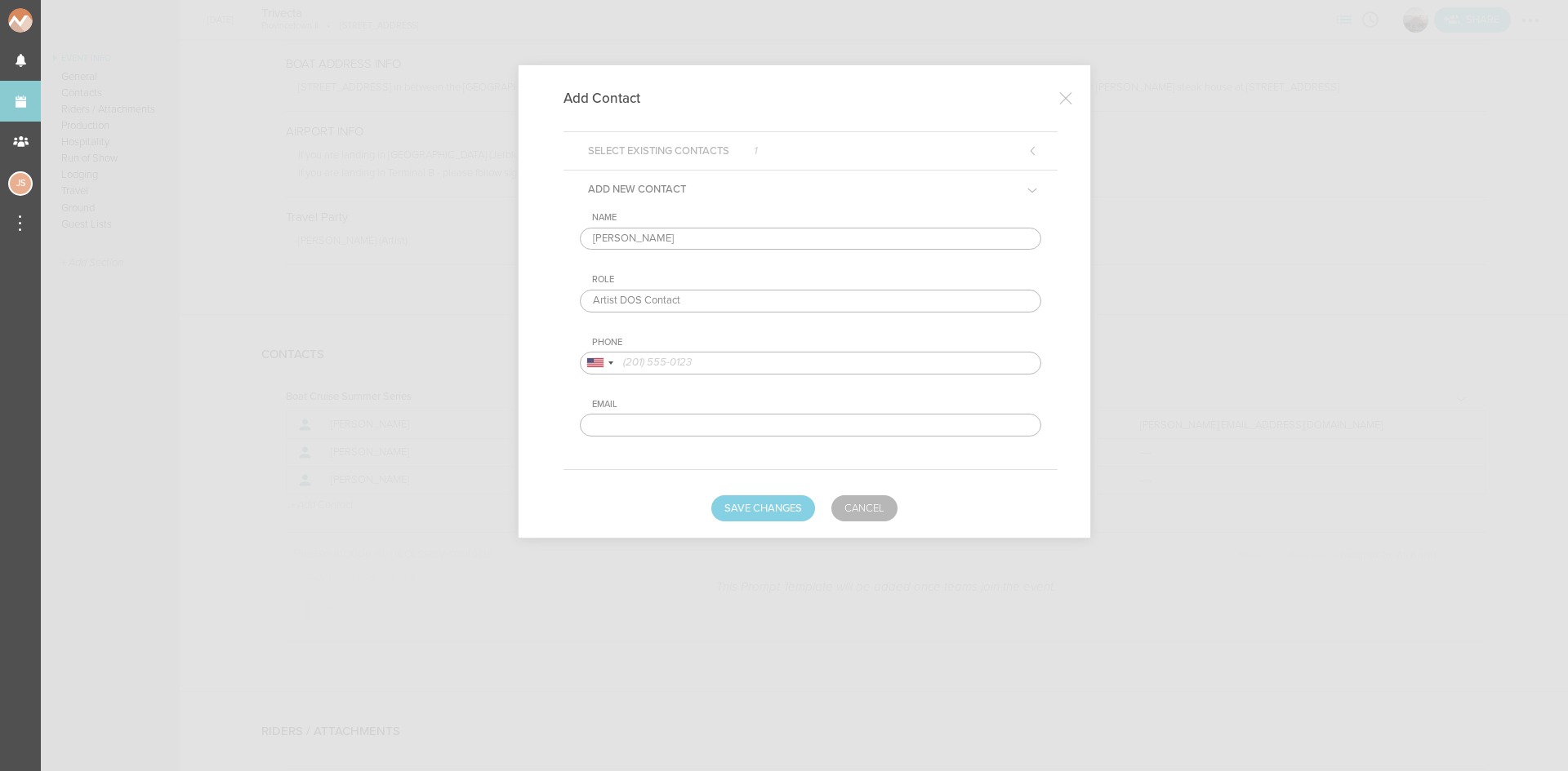
paste input "407-913-9111"
type input "407-913-9111"
click at [766, 511] on button "Save Changes" at bounding box center [763, 509] width 103 height 26
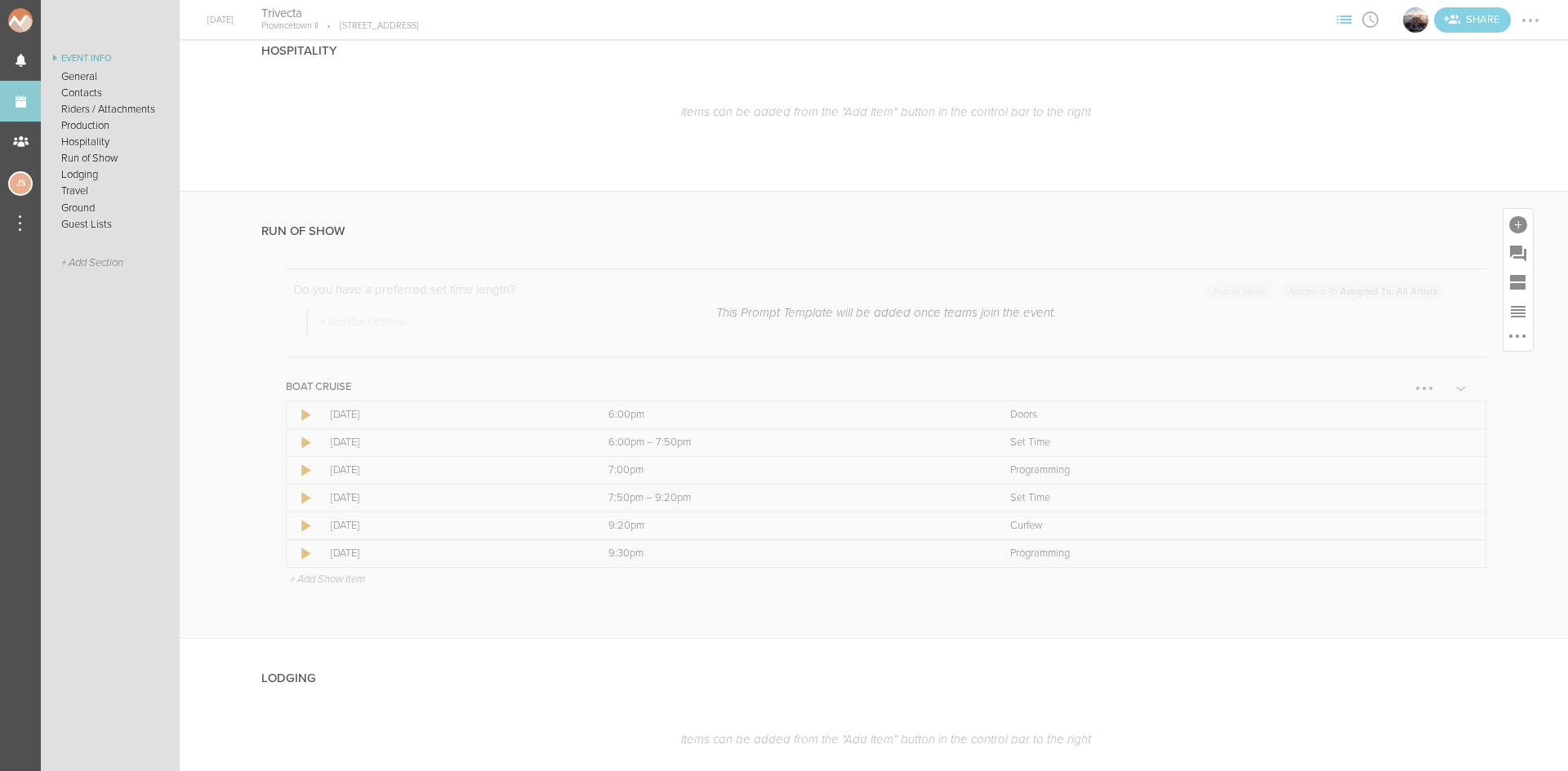
scroll to position [2122, 0]
click at [1463, 409] on div at bounding box center [1465, 409] width 3 height 3
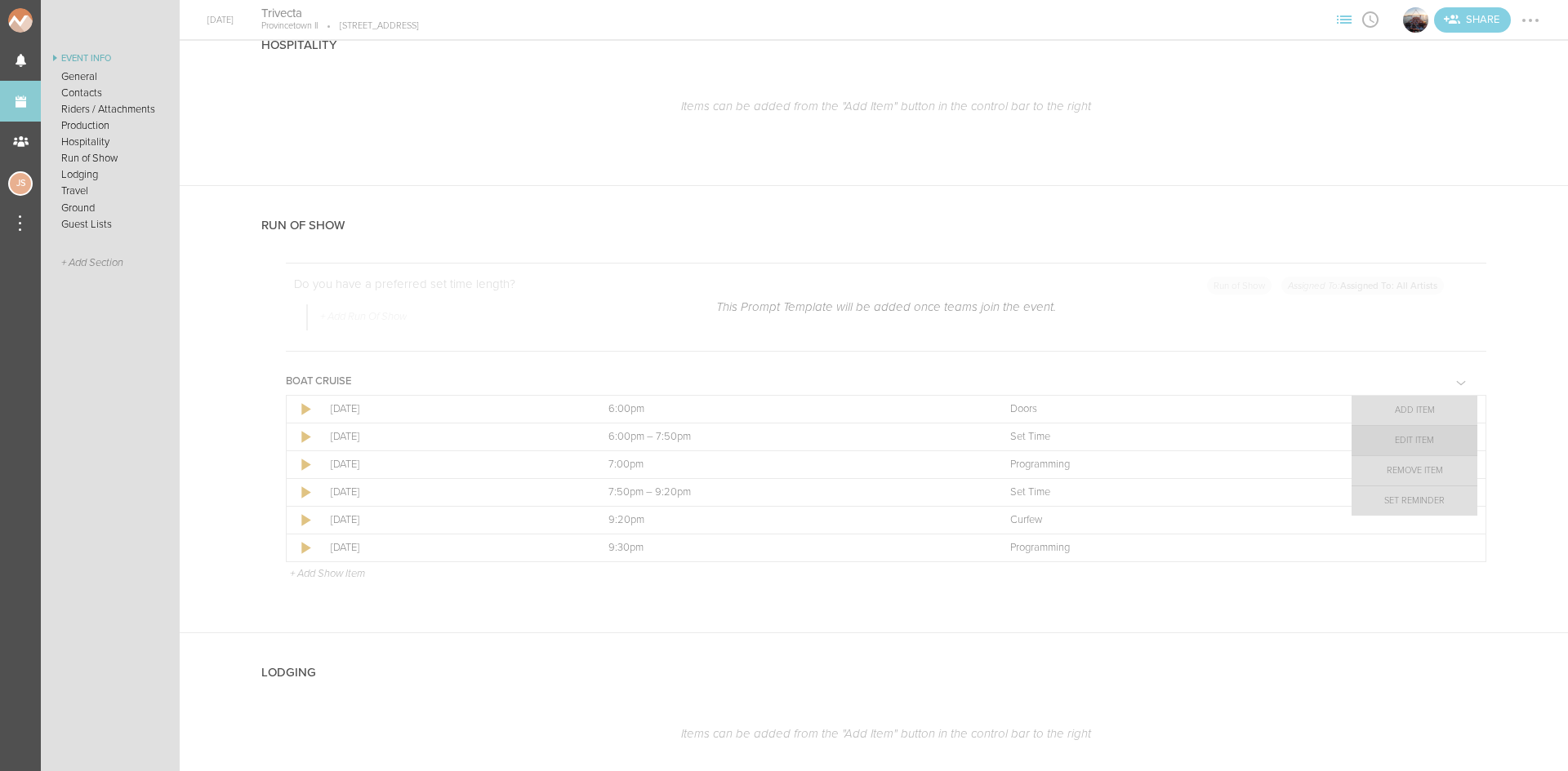
click at [1440, 442] on link "Edit Item" at bounding box center [1414, 441] width 126 height 30
select select "Doors"
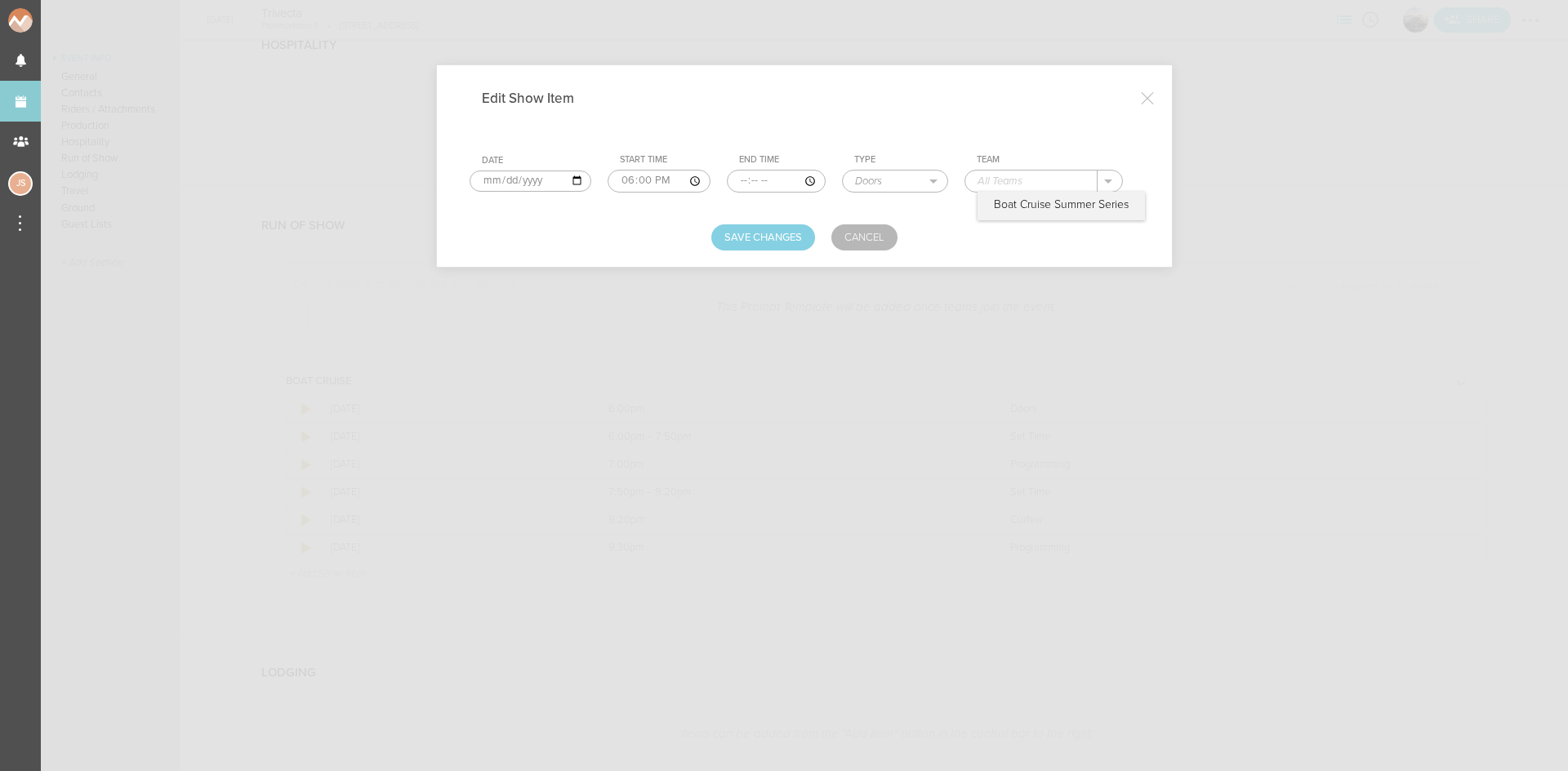
click at [1056, 187] on input "text" at bounding box center [1031, 181] width 132 height 21
click at [1044, 204] on p "Boat Cruise Summer Series" at bounding box center [1061, 204] width 135 height 13
type input "Boat Cruise Summer Series"
click at [776, 237] on button "Save Changes" at bounding box center [763, 238] width 103 height 26
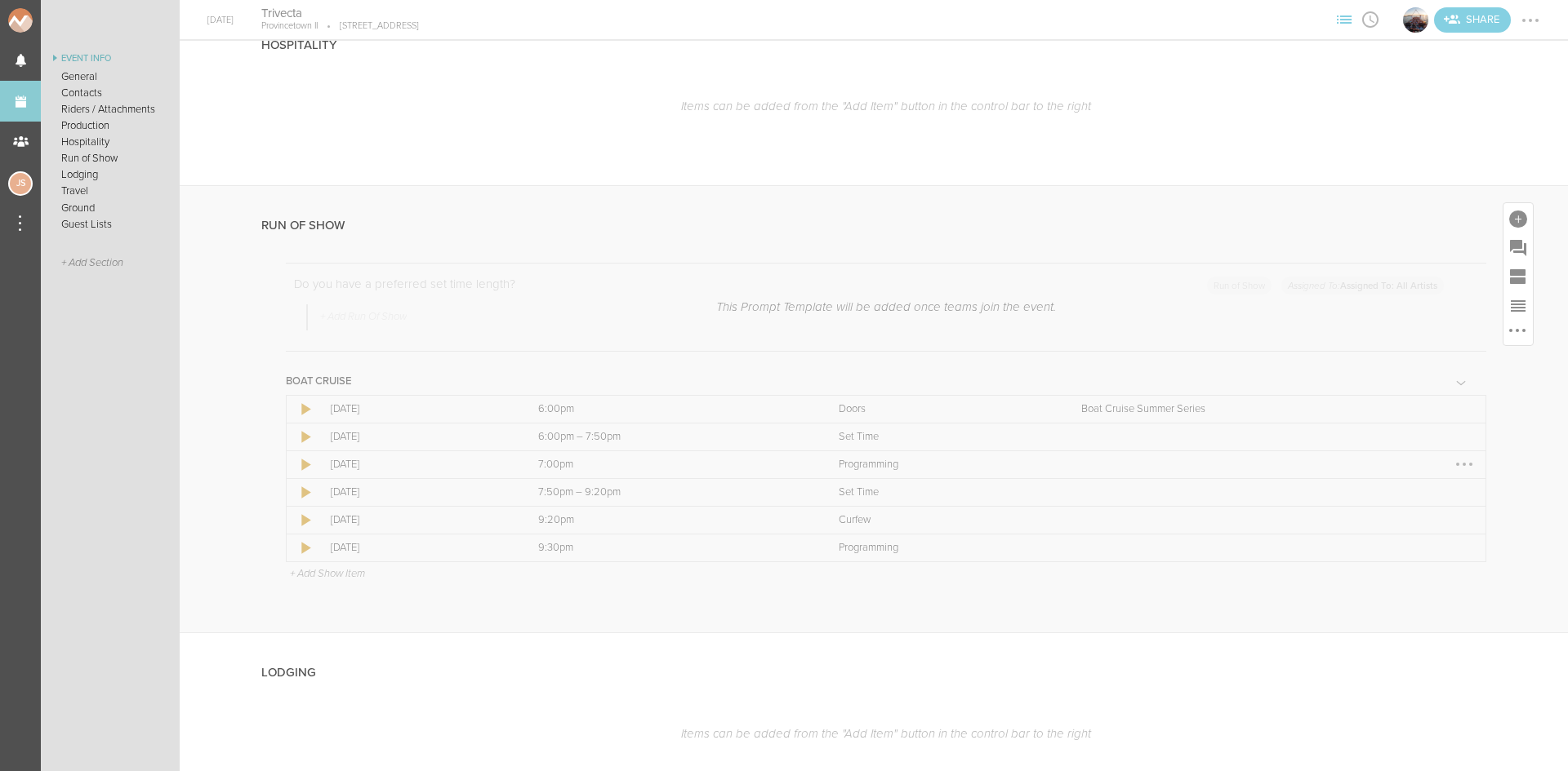
click at [1454, 454] on div at bounding box center [1465, 465] width 26 height 26
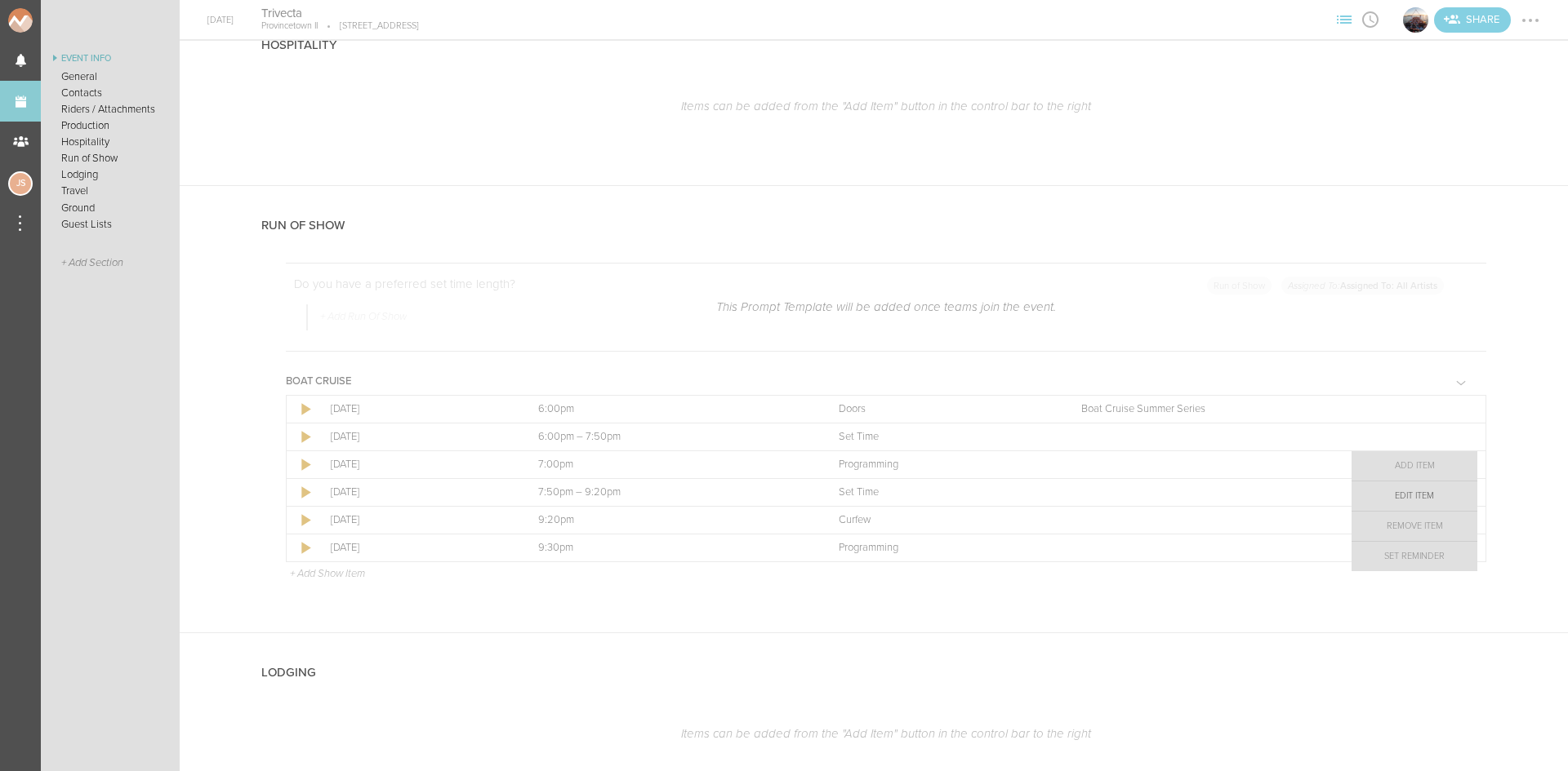
drag, startPoint x: 1454, startPoint y: 454, endPoint x: 1419, endPoint y: 479, distance: 43.0
click at [1426, 487] on link "Edit Item" at bounding box center [1414, 497] width 126 height 30
select select "Programming"
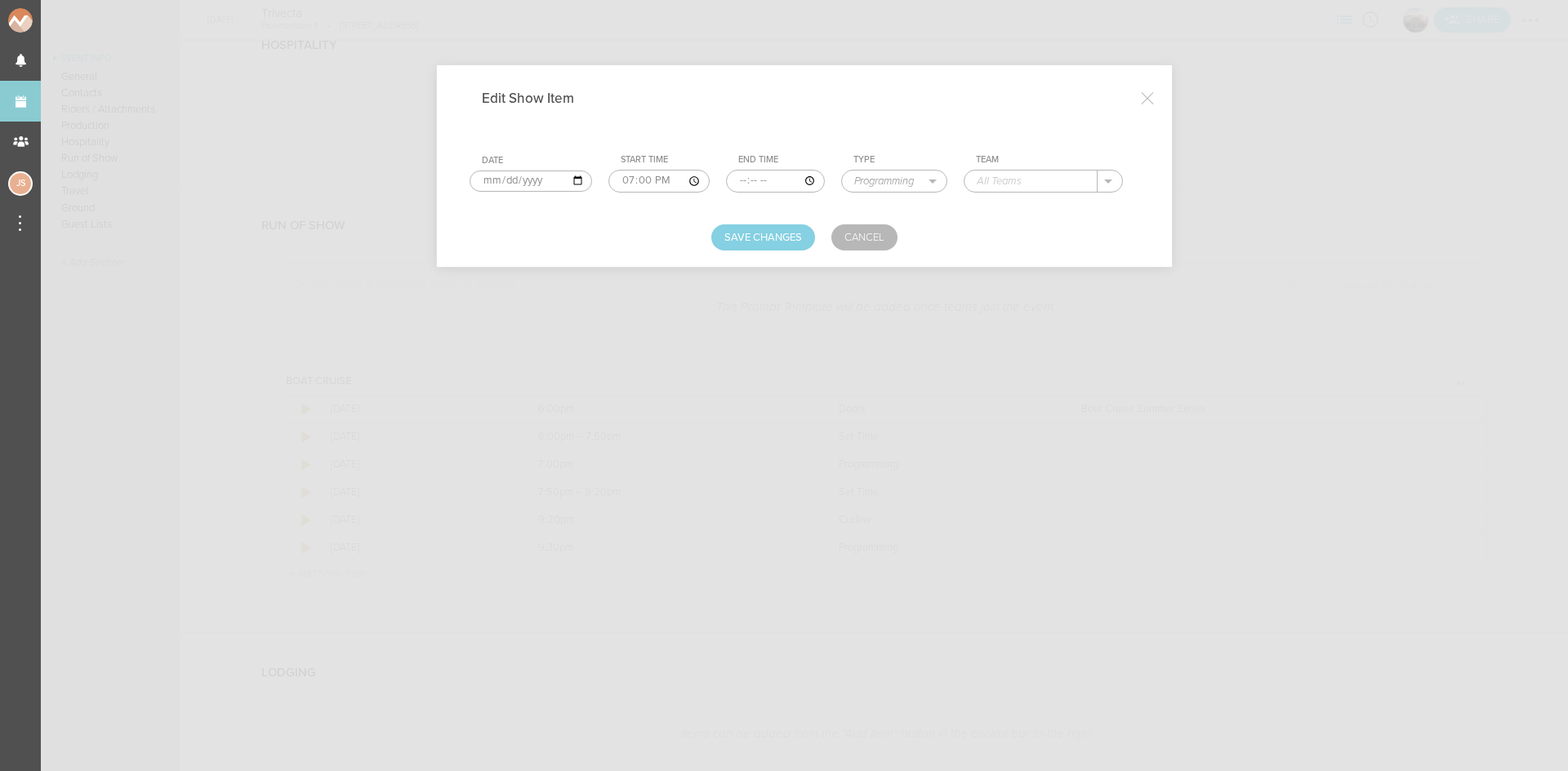
click at [1049, 176] on input "text" at bounding box center [1030, 181] width 133 height 21
click at [1002, 207] on p "Boat Cruise Summer Series" at bounding box center [1060, 204] width 135 height 13
type input "Boat Cruise Summer Series"
click at [769, 247] on button "Save Changes" at bounding box center [763, 238] width 103 height 26
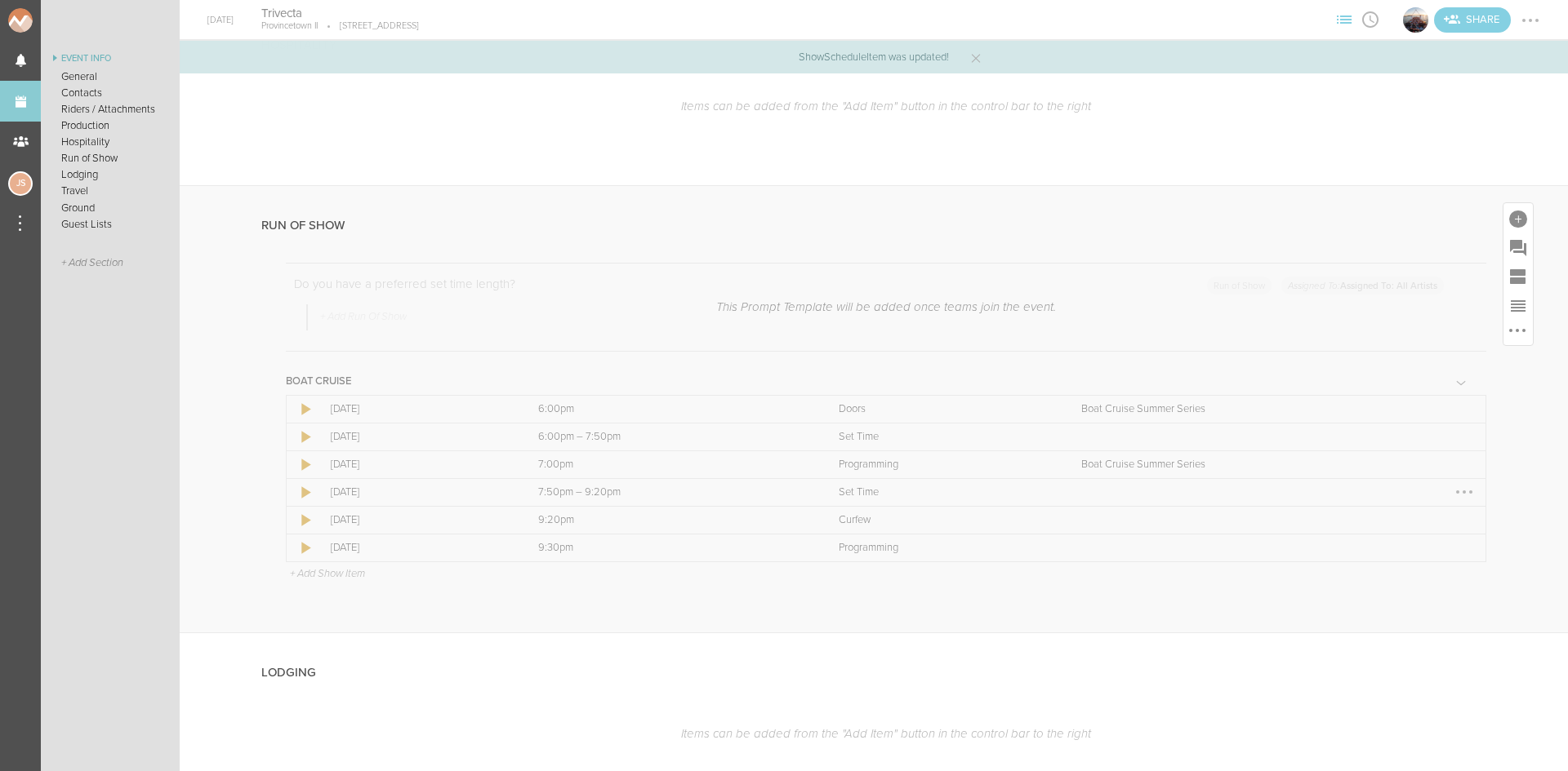
click at [1452, 491] on div at bounding box center [1465, 492] width 26 height 26
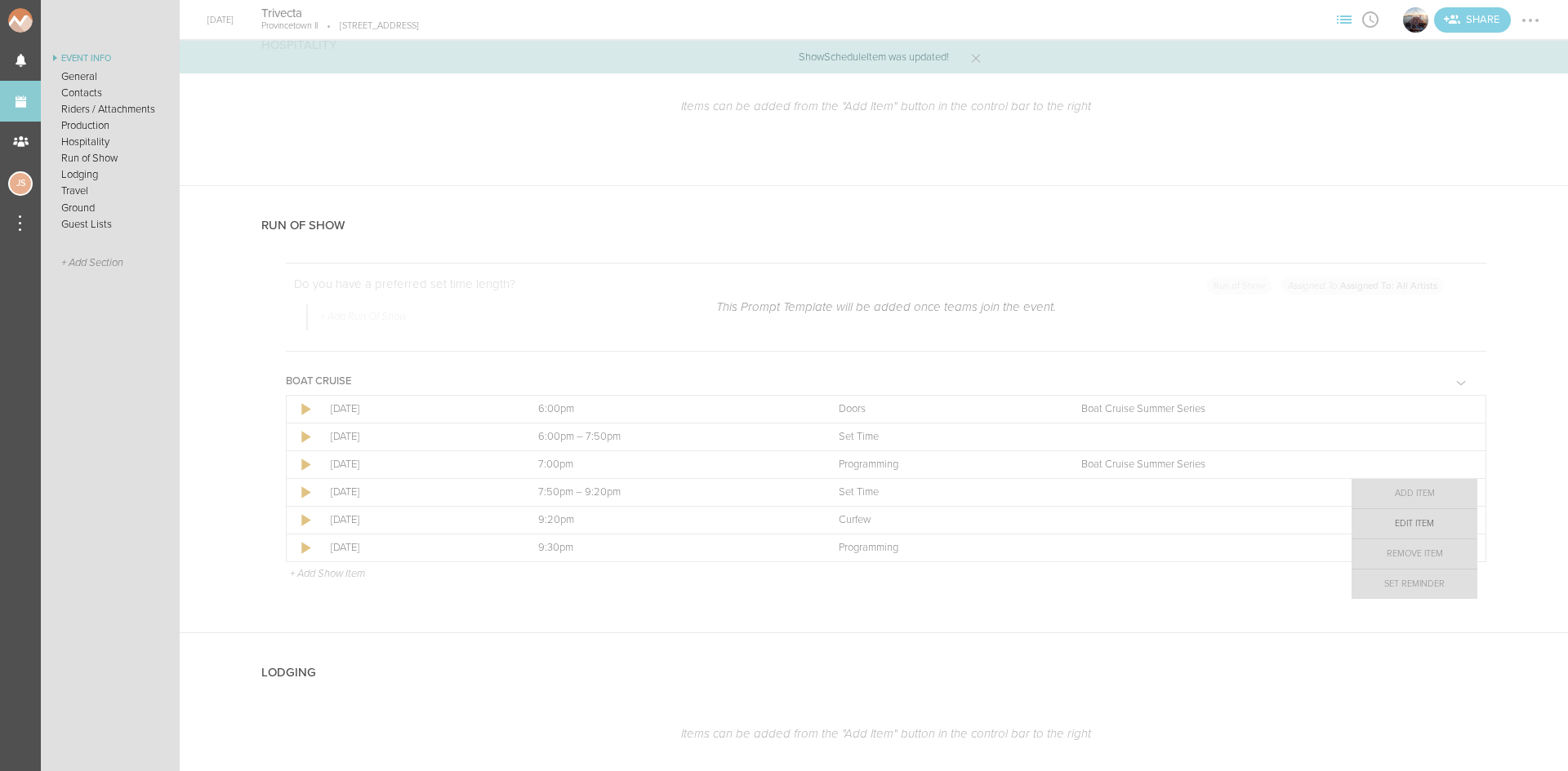
click at [1426, 524] on link "Edit Item" at bounding box center [1414, 524] width 126 height 30
select select "Set Time"
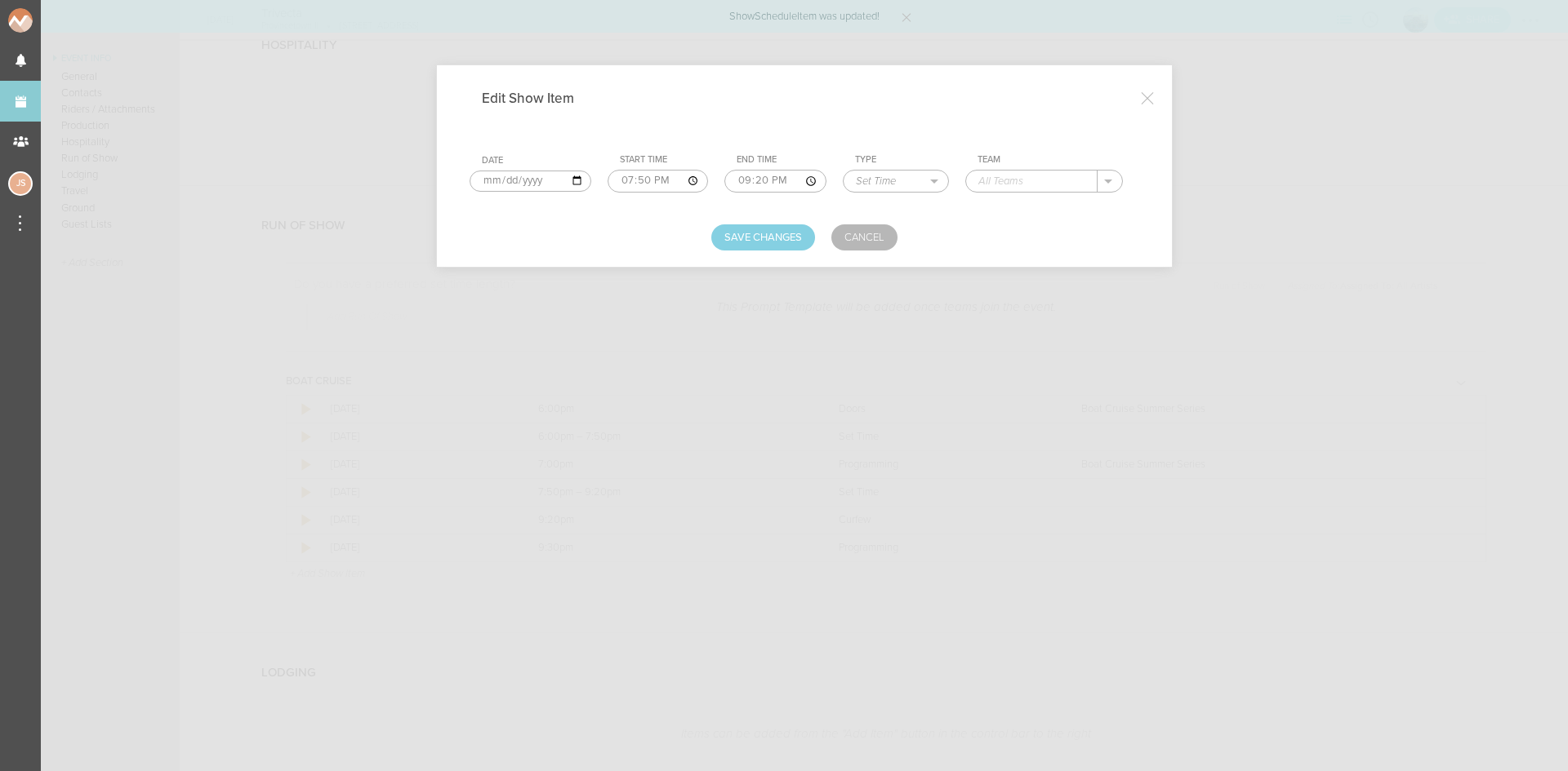
click at [1072, 181] on input "text" at bounding box center [1031, 181] width 131 height 21
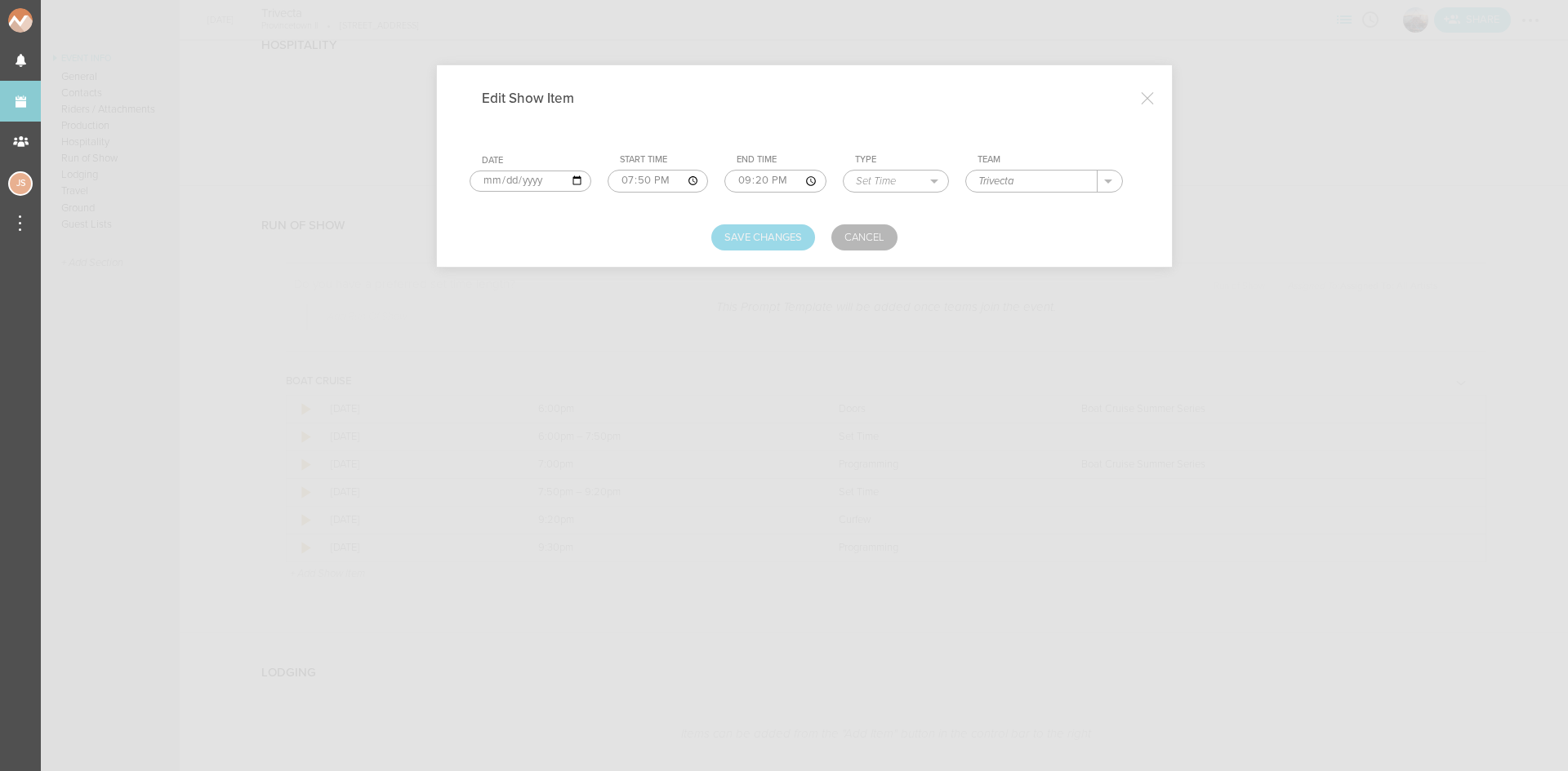
type input "Trivecta"
click at [731, 234] on button "Save Changes" at bounding box center [763, 238] width 103 height 26
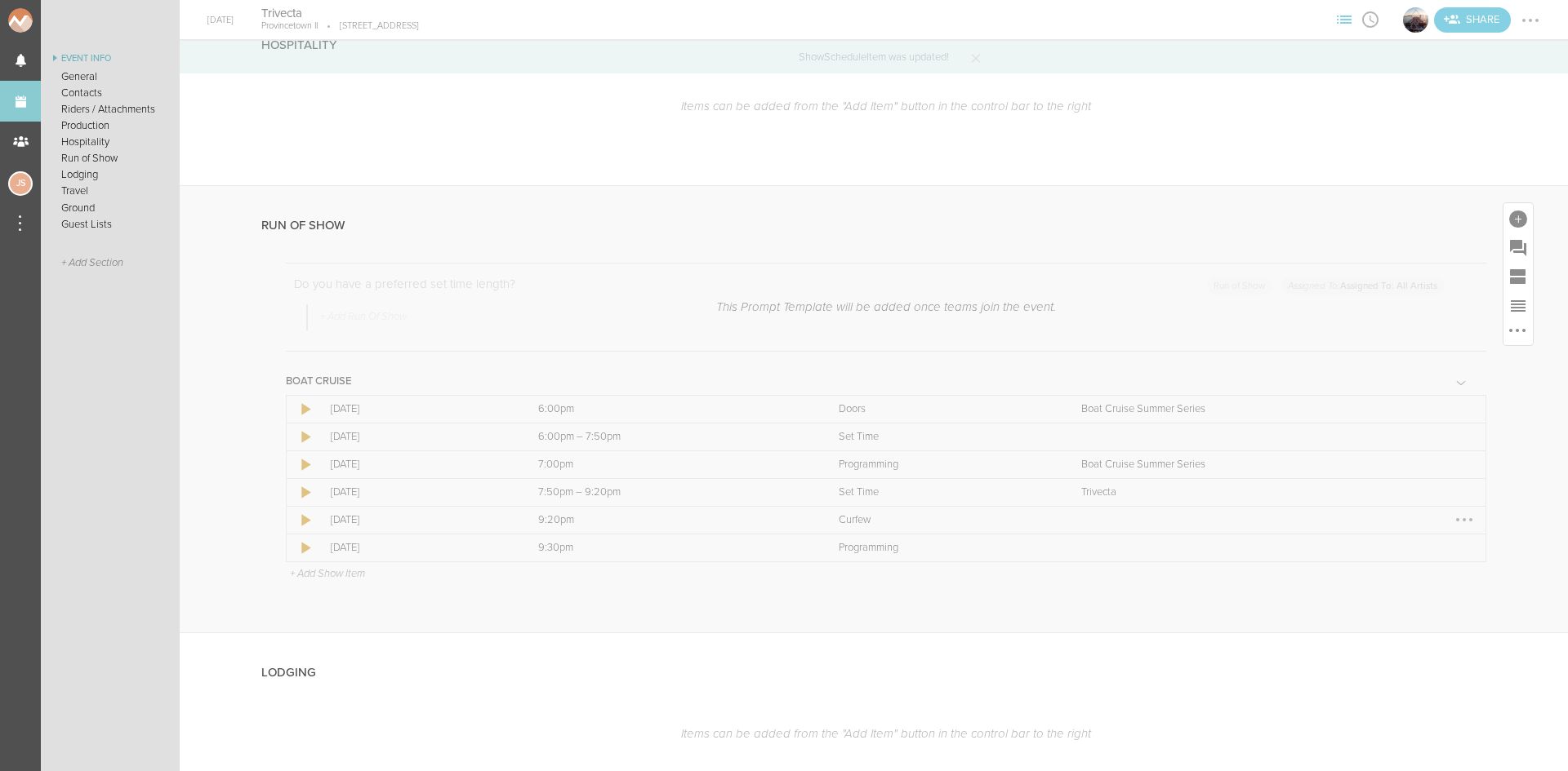
click at [1452, 520] on div at bounding box center [1465, 520] width 26 height 26
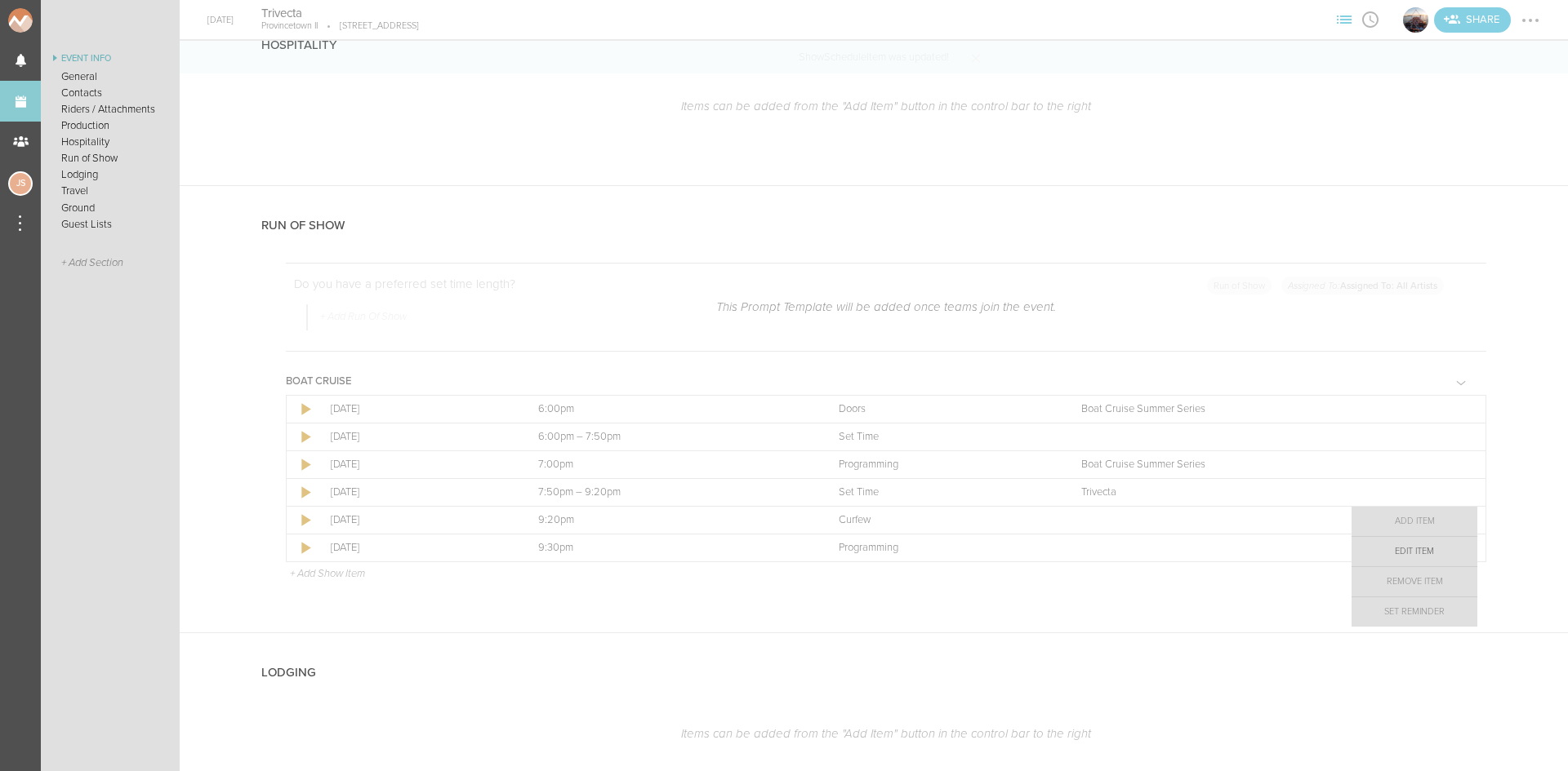
click at [1435, 560] on link "Edit Item" at bounding box center [1414, 552] width 126 height 30
select select "Curfew"
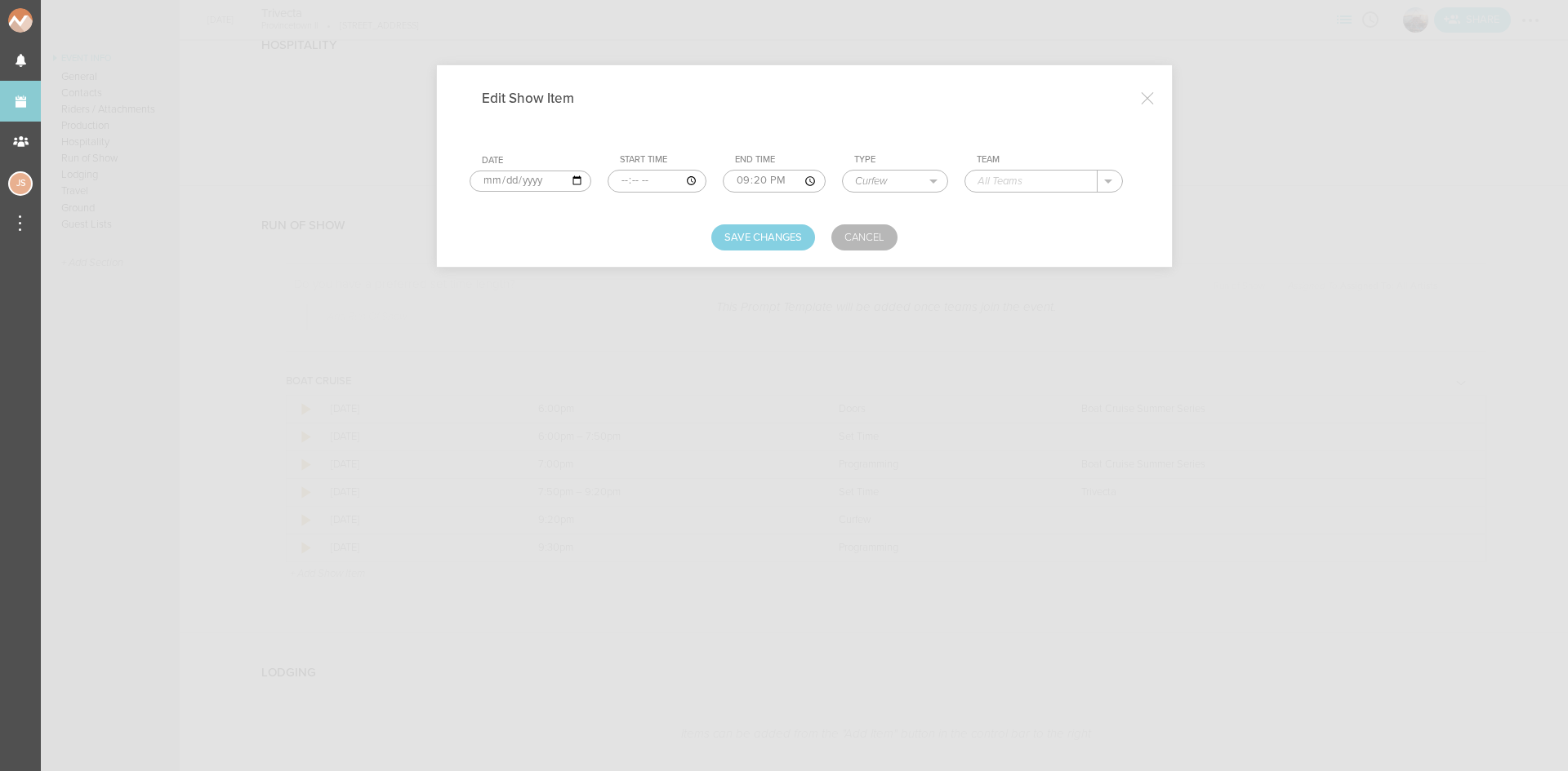
click at [1008, 186] on input "text" at bounding box center [1031, 181] width 132 height 21
click at [1020, 214] on div "Boat Cruise Summer Series" at bounding box center [1061, 206] width 168 height 29
type input "Boat Cruise Summer Series"
click at [779, 227] on button "Save Changes" at bounding box center [763, 238] width 103 height 26
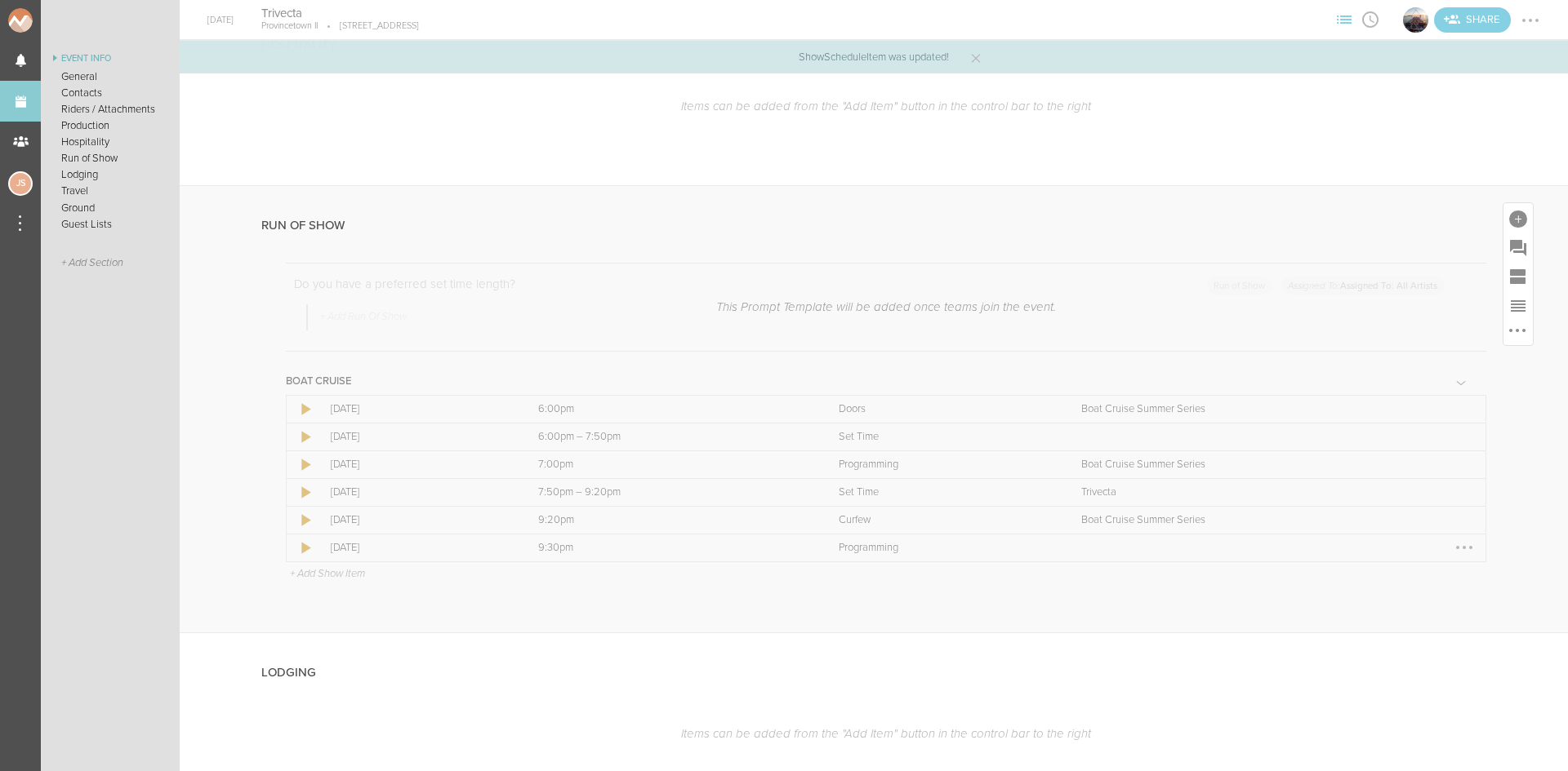
click at [1452, 550] on div at bounding box center [1465, 548] width 26 height 26
click at [1428, 577] on link "Edit Item" at bounding box center [1414, 580] width 126 height 30
select select "Programming"
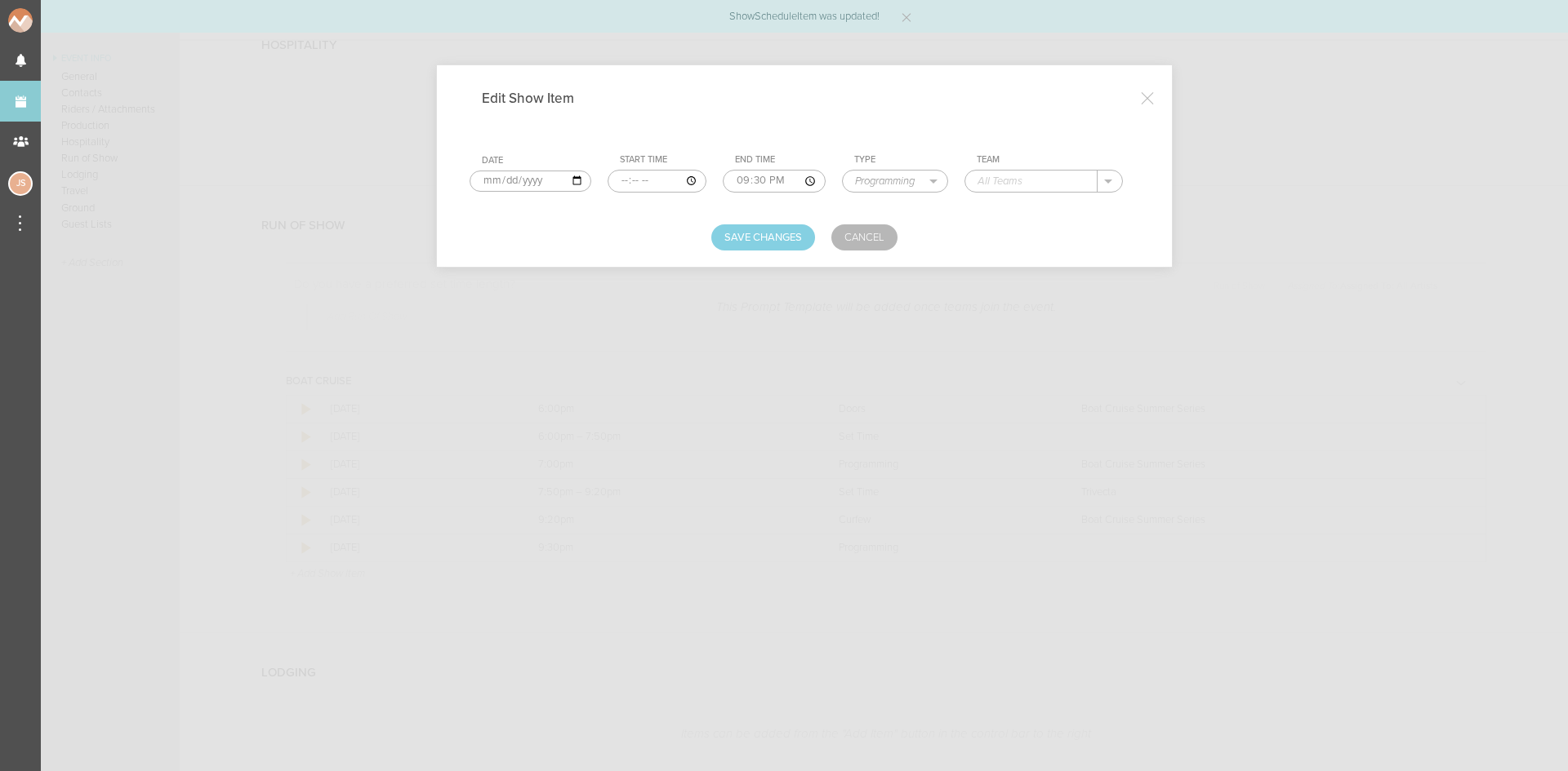
click at [1051, 179] on input "text" at bounding box center [1031, 181] width 132 height 21
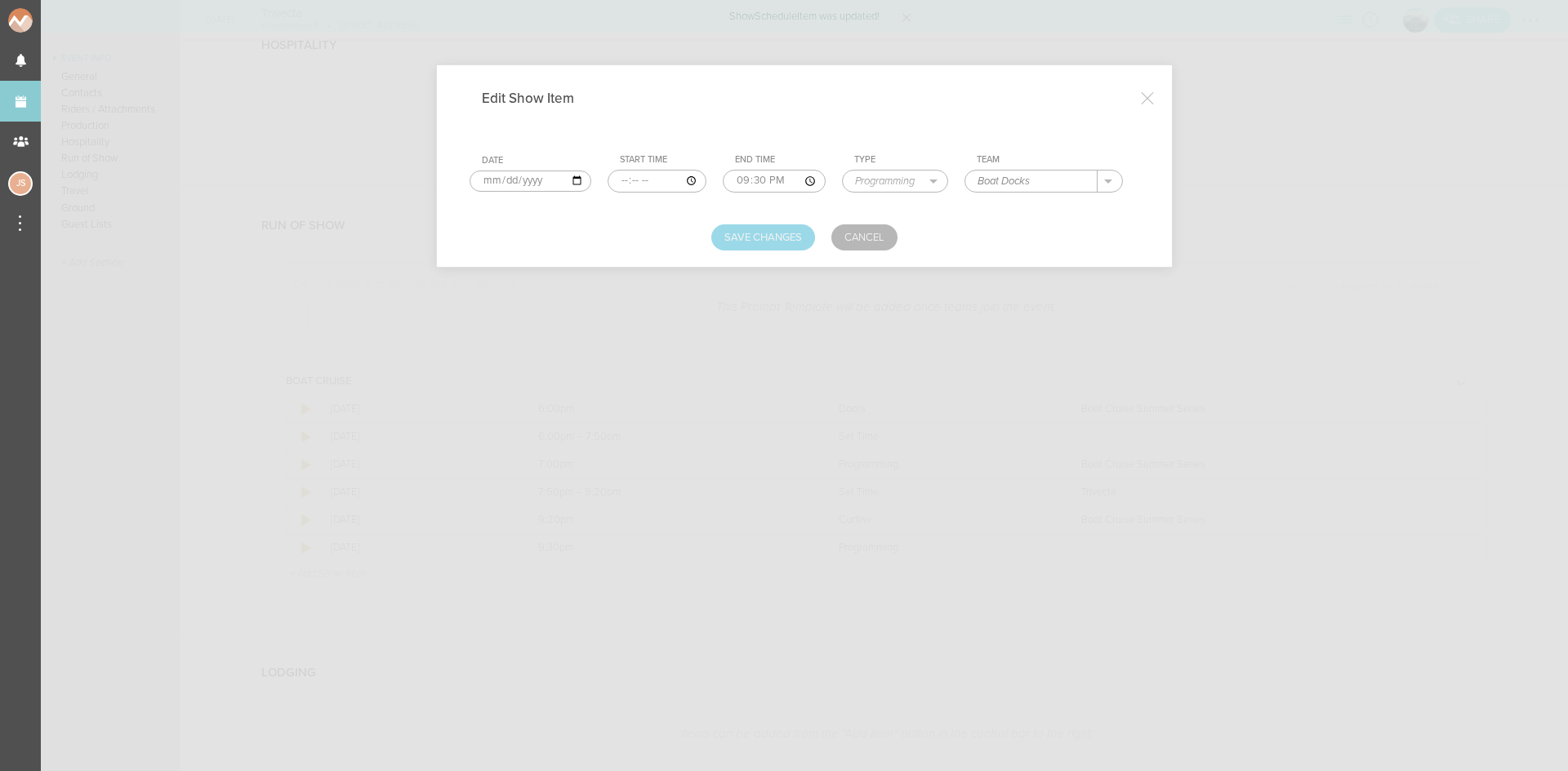
type input "Boat Docks"
click at [764, 240] on button "Save Changes" at bounding box center [763, 238] width 103 height 26
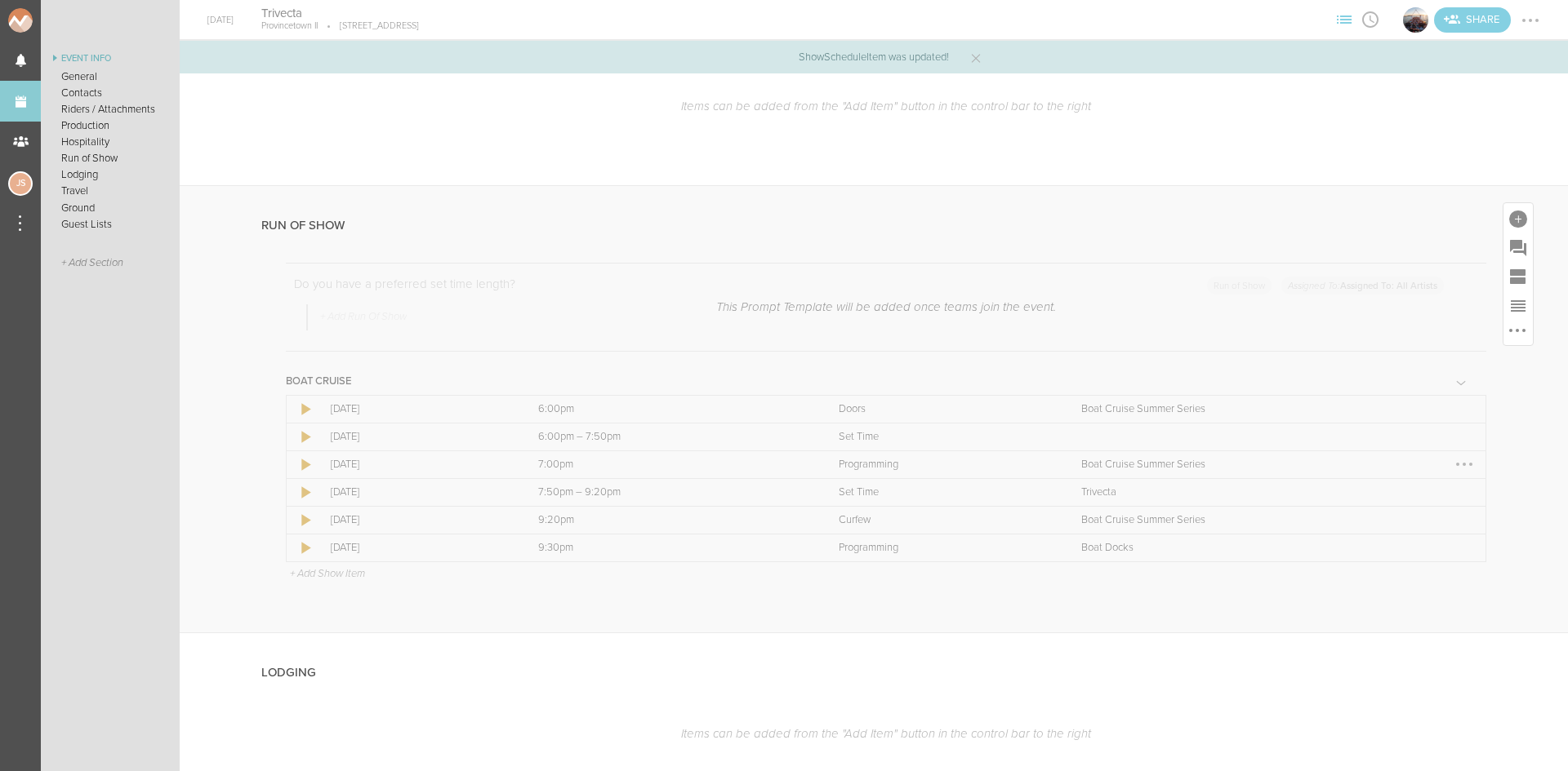
click at [1454, 469] on div at bounding box center [1465, 465] width 26 height 26
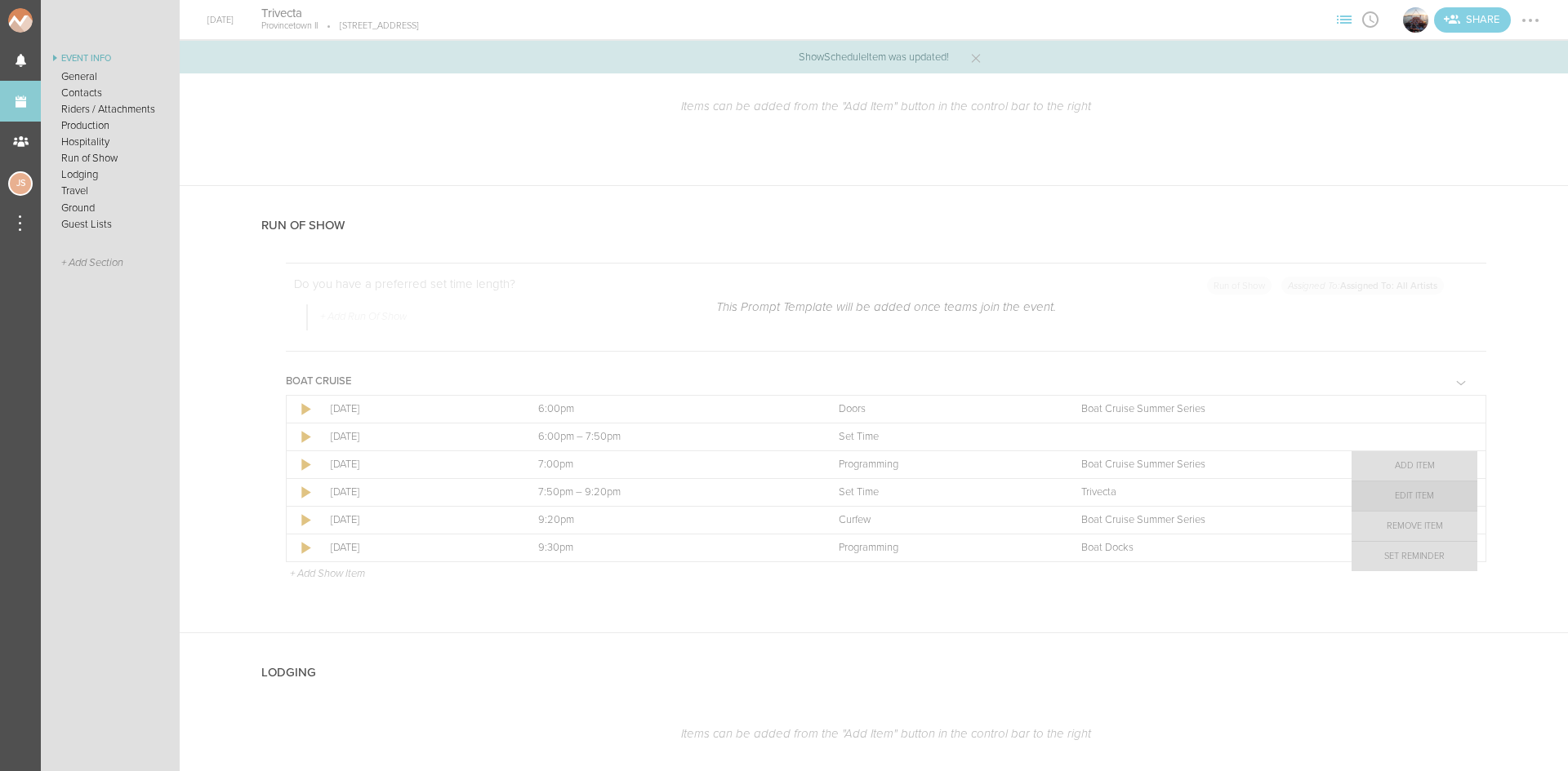
click at [1433, 502] on link "Edit Item" at bounding box center [1414, 497] width 126 height 30
select select "Programming"
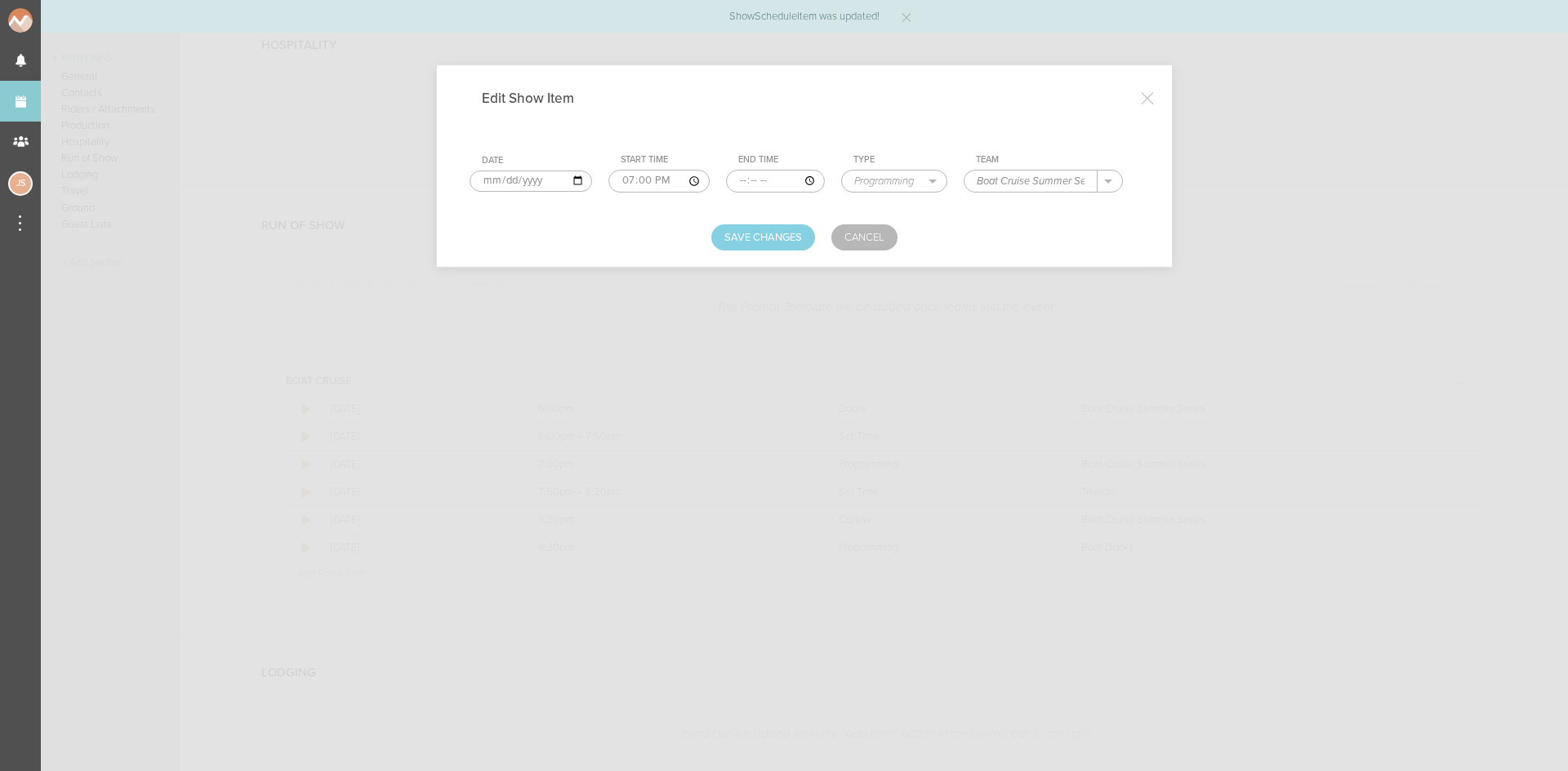
click at [1080, 188] on input "Boat Cruise Summer Series" at bounding box center [1030, 181] width 133 height 21
drag, startPoint x: 1004, startPoint y: 184, endPoint x: 1159, endPoint y: 174, distance: 155.3
click at [1159, 174] on div "Edit Show Item Date 2025-08-30 Start Time 19:00 End Time Type Load In Soundchec…" at bounding box center [804, 166] width 735 height 201
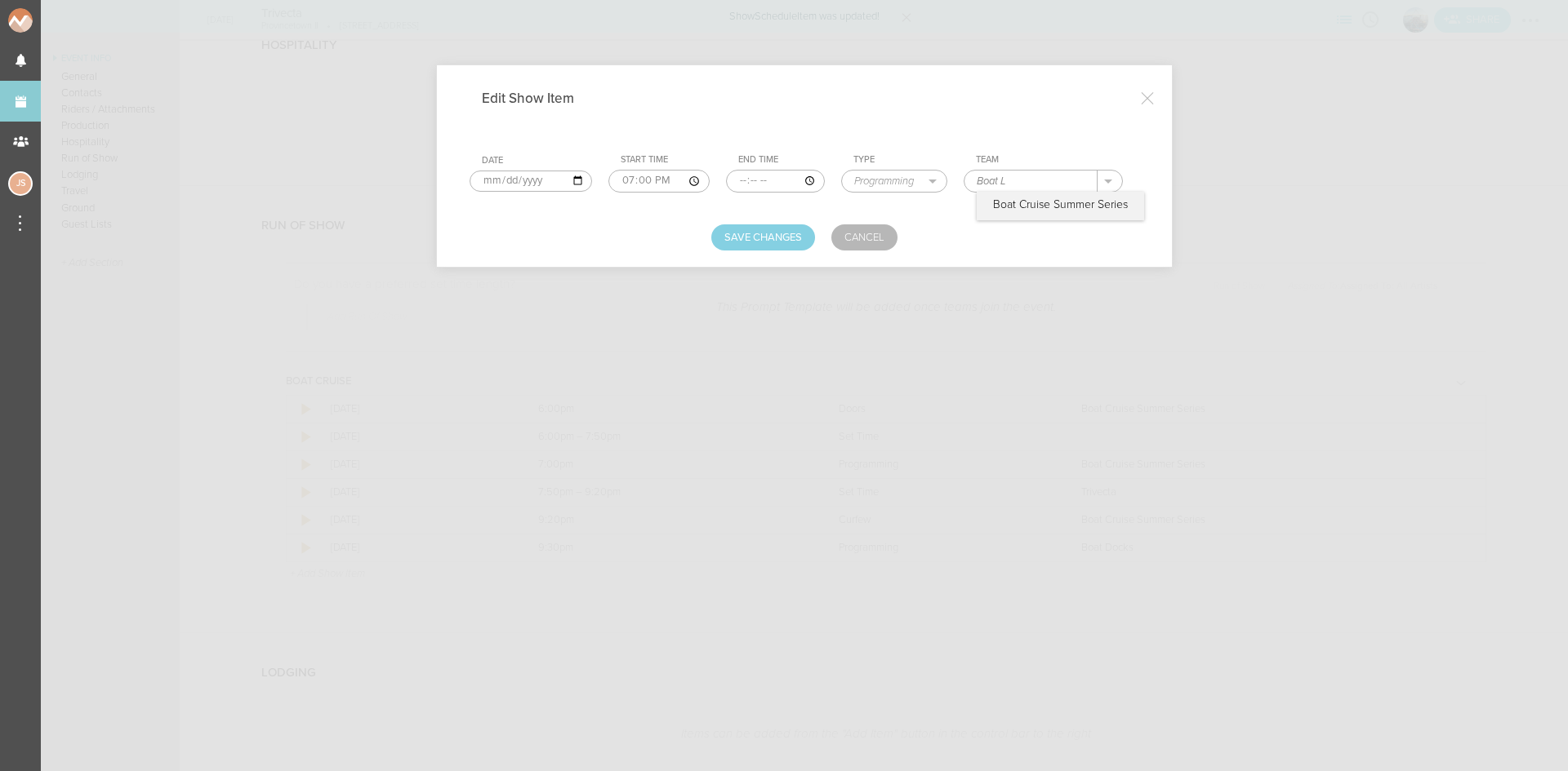
scroll to position [0, 0]
type input "Boat Leaves Dock"
click at [724, 232] on button "Save Changes" at bounding box center [763, 238] width 103 height 26
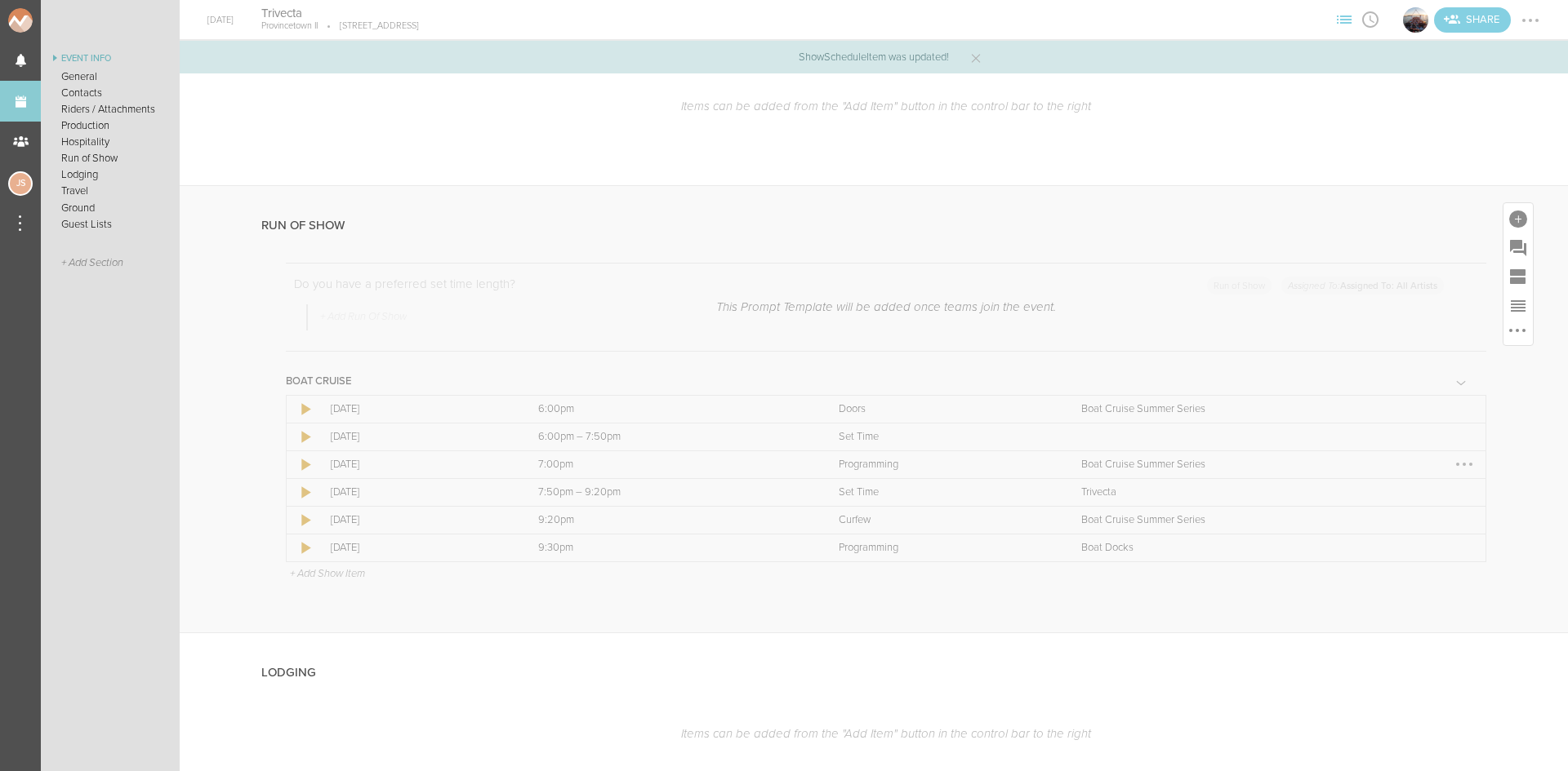
click at [1452, 457] on div at bounding box center [1465, 465] width 26 height 26
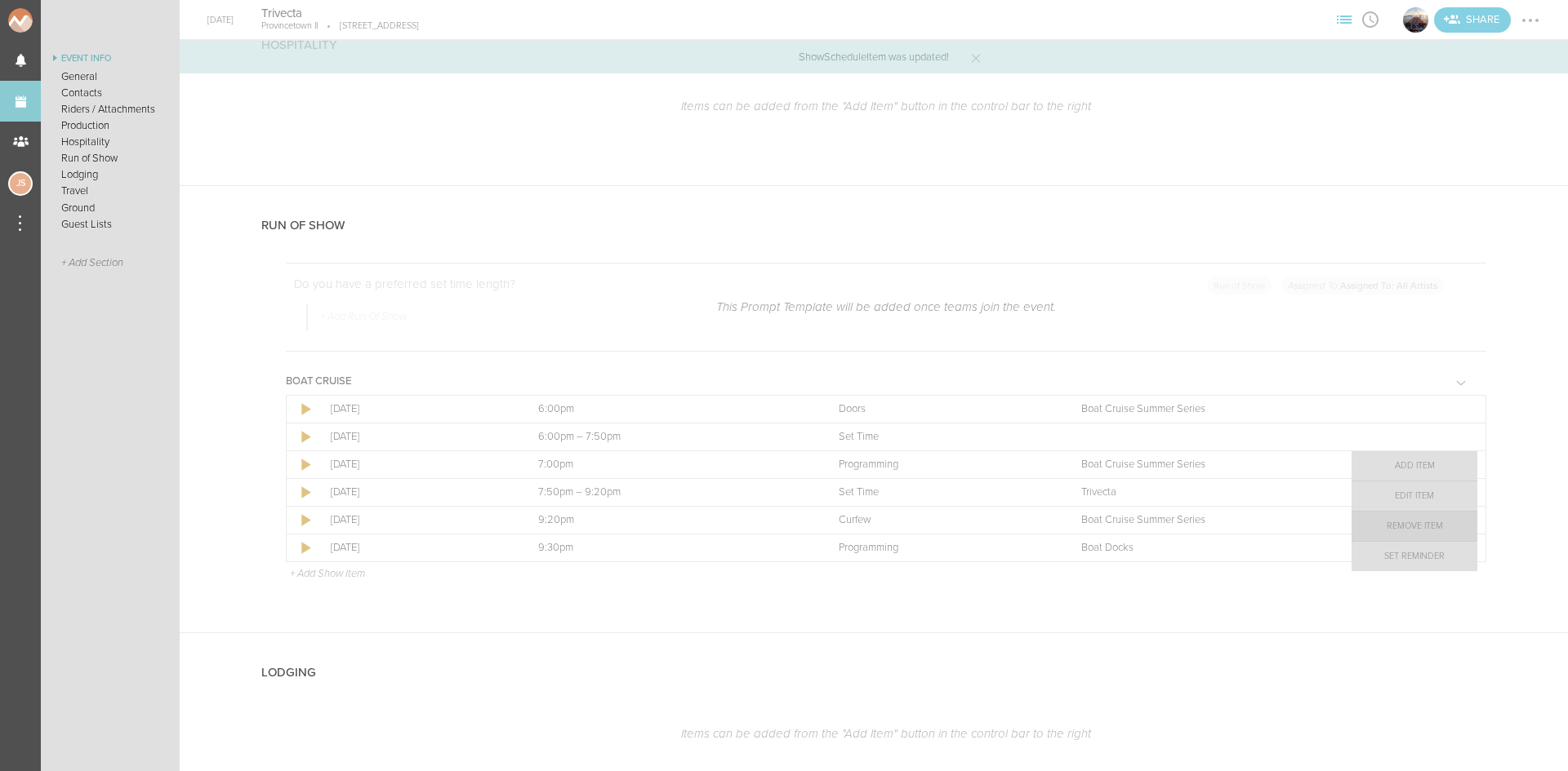
click at [1430, 519] on link "Remove Item" at bounding box center [1414, 526] width 126 height 30
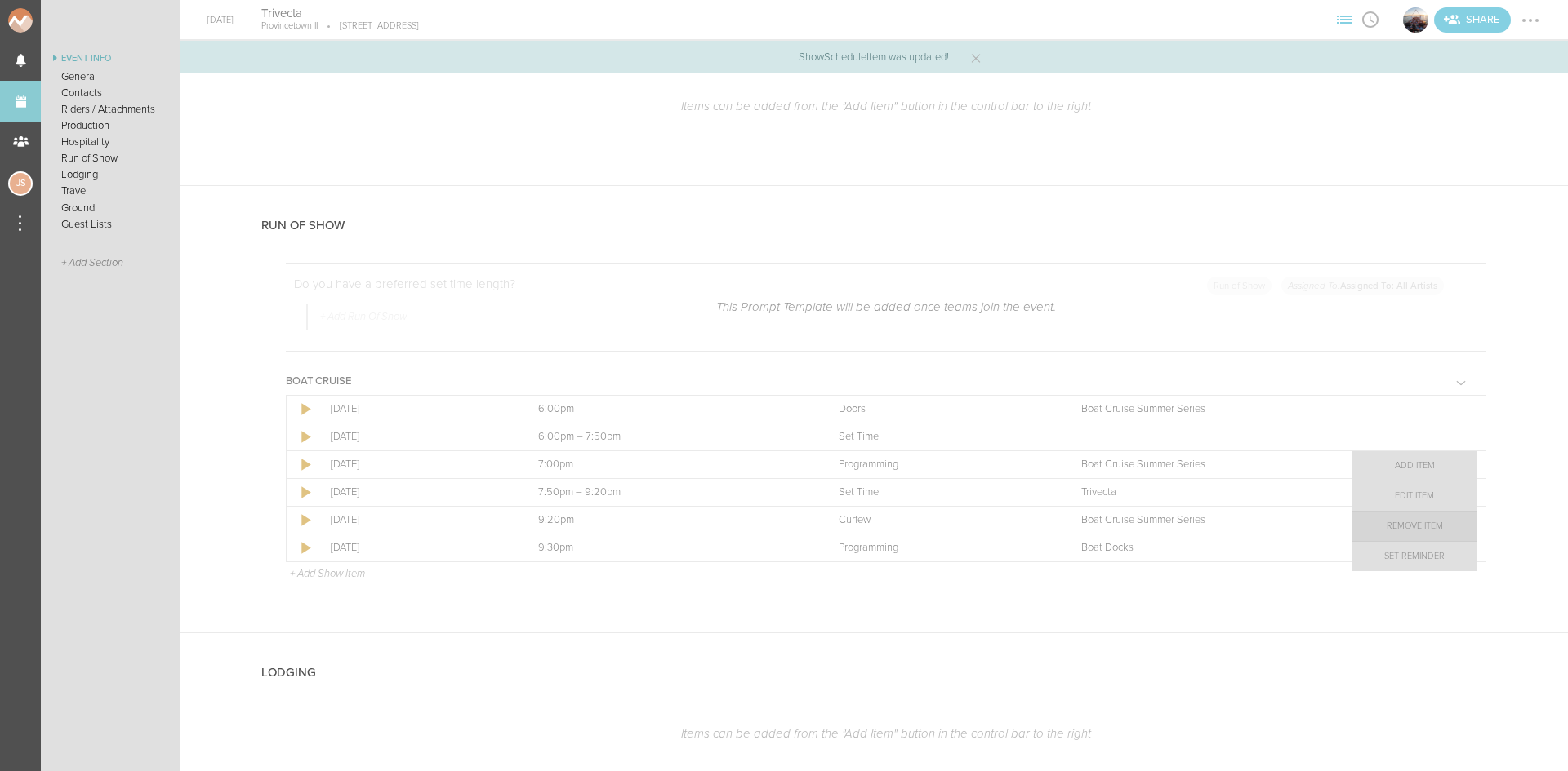
click at [1431, 527] on link "Remove Item" at bounding box center [1414, 526] width 126 height 30
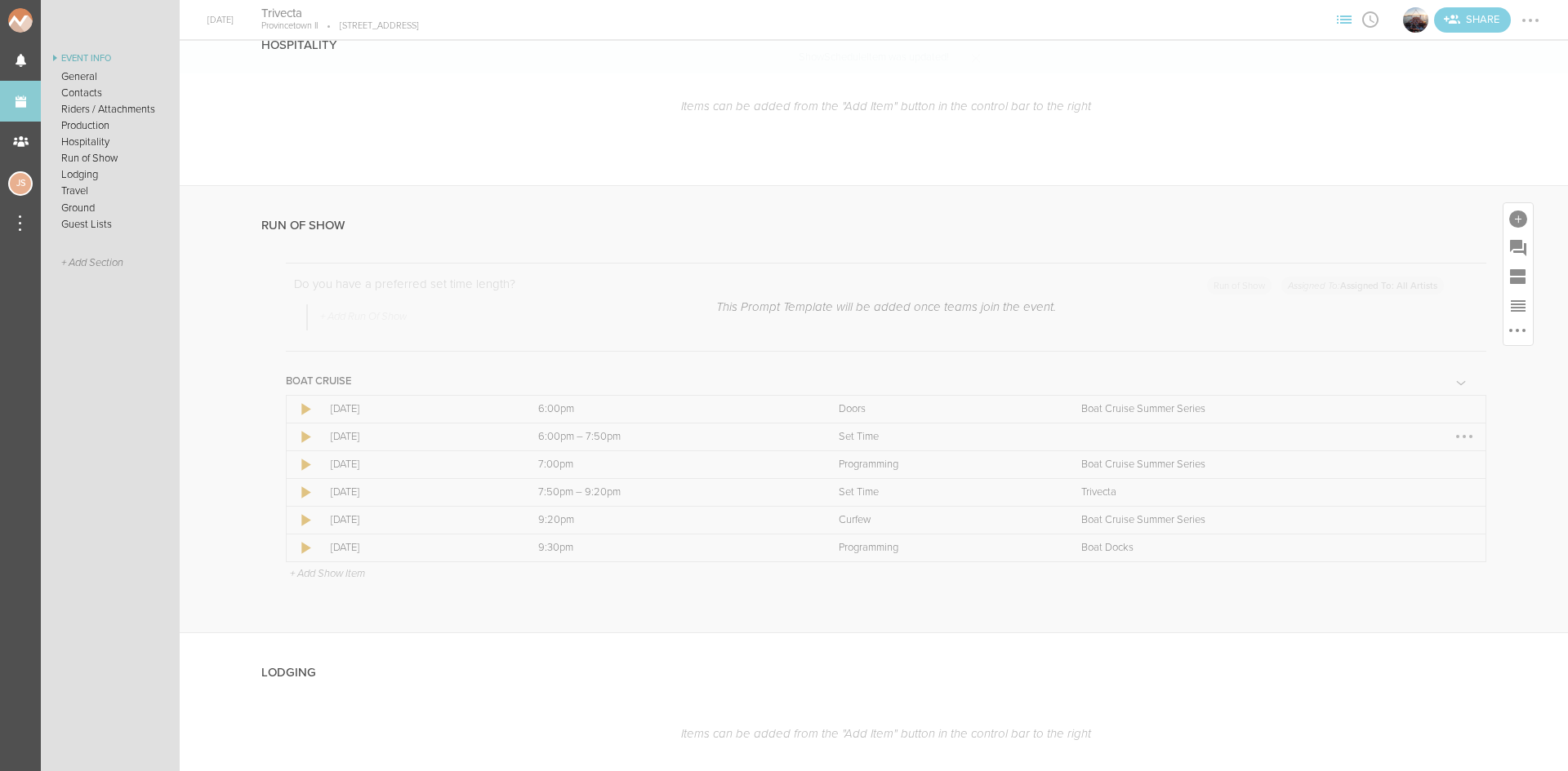
click at [1463, 436] on div at bounding box center [1465, 437] width 3 height 3
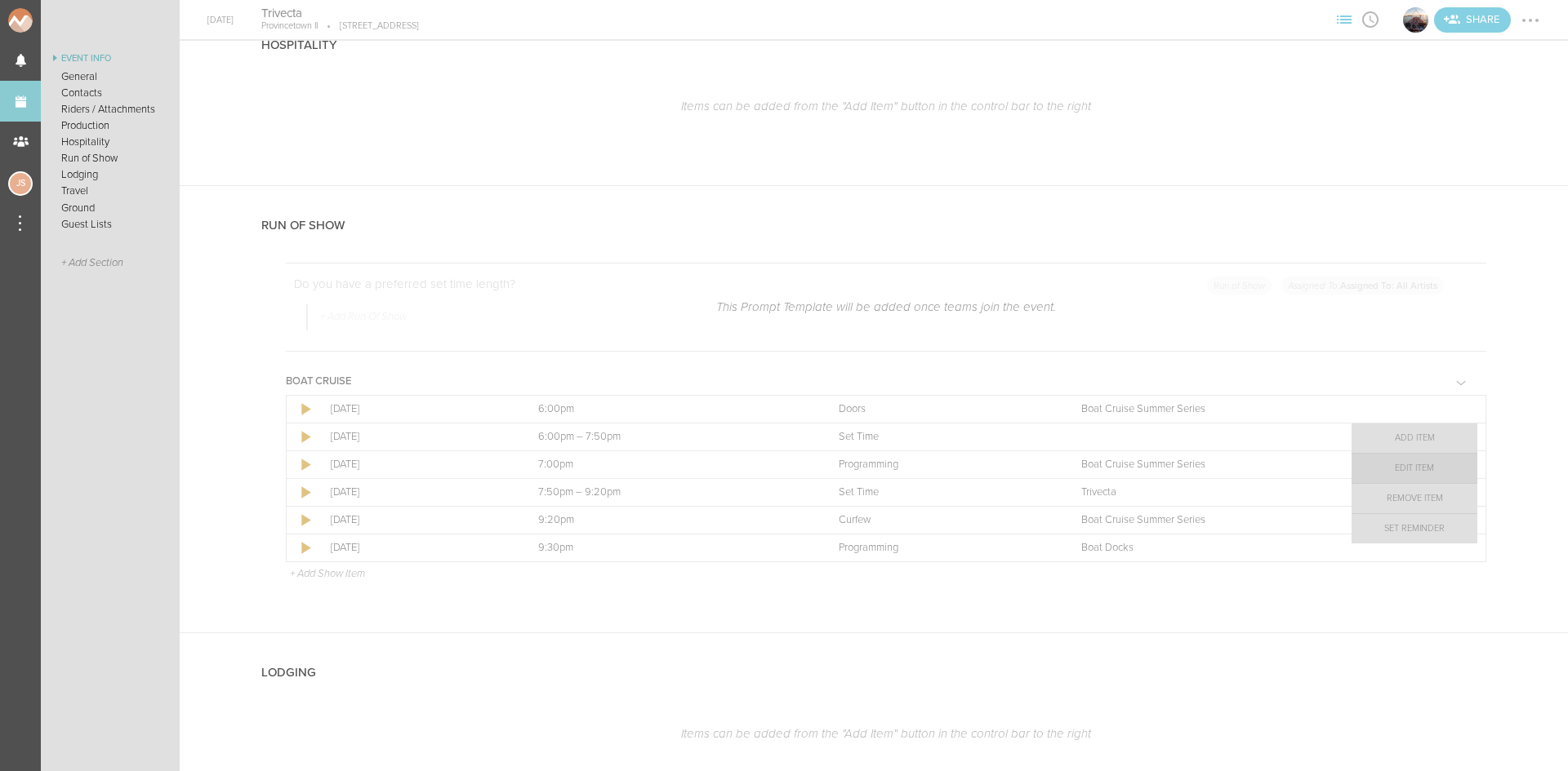
click at [1430, 464] on link "Edit Item" at bounding box center [1414, 469] width 126 height 30
select select "Set Time"
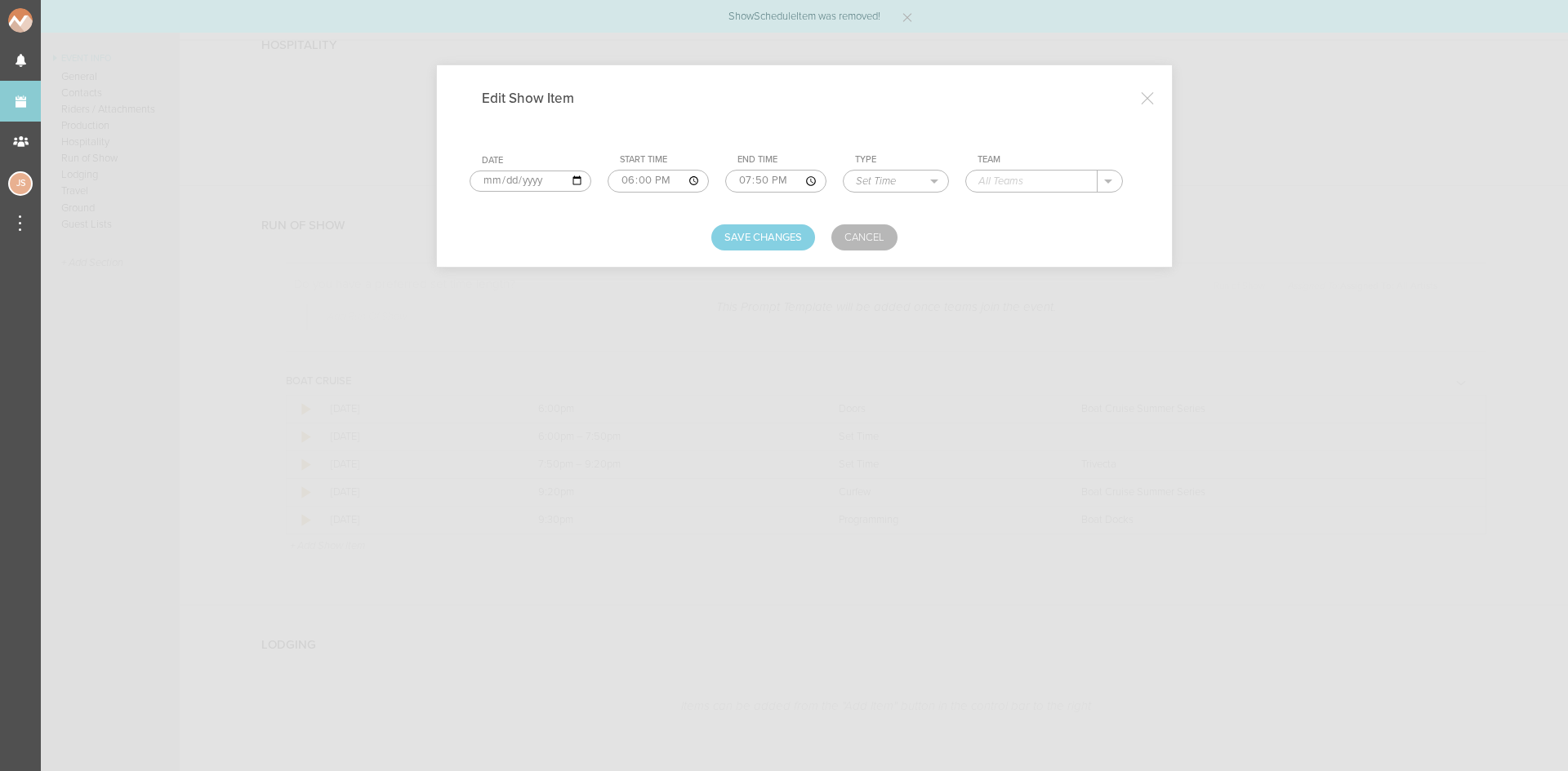
click at [1031, 183] on input "text" at bounding box center [1031, 181] width 131 height 21
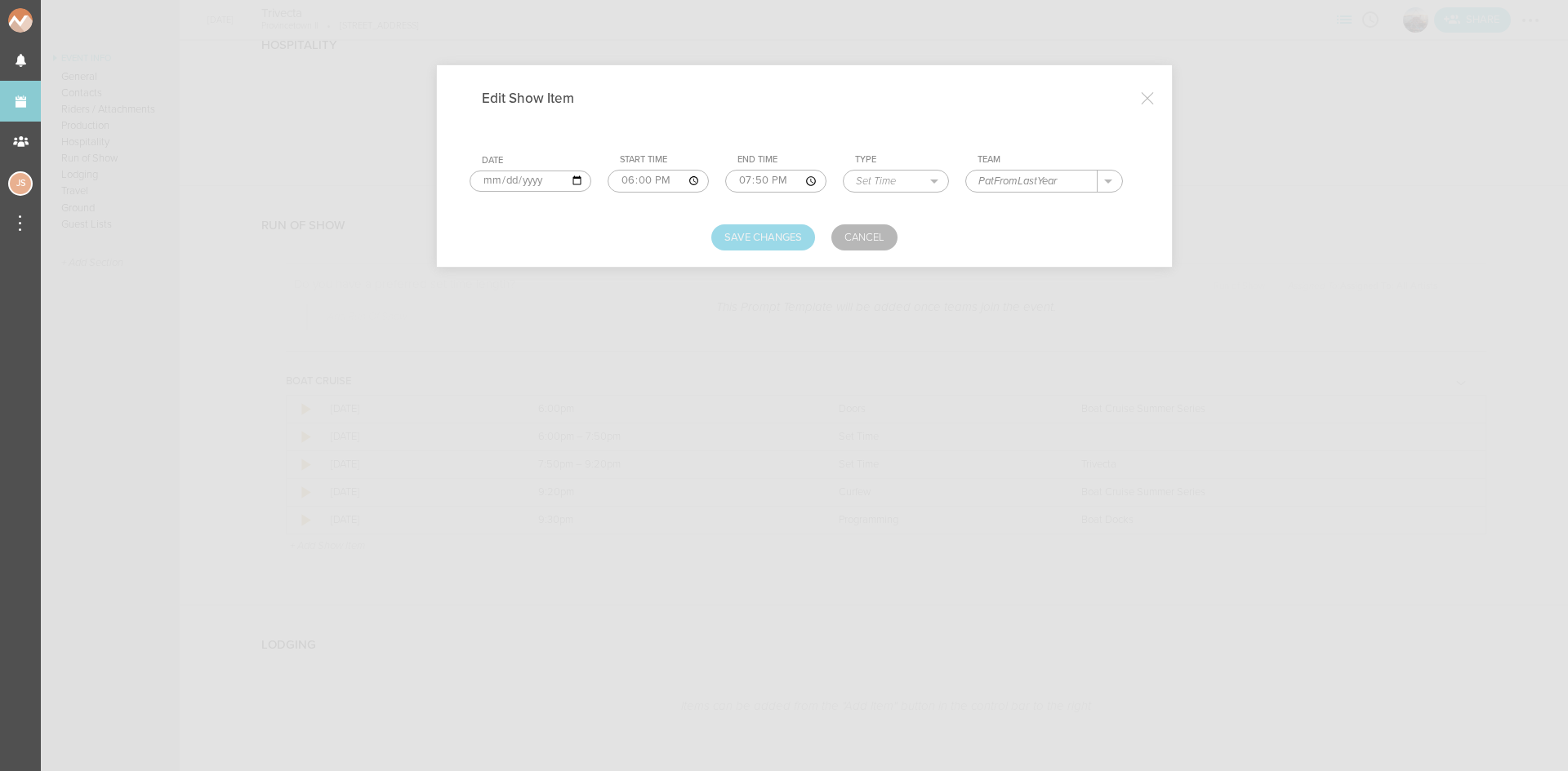
type input "PatFromLastYear"
click at [771, 247] on button "Save Changes" at bounding box center [763, 238] width 103 height 26
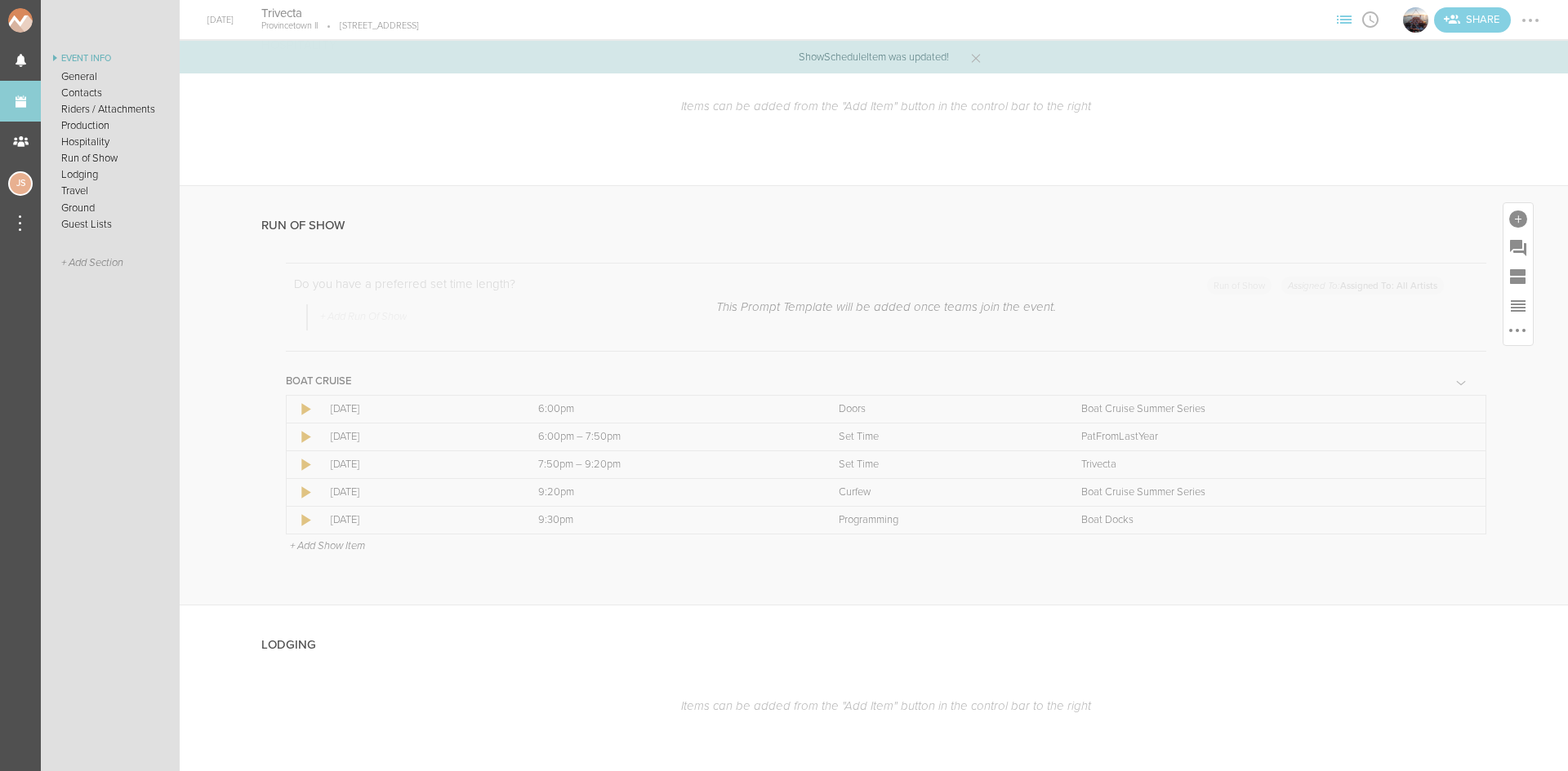
click at [321, 545] on p "+ Add Show Item" at bounding box center [327, 545] width 75 height 13
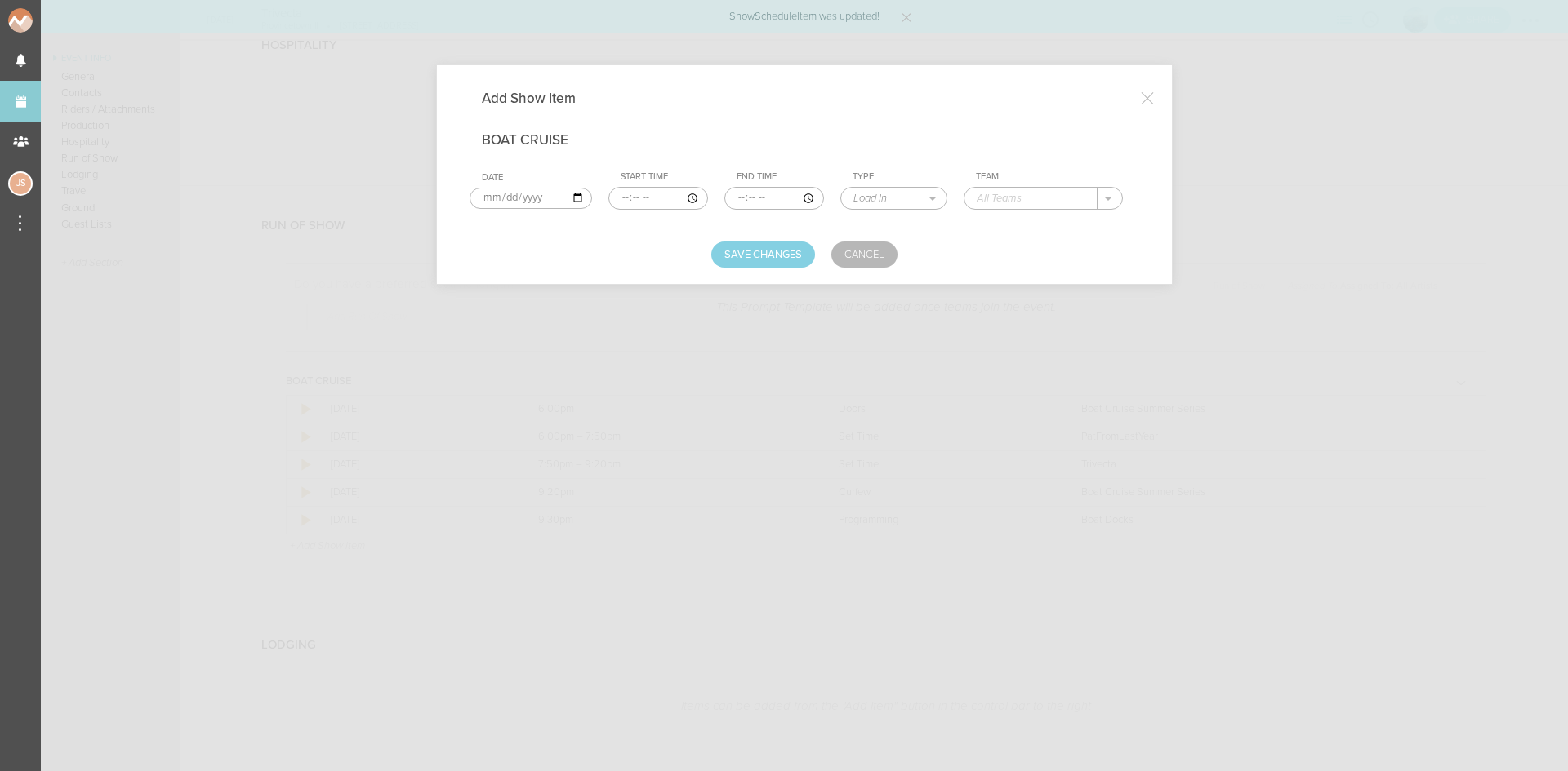
click at [617, 196] on input "time" at bounding box center [658, 198] width 100 height 23
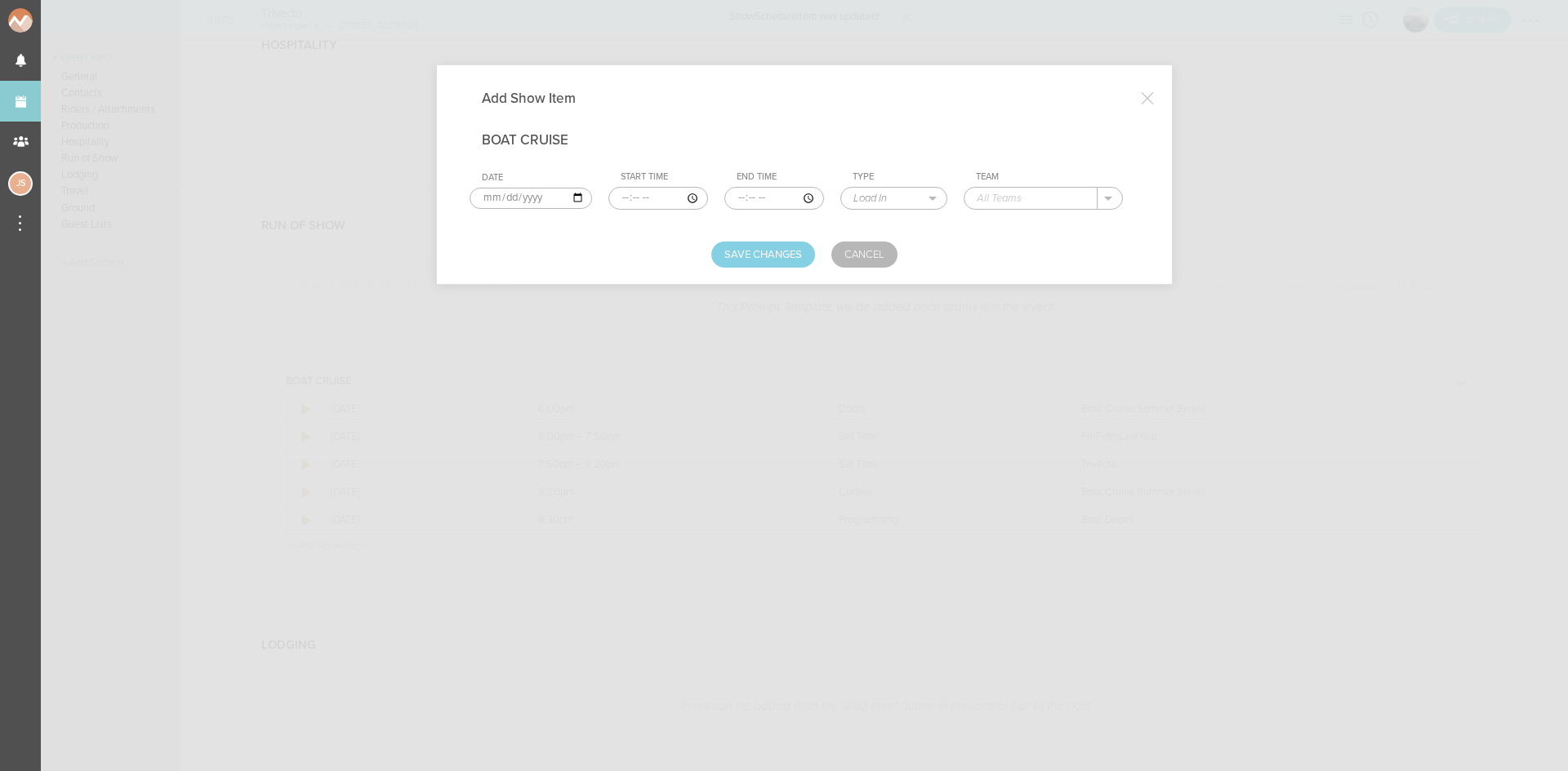
type input "19:00"
select select "Programming"
type input "Boat Leaves Dock"
click at [747, 259] on button "Save Changes" at bounding box center [763, 254] width 103 height 26
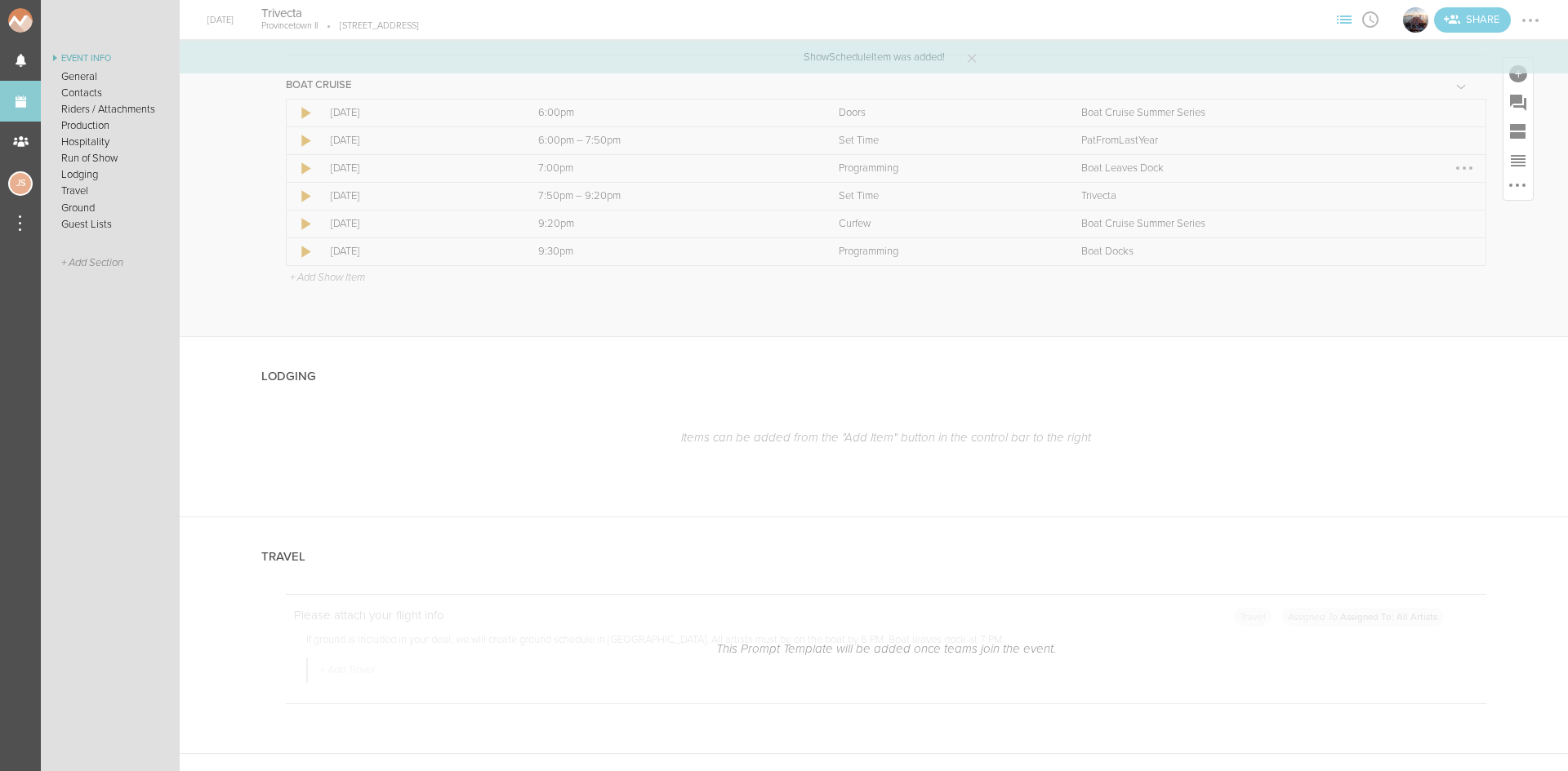
scroll to position [2531, 0]
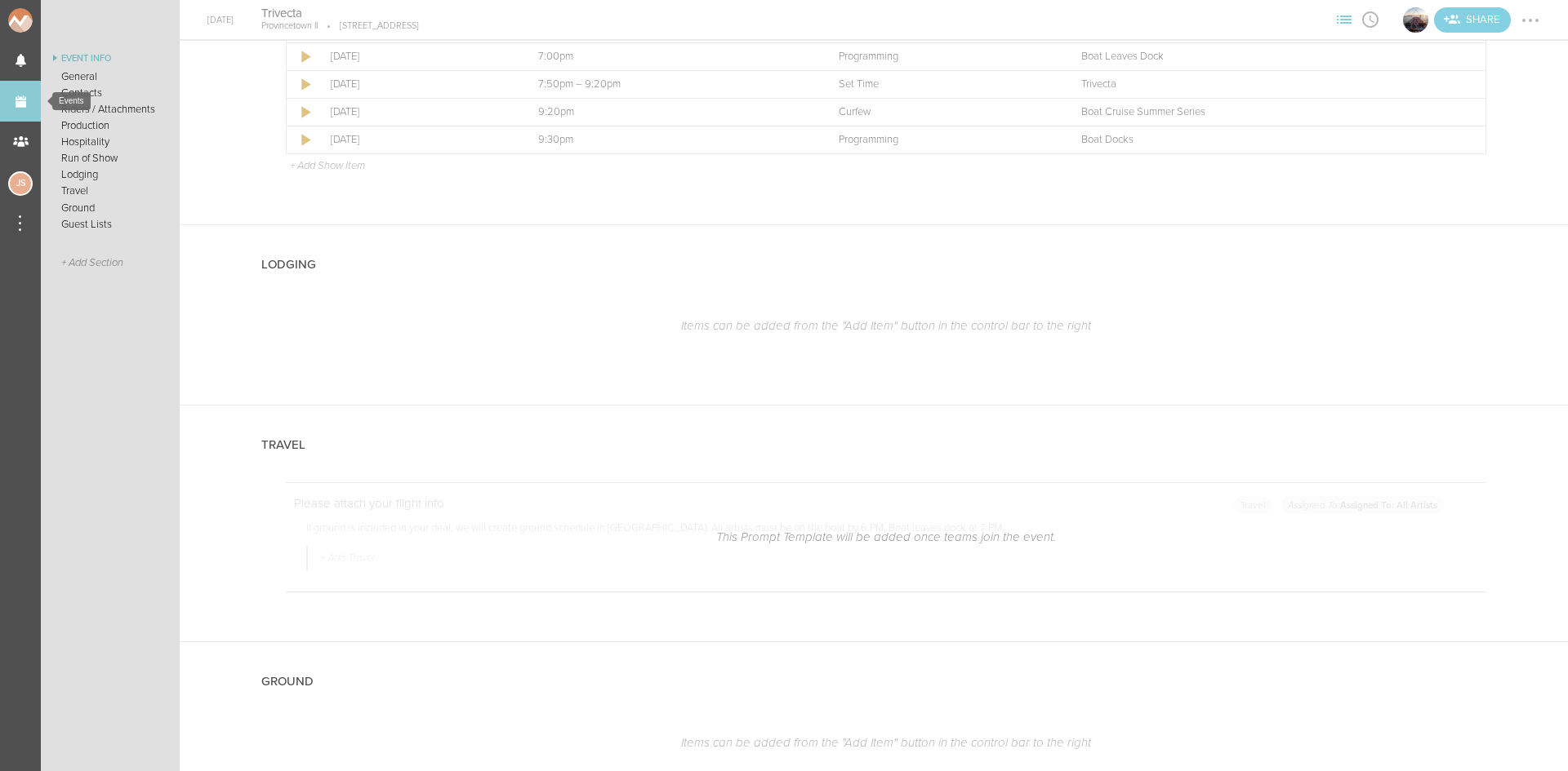
click at [24, 102] on link "Events" at bounding box center [20, 101] width 41 height 41
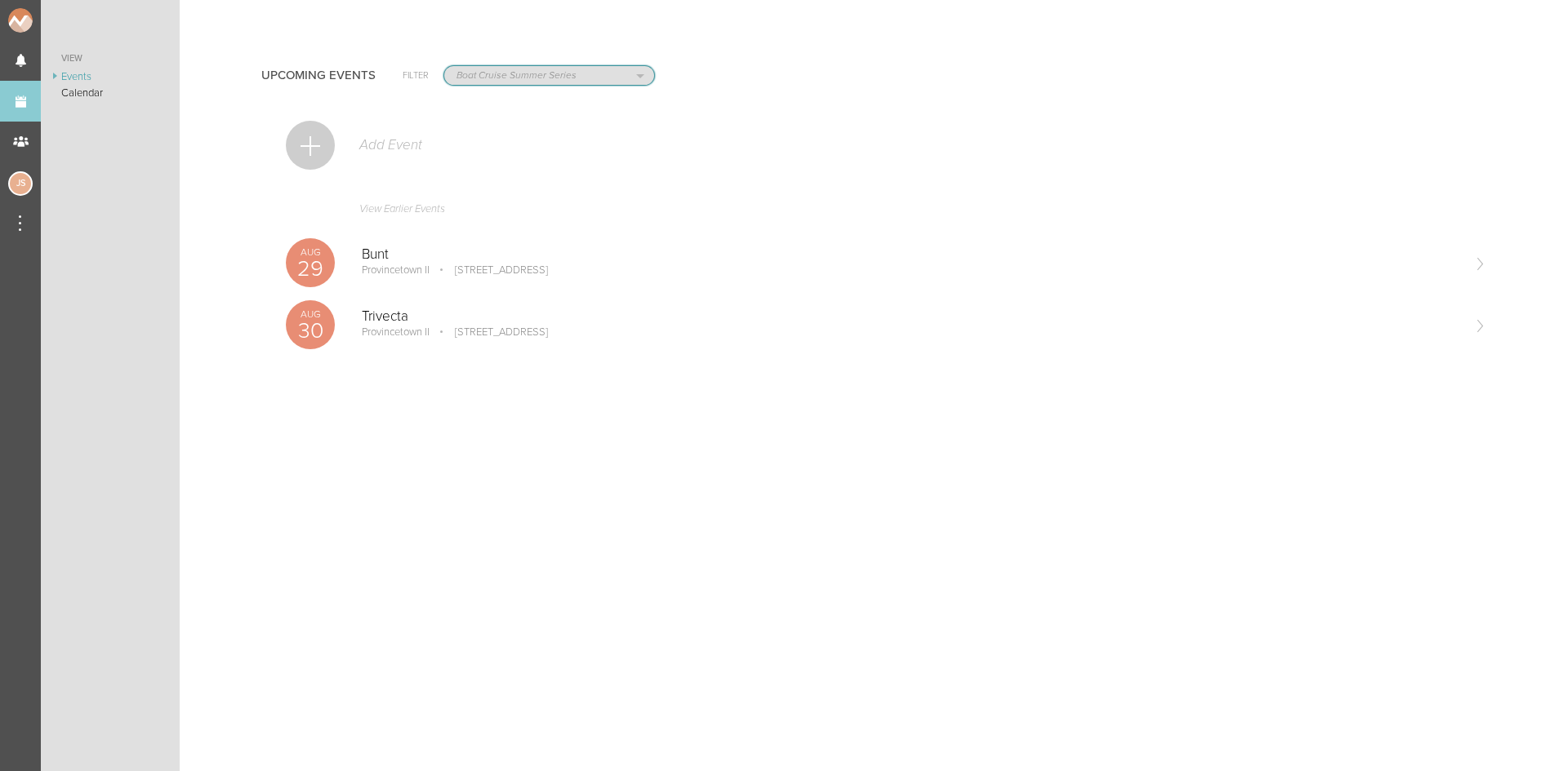
click at [503, 77] on select "All Teams Jakeshore Breakbomb bsmnt [PERSON_NAME] Z3LLA FWD [PERSON_NAME] Fire …" at bounding box center [549, 76] width 210 height 19
select select "1790"
click at [444, 66] on select "All Teams Jakeshore Breakbomb bsmnt [PERSON_NAME] Z3LLA FWD [PERSON_NAME] Fire …" at bounding box center [549, 76] width 210 height 19
click at [499, 78] on select "All Teams Jakeshore Breakbomb bsmnt [PERSON_NAME] Z3LLA FWD [PERSON_NAME] Fire …" at bounding box center [549, 76] width 210 height 19
select select "0"
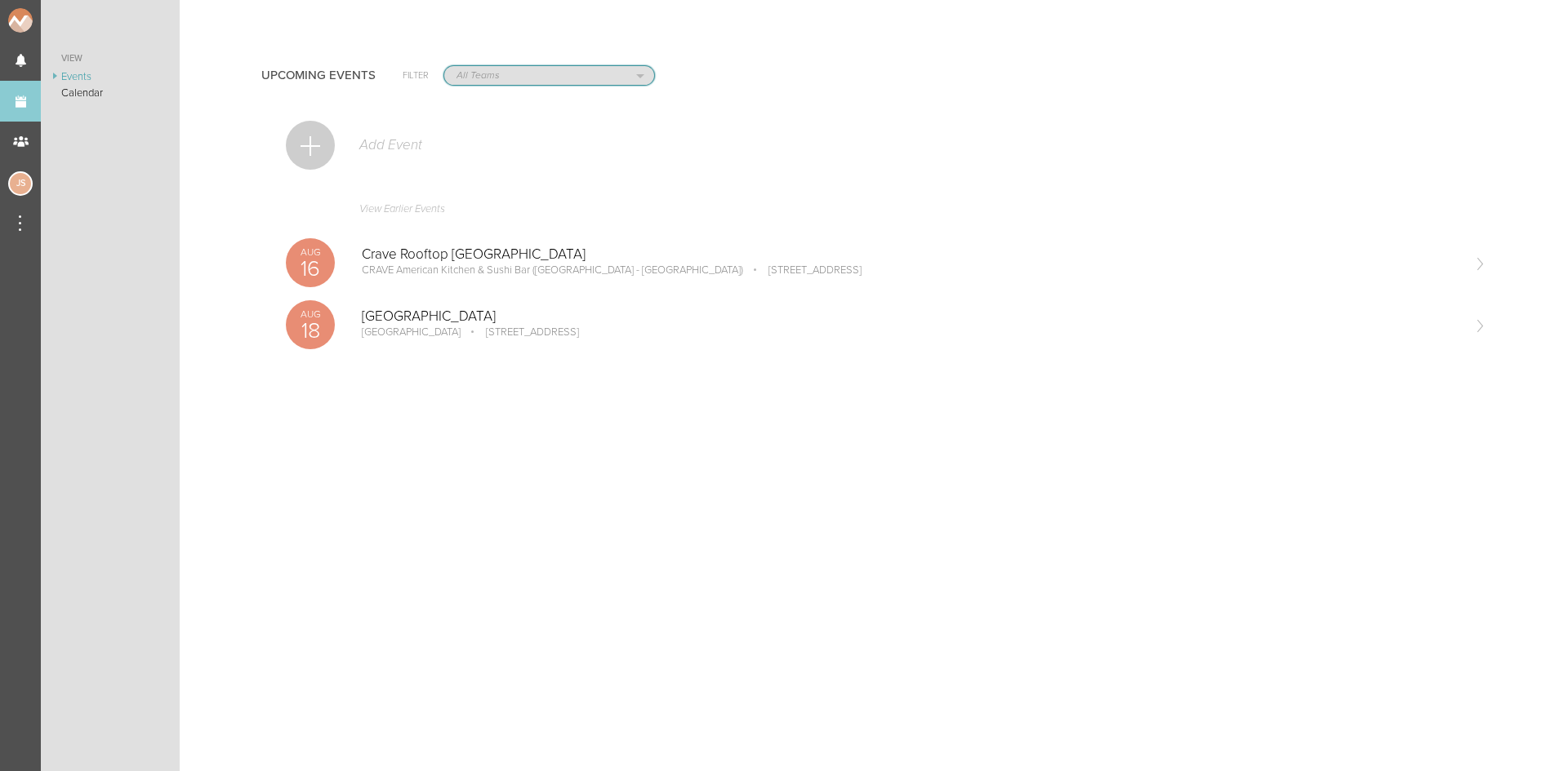
click at [444, 66] on select "All Teams Jakeshore Breakbomb bsmnt [PERSON_NAME] Z3LLA FWD [PERSON_NAME] Fire …" at bounding box center [549, 76] width 210 height 19
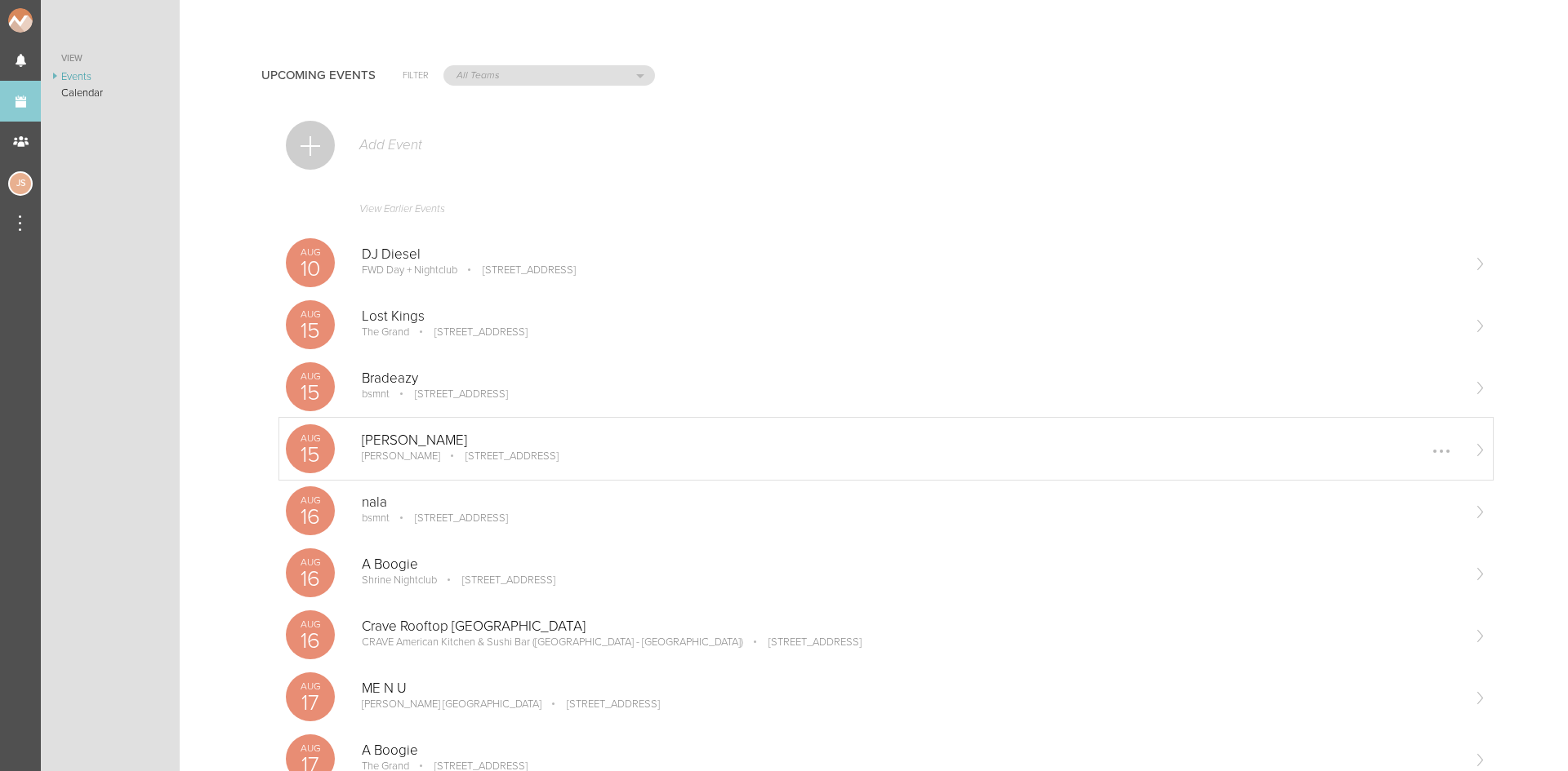
click at [463, 439] on p "[PERSON_NAME]" at bounding box center [910, 440] width 1099 height 16
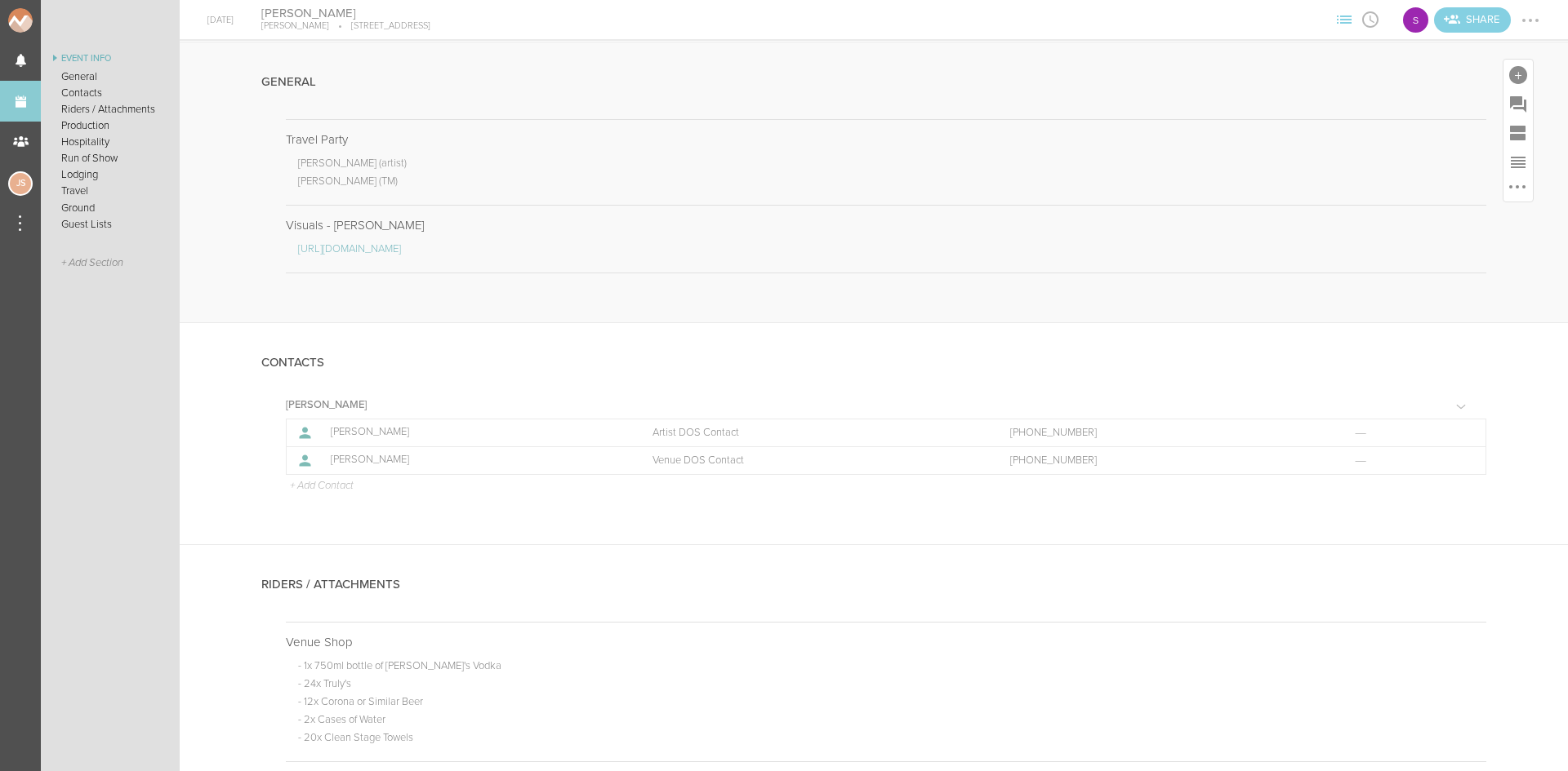
scroll to position [326, 0]
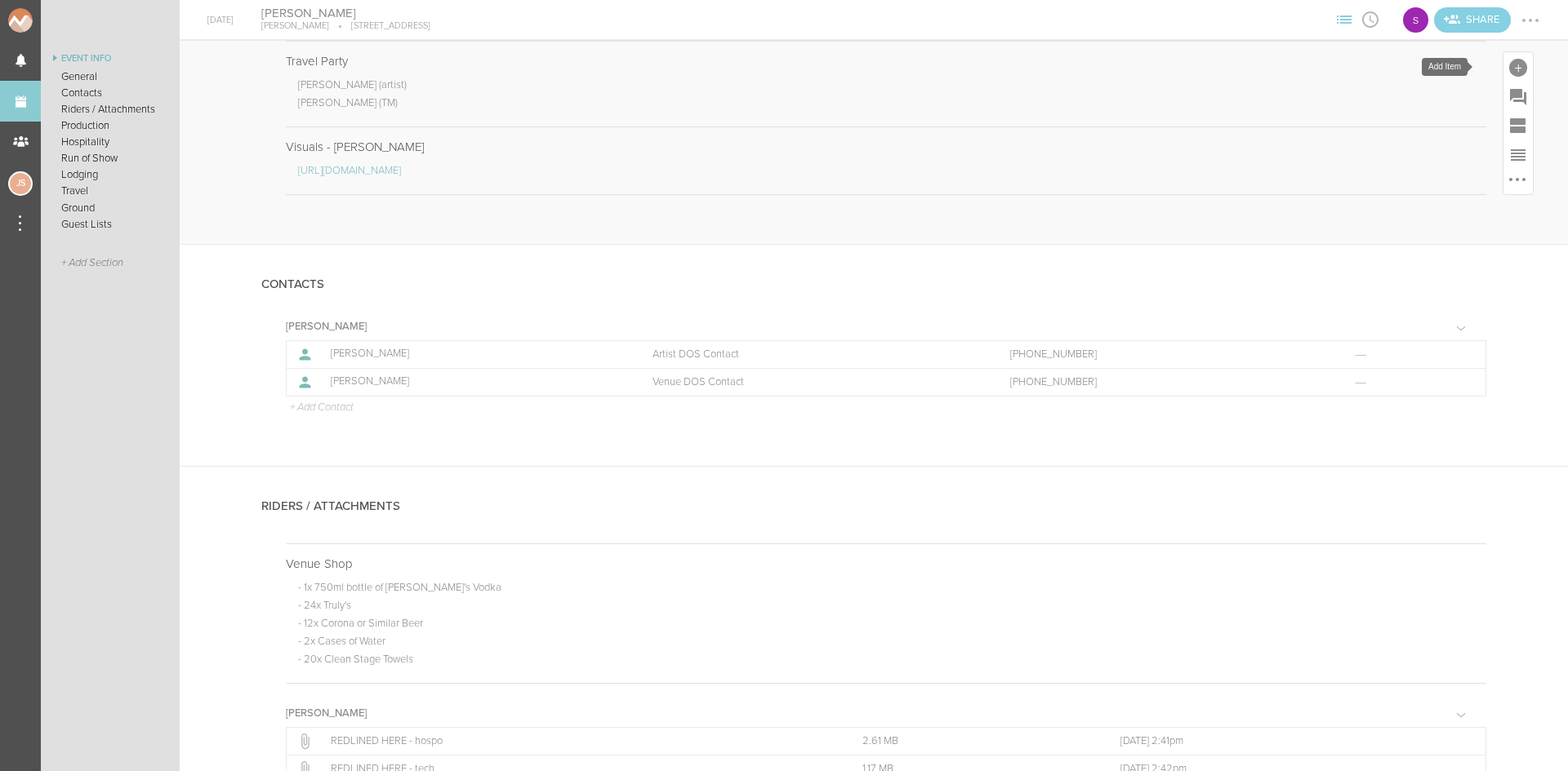
click at [1509, 69] on div at bounding box center [1518, 68] width 18 height 18
click at [1274, 314] on icon at bounding box center [1290, 318] width 33 height 33
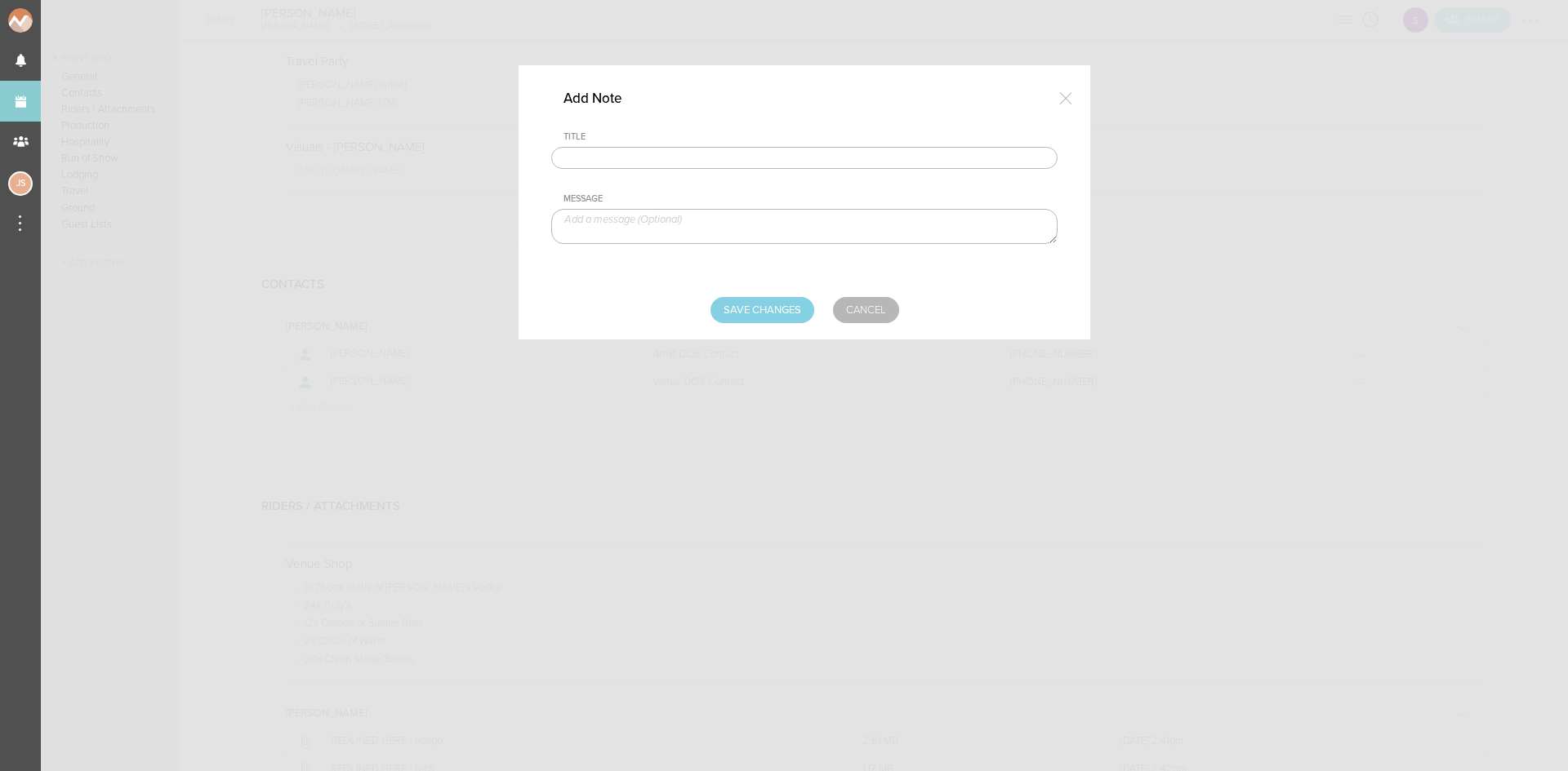
click at [771, 157] on input "text" at bounding box center [804, 158] width 506 height 23
type input "Visuals - [PERSON_NAME]"
paste textarea "[URL][DOMAIN_NAME]"
type textarea "[URL][DOMAIN_NAME]"
click at [759, 306] on input "Save Changes" at bounding box center [762, 310] width 103 height 26
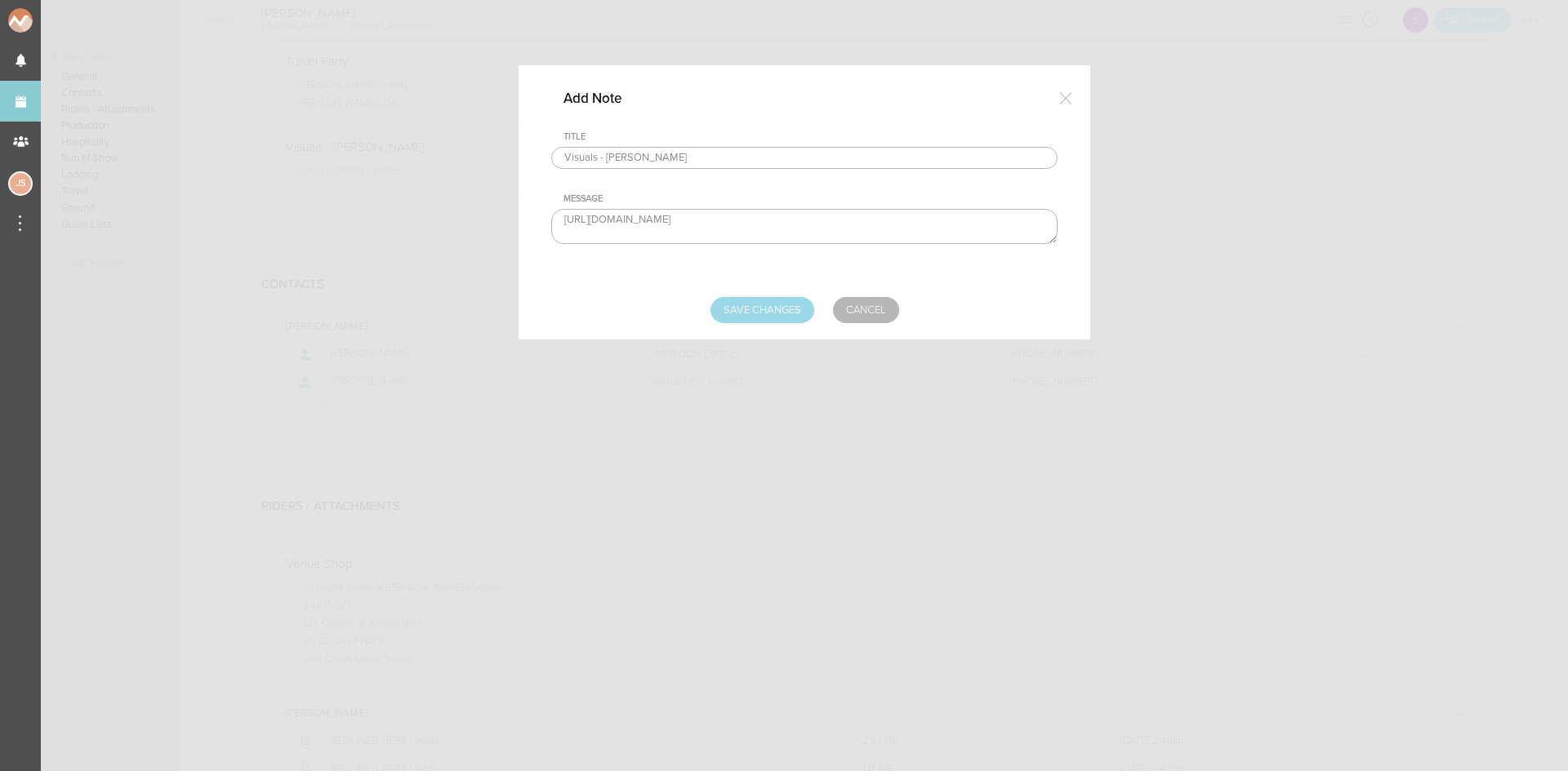
type input "Saving..."
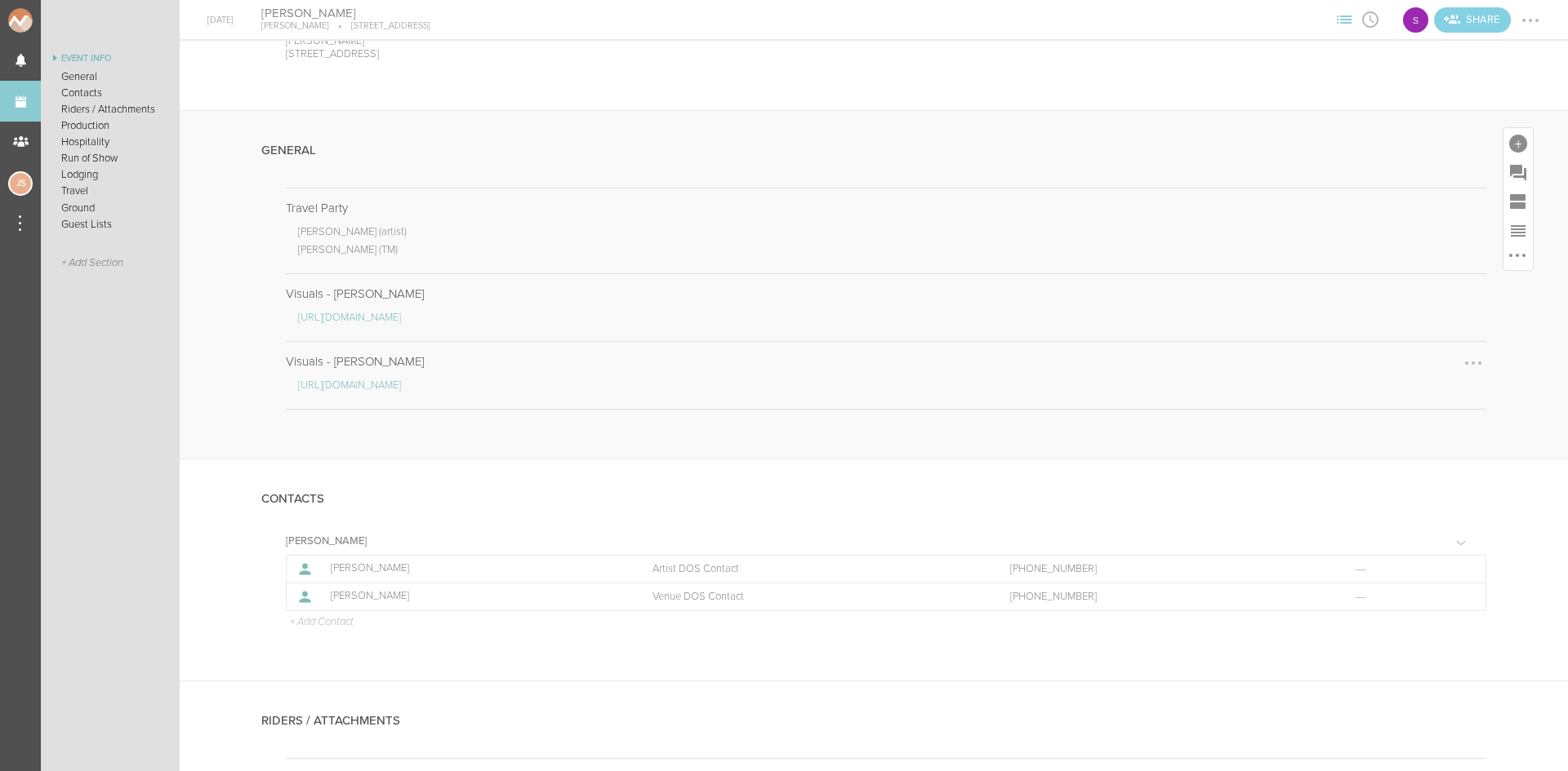
scroll to position [163, 0]
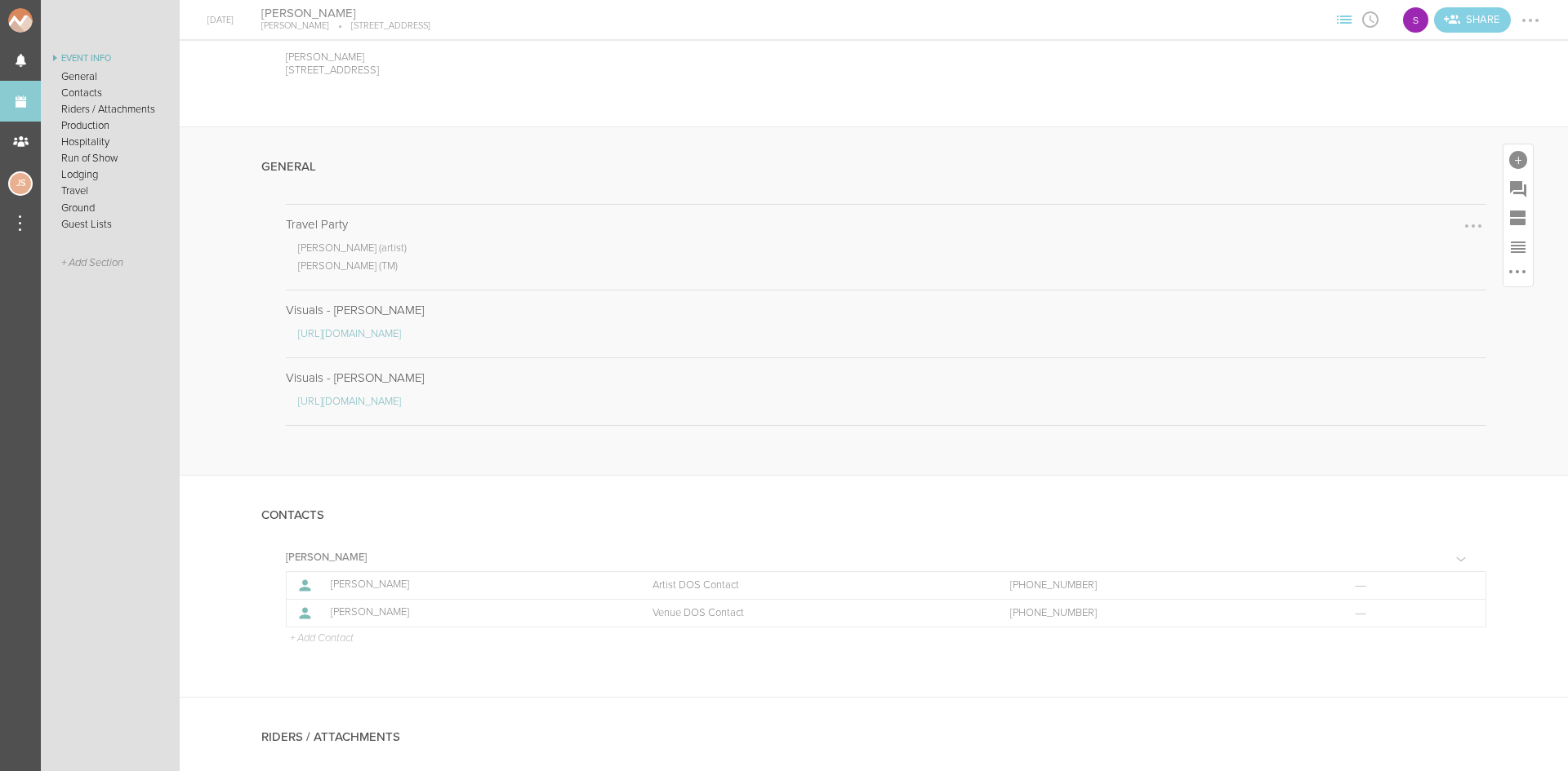
click at [1460, 221] on div at bounding box center [1473, 226] width 26 height 26
click at [1419, 236] on link "Edit Note" at bounding box center [1423, 227] width 126 height 30
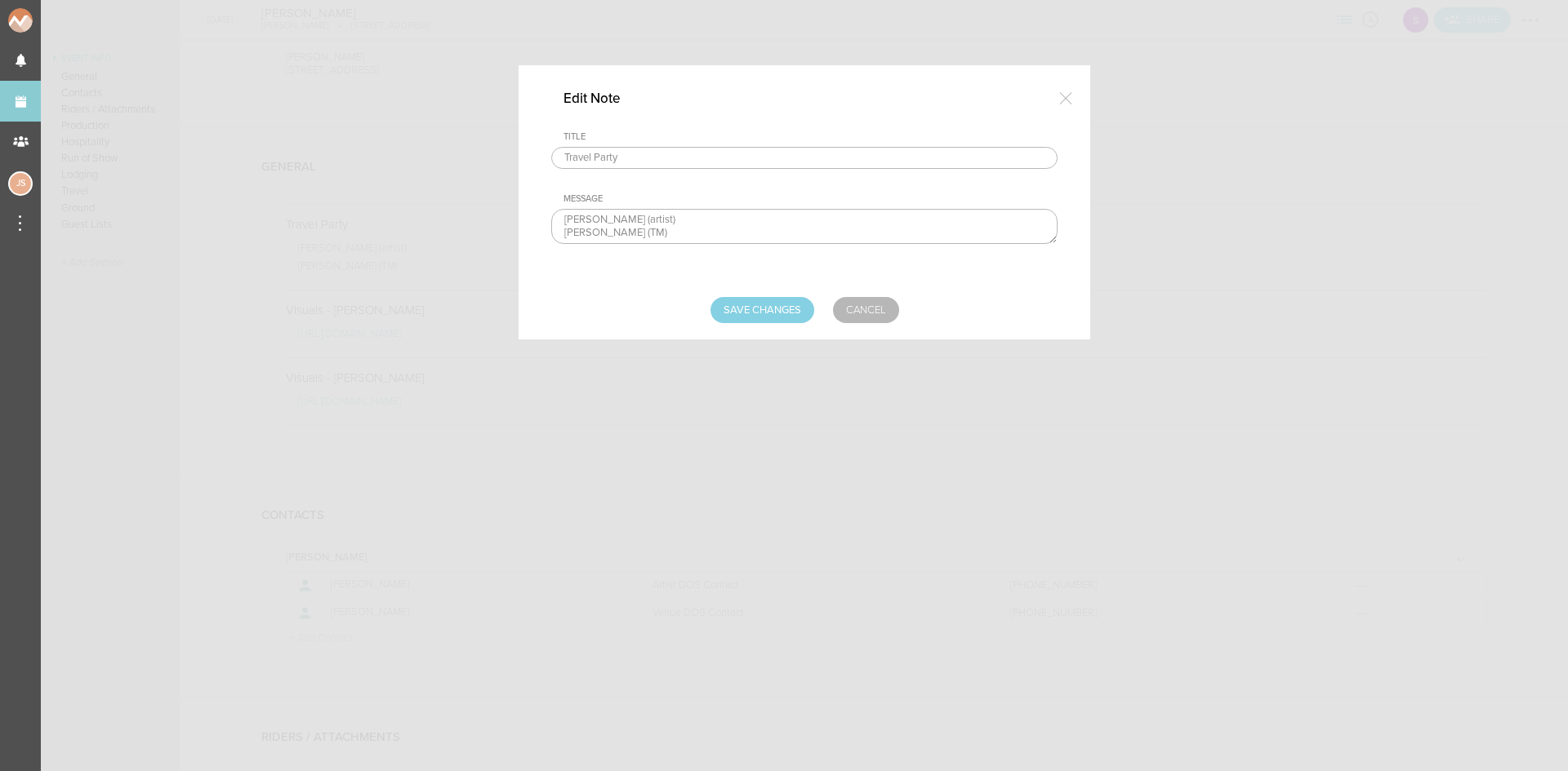
click at [678, 237] on textarea "[PERSON_NAME] (artist) [PERSON_NAME] (TM)" at bounding box center [804, 227] width 506 height 35
type textarea "[PERSON_NAME] (artist) [PERSON_NAME] (TM) [PERSON_NAME] - [PERSON_NAME] Media"
click at [787, 313] on input "Save Changes" at bounding box center [762, 310] width 103 height 26
type input "Saving..."
